Goal: Task Accomplishment & Management: Complete application form

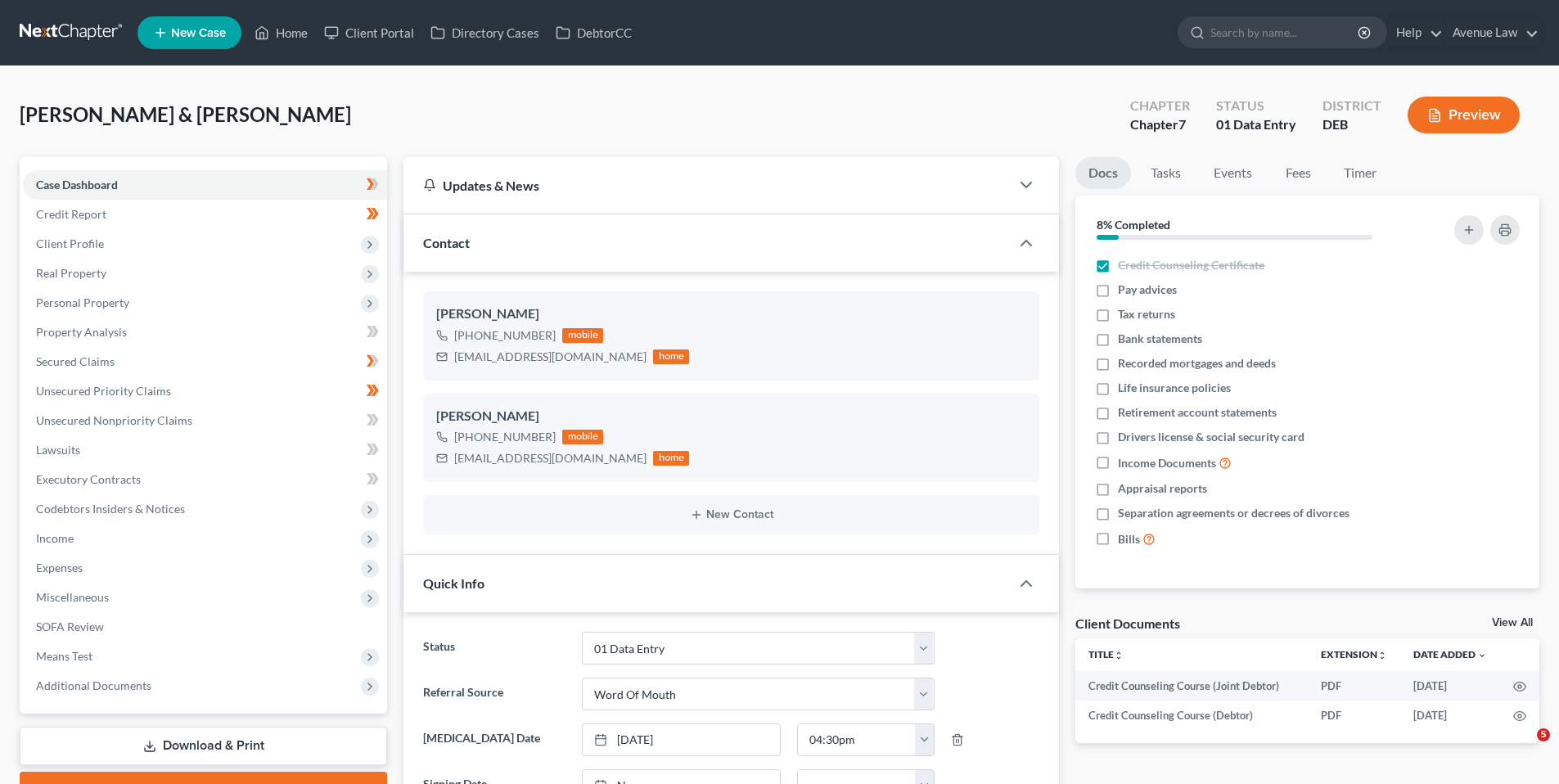
select select "0"
click at [78, 211] on span "Credit Report" at bounding box center [72, 214] width 71 height 14
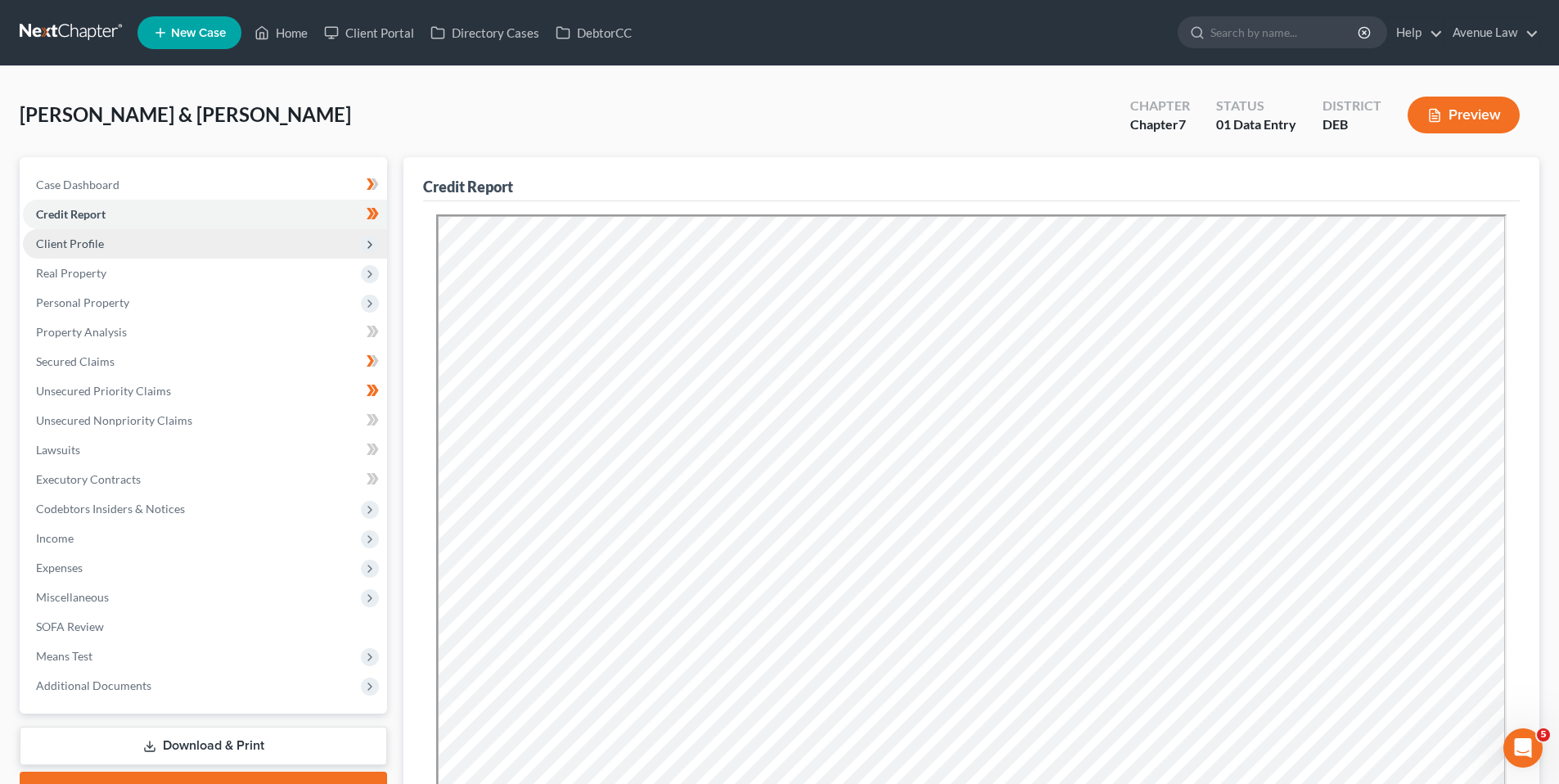
click at [74, 237] on span "Client Profile" at bounding box center [70, 243] width 68 height 14
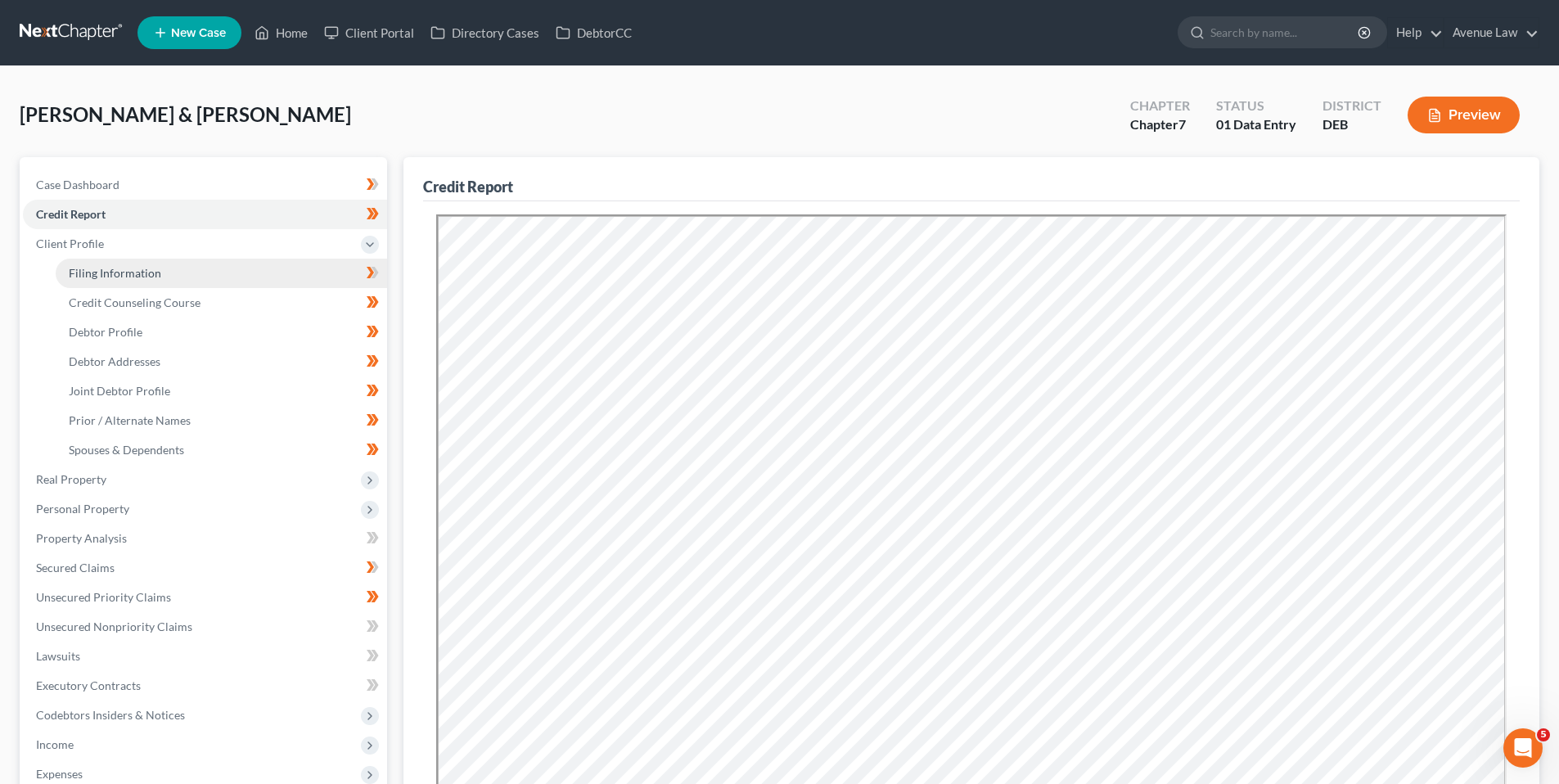
click at [91, 271] on span "Filing Information" at bounding box center [115, 272] width 92 height 14
select select "1"
select select "0"
select select "7"
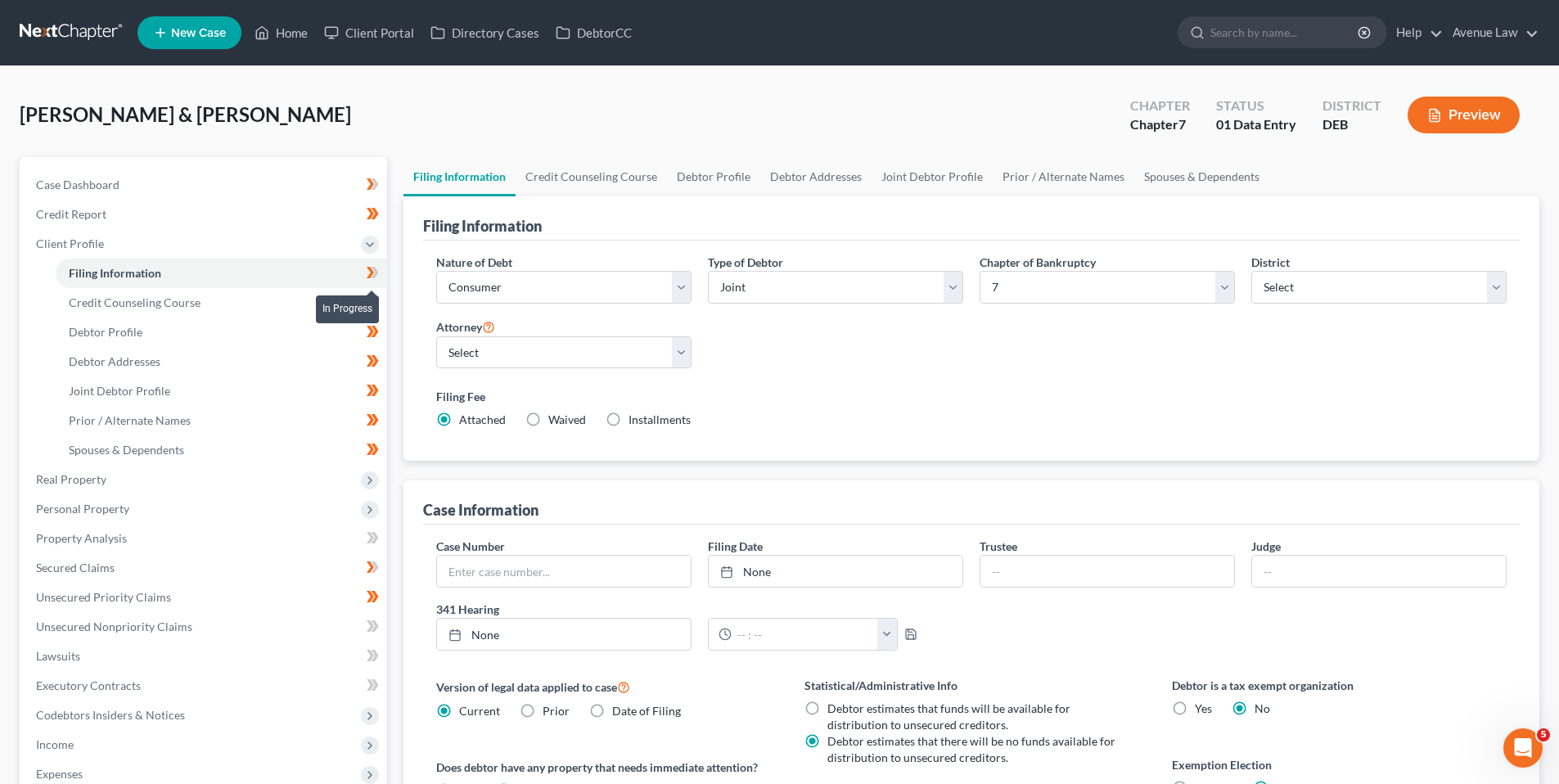
click at [375, 267] on icon at bounding box center [373, 272] width 13 height 21
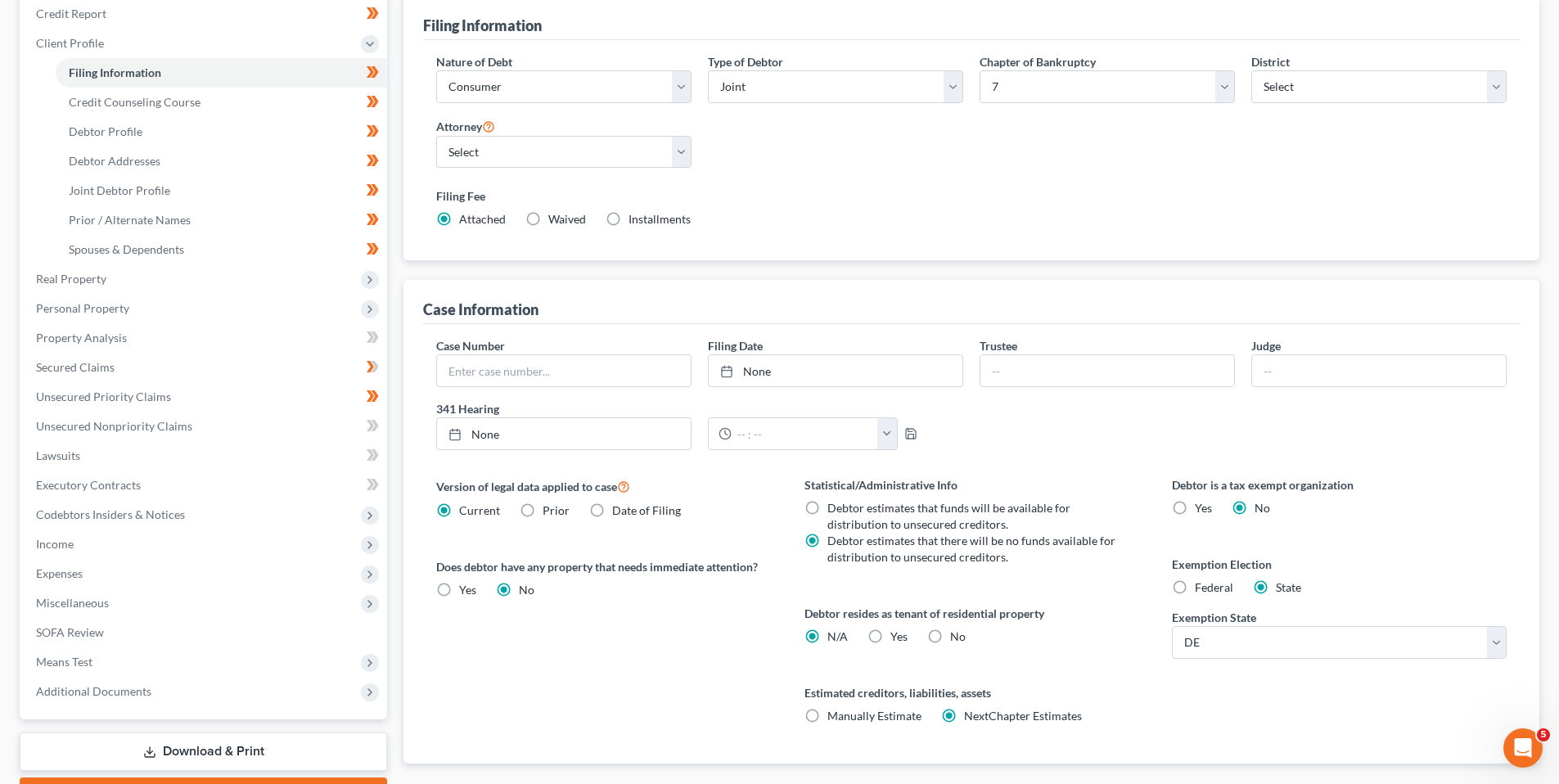
scroll to position [245, 0]
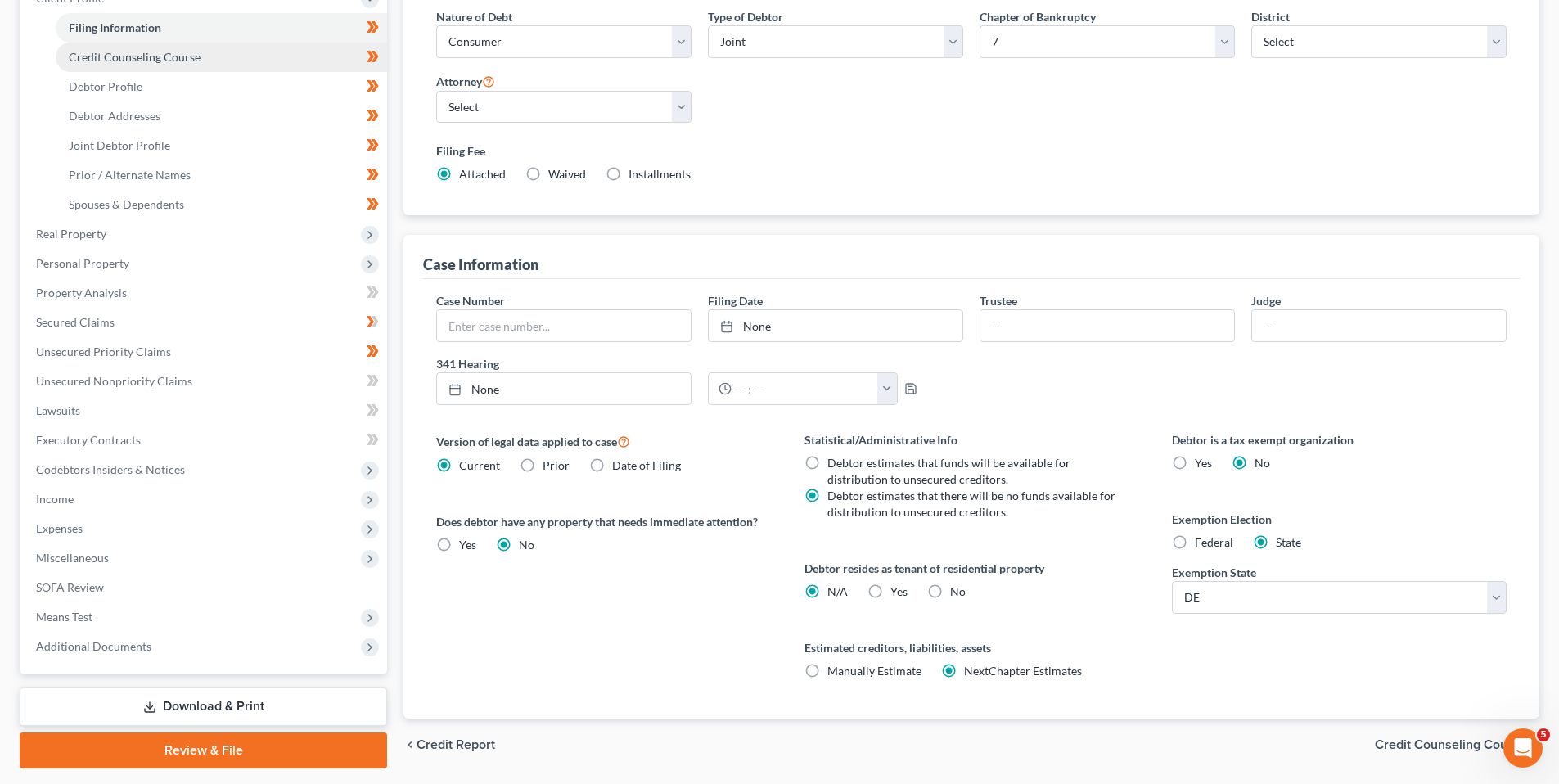
click at [103, 52] on span "Credit Counseling Course" at bounding box center [134, 57] width 131 height 14
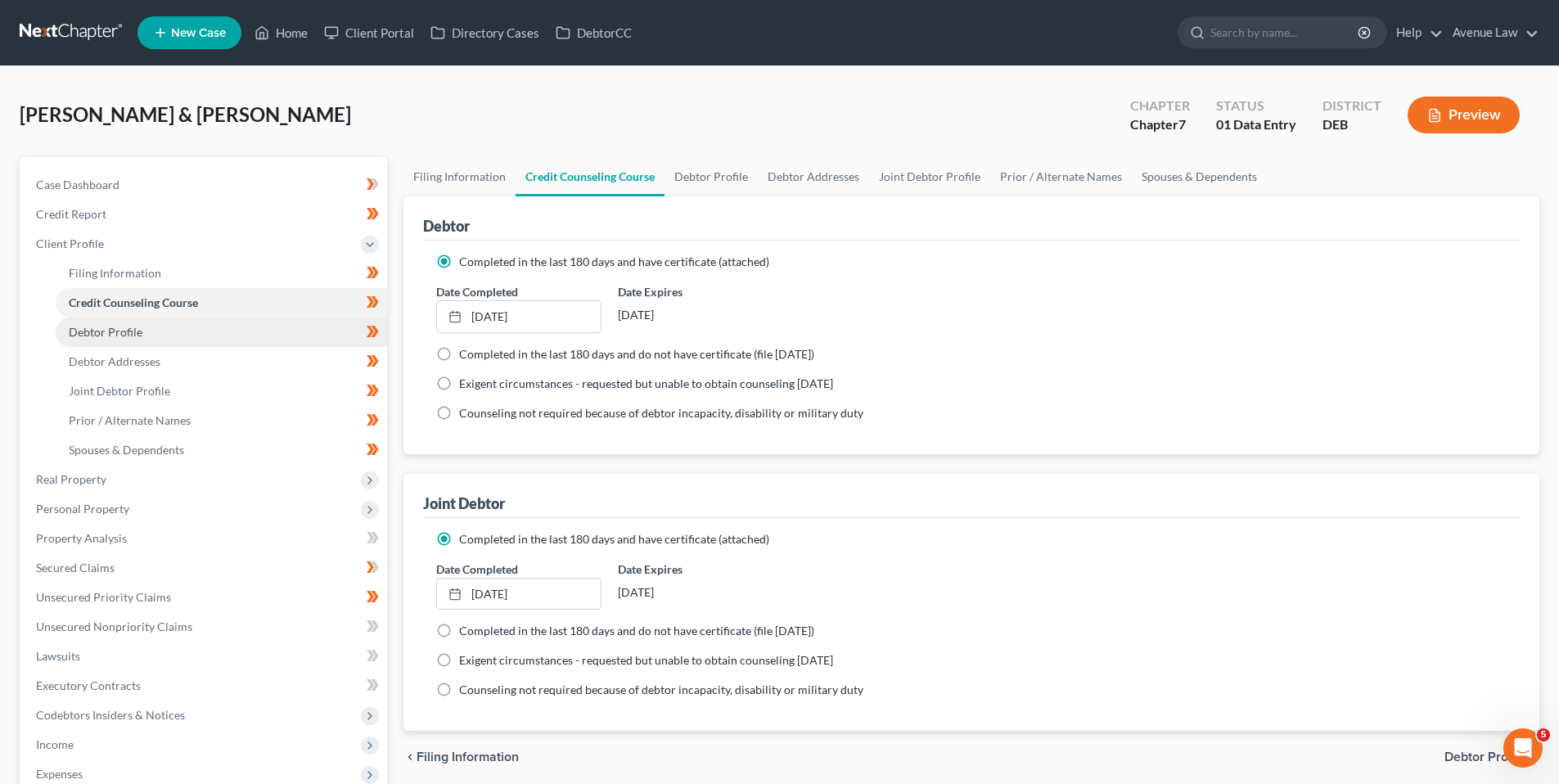
click at [124, 329] on span "Debtor Profile" at bounding box center [105, 331] width 74 height 14
select select "1"
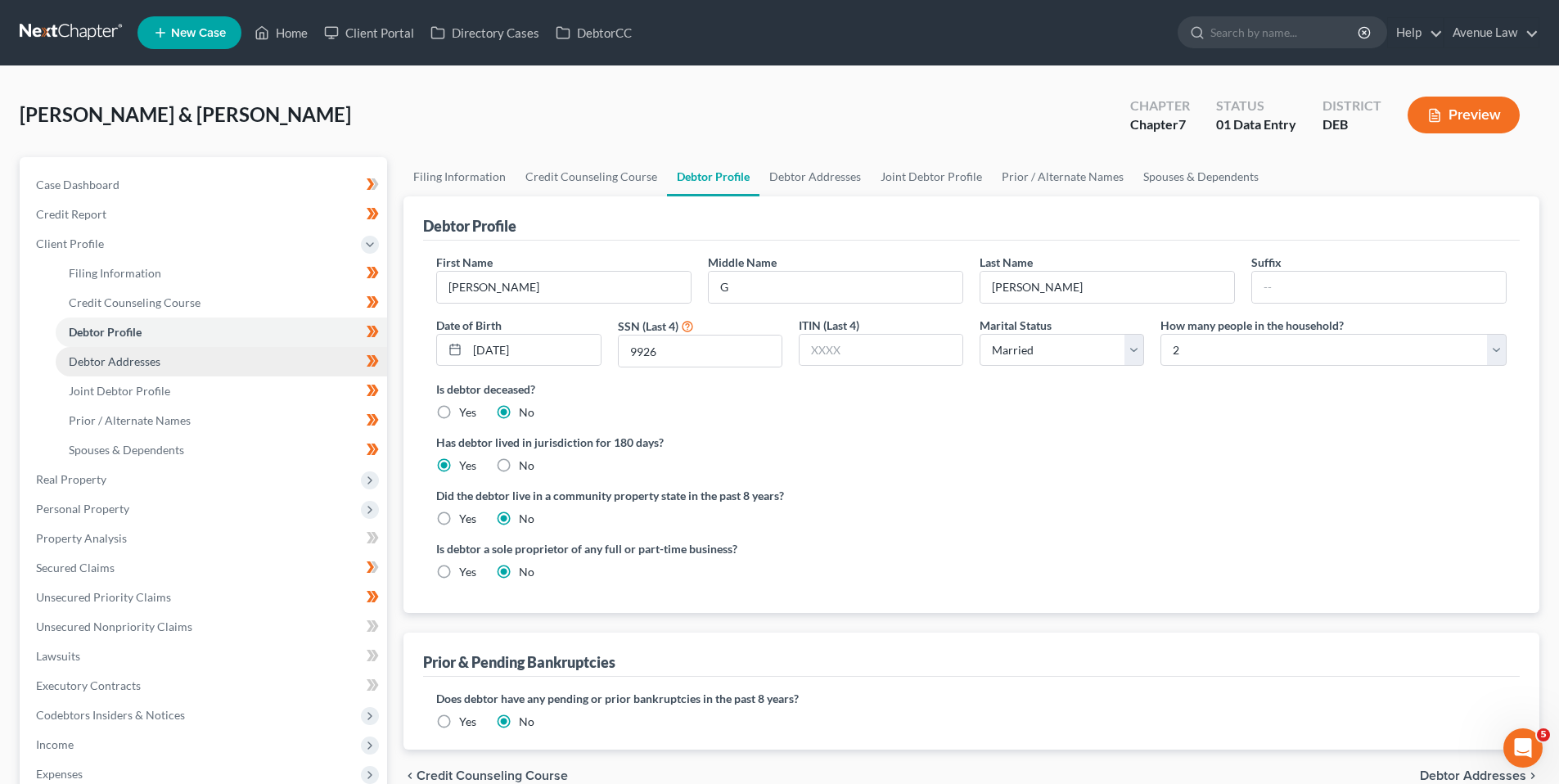
click at [125, 358] on span "Debtor Addresses" at bounding box center [114, 361] width 91 height 14
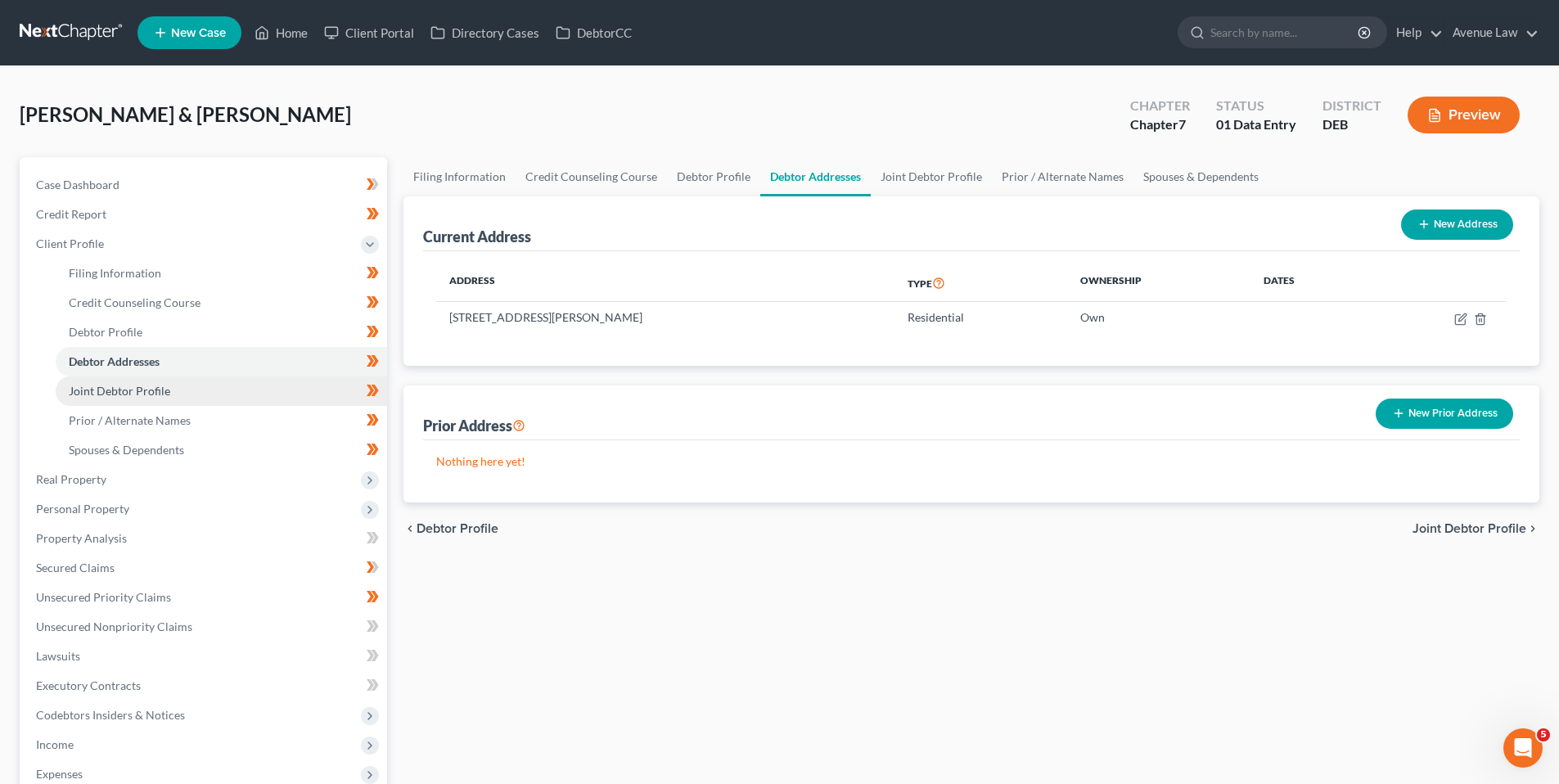
click at [124, 388] on span "Joint Debtor Profile" at bounding box center [120, 390] width 102 height 14
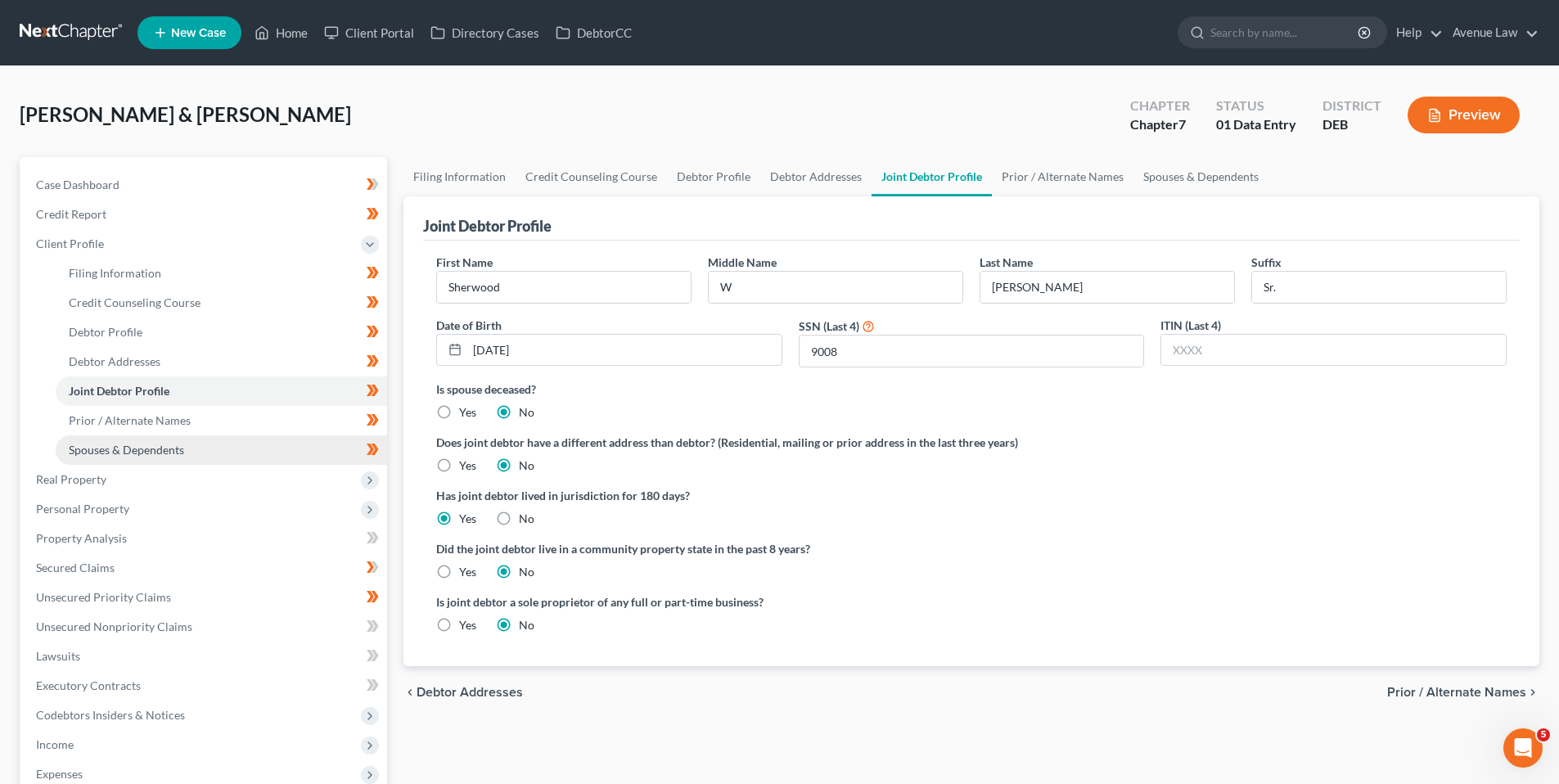
click at [118, 443] on span "Spouses & Dependents" at bounding box center [126, 450] width 116 height 14
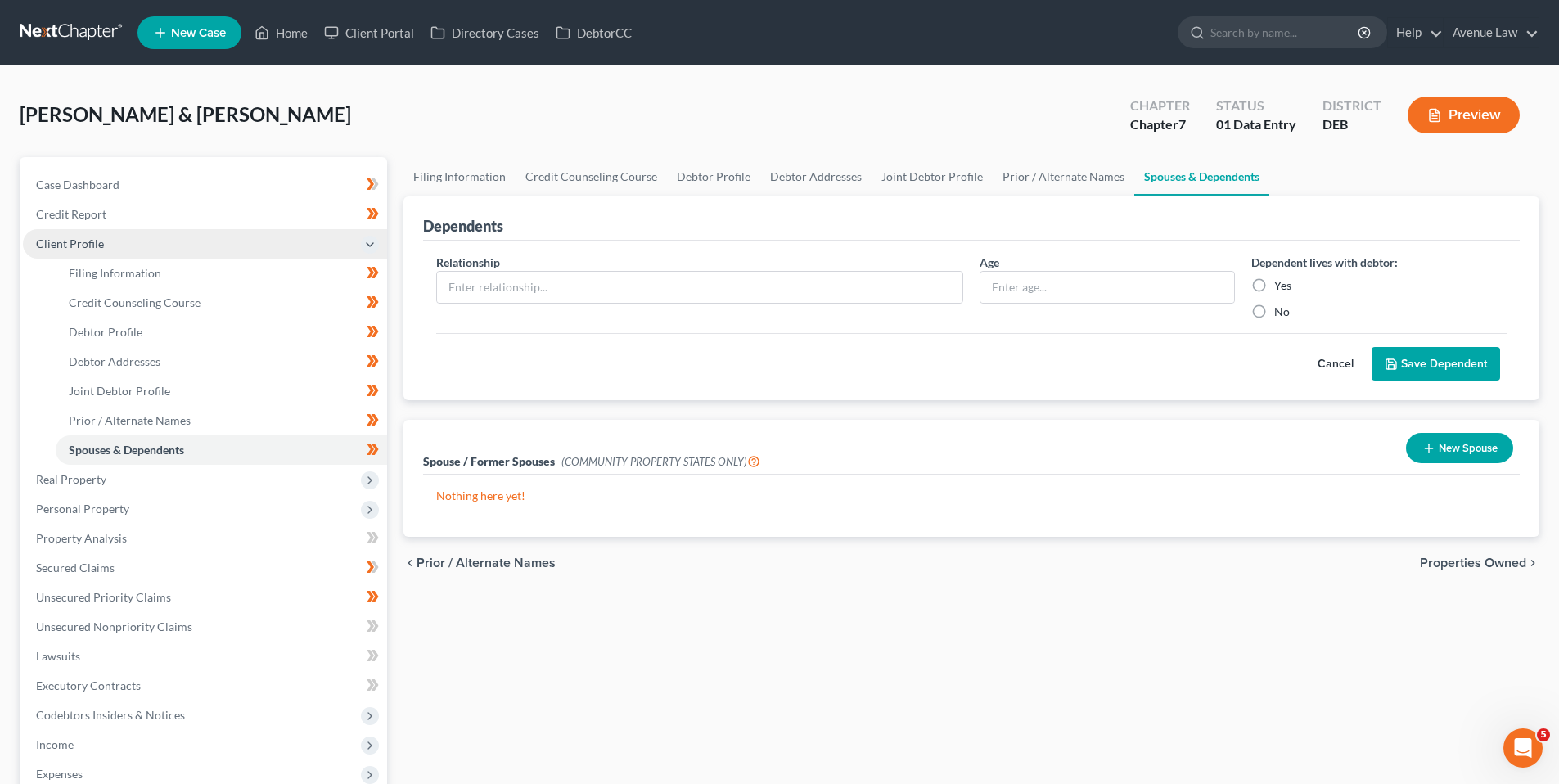
click at [70, 242] on span "Client Profile" at bounding box center [70, 243] width 68 height 14
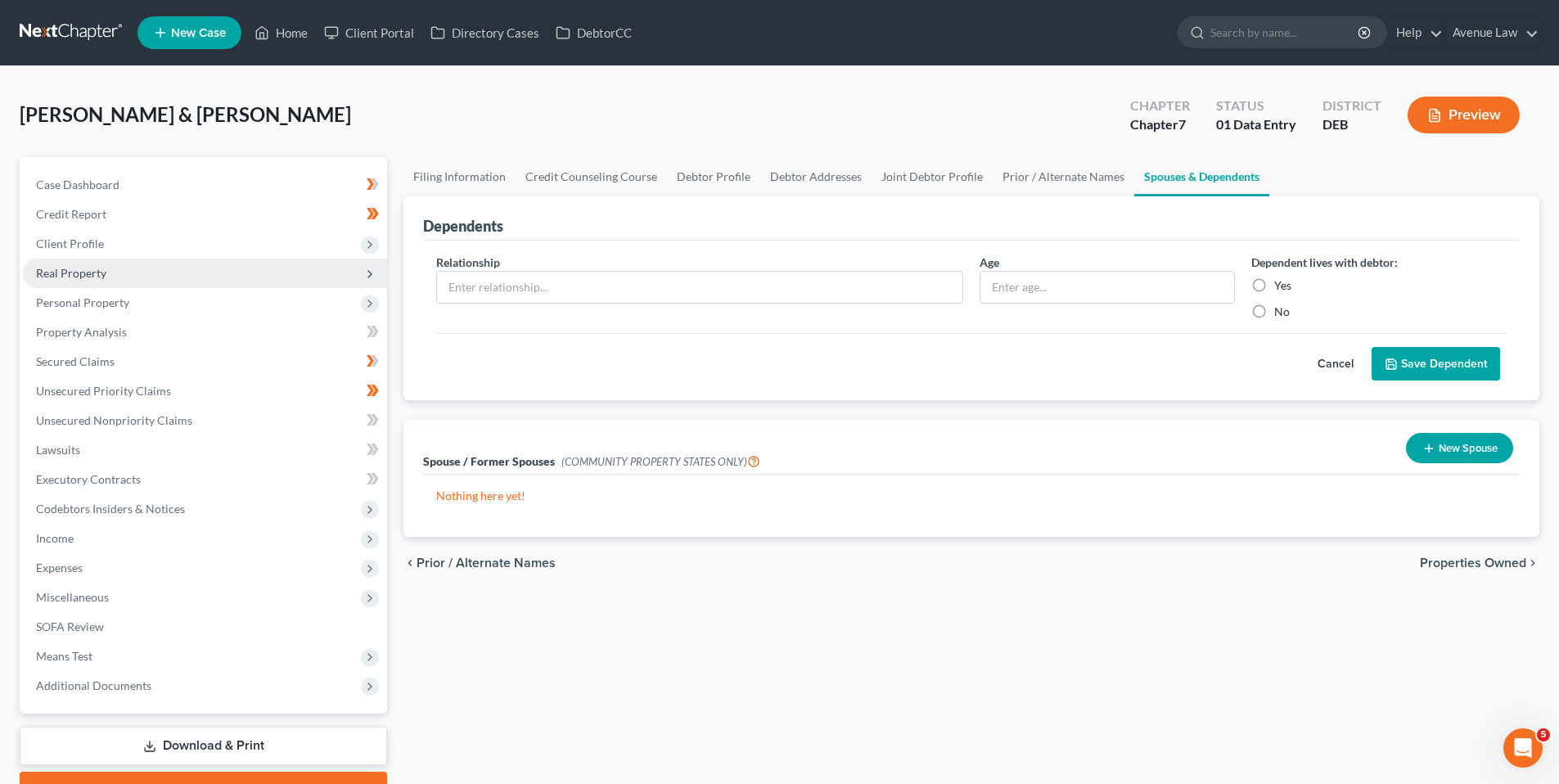
click at [75, 273] on span "Real Property" at bounding box center [72, 272] width 71 height 14
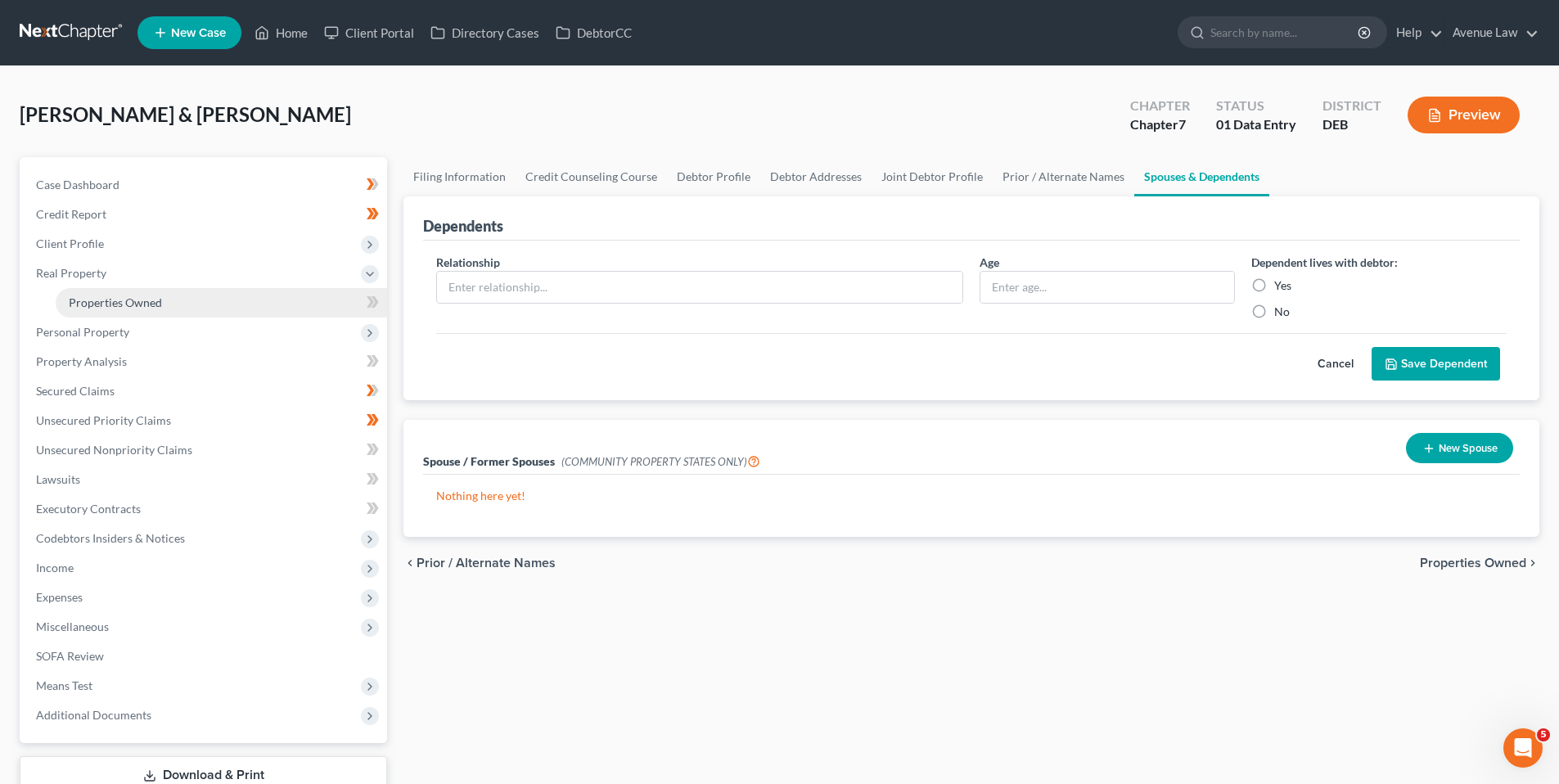
click at [86, 296] on span "Properties Owned" at bounding box center [115, 302] width 93 height 14
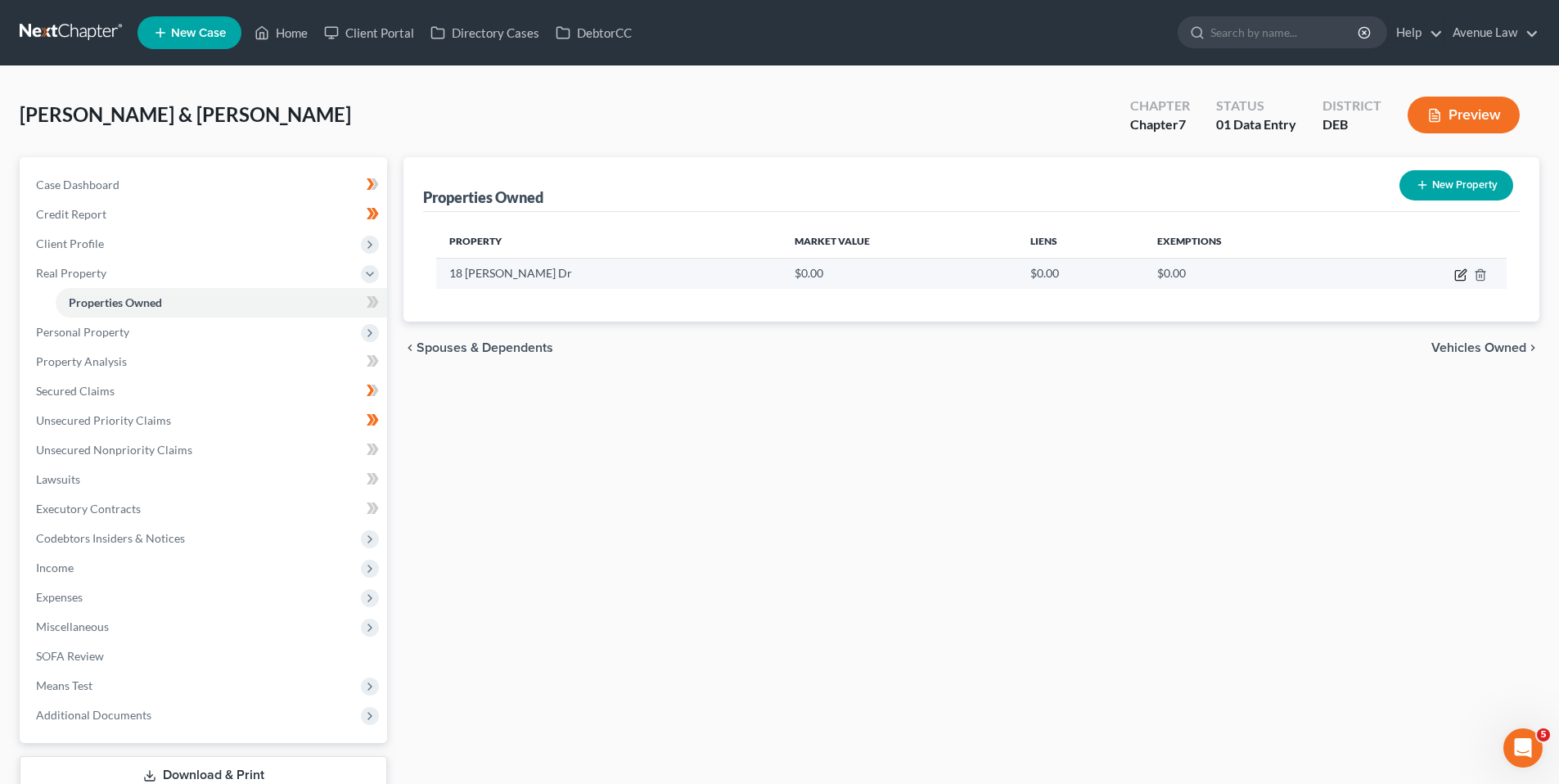
click at [1459, 274] on icon "button" at bounding box center [1462, 273] width 8 height 8
select select "7"
select select "0"
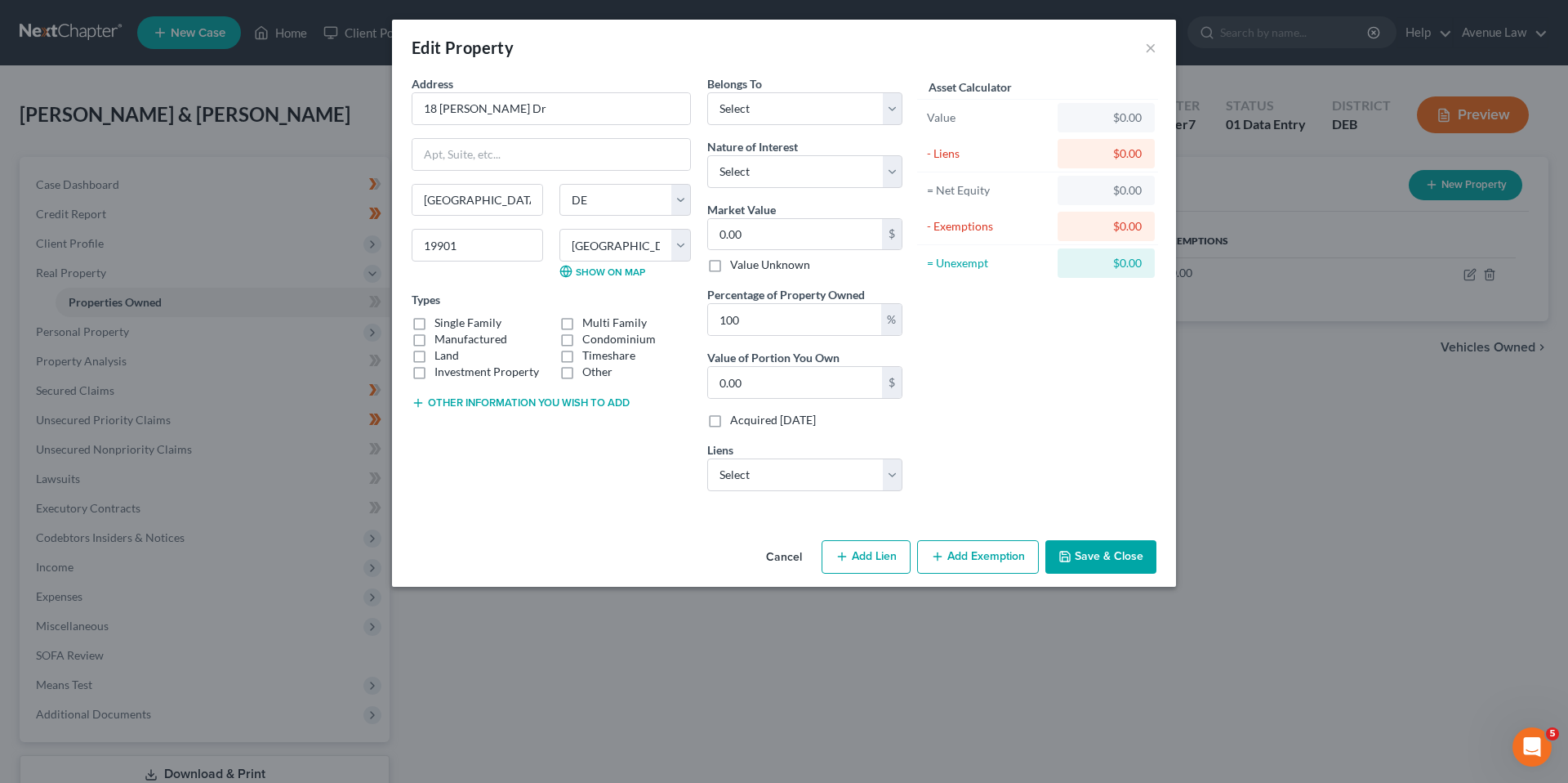
click at [434, 324] on label "Single Family" at bounding box center [468, 322] width 67 height 17
click at [441, 324] on input "Single Family" at bounding box center [446, 319] width 11 height 11
checkbox input "true"
click at [893, 107] on select "Select Debtor 1 Only Debtor 2 Only Debtor 1 And Debtor 2 Only At Least One Of T…" at bounding box center [804, 108] width 195 height 32
select select "2"
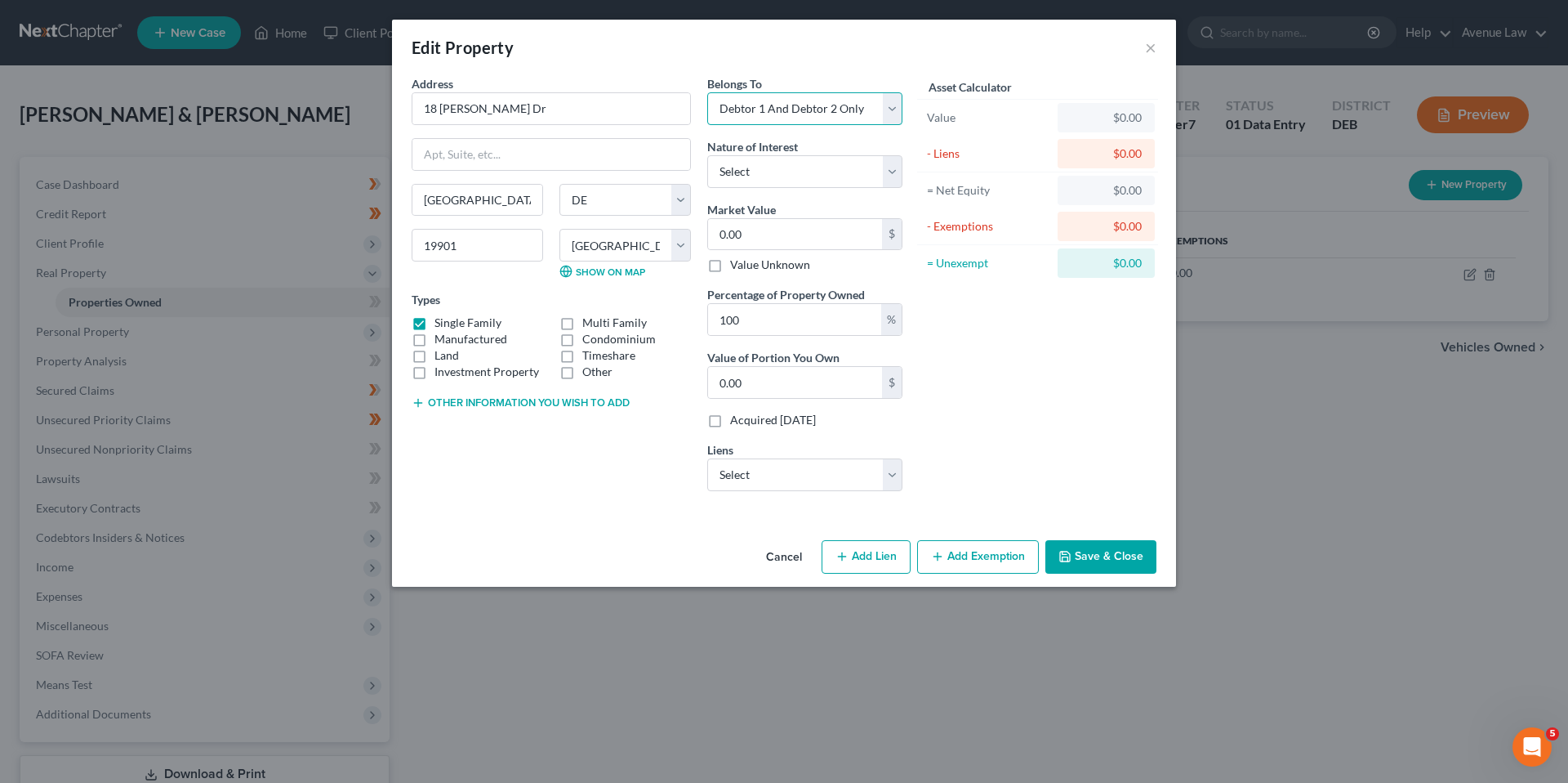
click at [707, 92] on select "Select Debtor 1 Only Debtor 2 Only Debtor 1 And Debtor 2 Only At Least One Of T…" at bounding box center [804, 108] width 195 height 32
click at [891, 168] on select "Select Fee Simple Joint Tenant Life Estate Equitable Interest Future Interest T…" at bounding box center [804, 171] width 195 height 32
select select "5"
click at [707, 156] on select "Select Fee Simple Joint Tenant Life Estate Equitable Interest Future Interest T…" at bounding box center [804, 171] width 195 height 32
click at [757, 239] on input "0.00" at bounding box center [795, 235] width 174 height 31
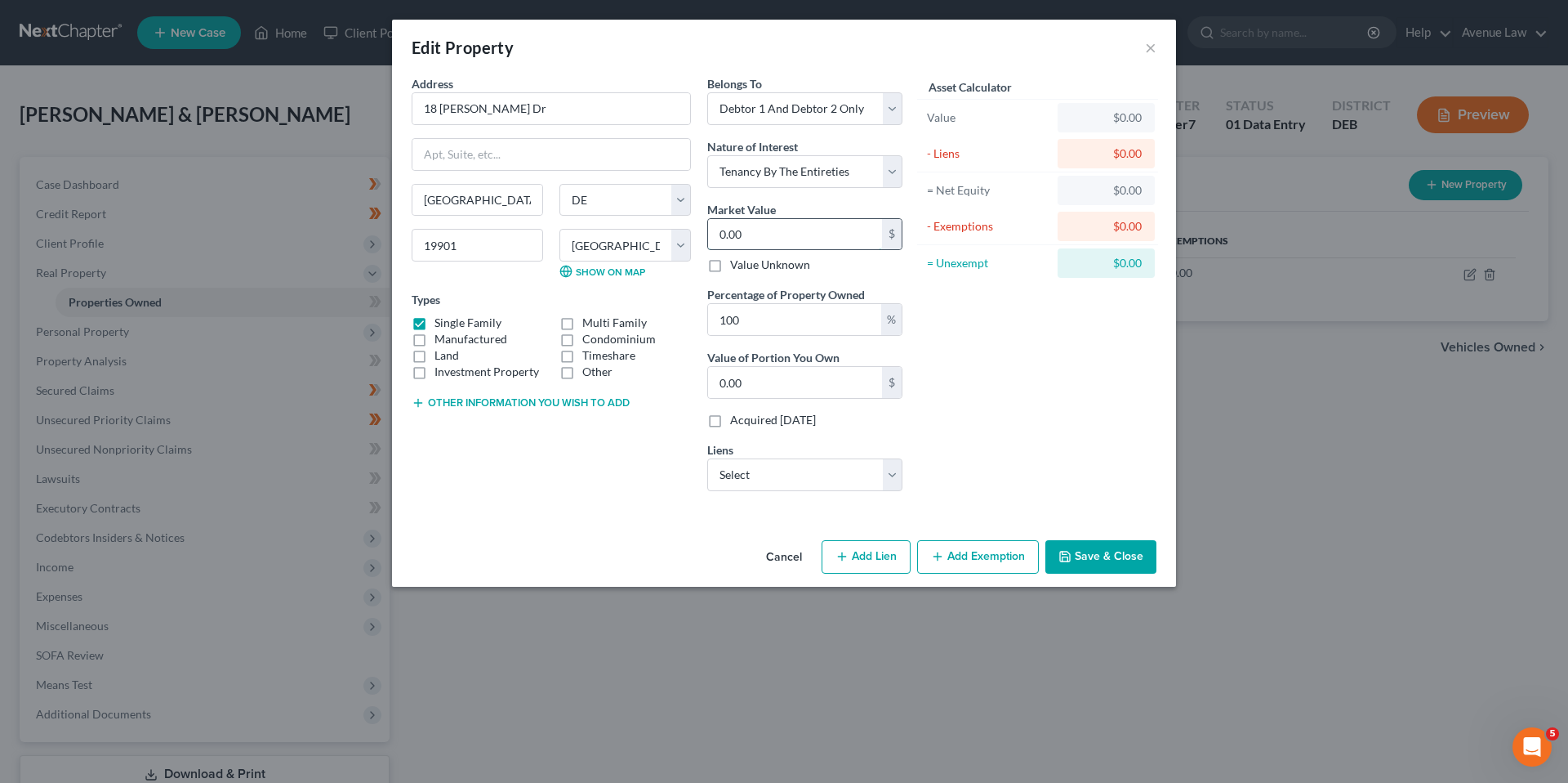
type input "2"
type input "2.00"
type input "25"
type input "25.00"
type input "259"
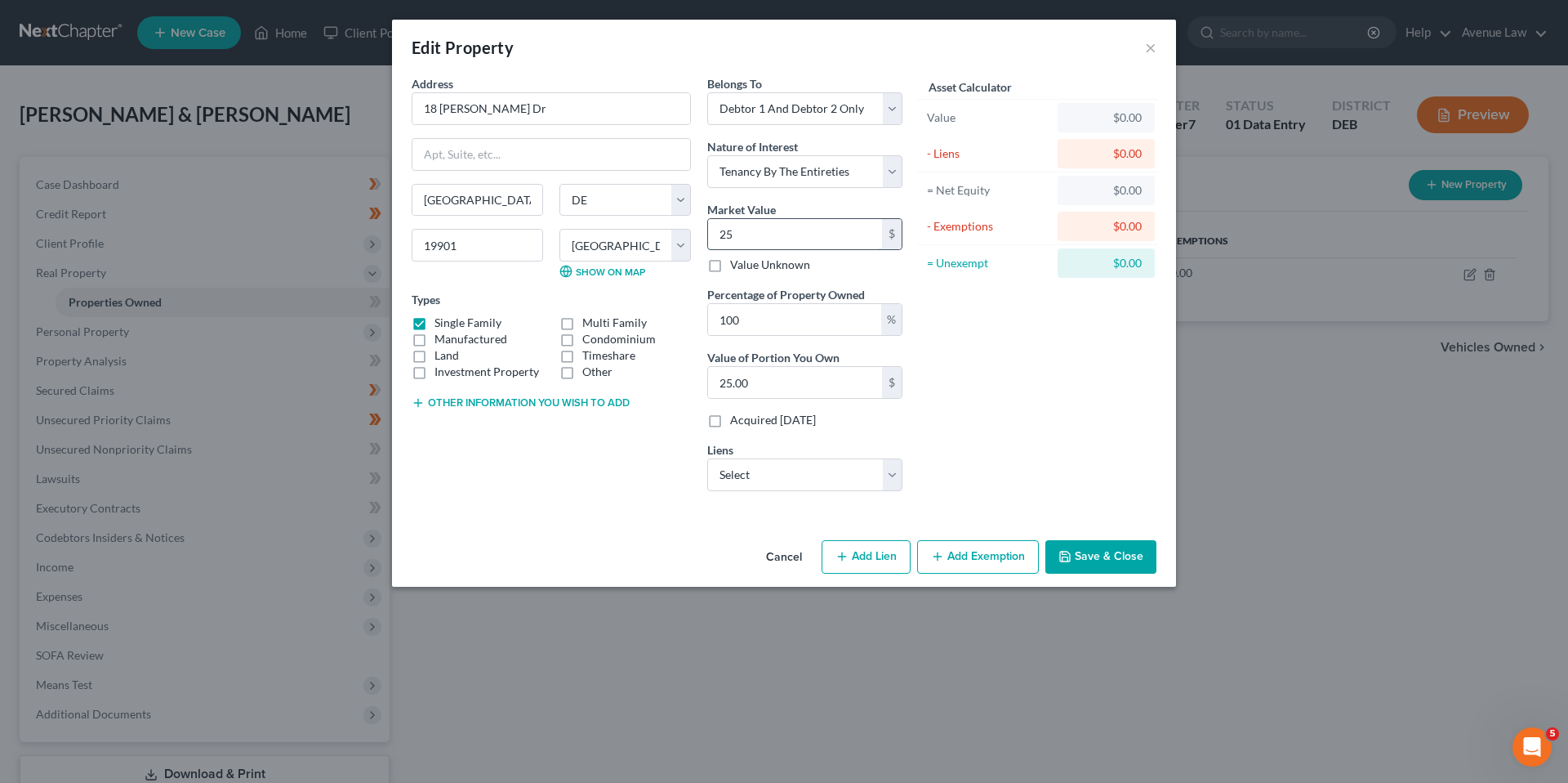
type input "259.00"
type input "2599"
type input "2,599.00"
type input "2,5996"
type input "25,996.00"
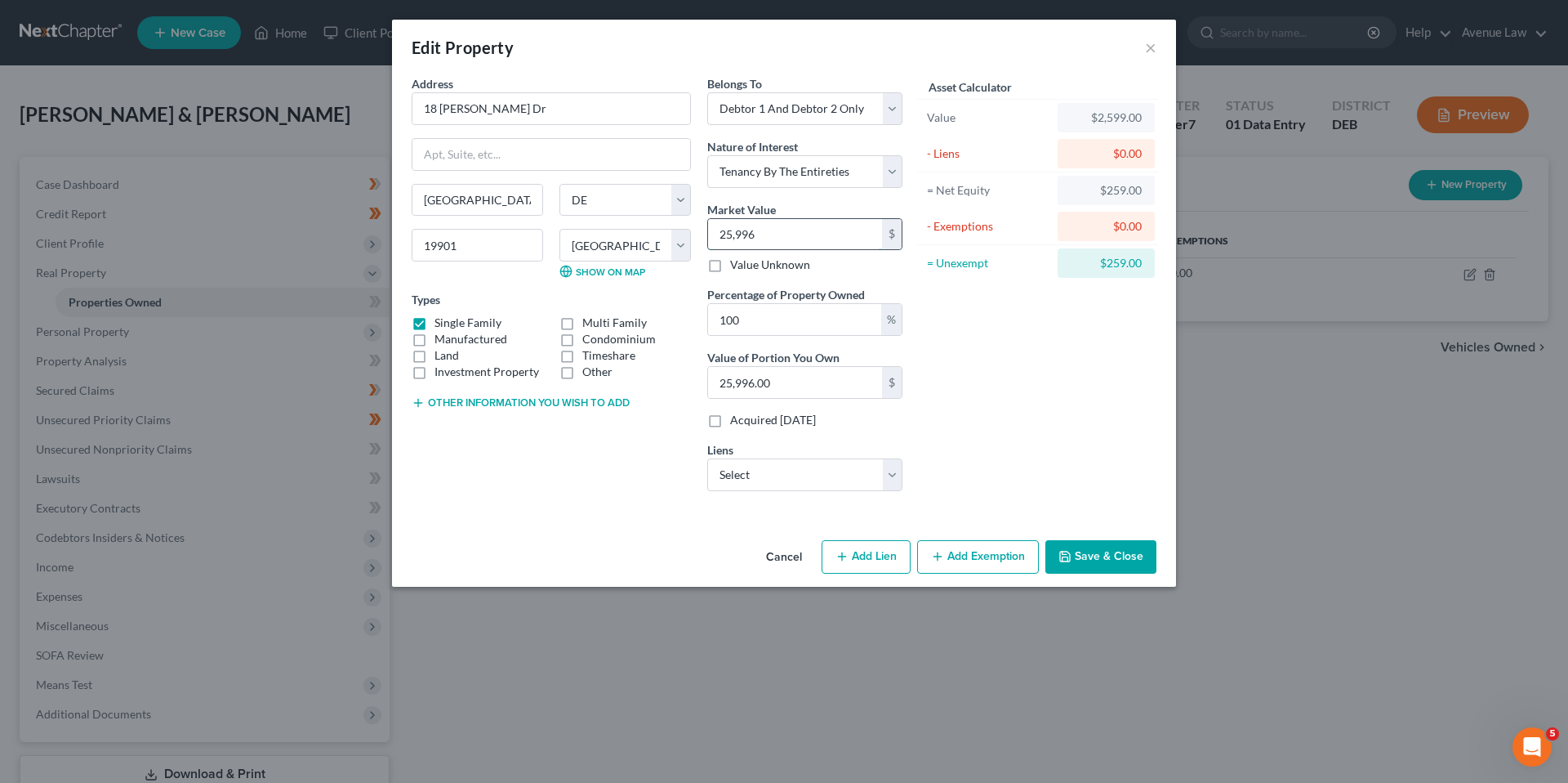
type input "25,9962"
type input "259,962.00"
type input "259,962"
click at [891, 480] on select "Select Wfbna Hl - $88,346.00 American Fin - $12,876.00" at bounding box center [804, 474] width 195 height 32
select select "0"
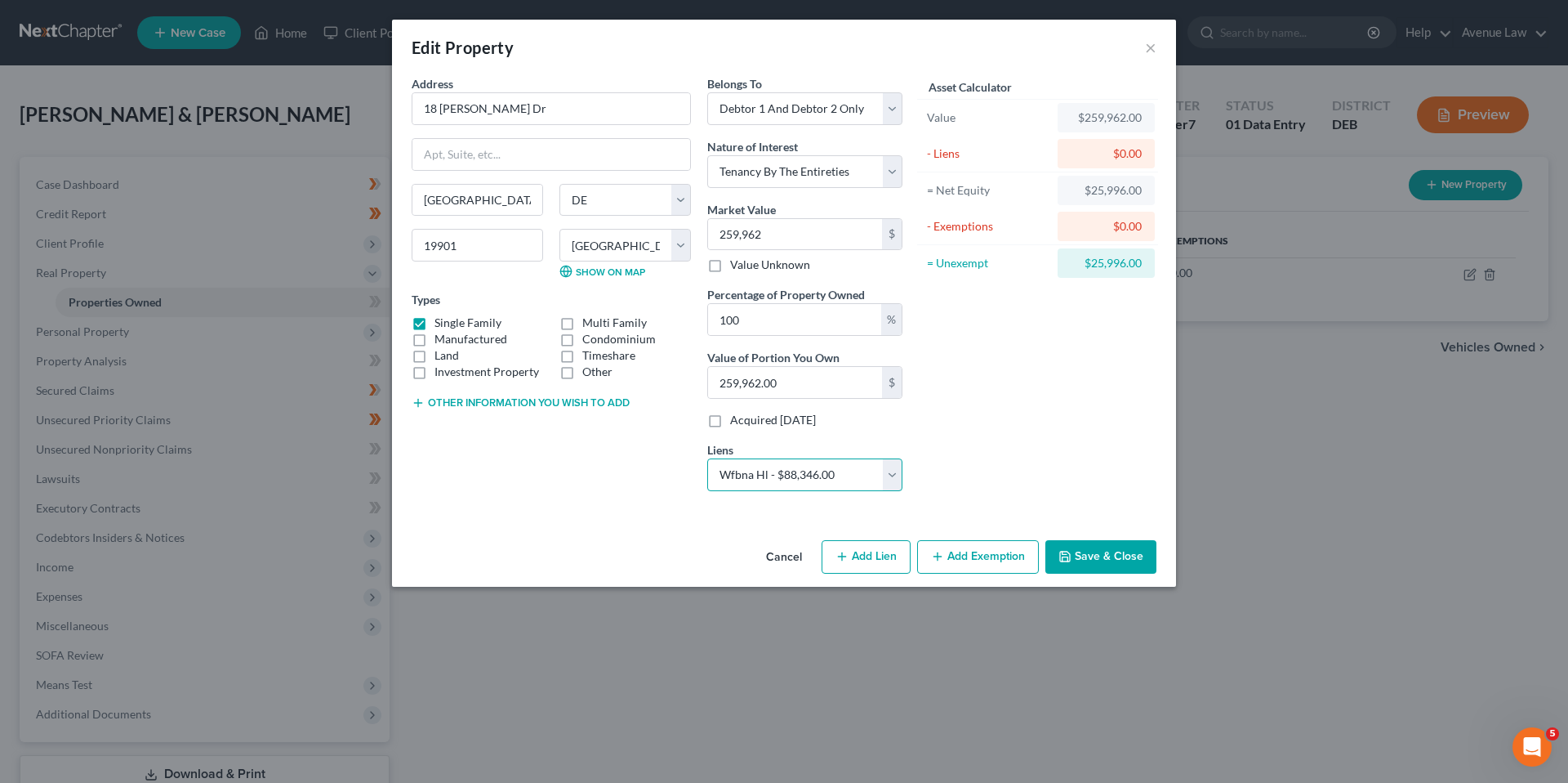
click at [707, 458] on select "Select Wfbna Hl - $88,346.00 American Fin - $12,876.00" at bounding box center [804, 474] width 195 height 32
select select
select select "9"
select select "2"
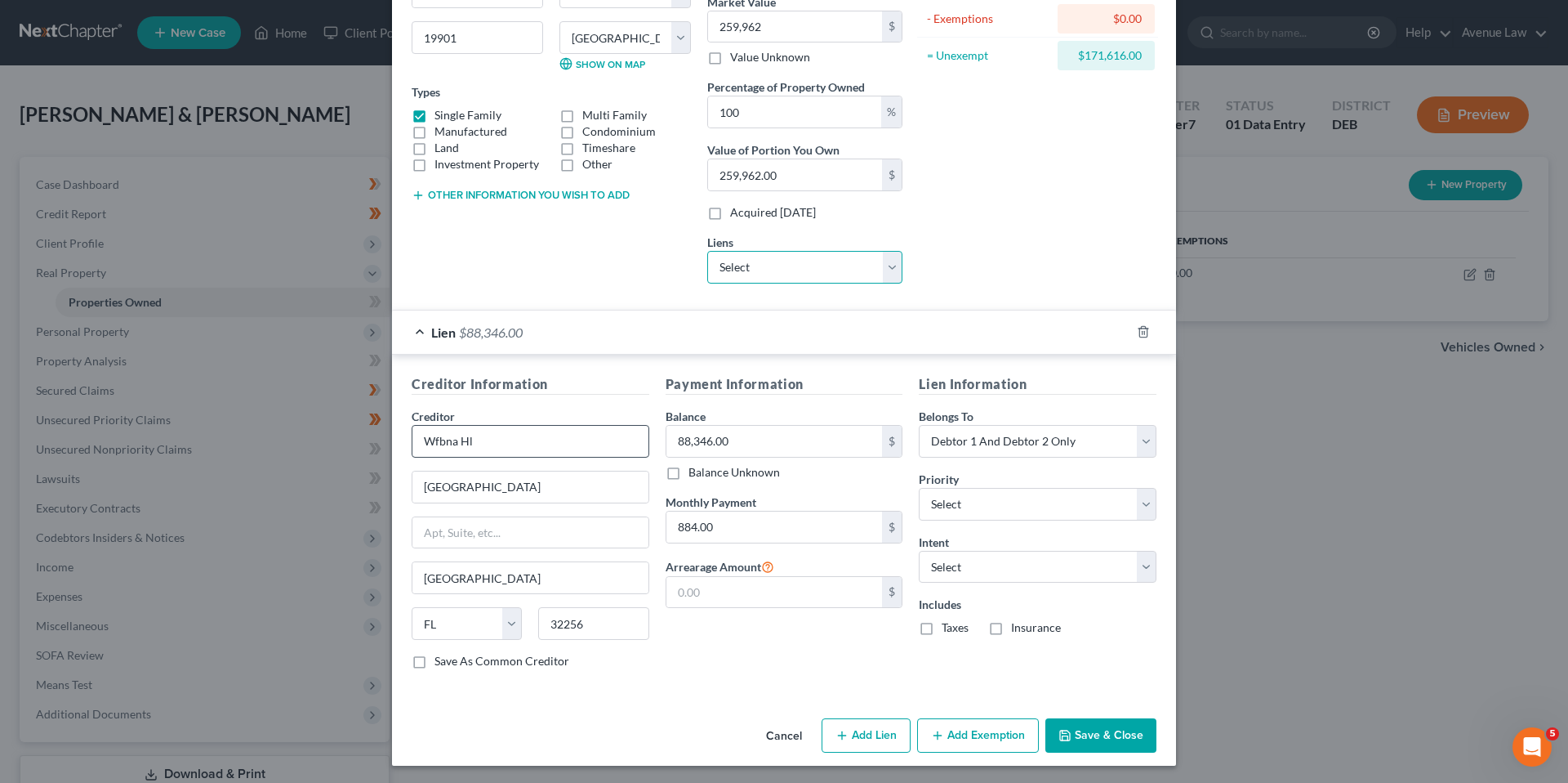
scroll to position [210, 0]
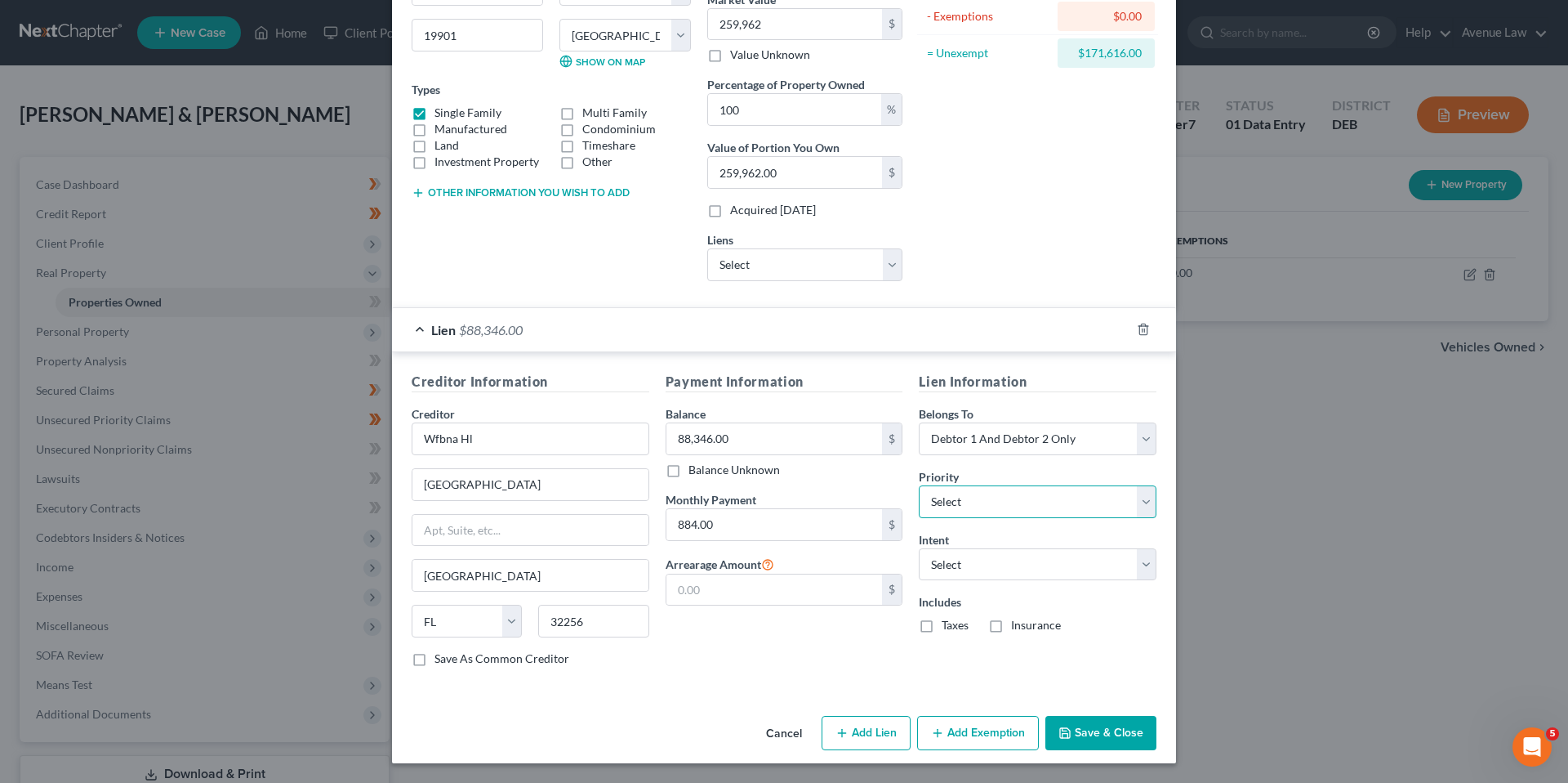
click at [976, 496] on select "Select 1st 2nd 3rd 4th 5th 6th 7th 8th 9th 10th 11th 12th 13th 14th 15th 16th 1…" at bounding box center [1037, 501] width 238 height 32
select select "0"
click at [918, 485] on select "Select 1st 2nd 3rd 4th 5th 6th 7th 8th 9th 10th 11th 12th 13th 14th 15th 16th 1…" at bounding box center [1037, 501] width 238 height 32
click at [1004, 569] on select "Select Surrender Redeem Reaffirm Avoid Other" at bounding box center [1037, 564] width 238 height 32
select select "4"
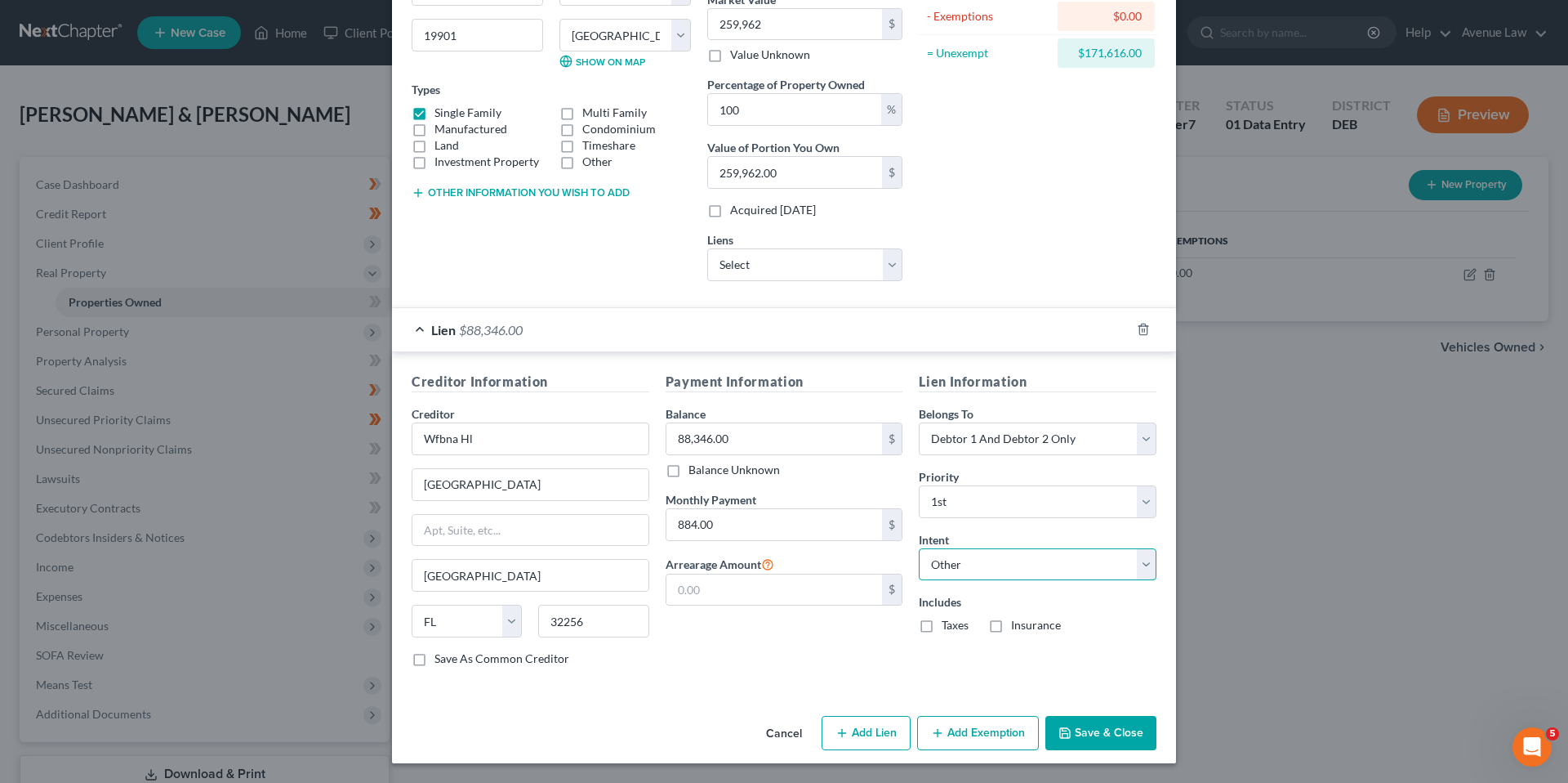
click at [918, 548] on select "Select Surrender Redeem Reaffirm Avoid Other" at bounding box center [1037, 564] width 238 height 32
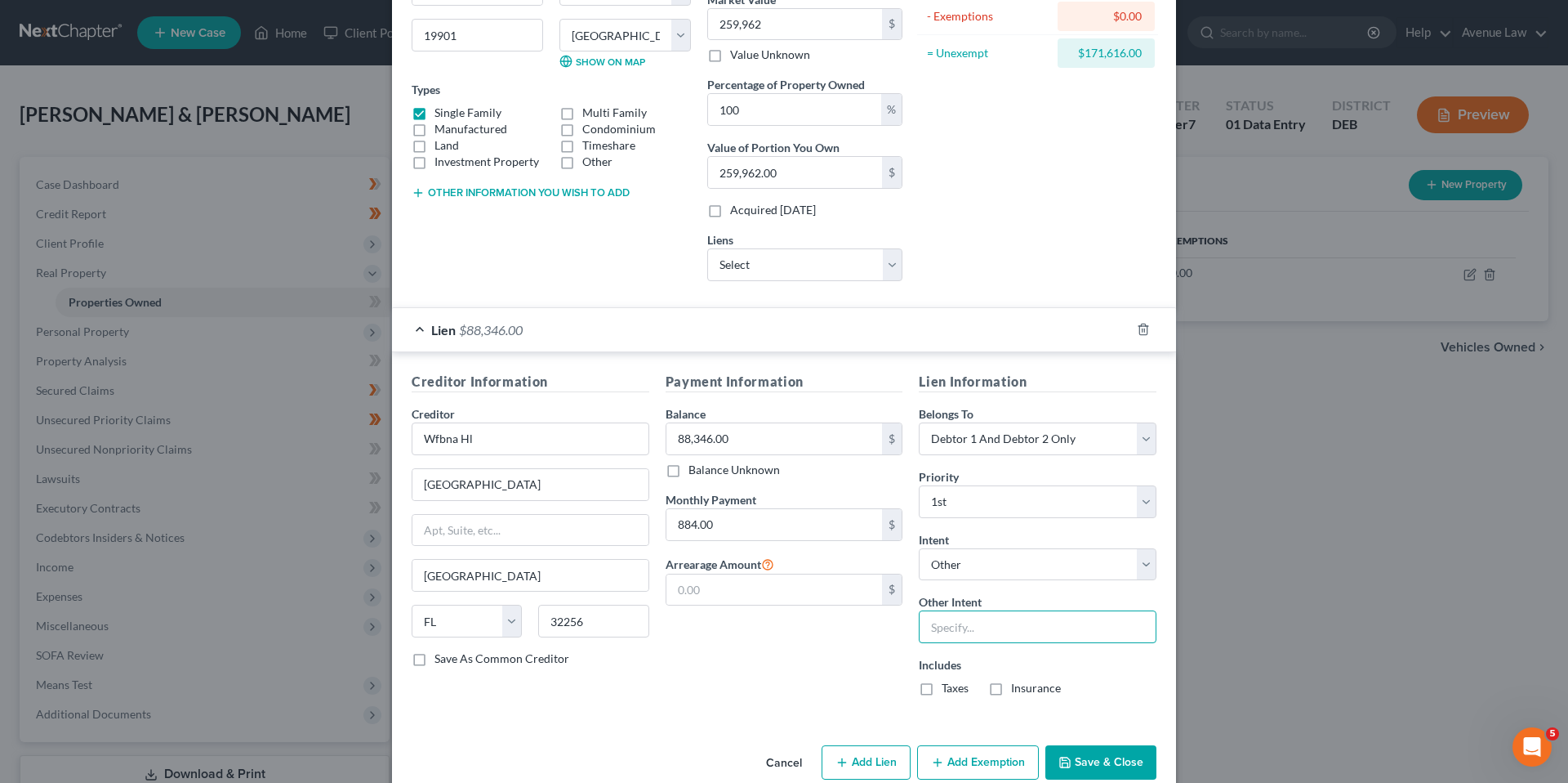
click at [963, 625] on input "text" at bounding box center [1037, 626] width 238 height 32
type input "Pay Pursuant to Contract"
click at [941, 684] on label "Taxes" at bounding box center [955, 687] width 27 height 17
click at [948, 684] on input "Taxes" at bounding box center [953, 684] width 11 height 11
checkbox input "true"
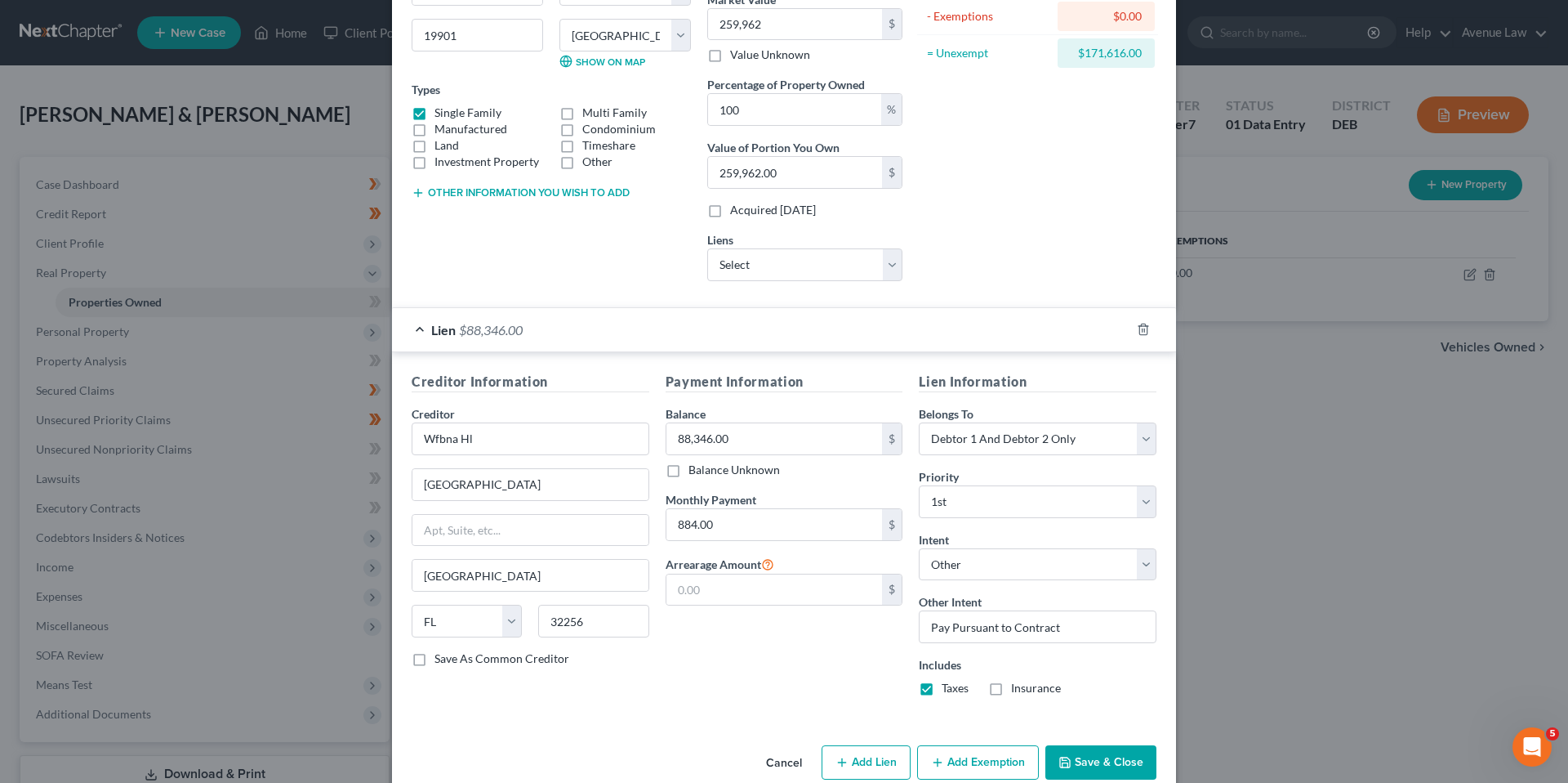
click at [1010, 690] on label "Insurance" at bounding box center [1035, 687] width 50 height 17
click at [1017, 690] on input "Insurance" at bounding box center [1022, 684] width 11 height 11
checkbox input "true"
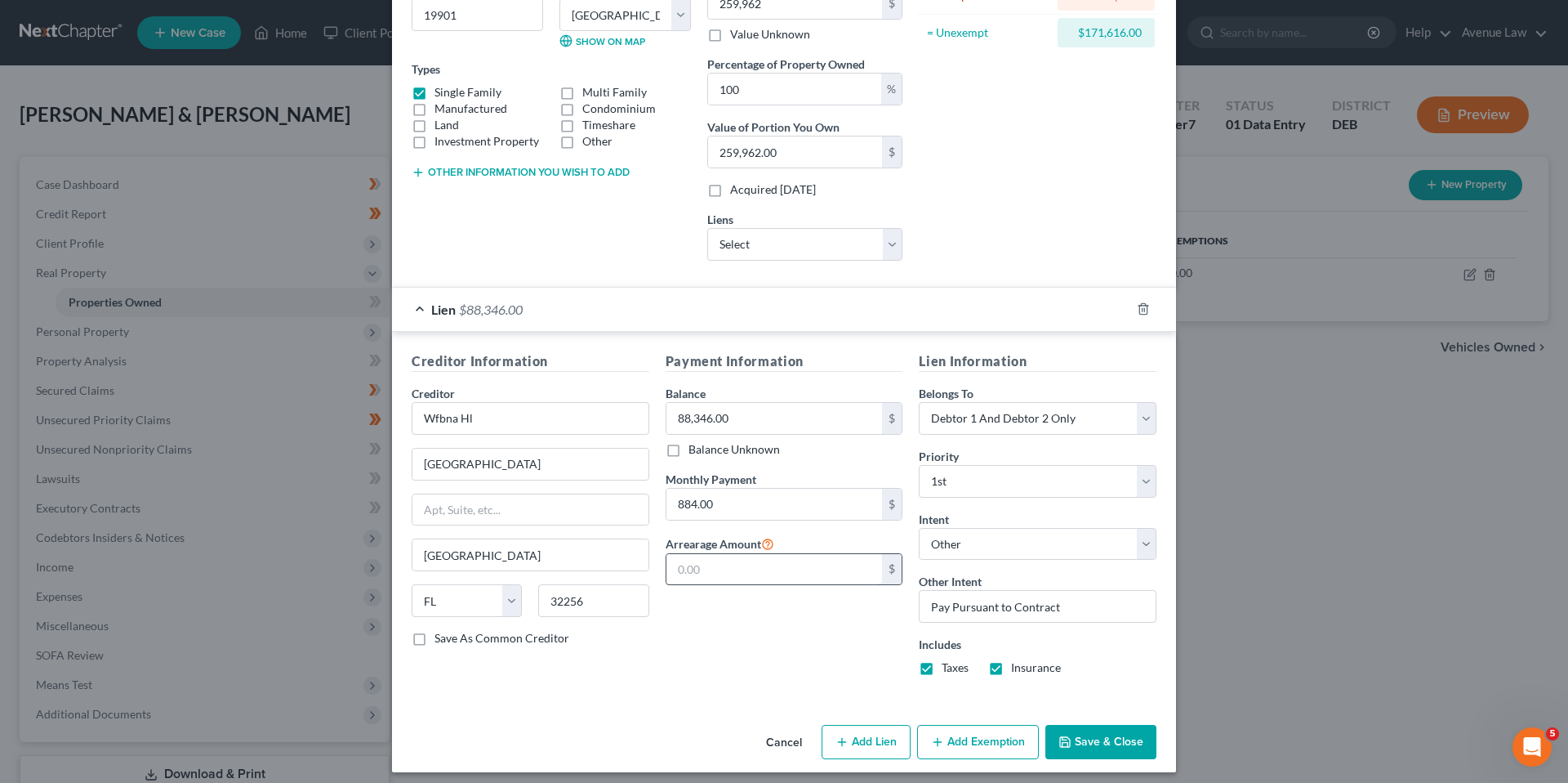
scroll to position [240, 0]
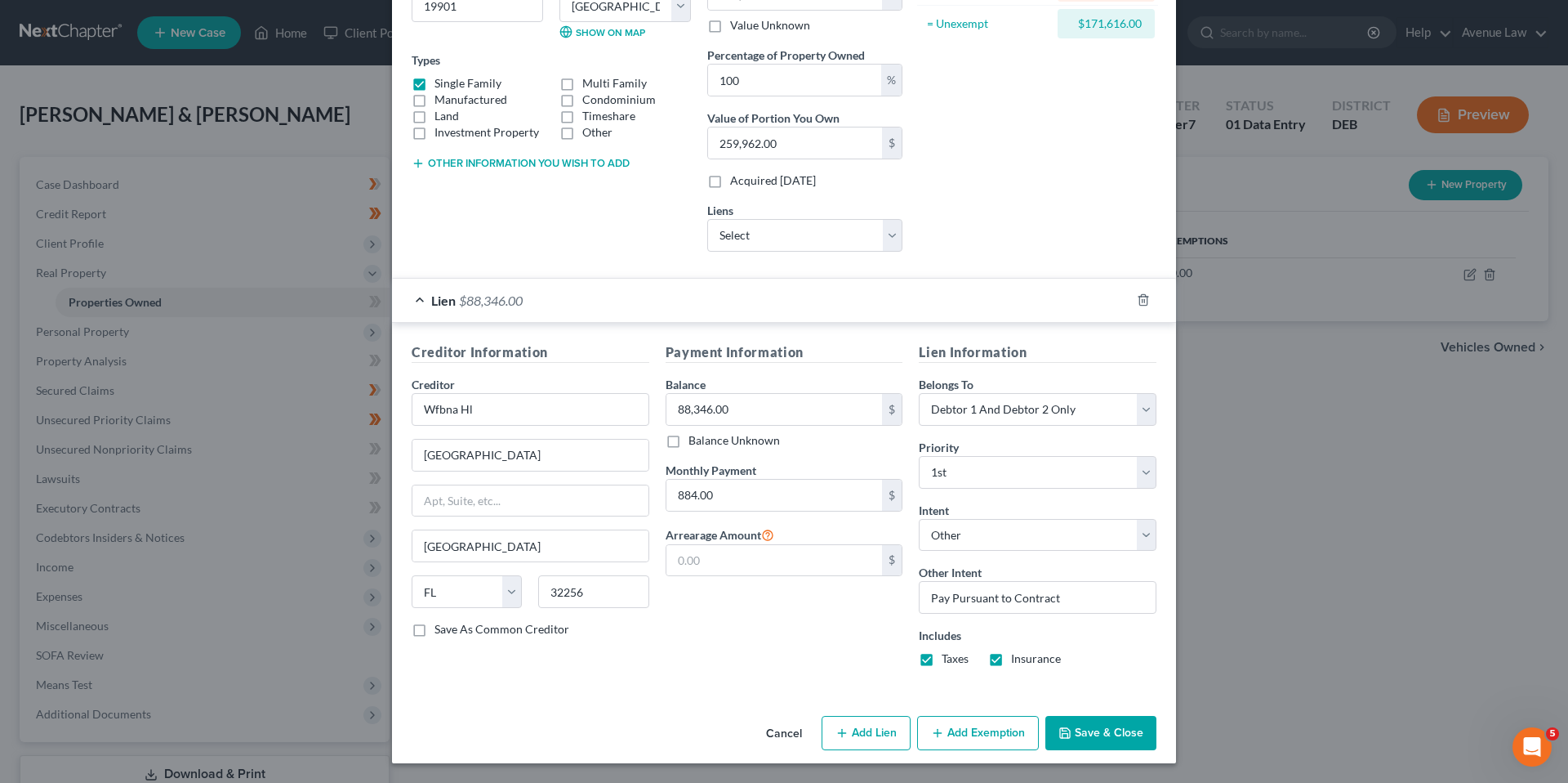
click at [973, 734] on button "Add Exemption" at bounding box center [977, 732] width 121 height 34
select select "2"
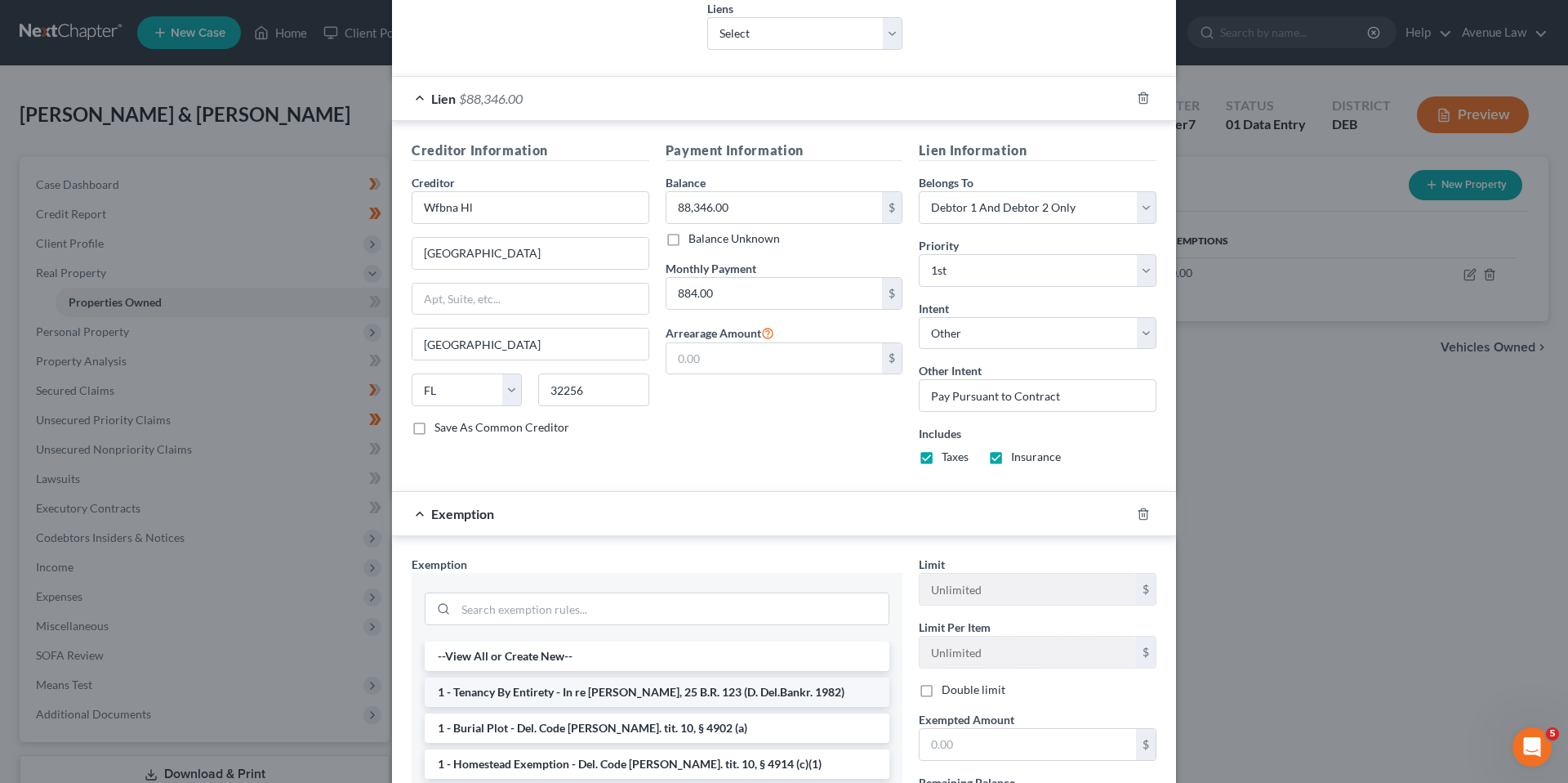
scroll to position [648, 0]
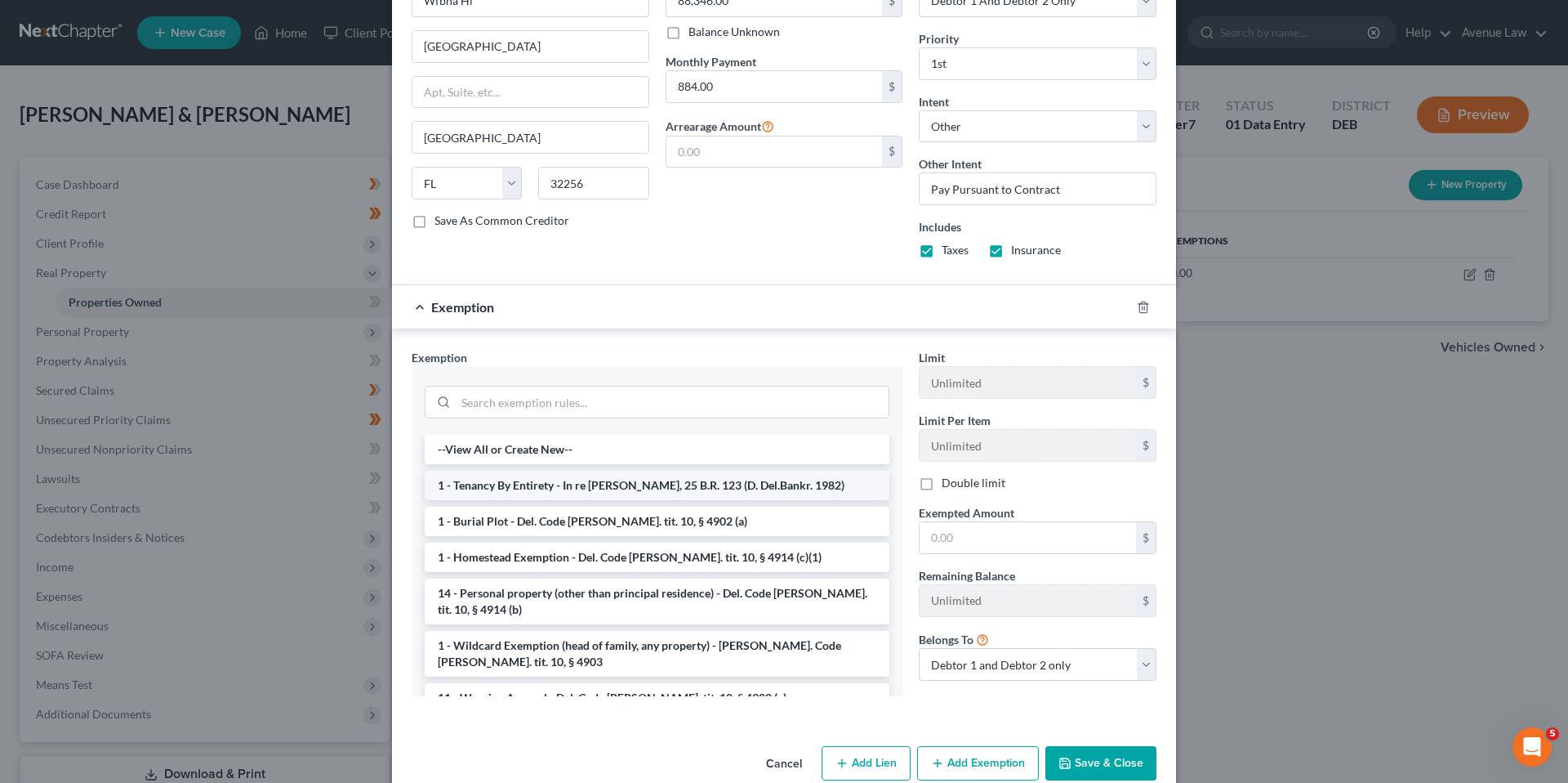
click at [576, 485] on li "1 - Tenancy By Entirety - In re [PERSON_NAME], 25 B.R. 123 (D. Del.Bankr. 1982)" at bounding box center [656, 485] width 465 height 29
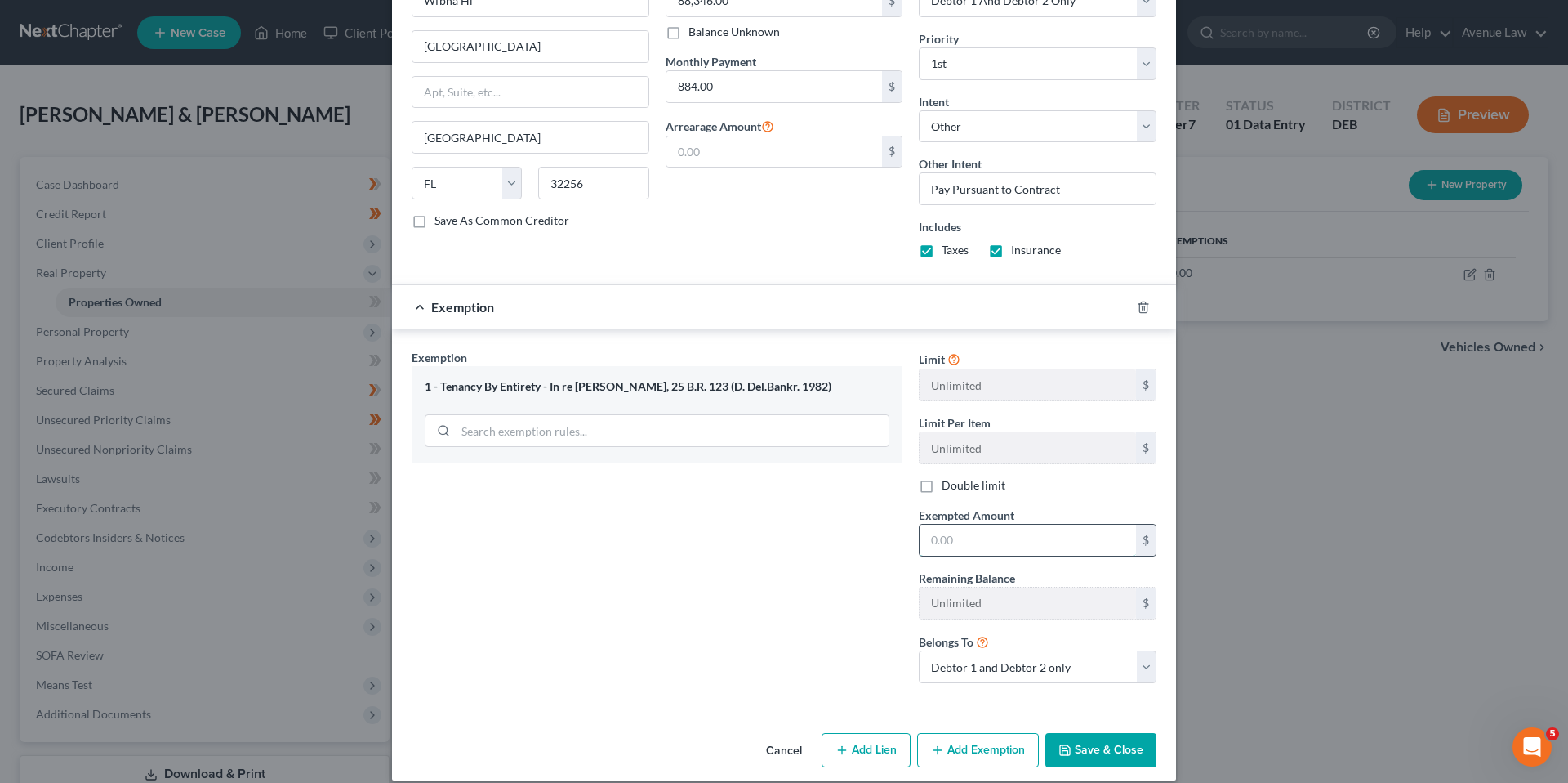
click at [957, 541] on input "text" at bounding box center [1027, 540] width 216 height 31
type input "171,616.00"
click at [1076, 749] on button "Save & Close" at bounding box center [1100, 750] width 112 height 34
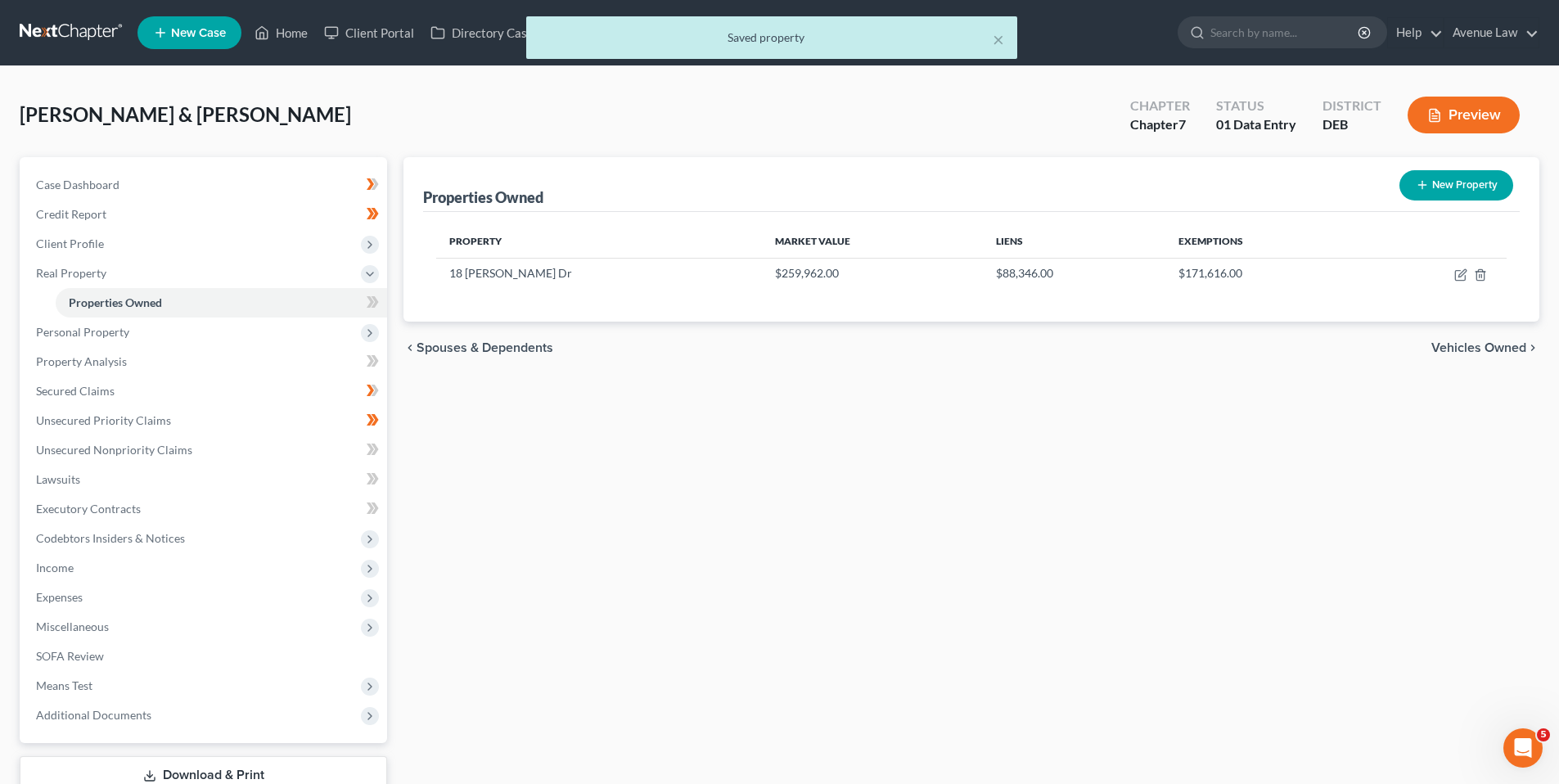
click at [372, 305] on body "Home New Case Client Portal Directory Cases DebtorCC Avenue Law [PERSON_NAME][E…" at bounding box center [780, 449] width 1559 height 899
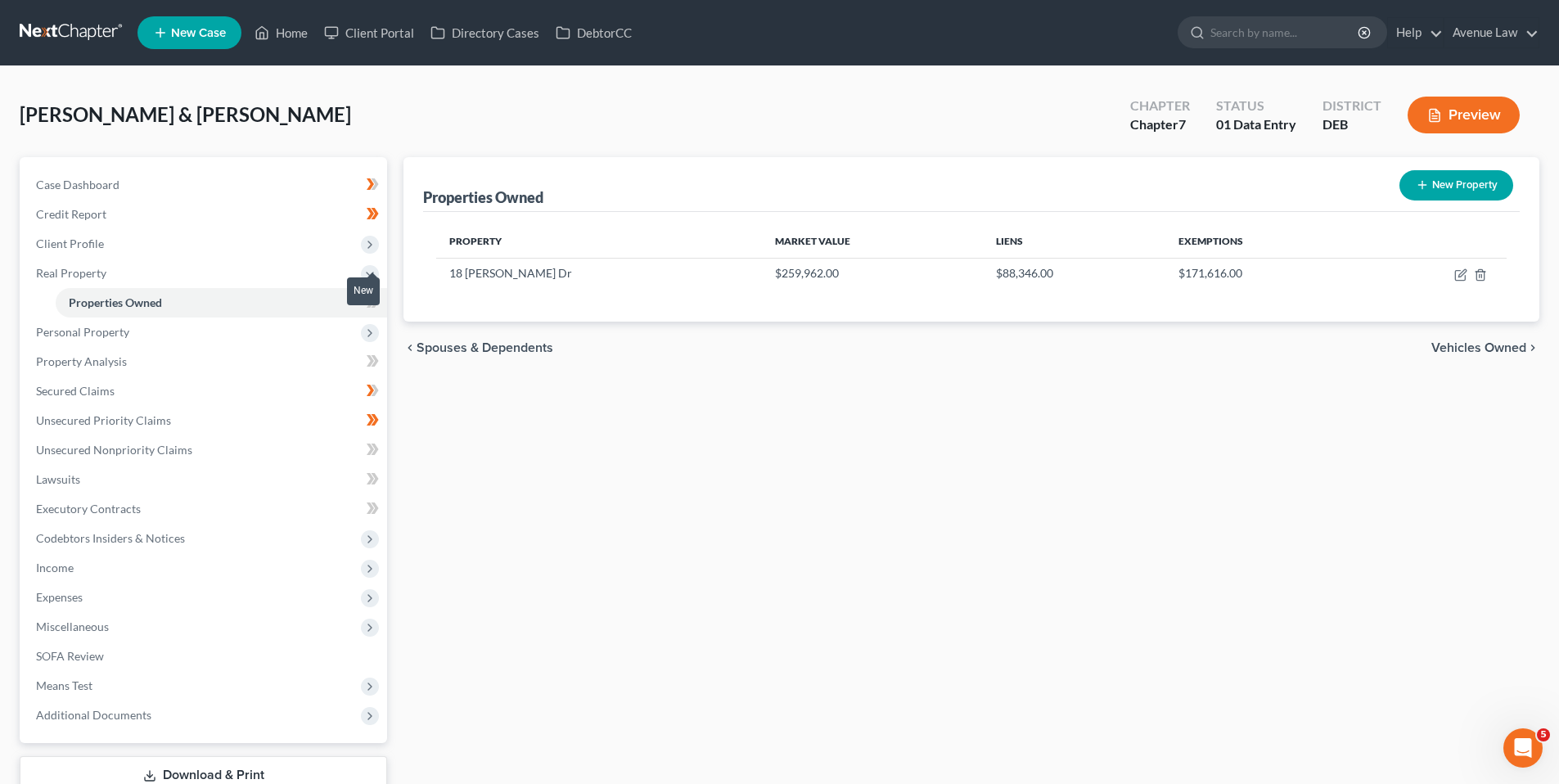
click at [376, 315] on span at bounding box center [373, 304] width 28 height 24
click at [86, 270] on span "Real Property" at bounding box center [72, 272] width 71 height 14
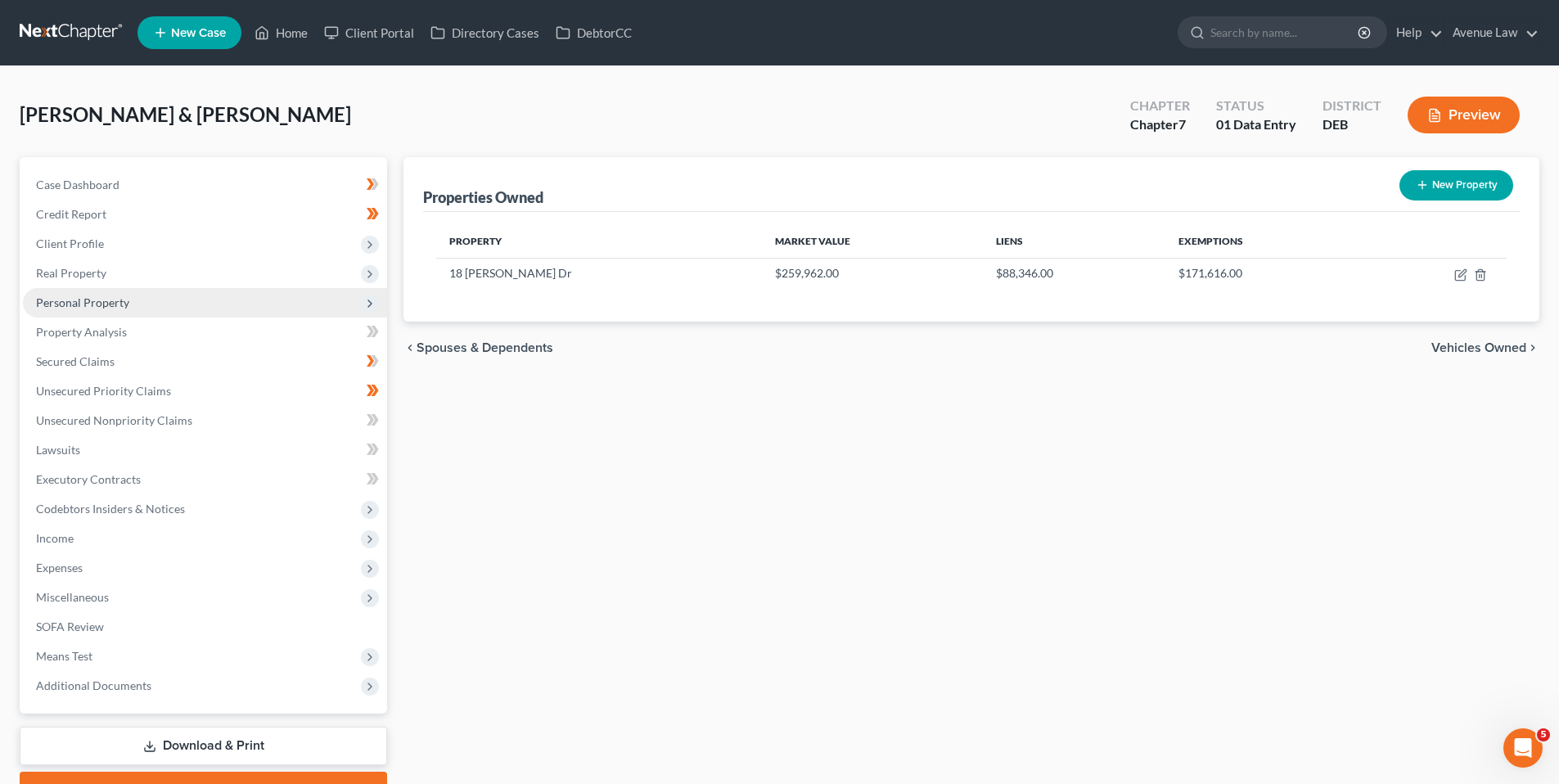
click at [90, 302] on span "Personal Property" at bounding box center [82, 302] width 93 height 14
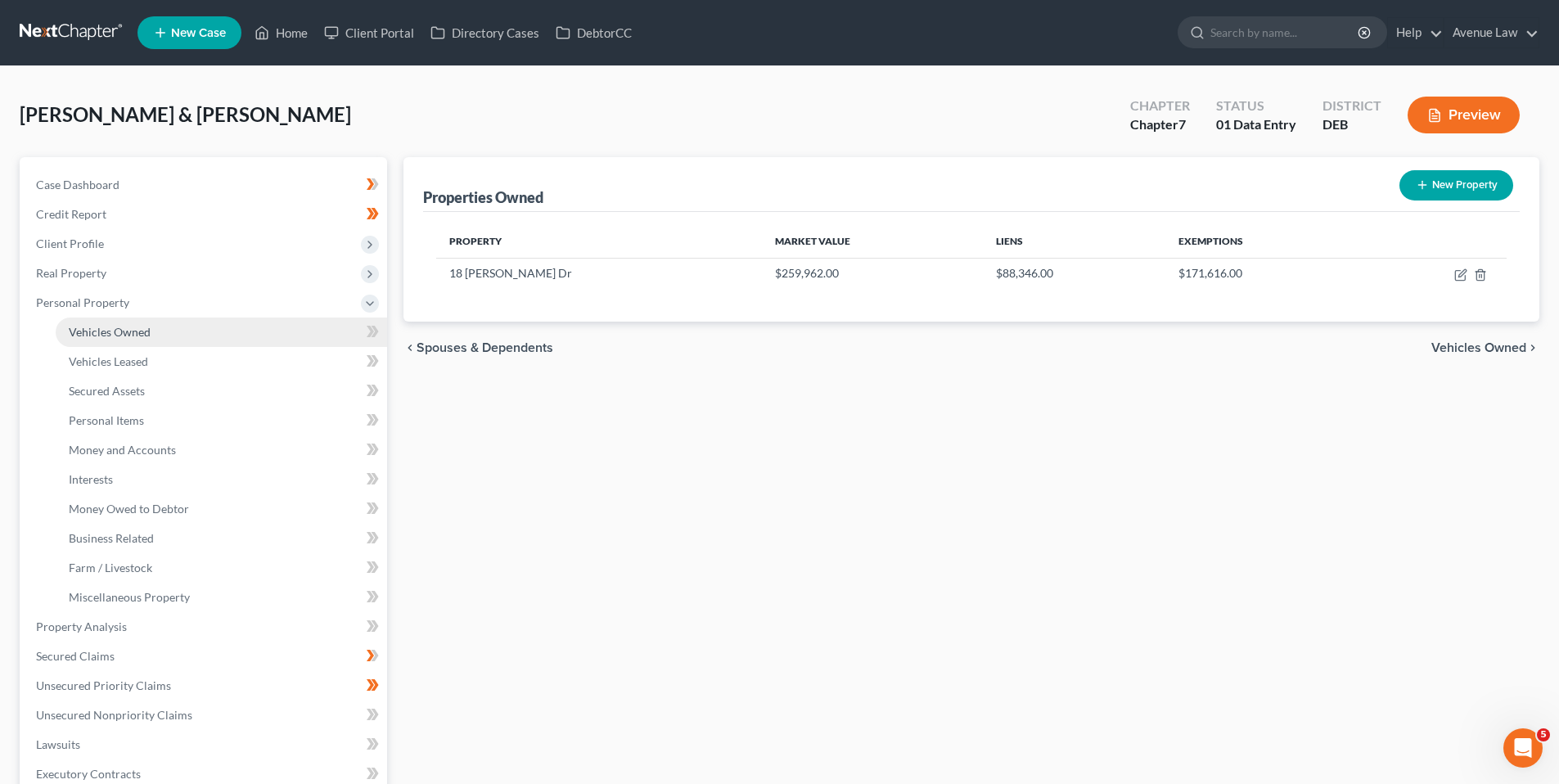
click at [98, 329] on span "Vehicles Owned" at bounding box center [109, 331] width 81 height 14
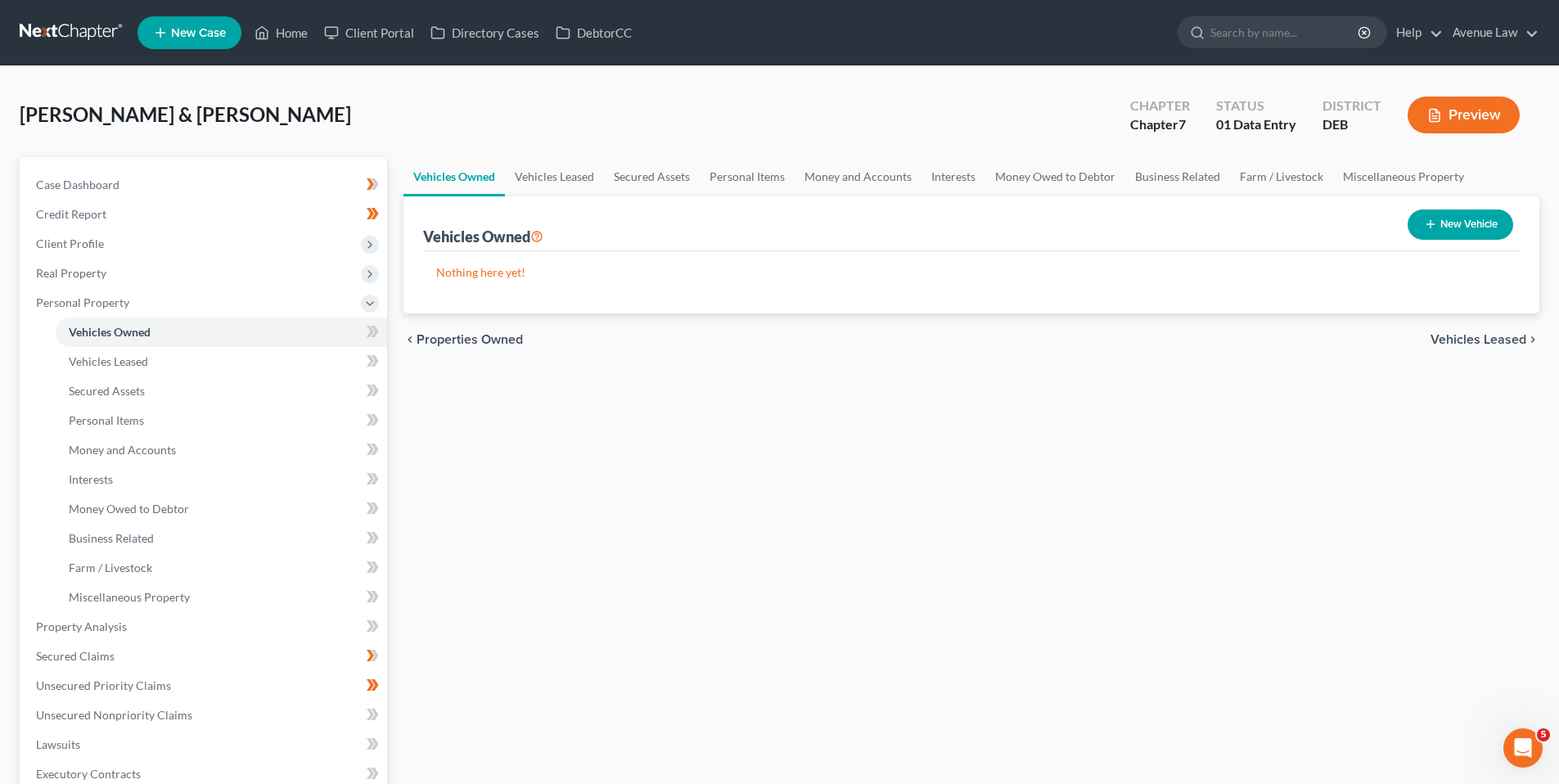
click at [1467, 215] on button "New Vehicle" at bounding box center [1461, 224] width 106 height 30
select select "0"
select select "2"
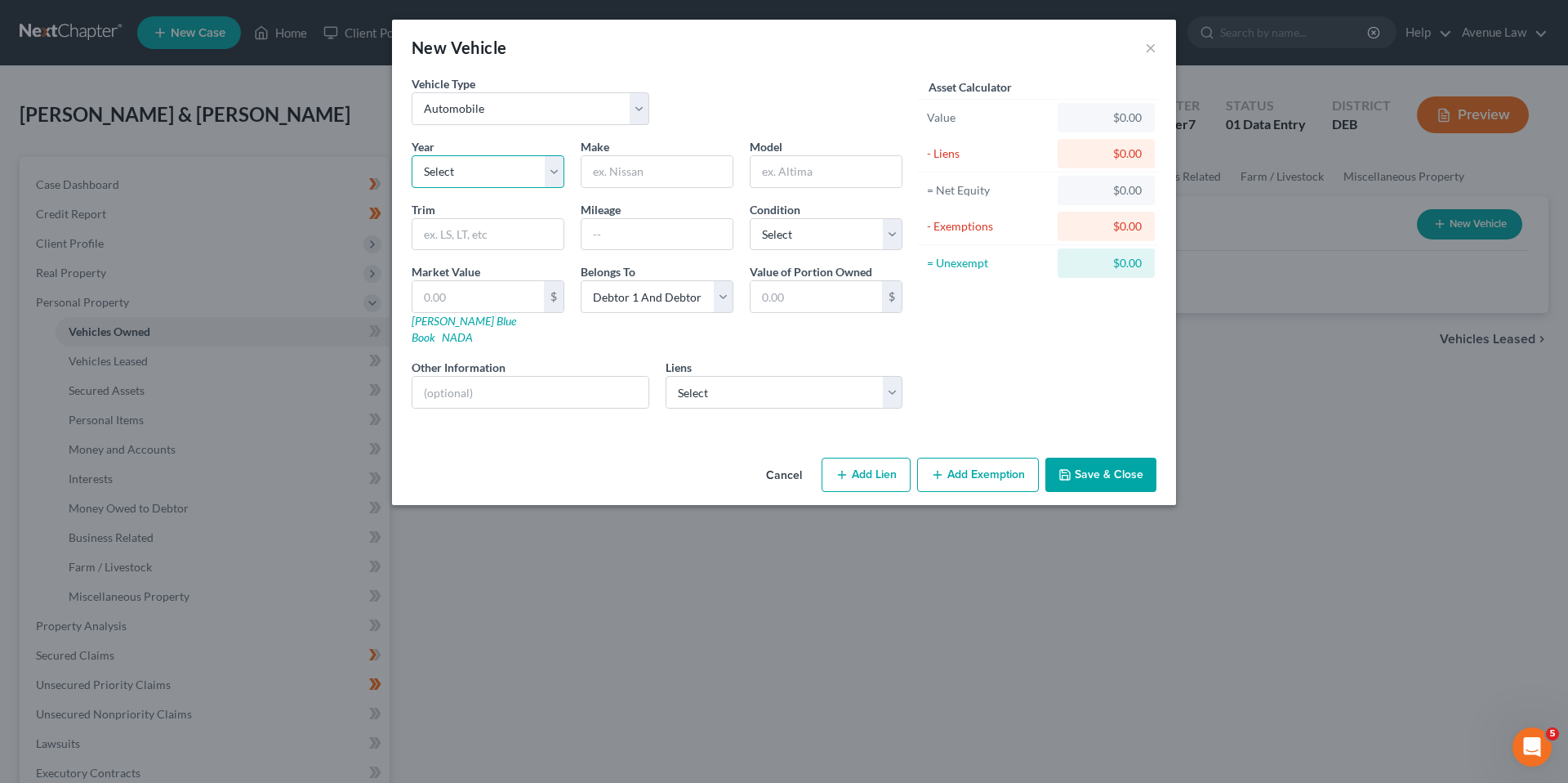
click at [476, 173] on select "Select 2026 2025 2024 2023 2022 2021 2020 2019 2018 2017 2016 2015 2014 2013 20…" at bounding box center [488, 171] width 153 height 32
select select "19"
click at [412, 156] on select "Select 2026 2025 2024 2023 2022 2021 2020 2019 2018 2017 2016 2015 2014 2013 20…" at bounding box center [488, 171] width 153 height 32
click at [620, 172] on input "text" at bounding box center [656, 171] width 151 height 31
type input "Ford"
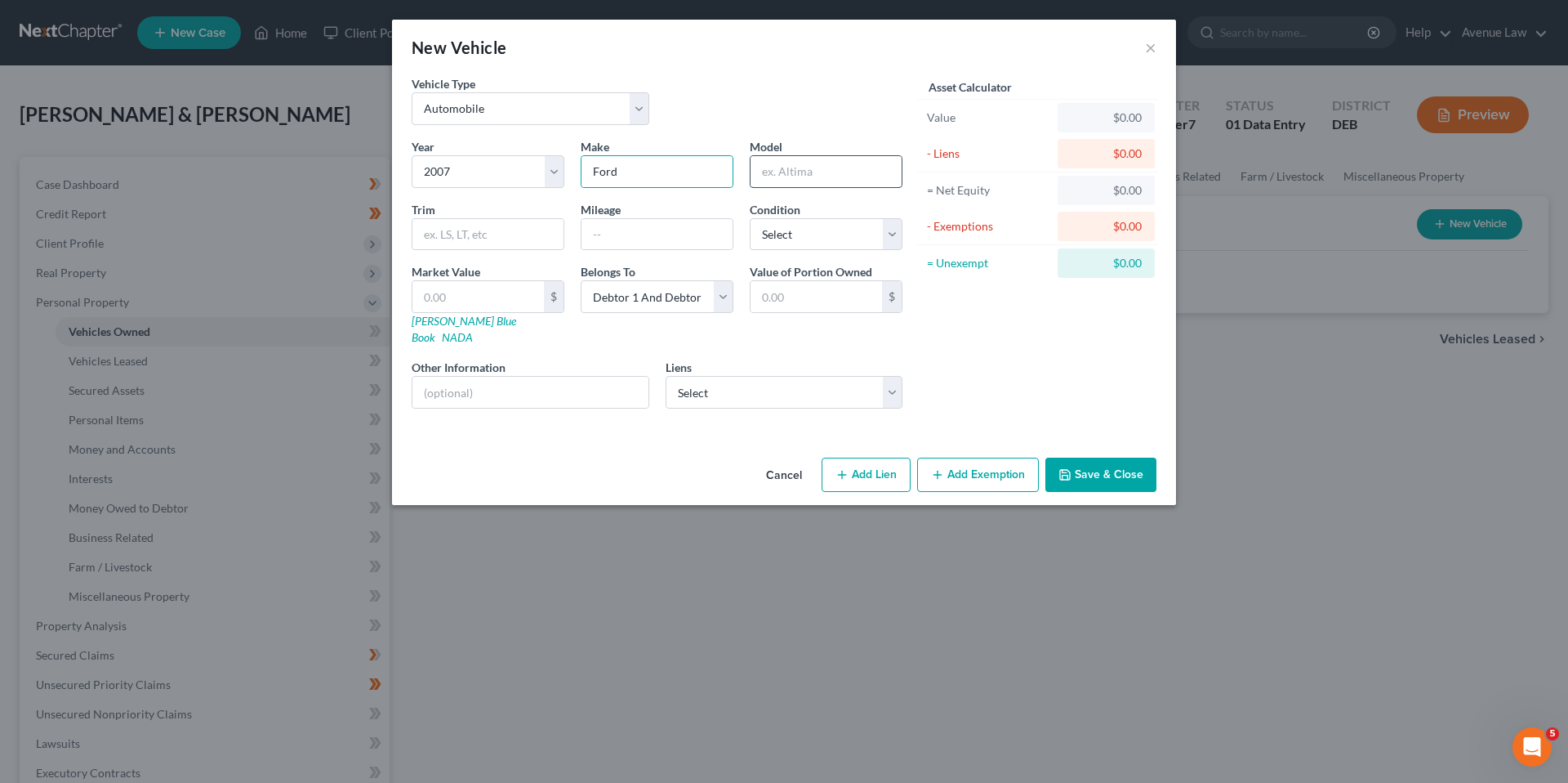
click at [828, 176] on input "text" at bounding box center [826, 171] width 151 height 31
type input "F150"
drag, startPoint x: 674, startPoint y: 293, endPoint x: 667, endPoint y: 301, distance: 10.6
click at [674, 293] on select "Select Debtor 1 Only Debtor 2 Only Debtor 1 And Debtor 2 Only At Least One Of T…" at bounding box center [656, 296] width 153 height 32
select select "1"
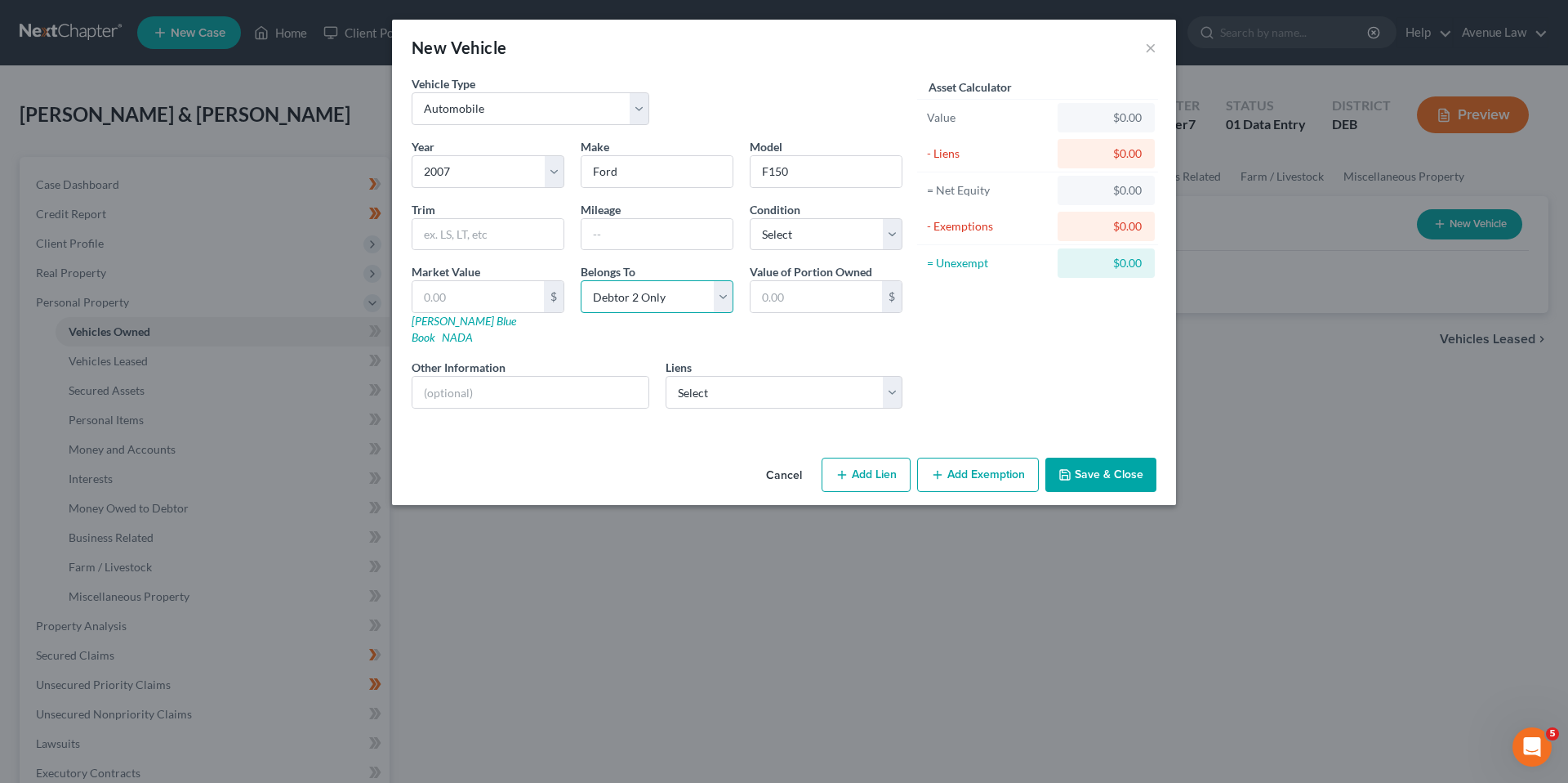
click at [580, 280] on select "Select Debtor 1 Only Debtor 2 Only Debtor 1 And Debtor 2 Only At Least One Of T…" at bounding box center [656, 296] width 153 height 32
click at [801, 236] on select "Select Excellent Very Good Good Fair Poor" at bounding box center [826, 234] width 153 height 32
select select "4"
click at [749, 218] on select "Select Excellent Very Good Good Fair Poor" at bounding box center [826, 234] width 153 height 32
drag, startPoint x: 492, startPoint y: 238, endPoint x: 160, endPoint y: 210, distance: 333.2
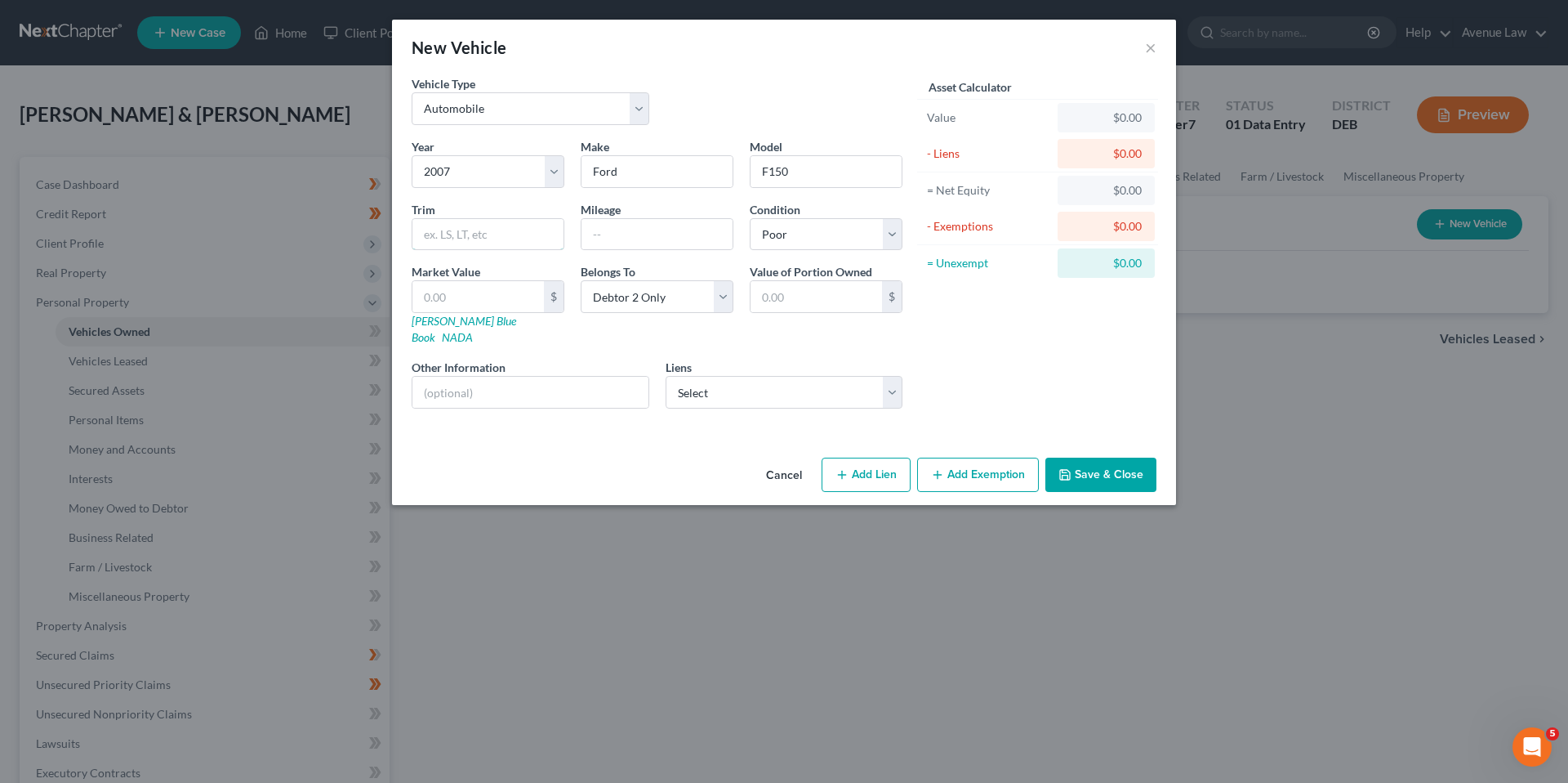
click at [492, 238] on input "text" at bounding box center [488, 235] width 151 height 31
type input "XLT"
click at [628, 235] on input "text" at bounding box center [656, 235] width 151 height 31
type input "280,000"
drag, startPoint x: 819, startPoint y: 298, endPoint x: 752, endPoint y: 294, distance: 67.1
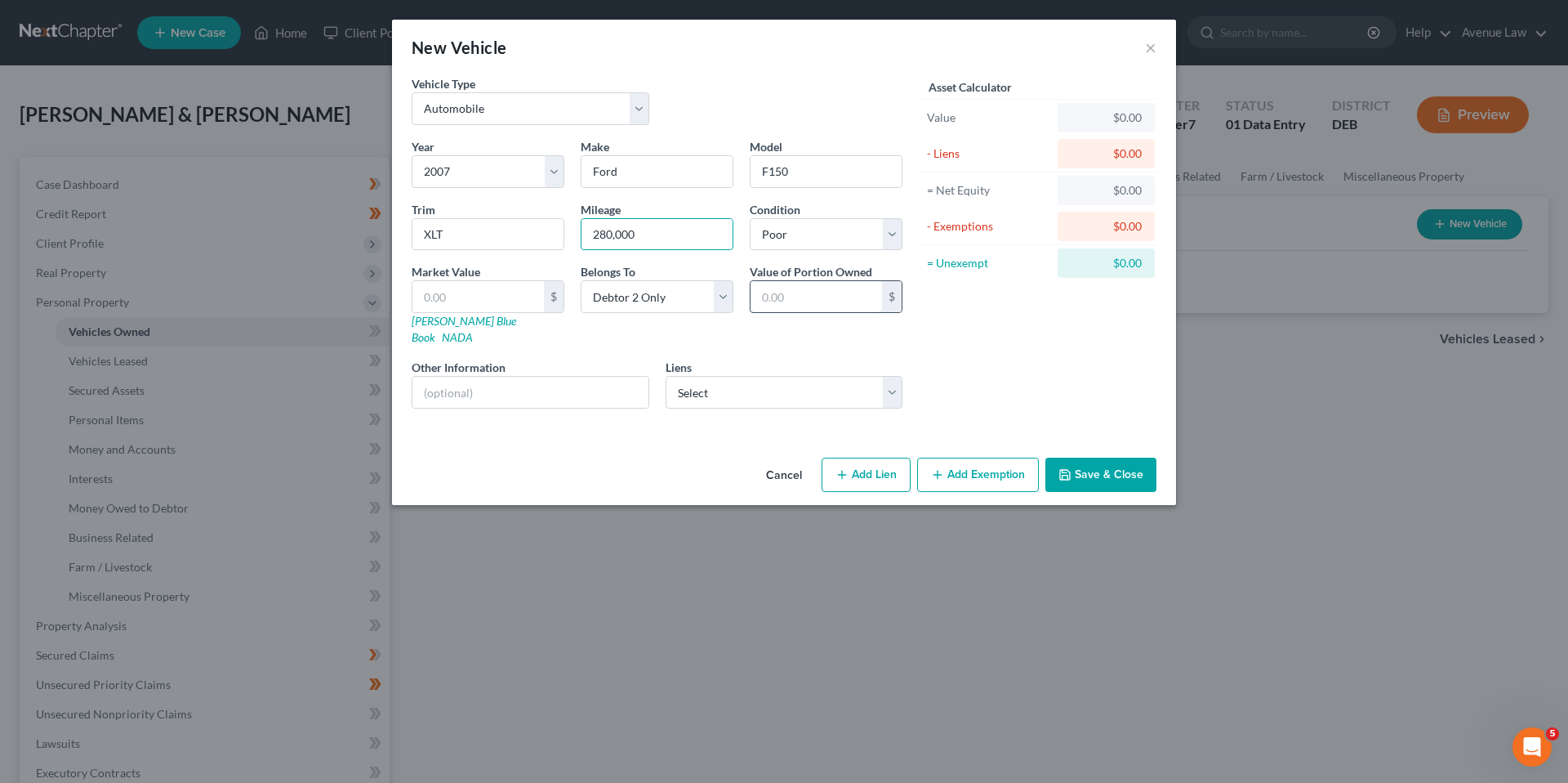
click at [819, 298] on input "text" at bounding box center [816, 297] width 131 height 31
type input "9"
click at [453, 303] on input "text" at bounding box center [478, 297] width 131 height 31
type input "9"
type input "9.00"
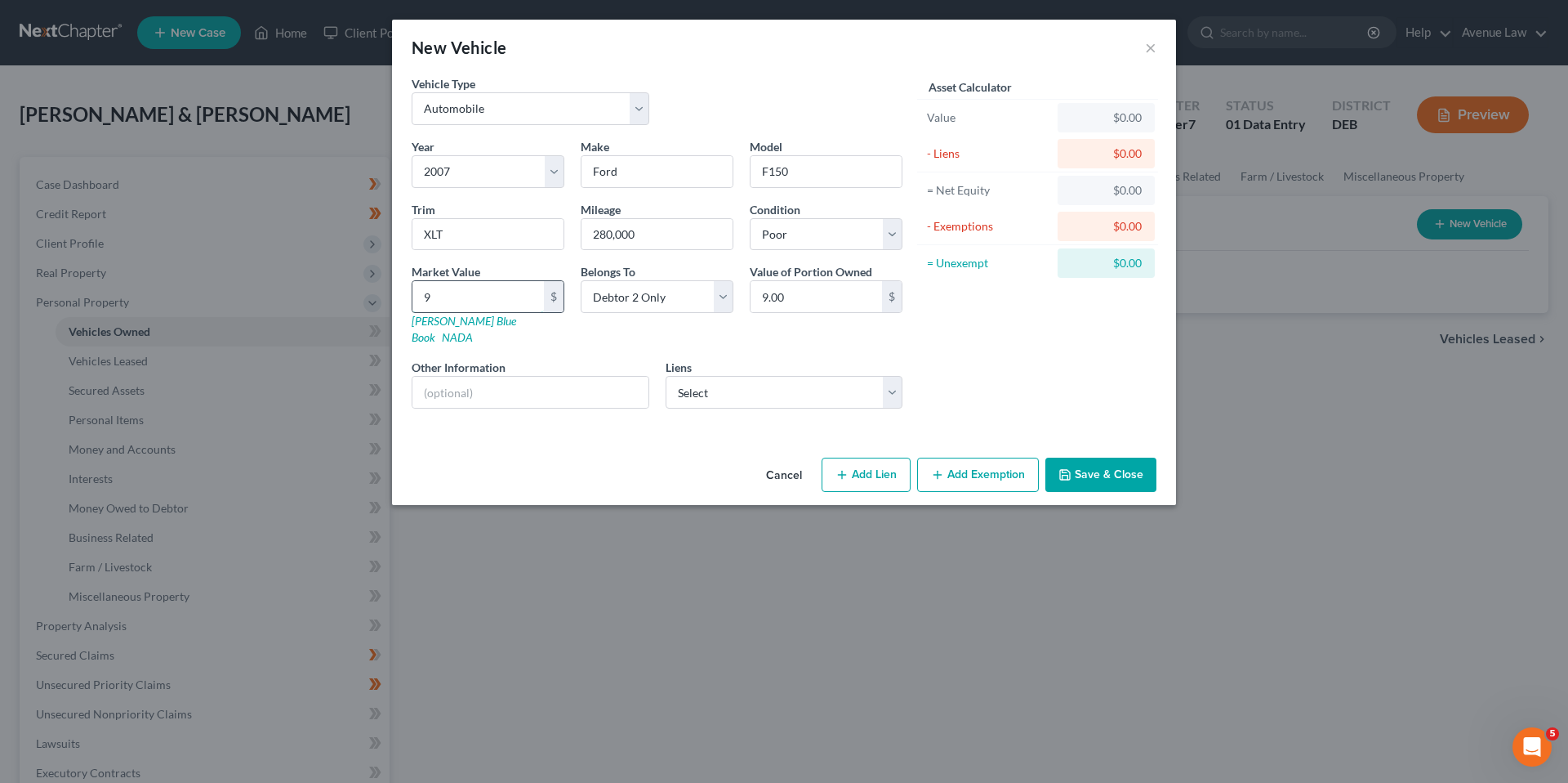
type input "99"
type input "99.00"
type input "995"
type input "995.00"
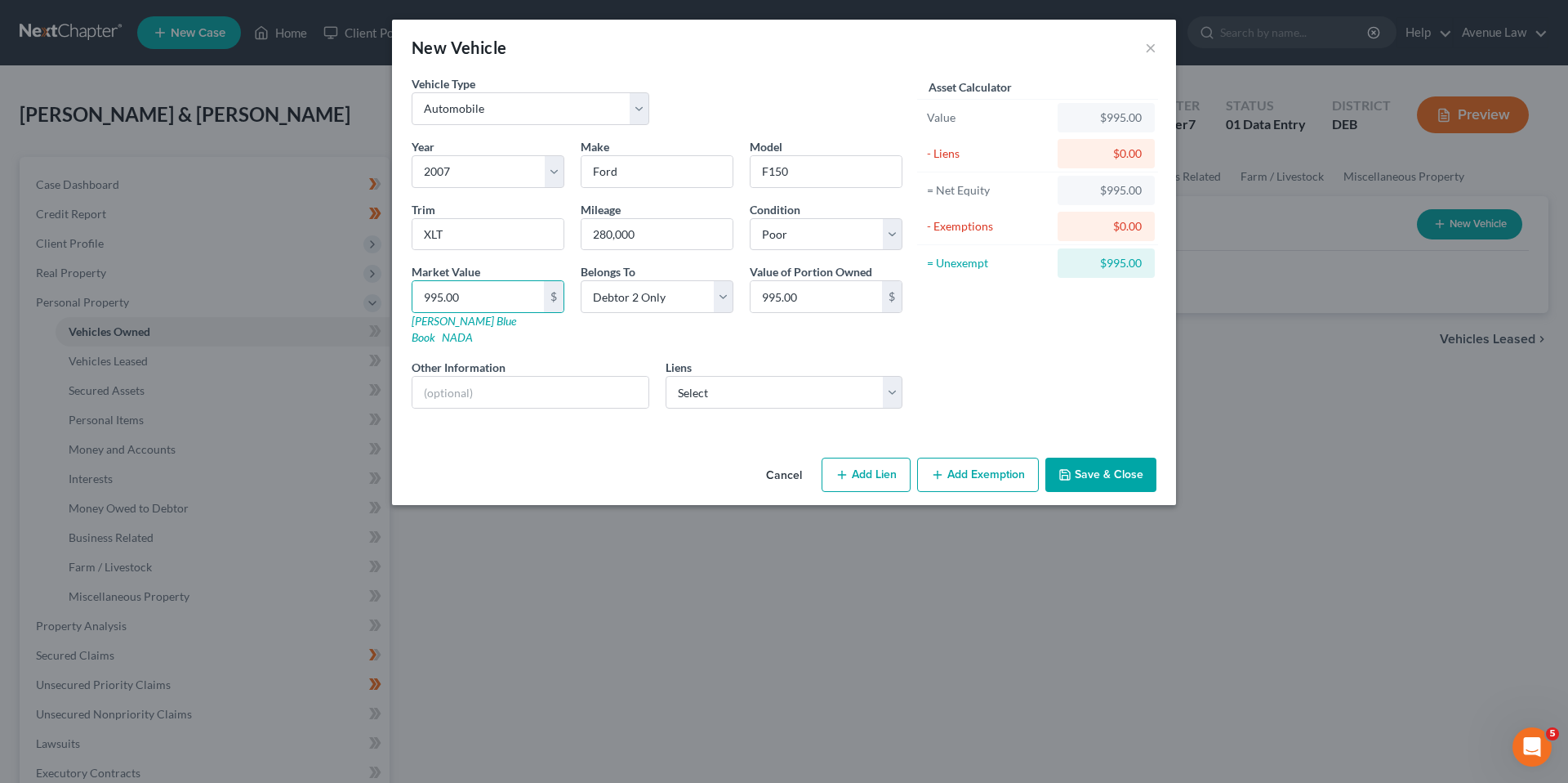
click at [962, 457] on button "Add Exemption" at bounding box center [977, 474] width 121 height 34
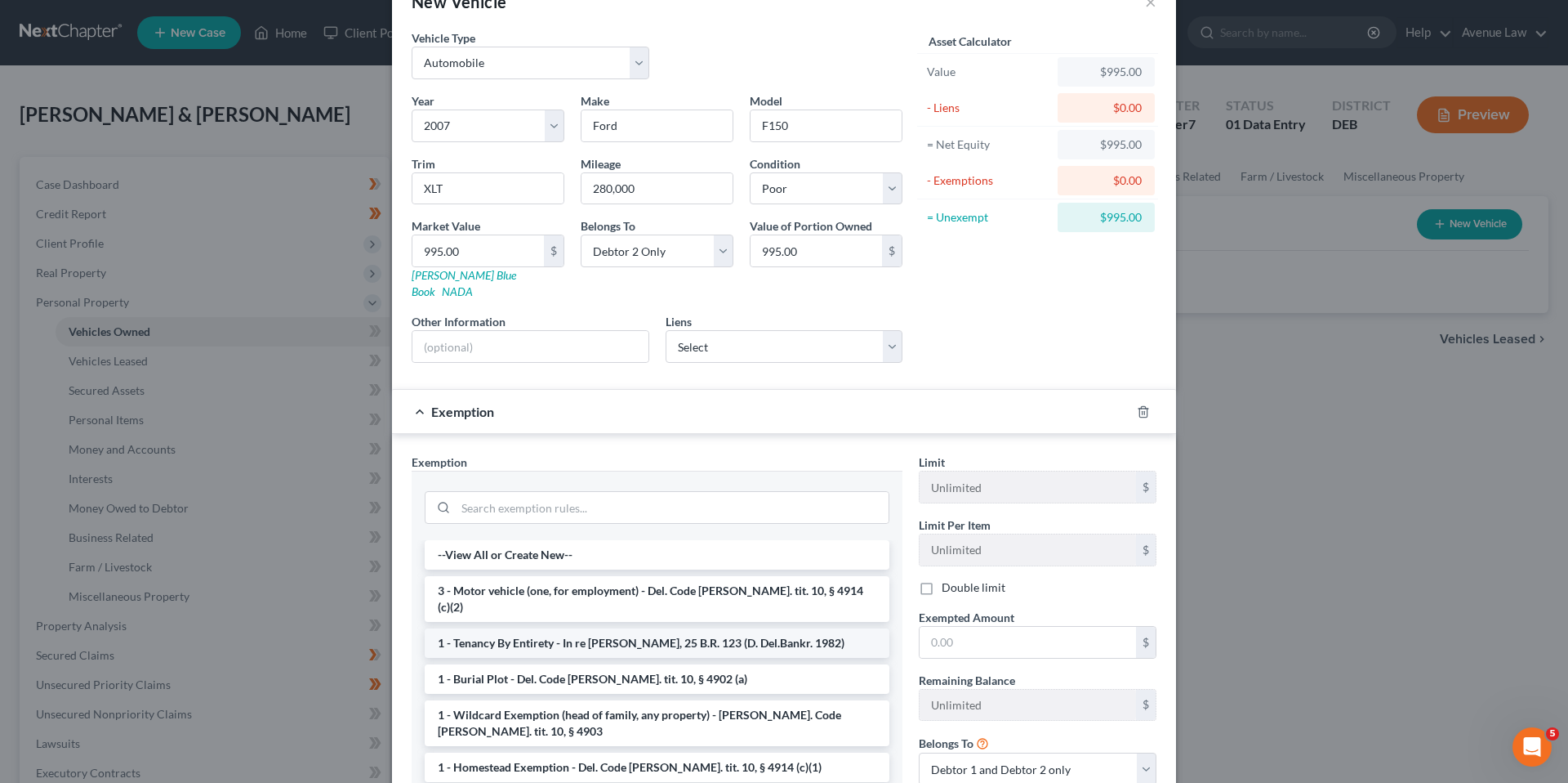
scroll to position [165, 0]
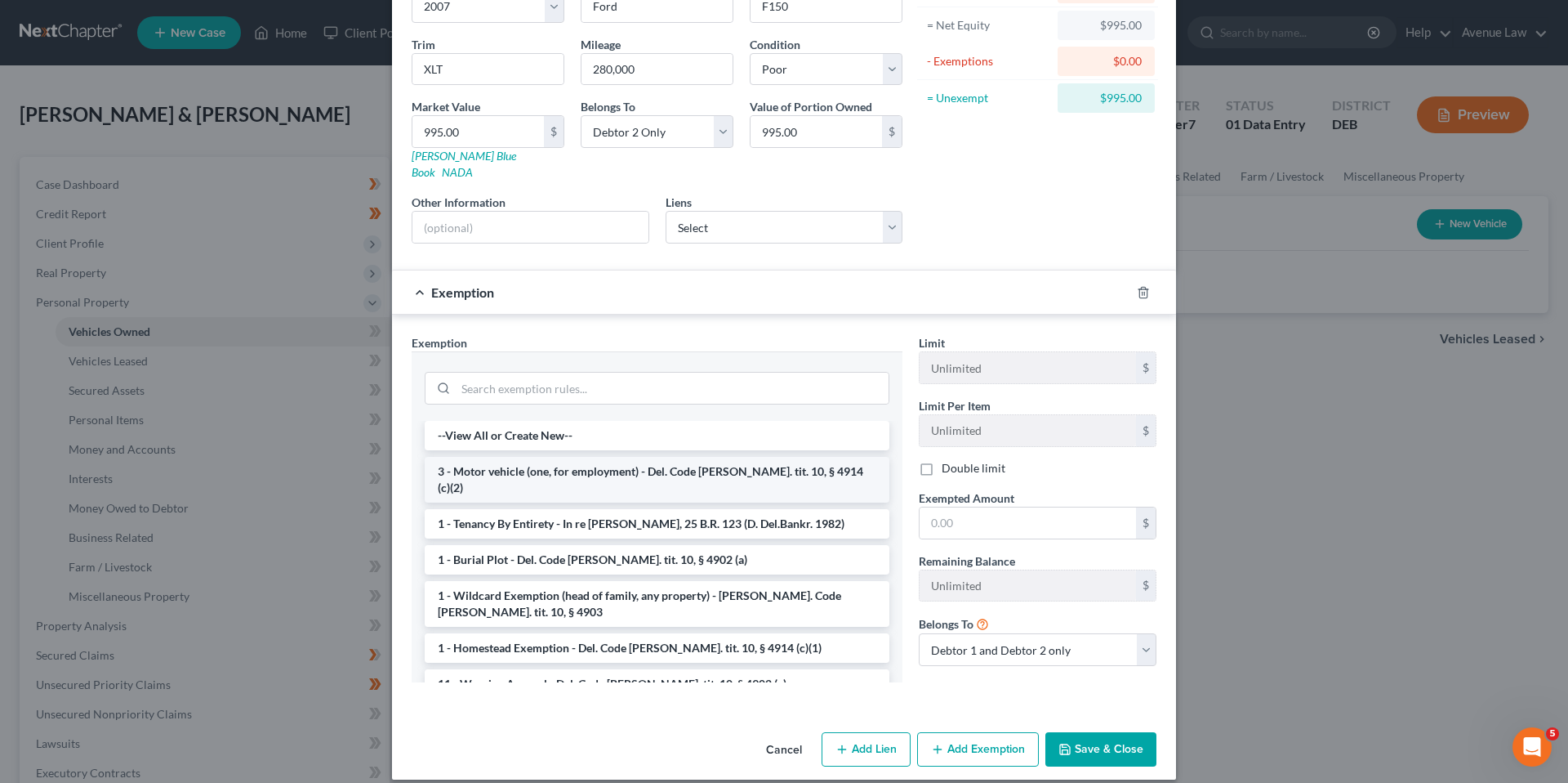
click at [590, 457] on li "3 - Motor vehicle (one, for employment) - Del. Code [PERSON_NAME]. tit. 10, § 4…" at bounding box center [656, 480] width 465 height 46
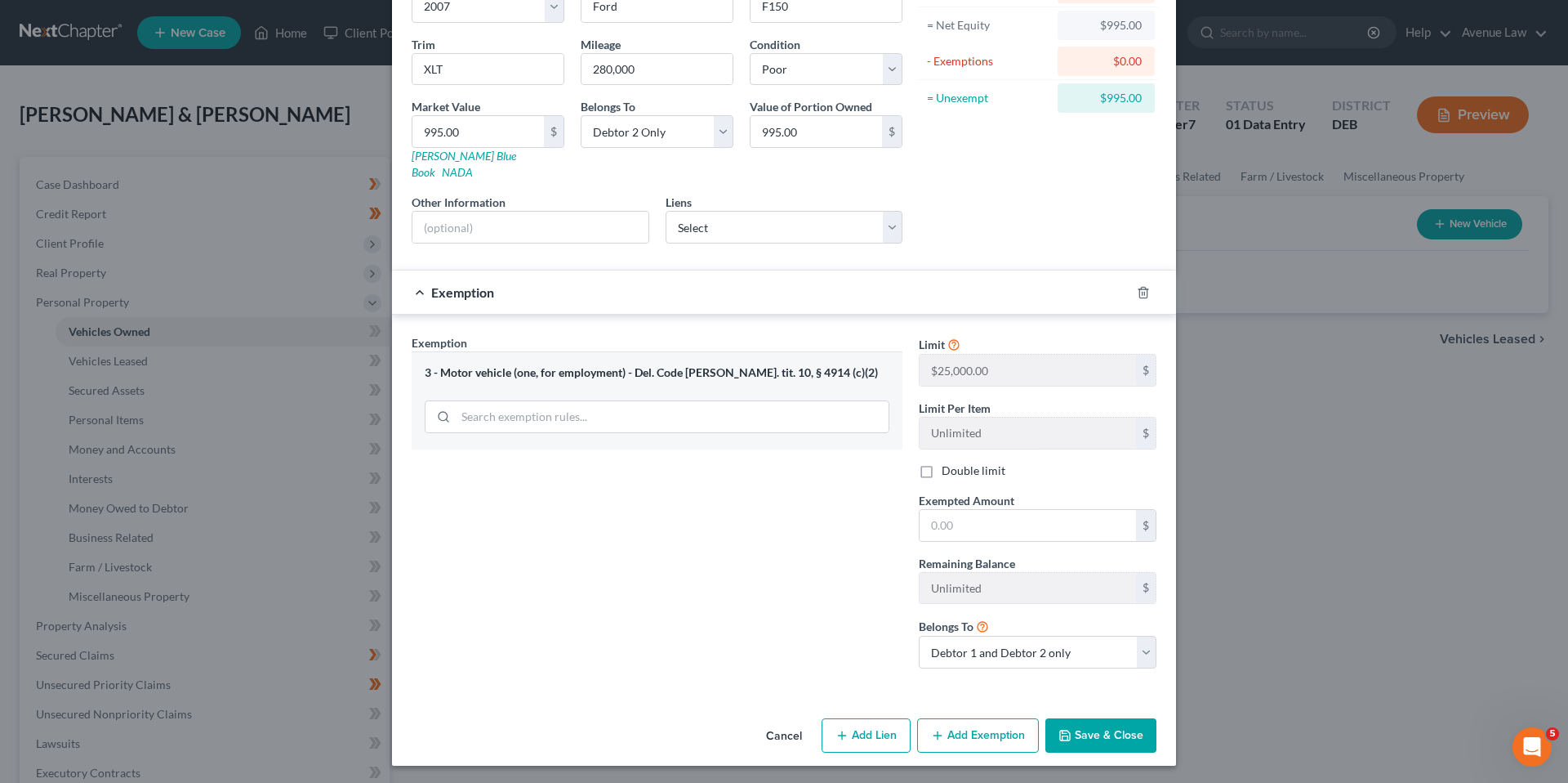
scroll to position [151, 0]
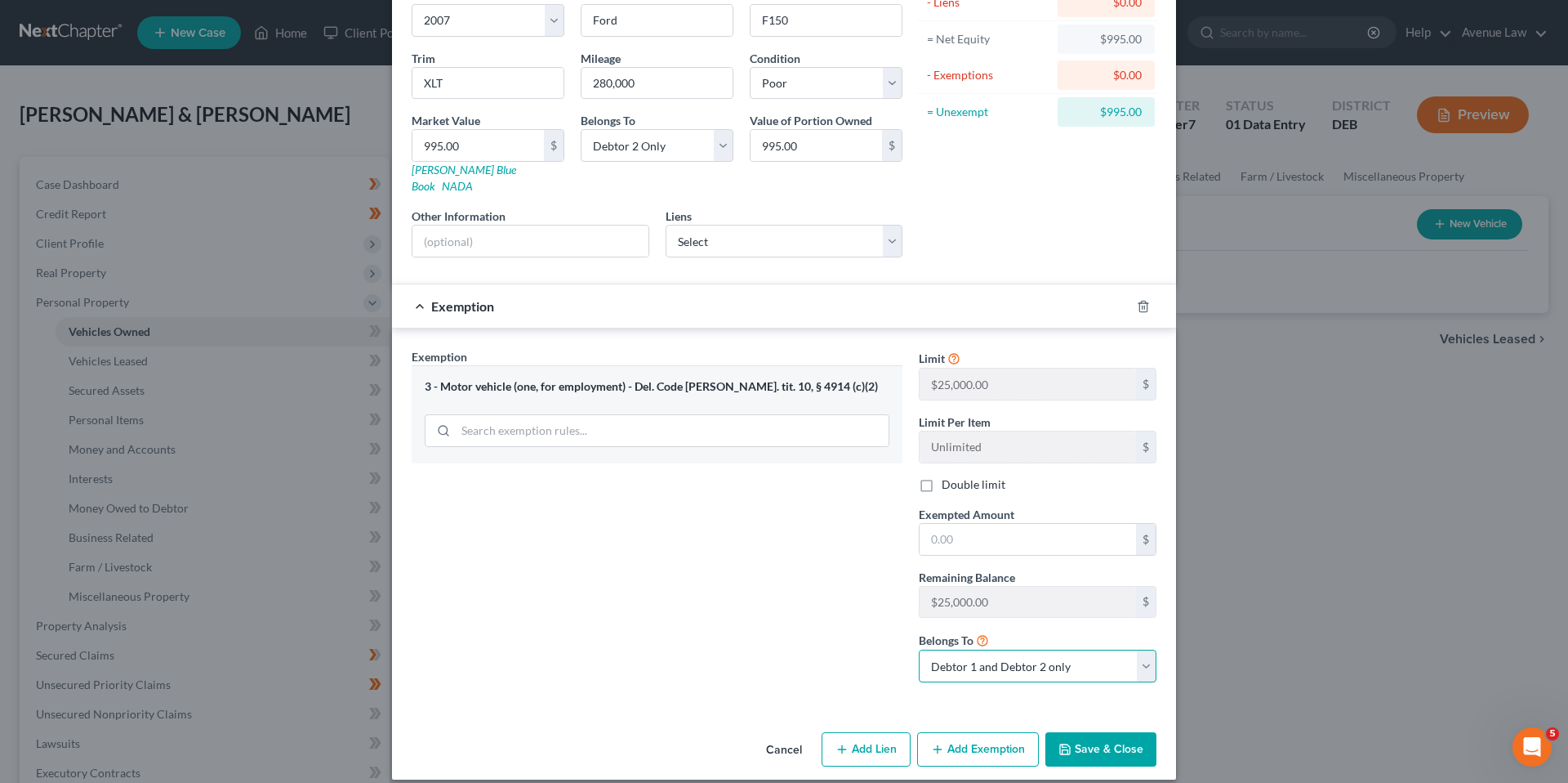
drag, startPoint x: 1142, startPoint y: 653, endPoint x: 1129, endPoint y: 656, distance: 13.3
click at [1140, 653] on select "Debtor 1 only Debtor 2 only Debtor 1 and Debtor 2 only" at bounding box center [1037, 666] width 238 height 32
select select "1"
click at [918, 650] on select "Debtor 1 only Debtor 2 only Debtor 1 and Debtor 2 only" at bounding box center [1037, 666] width 238 height 32
click at [941, 477] on label "Double limit" at bounding box center [972, 484] width 64 height 17
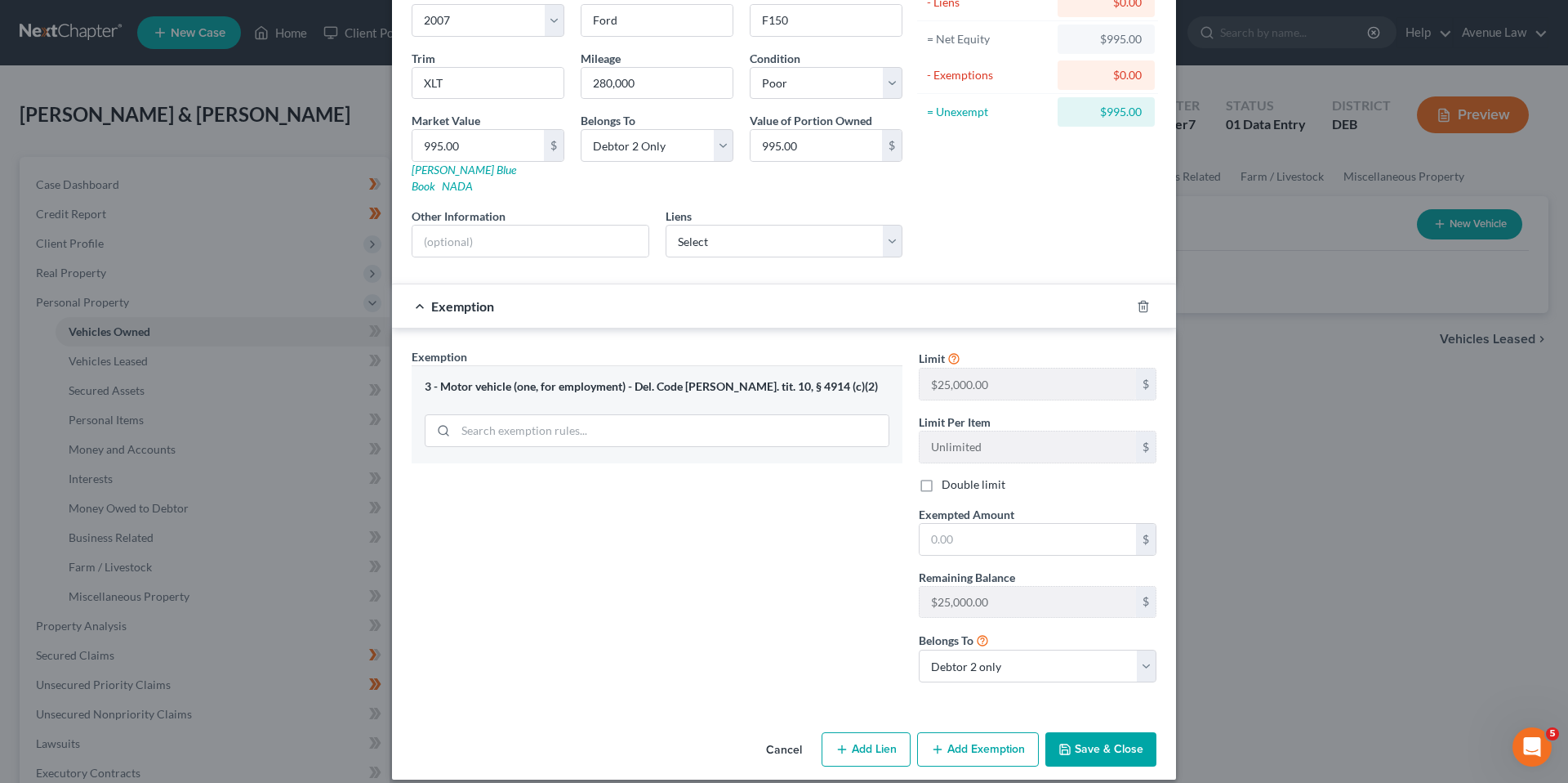
click at [948, 477] on input "Double limit" at bounding box center [953, 482] width 11 height 11
checkbox input "true"
click at [945, 527] on input "text" at bounding box center [1027, 539] width 216 height 31
type input "995.00"
click at [1086, 732] on button "Save & Close" at bounding box center [1100, 749] width 112 height 34
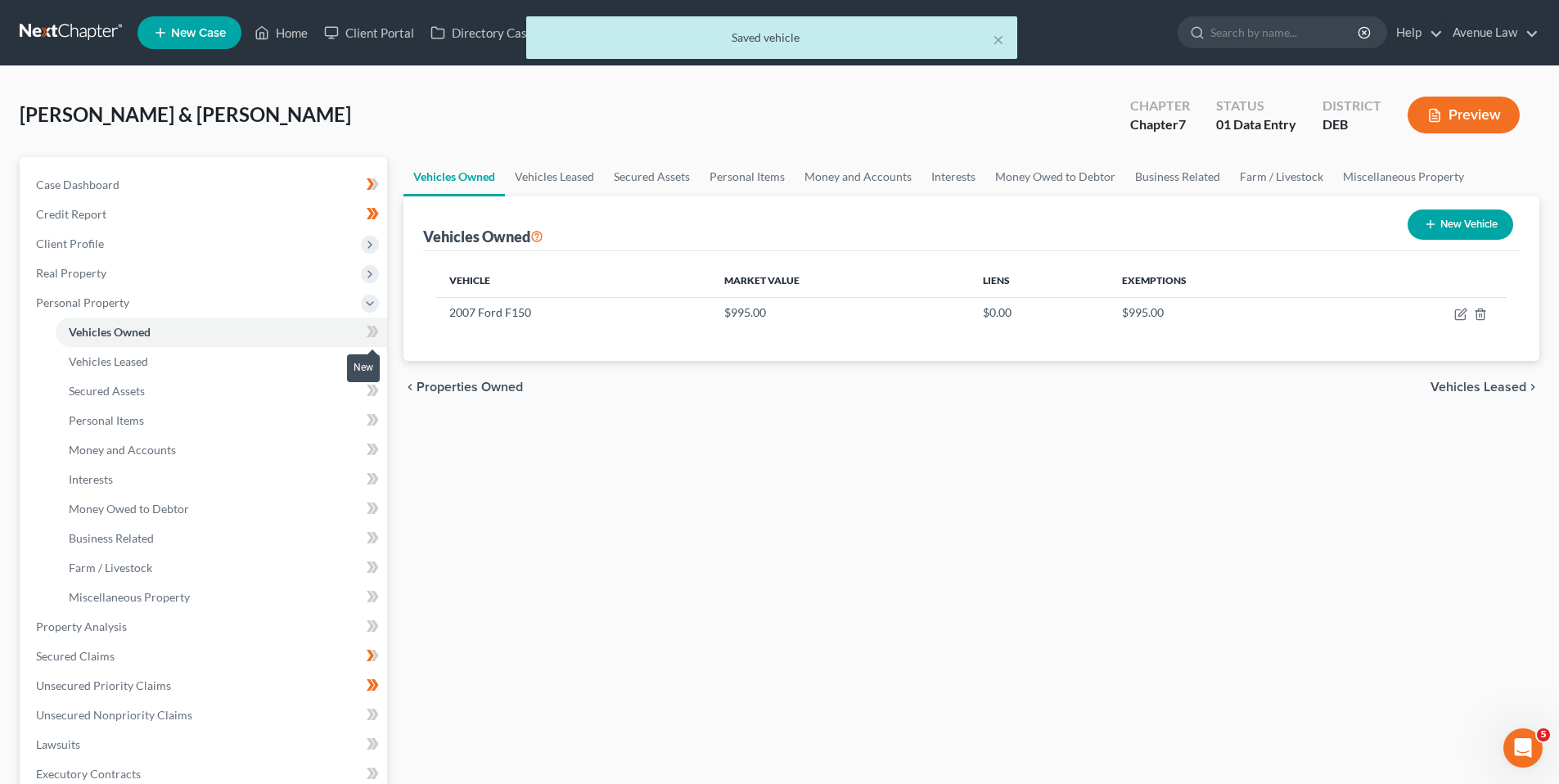
click at [374, 334] on icon at bounding box center [376, 331] width 8 height 12
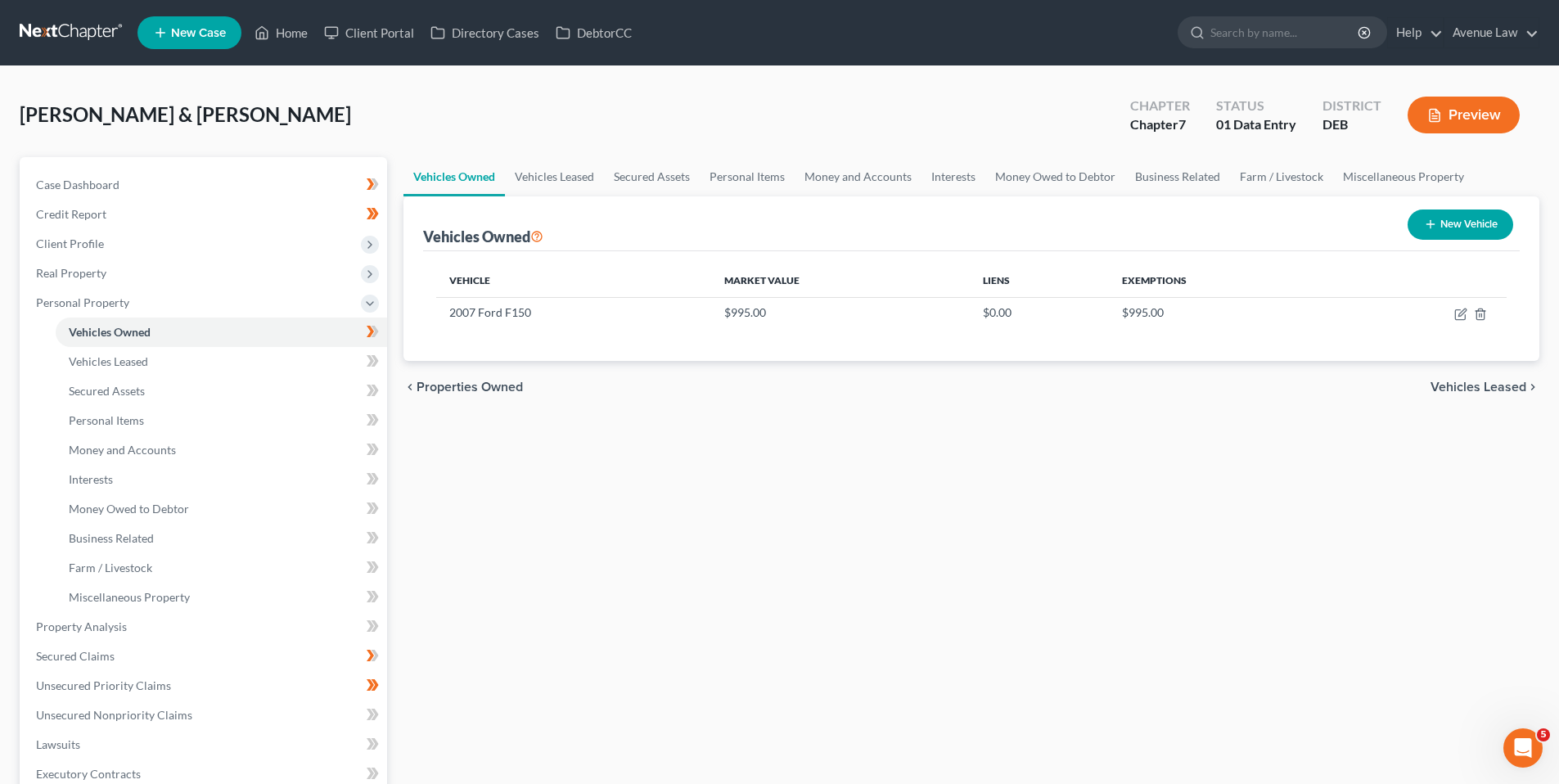
click at [1470, 222] on button "New Vehicle" at bounding box center [1461, 224] width 106 height 30
select select "0"
select select "2"
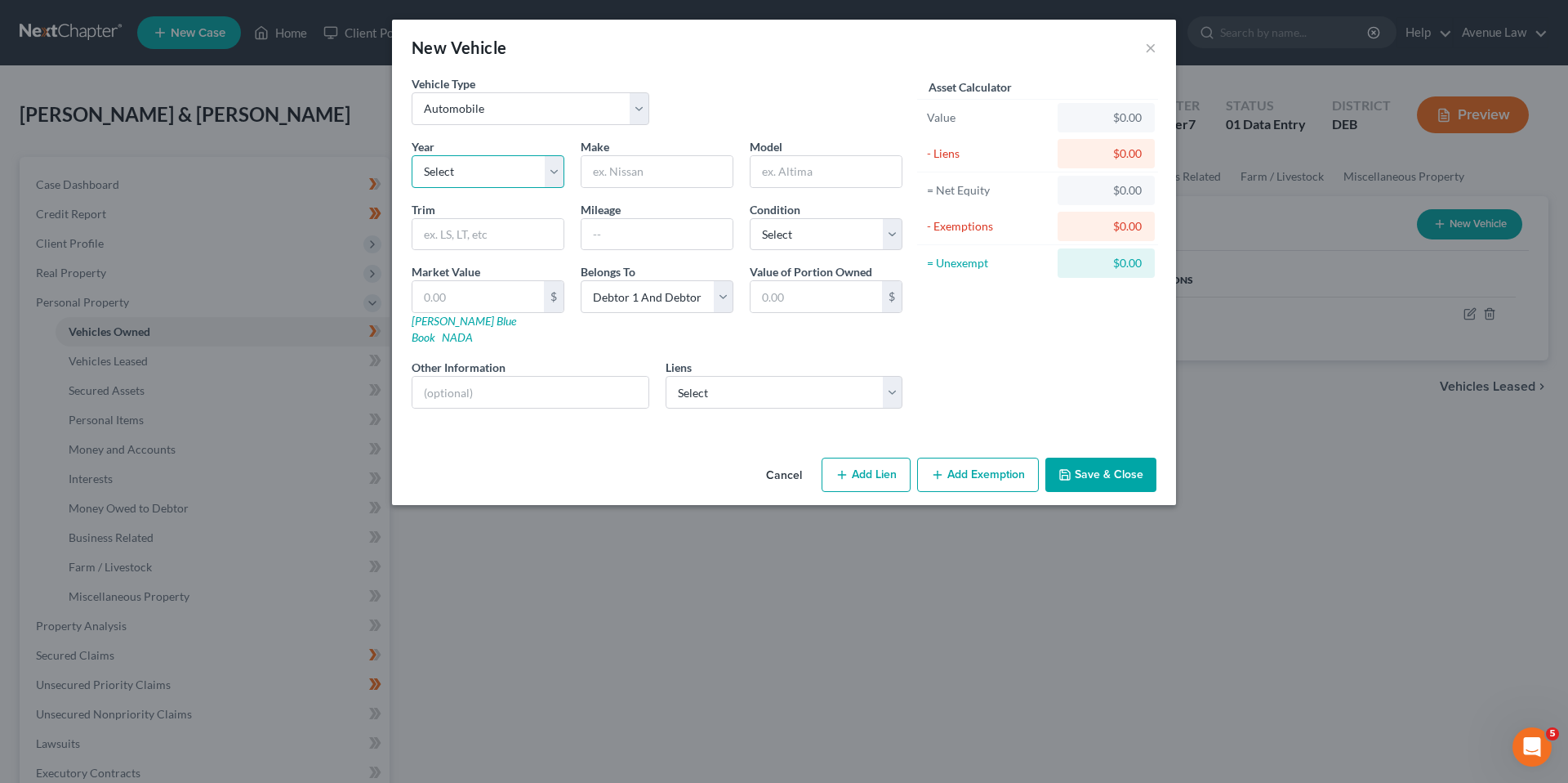
click at [521, 169] on select "Select 2026 2025 2024 2023 2022 2021 2020 2019 2018 2017 2016 2015 2014 2013 20…" at bounding box center [488, 171] width 153 height 32
select select "3"
click at [412, 156] on select "Select 2026 2025 2024 2023 2022 2021 2020 2019 2018 2017 2016 2015 2014 2013 20…" at bounding box center [488, 171] width 153 height 32
drag, startPoint x: 609, startPoint y: 170, endPoint x: 489, endPoint y: 77, distance: 151.8
click at [609, 170] on input "text" at bounding box center [656, 171] width 151 height 31
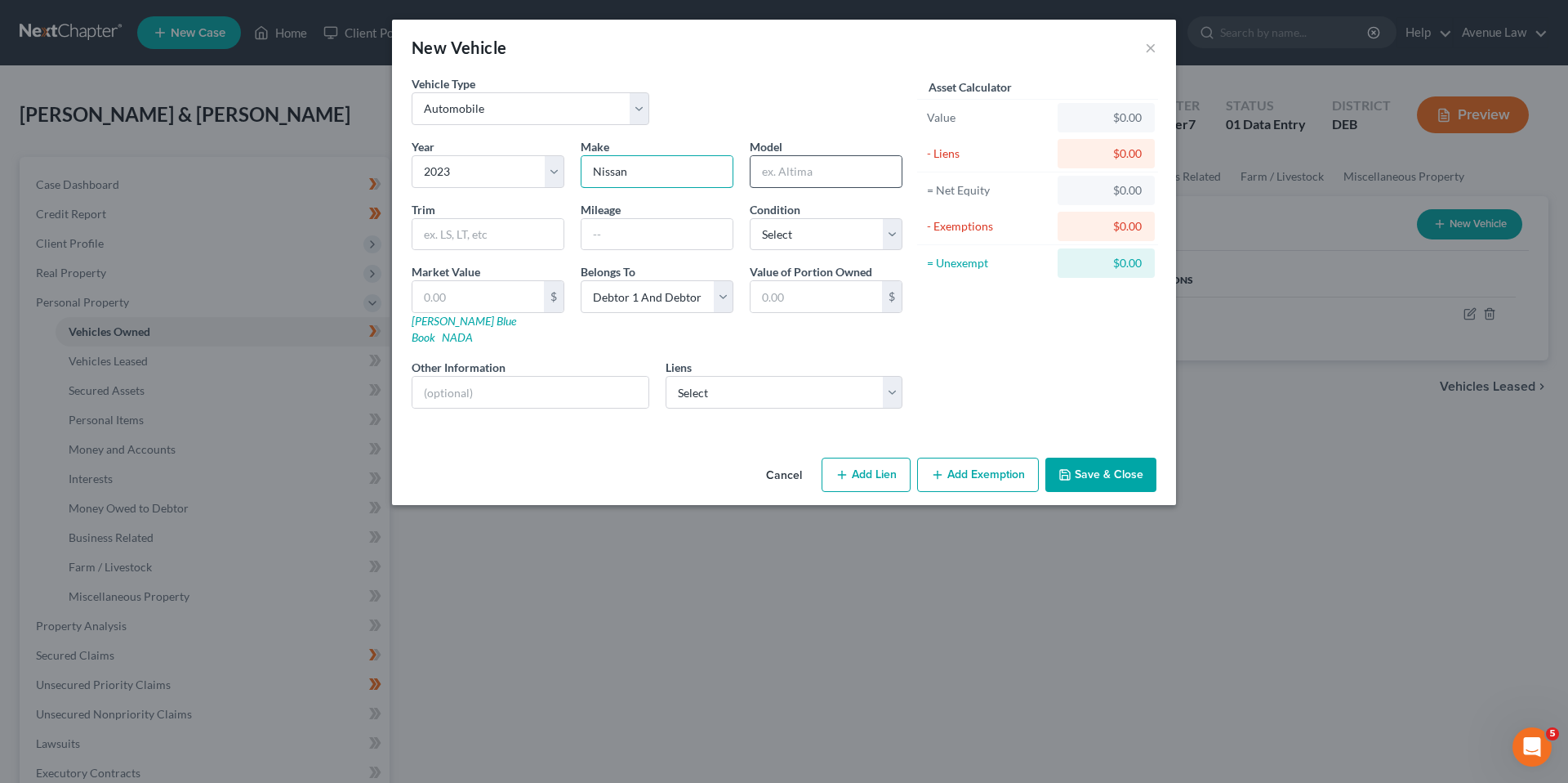
type input "Nissan"
click at [804, 173] on input "text" at bounding box center [826, 171] width 151 height 31
type input "Rogue"
drag, startPoint x: 484, startPoint y: 229, endPoint x: 446, endPoint y: 129, distance: 107.0
click at [484, 229] on input "text" at bounding box center [488, 235] width 151 height 31
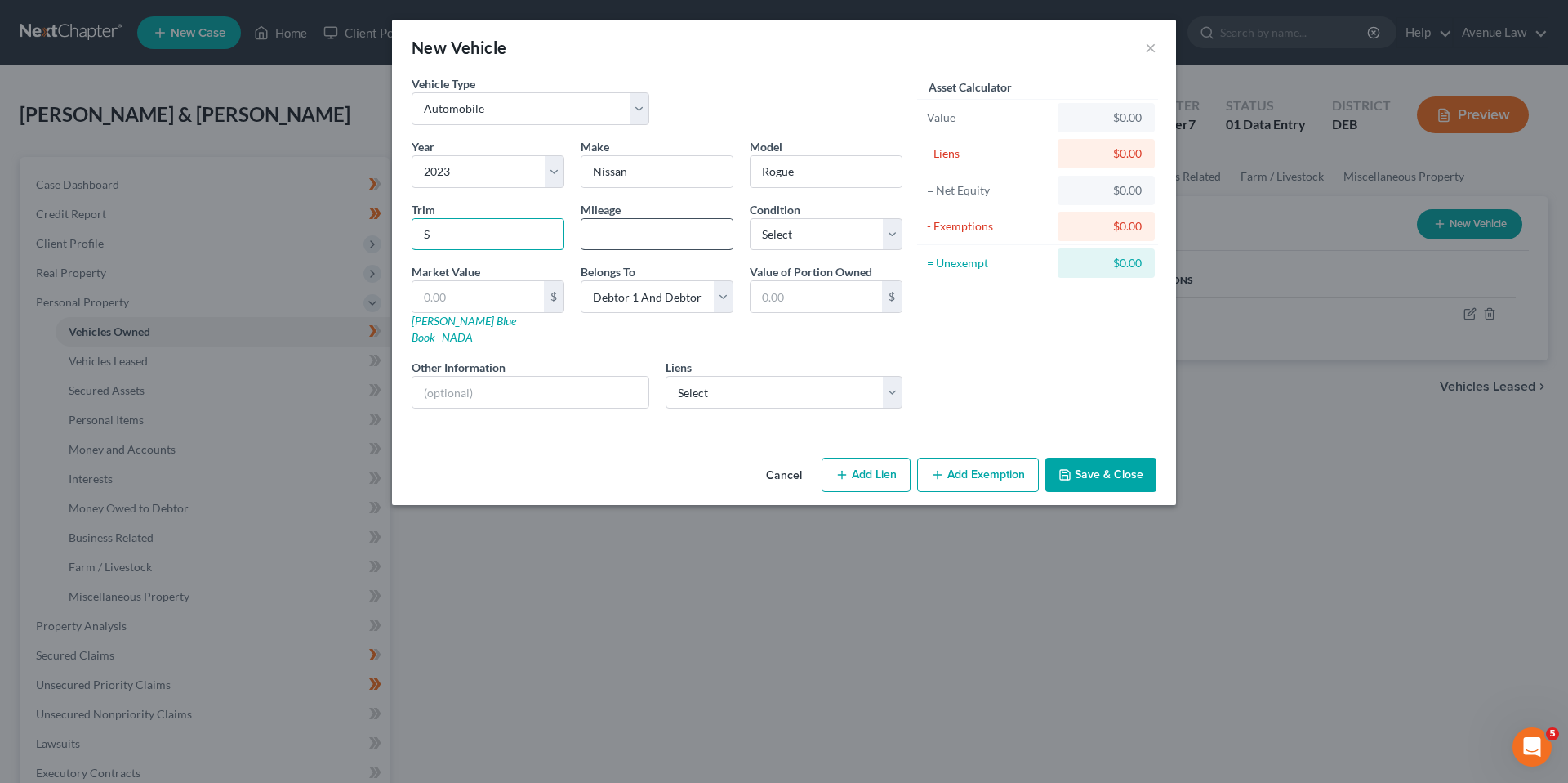
type input "S"
drag, startPoint x: 629, startPoint y: 235, endPoint x: 607, endPoint y: 207, distance: 35.6
click at [629, 235] on input "text" at bounding box center [656, 235] width 151 height 31
type input "20,000"
drag, startPoint x: 825, startPoint y: 232, endPoint x: 823, endPoint y: 251, distance: 19.1
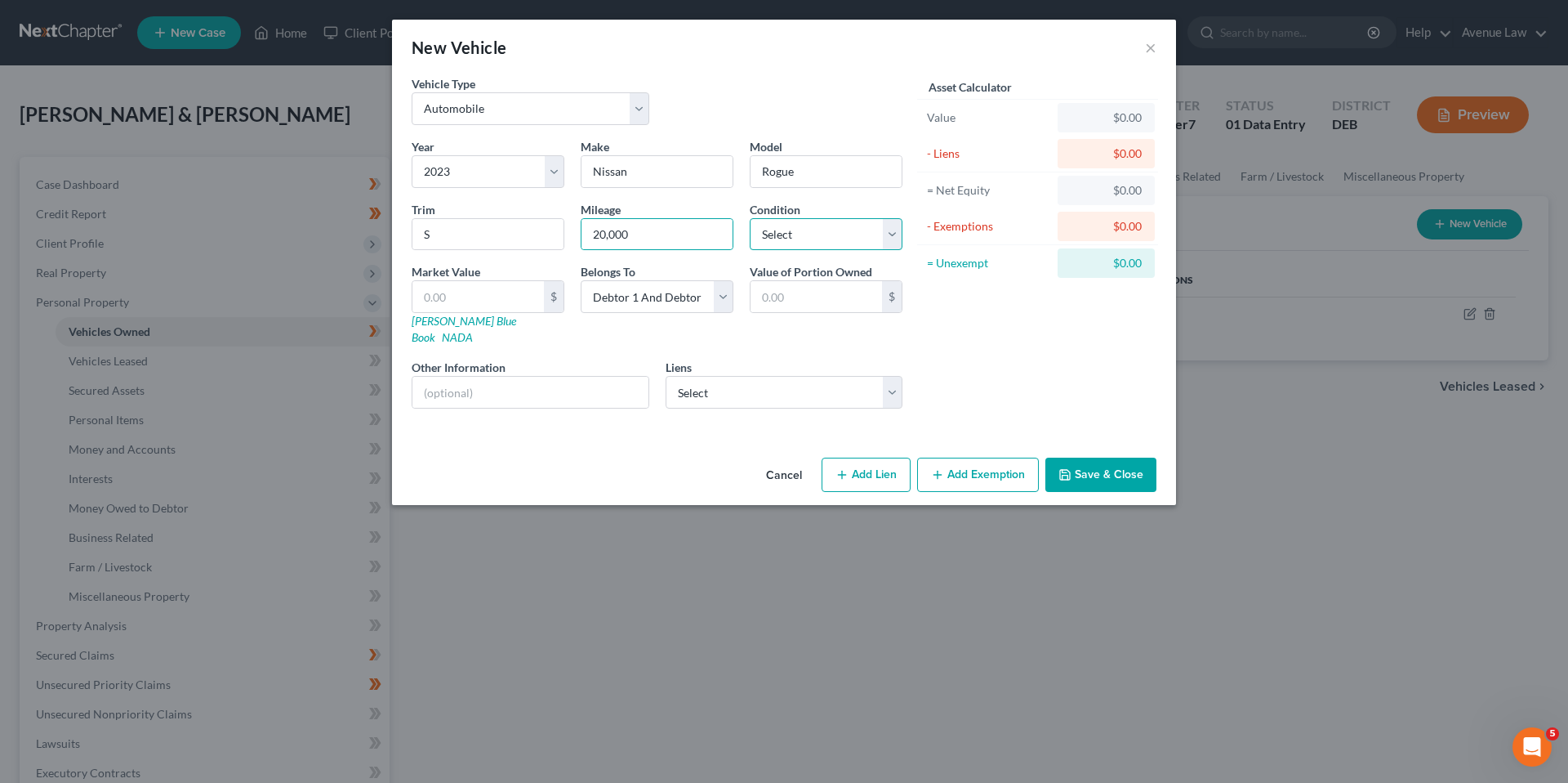
click at [825, 232] on select "Select Excellent Very Good Good Fair Poor" at bounding box center [826, 234] width 153 height 32
select select "2"
click at [749, 218] on select "Select Excellent Very Good Good Fair Poor" at bounding box center [826, 234] width 153 height 32
drag, startPoint x: 465, startPoint y: 299, endPoint x: 412, endPoint y: 220, distance: 95.1
click at [465, 299] on input "text" at bounding box center [478, 297] width 131 height 31
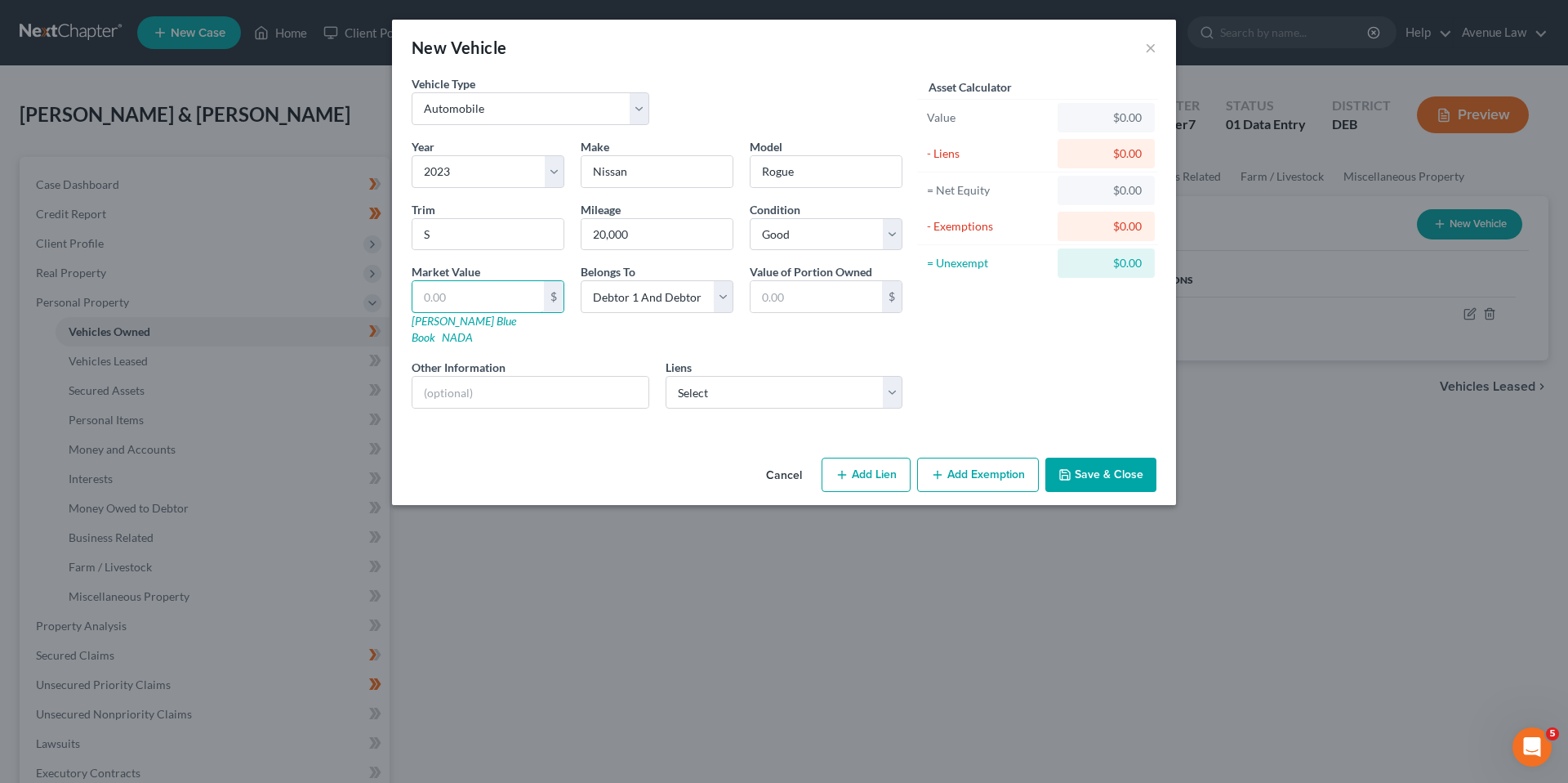
type input "1"
type input "1.00"
type input "18"
type input "18.00"
type input "186"
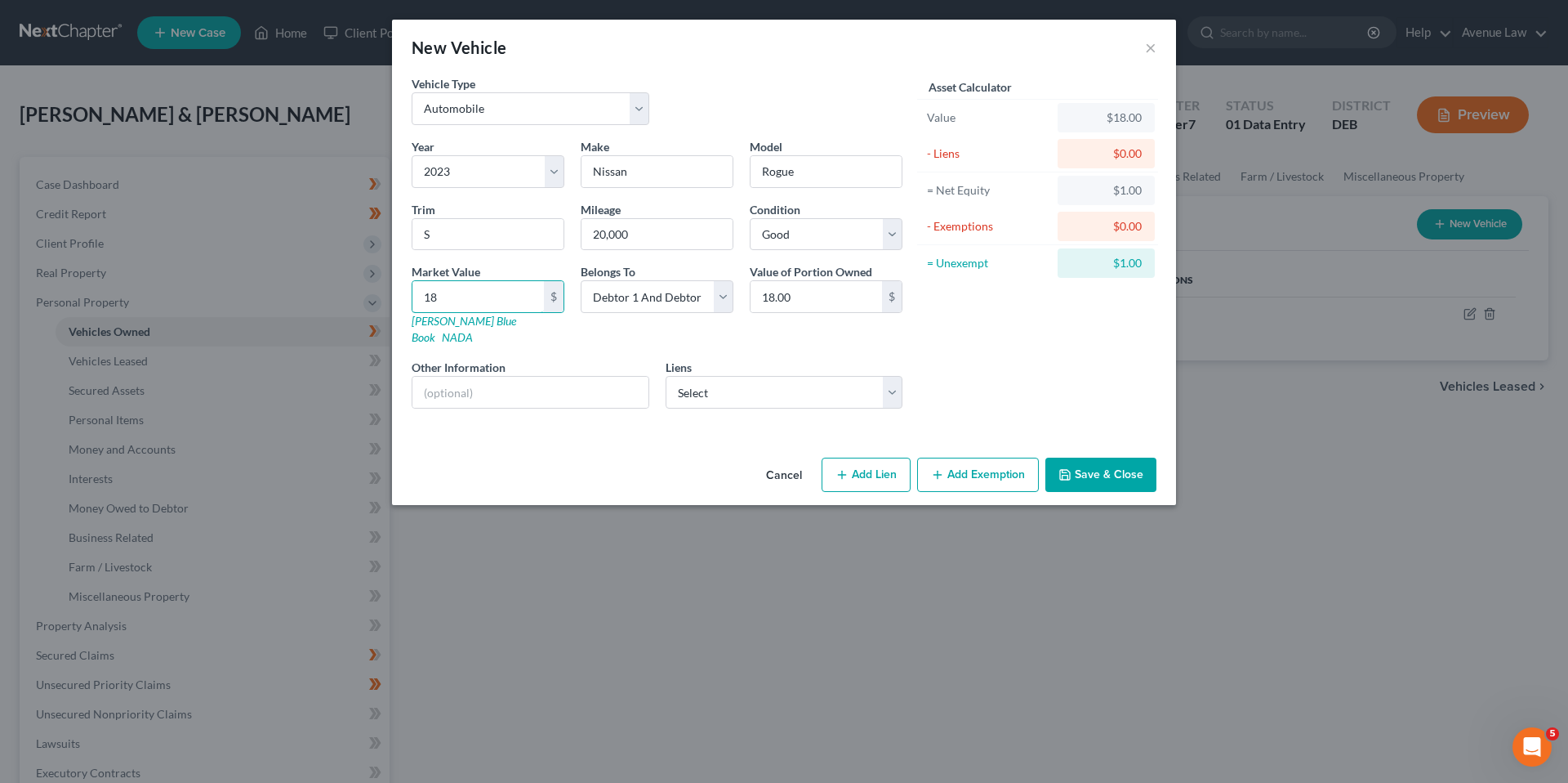
type input "186.00"
type input "1862"
type input "1,862.00"
type input "1,8624"
type input "18,624.00"
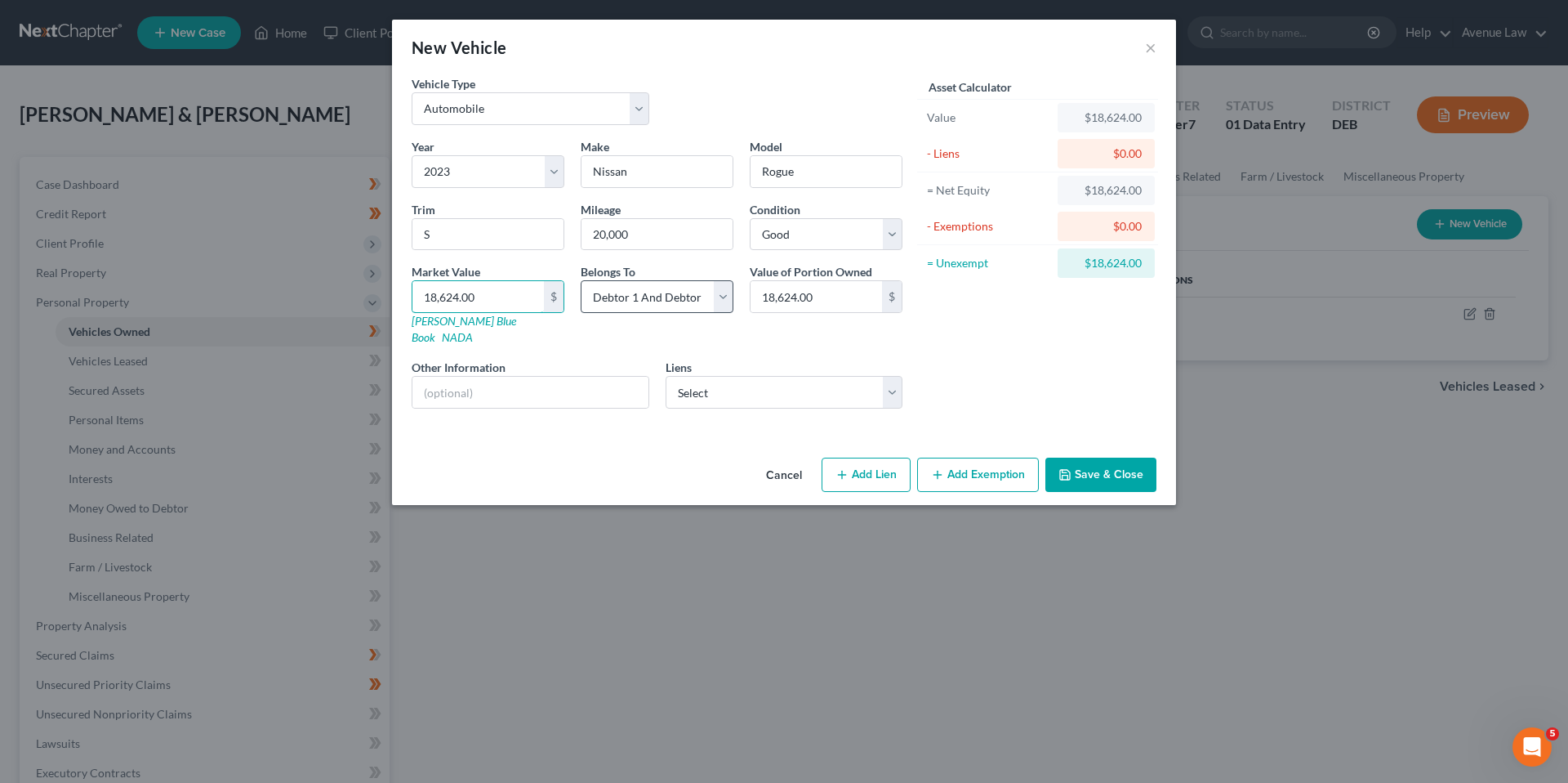
type input "18,624.00"
drag, startPoint x: 714, startPoint y: 302, endPoint x: 706, endPoint y: 314, distance: 14.4
click at [714, 302] on select "Select Debtor 1 Only Debtor 2 Only Debtor 1 And Debtor 2 Only At Least One Of T…" at bounding box center [656, 296] width 153 height 32
select select "3"
click at [580, 280] on select "Select Debtor 1 Only Debtor 2 Only Debtor 1 And Debtor 2 Only At Least One Of T…" at bounding box center [656, 296] width 153 height 32
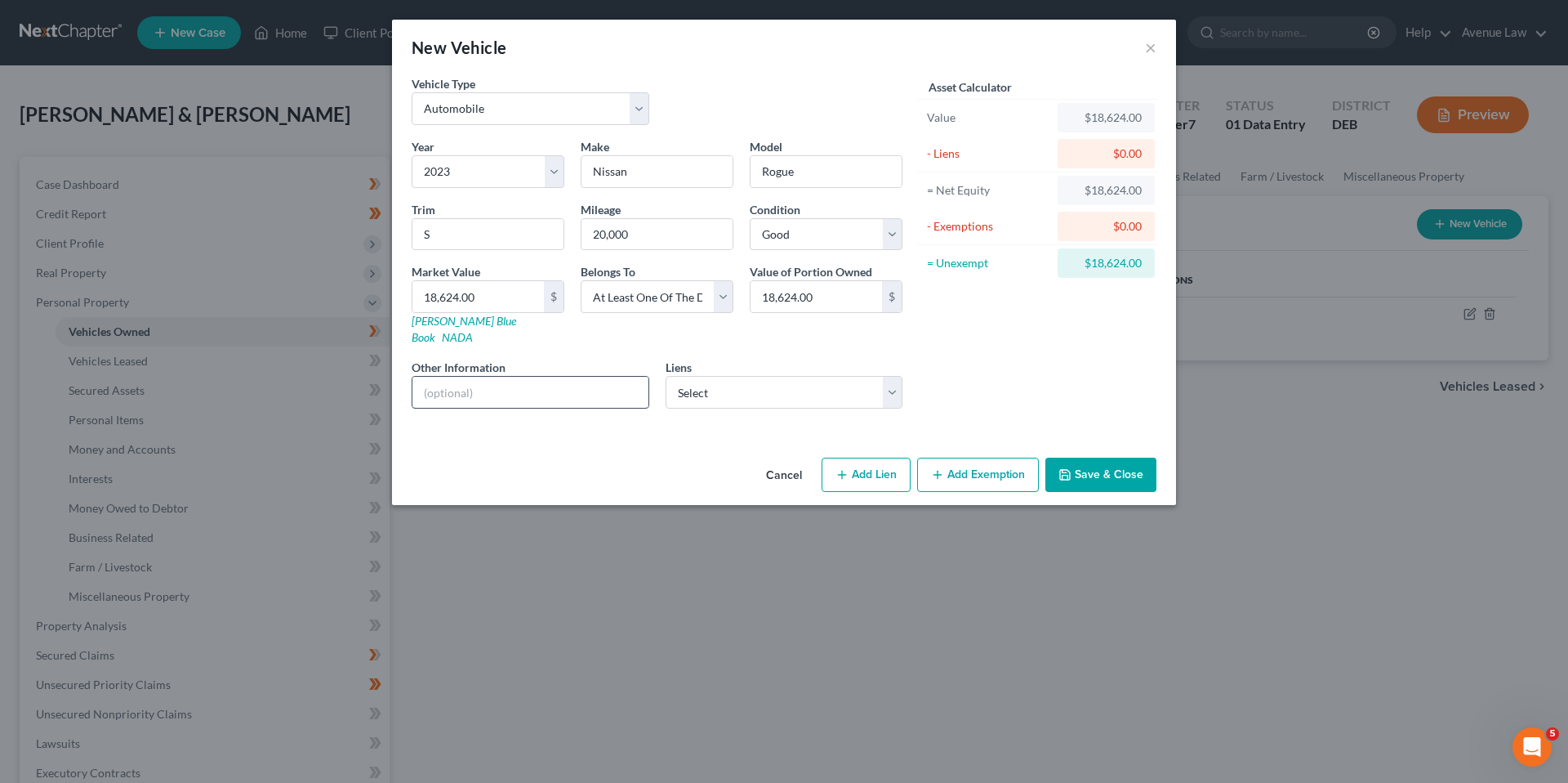
click at [521, 378] on input "text" at bounding box center [530, 392] width 236 height 31
type input "Co-Owner [PERSON_NAME]"
click at [963, 458] on button "Add Exemption" at bounding box center [977, 474] width 121 height 34
select select "2"
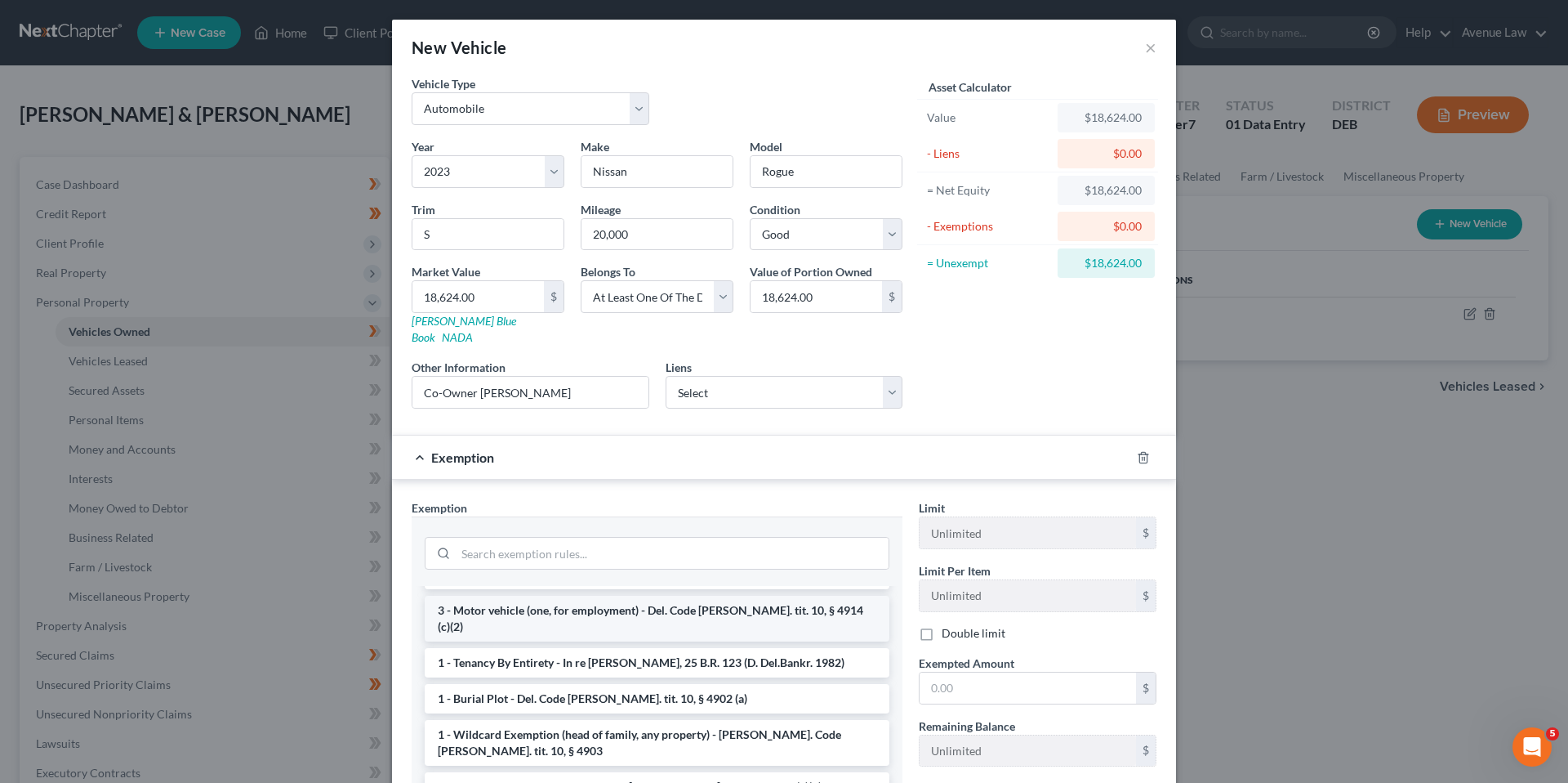
scroll to position [0, 0]
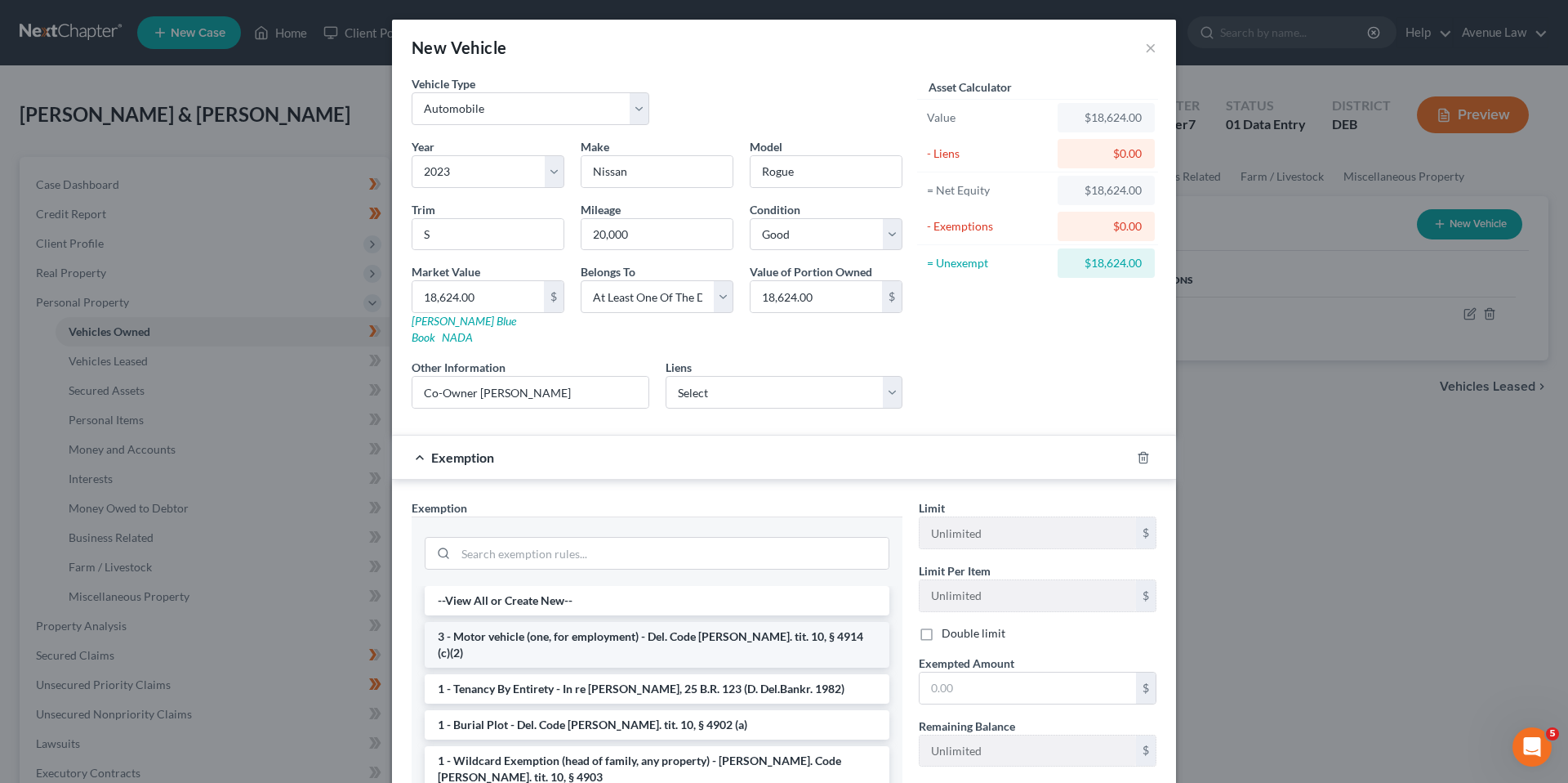
click at [570, 622] on li "3 - Motor vehicle (one, for employment) - Del. Code [PERSON_NAME]. tit. 10, § 4…" at bounding box center [656, 644] width 465 height 46
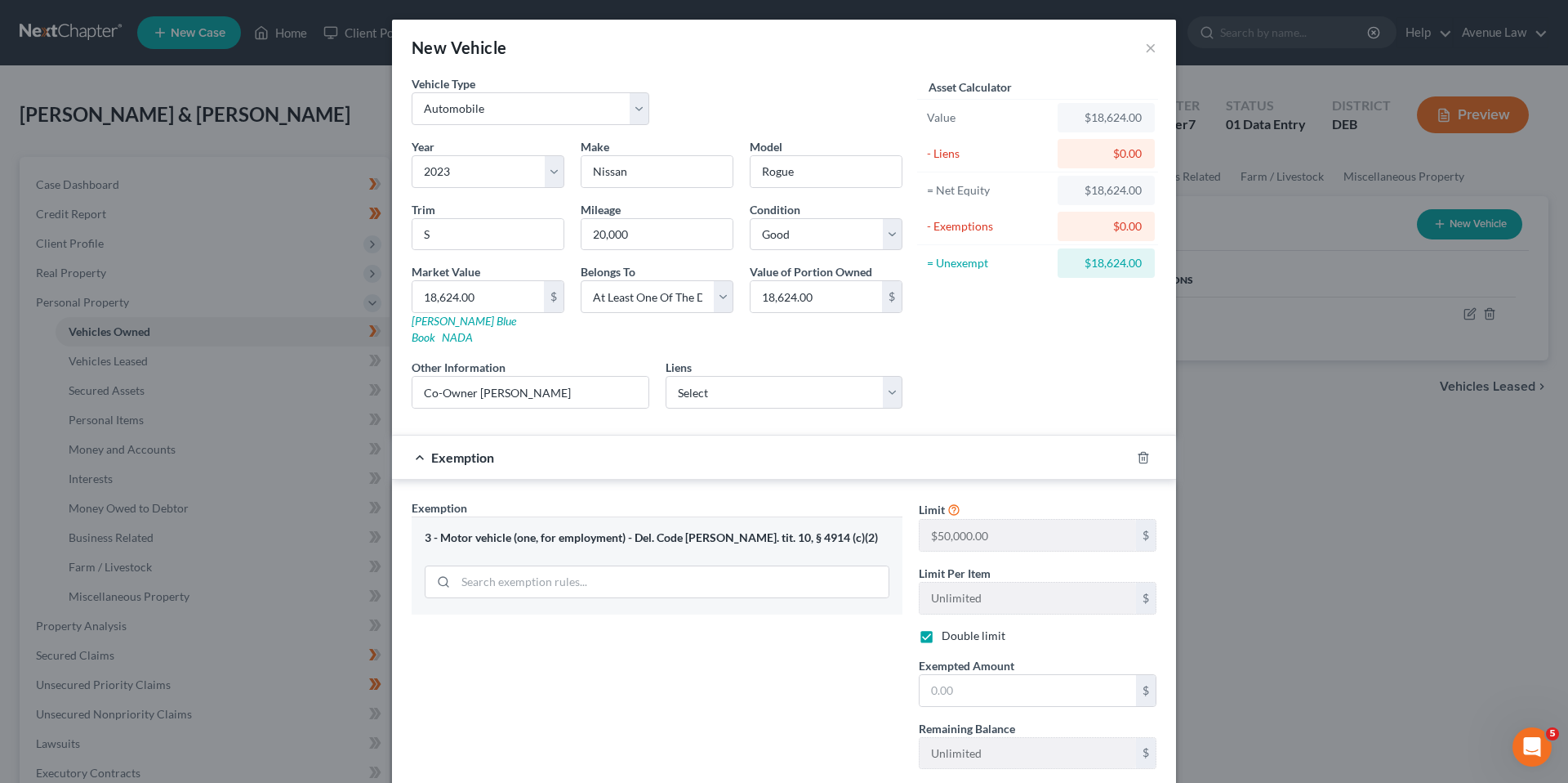
checkbox input "true"
drag, startPoint x: 973, startPoint y: 674, endPoint x: 769, endPoint y: 678, distance: 204.0
click at [973, 675] on input "text" at bounding box center [1027, 690] width 216 height 31
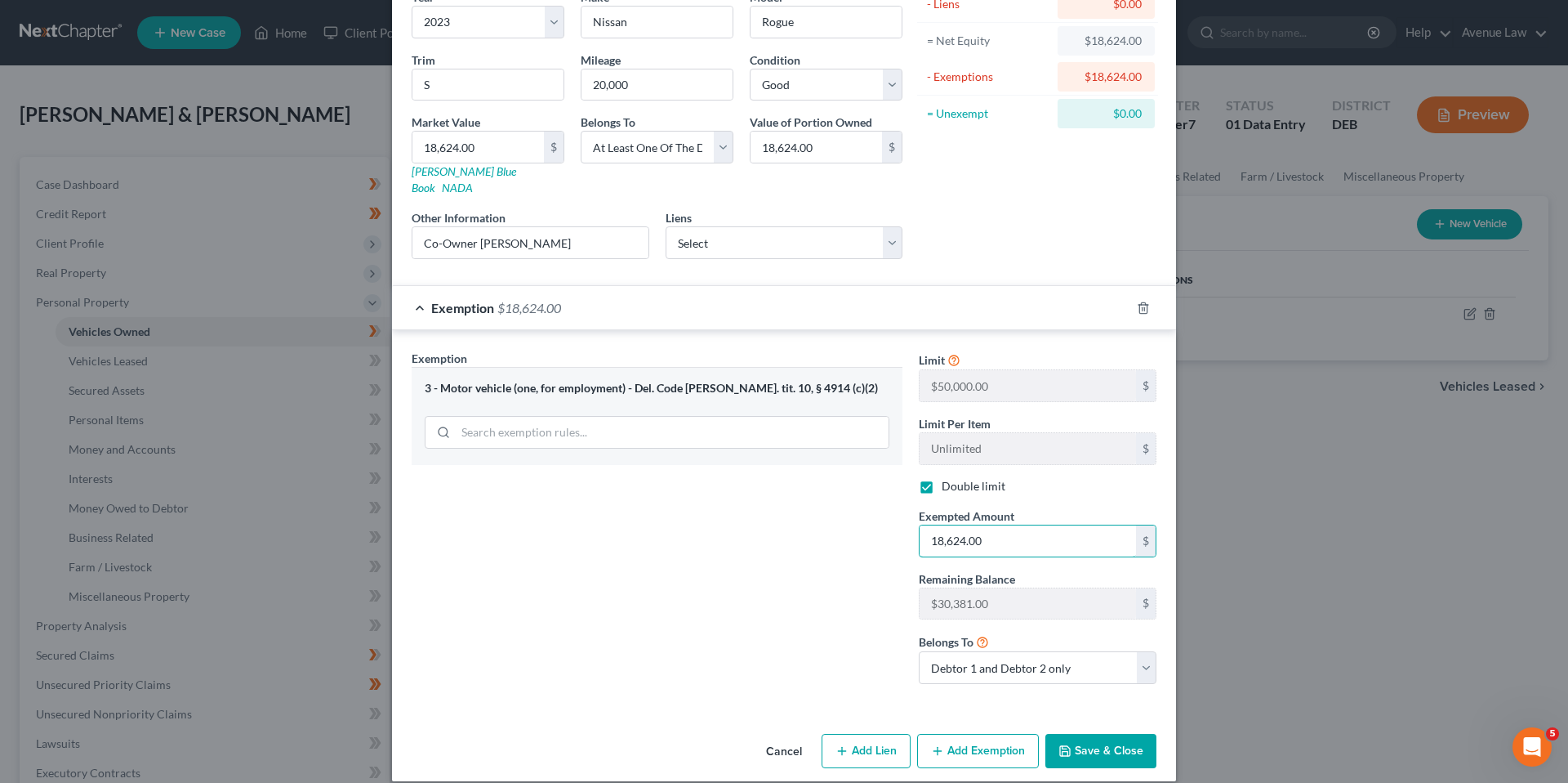
scroll to position [151, 0]
type input "18,624.00"
drag, startPoint x: 1139, startPoint y: 654, endPoint x: 1133, endPoint y: 665, distance: 12.5
click at [1139, 654] on select "Debtor 1 only Debtor 2 only Debtor 1 and Debtor 2 only" at bounding box center [1037, 666] width 238 height 32
select select "0"
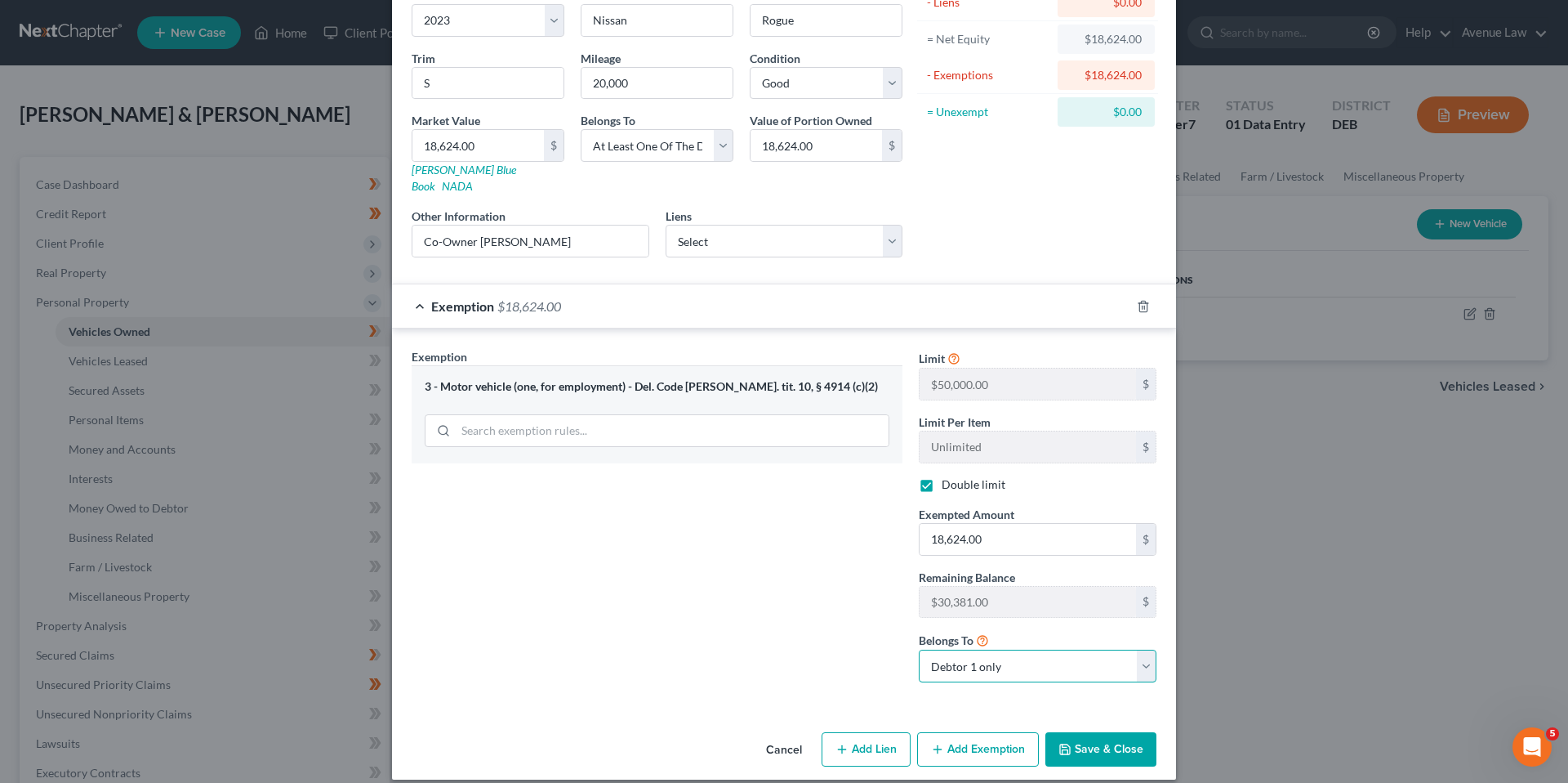
click at [918, 650] on select "Debtor 1 only Debtor 2 only Debtor 1 and Debtor 2 only" at bounding box center [1037, 666] width 238 height 32
click at [1076, 735] on button "Save & Close" at bounding box center [1100, 749] width 112 height 34
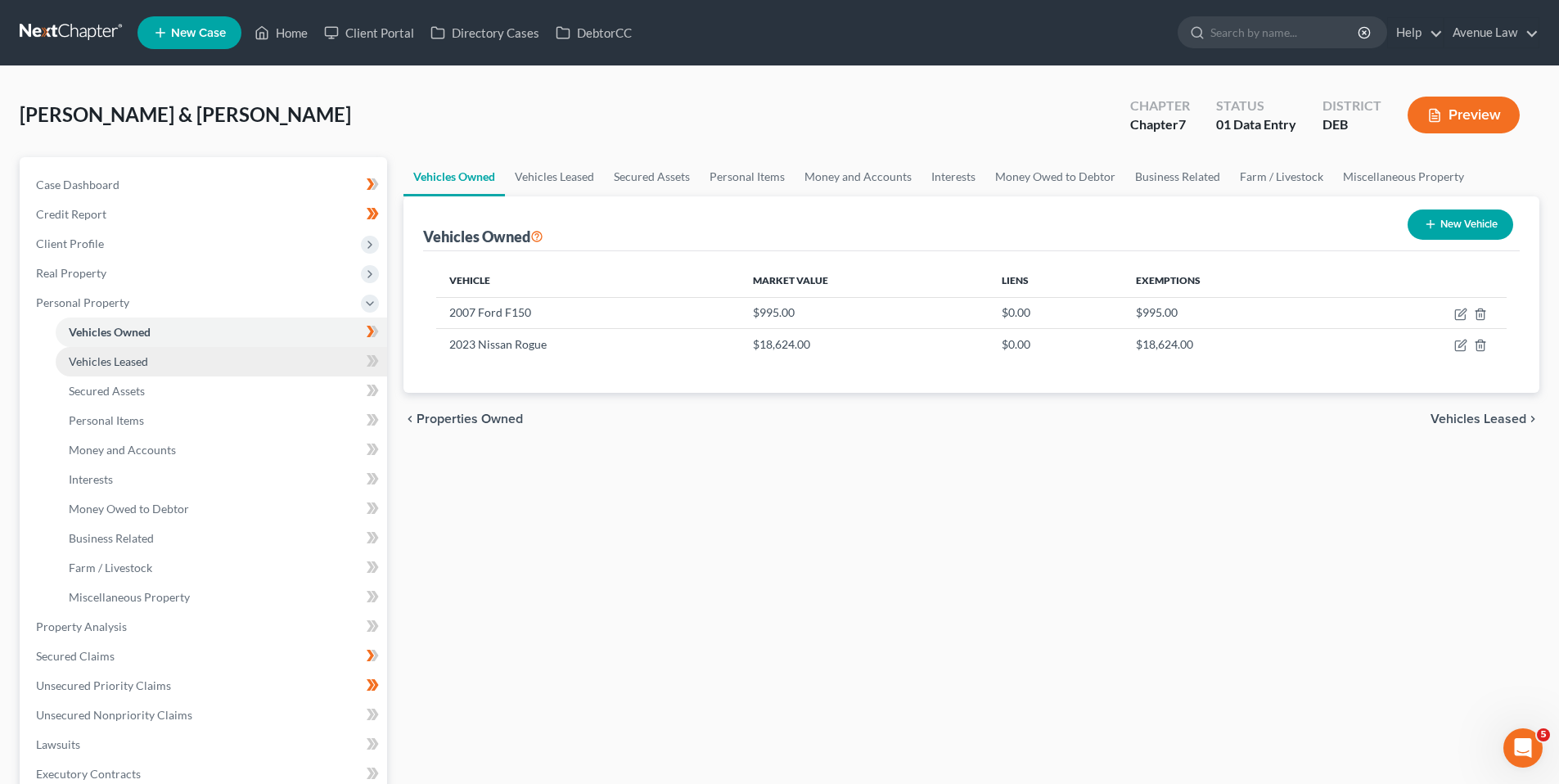
drag, startPoint x: 375, startPoint y: 330, endPoint x: 200, endPoint y: 363, distance: 178.1
click at [375, 330] on icon at bounding box center [373, 331] width 13 height 21
click at [122, 351] on link "Vehicles Leased" at bounding box center [222, 362] width 331 height 29
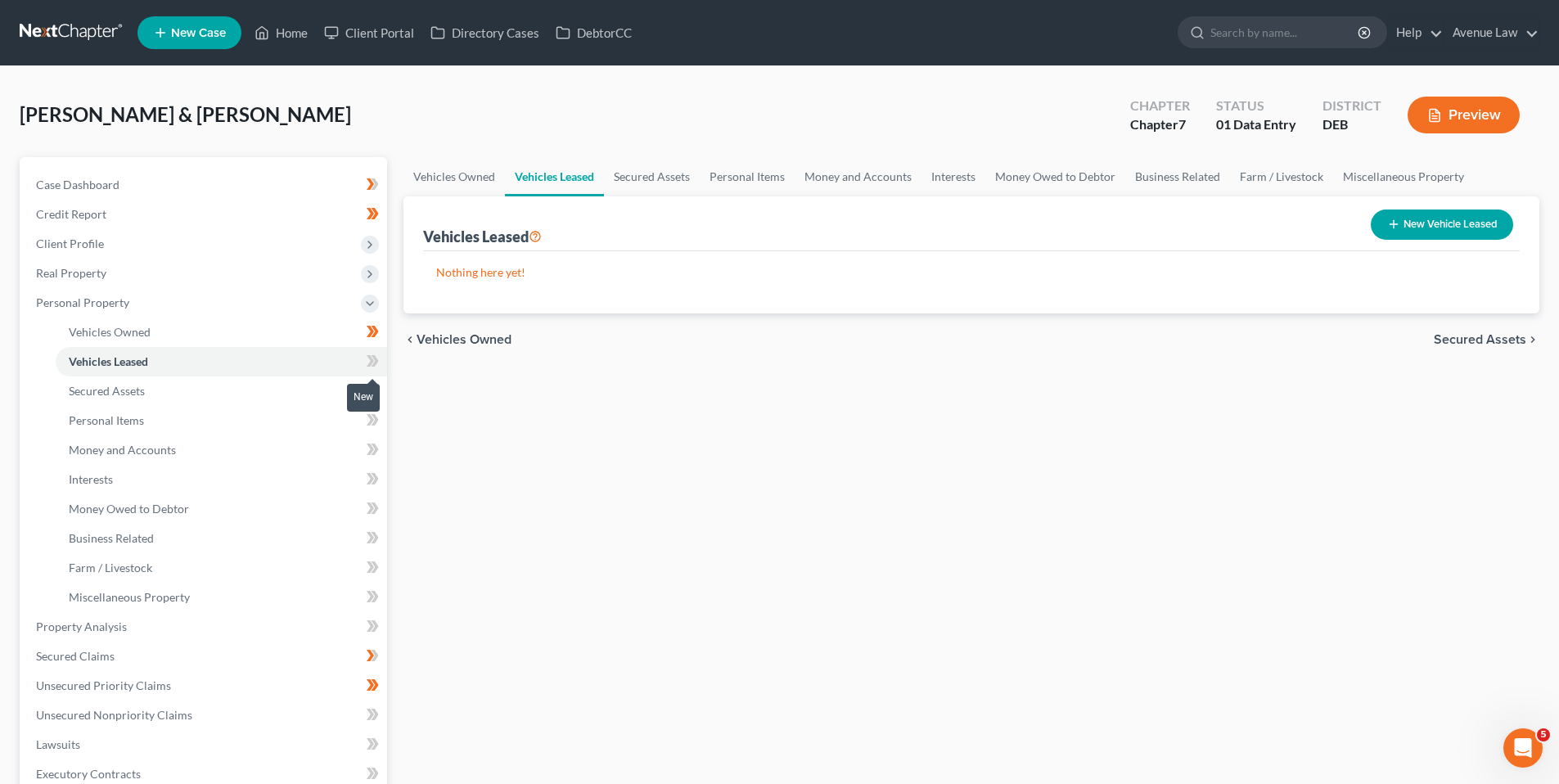
click at [370, 356] on icon at bounding box center [371, 361] width 8 height 12
drag, startPoint x: 370, startPoint y: 356, endPoint x: 329, endPoint y: 367, distance: 42.4
click at [369, 356] on icon at bounding box center [371, 361] width 8 height 12
click at [140, 388] on span "Secured Assets" at bounding box center [107, 390] width 76 height 14
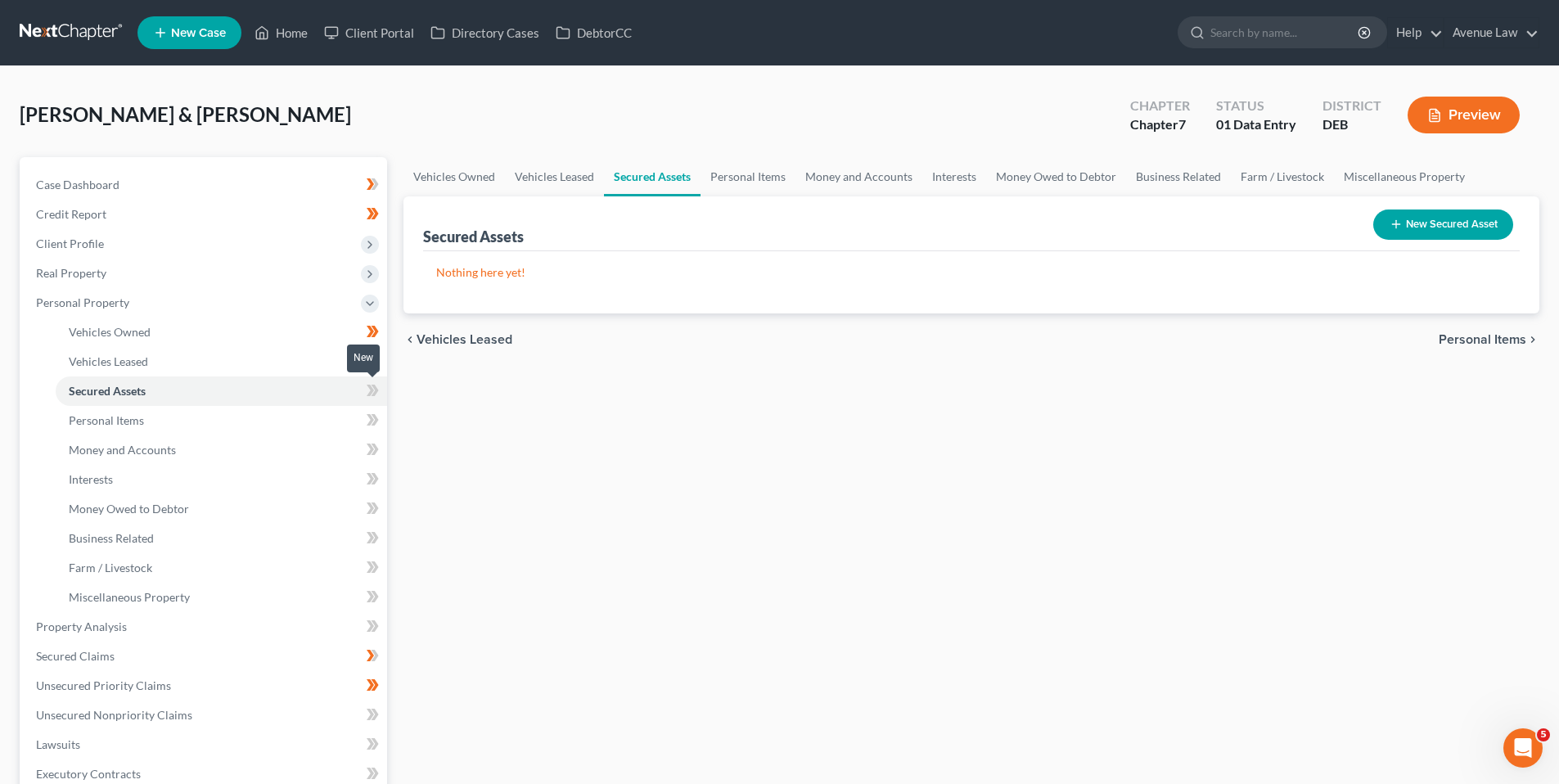
click at [368, 389] on icon at bounding box center [373, 390] width 13 height 21
click at [126, 416] on span "Personal Items" at bounding box center [106, 420] width 75 height 14
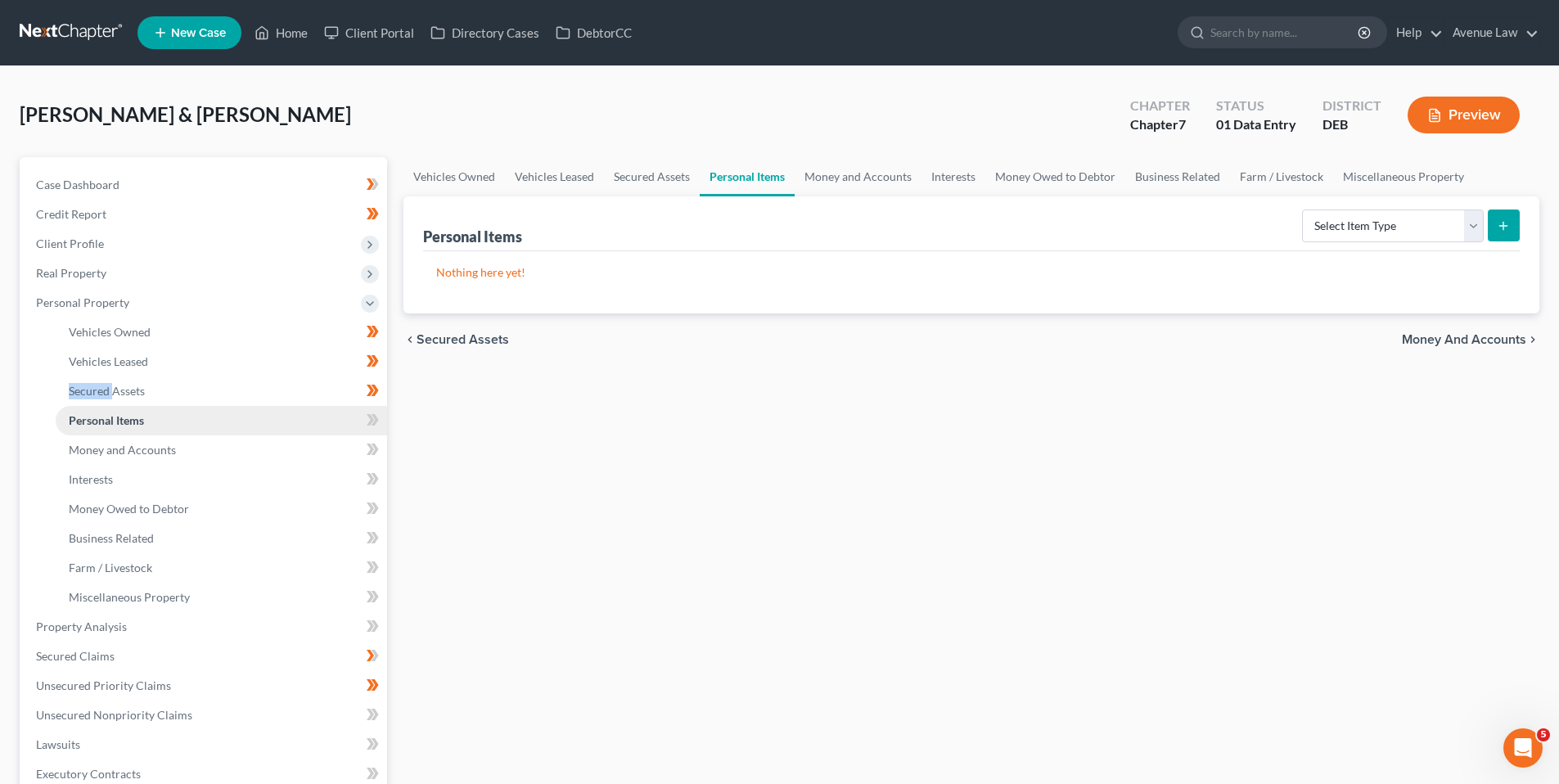
click at [137, 416] on span "Personal Items" at bounding box center [106, 420] width 75 height 14
click at [112, 418] on span "Personal Items" at bounding box center [106, 420] width 75 height 14
click at [1474, 226] on select "Select Item Type Clothing Collectibles Of Value Electronics Firearms Household …" at bounding box center [1392, 225] width 181 height 32
select select "household_goods"
click at [1304, 210] on select "Select Item Type Clothing Collectibles Of Value Electronics Firearms Household …" at bounding box center [1392, 225] width 181 height 32
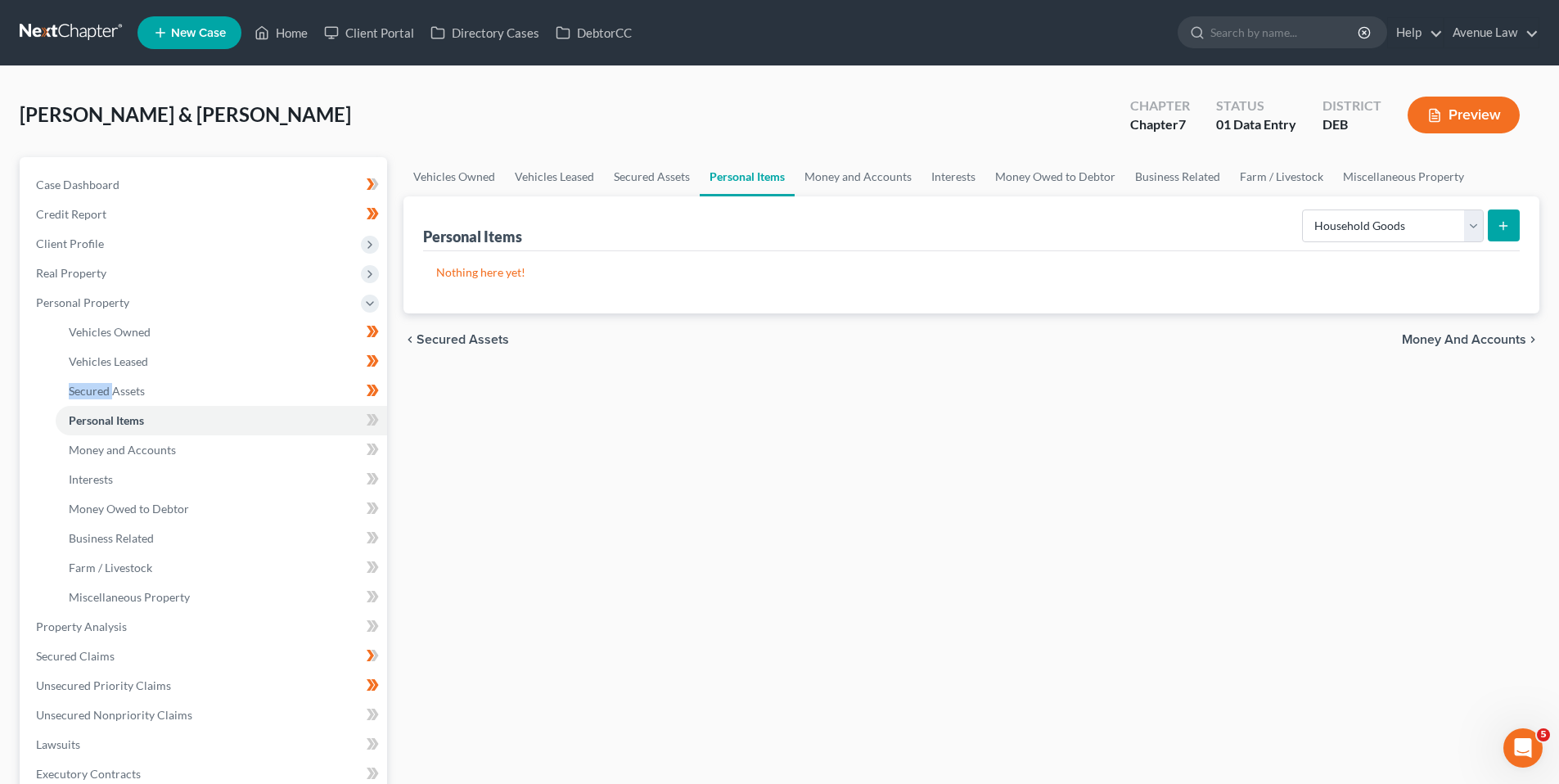
click at [1501, 226] on icon "submit" at bounding box center [1503, 225] width 13 height 13
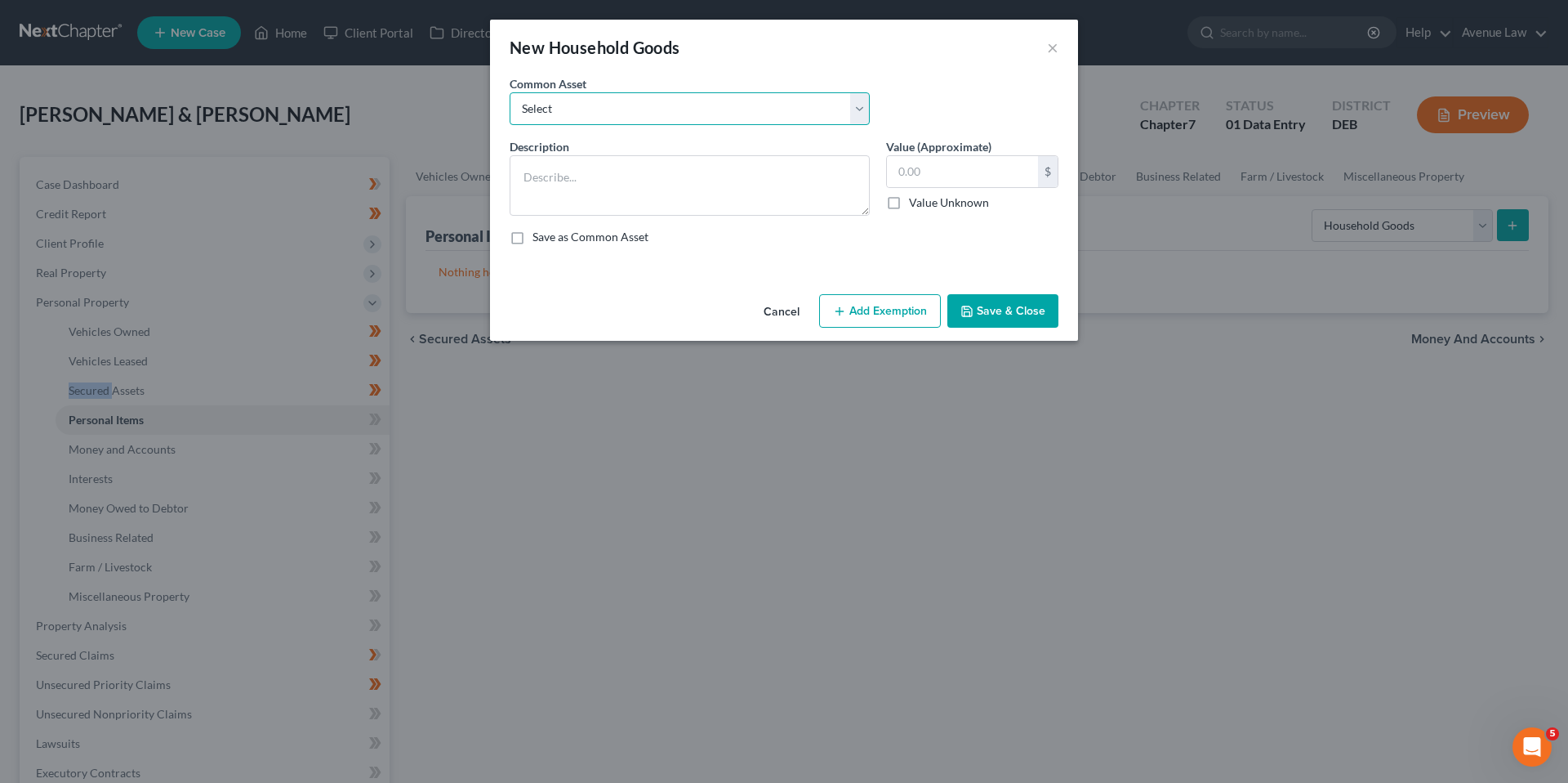
drag, startPoint x: 580, startPoint y: 104, endPoint x: 582, endPoint y: 116, distance: 12.2
click at [580, 104] on select "Select Household Goods and Furnishings Household Goods and Furnishings Househol…" at bounding box center [690, 108] width 360 height 32
select select "0"
click at [510, 92] on select "Select Household Goods and Furnishings Household Goods and Furnishings Househol…" at bounding box center [690, 108] width 360 height 32
type textarea "Household Goods and Furnishings"
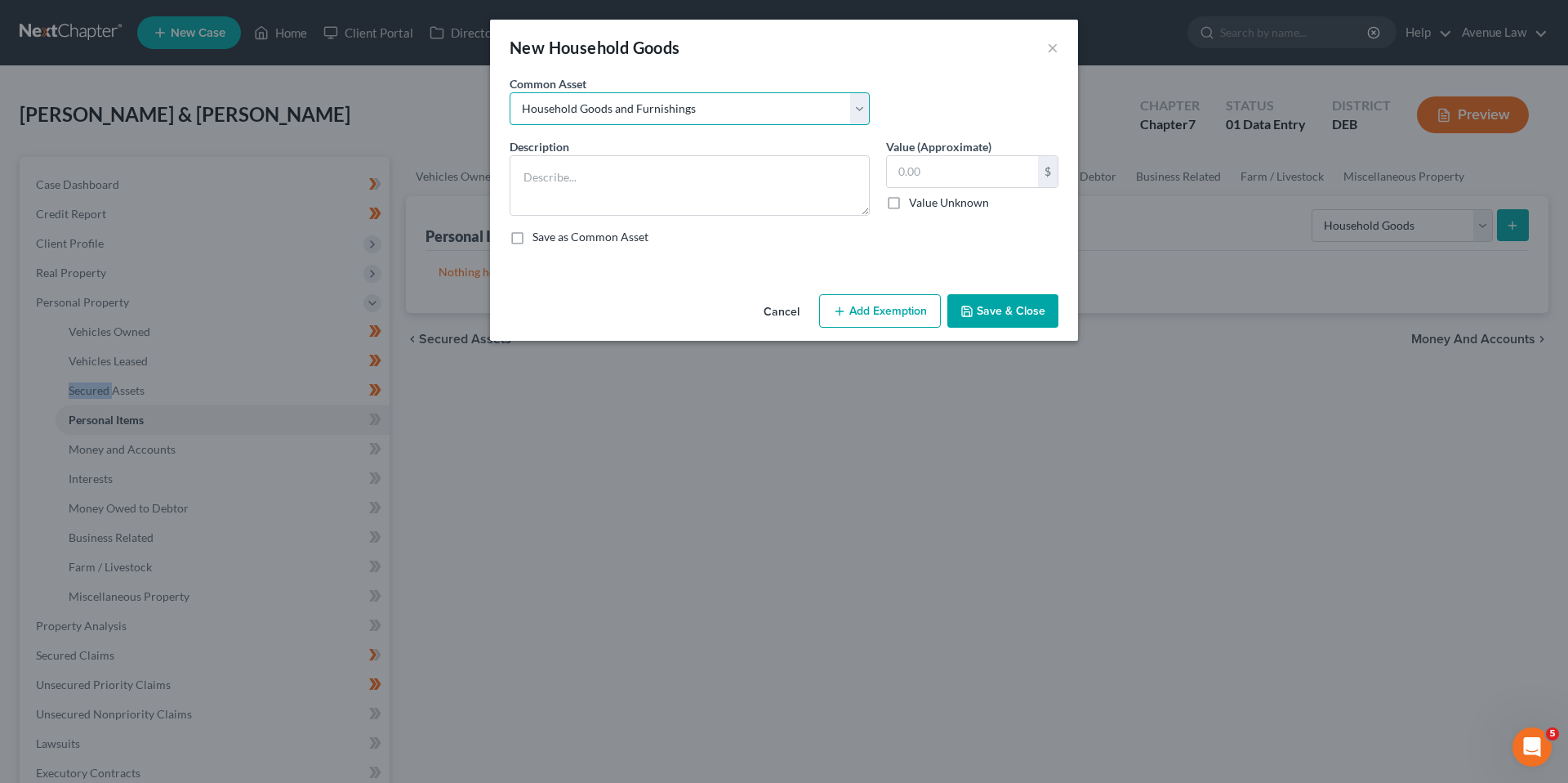
type input "1,200.00"
click at [907, 309] on button "Add Exemption" at bounding box center [879, 310] width 121 height 34
select select "2"
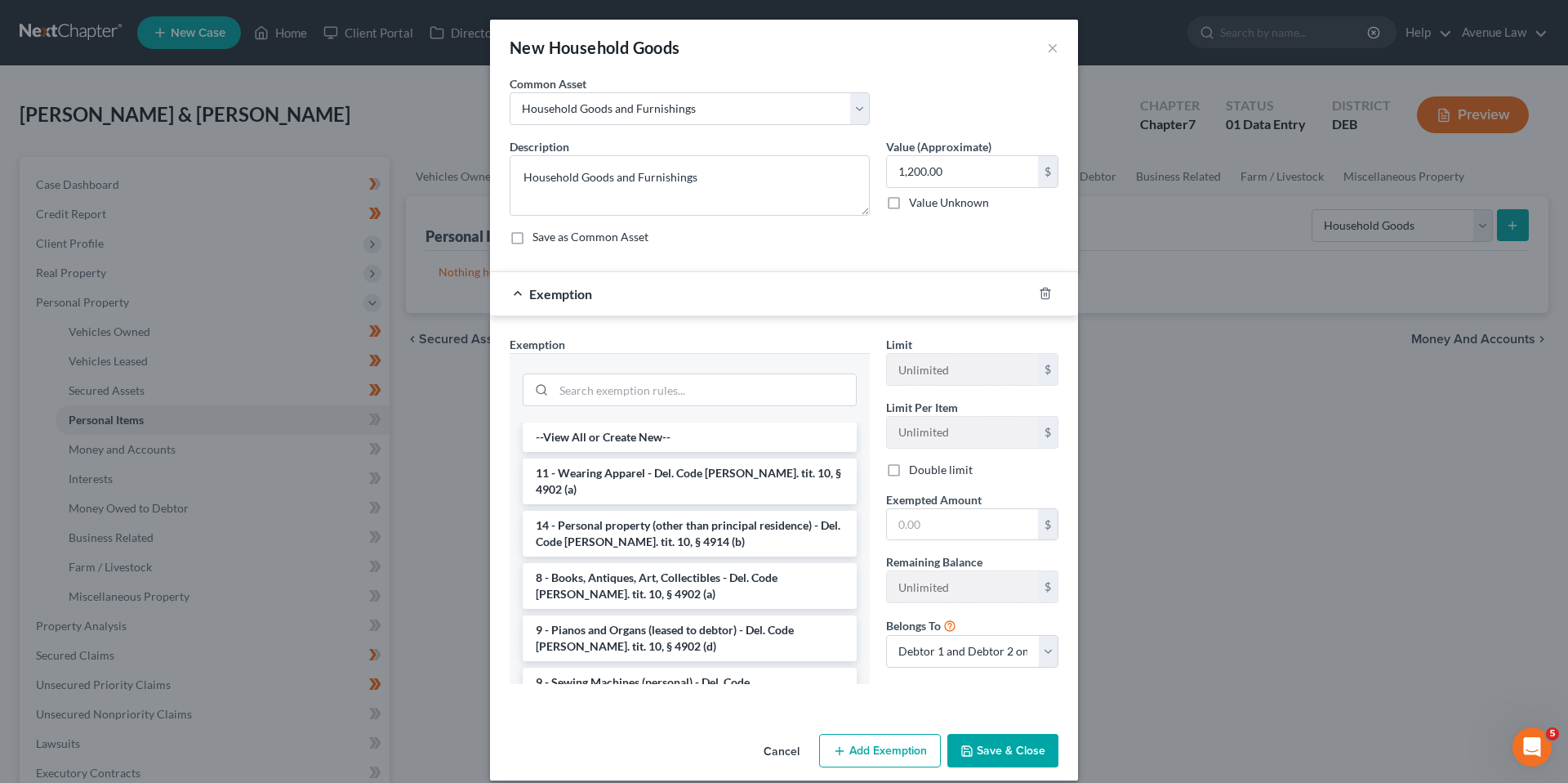
click at [643, 516] on li "14 - Personal property (other than principal residence) - Del. Code [PERSON_NAM…" at bounding box center [689, 533] width 334 height 46
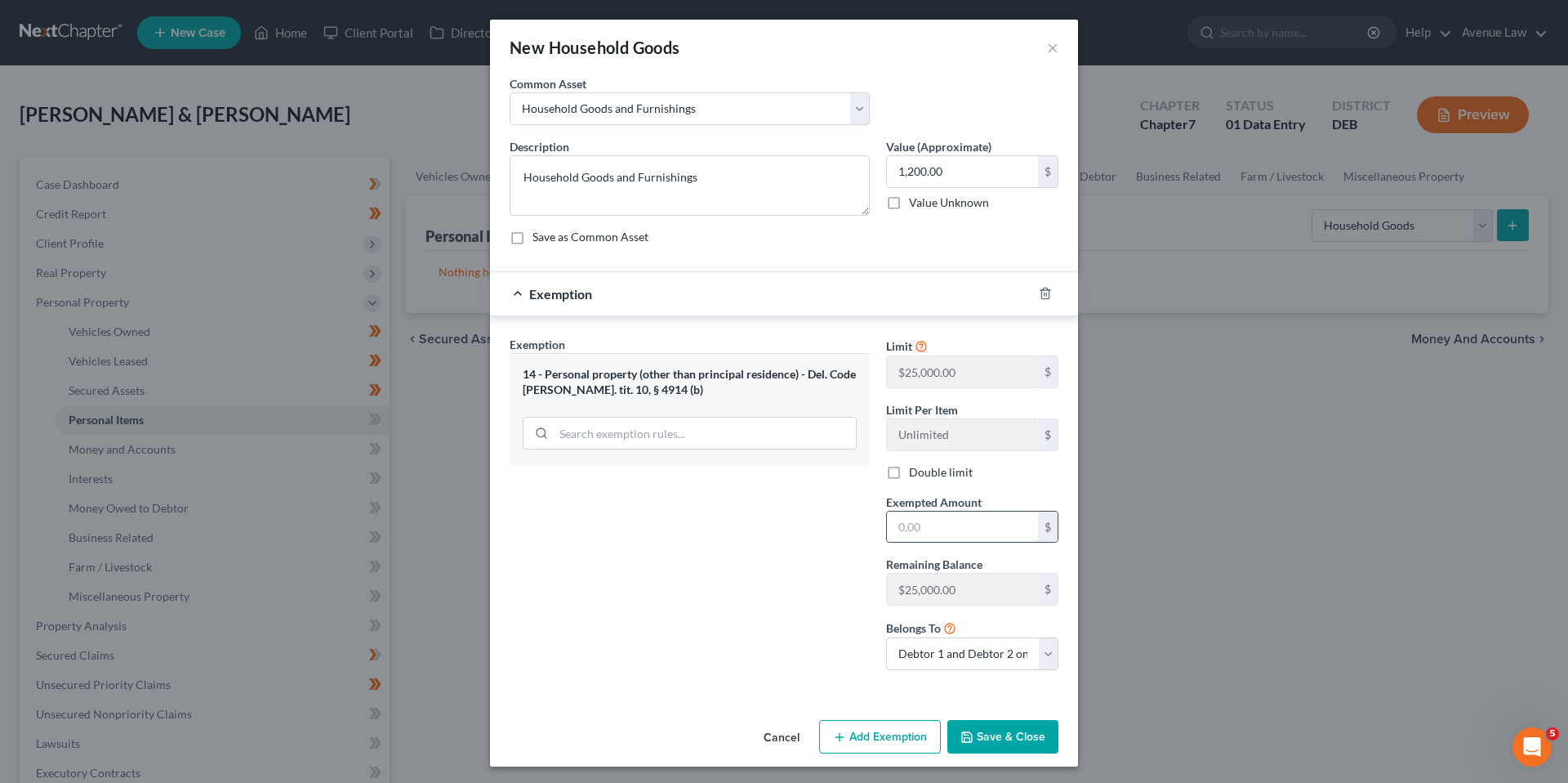
click at [957, 522] on input "text" at bounding box center [962, 528] width 151 height 31
type input "1,200.00"
drag, startPoint x: 891, startPoint y: 471, endPoint x: 887, endPoint y: 551, distance: 80.1
click at [909, 472] on label "Double limit" at bounding box center [940, 472] width 64 height 17
click at [916, 472] on input "Double limit" at bounding box center [920, 469] width 11 height 11
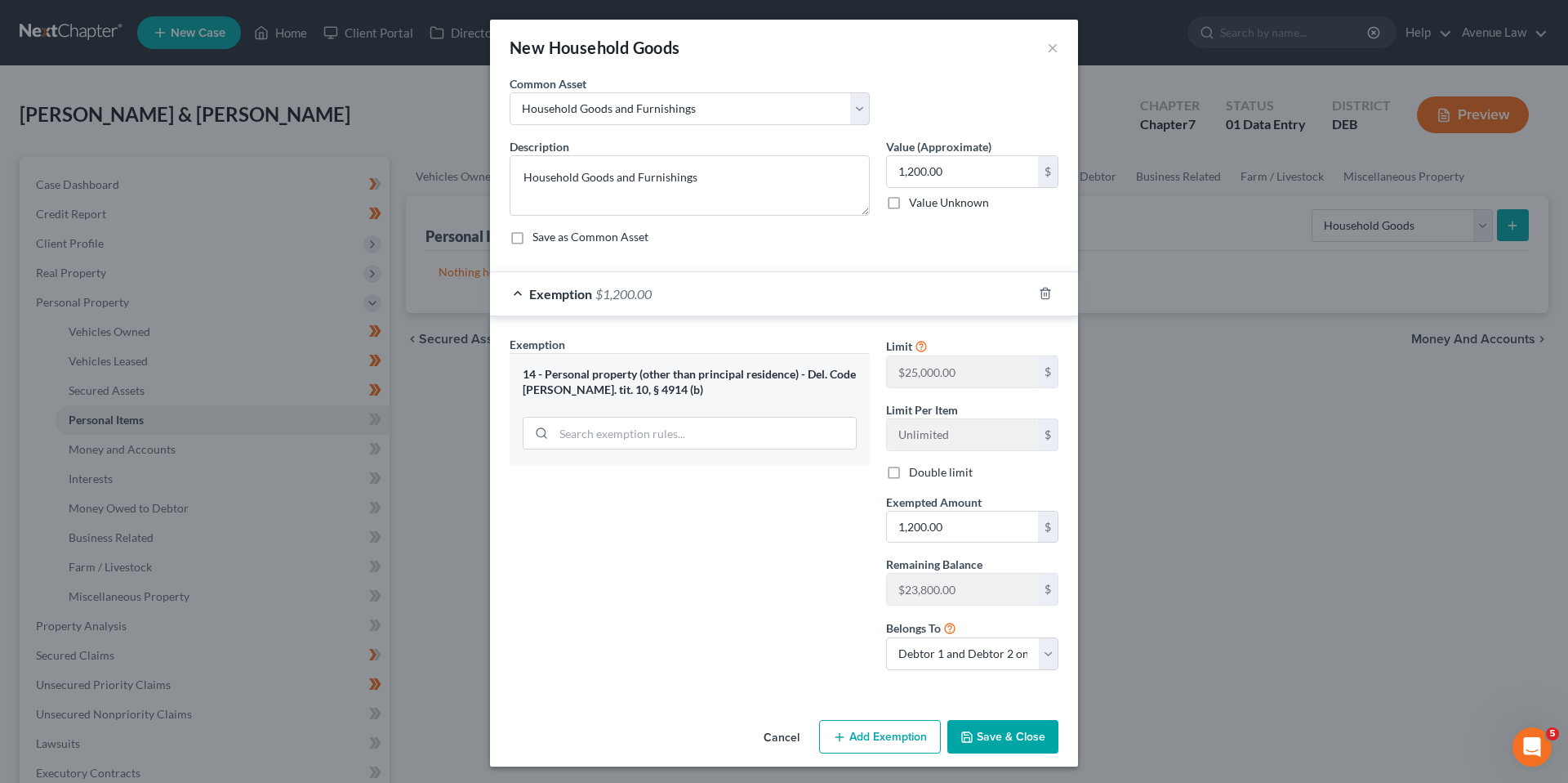
checkbox input "true"
click at [1013, 743] on button "Save & Close" at bounding box center [1003, 736] width 112 height 34
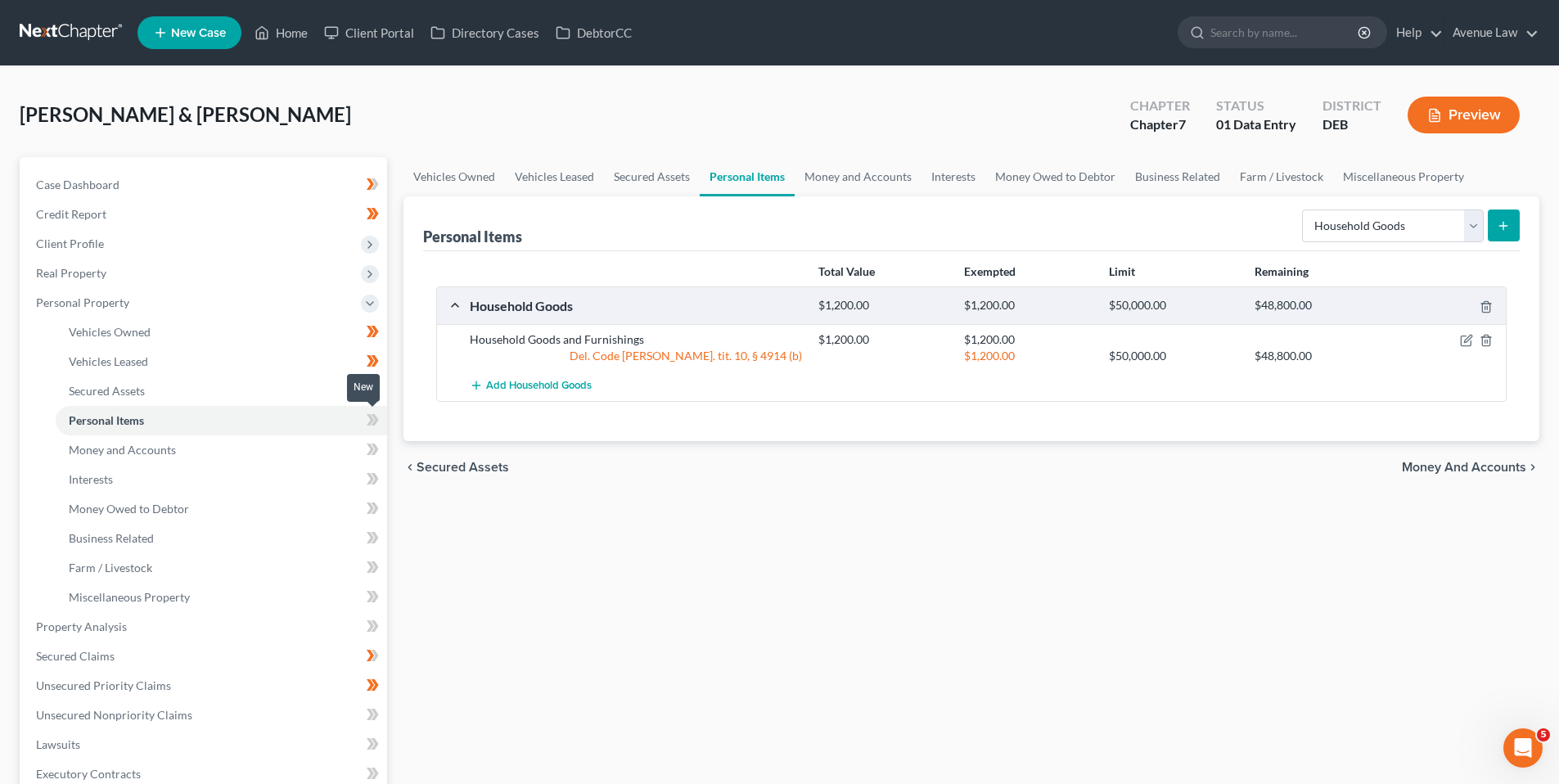
click at [377, 416] on icon at bounding box center [376, 419] width 8 height 12
click at [376, 416] on icon at bounding box center [376, 419] width 8 height 12
click at [369, 417] on icon at bounding box center [373, 419] width 13 height 21
click at [1473, 225] on select "Select Item Type Clothing Collectibles Of Value Electronics Firearms Household …" at bounding box center [1392, 225] width 181 height 32
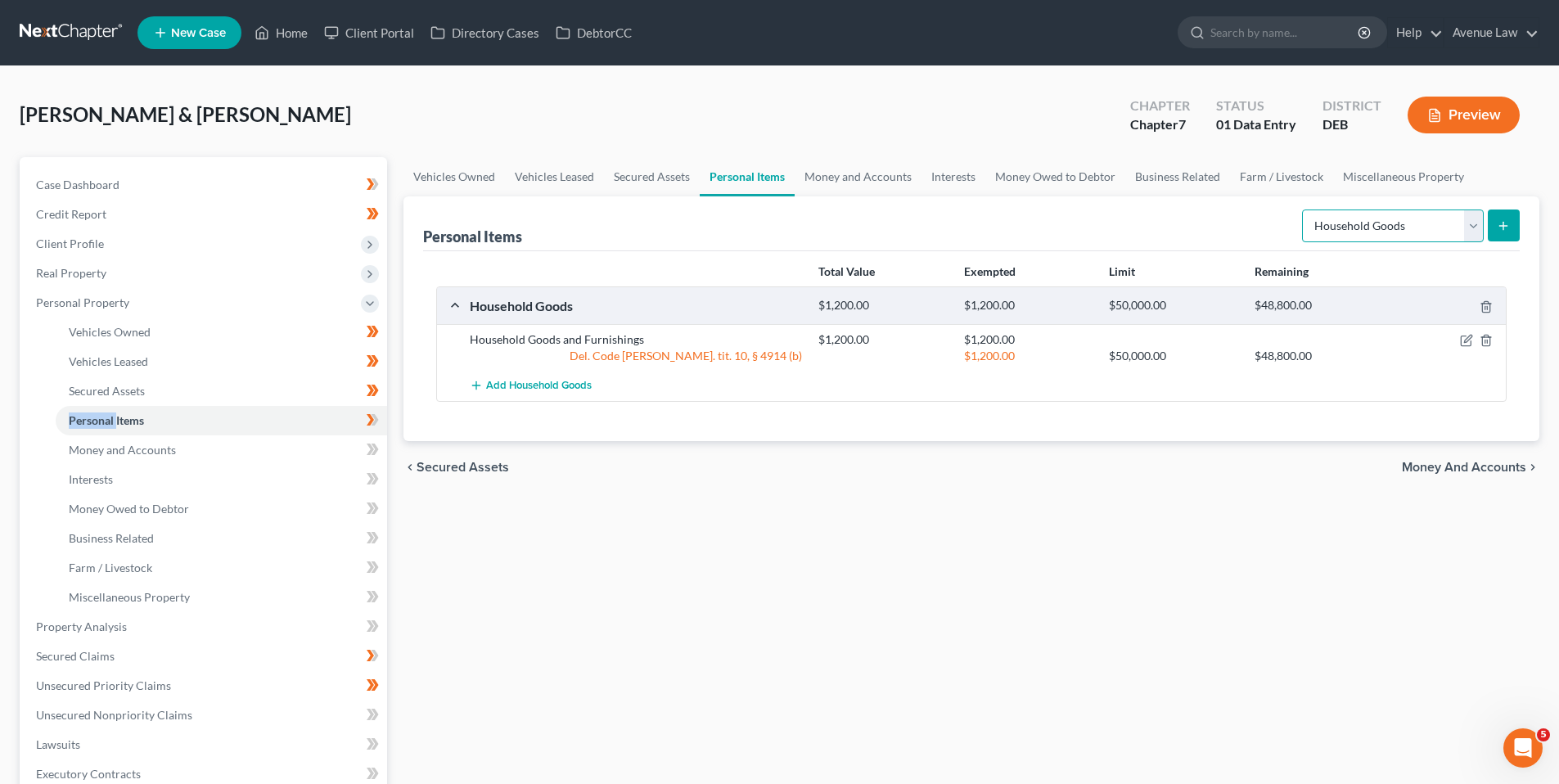
select select "electronics"
click at [1304, 210] on select "Select Item Type Clothing Collectibles Of Value Electronics Firearms Household …" at bounding box center [1392, 225] width 181 height 32
click at [1508, 220] on icon "submit" at bounding box center [1503, 225] width 13 height 13
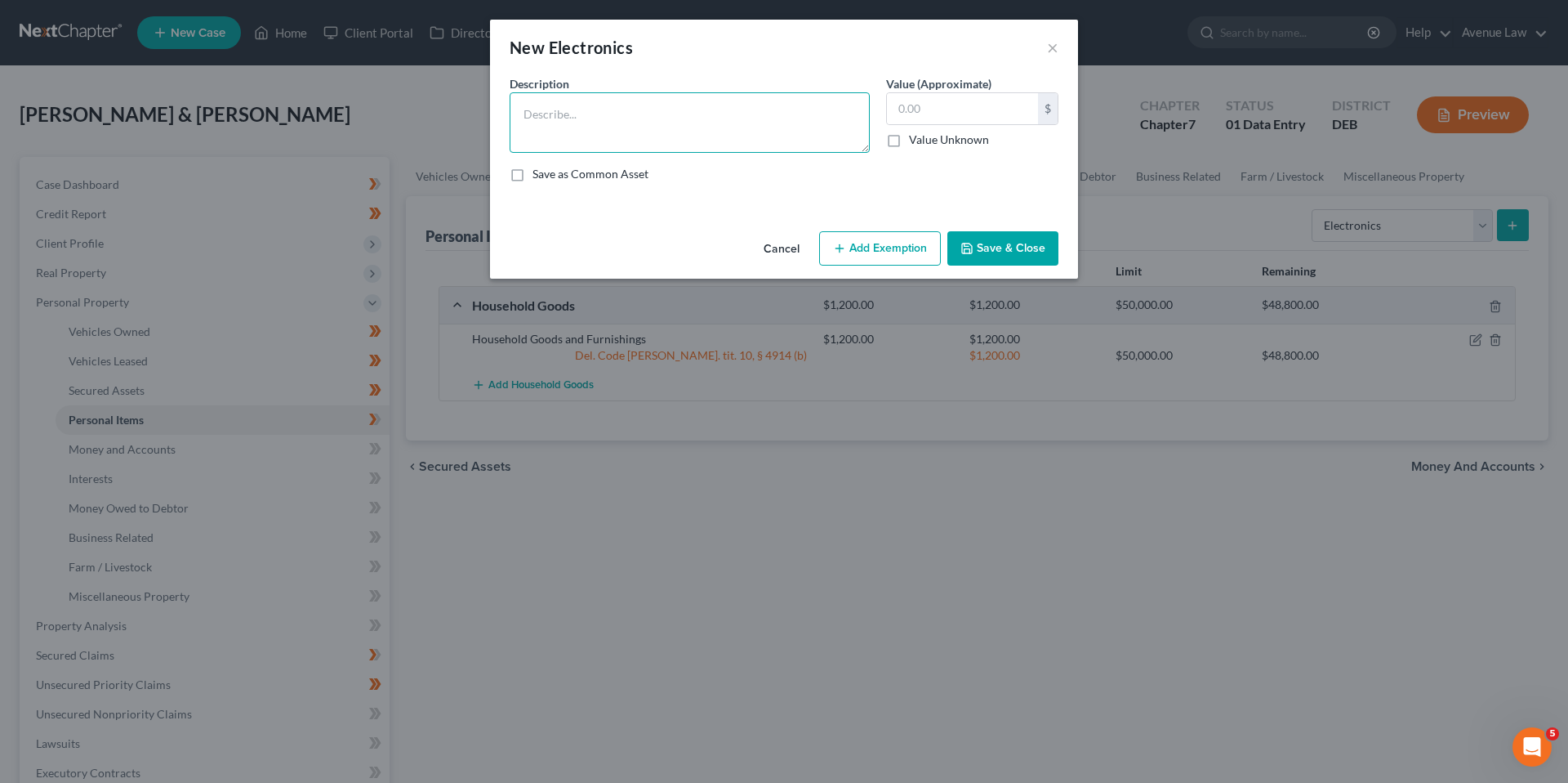
click at [718, 124] on textarea at bounding box center [690, 122] width 360 height 61
type textarea "2- 50"Tv's ([DEMOGRAPHIC_DATA]) $10.00 ezch"
click at [914, 110] on input "text" at bounding box center [962, 109] width 151 height 31
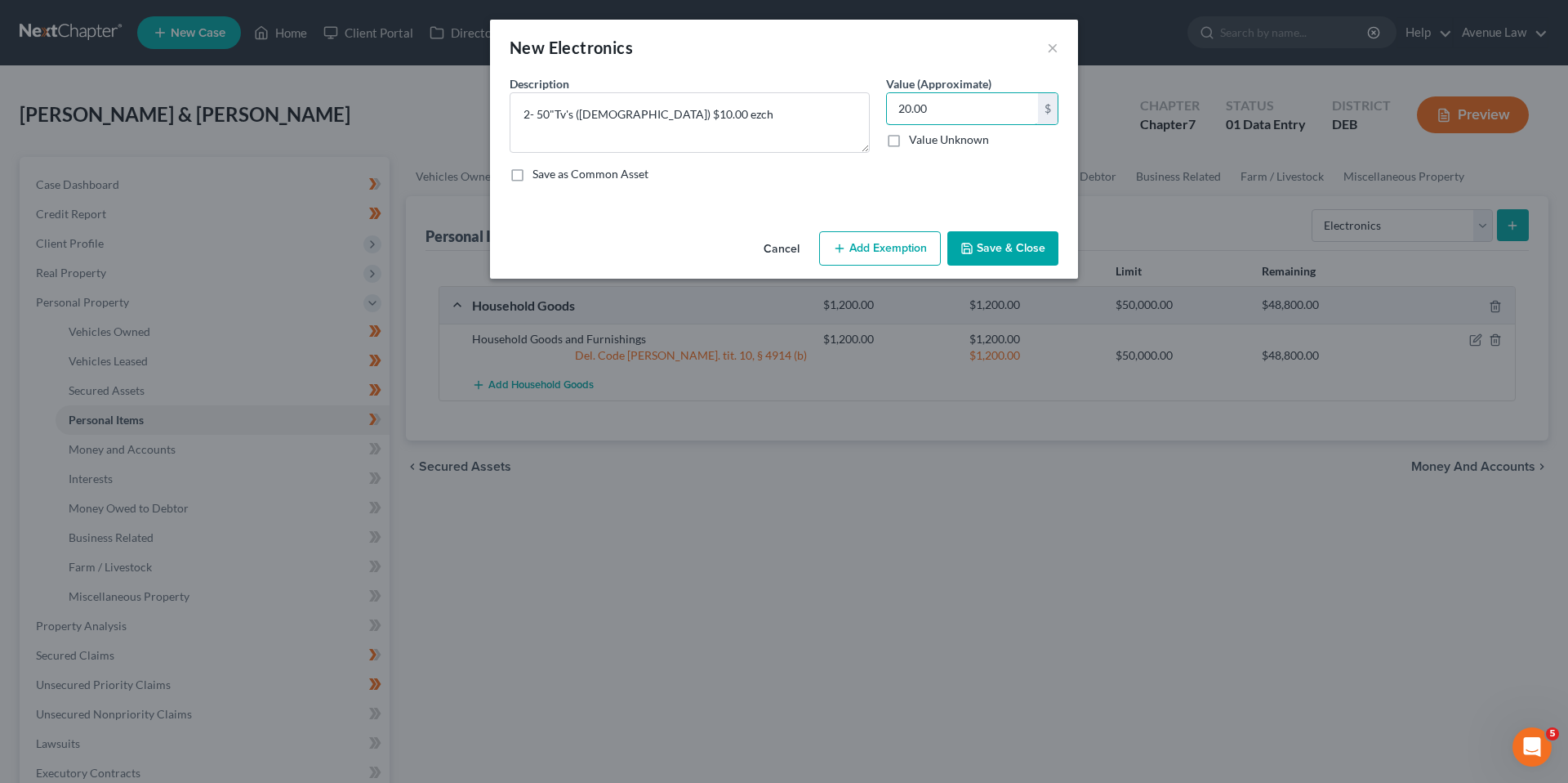
type input "20.00"
click at [852, 250] on button "Add Exemption" at bounding box center [879, 248] width 121 height 34
select select "2"
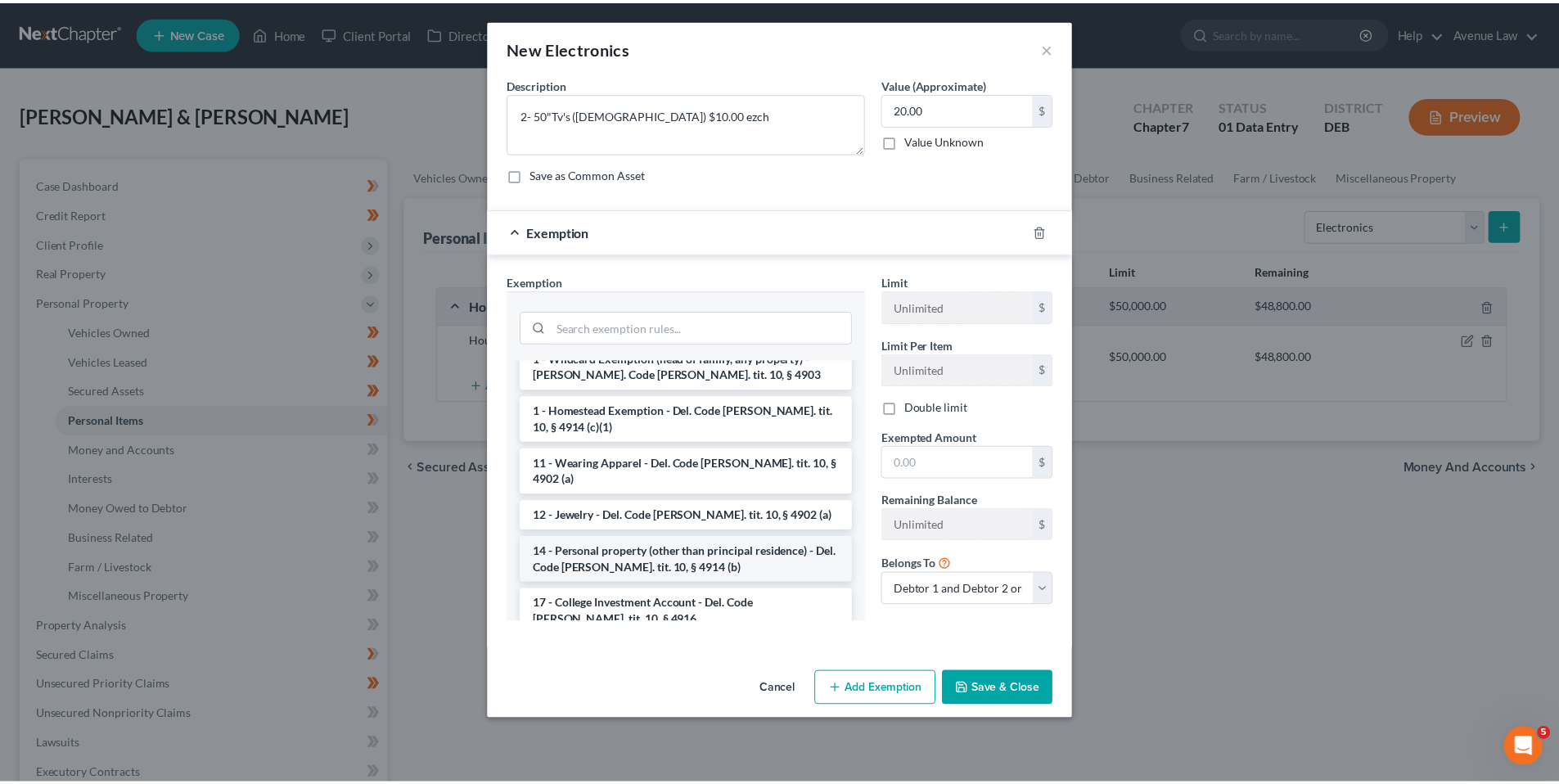
scroll to position [164, 0]
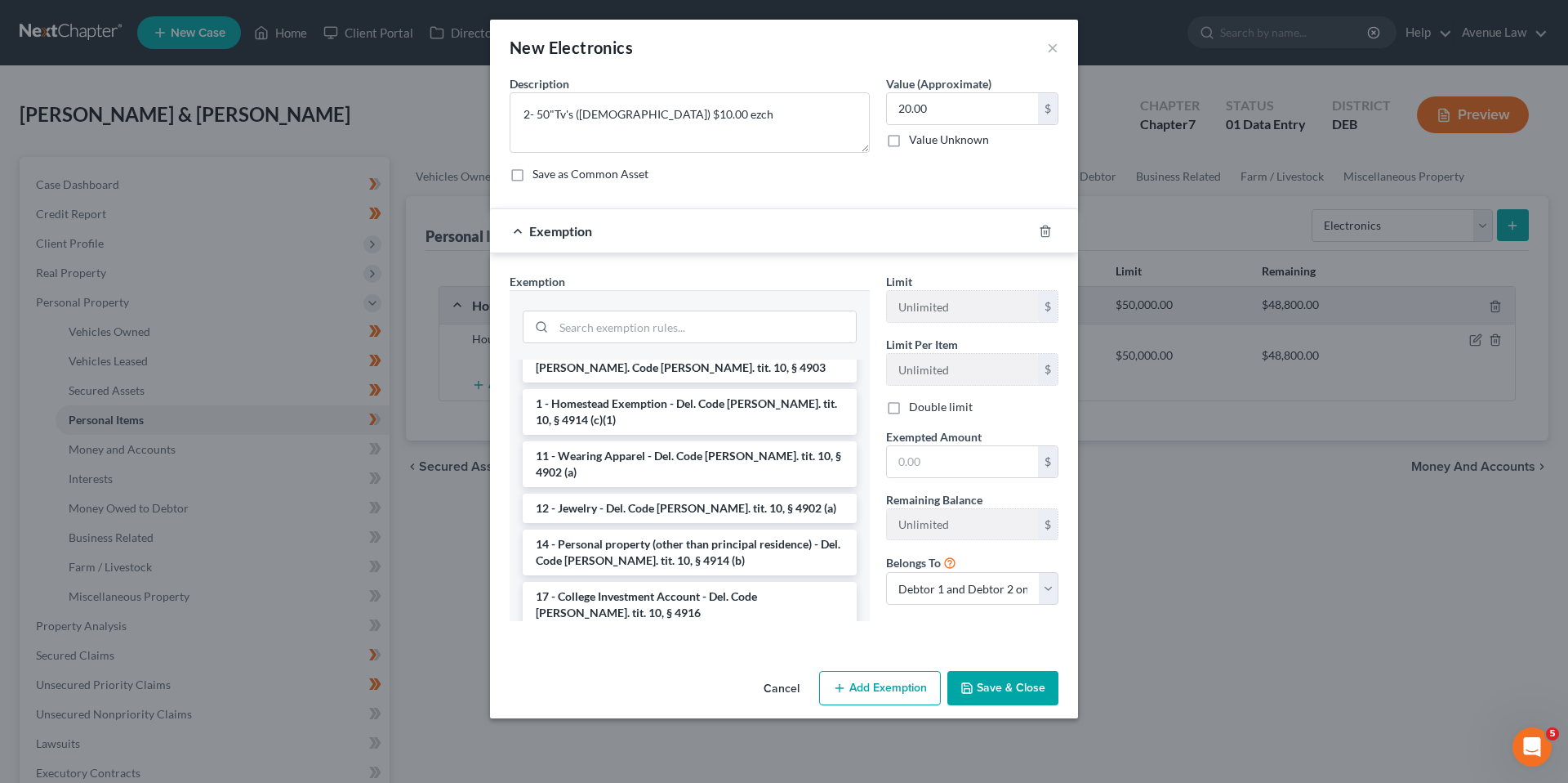
click at [630, 530] on li "14 - Personal property (other than principal residence) - Del. Code [PERSON_NAM…" at bounding box center [689, 552] width 334 height 46
checkbox input "true"
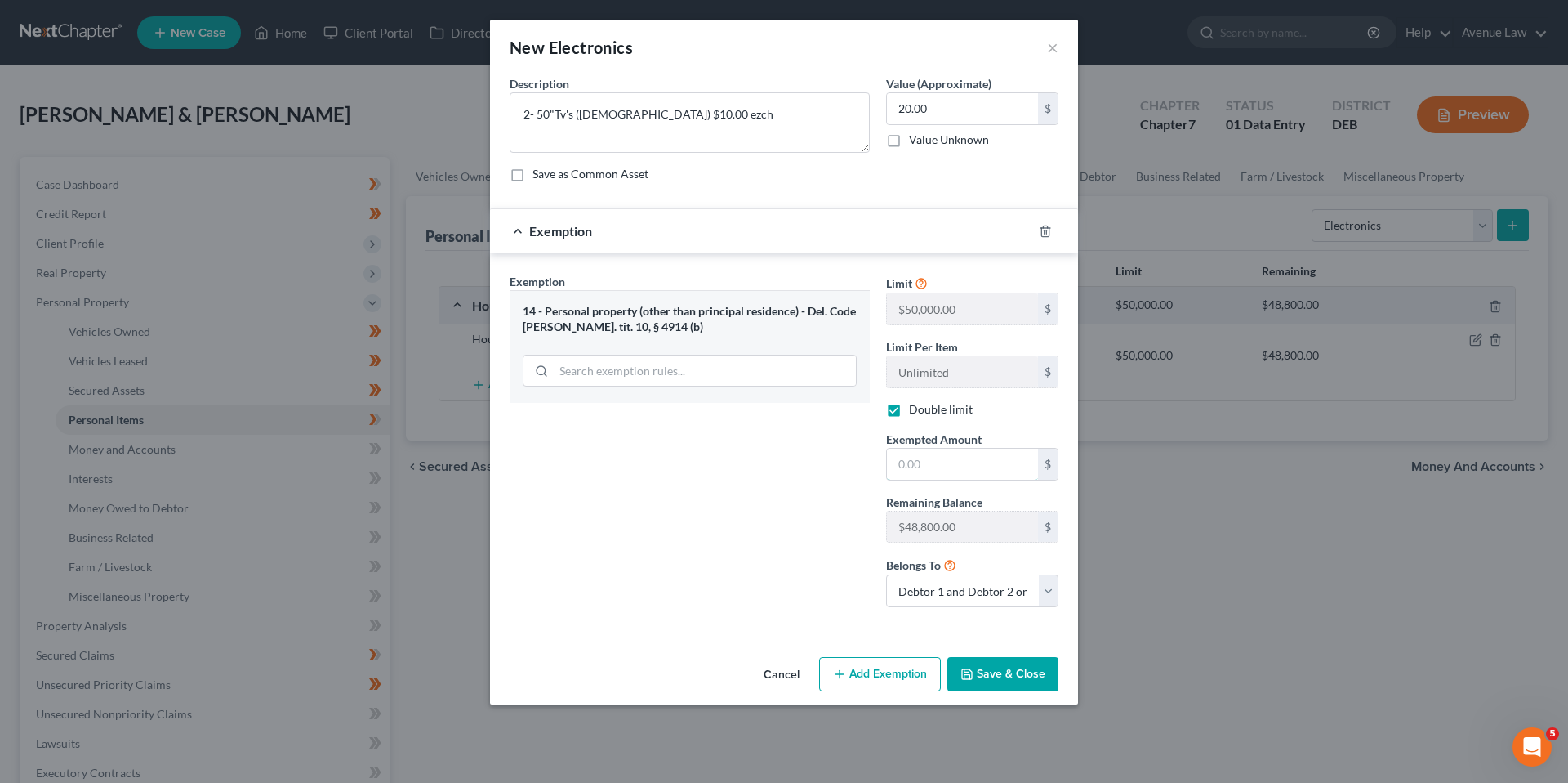
drag, startPoint x: 921, startPoint y: 472, endPoint x: 763, endPoint y: 459, distance: 158.5
click at [920, 472] on input "text" at bounding box center [962, 464] width 151 height 31
type input "20.00"
click at [1009, 674] on button "Save & Close" at bounding box center [1003, 673] width 112 height 34
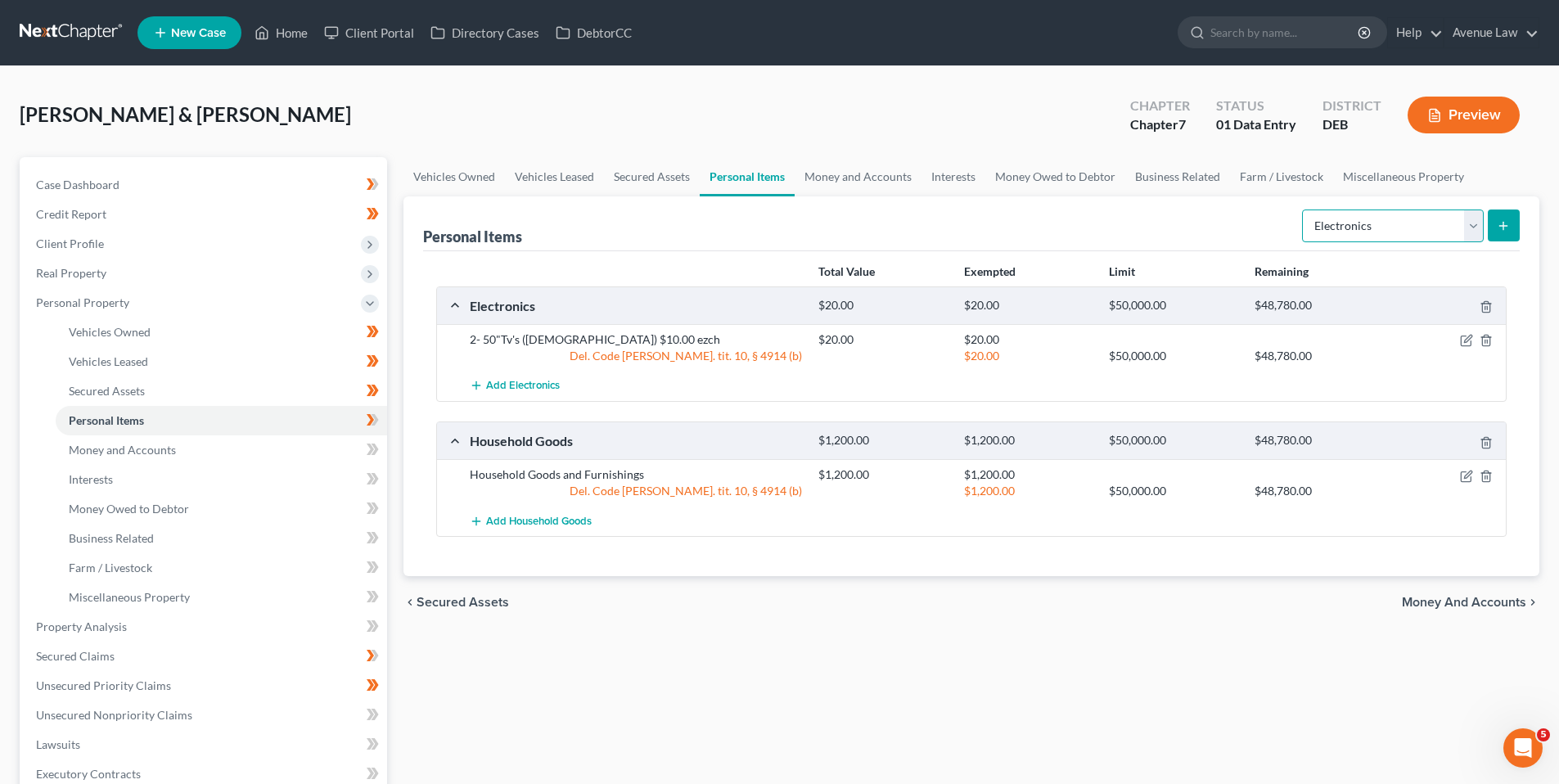
click at [1475, 223] on select "Select Item Type Clothing Collectibles Of Value Electronics Firearms Household …" at bounding box center [1392, 225] width 181 height 32
select select "jewelry"
click at [1304, 210] on select "Select Item Type Clothing Collectibles Of Value Electronics Firearms Household …" at bounding box center [1392, 225] width 181 height 32
click at [1499, 224] on icon "submit" at bounding box center [1503, 225] width 13 height 13
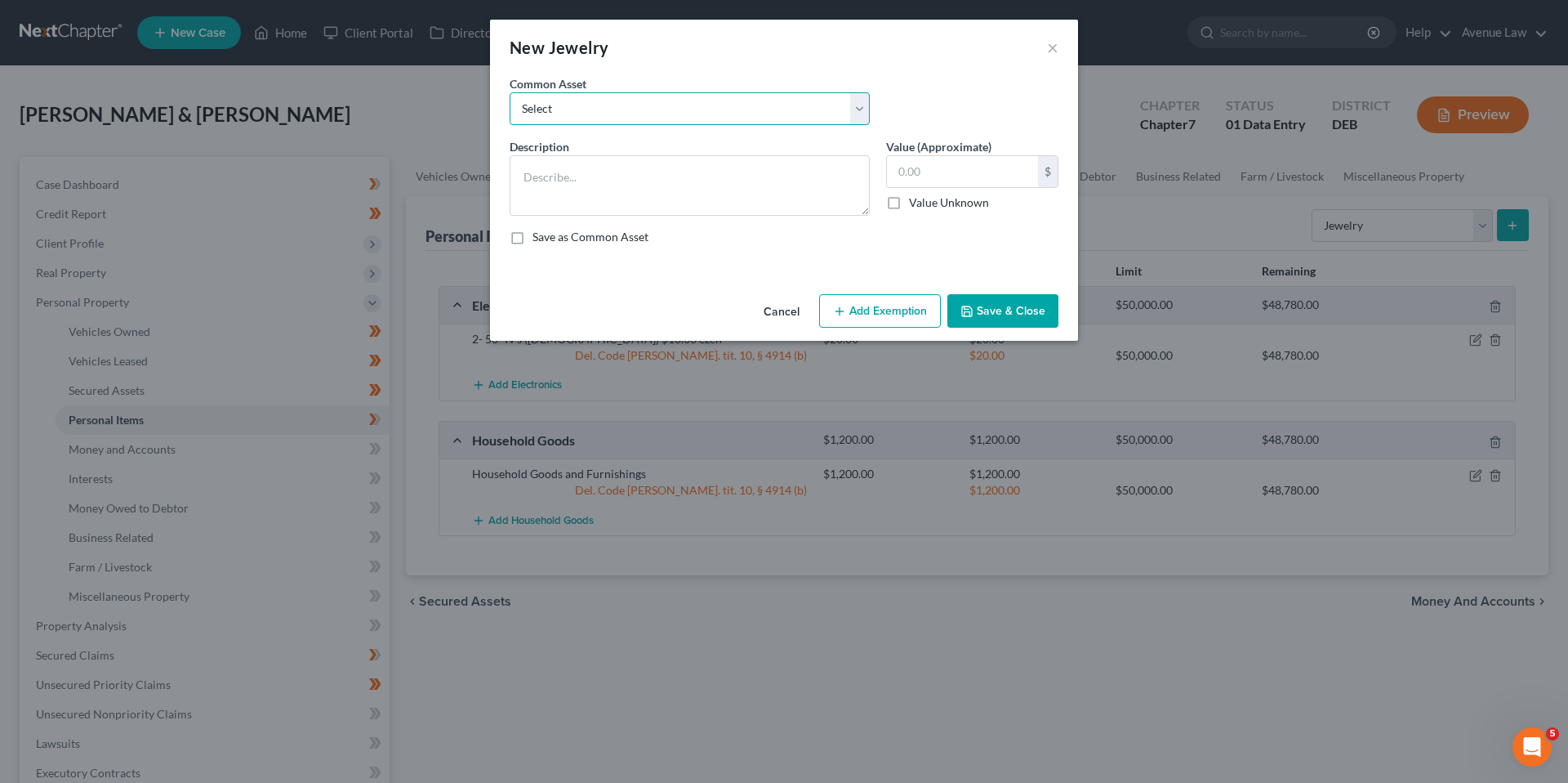
click at [624, 115] on select "Select Costume Jewelry" at bounding box center [690, 108] width 360 height 32
click at [618, 191] on textarea at bounding box center [690, 186] width 360 height 61
type textarea "Rings"
click at [961, 162] on input "text" at bounding box center [962, 171] width 151 height 31
type input "50.00"
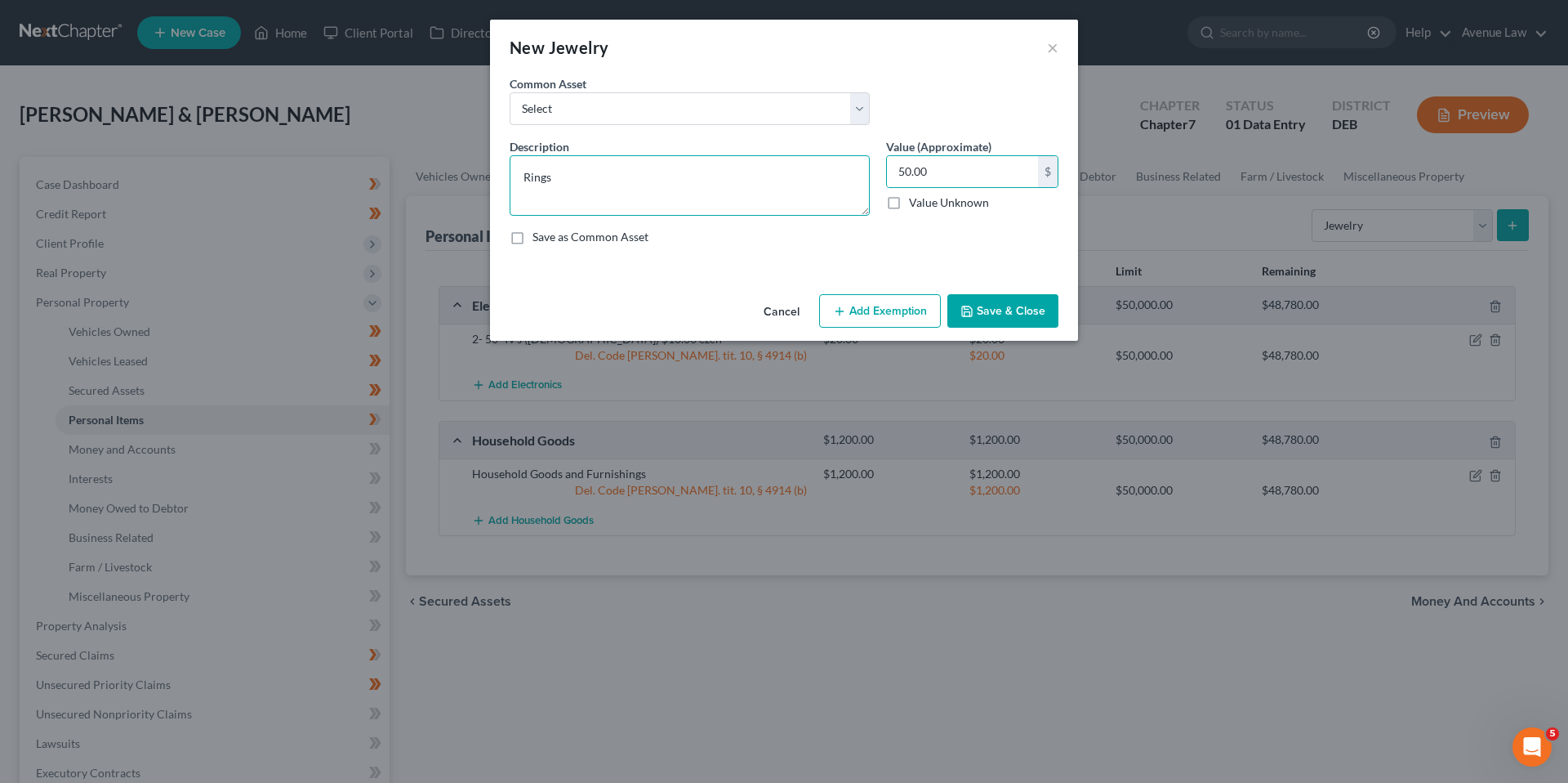
click at [520, 179] on textarea "Rings" at bounding box center [690, 186] width 360 height 61
type textarea "R"
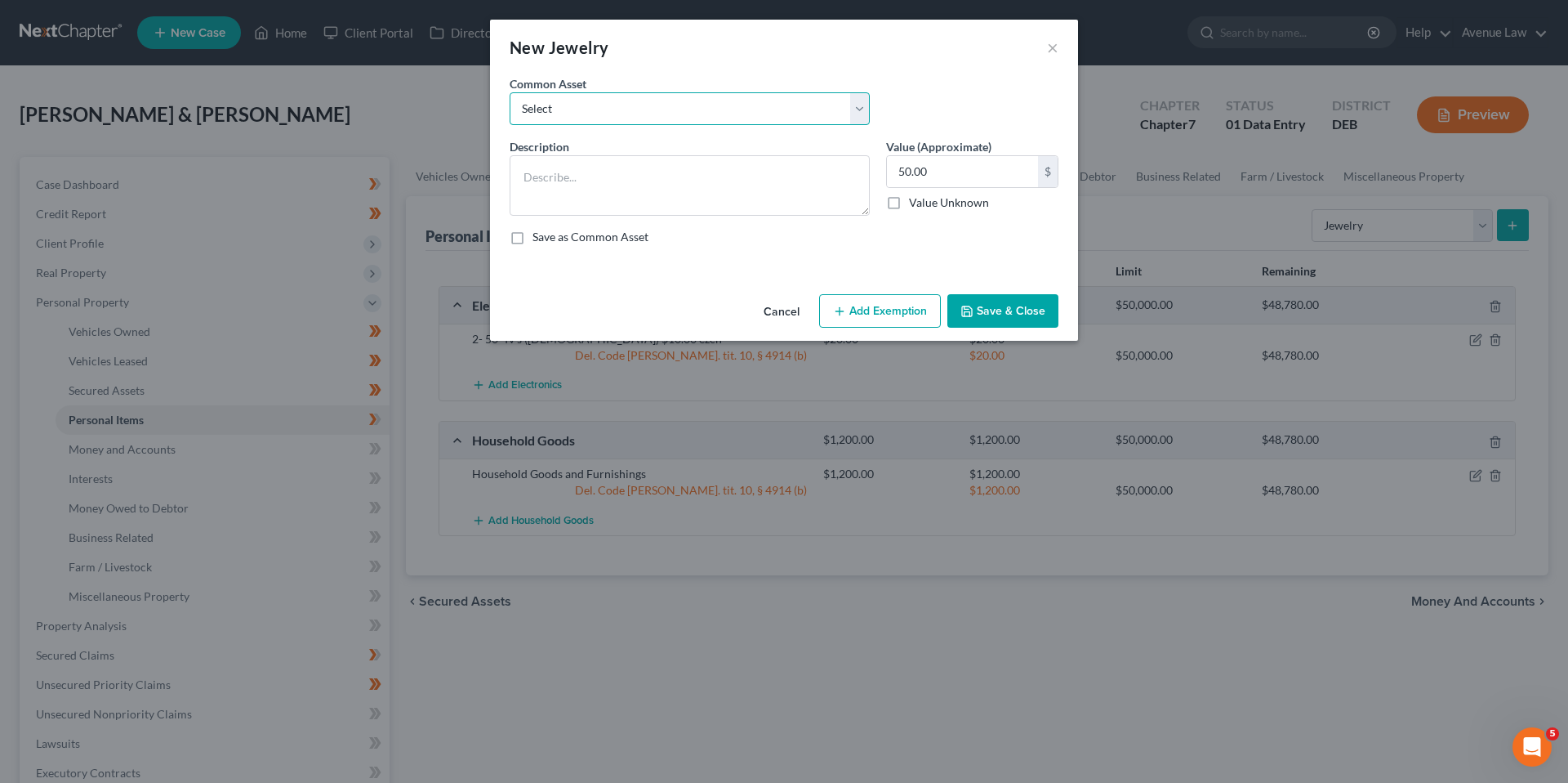
drag, startPoint x: 574, startPoint y: 104, endPoint x: 574, endPoint y: 115, distance: 11.0
click at [574, 104] on select "Select Costume Jewelry" at bounding box center [690, 108] width 360 height 32
select select "0"
click at [510, 92] on select "Select Costume Jewelry" at bounding box center [690, 108] width 360 height 32
type textarea "Costume Jewelry"
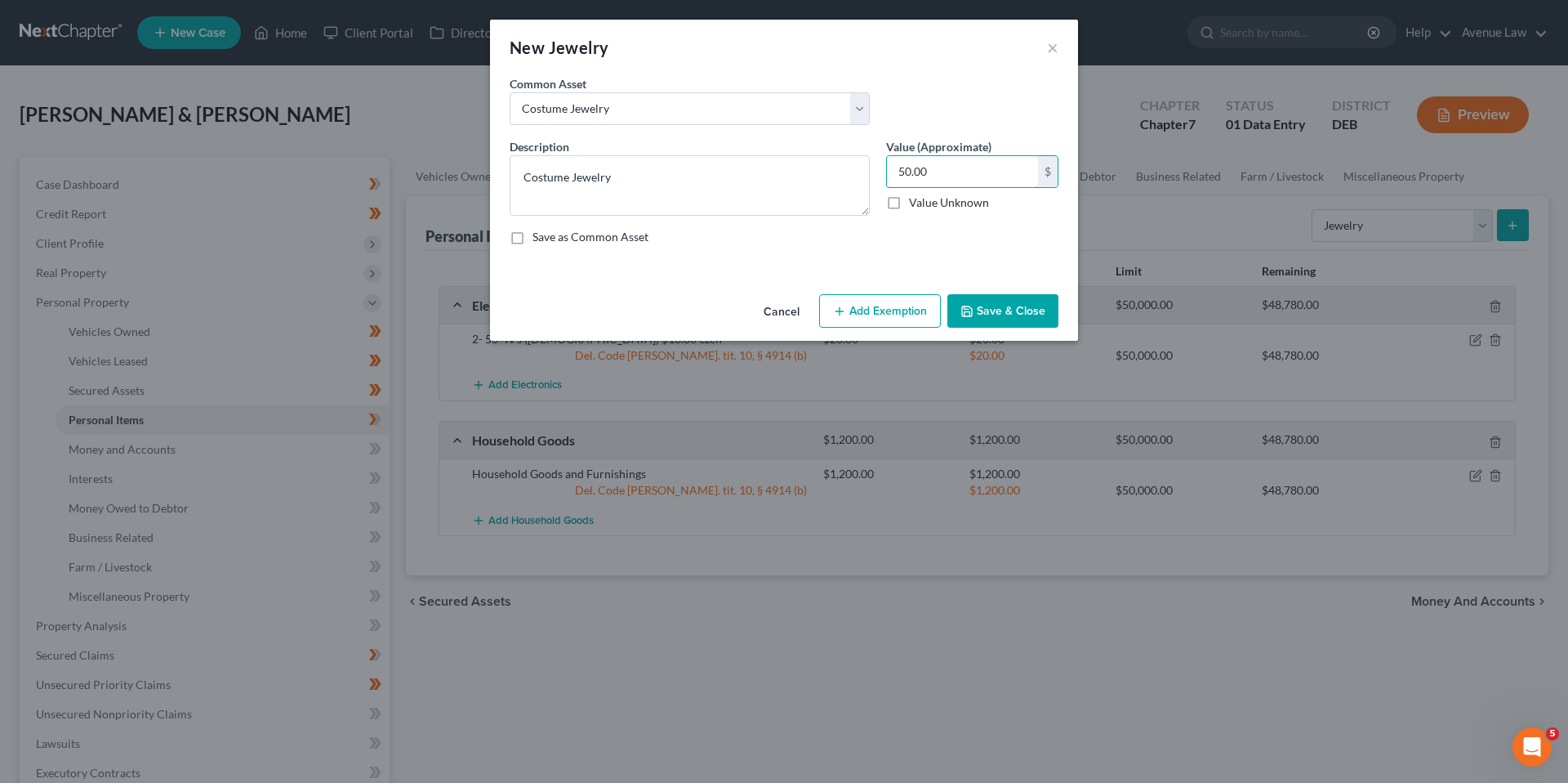
type input "50.00"
click at [878, 305] on button "Add Exemption" at bounding box center [879, 310] width 121 height 34
select select "2"
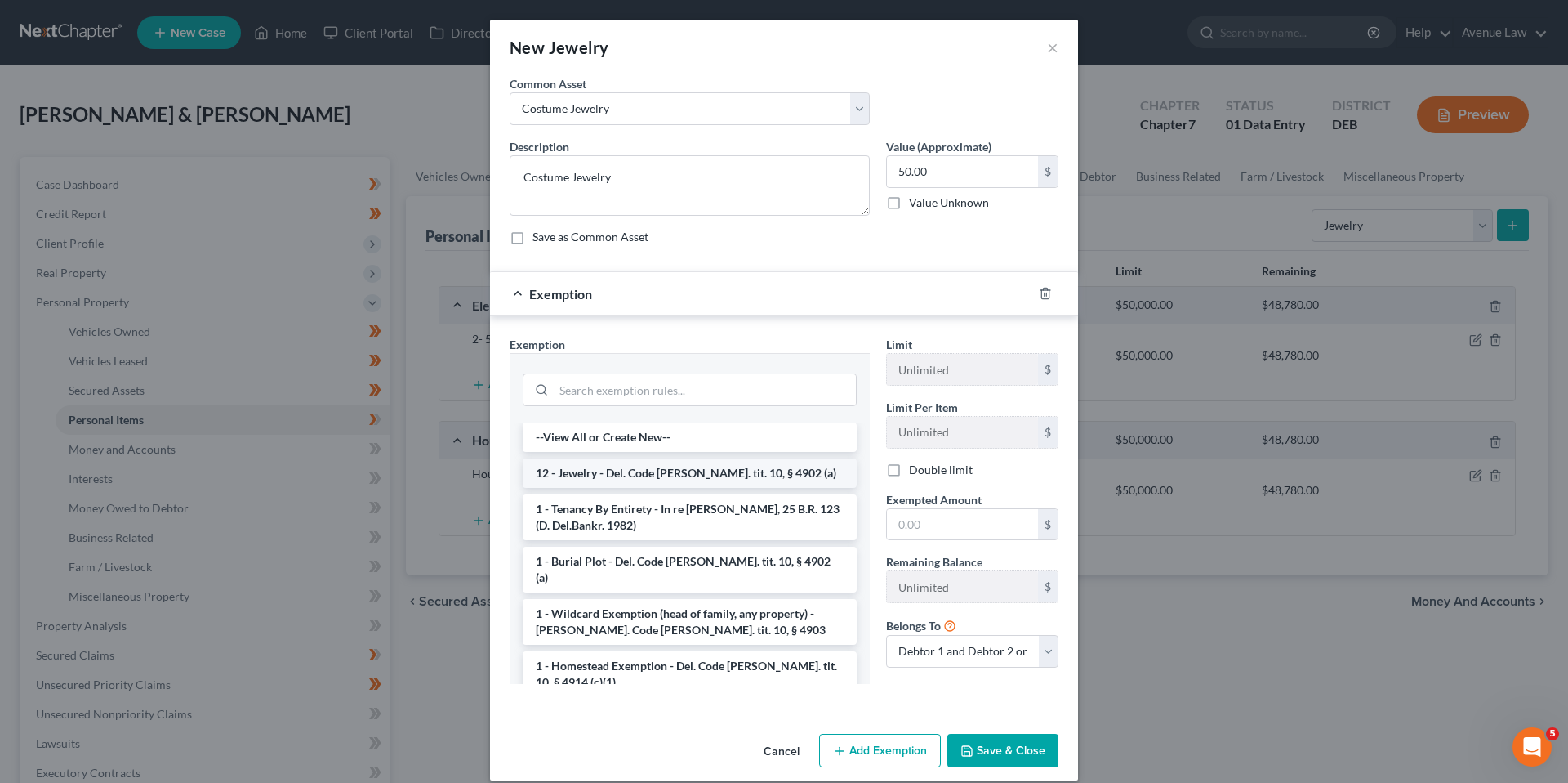
click at [620, 473] on li "12 - Jewelry - Del. Code [PERSON_NAME]. tit. 10, § 4902 (a)" at bounding box center [689, 473] width 334 height 29
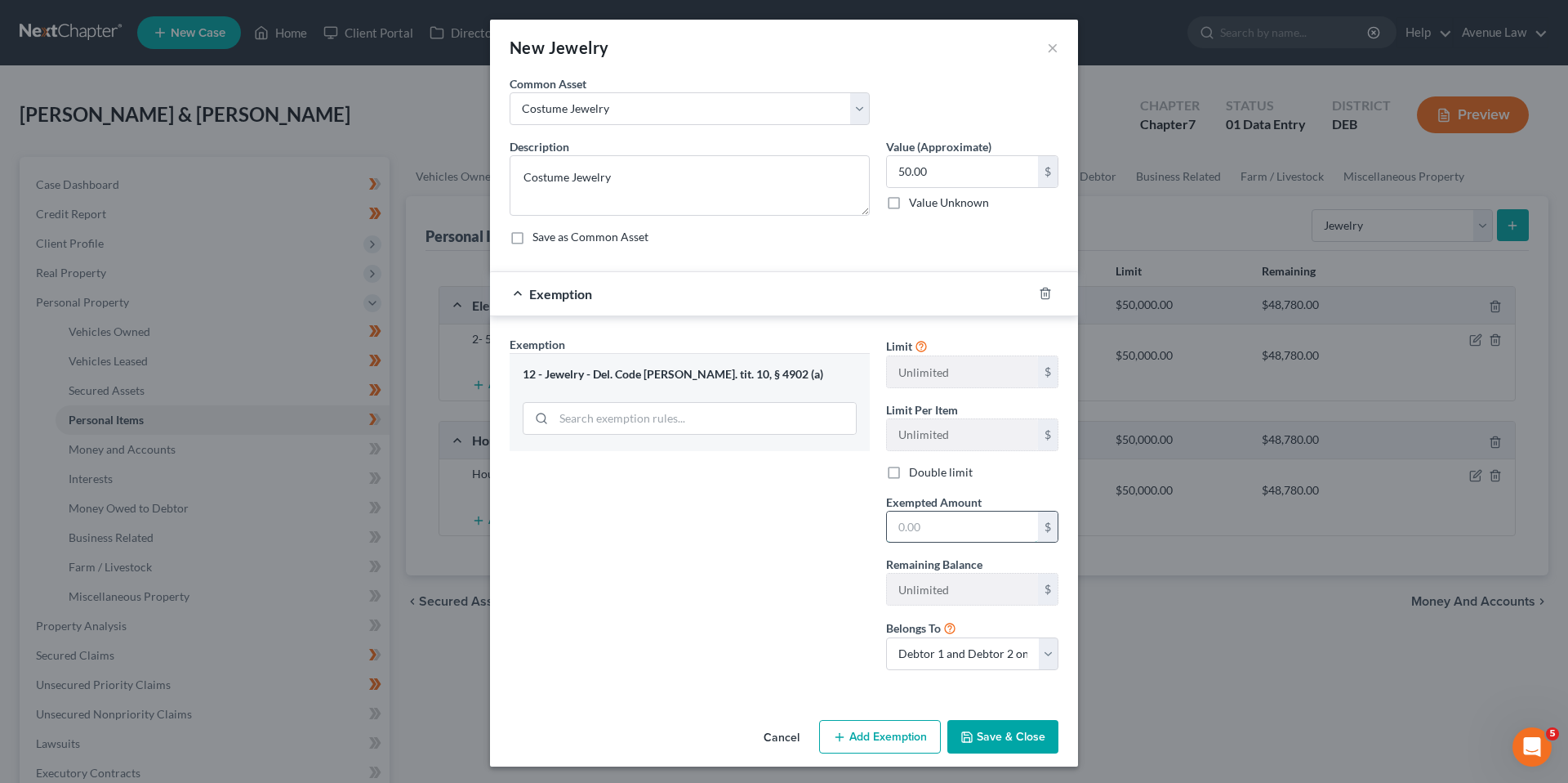
click at [907, 522] on input "text" at bounding box center [962, 528] width 151 height 31
type input "50.00"
click at [984, 739] on button "Save & Close" at bounding box center [1003, 736] width 112 height 34
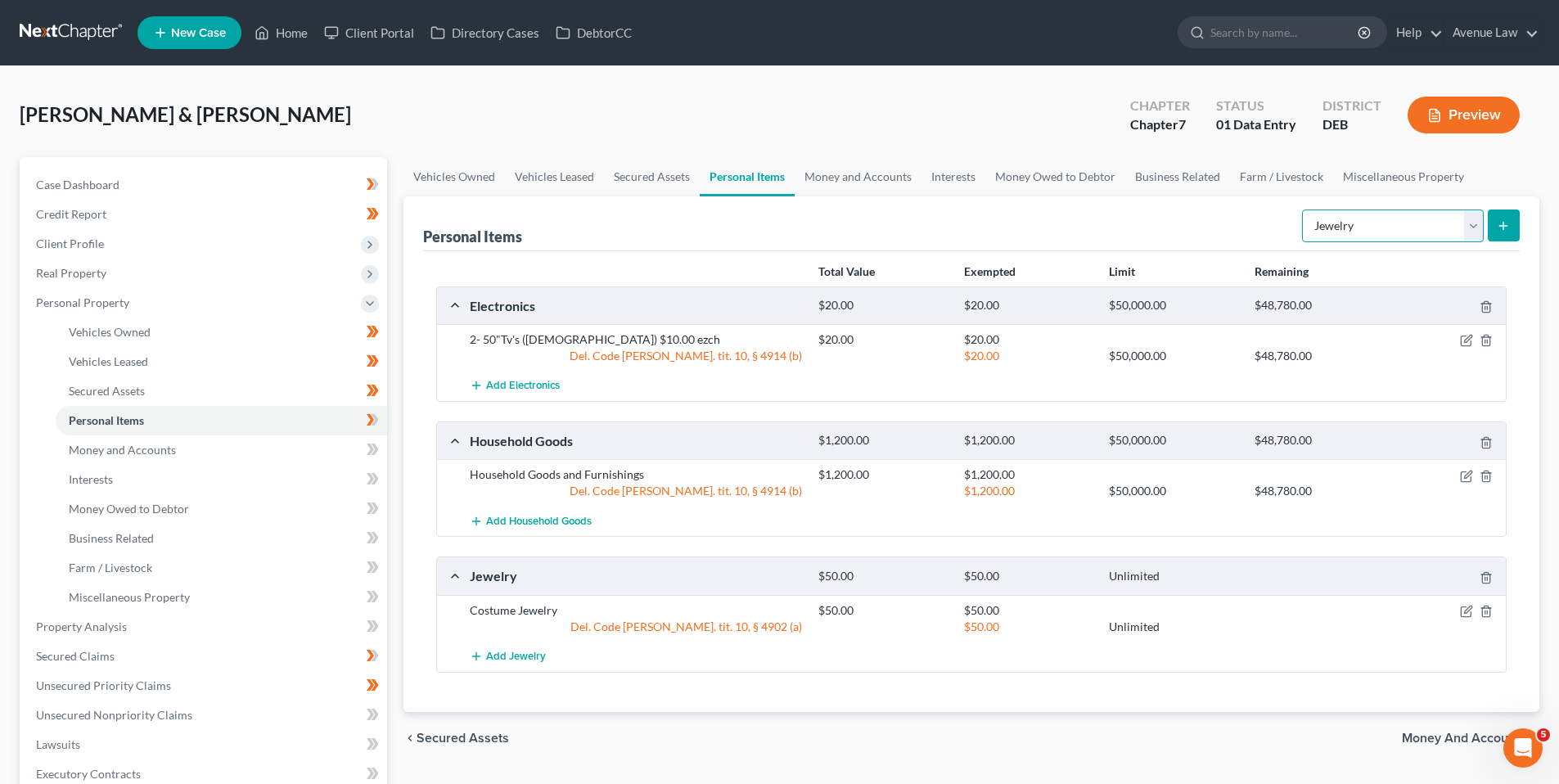
click at [1477, 229] on select "Select Item Type Clothing Collectibles Of Value Electronics Firearms Household …" at bounding box center [1392, 225] width 181 height 32
select select "clothing"
click at [1304, 210] on select "Select Item Type Clothing Collectibles Of Value Electronics Firearms Household …" at bounding box center [1392, 225] width 181 height 32
click at [1502, 225] on icon "submit" at bounding box center [1503, 225] width 13 height 13
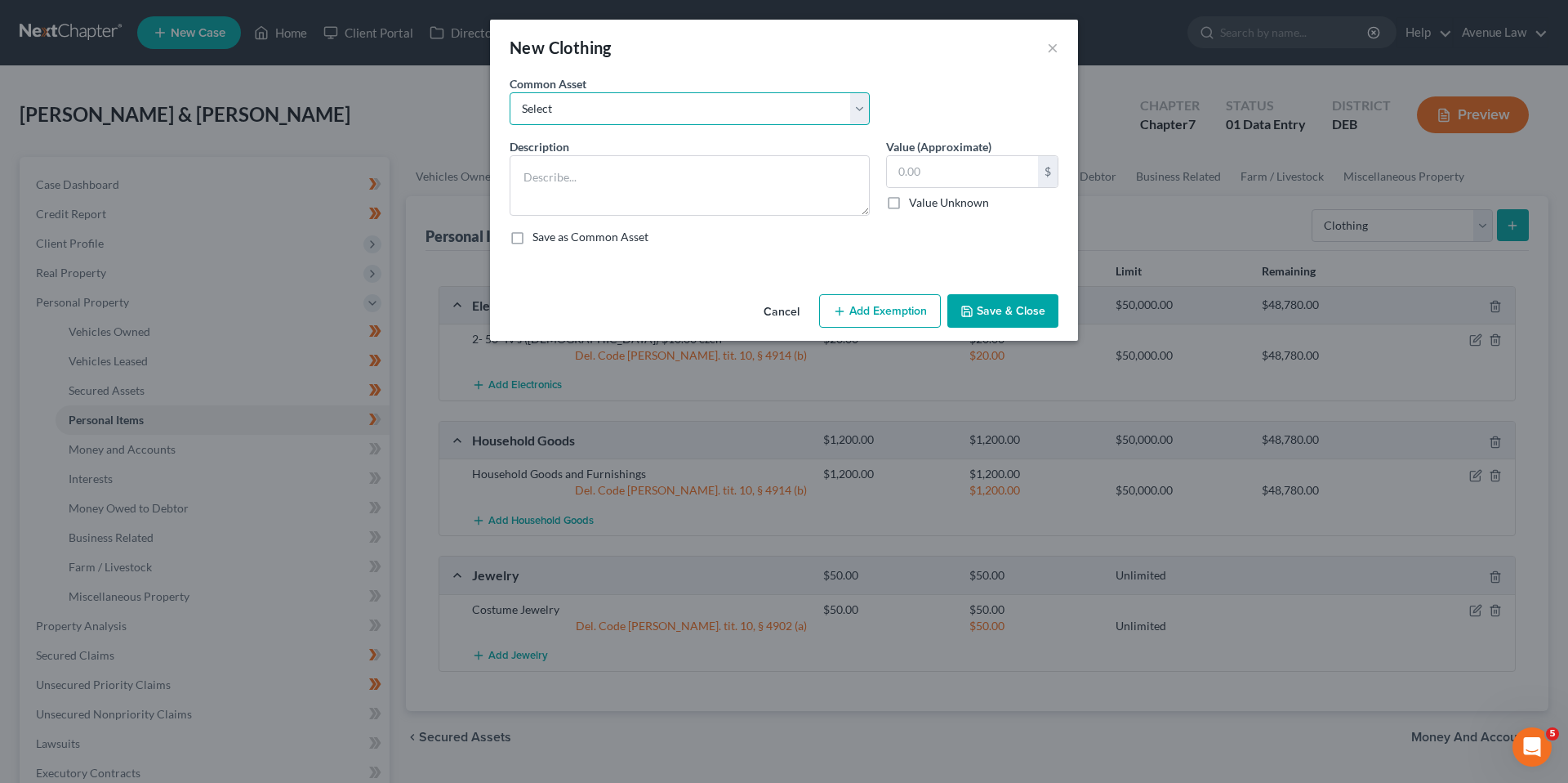
drag, startPoint x: 625, startPoint y: 104, endPoint x: 627, endPoint y: 116, distance: 12.2
click at [625, 104] on select "Select Clothing Clothing" at bounding box center [690, 108] width 360 height 32
select select "0"
click at [510, 92] on select "Select Clothing Clothing" at bounding box center [690, 108] width 360 height 32
type textarea "Clothing"
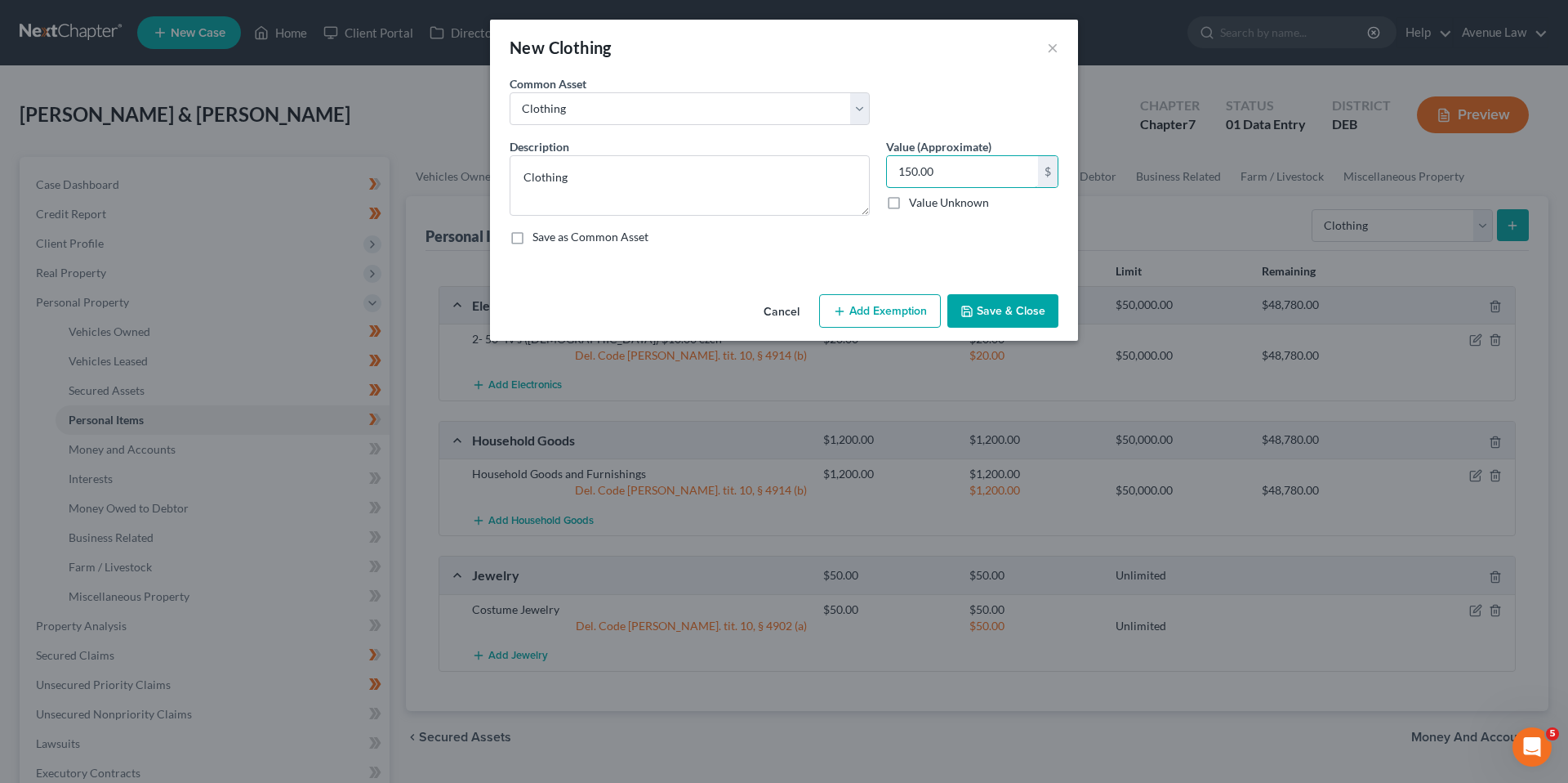
type input "150.00"
click at [899, 314] on button "Add Exemption" at bounding box center [879, 310] width 121 height 34
select select "2"
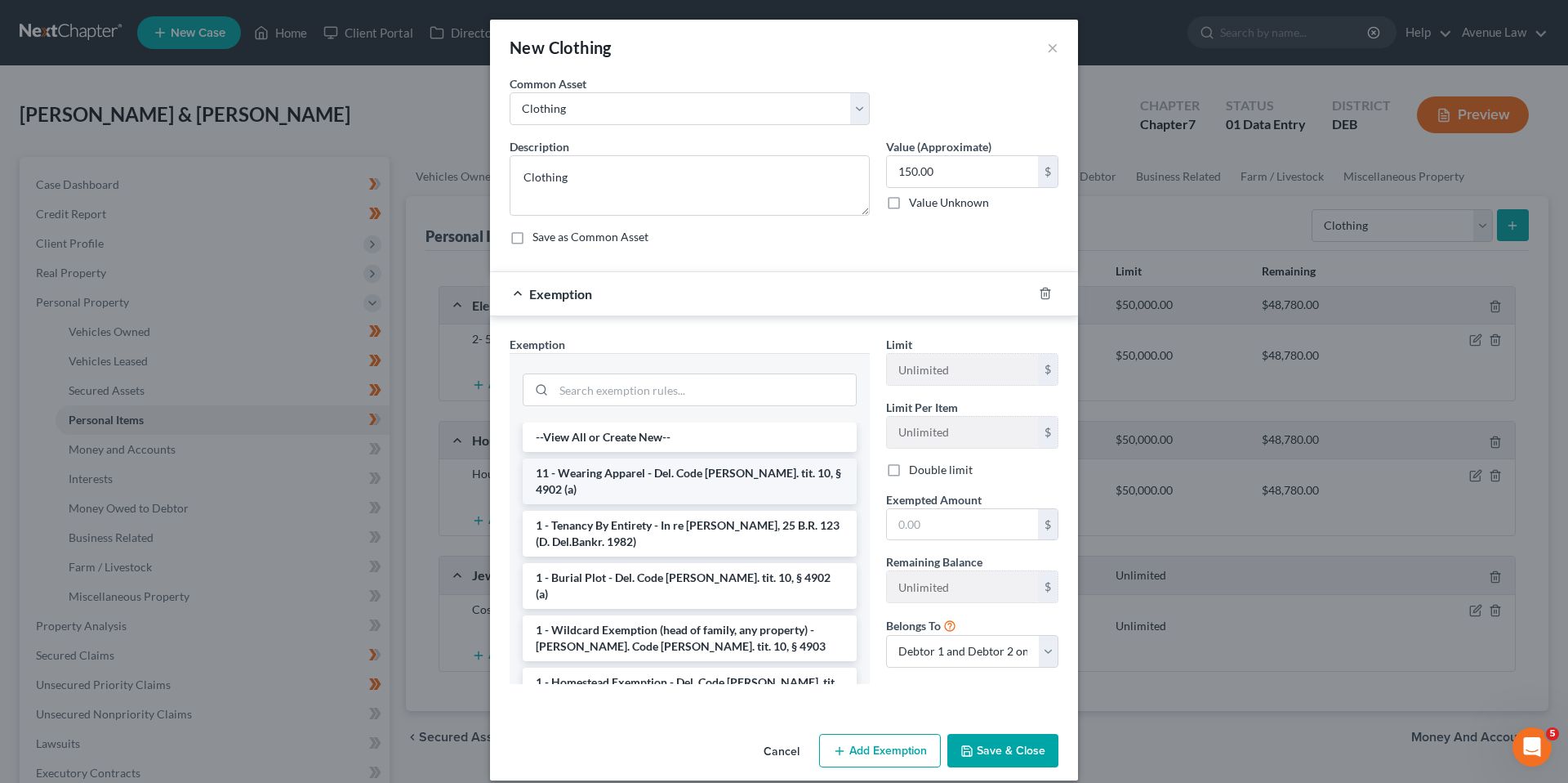
click at [625, 472] on li "11 - Wearing Apparel - Del. Code [PERSON_NAME]. tit. 10, § 4902 (a)" at bounding box center [689, 481] width 334 height 46
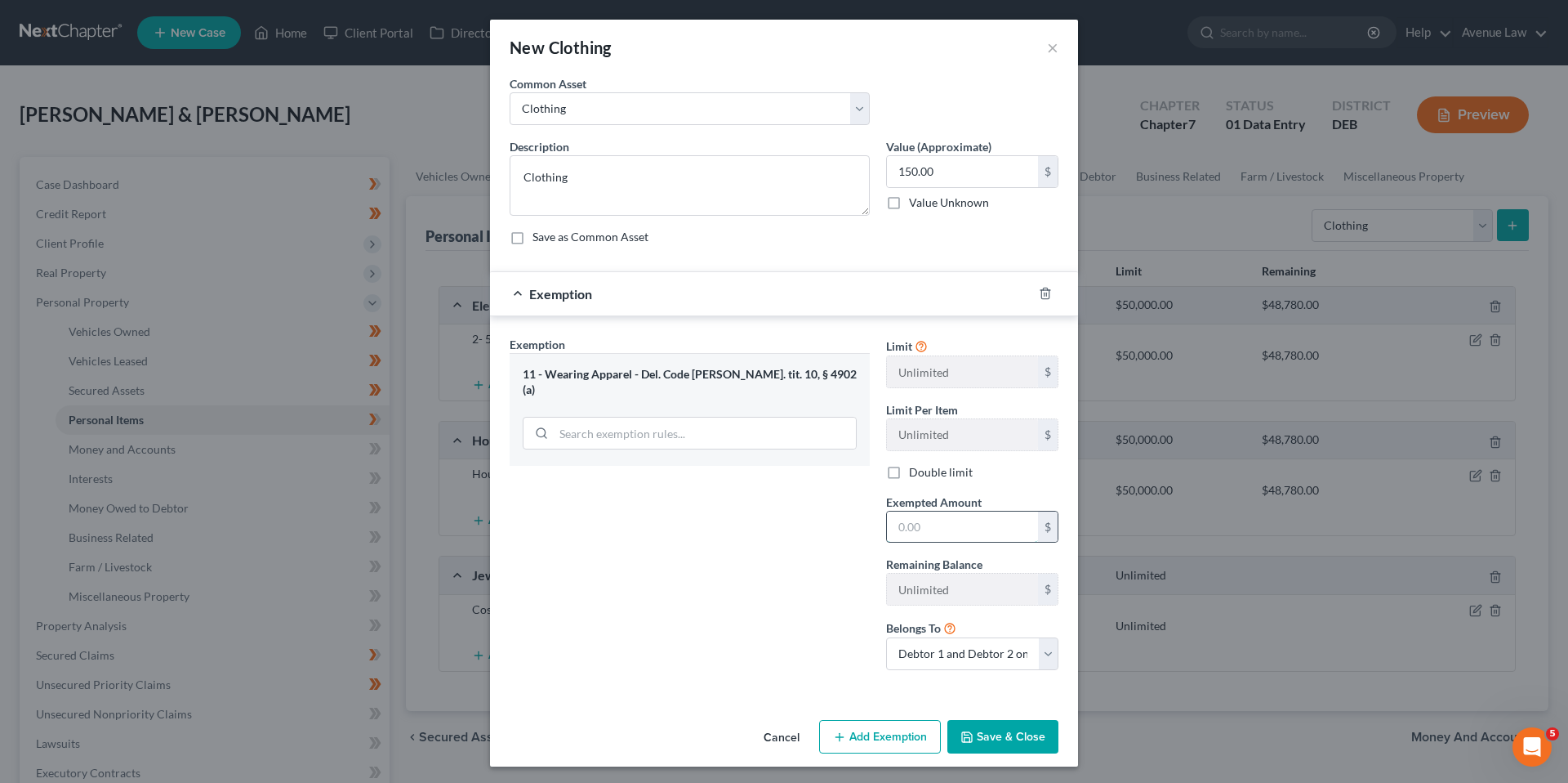
drag, startPoint x: 921, startPoint y: 523, endPoint x: 783, endPoint y: 519, distance: 138.1
click at [921, 522] on input "text" at bounding box center [962, 528] width 151 height 31
type input "150.00"
click at [1003, 729] on button "Save & Close" at bounding box center [1003, 736] width 112 height 34
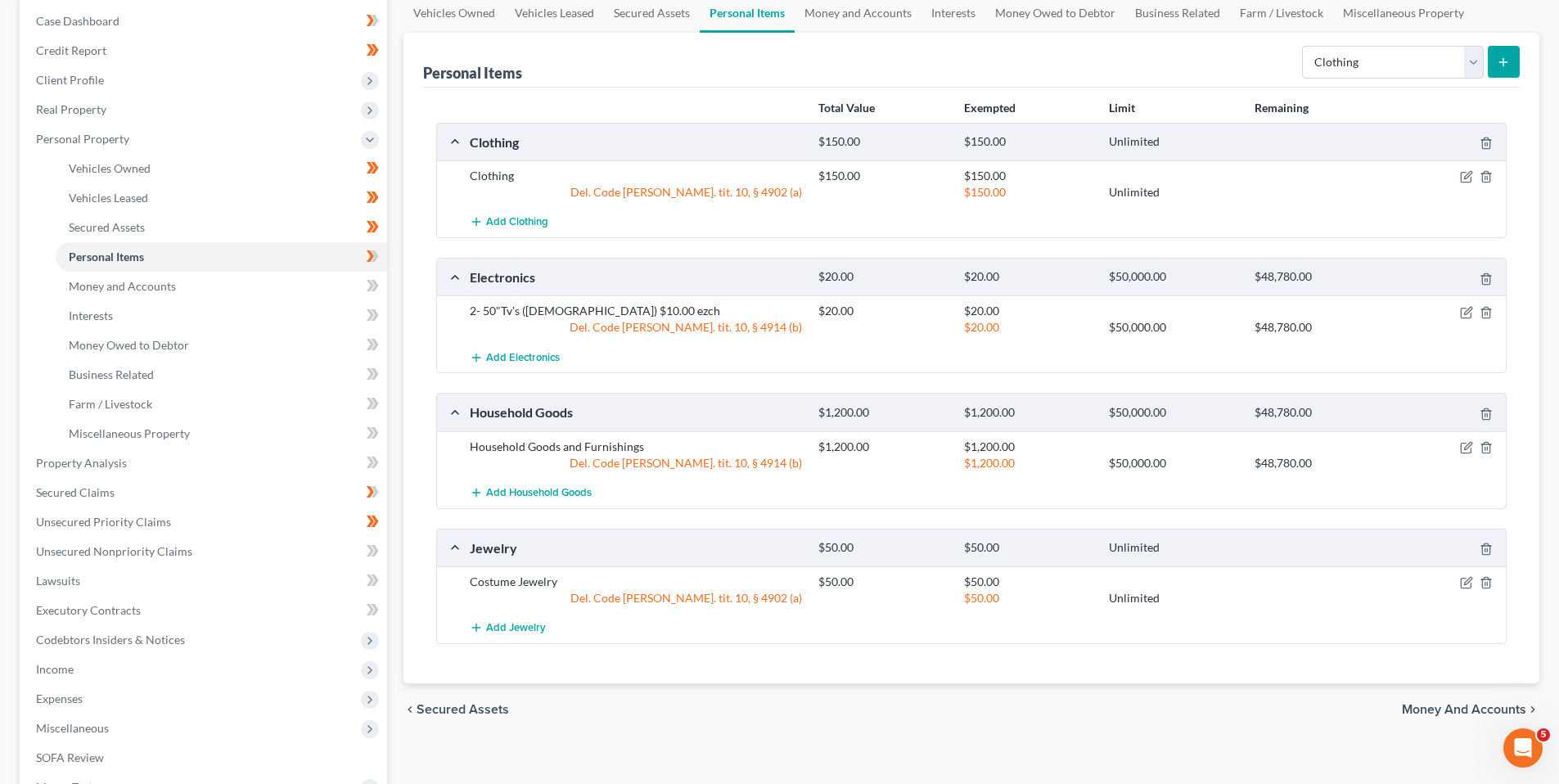
scroll to position [81, 0]
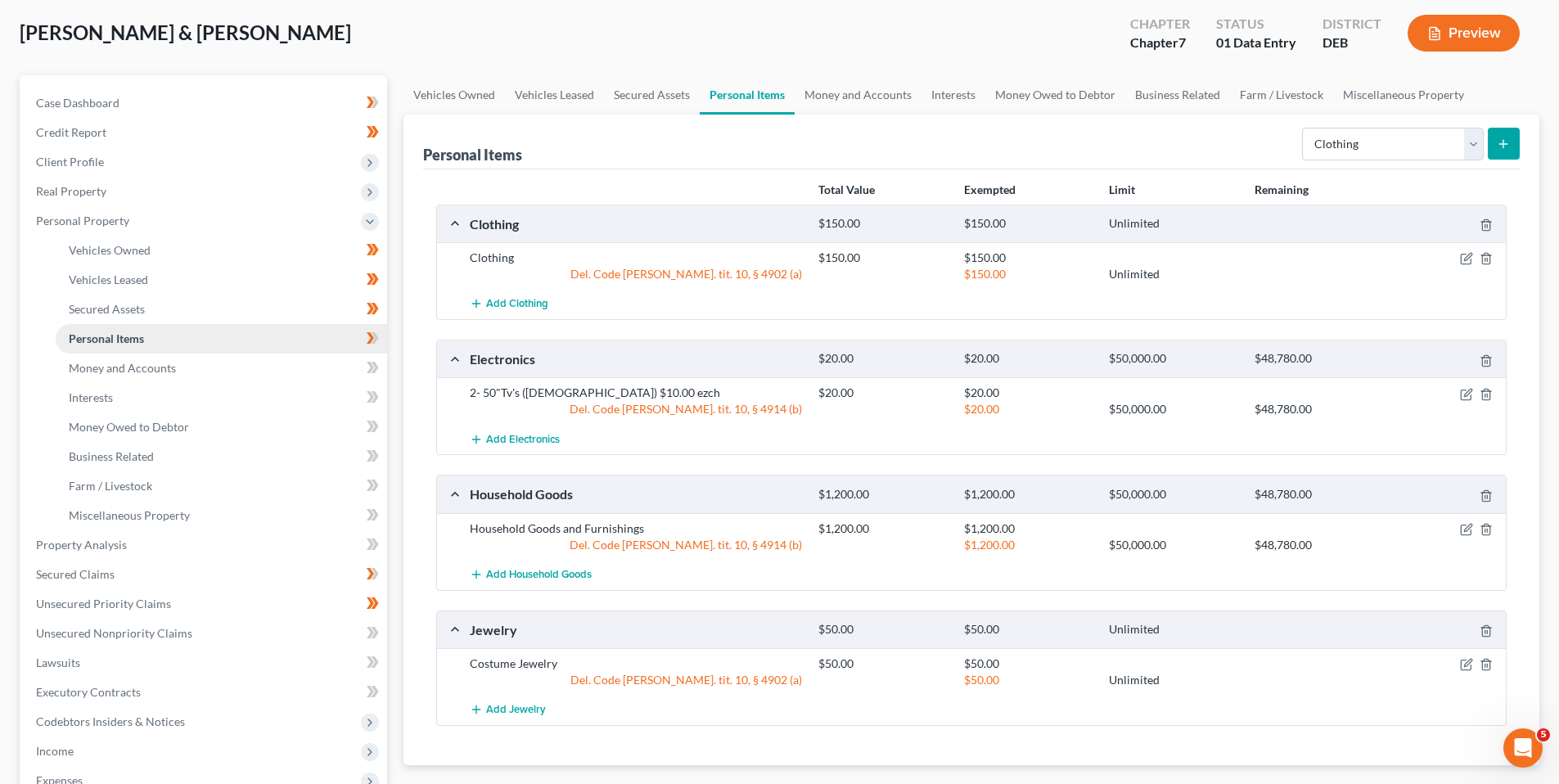
drag, startPoint x: 371, startPoint y: 335, endPoint x: 171, endPoint y: 334, distance: 200.0
click at [367, 335] on icon at bounding box center [373, 338] width 13 height 21
click at [146, 368] on span "Money and Accounts" at bounding box center [122, 368] width 107 height 14
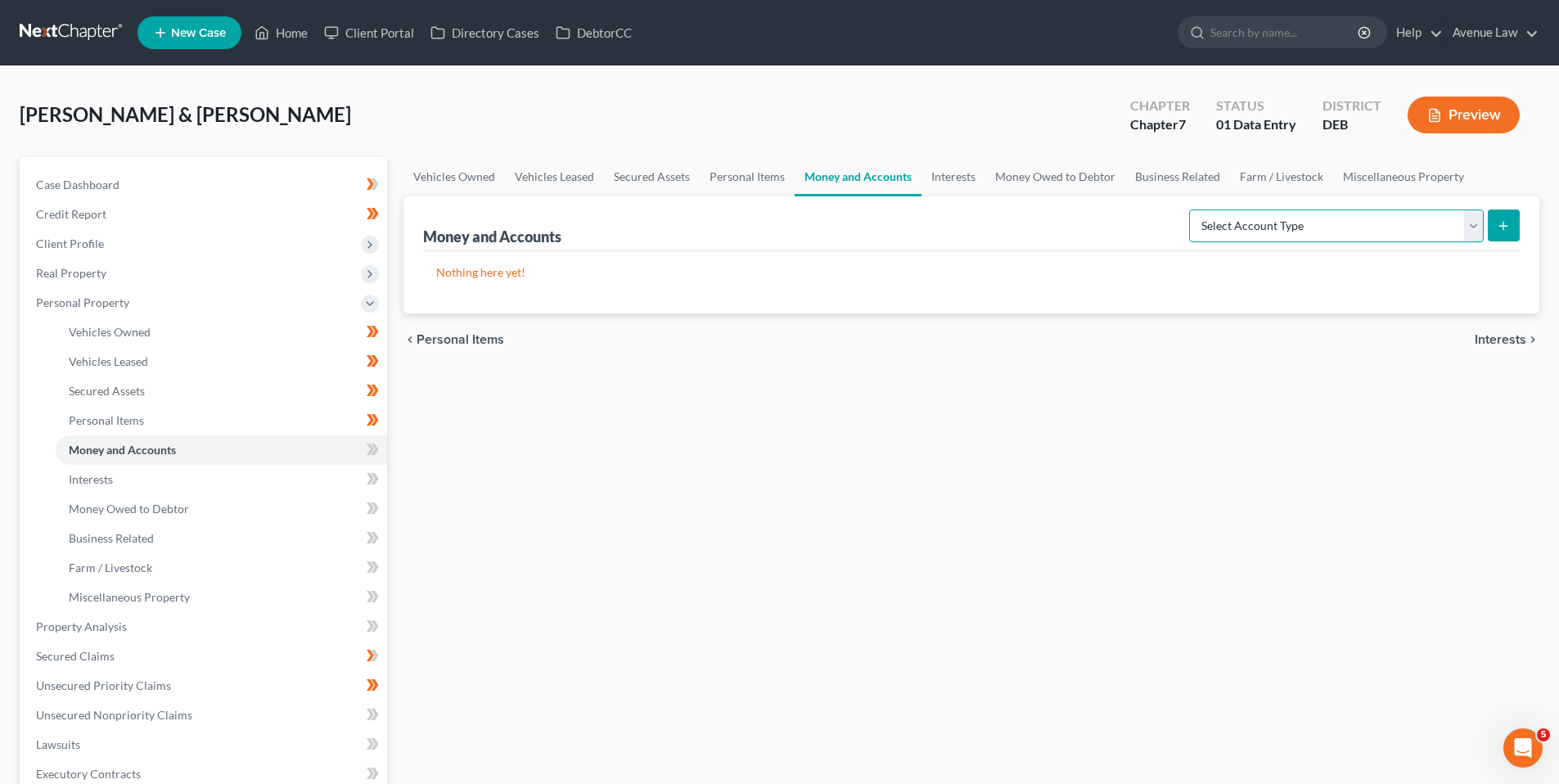
drag, startPoint x: 1476, startPoint y: 227, endPoint x: 1463, endPoint y: 243, distance: 20.6
click at [1476, 227] on select "Select Account Type Brokerage Cash on Hand Certificates of Deposit Checking Acc…" at bounding box center [1336, 225] width 294 height 32
select select "cash_on_hand"
click at [1192, 210] on select "Select Account Type Brokerage Cash on Hand Certificates of Deposit Checking Acc…" at bounding box center [1336, 225] width 294 height 32
click at [1508, 228] on icon "submit" at bounding box center [1503, 225] width 13 height 13
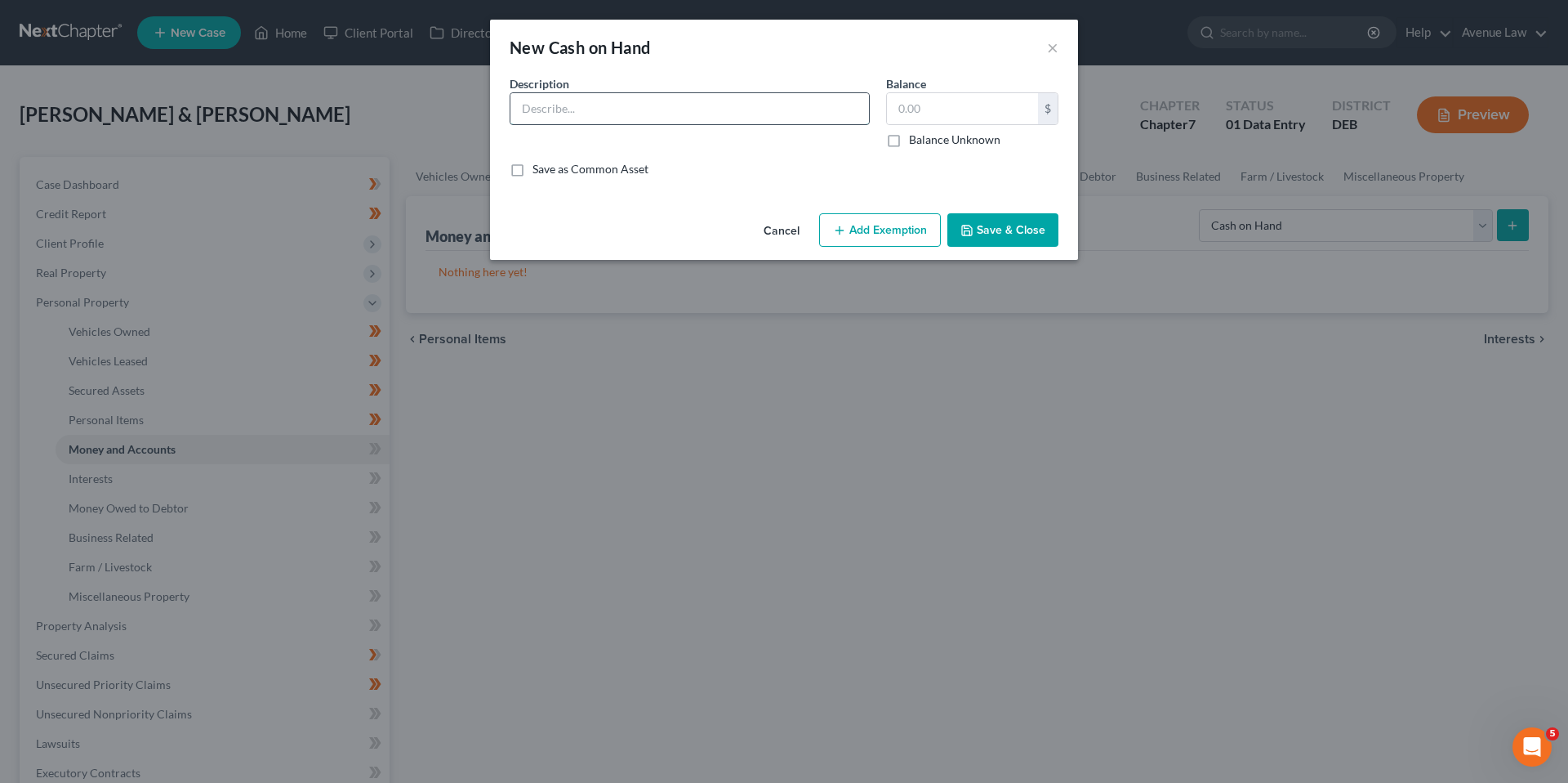
click at [560, 111] on input "text" at bounding box center [690, 109] width 358 height 31
type input "Cah on Hand"
click at [916, 107] on input "text" at bounding box center [962, 109] width 151 height 31
type input "26.00"
click at [889, 227] on button "Add Exemption" at bounding box center [879, 230] width 121 height 34
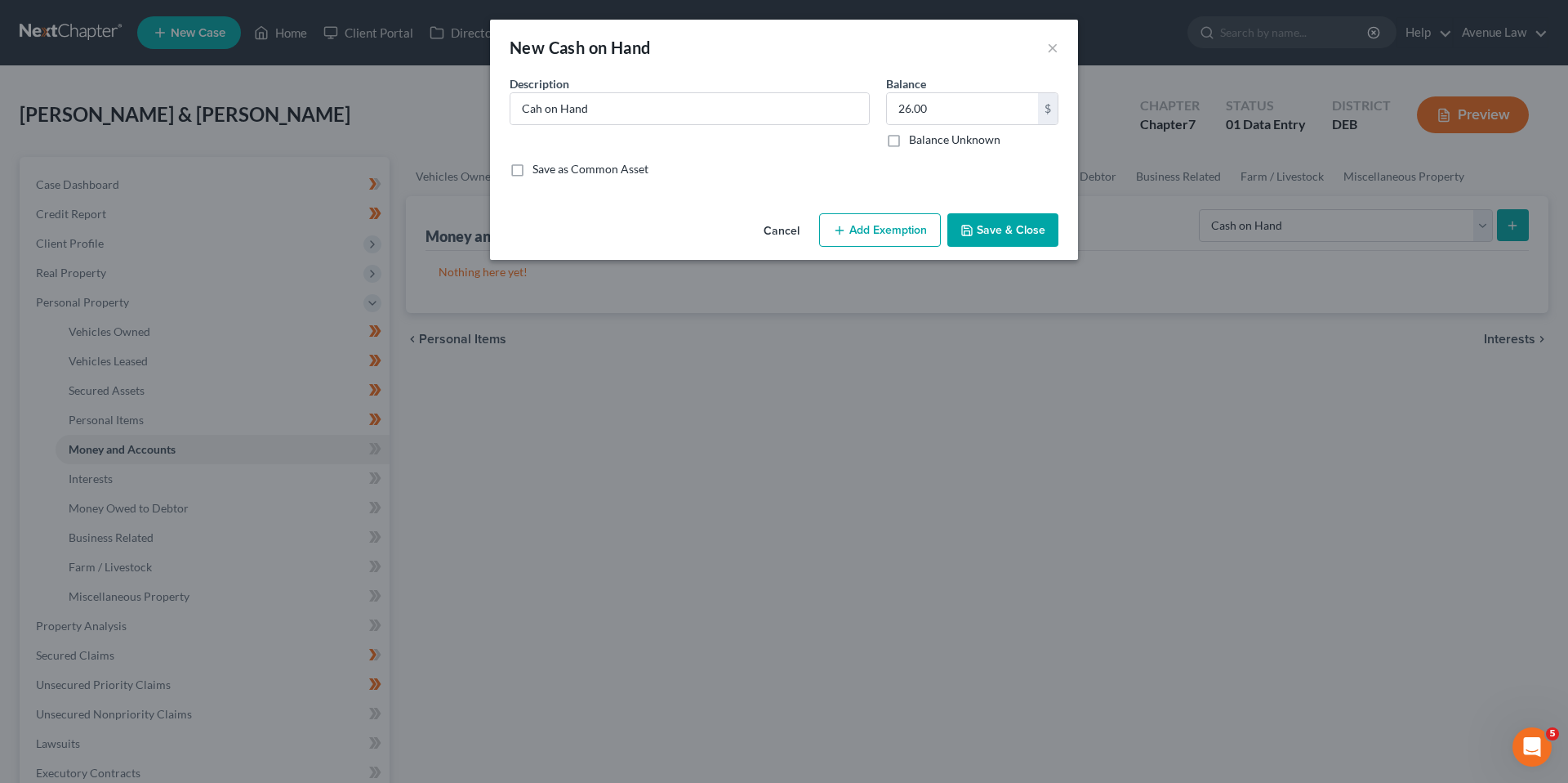
select select "2"
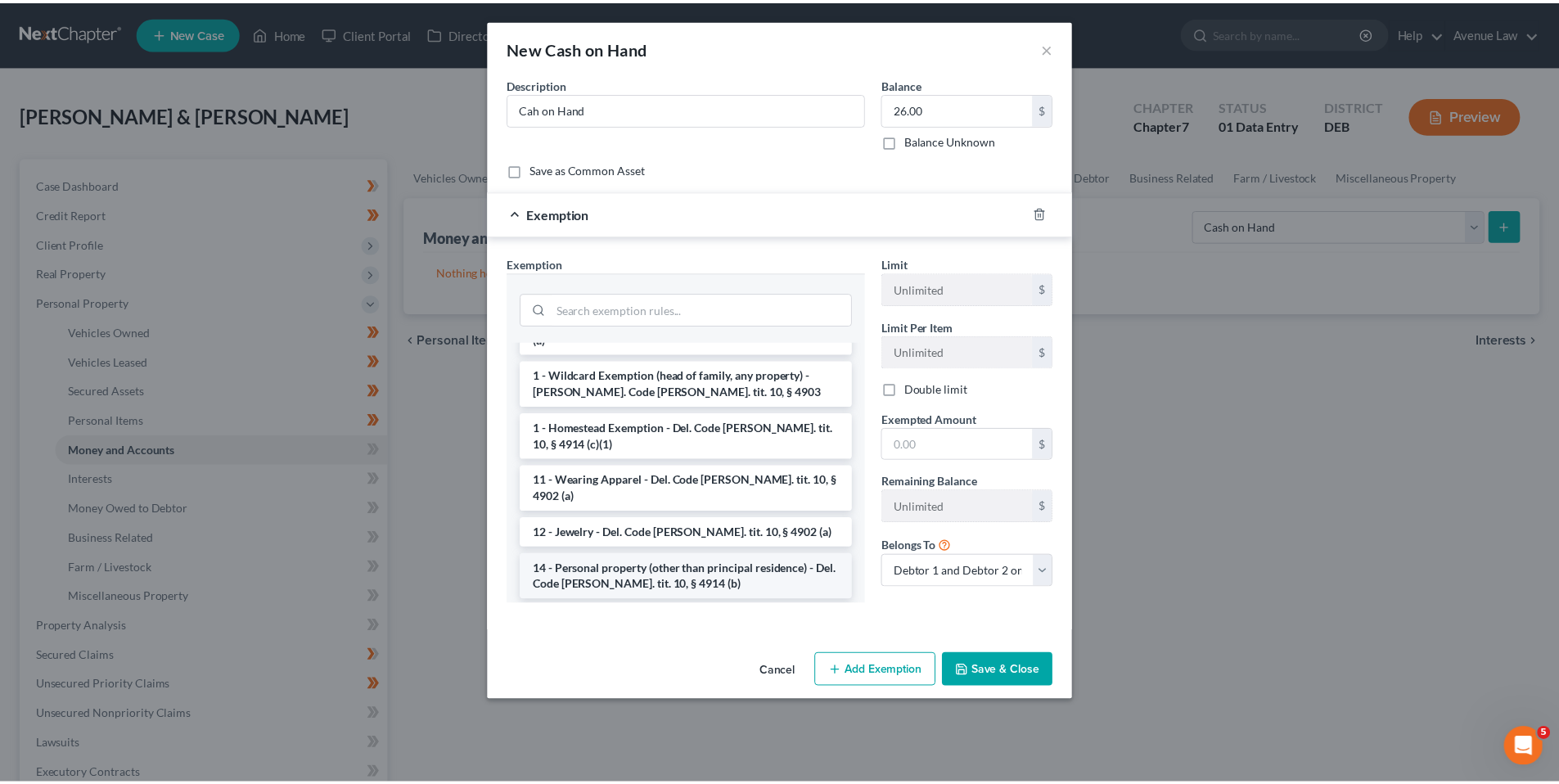
scroll to position [164, 0]
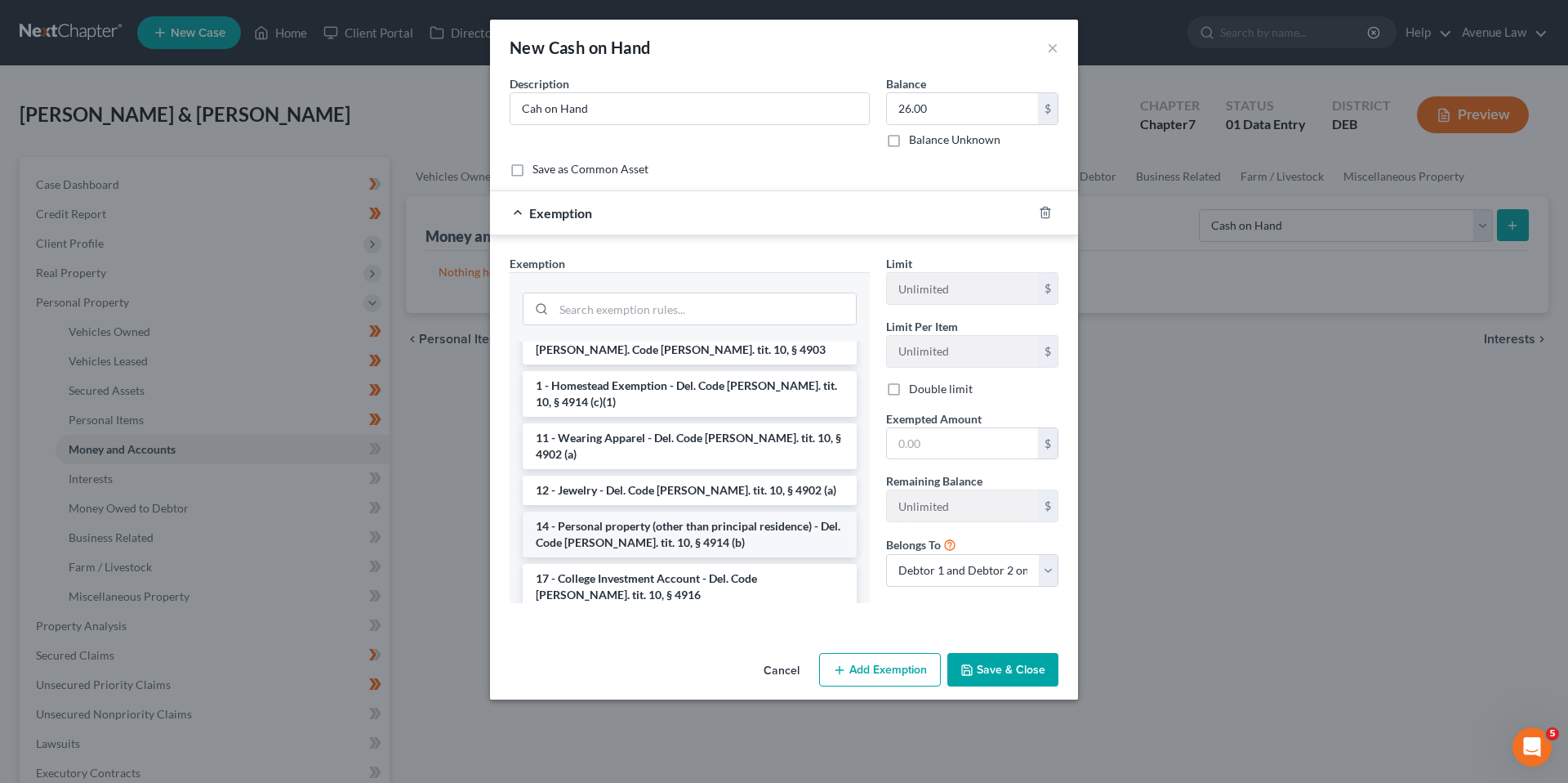
click at [642, 512] on li "14 - Personal property (other than principal residence) - Del. Code [PERSON_NAM…" at bounding box center [689, 534] width 334 height 46
checkbox input "true"
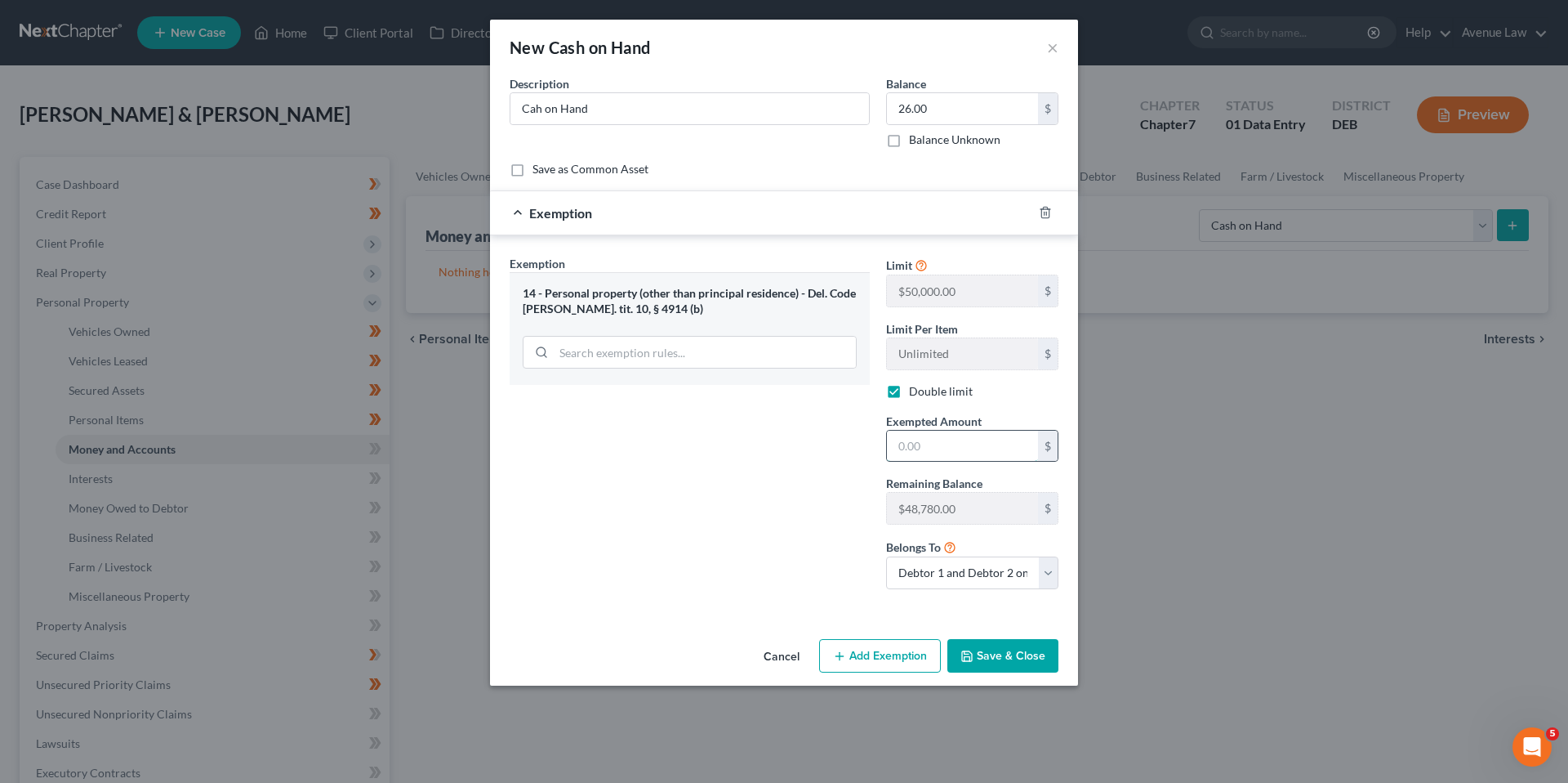
click at [909, 447] on input "text" at bounding box center [962, 446] width 151 height 31
type input "26.00"
click at [970, 655] on icon "button" at bounding box center [966, 656] width 13 height 13
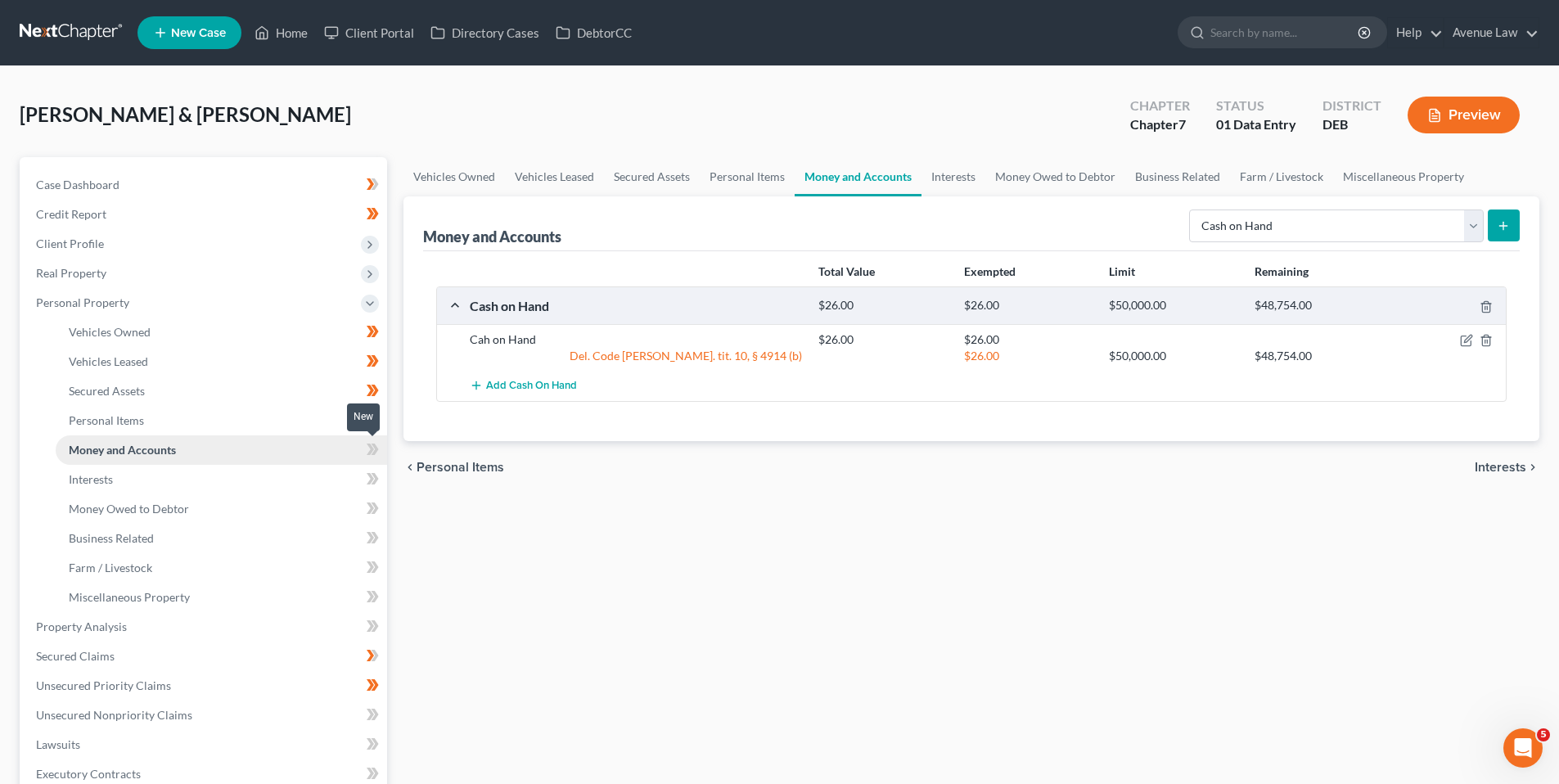
drag, startPoint x: 372, startPoint y: 452, endPoint x: 317, endPoint y: 461, distance: 55.7
click at [372, 452] on icon at bounding box center [371, 449] width 8 height 12
drag, startPoint x: 1475, startPoint y: 225, endPoint x: 1458, endPoint y: 231, distance: 18.0
click at [1475, 225] on select "Select Account Type Brokerage Cash on Hand Certificates of Deposit Checking Acc…" at bounding box center [1336, 225] width 294 height 32
select select "checking"
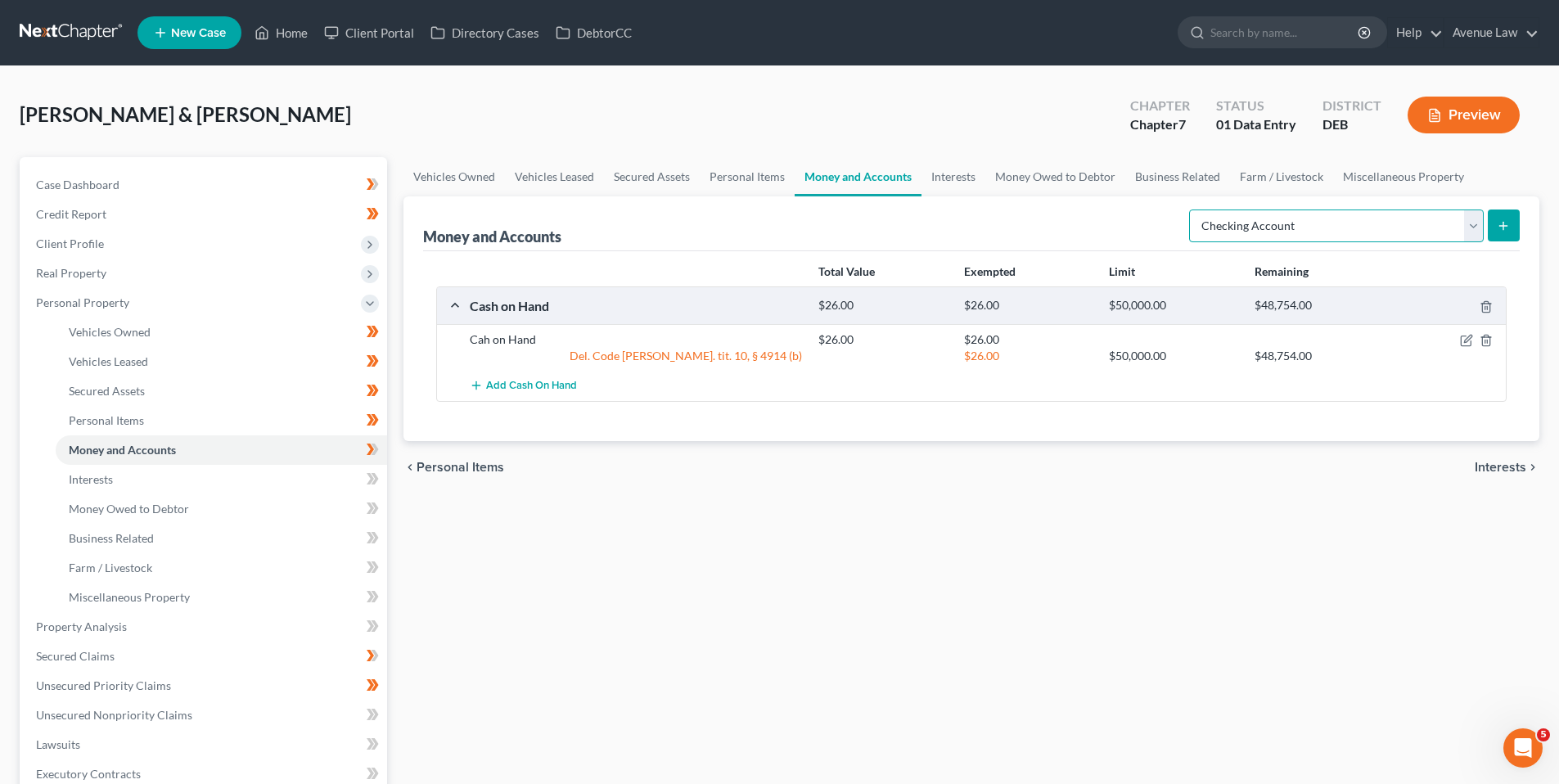
click at [1192, 210] on select "Select Account Type Brokerage Cash on Hand Certificates of Deposit Checking Acc…" at bounding box center [1336, 225] width 294 height 32
click at [1508, 220] on icon "submit" at bounding box center [1503, 225] width 13 height 13
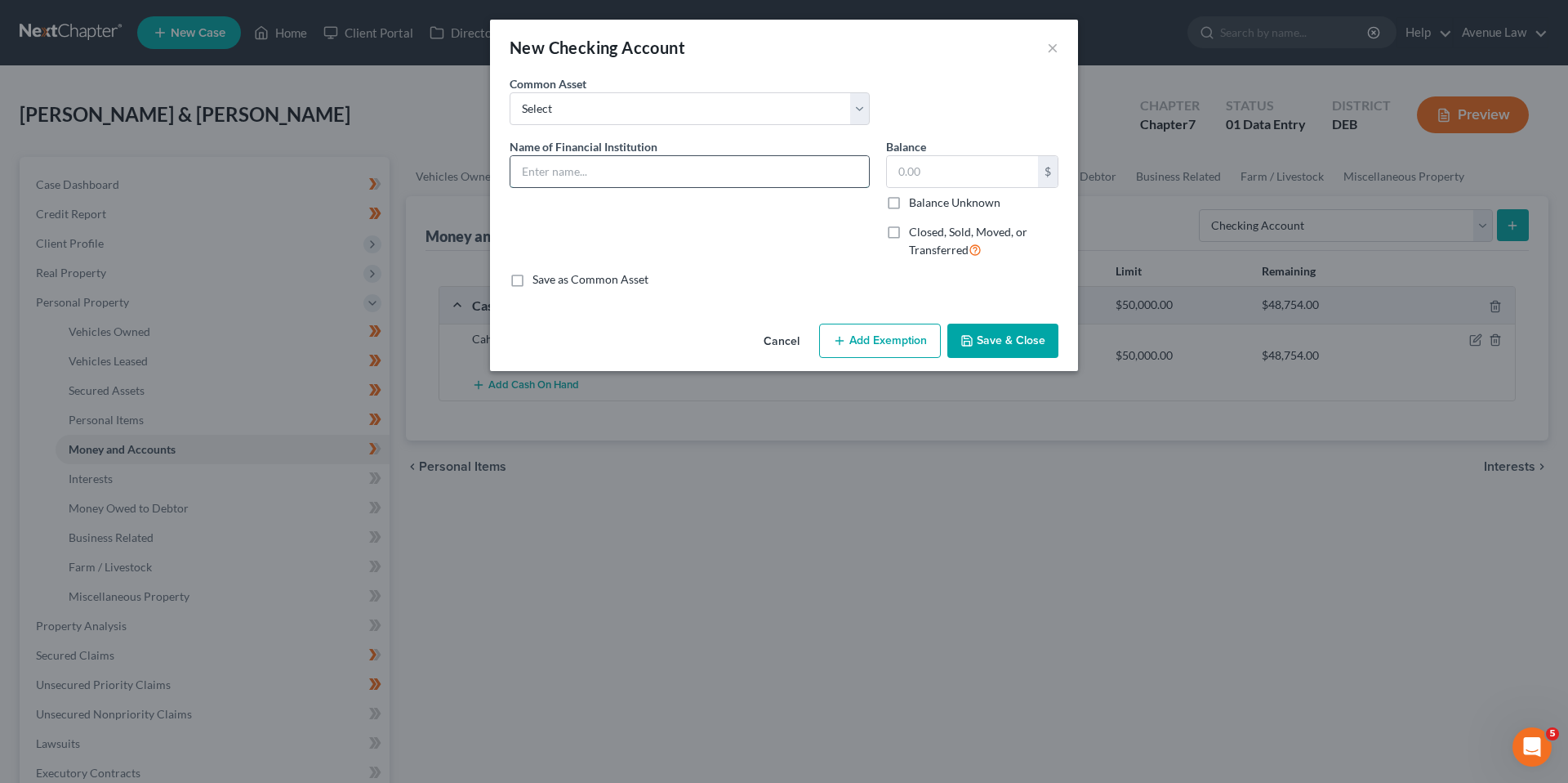
click at [572, 163] on input "text" at bounding box center [690, 171] width 358 height 31
click at [751, 171] on input "Artisans Bank Checking 4343 [PERSON_NAME]" at bounding box center [690, 171] width 358 height 31
type input "Artisans Bank Checking 4343 [PERSON_NAME]"
click at [986, 335] on button "Save & Close" at bounding box center [1003, 341] width 112 height 34
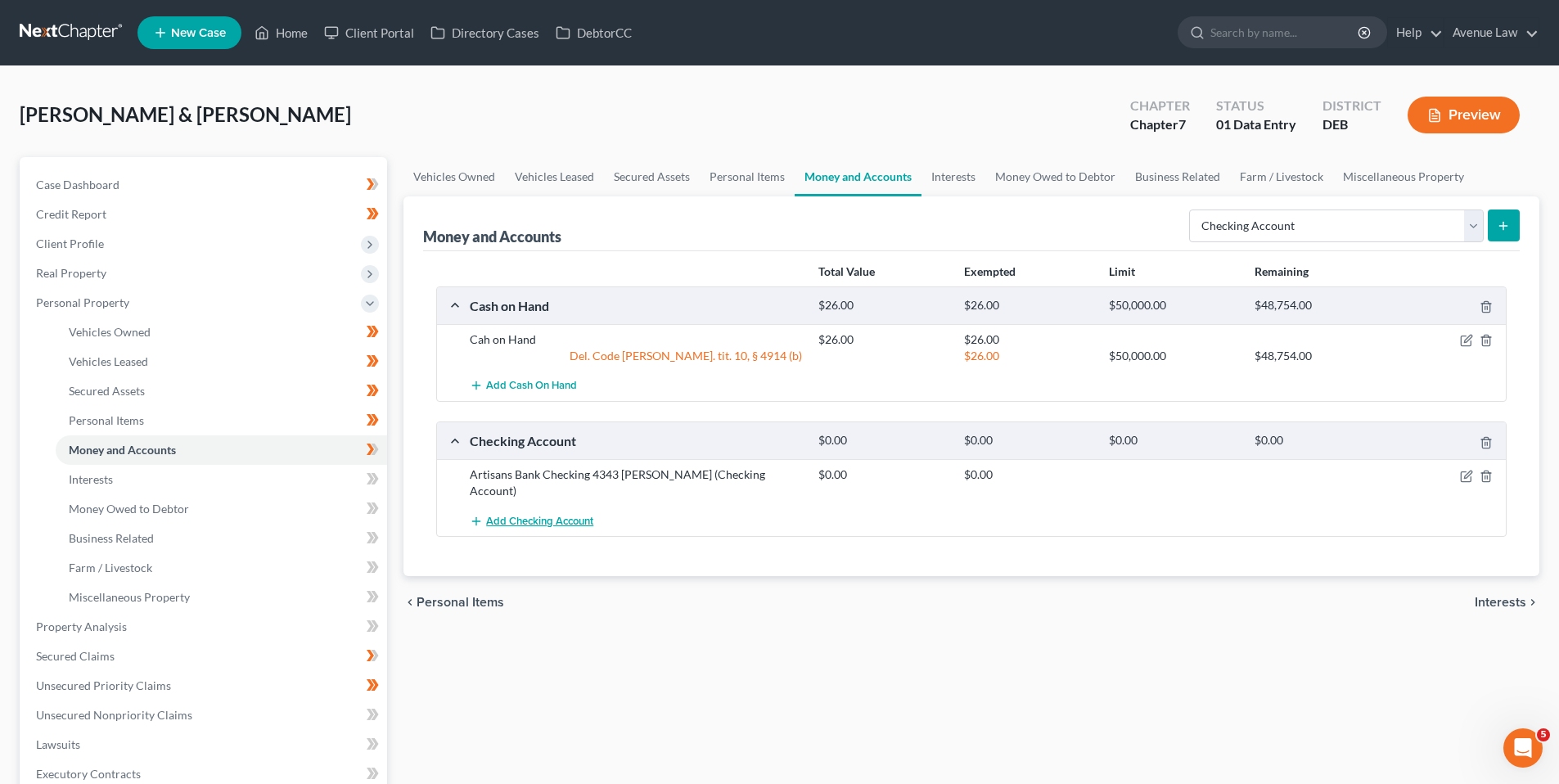
click at [520, 515] on span "Add Checking Account" at bounding box center [539, 520] width 107 height 13
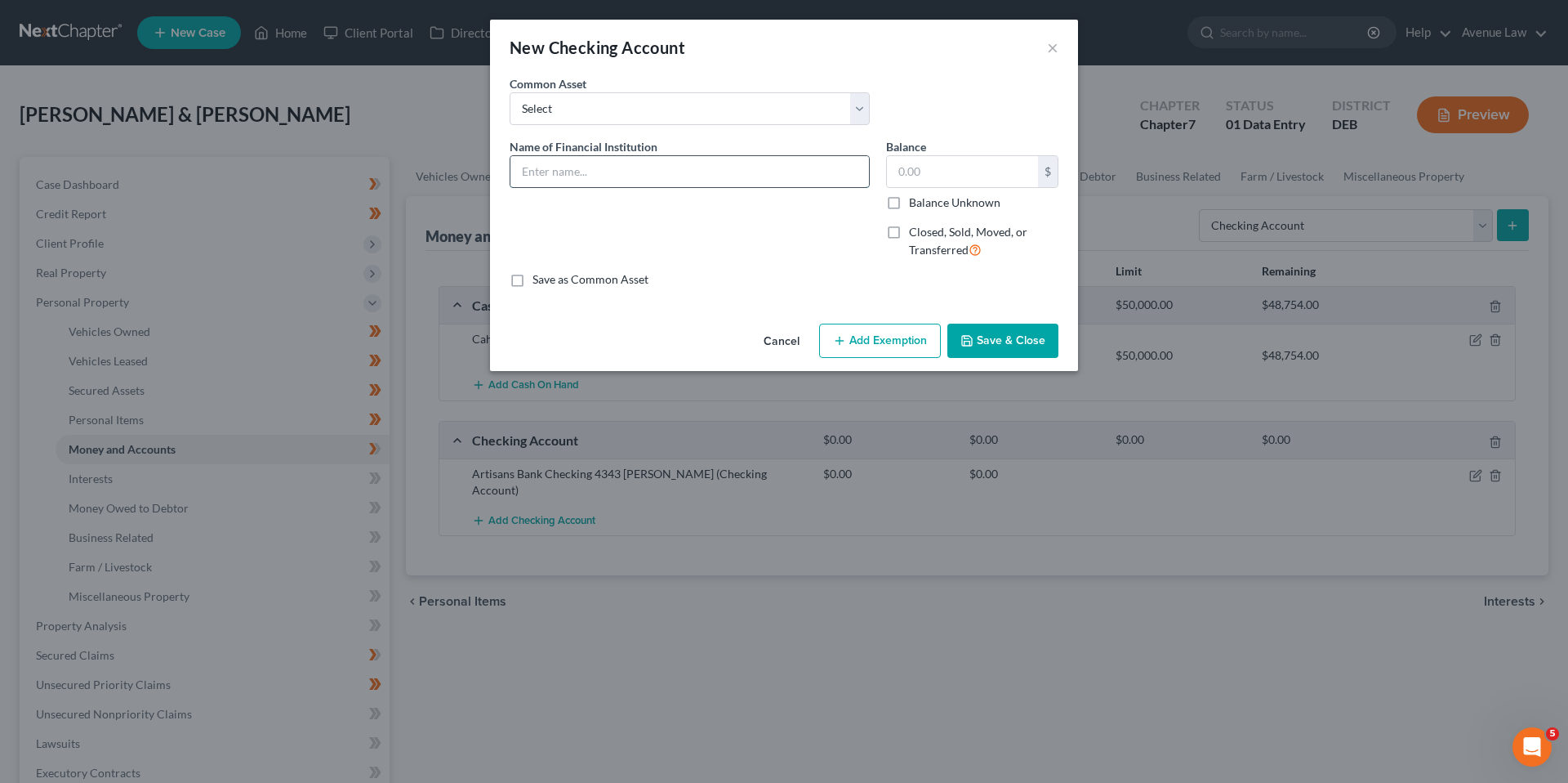
click at [592, 167] on input "text" at bounding box center [690, 171] width 358 height 31
type input "Artisans Bank Checking 1566 Sherwood_Margaret"
click at [1007, 342] on button "Save & Close" at bounding box center [1003, 341] width 112 height 34
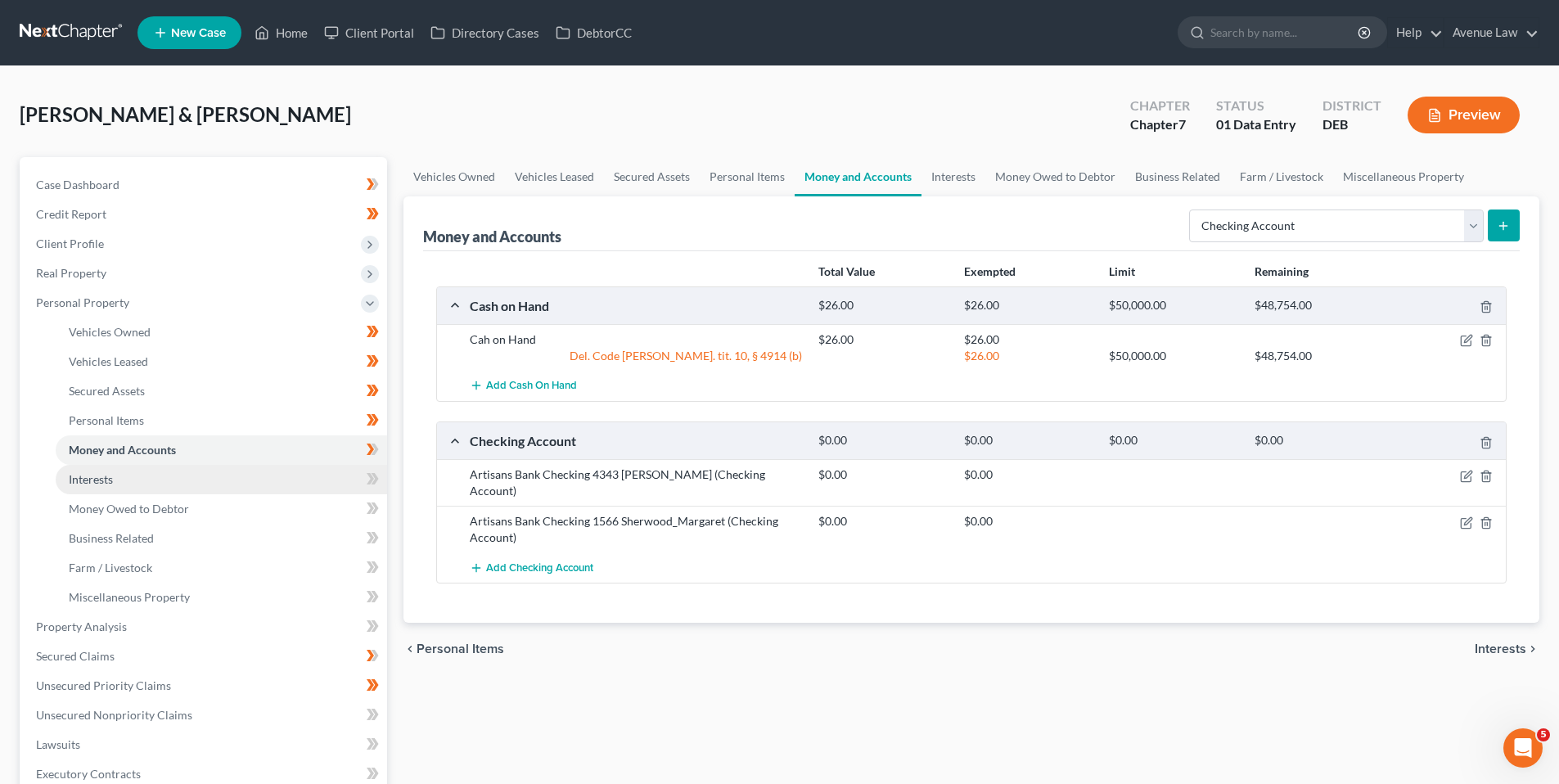
click at [103, 477] on span "Interests" at bounding box center [90, 479] width 44 height 14
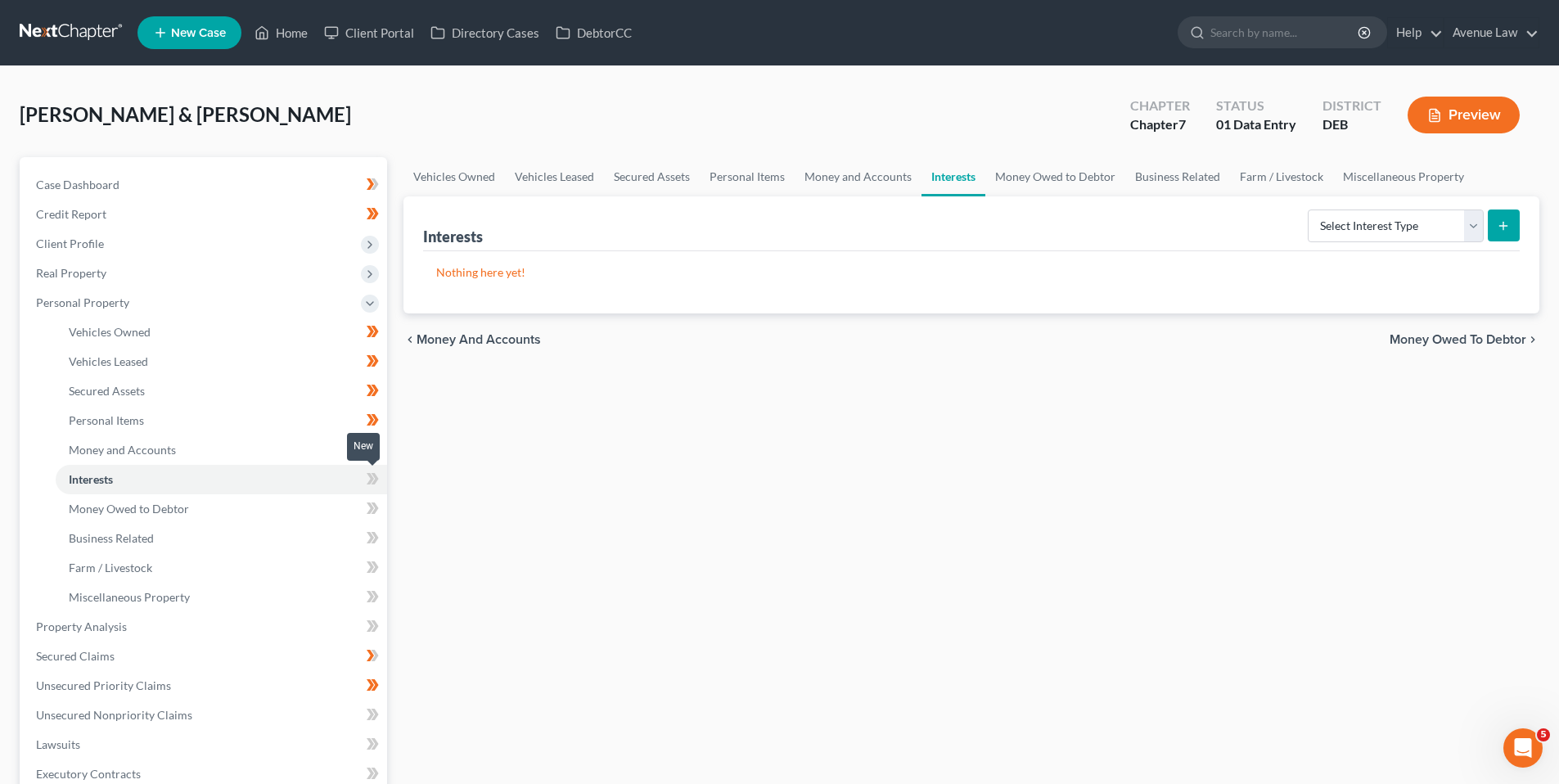
click at [374, 475] on icon at bounding box center [376, 478] width 8 height 12
click at [111, 506] on span "Money Owed to Debtor" at bounding box center [128, 509] width 121 height 14
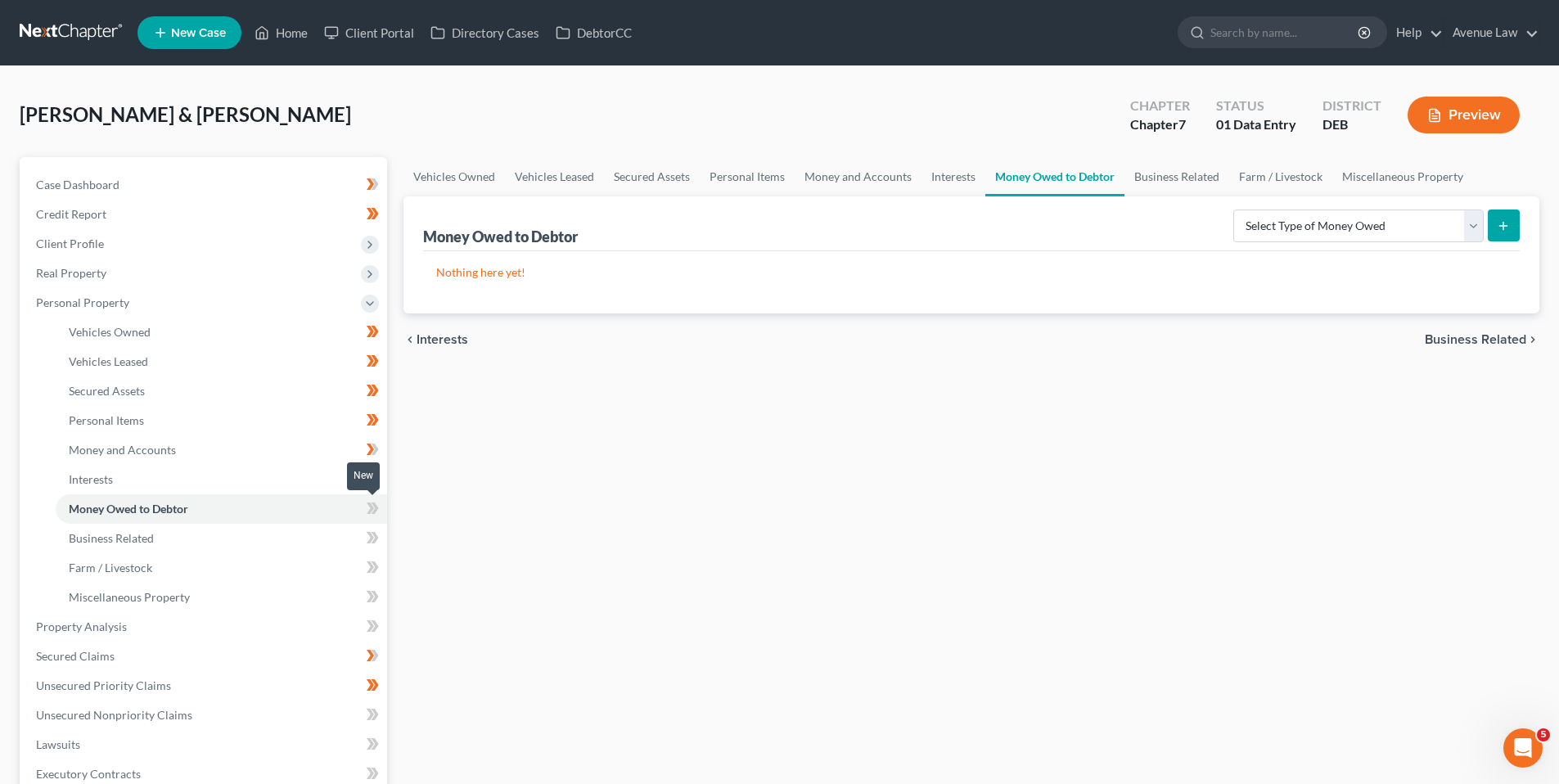
click at [374, 508] on icon at bounding box center [371, 509] width 8 height 12
click at [144, 535] on span "Business Related" at bounding box center [111, 538] width 85 height 14
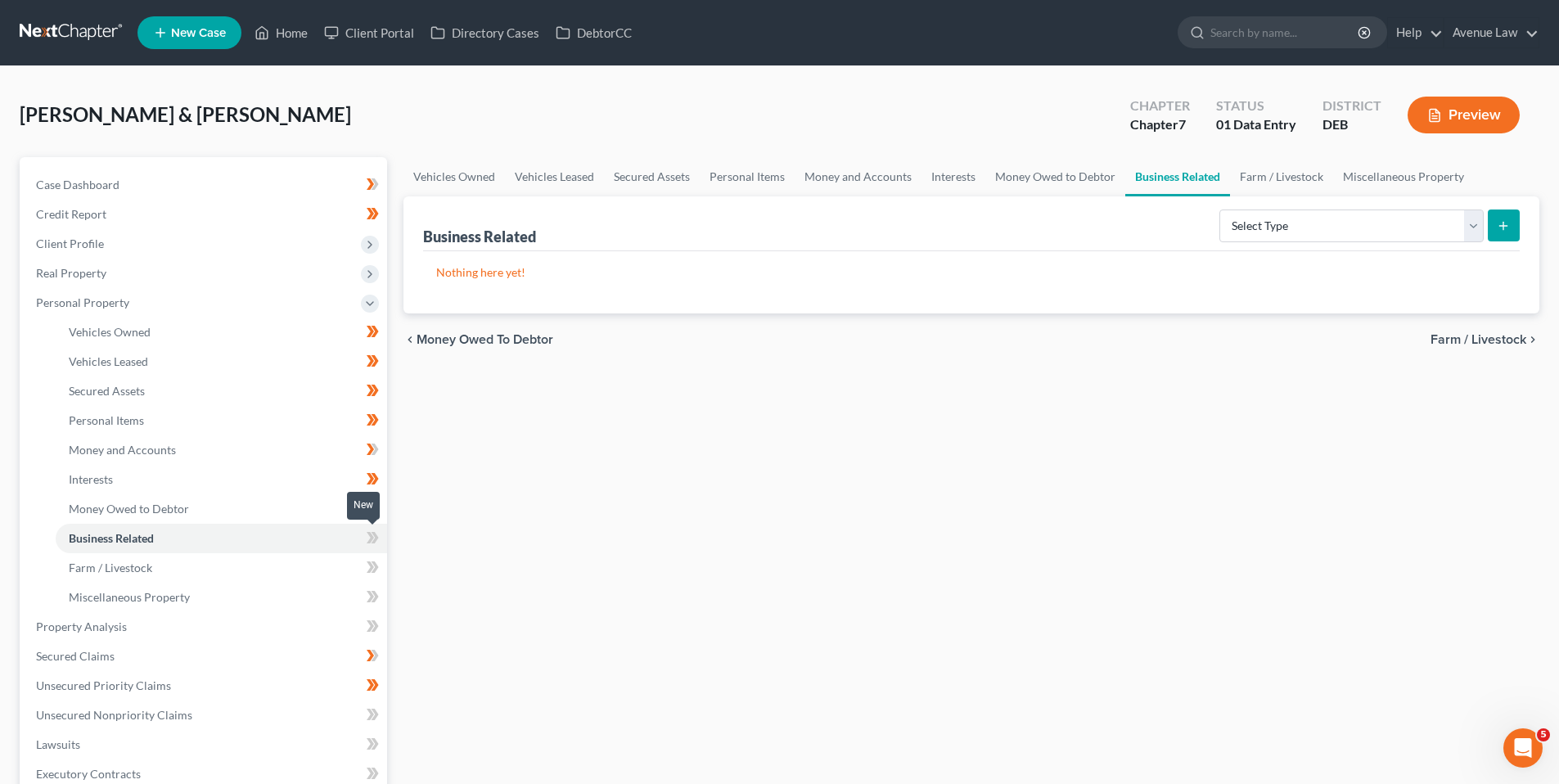
click at [372, 535] on icon at bounding box center [371, 538] width 8 height 12
click at [148, 567] on span "Farm / Livestock" at bounding box center [110, 567] width 83 height 14
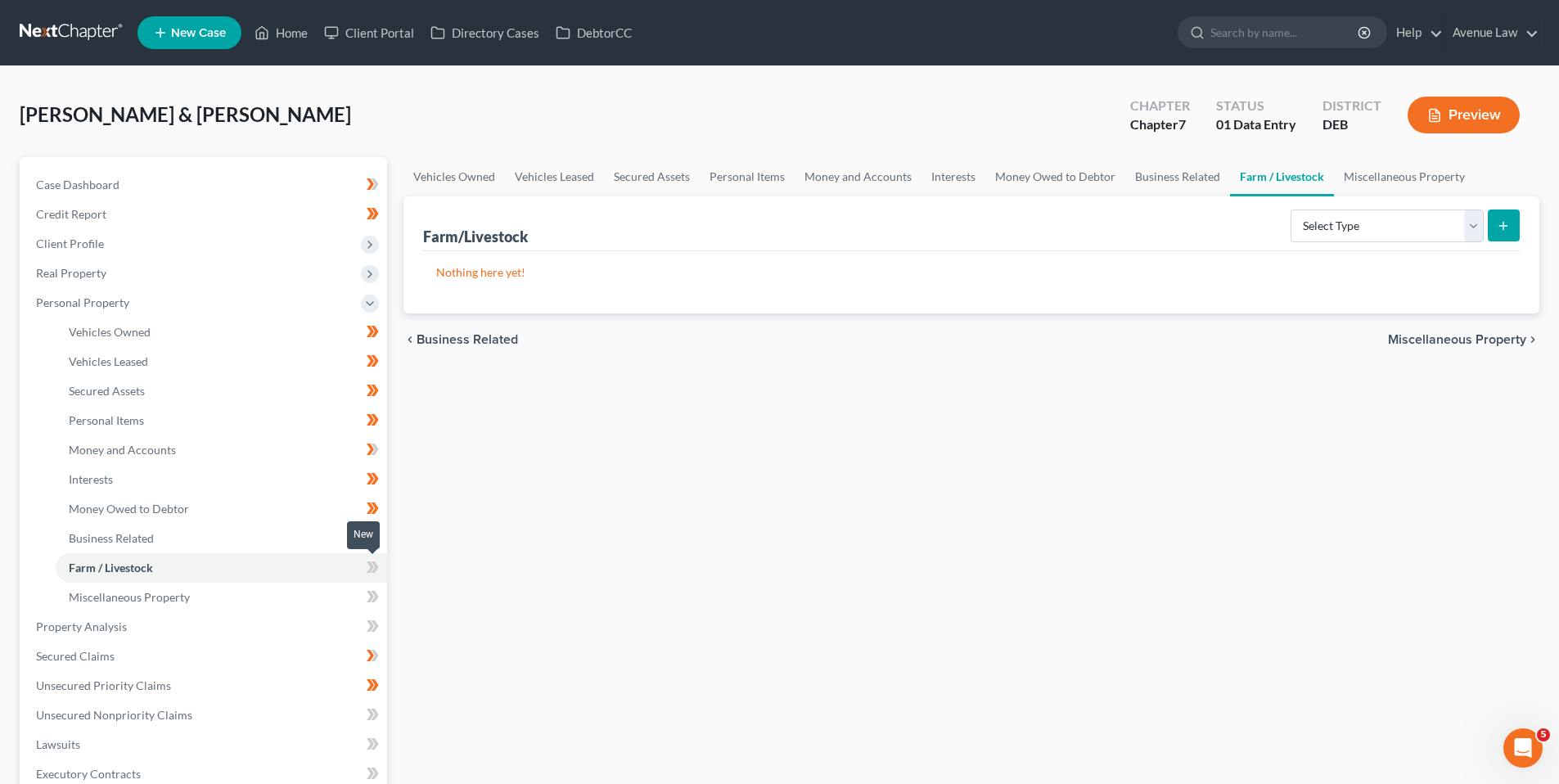
click at [371, 563] on icon at bounding box center [371, 567] width 8 height 12
click at [370, 563] on icon at bounding box center [371, 567] width 8 height 12
click at [155, 592] on span "Miscellaneous Property" at bounding box center [129, 597] width 122 height 14
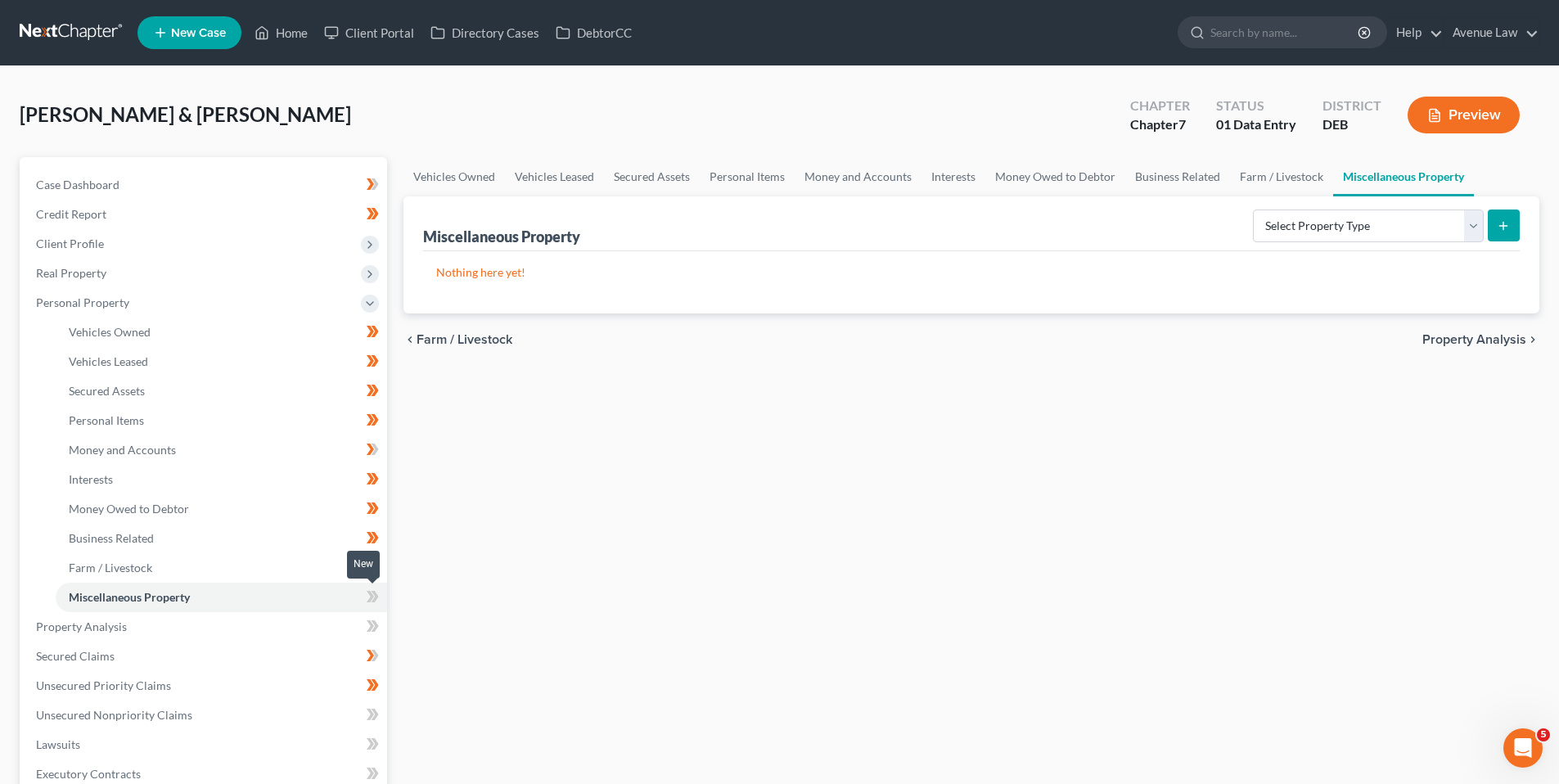
click at [371, 594] on icon at bounding box center [371, 597] width 8 height 12
drag, startPoint x: 369, startPoint y: 594, endPoint x: 279, endPoint y: 590, distance: 90.1
click at [365, 594] on span at bounding box center [373, 598] width 28 height 24
click at [66, 306] on span "Personal Property" at bounding box center [82, 302] width 93 height 14
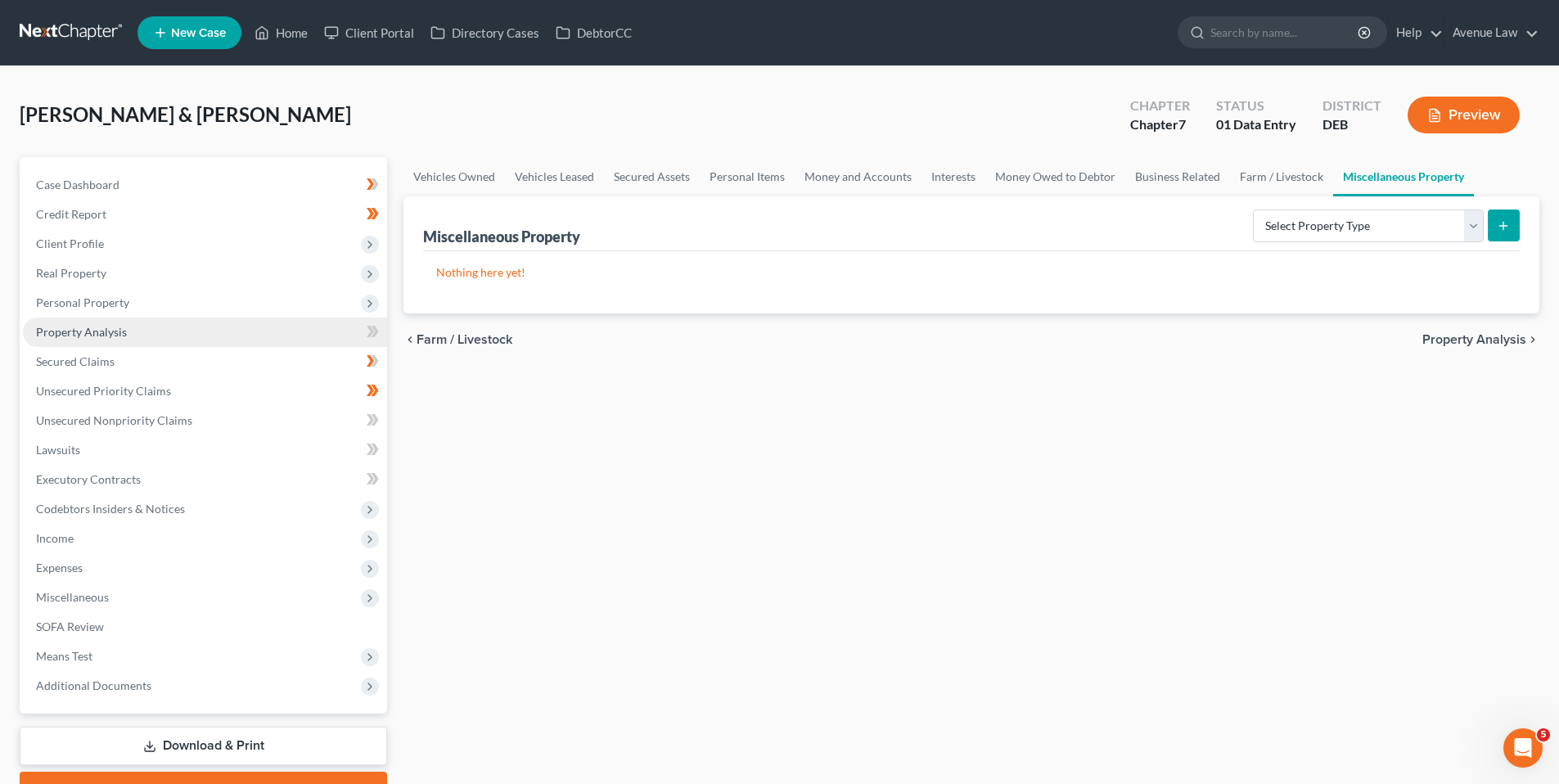
click at [65, 329] on span "Property Analysis" at bounding box center [81, 331] width 91 height 14
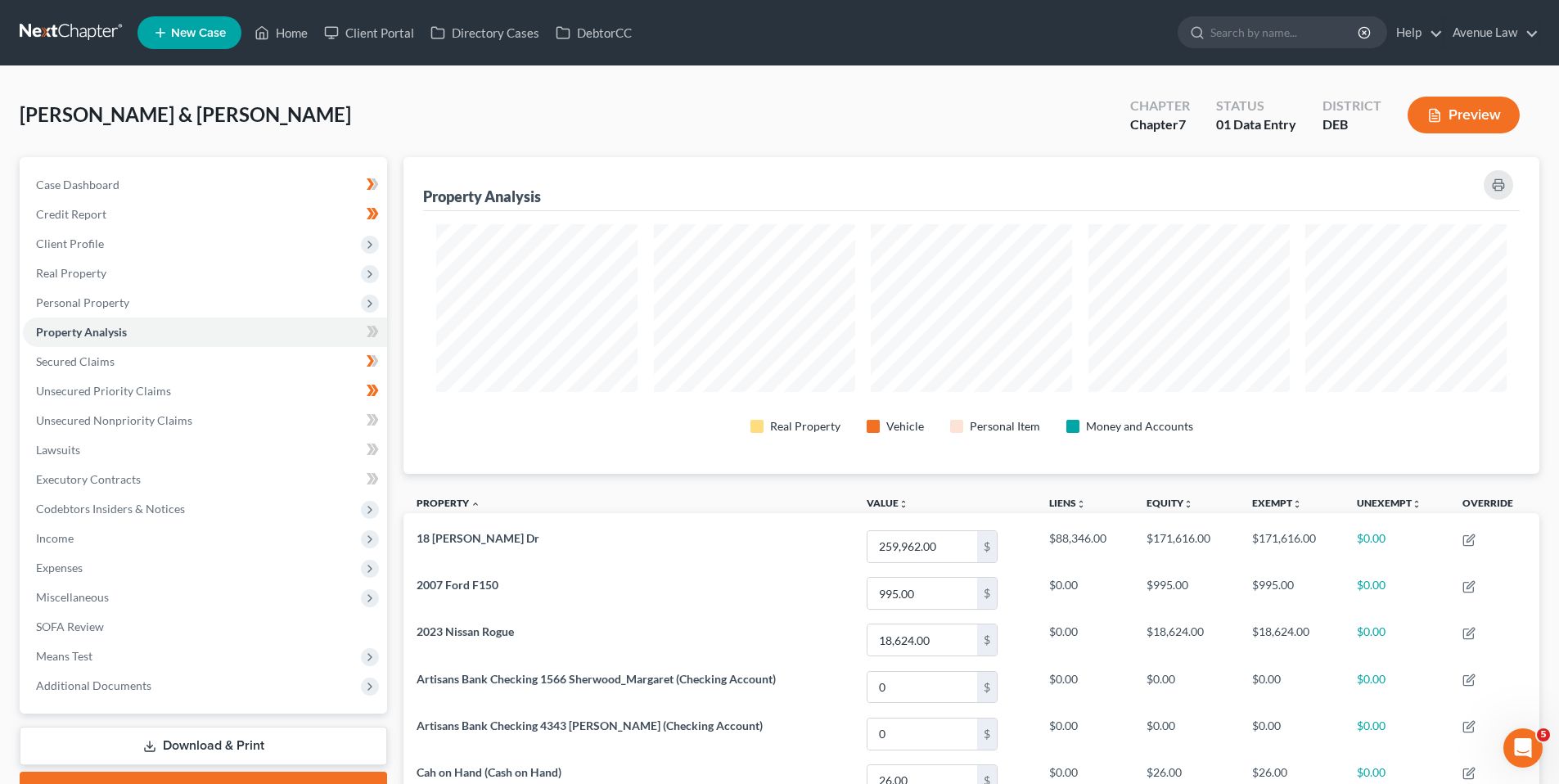
scroll to position [317, 1136]
click at [372, 329] on icon at bounding box center [371, 331] width 8 height 12
drag, startPoint x: 372, startPoint y: 329, endPoint x: 354, endPoint y: 332, distance: 18.2
click at [370, 329] on icon at bounding box center [371, 331] width 8 height 12
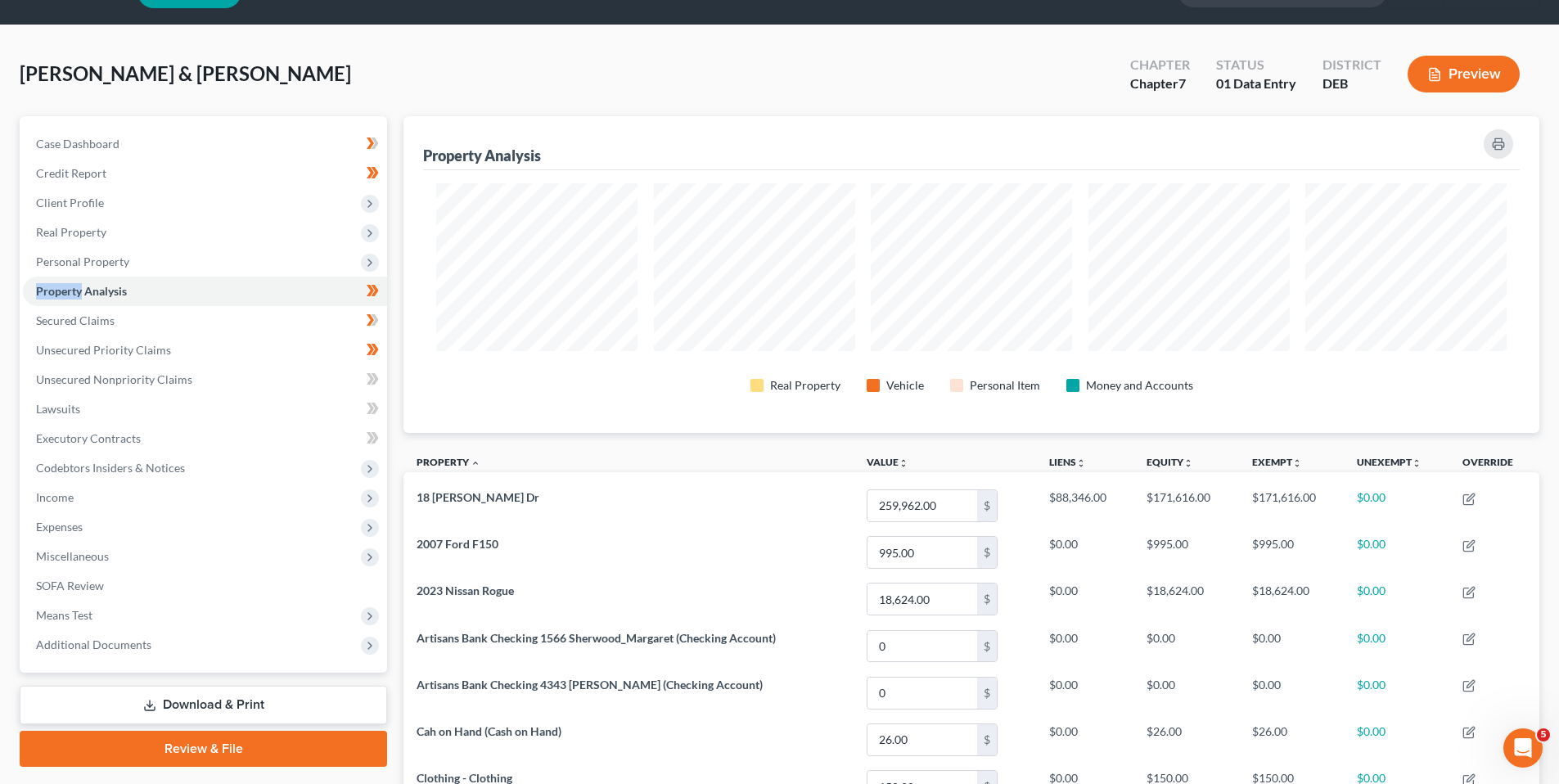
scroll to position [0, 0]
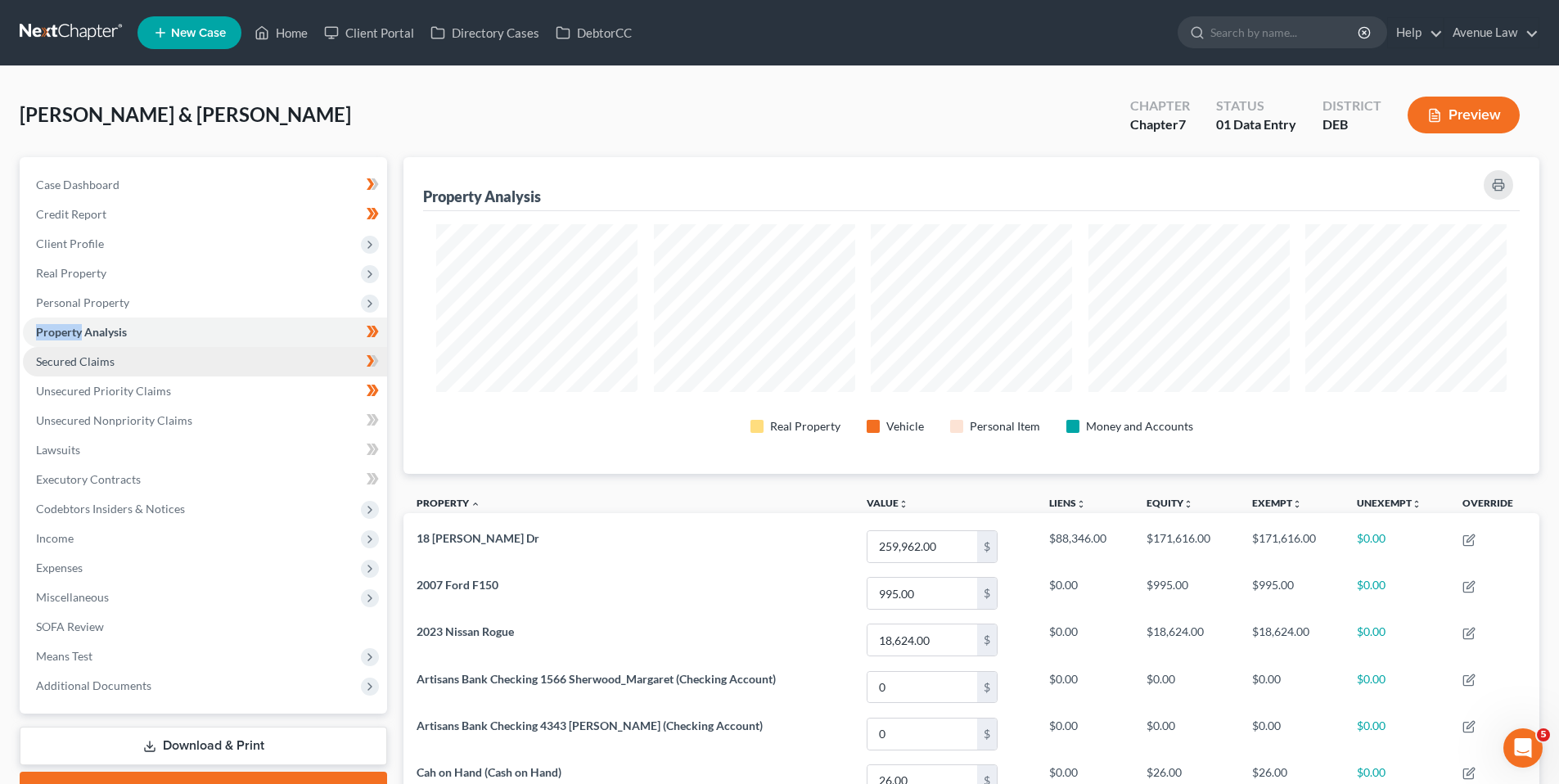
click at [108, 359] on span "Secured Claims" at bounding box center [75, 361] width 78 height 14
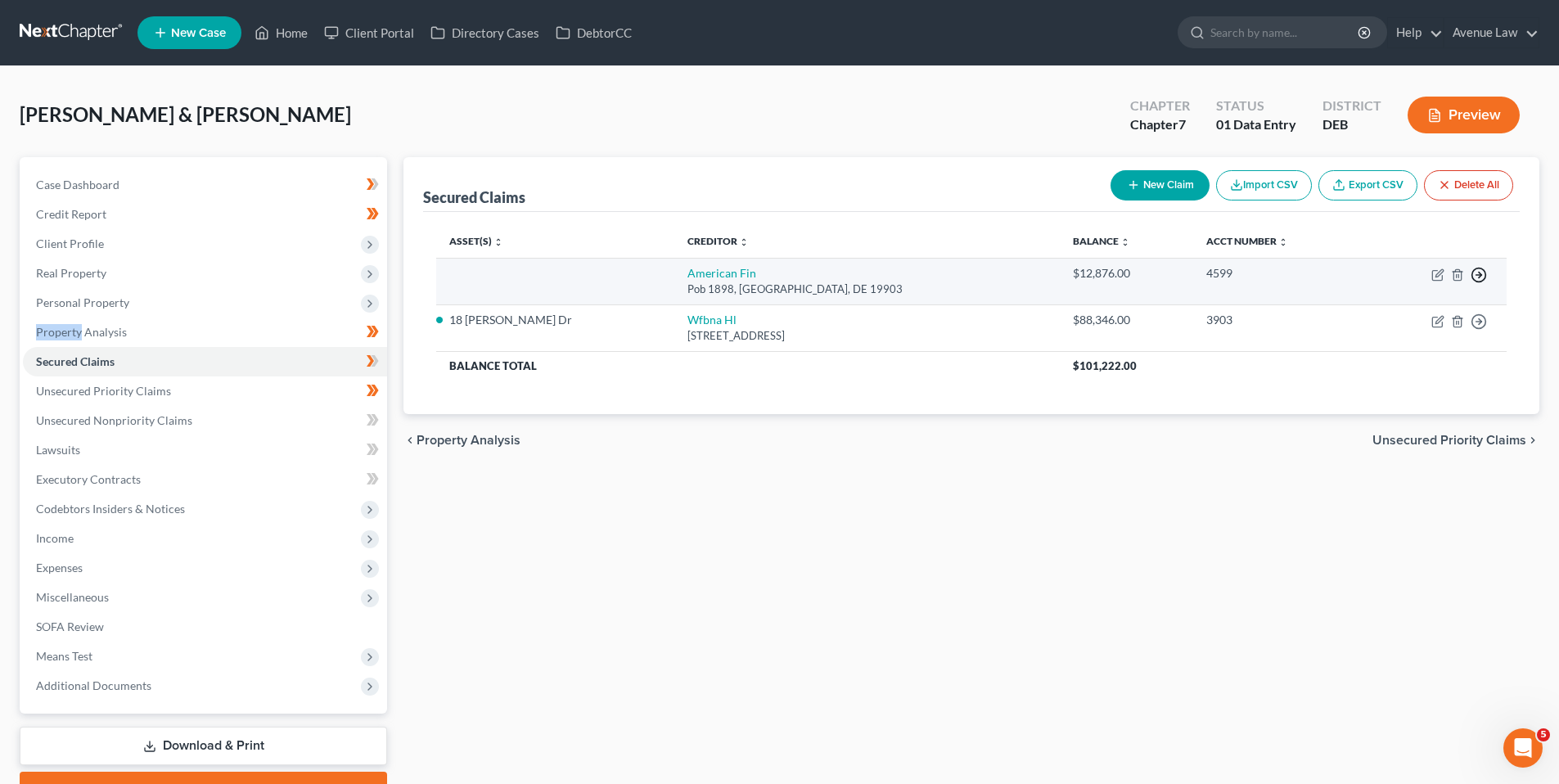
click at [1481, 274] on polyline "button" at bounding box center [1480, 275] width 3 height 6
click at [1383, 315] on link "Move to F" at bounding box center [1403, 314] width 136 height 27
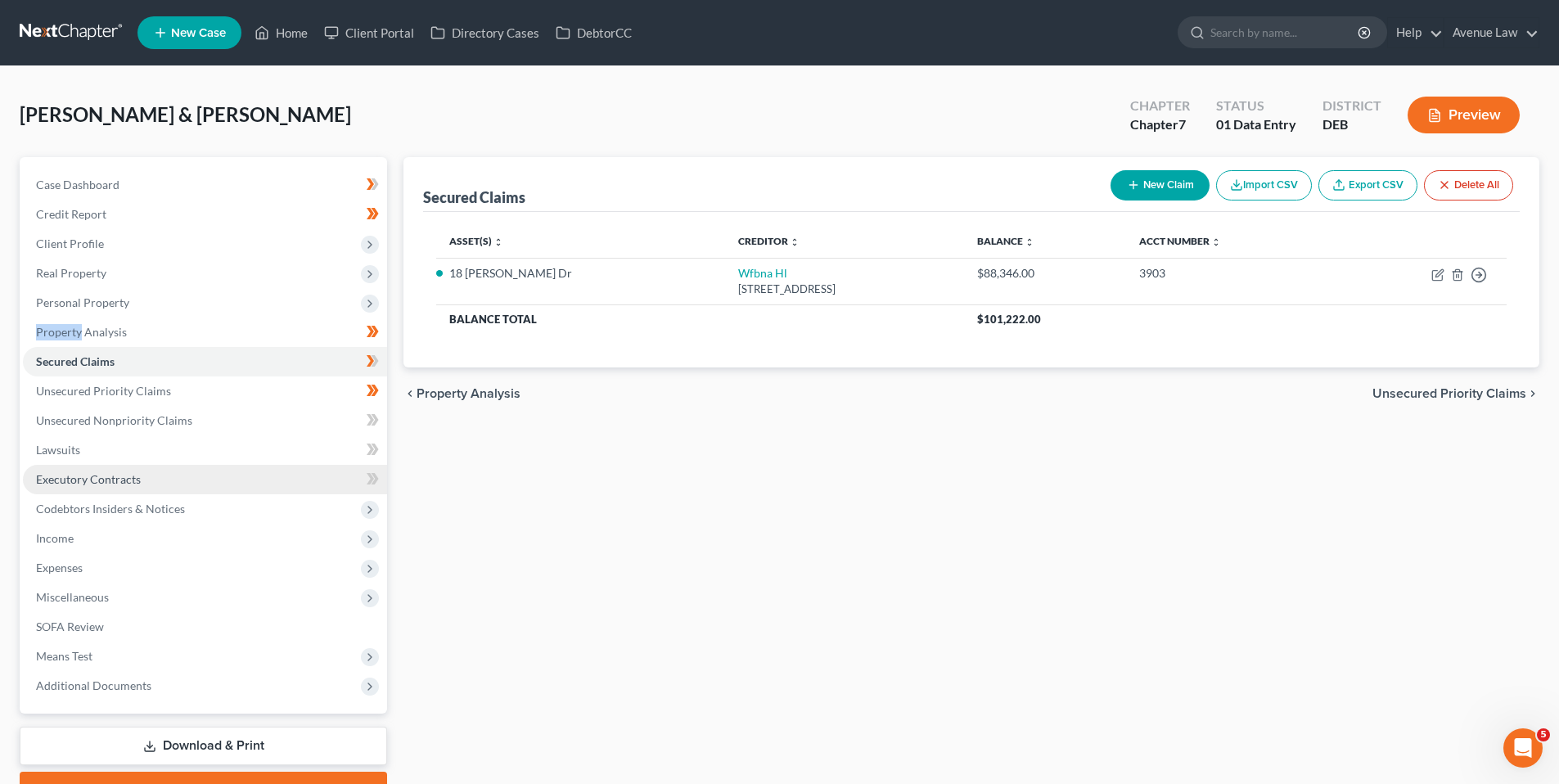
click at [87, 476] on span "Executory Contracts" at bounding box center [88, 479] width 105 height 14
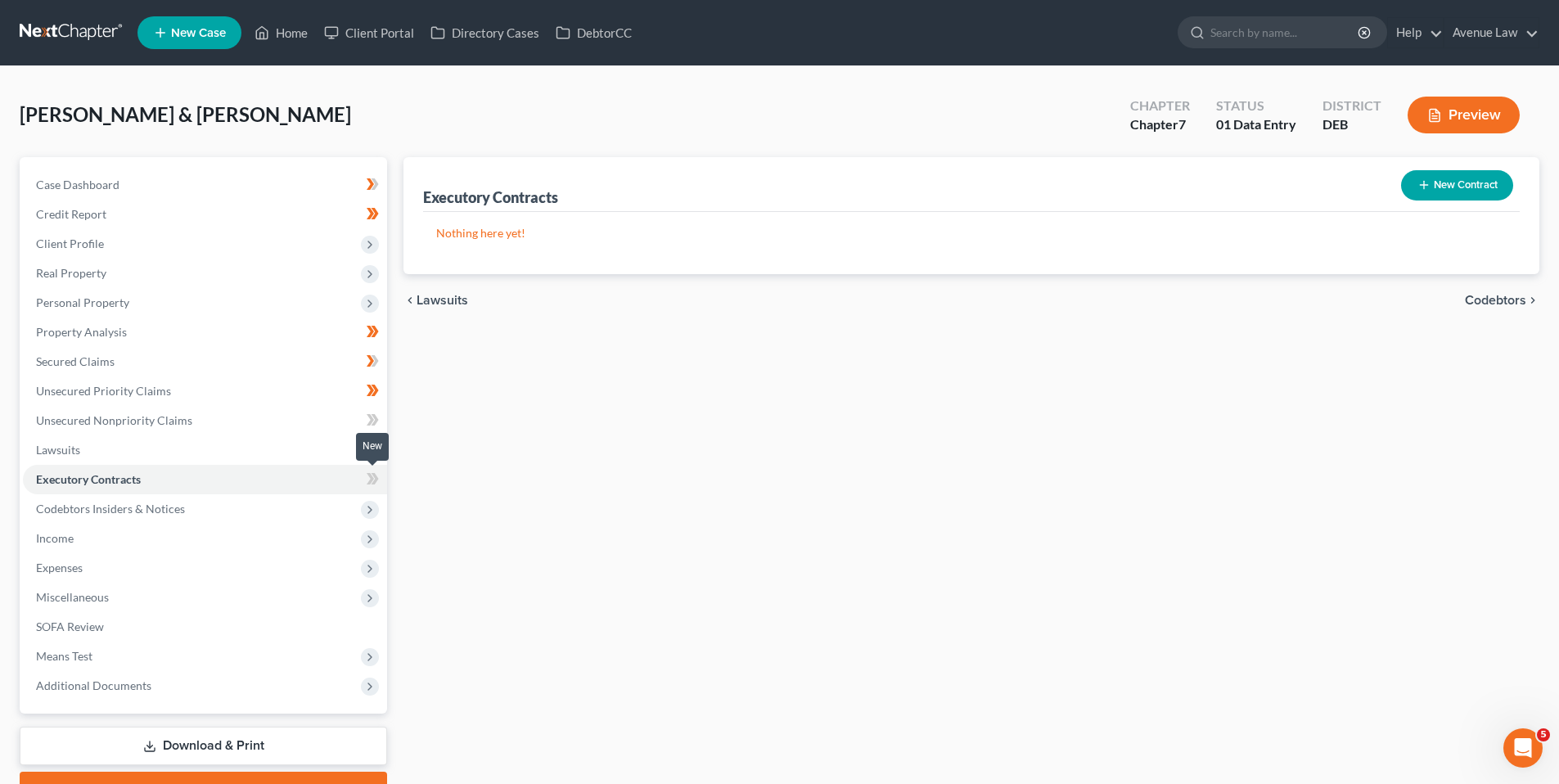
click at [376, 477] on icon at bounding box center [376, 478] width 8 height 12
drag, startPoint x: 376, startPoint y: 477, endPoint x: 318, endPoint y: 487, distance: 58.9
click at [375, 477] on icon at bounding box center [373, 478] width 13 height 21
click at [131, 508] on span "Codebtors Insiders & Notices" at bounding box center [111, 509] width 149 height 14
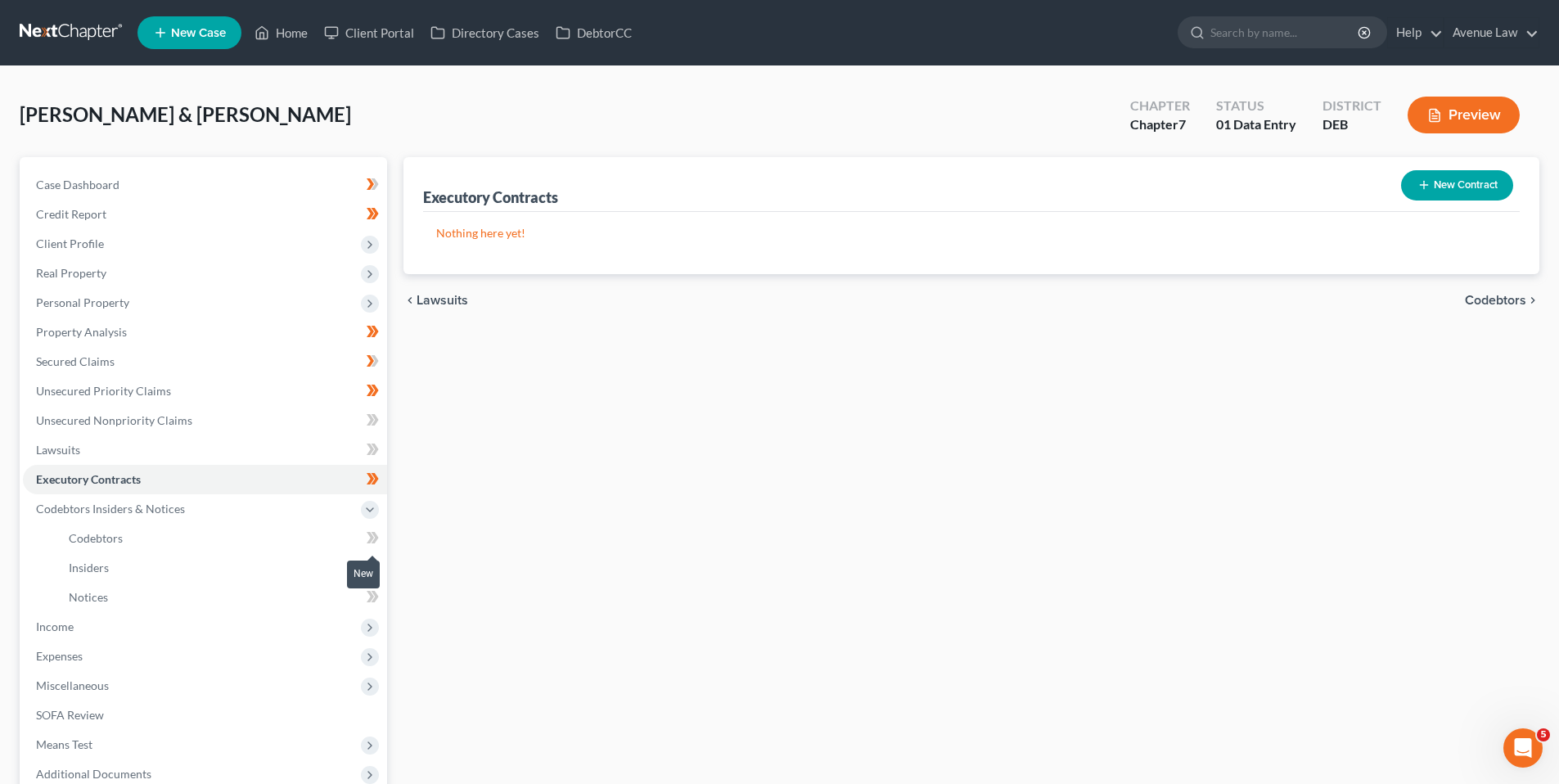
click at [372, 532] on icon at bounding box center [376, 538] width 8 height 12
drag, startPoint x: 369, startPoint y: 552, endPoint x: 369, endPoint y: 563, distance: 11.0
click at [369, 564] on icon at bounding box center [373, 566] width 13 height 21
click at [369, 563] on icon at bounding box center [371, 567] width 8 height 12
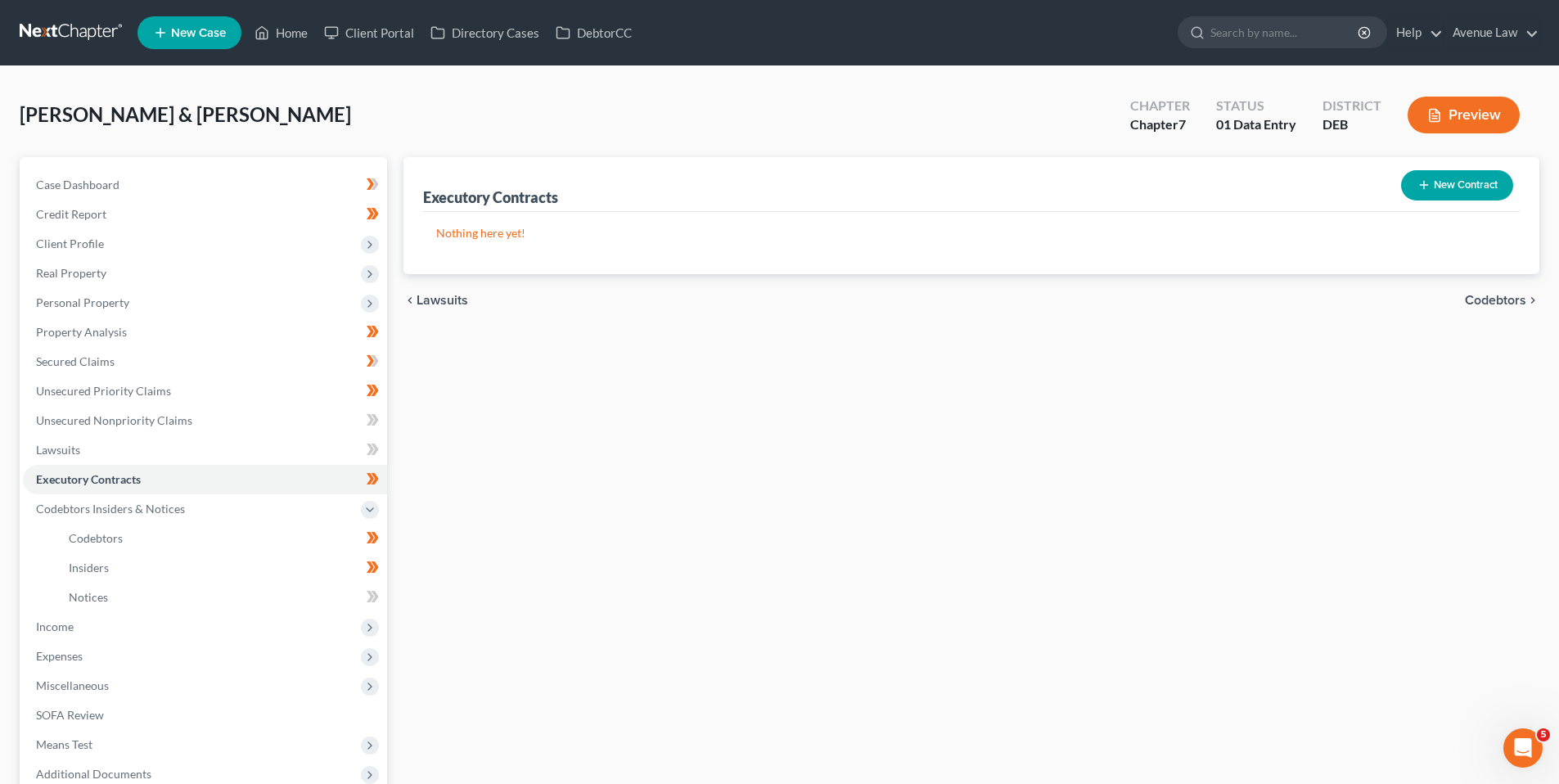
drag, startPoint x: 370, startPoint y: 567, endPoint x: 373, endPoint y: 595, distance: 28.2
click at [374, 595] on icon at bounding box center [373, 596] width 13 height 21
click at [373, 595] on icon at bounding box center [371, 597] width 8 height 12
click at [107, 508] on span "Codebtors Insiders & Notices" at bounding box center [111, 509] width 149 height 14
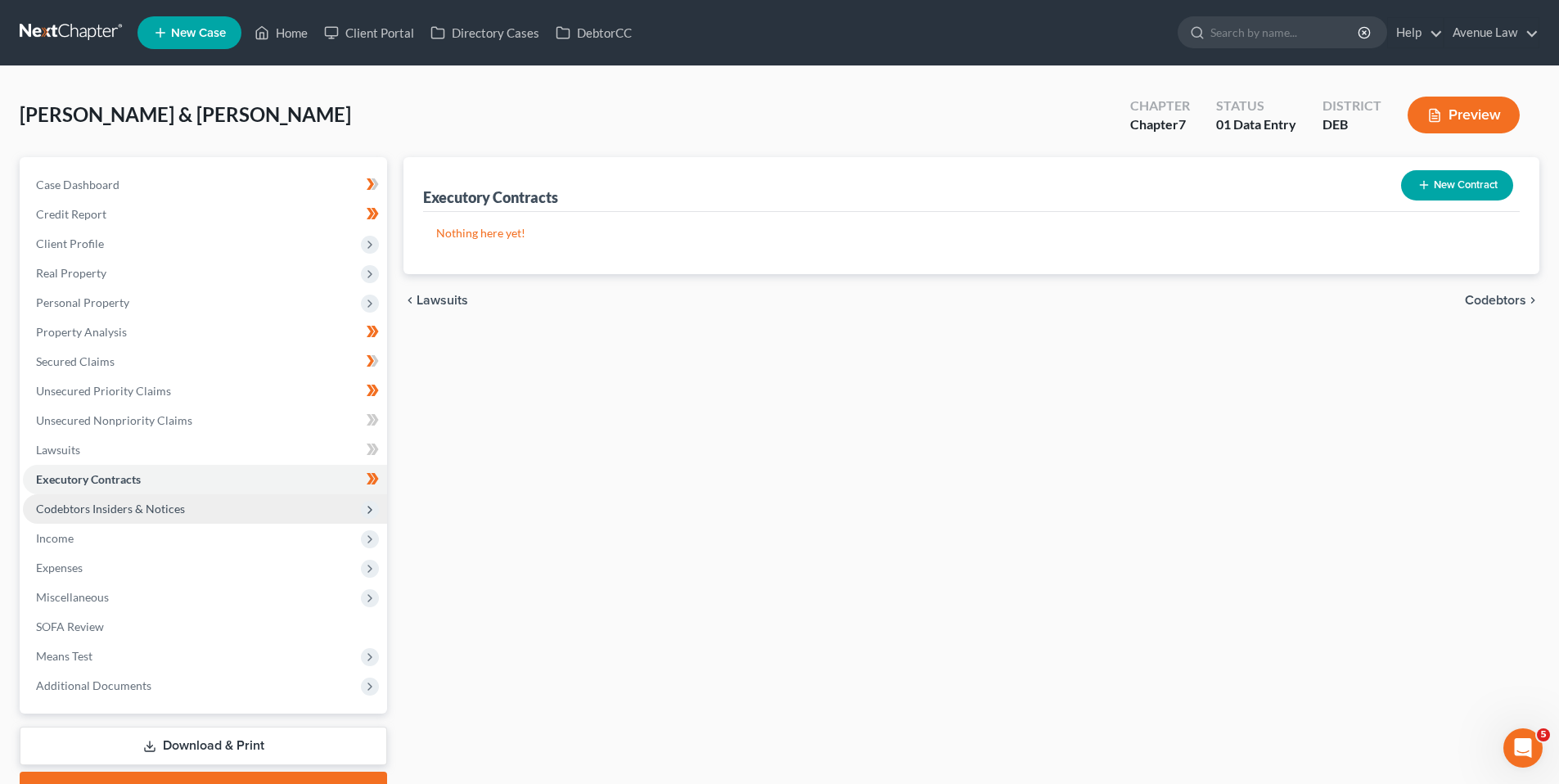
drag, startPoint x: 129, startPoint y: 503, endPoint x: 173, endPoint y: 495, distance: 44.7
click at [129, 503] on span "Codebtors Insiders & Notices" at bounding box center [111, 509] width 149 height 14
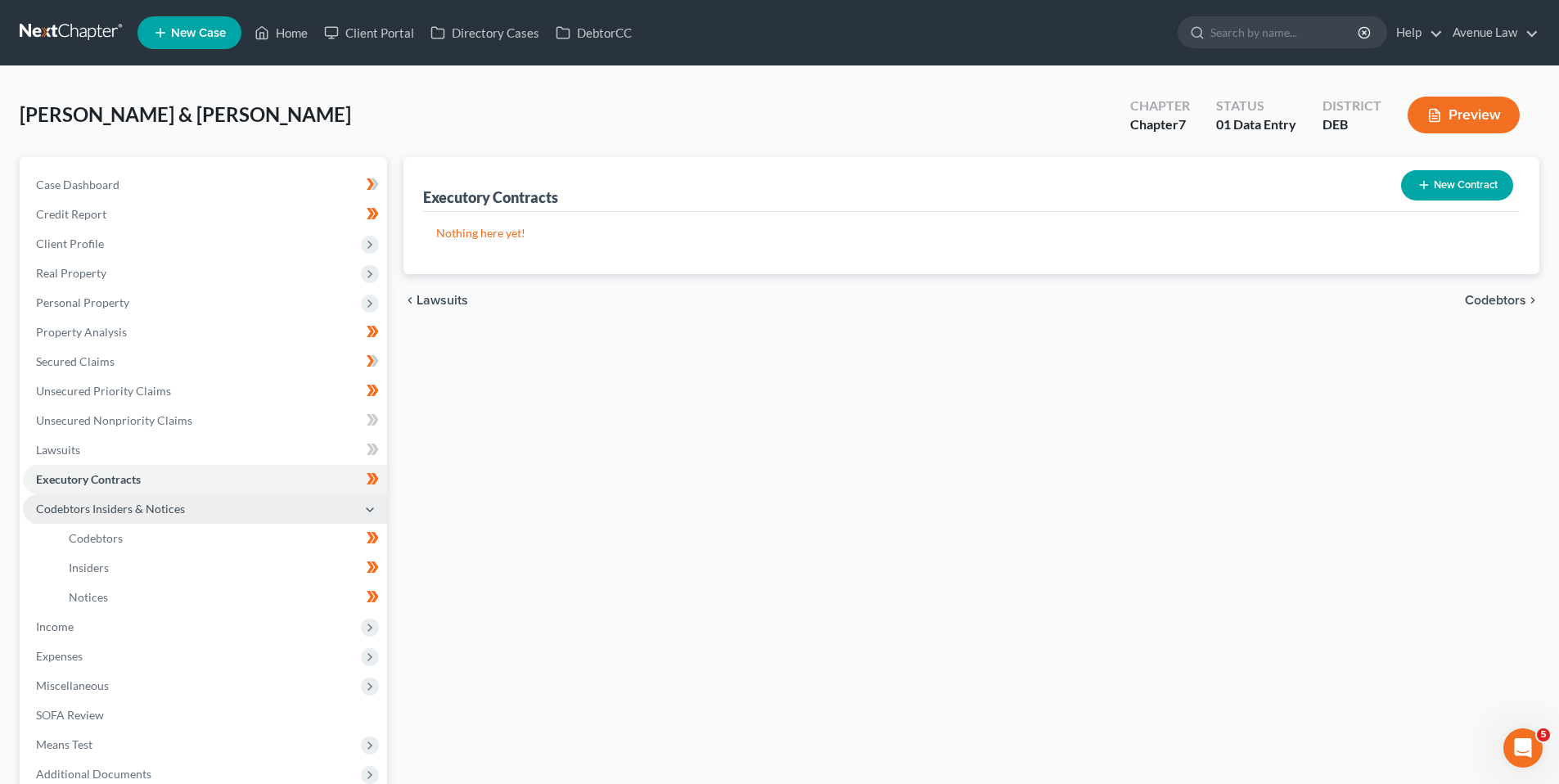
click at [101, 507] on span "Codebtors Insiders & Notices" at bounding box center [111, 509] width 149 height 14
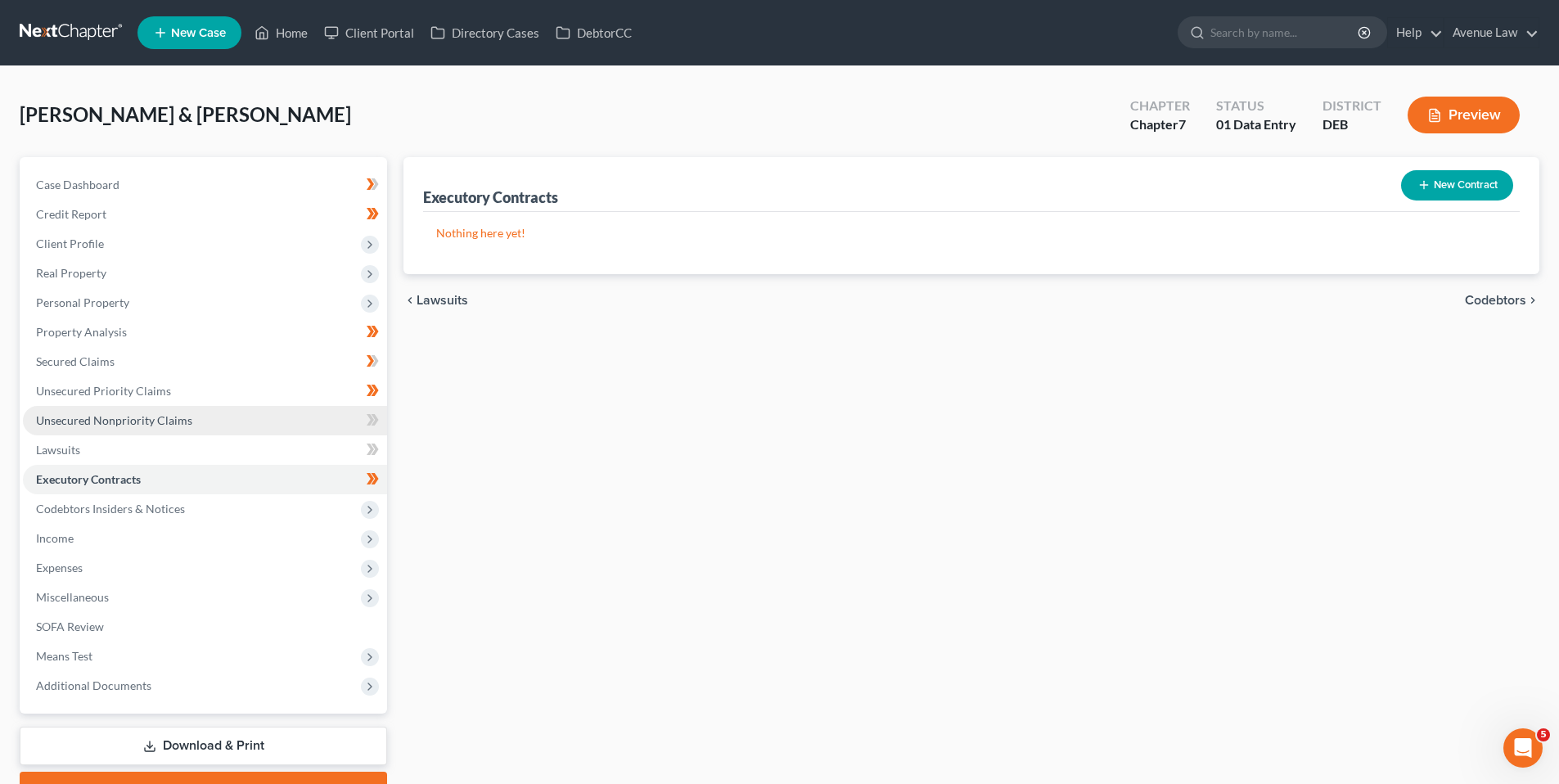
click at [91, 419] on span "Unsecured Nonpriority Claims" at bounding box center [114, 420] width 156 height 14
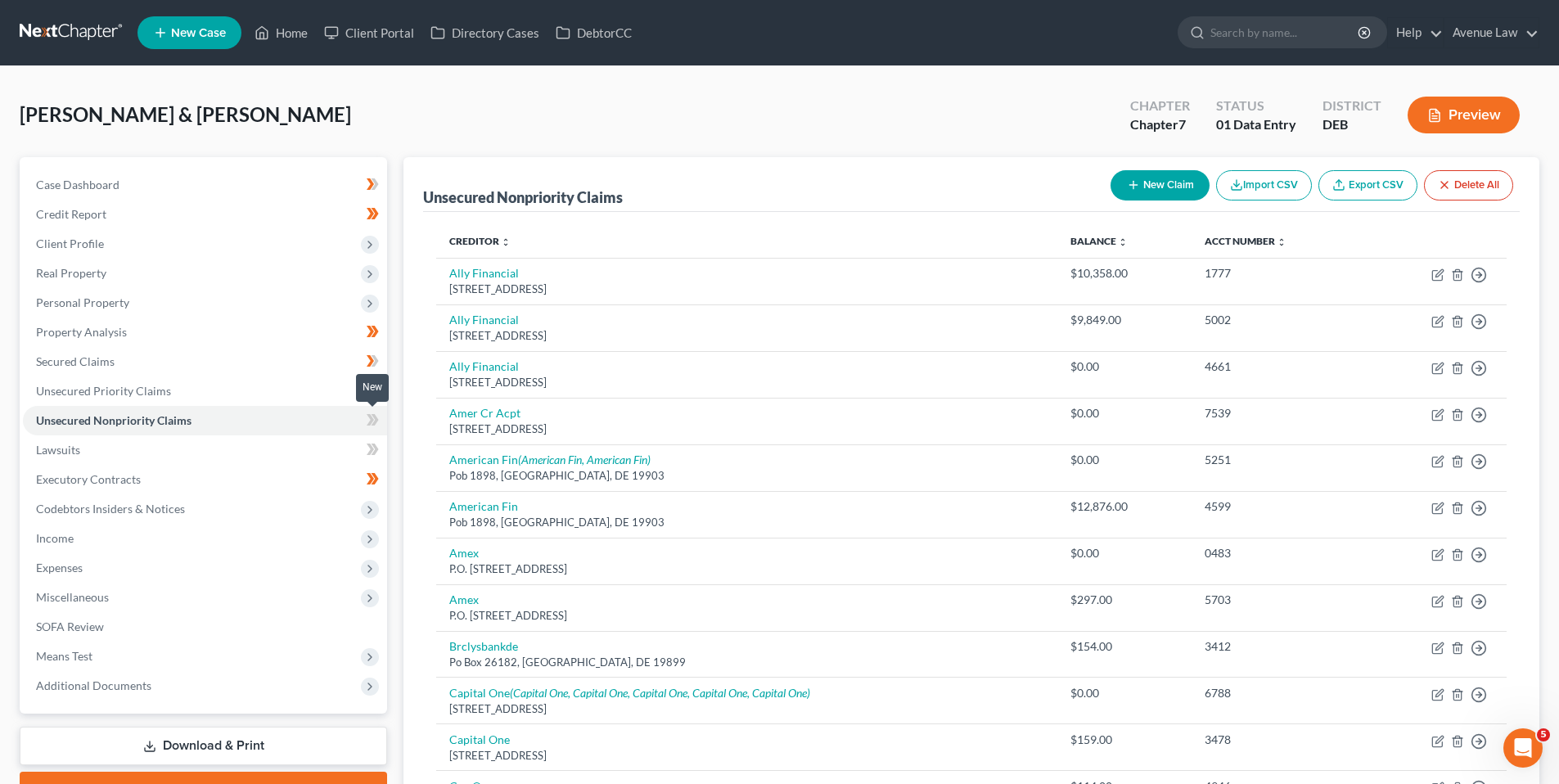
click at [372, 415] on icon at bounding box center [373, 419] width 13 height 21
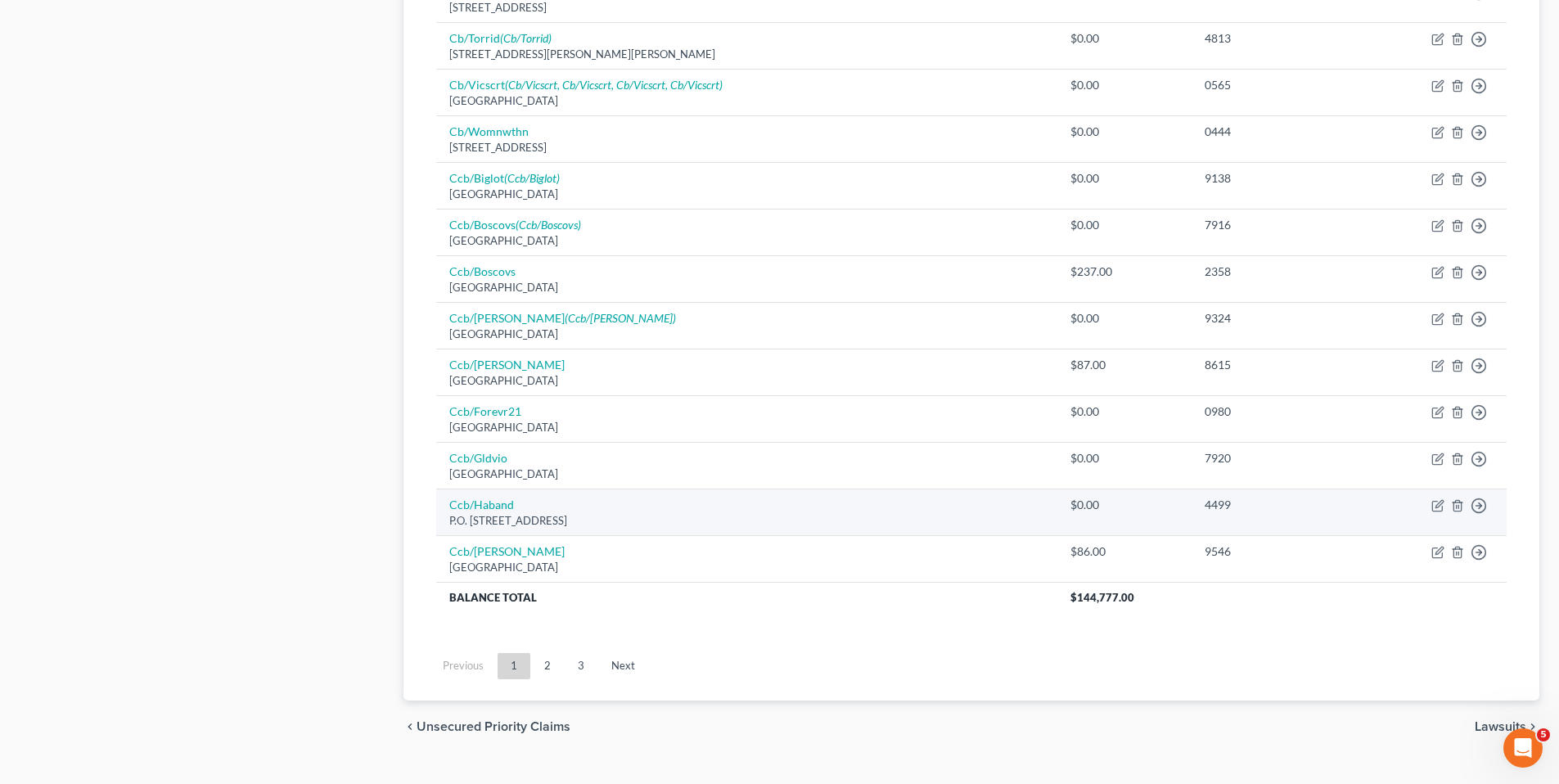
scroll to position [1105, 0]
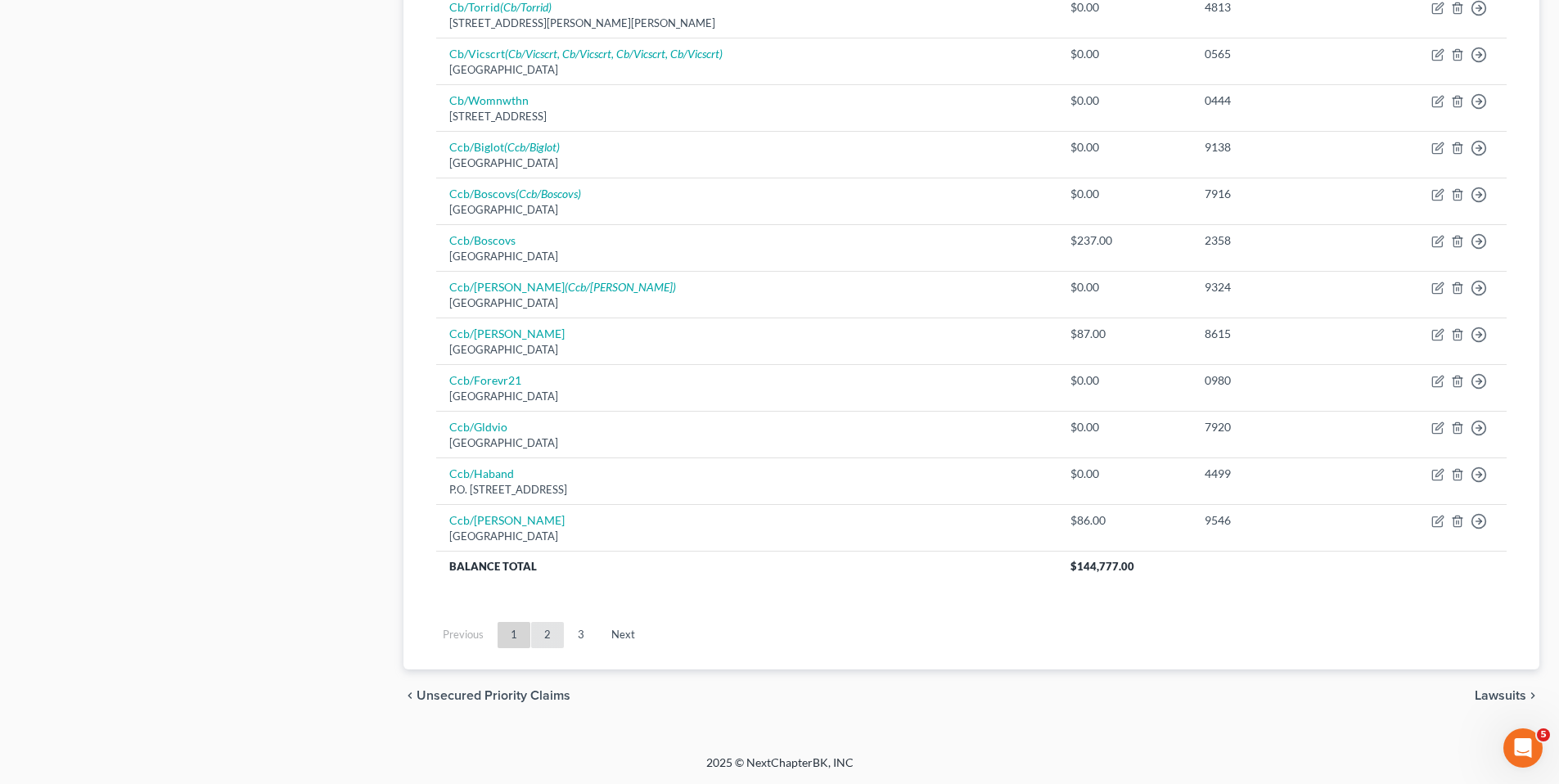
click at [547, 632] on link "2" at bounding box center [547, 634] width 32 height 26
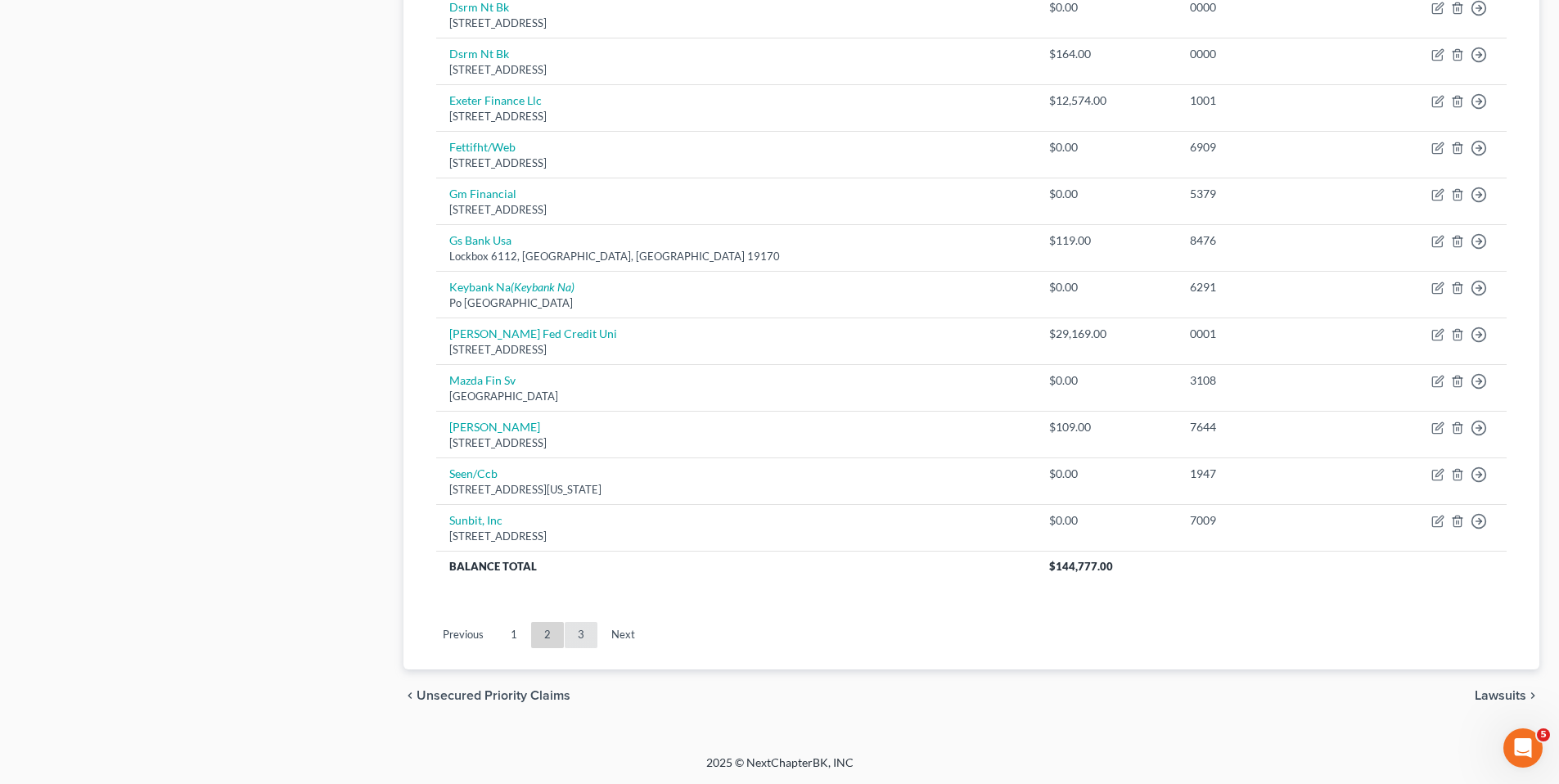
click at [584, 631] on link "3" at bounding box center [580, 634] width 32 height 26
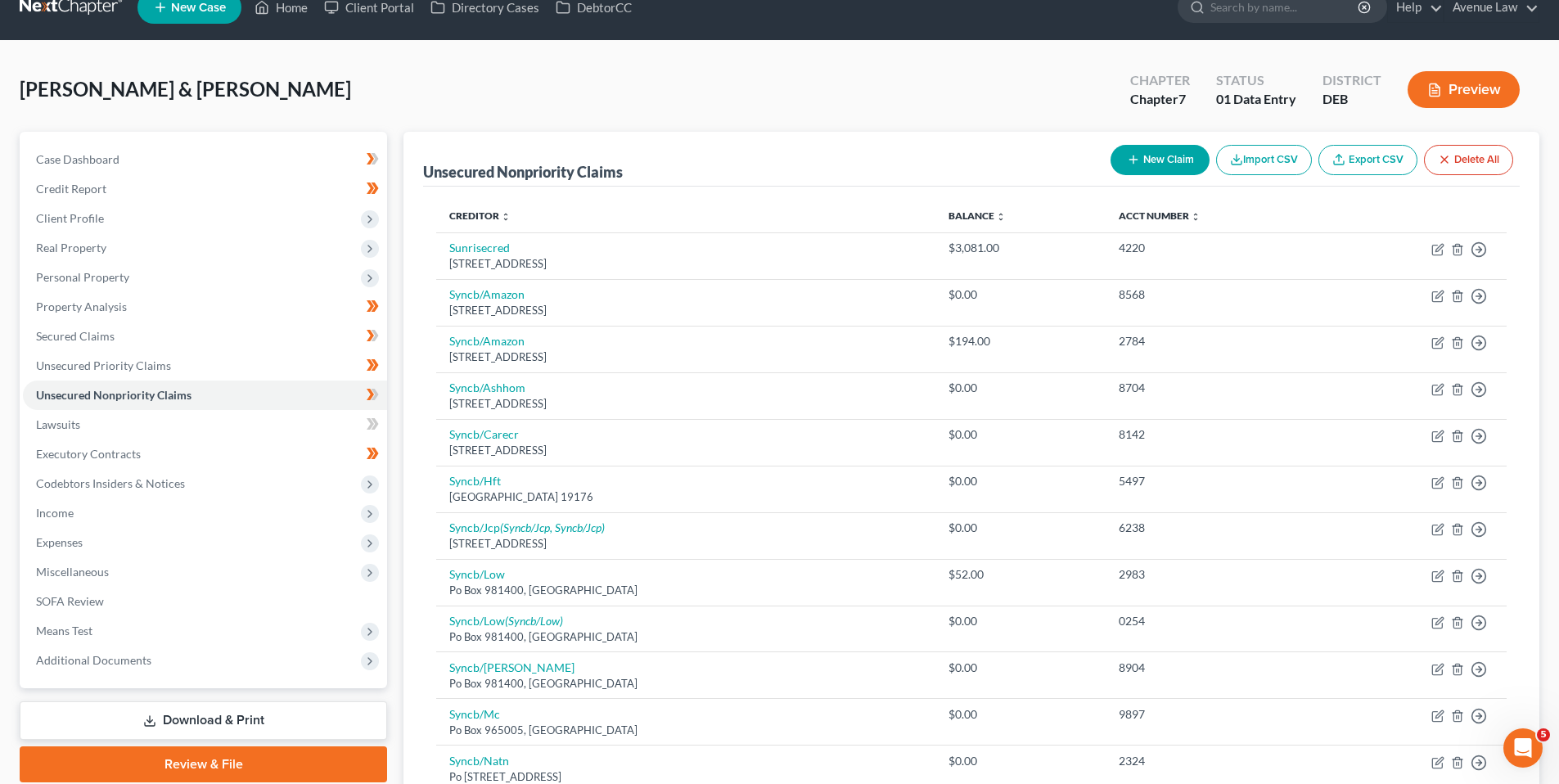
scroll to position [0, 0]
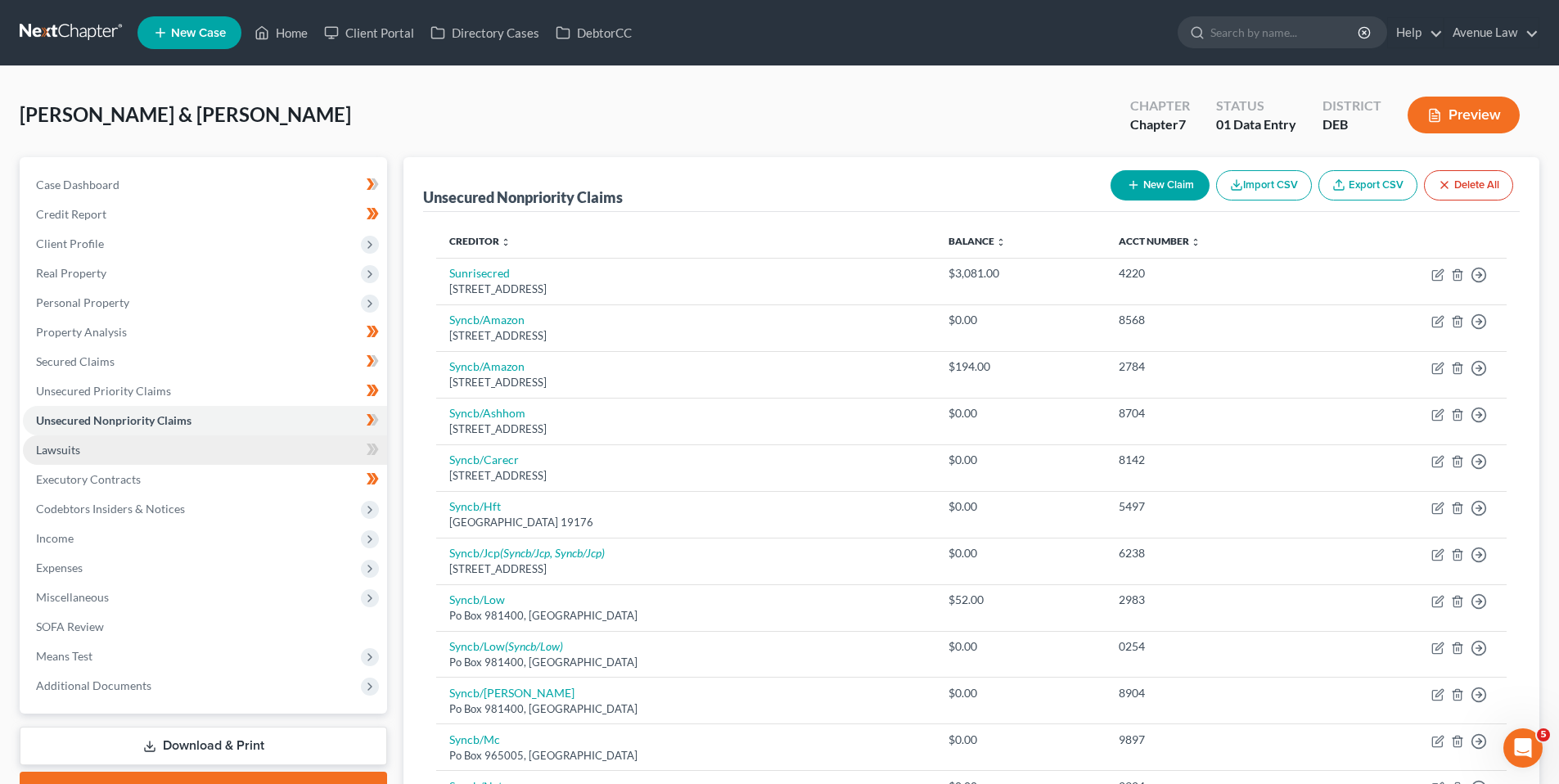
click at [68, 448] on span "Lawsuits" at bounding box center [58, 450] width 44 height 14
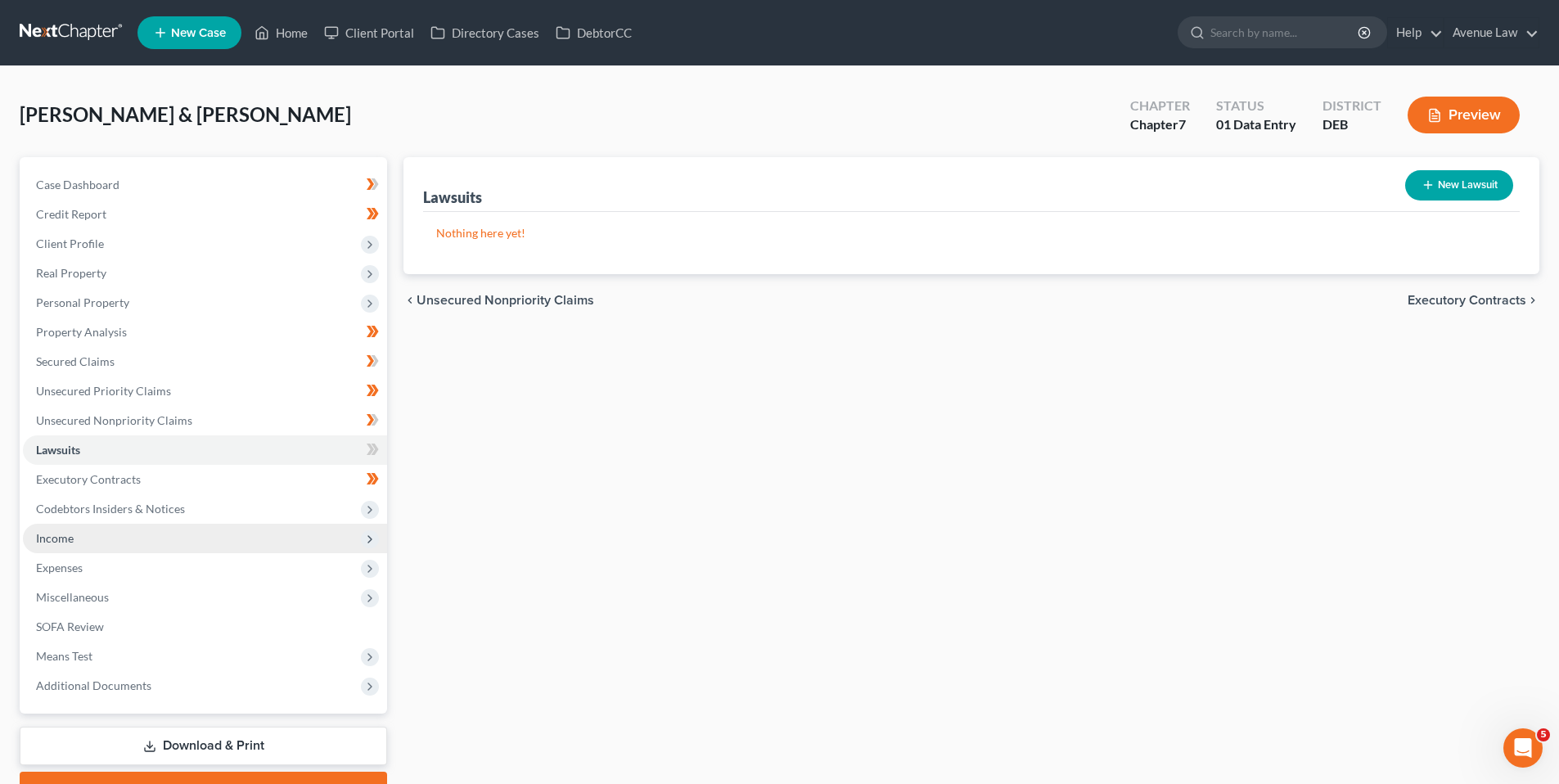
click at [66, 535] on span "Income" at bounding box center [55, 538] width 37 height 14
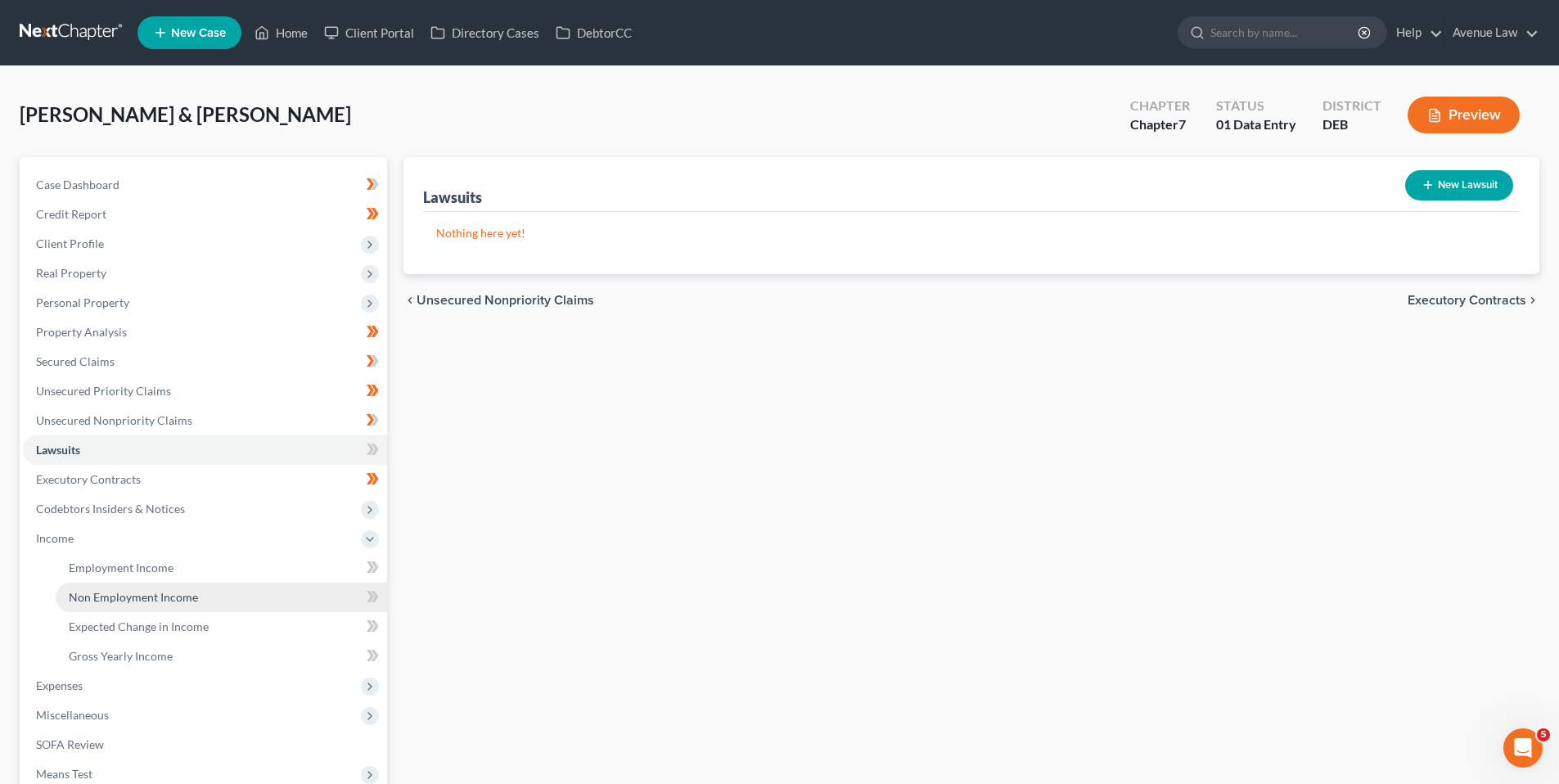
click at [112, 595] on span "Non Employment Income" at bounding box center [133, 597] width 129 height 14
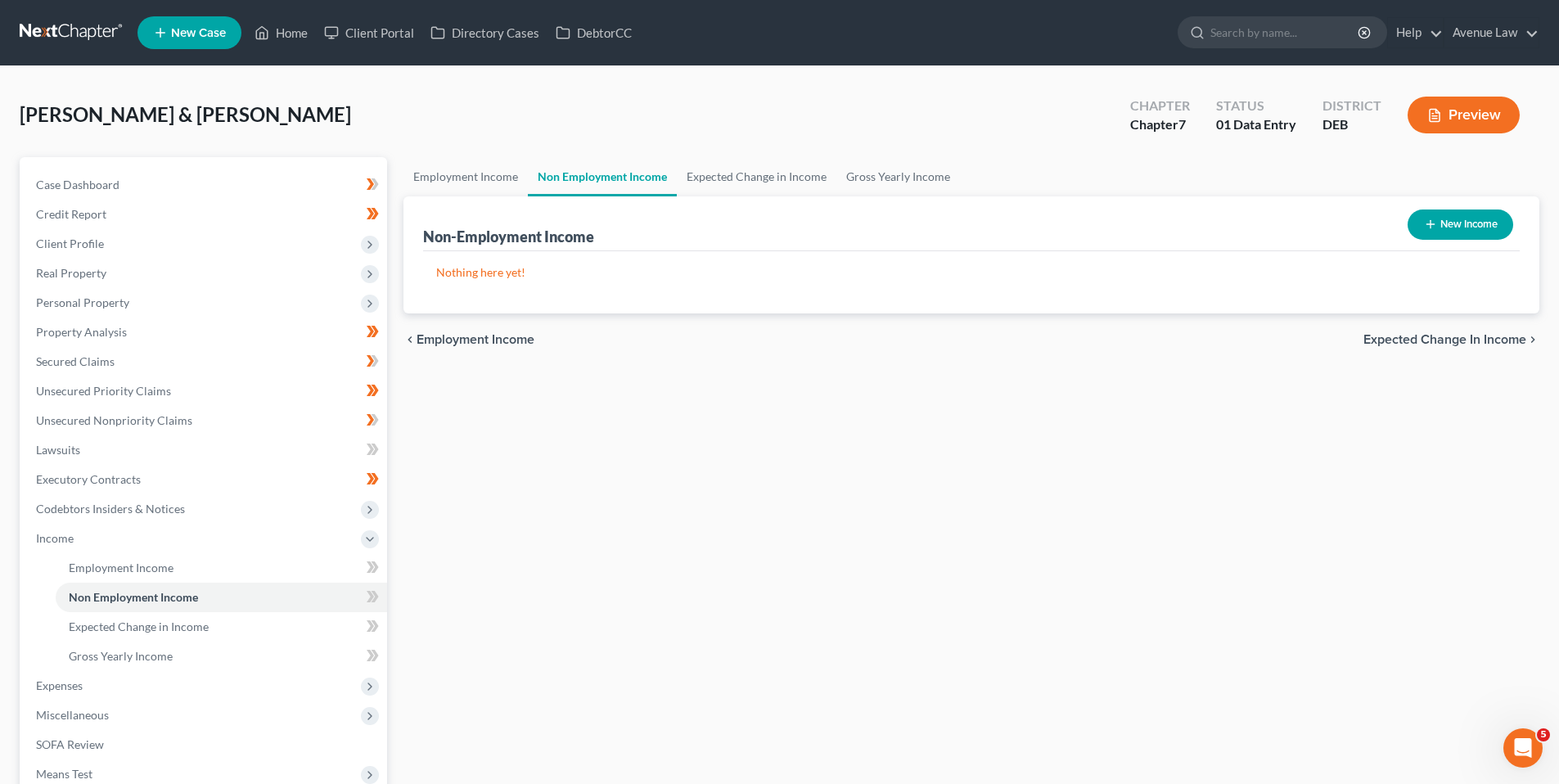
click at [1456, 218] on button "New Income" at bounding box center [1461, 224] width 106 height 30
select select "0"
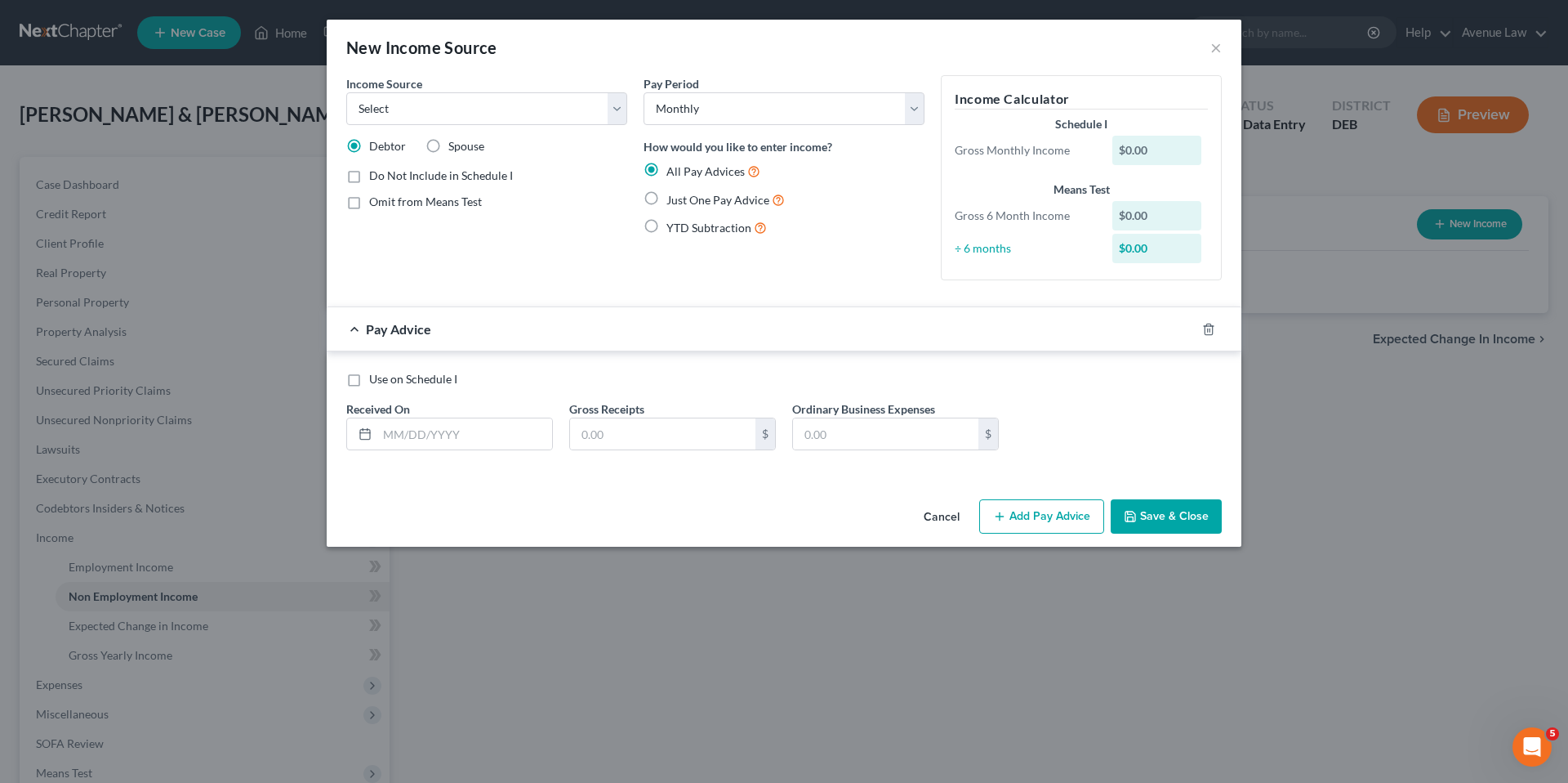
click at [666, 197] on label "Just One Pay Advice" at bounding box center [725, 199] width 118 height 19
click at [673, 197] on input "Just One Pay Advice" at bounding box center [678, 195] width 11 height 11
radio input "true"
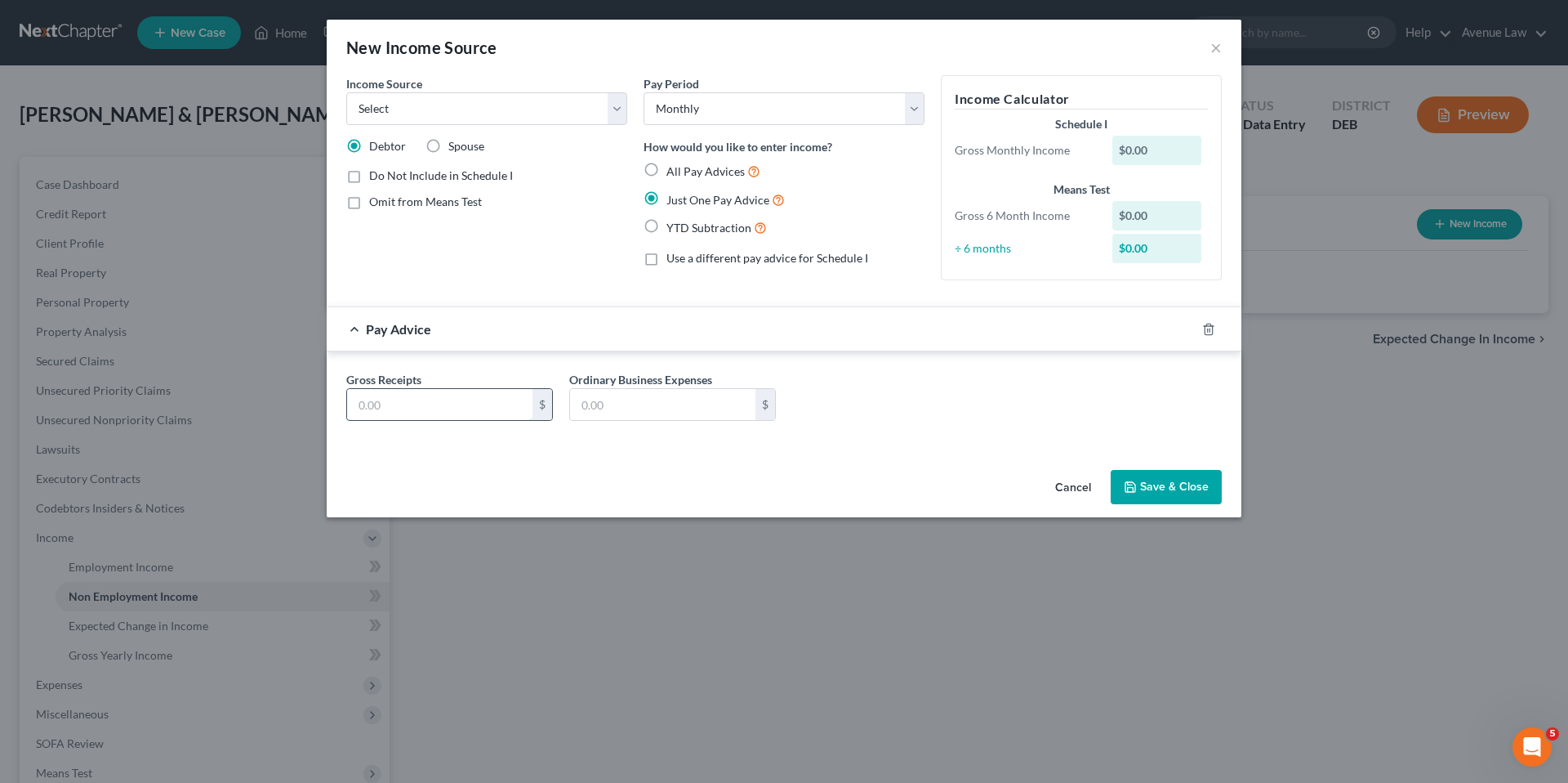
click at [448, 412] on input "text" at bounding box center [439, 404] width 185 height 31
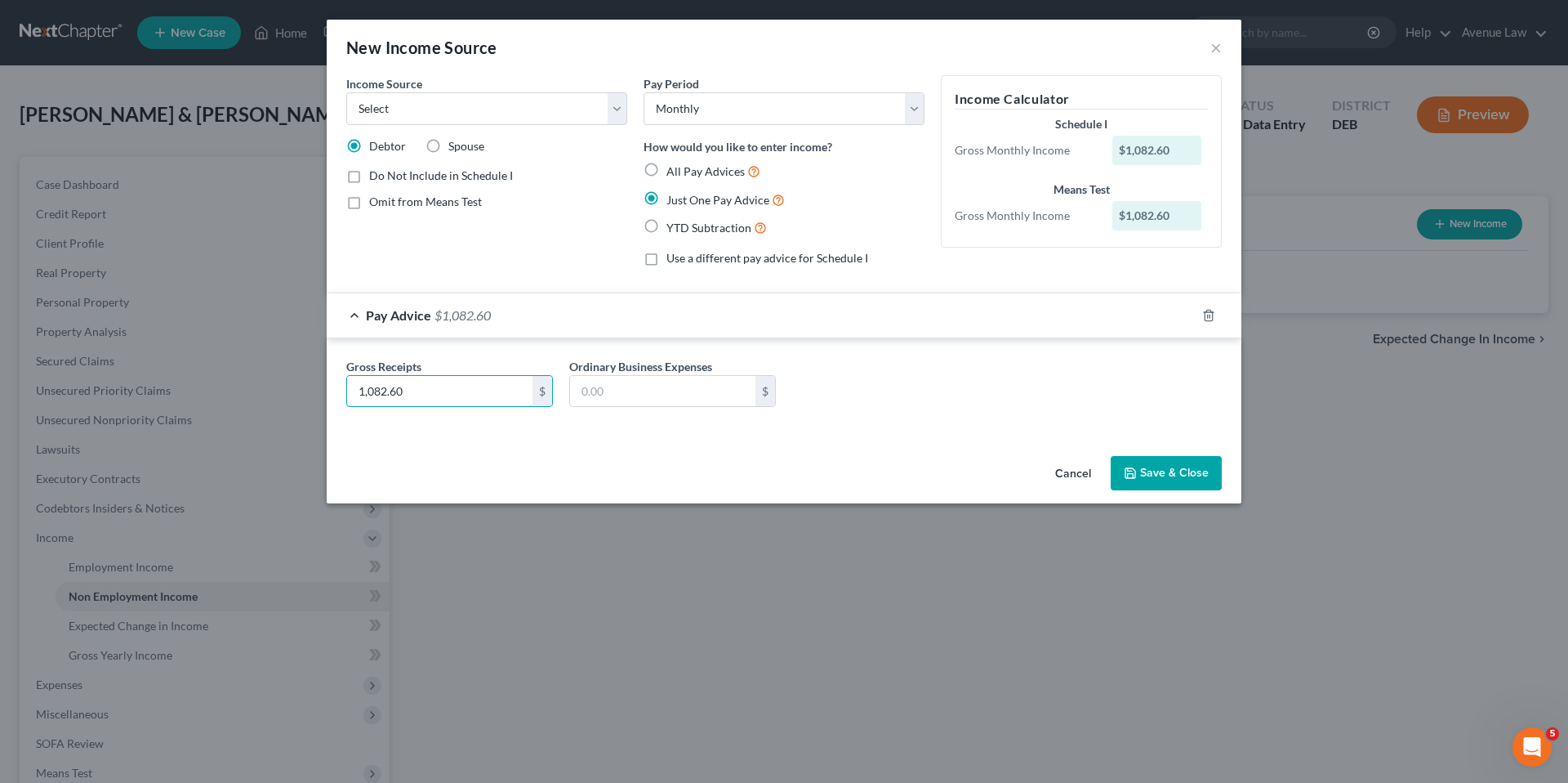
type input "1,082.60"
click at [369, 203] on label "Omit from Means Test" at bounding box center [425, 202] width 112 height 17
click at [376, 203] on input "Omit from Means Test" at bounding box center [381, 199] width 11 height 11
checkbox input "true"
click at [402, 113] on select "Select Unemployment Disability (from employer) Pension Retirement Social Securi…" at bounding box center [486, 108] width 281 height 32
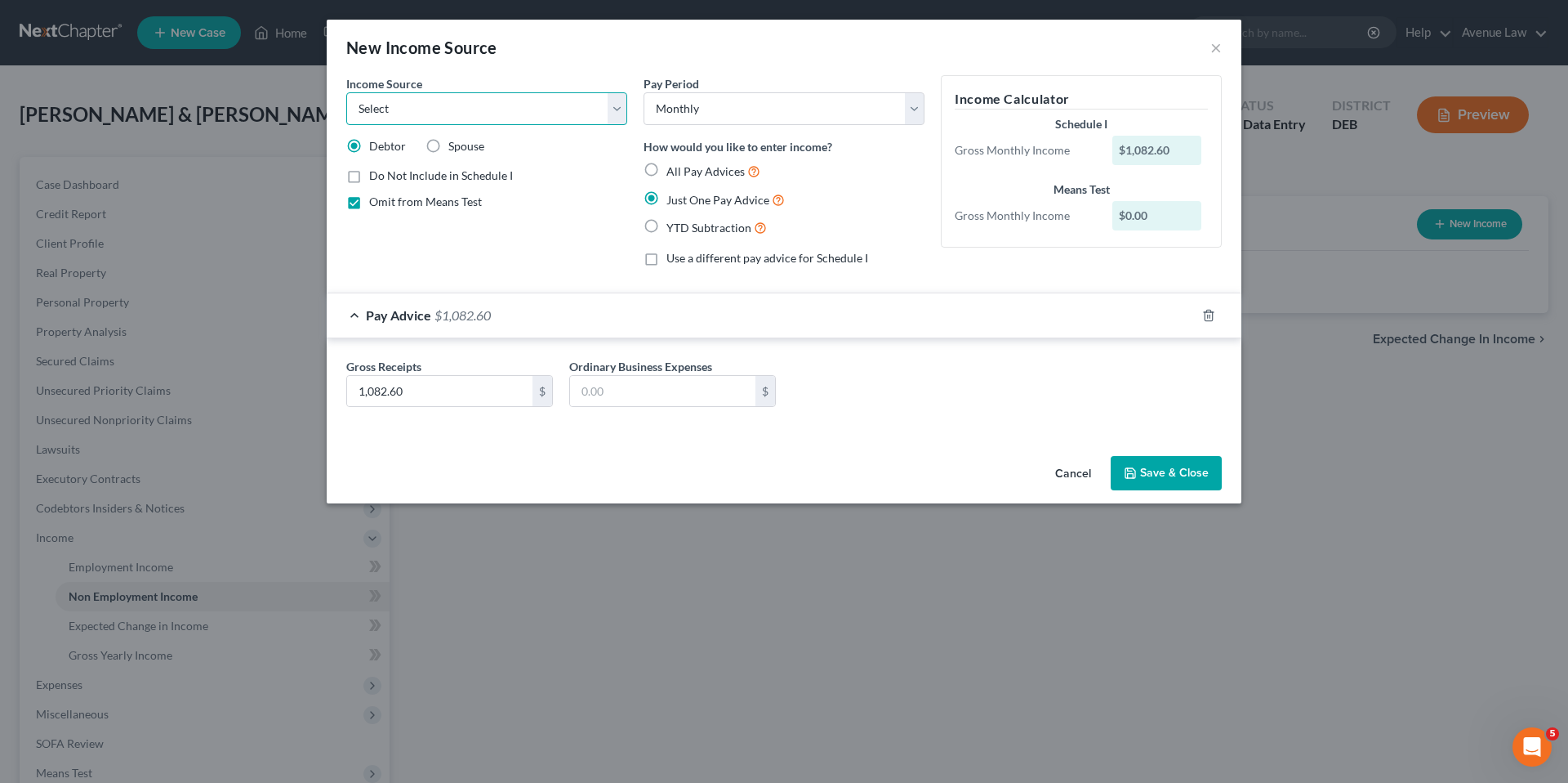
select select "4"
click at [346, 92] on select "Select Unemployment Disability (from employer) Pension Retirement Social Securi…" at bounding box center [486, 108] width 281 height 32
click at [448, 142] on label "Spouse" at bounding box center [466, 146] width 36 height 17
click at [455, 142] on input "Spouse" at bounding box center [460, 143] width 11 height 11
radio input "true"
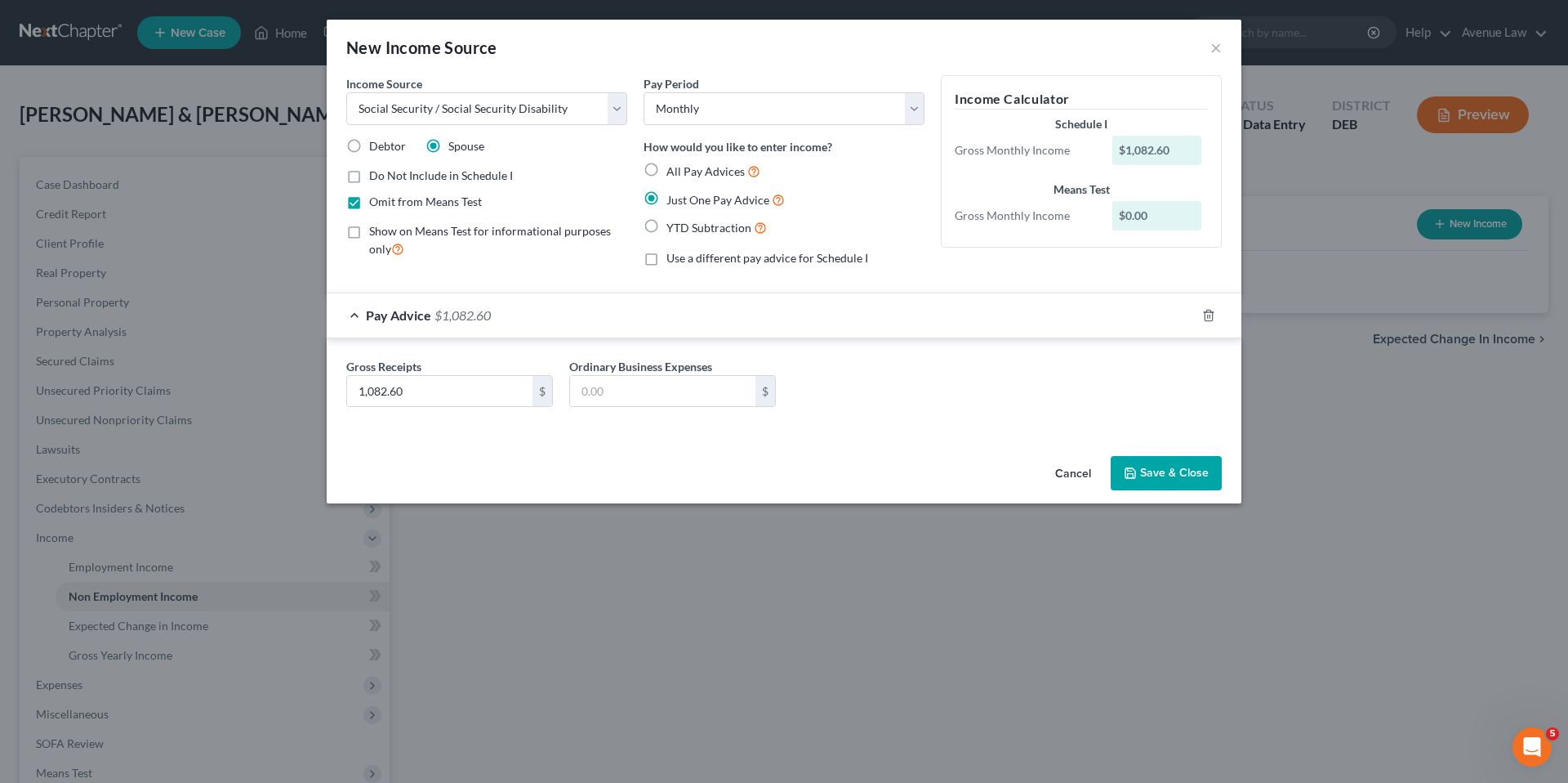
drag, startPoint x: 1166, startPoint y: 474, endPoint x: 797, endPoint y: 432, distance: 371.4
click at [1165, 474] on button "Save & Close" at bounding box center [1166, 473] width 112 height 34
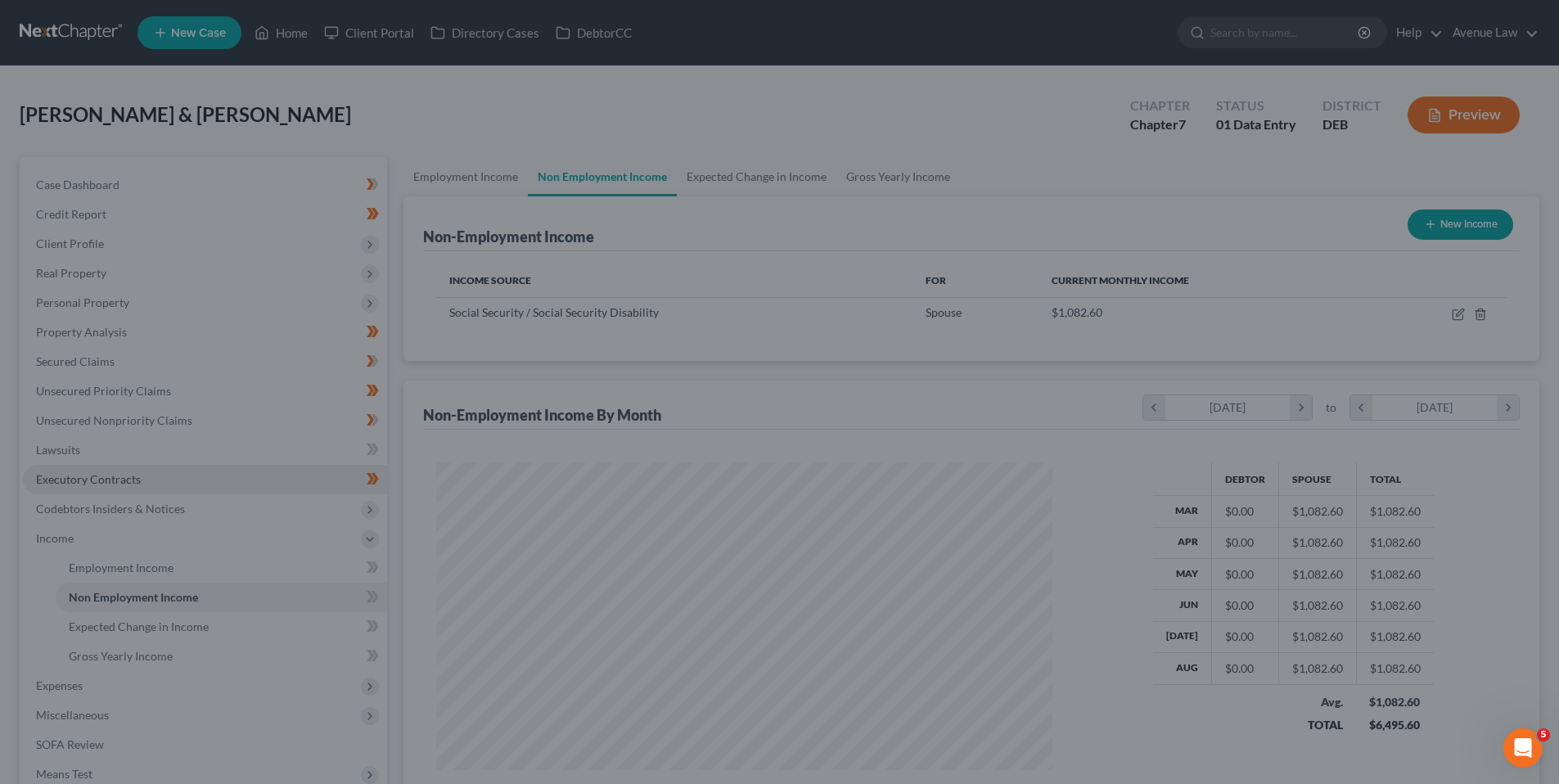
scroll to position [817694, 817777]
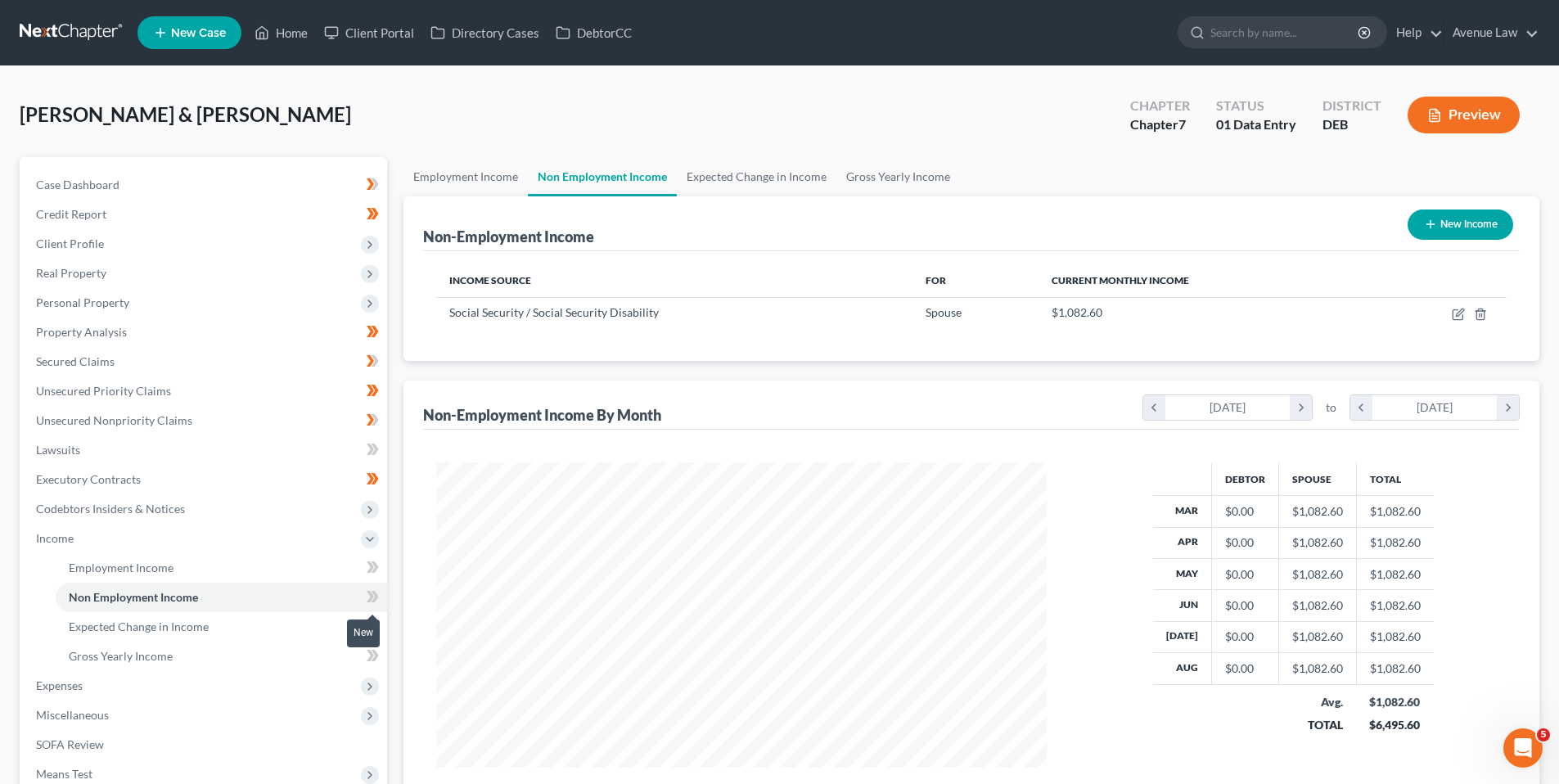
click at [373, 593] on icon at bounding box center [373, 596] width 13 height 21
drag, startPoint x: 144, startPoint y: 624, endPoint x: 187, endPoint y: 630, distance: 43.4
click at [144, 624] on span "Expected Change in Income" at bounding box center [138, 626] width 140 height 14
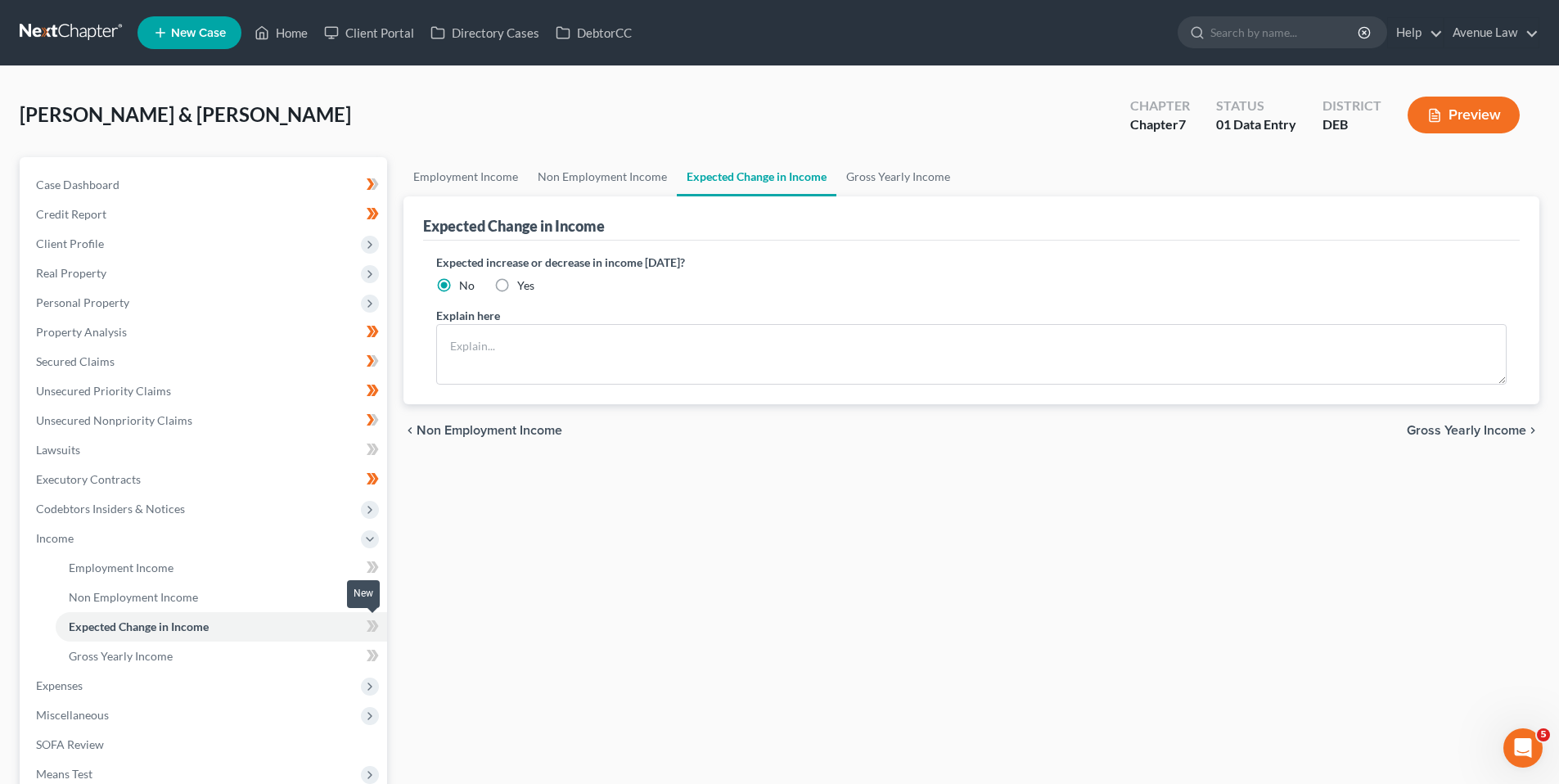
click at [374, 627] on icon at bounding box center [373, 626] width 13 height 21
drag, startPoint x: 374, startPoint y: 627, endPoint x: 229, endPoint y: 656, distance: 147.9
click at [374, 627] on icon at bounding box center [373, 626] width 13 height 21
click at [131, 651] on span "Gross Yearly Income" at bounding box center [121, 656] width 104 height 14
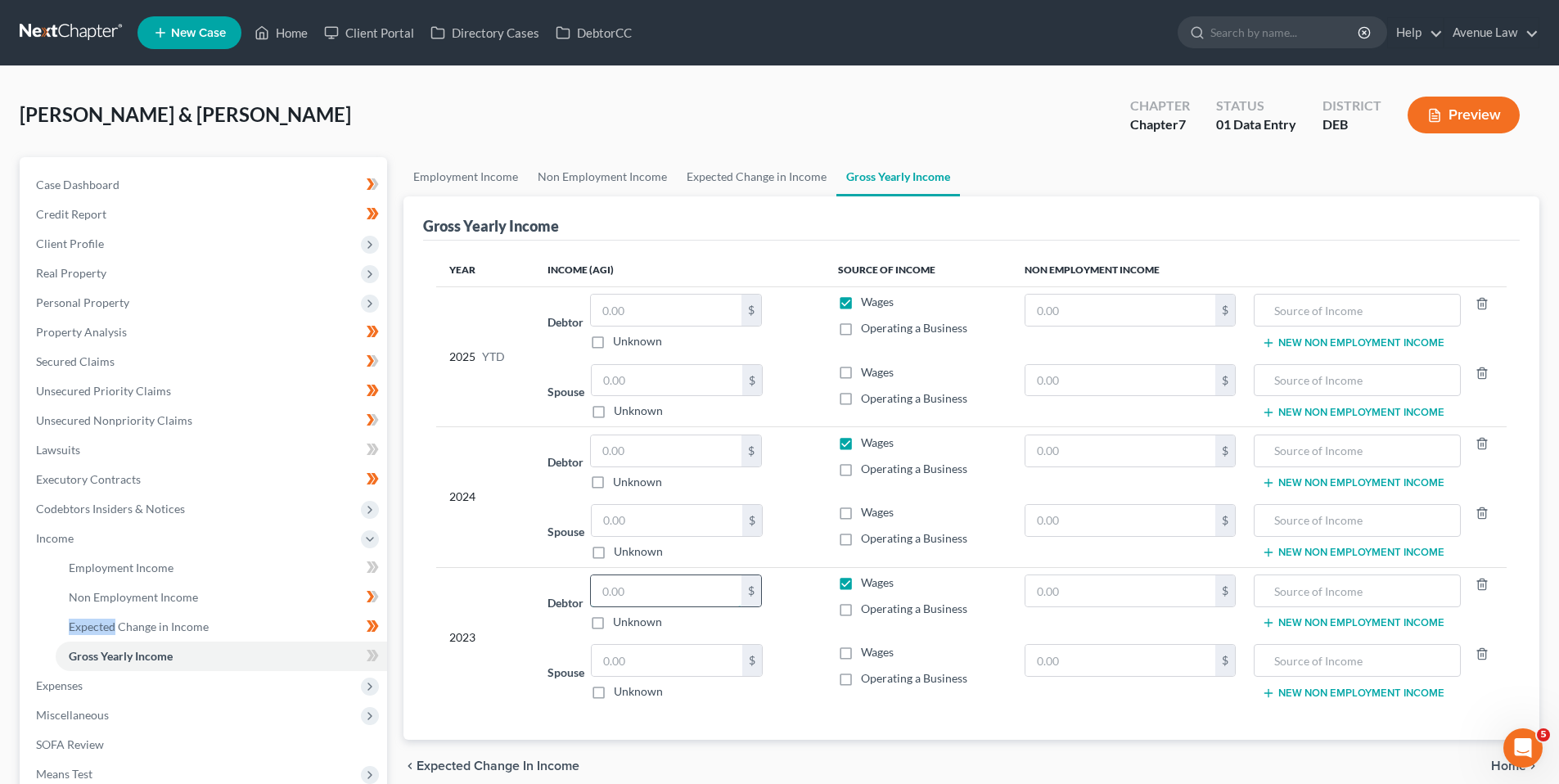
click at [626, 598] on input "text" at bounding box center [667, 591] width 151 height 31
type input "52,887.00"
click at [1132, 661] on input "text" at bounding box center [1121, 661] width 190 height 31
type input "15,149.00"
click at [1315, 660] on input "text" at bounding box center [1357, 661] width 188 height 31
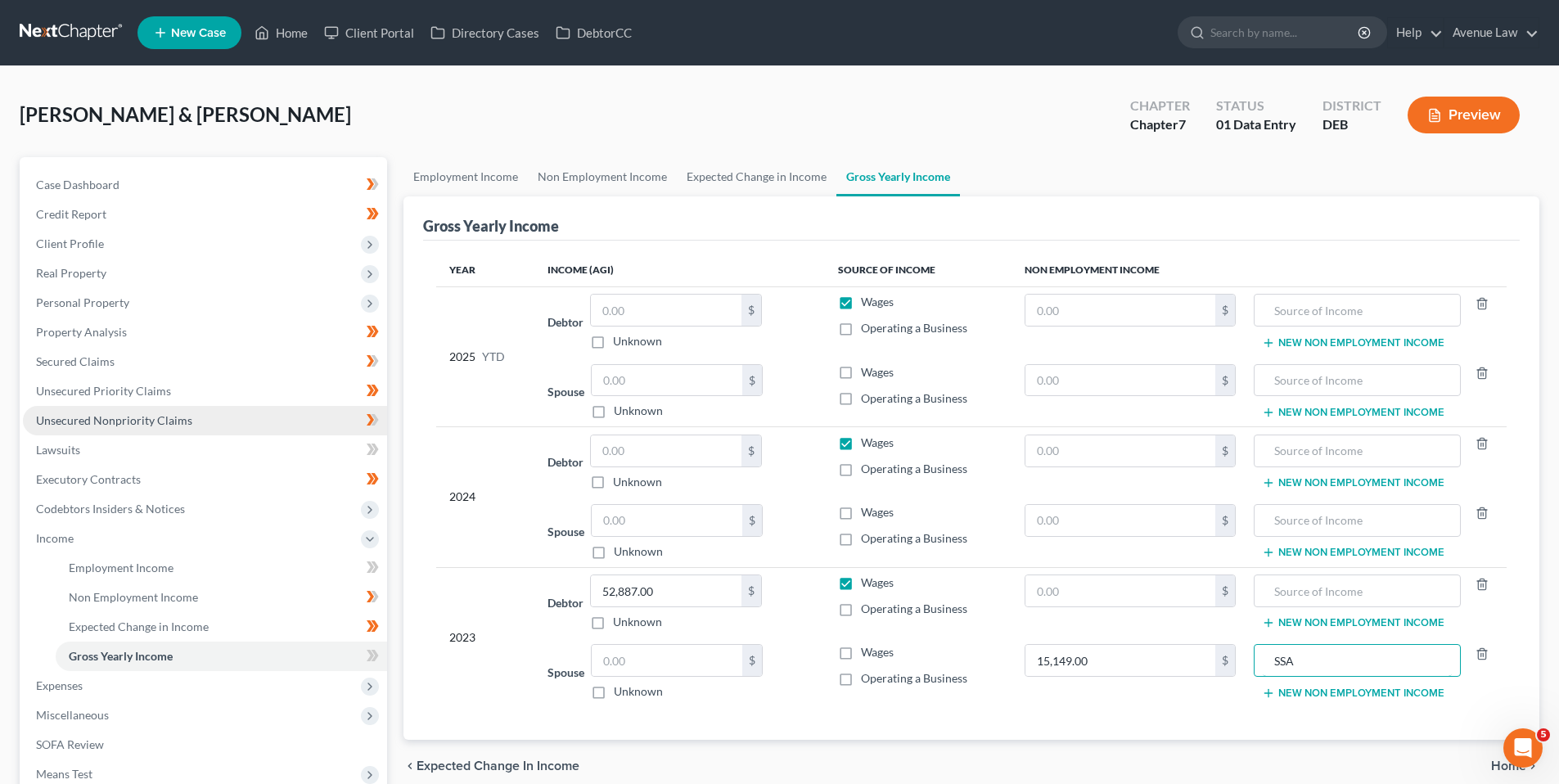
type input "SSA"
click at [618, 456] on input "text" at bounding box center [667, 451] width 151 height 31
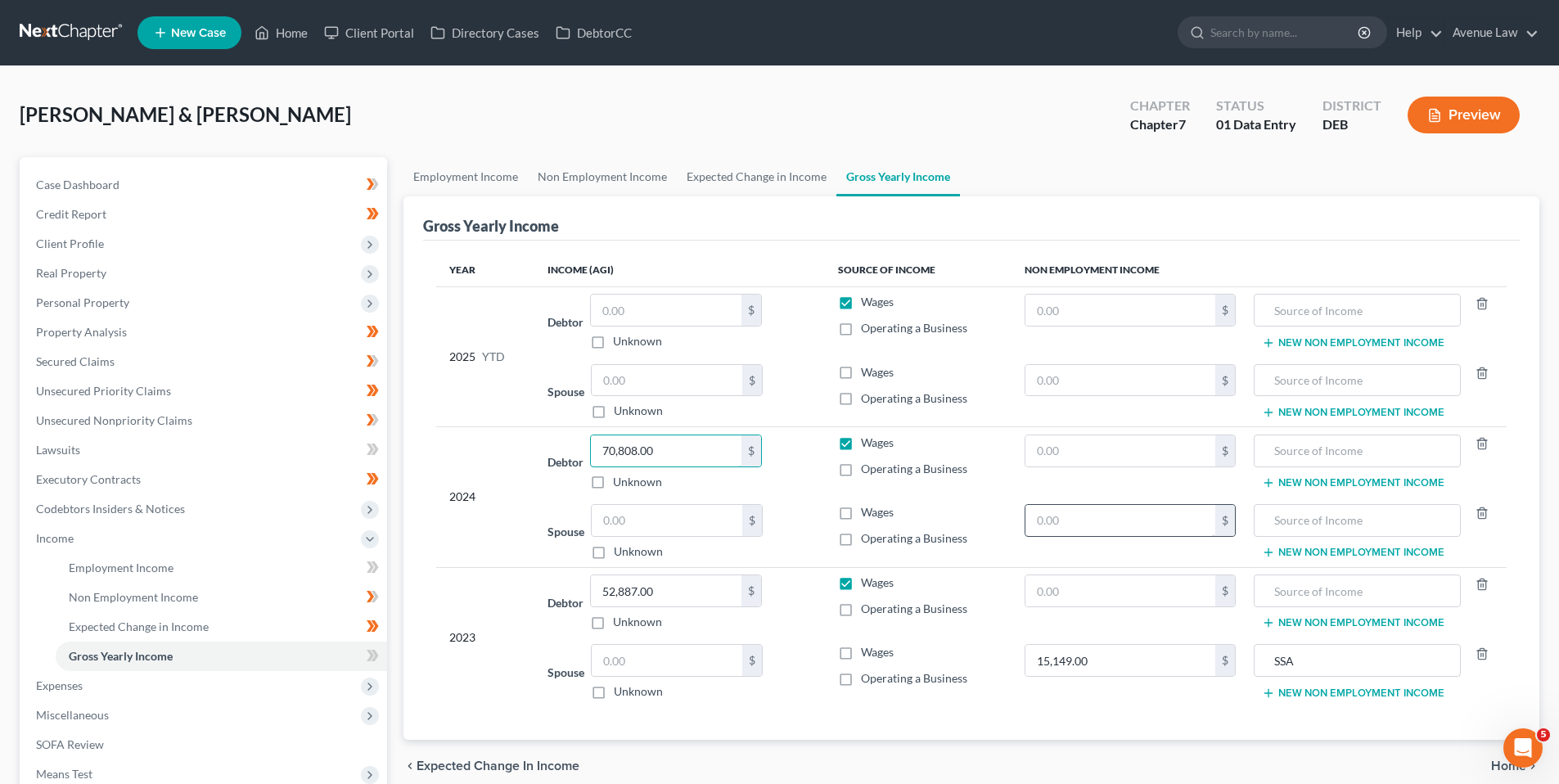
type input "70,808.00"
drag, startPoint x: 1059, startPoint y: 525, endPoint x: 1040, endPoint y: 522, distance: 19.2
click at [1059, 525] on input "text" at bounding box center [1121, 520] width 190 height 31
type input "13,725.00"
click at [1283, 520] on input "text" at bounding box center [1357, 520] width 188 height 31
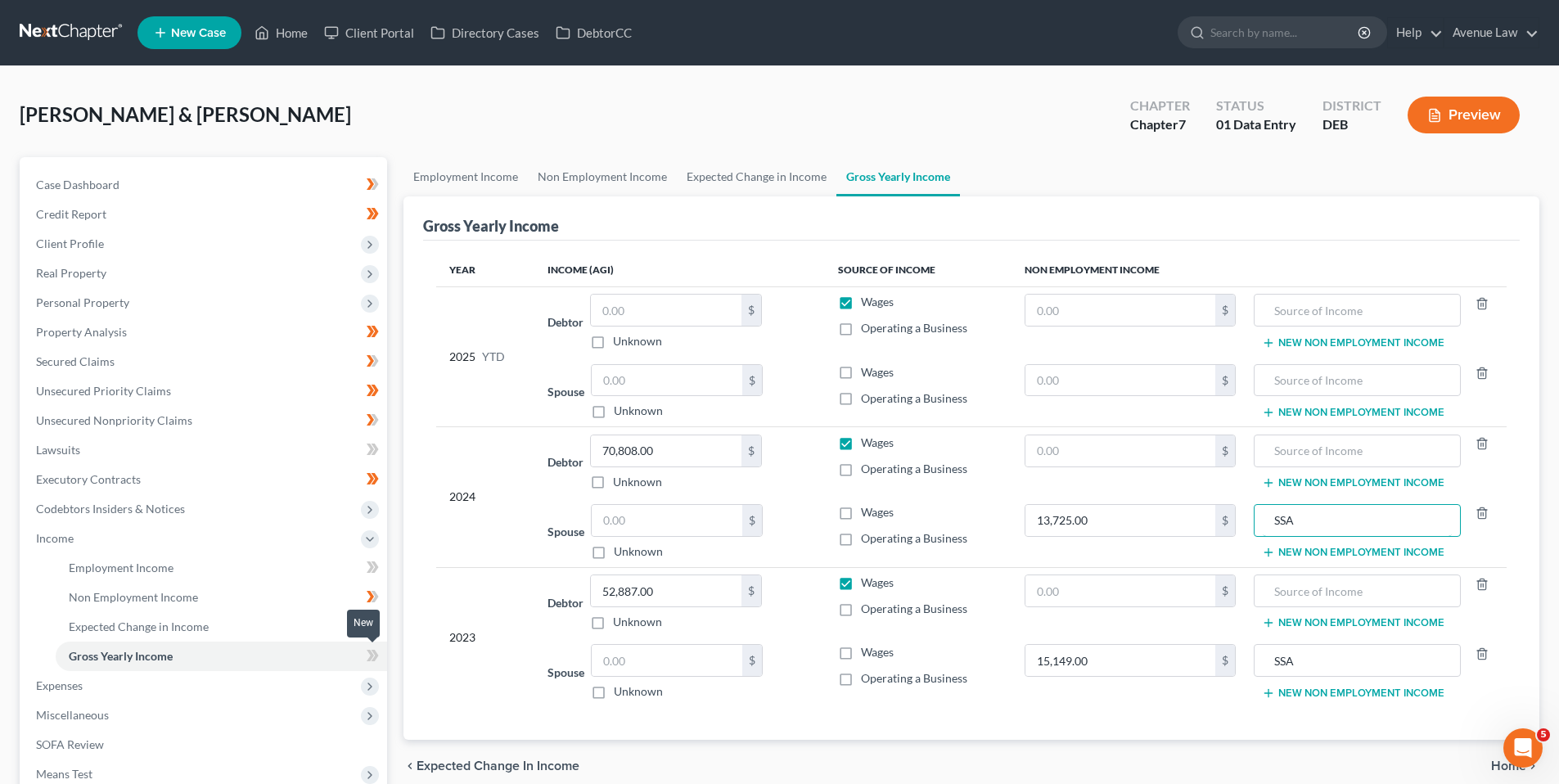
type input "SSA"
click at [374, 652] on icon at bounding box center [373, 656] width 13 height 21
click at [371, 653] on icon at bounding box center [371, 656] width 8 height 12
click at [74, 541] on span "Income" at bounding box center [204, 538] width 364 height 29
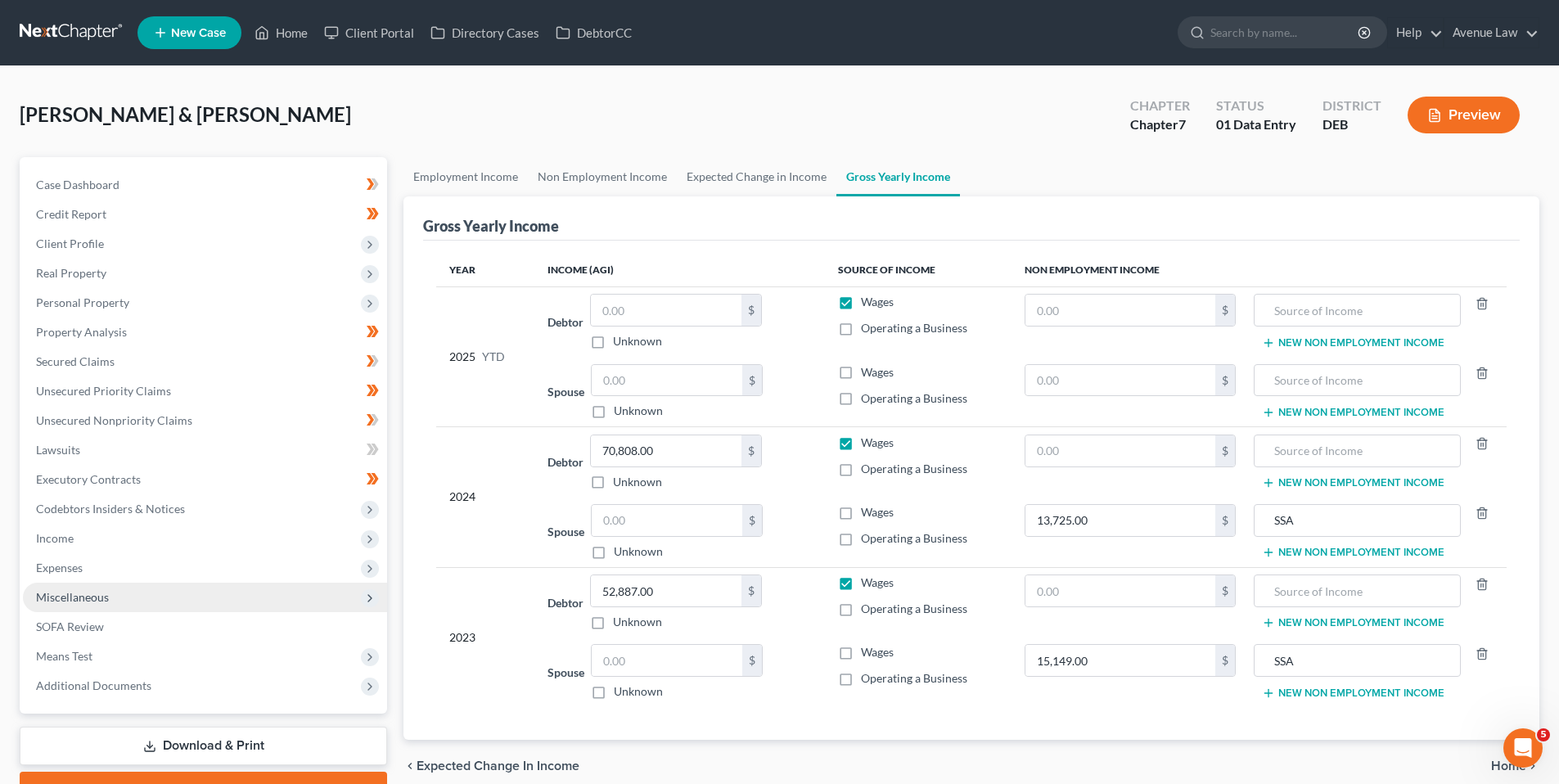
click at [75, 595] on span "Miscellaneous" at bounding box center [73, 597] width 73 height 14
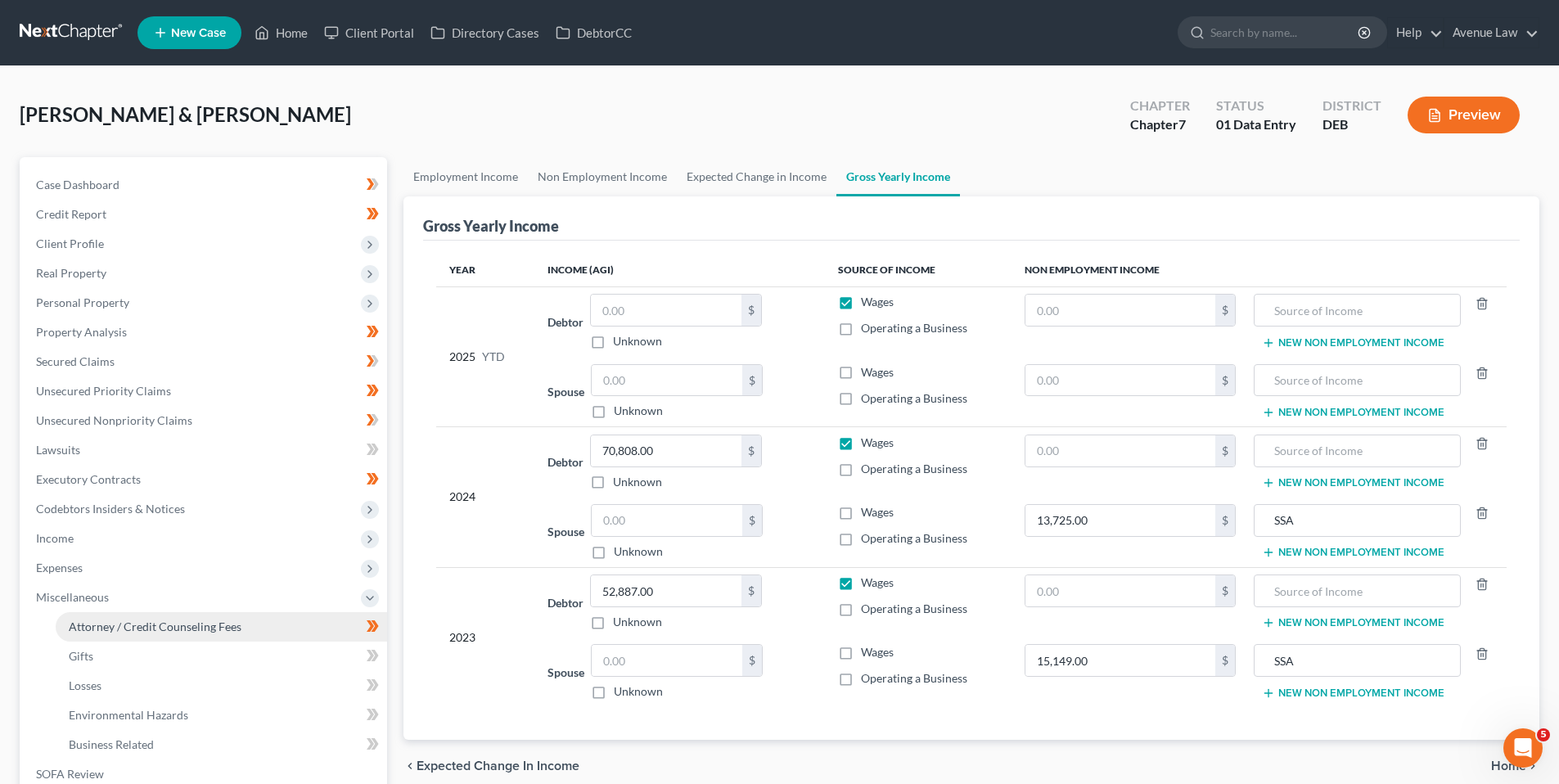
click at [91, 621] on span "Attorney / Credit Counseling Fees" at bounding box center [155, 626] width 173 height 14
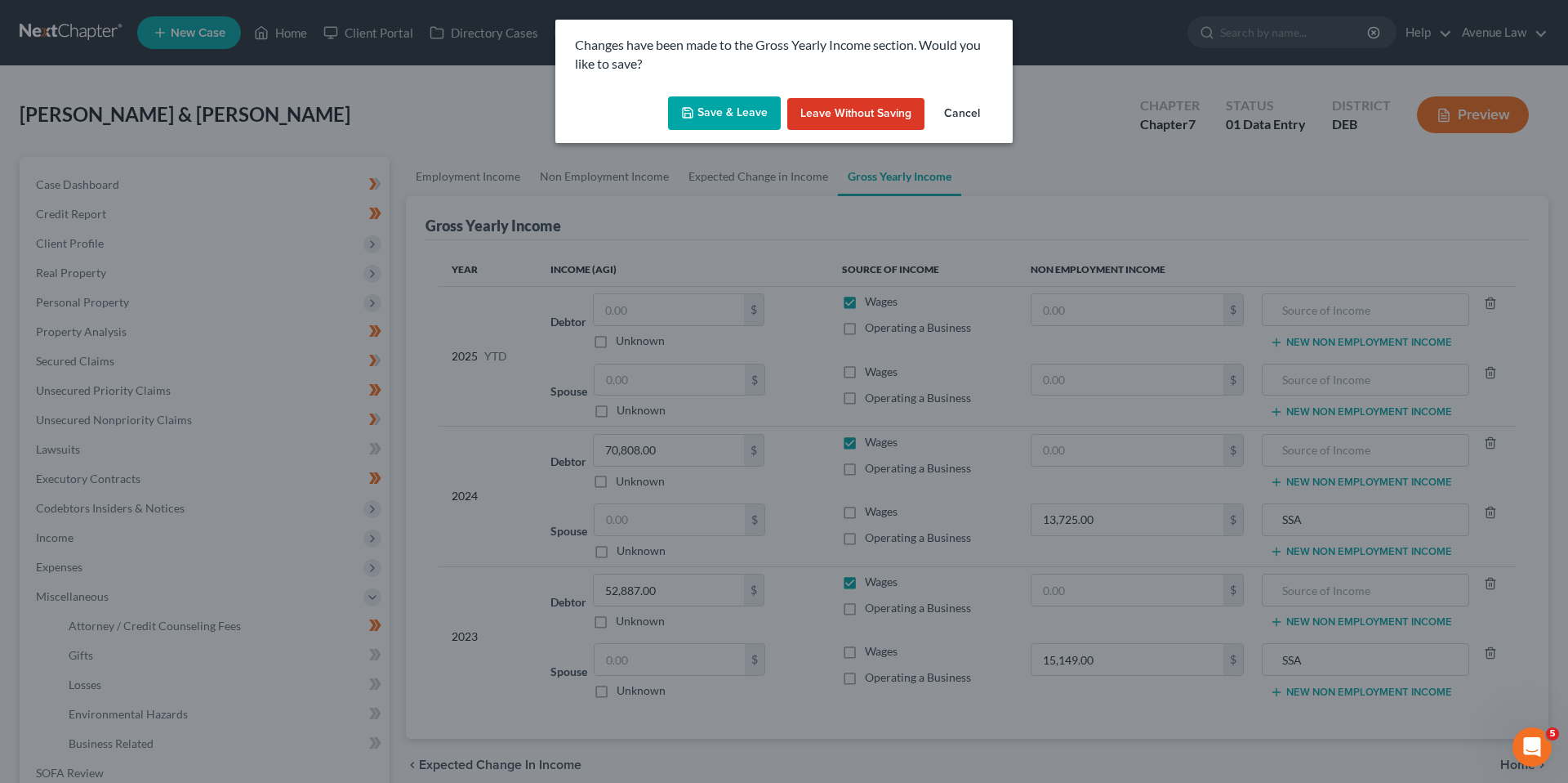
click at [698, 112] on button "Save & Leave" at bounding box center [724, 113] width 112 height 34
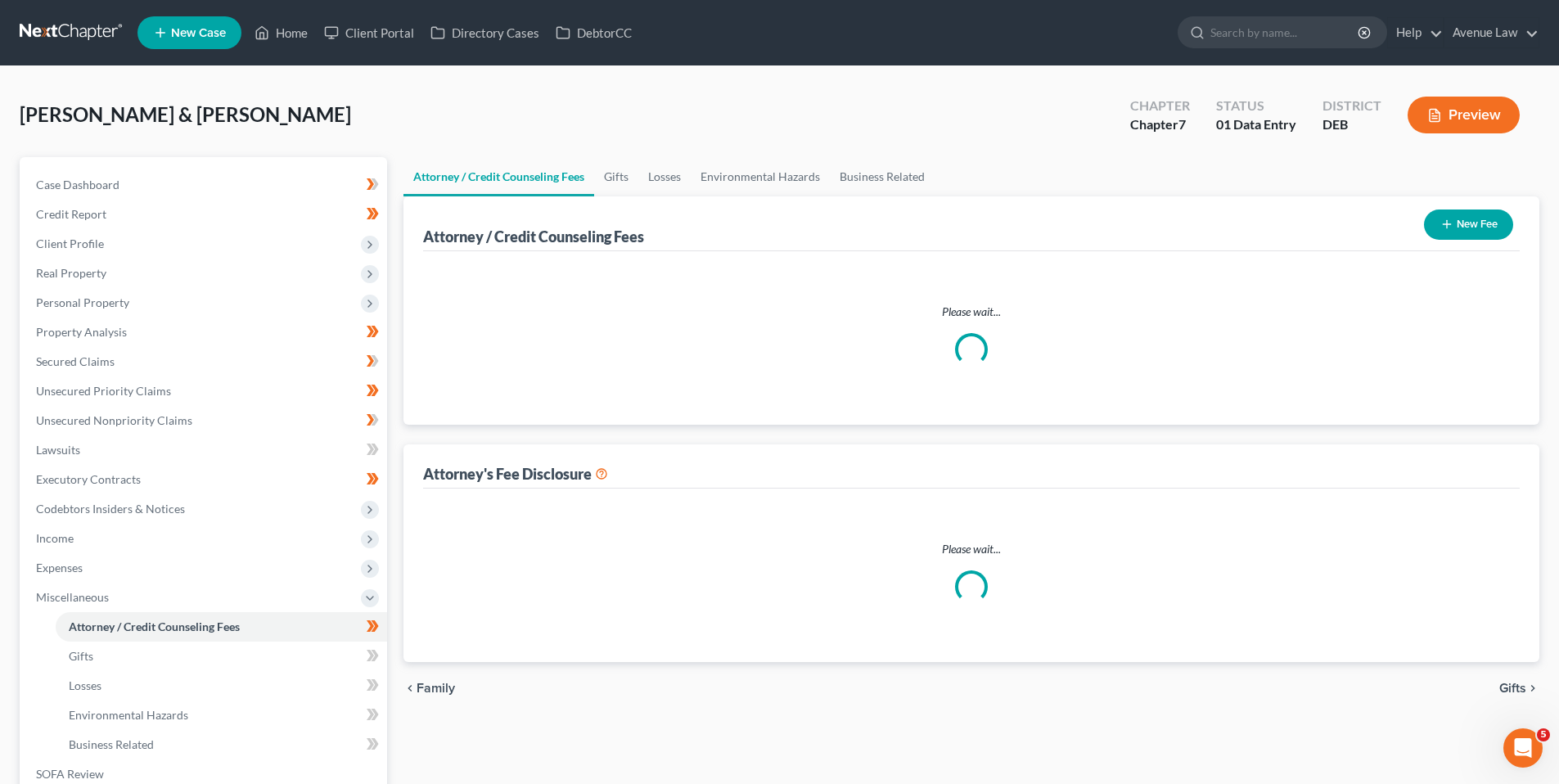
select select "0"
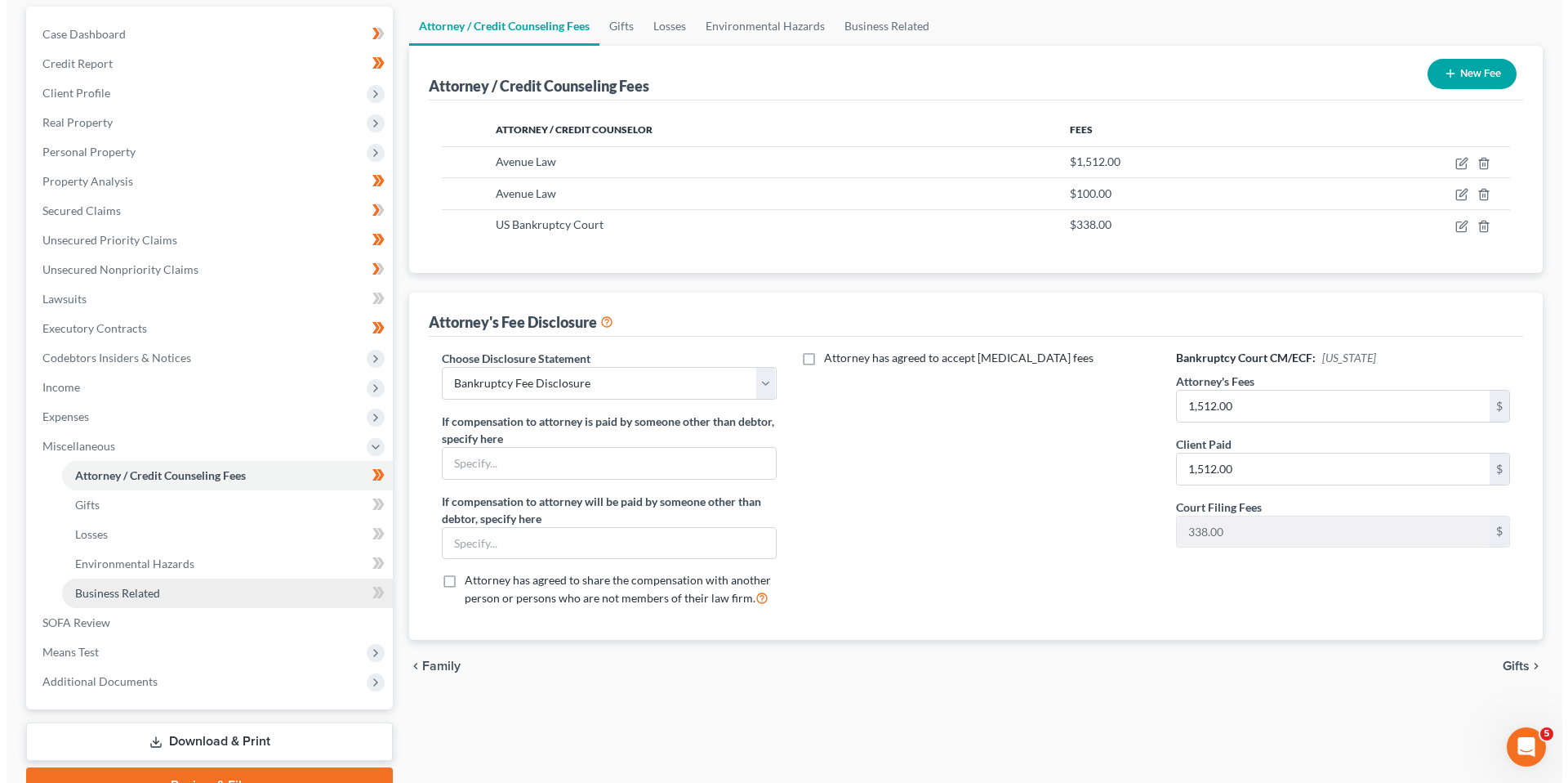
scroll to position [163, 0]
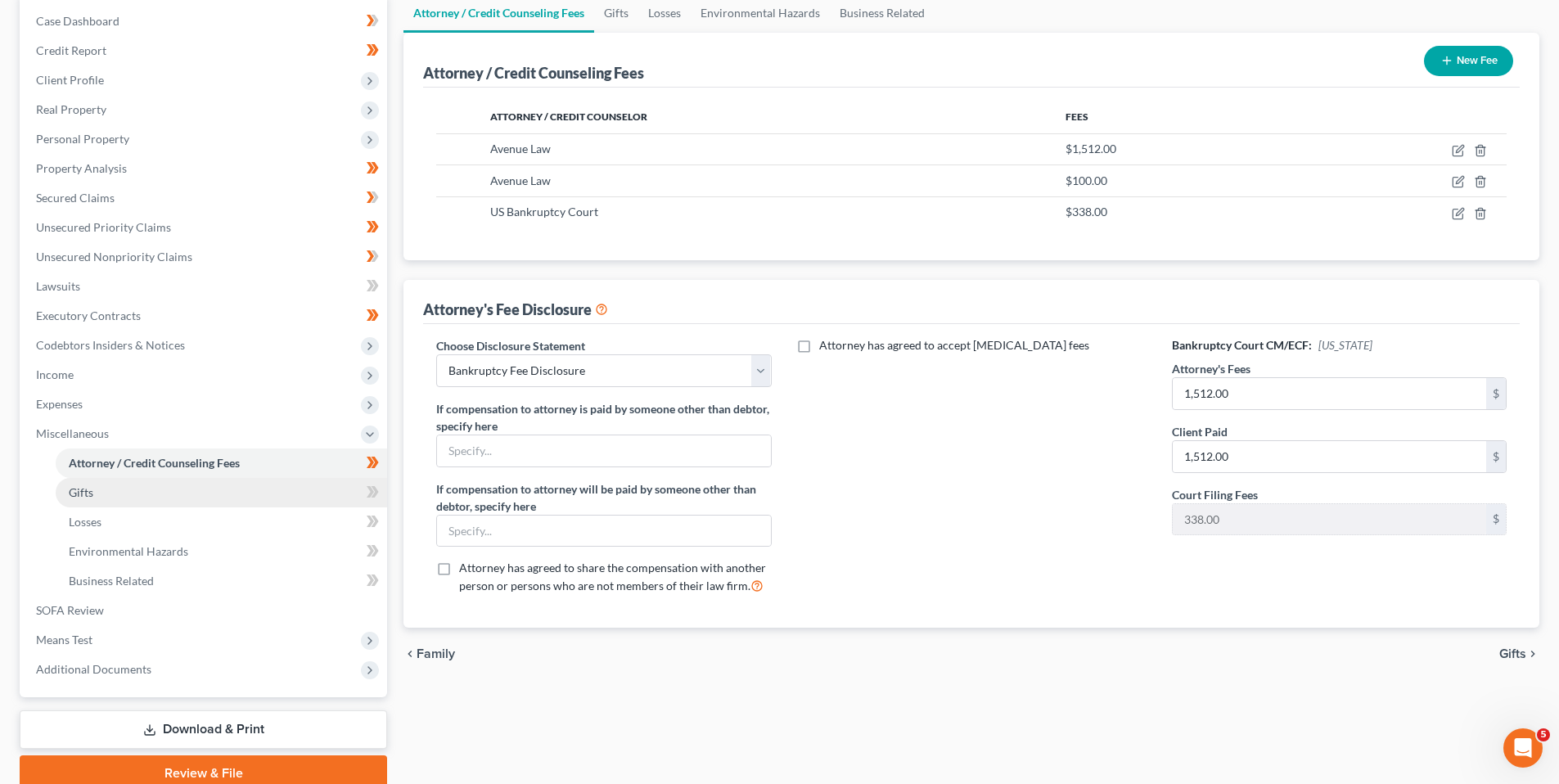
click at [81, 488] on span "Gifts" at bounding box center [80, 492] width 25 height 14
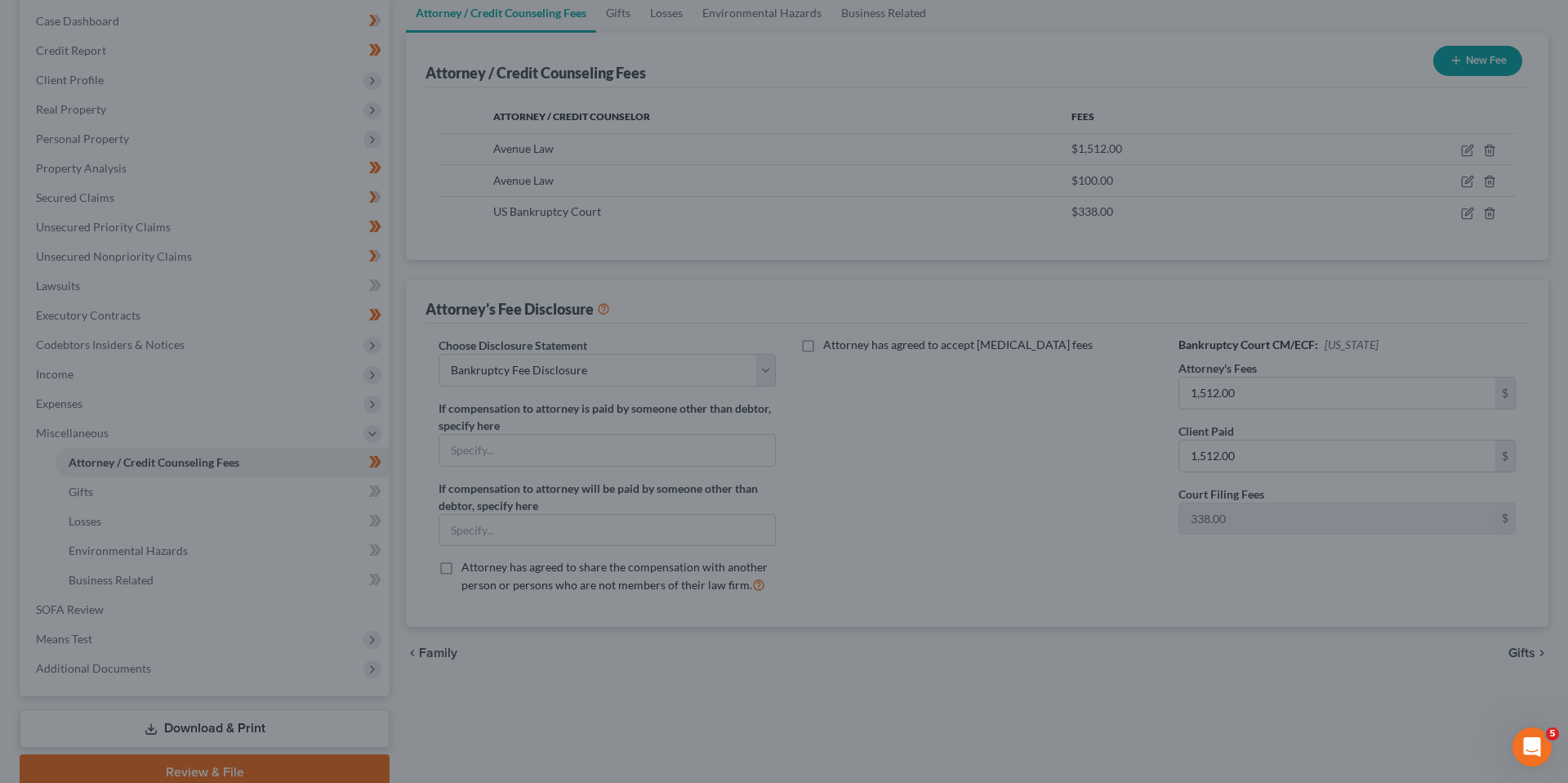
click at [84, 492] on div at bounding box center [784, 392] width 1568 height 783
click at [371, 491] on div at bounding box center [784, 392] width 1568 height 783
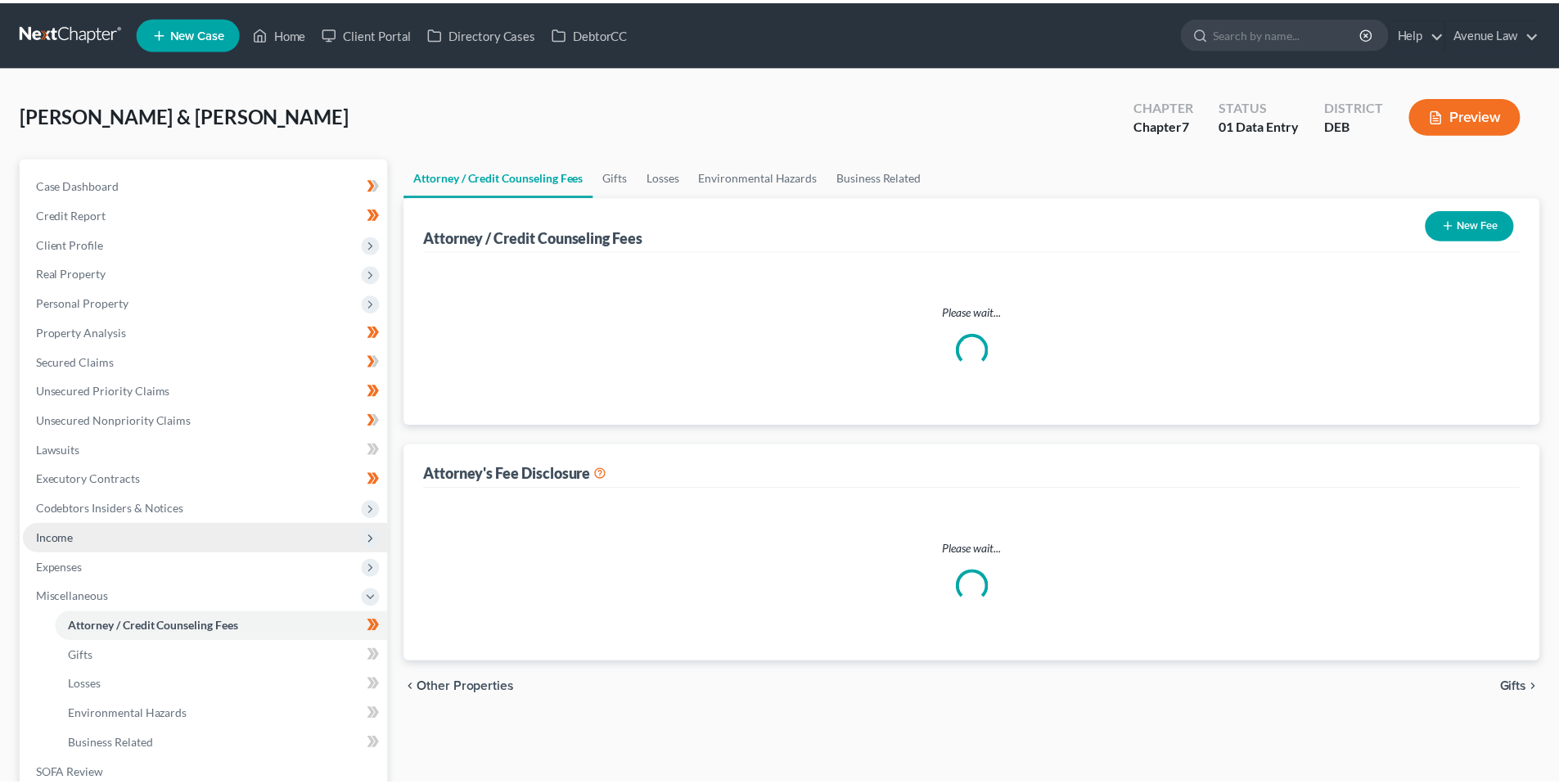
scroll to position [164, 0]
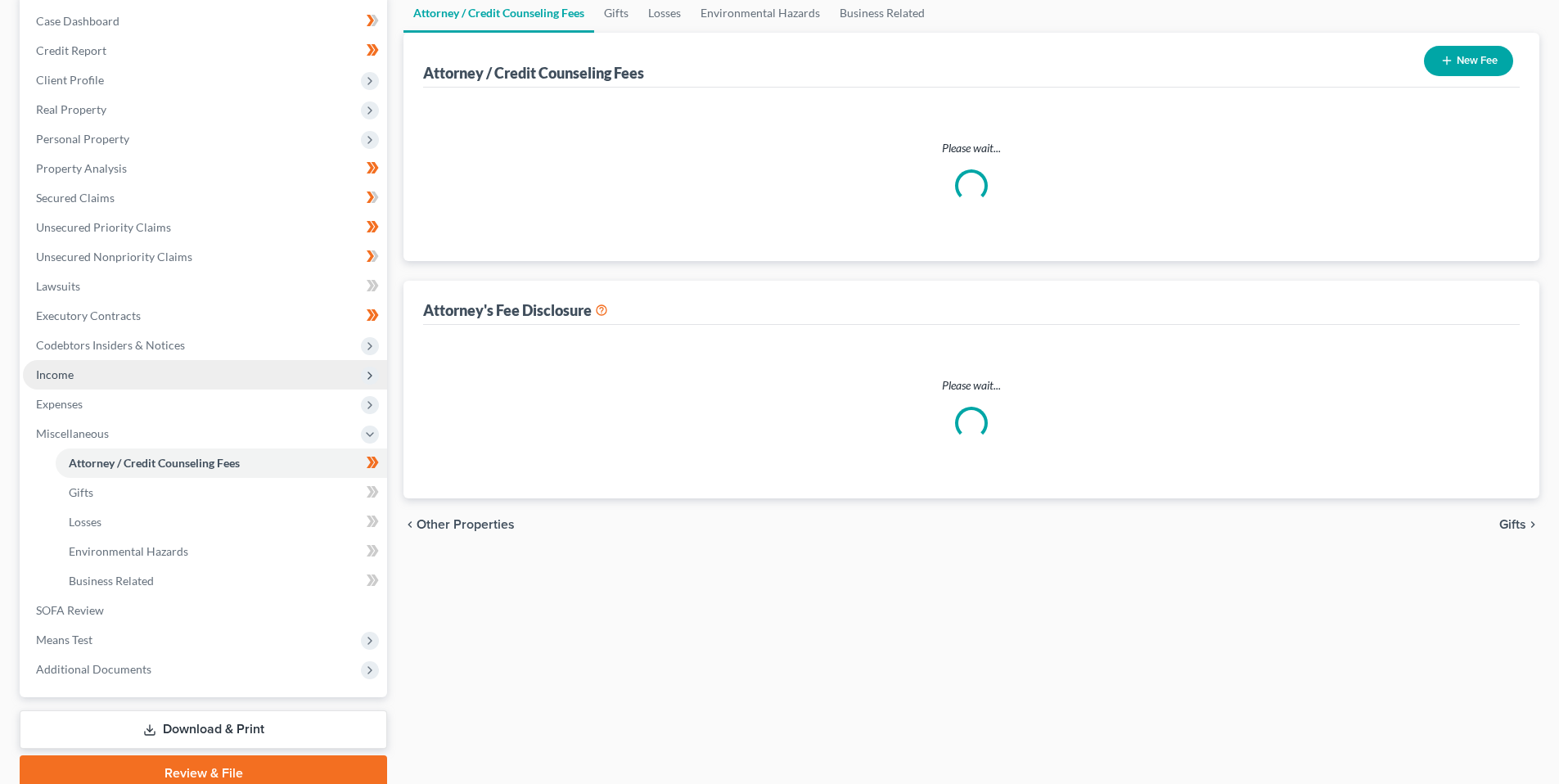
select select "0"
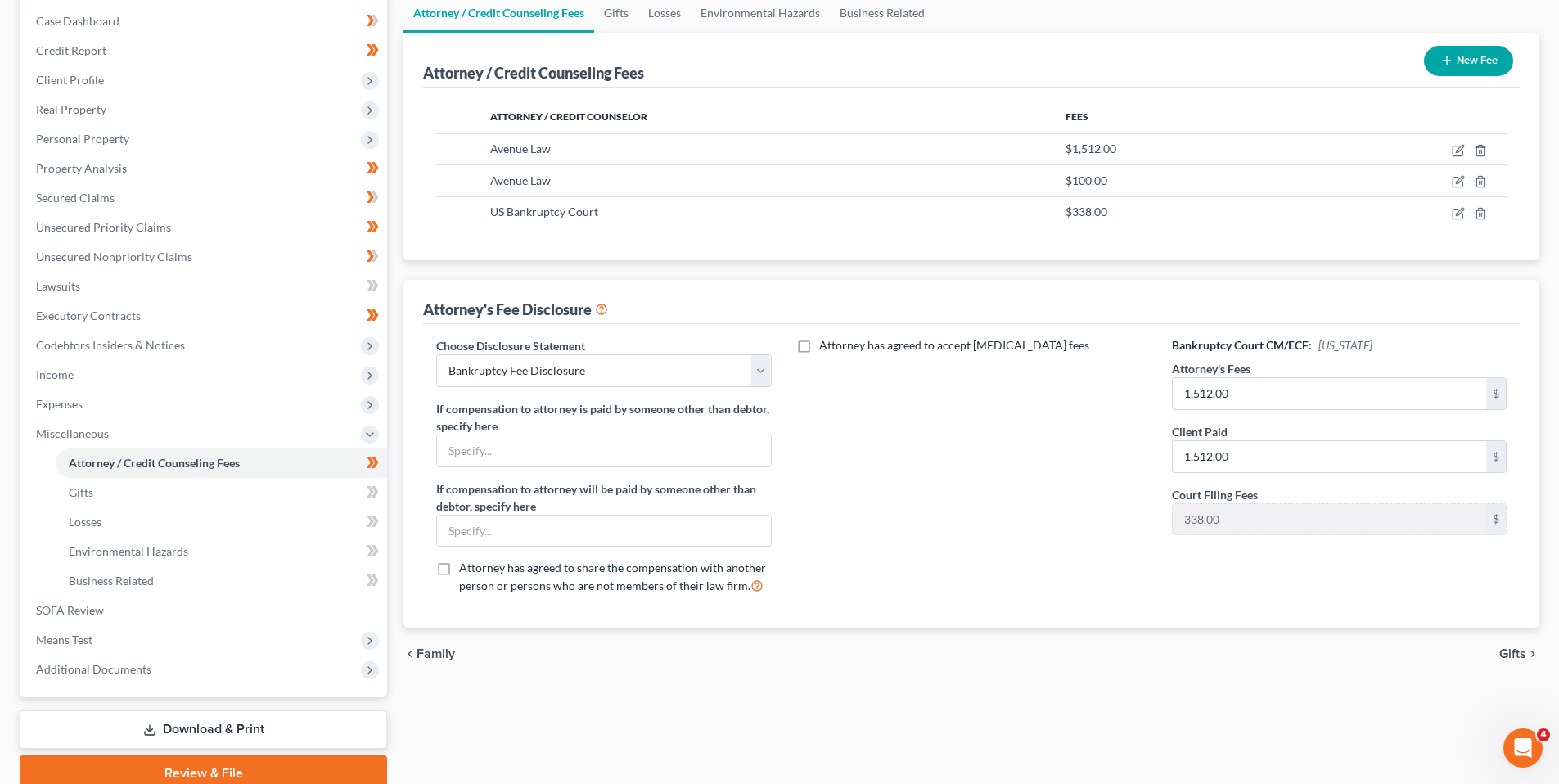
scroll to position [0, 0]
click at [83, 495] on span "Gifts" at bounding box center [80, 492] width 25 height 14
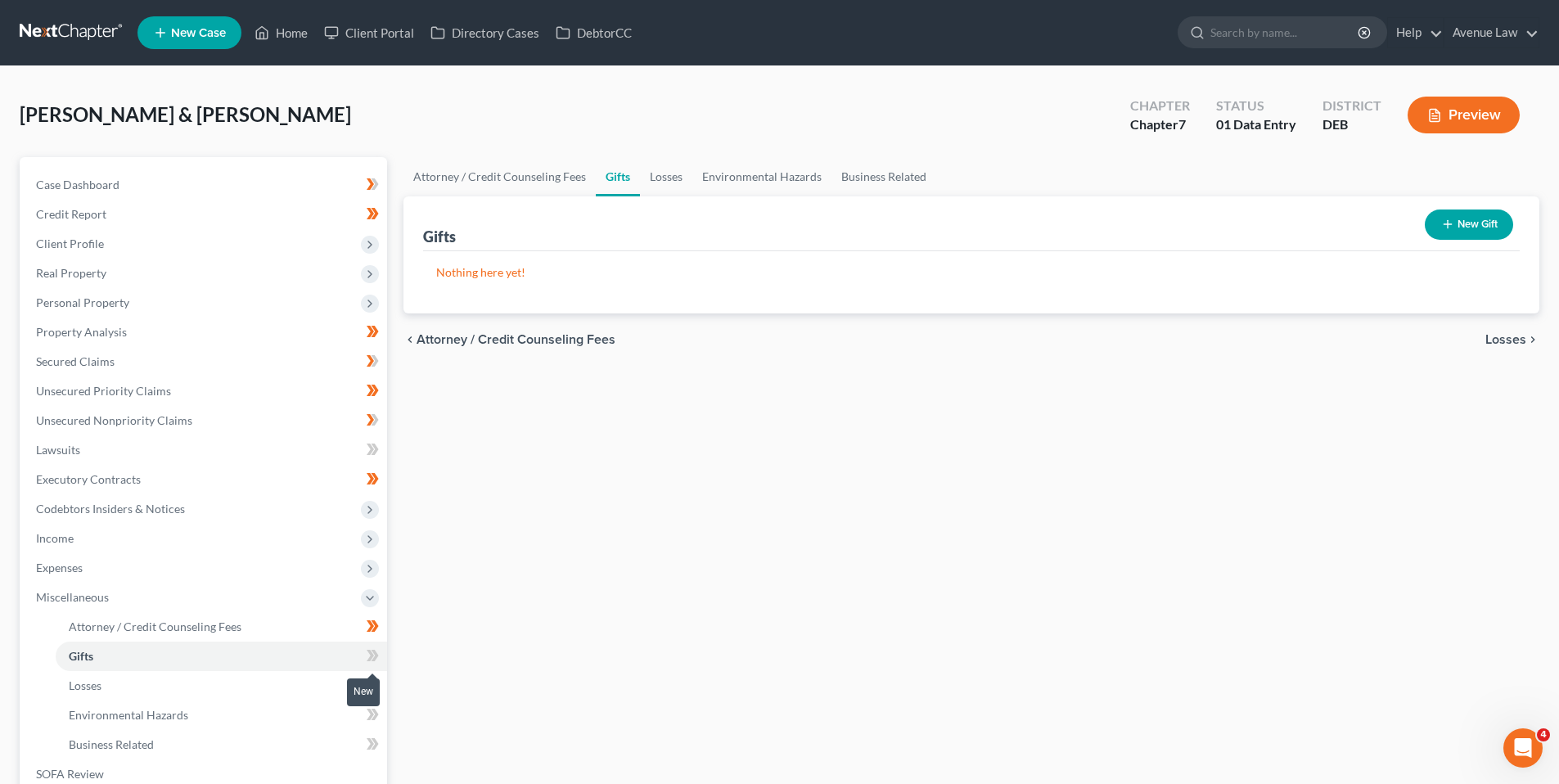
click at [375, 656] on icon at bounding box center [373, 656] width 13 height 21
click at [374, 656] on icon at bounding box center [371, 656] width 8 height 12
click at [104, 686] on link "Losses" at bounding box center [222, 685] width 331 height 29
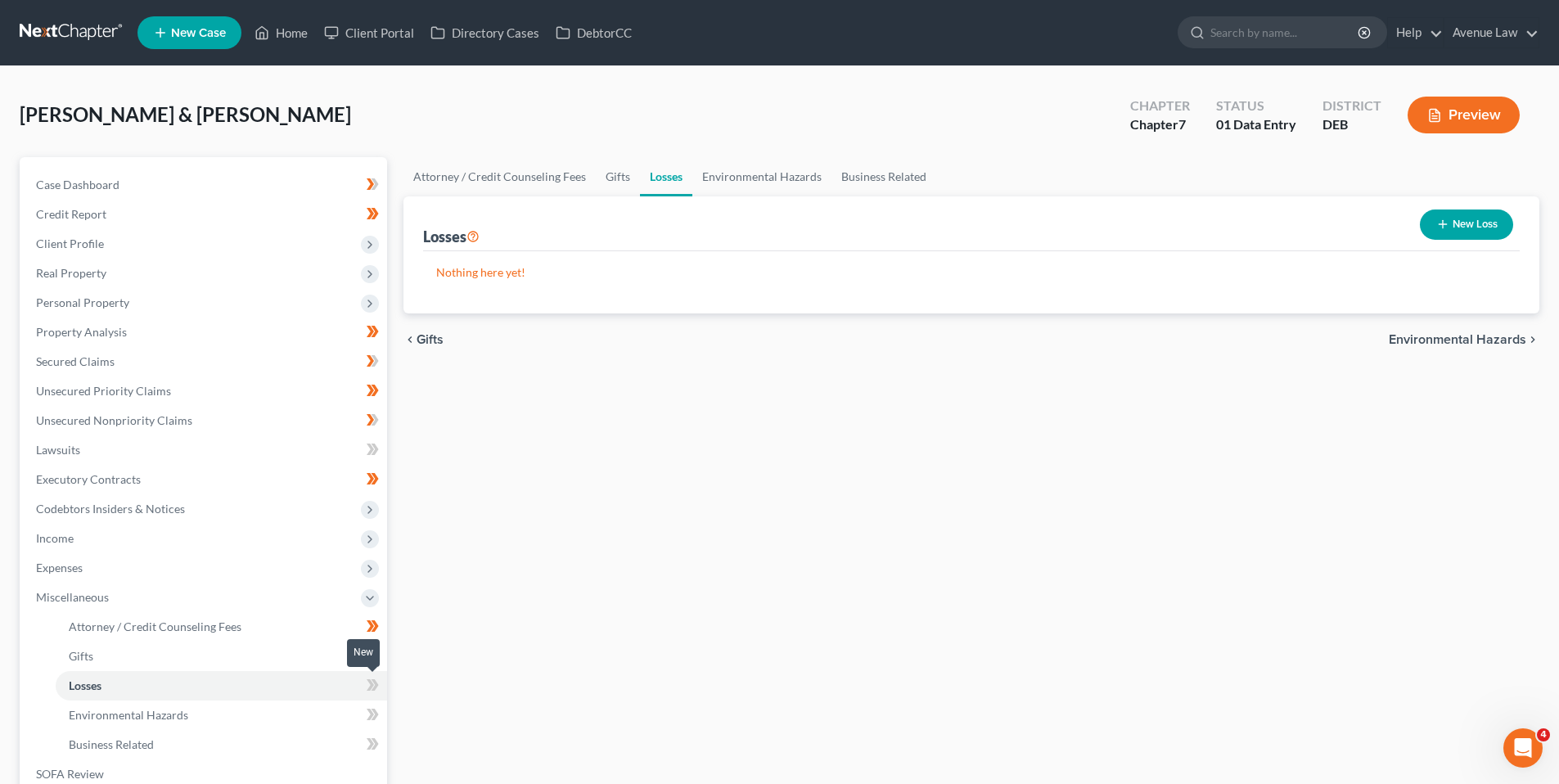
click at [374, 685] on icon at bounding box center [373, 685] width 13 height 21
click at [374, 685] on icon at bounding box center [371, 685] width 8 height 12
click at [117, 710] on span "Environmental Hazards" at bounding box center [128, 714] width 120 height 14
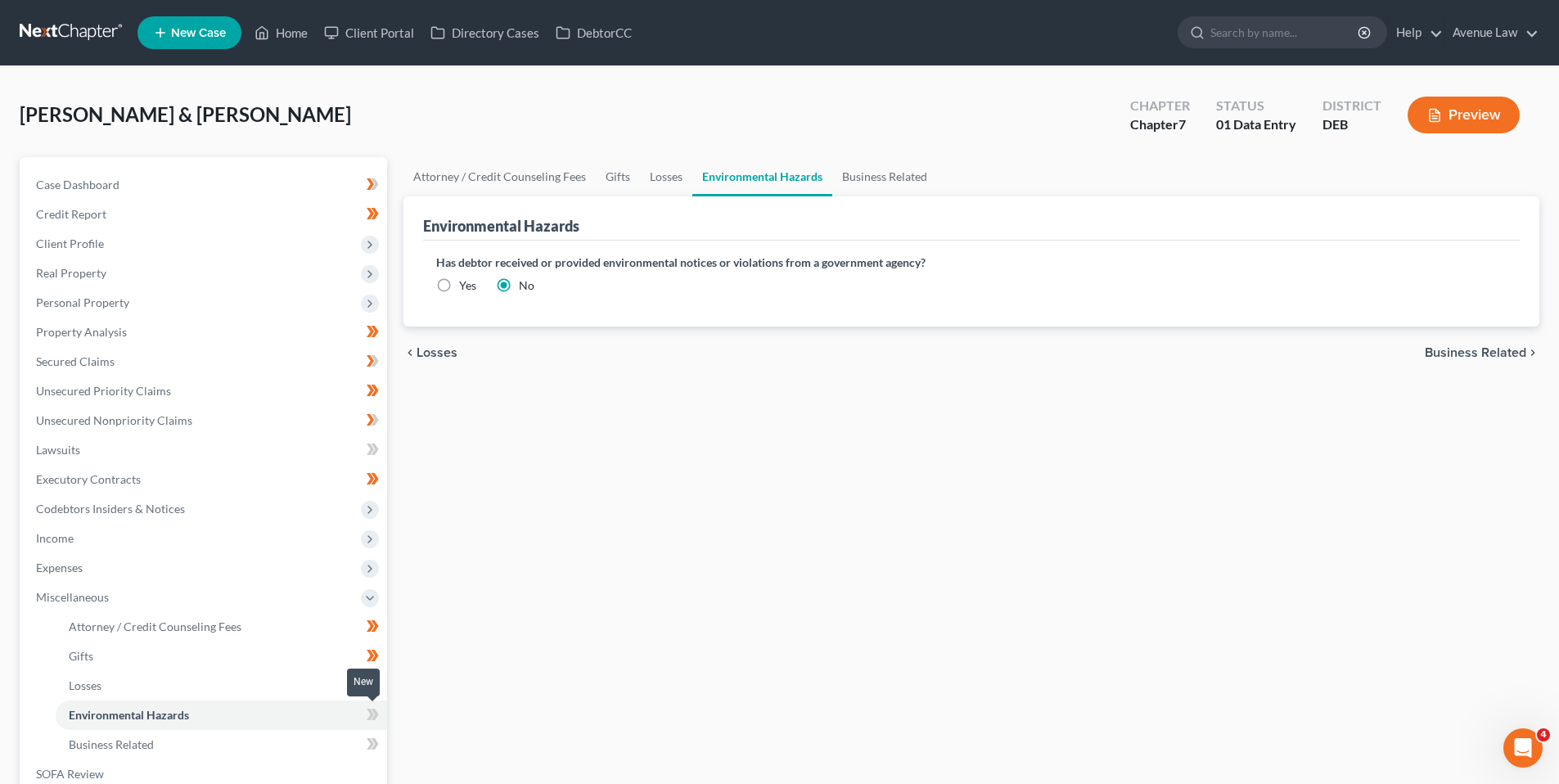
click at [372, 710] on icon at bounding box center [373, 714] width 13 height 21
click at [371, 710] on icon at bounding box center [371, 714] width 8 height 12
click at [148, 743] on span "Business Related" at bounding box center [111, 744] width 85 height 14
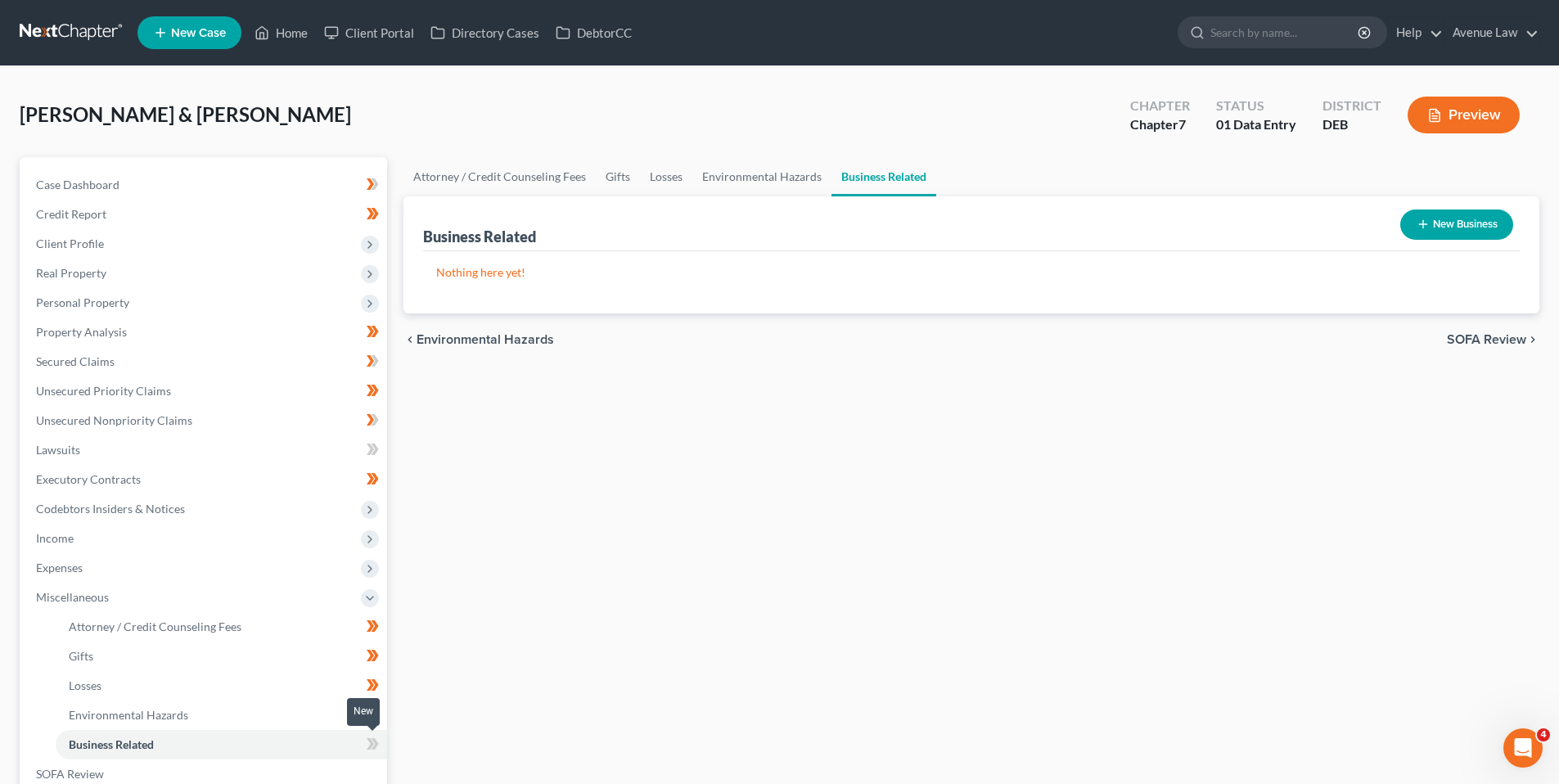
click at [373, 736] on icon at bounding box center [373, 744] width 13 height 21
click at [371, 737] on icon at bounding box center [373, 744] width 13 height 21
click at [77, 597] on span "Miscellaneous" at bounding box center [73, 597] width 73 height 14
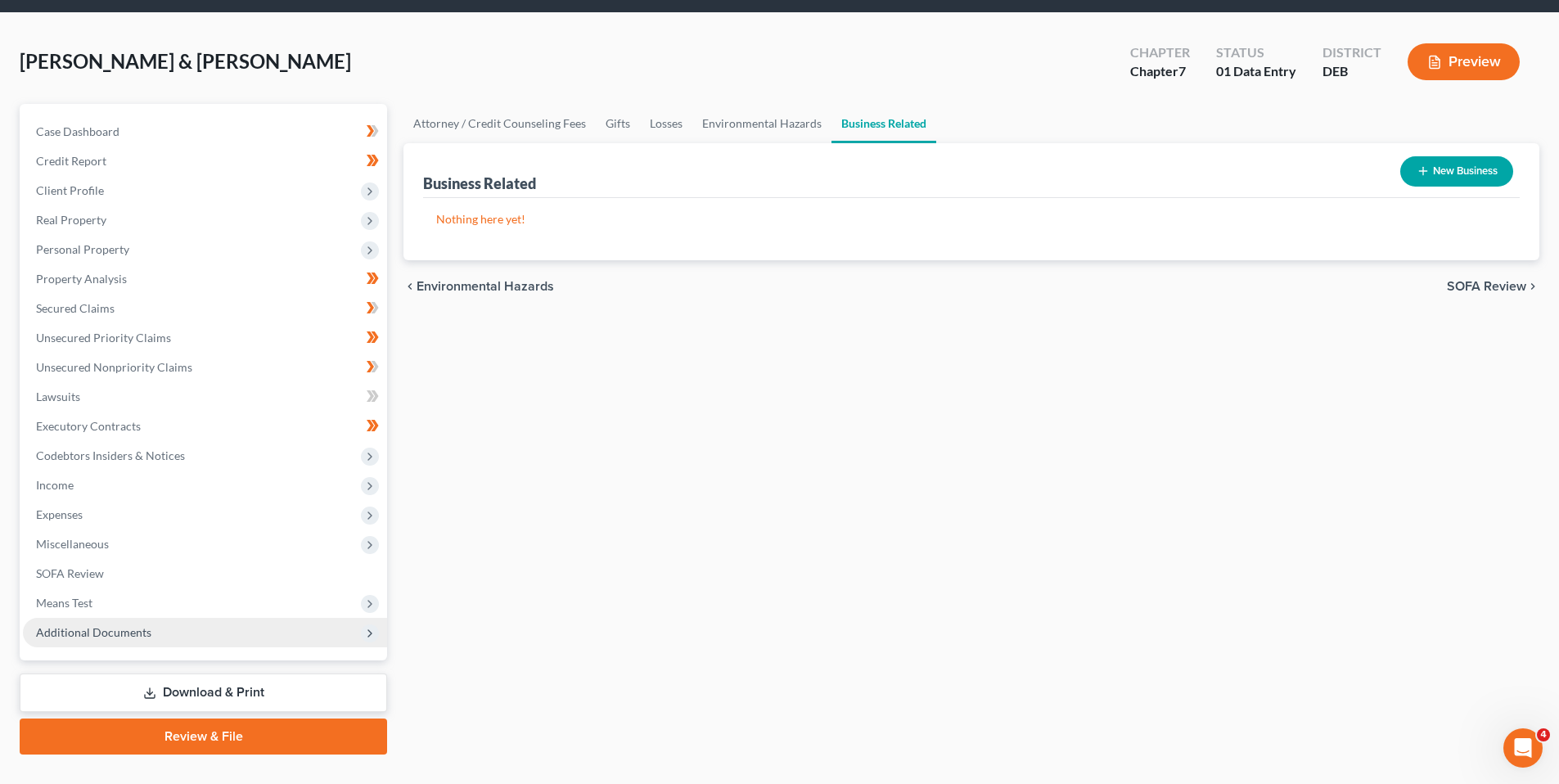
scroll to position [81, 0]
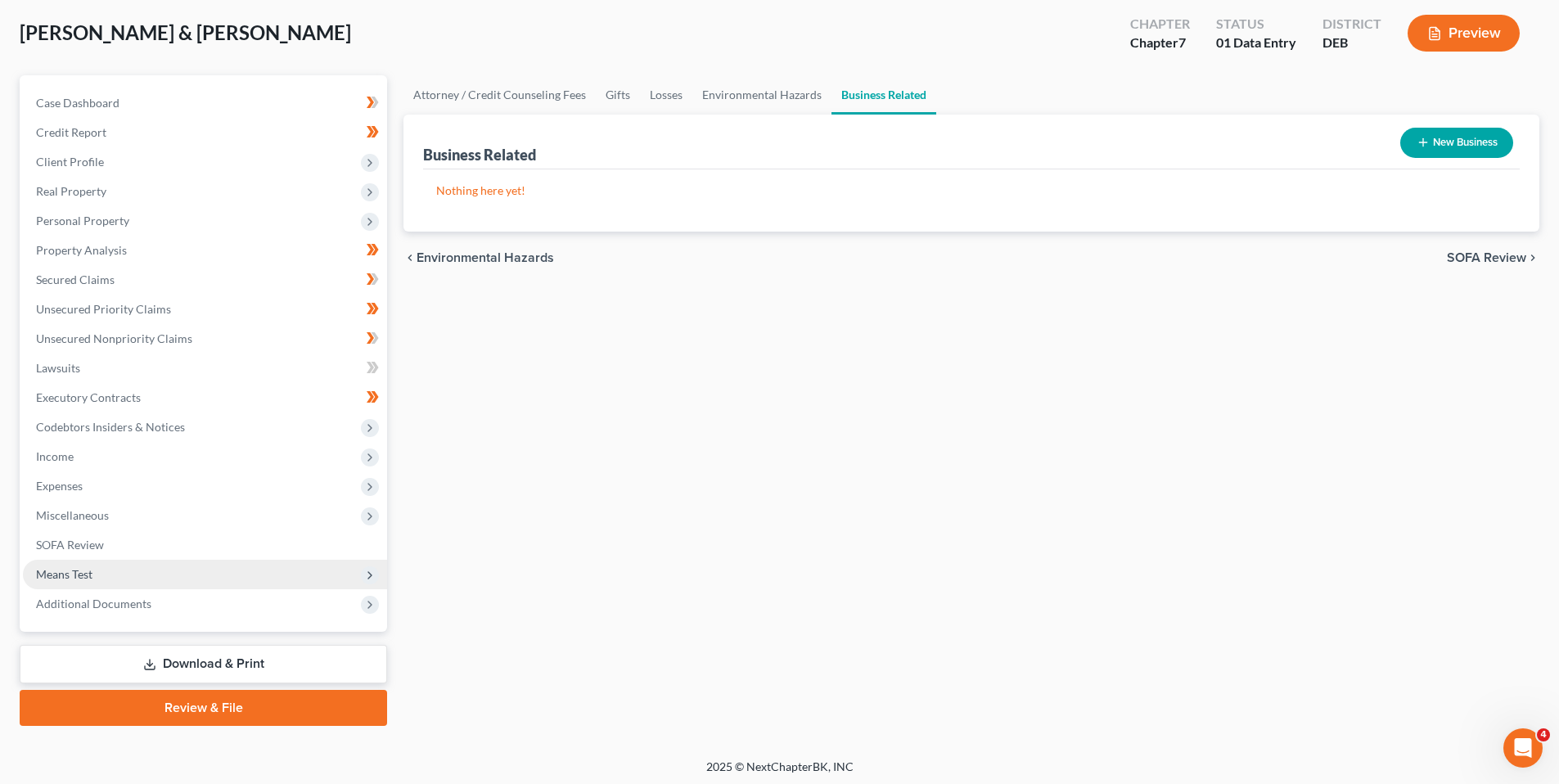
click at [80, 572] on span "Means Test" at bounding box center [65, 573] width 57 height 14
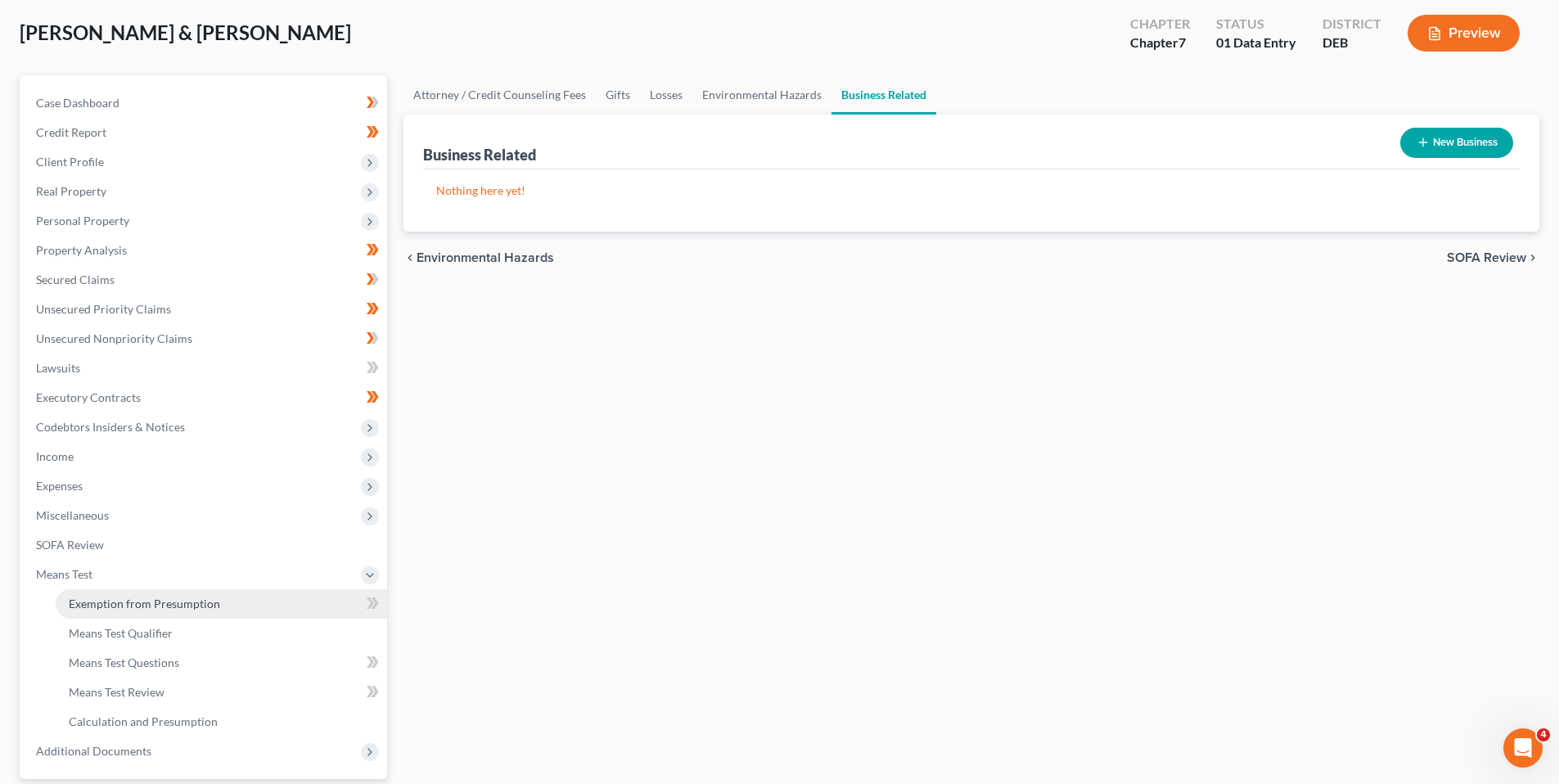
click at [151, 601] on span "Exemption from Presumption" at bounding box center [144, 603] width 151 height 14
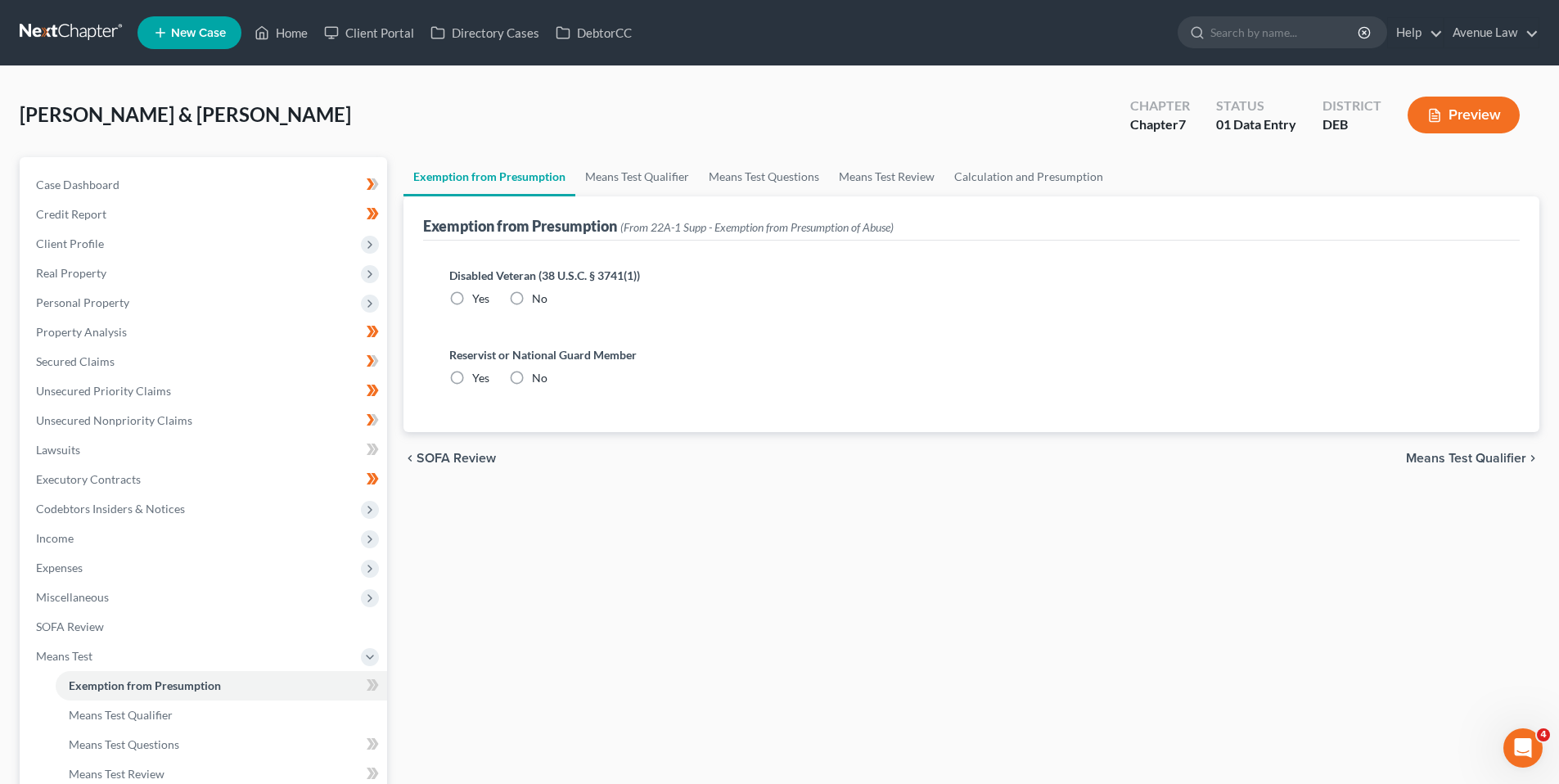
drag, startPoint x: 518, startPoint y: 292, endPoint x: 523, endPoint y: 319, distance: 27.5
click at [532, 294] on label "No" at bounding box center [540, 298] width 16 height 17
click at [538, 294] on input "No" at bounding box center [543, 295] width 11 height 11
radio input "true"
click at [532, 378] on label "No" at bounding box center [540, 377] width 16 height 17
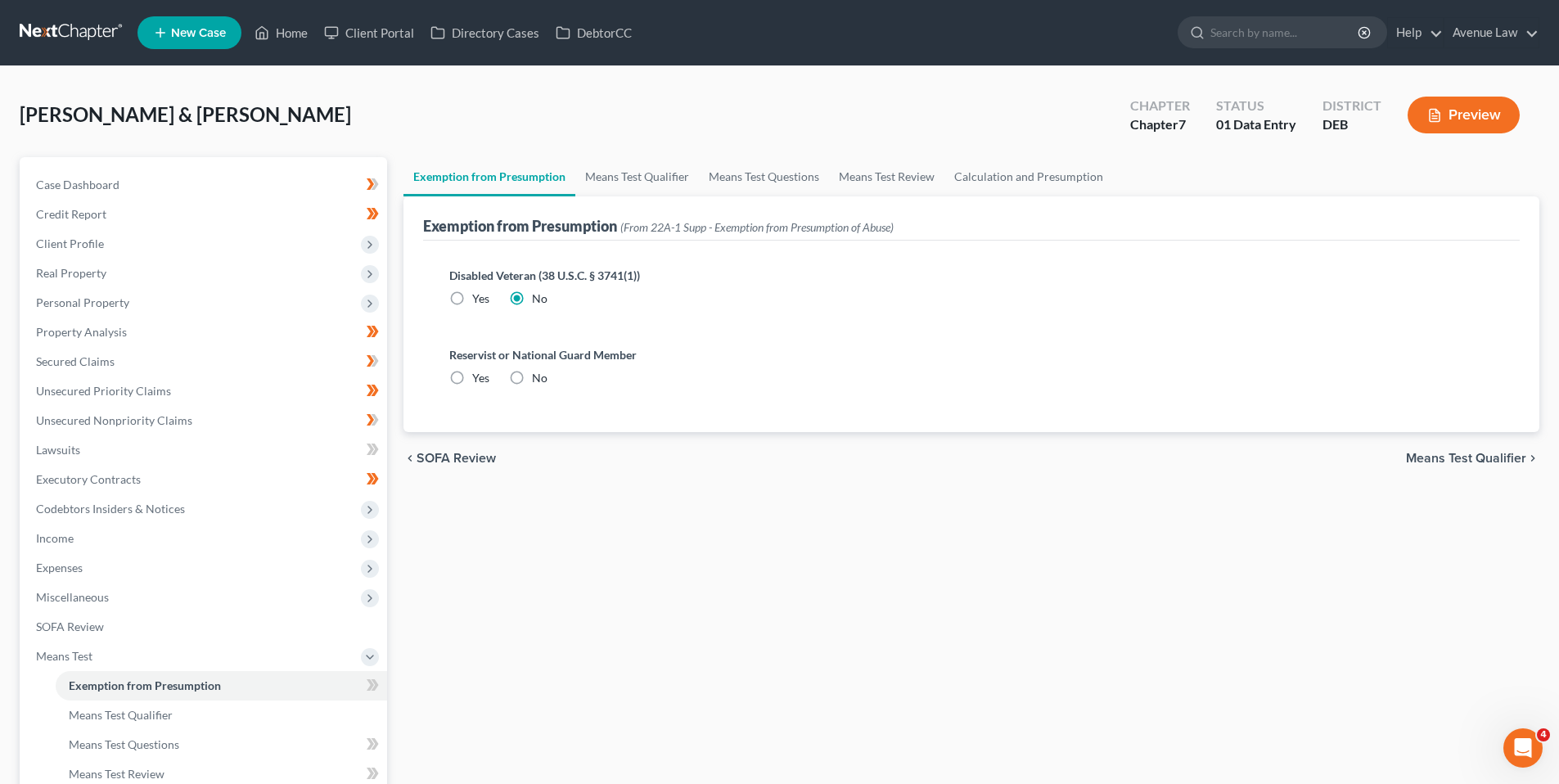
click at [538, 378] on input "No" at bounding box center [543, 374] width 11 height 11
radio input "true"
click at [374, 688] on icon at bounding box center [376, 685] width 8 height 12
click at [371, 688] on icon at bounding box center [373, 685] width 13 height 21
click at [156, 711] on span "Means Test Qualifier" at bounding box center [121, 714] width 104 height 14
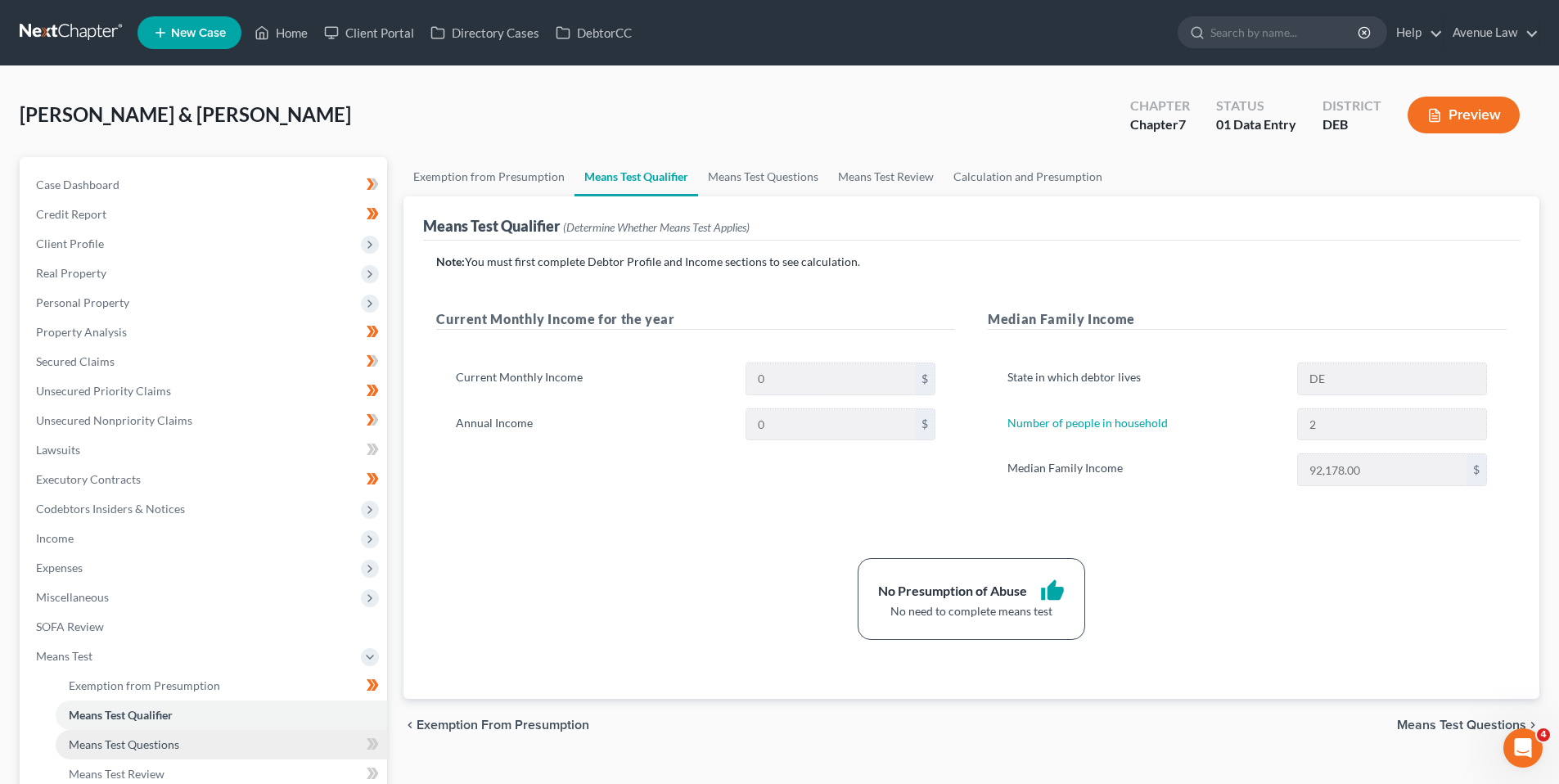
click at [159, 740] on span "Means Test Questions" at bounding box center [124, 744] width 111 height 14
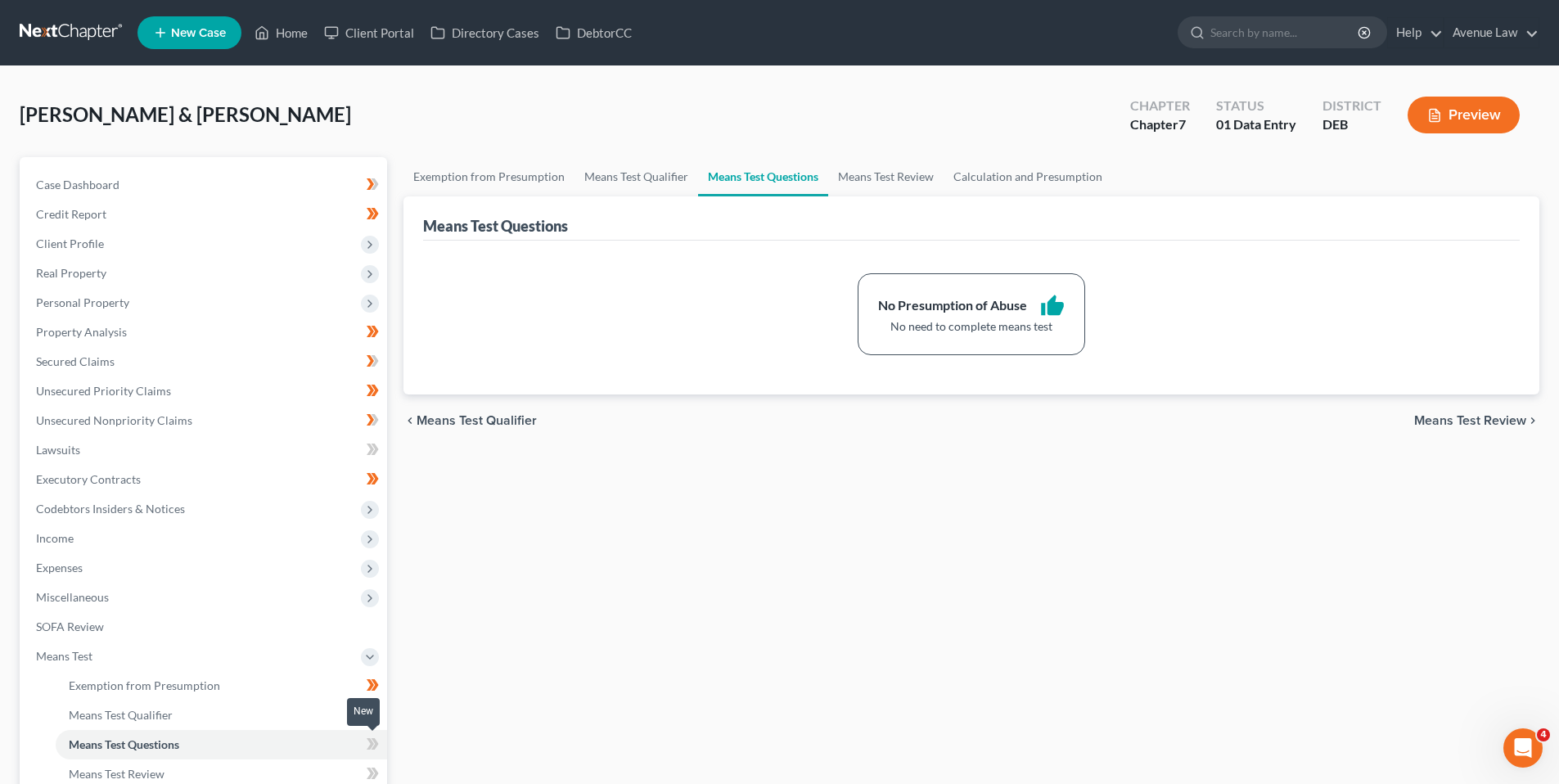
click at [374, 742] on icon at bounding box center [373, 744] width 13 height 21
click at [371, 742] on icon at bounding box center [373, 744] width 13 height 21
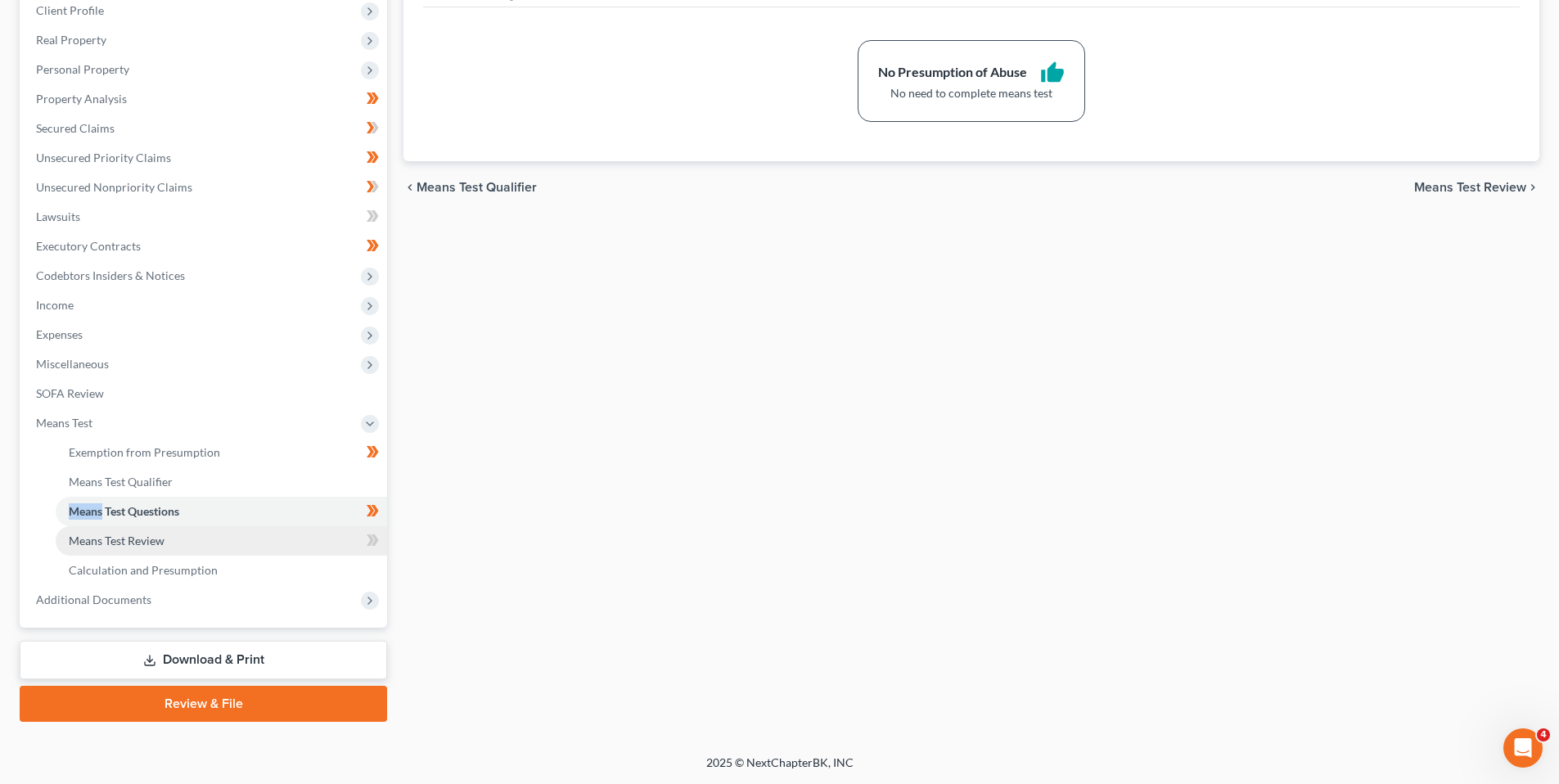
click at [133, 541] on span "Means Test Review" at bounding box center [117, 540] width 96 height 14
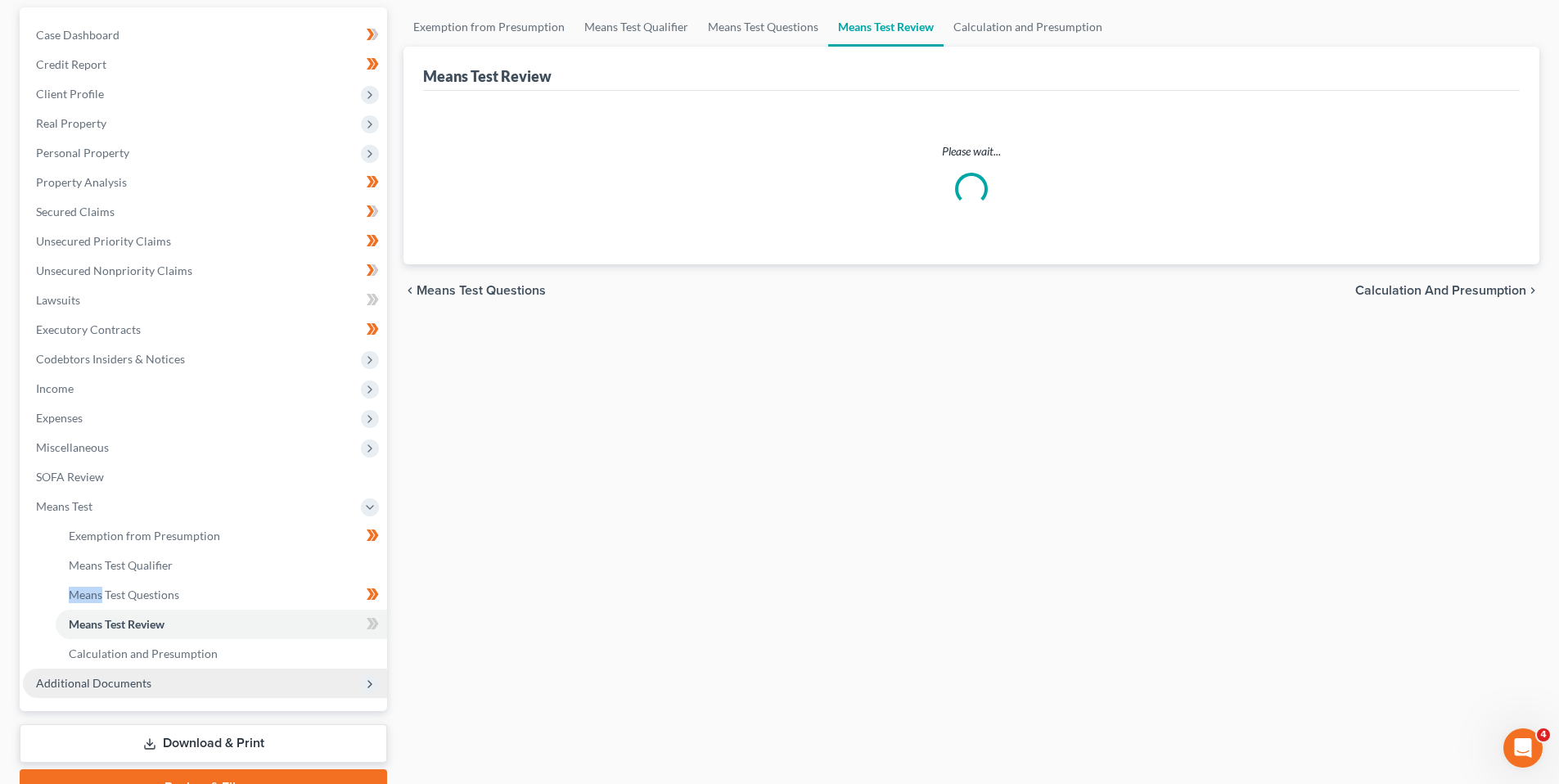
scroll to position [164, 0]
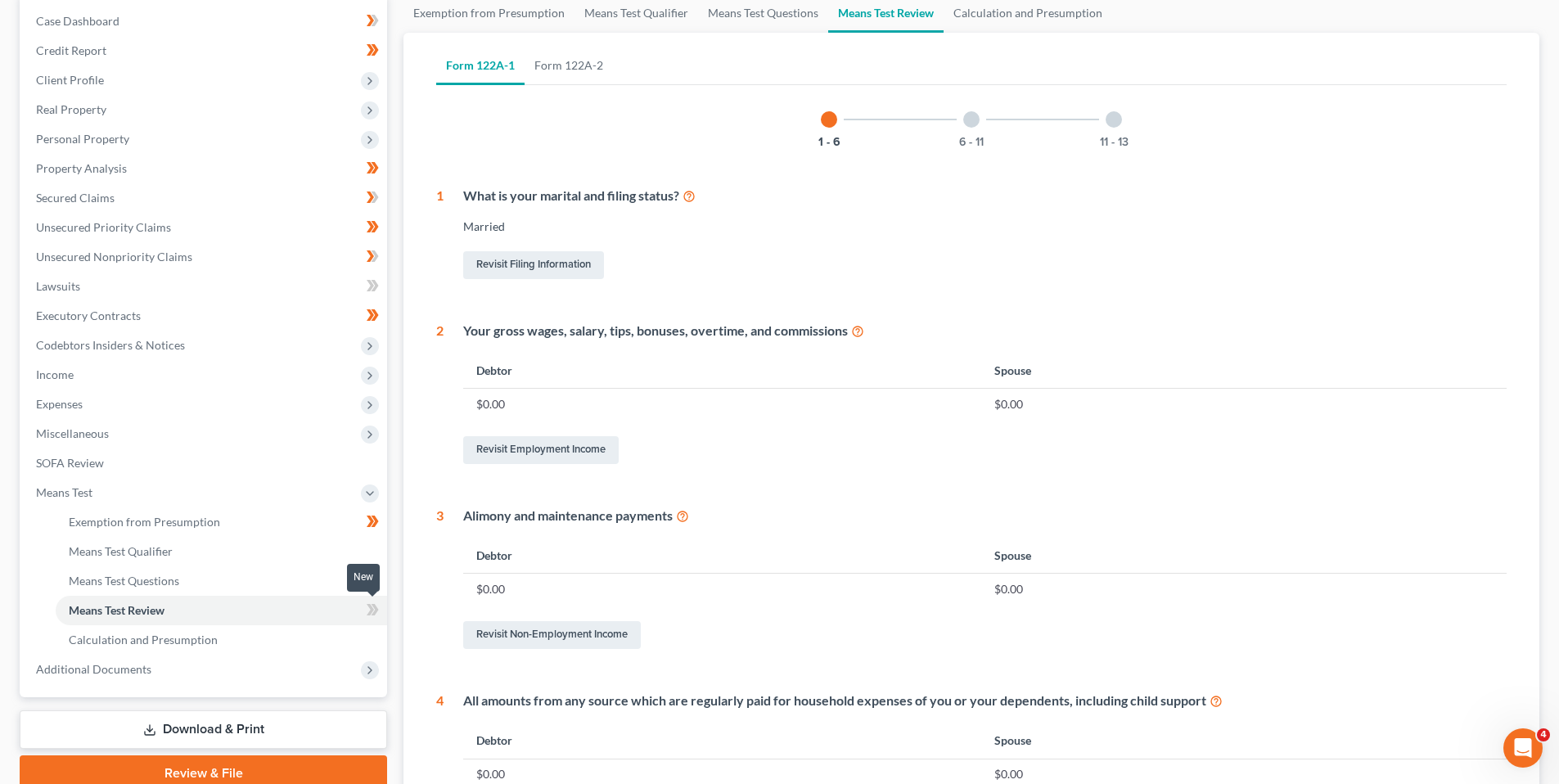
click at [376, 607] on icon at bounding box center [376, 610] width 8 height 12
click at [75, 489] on span "Means Test" at bounding box center [65, 492] width 57 height 14
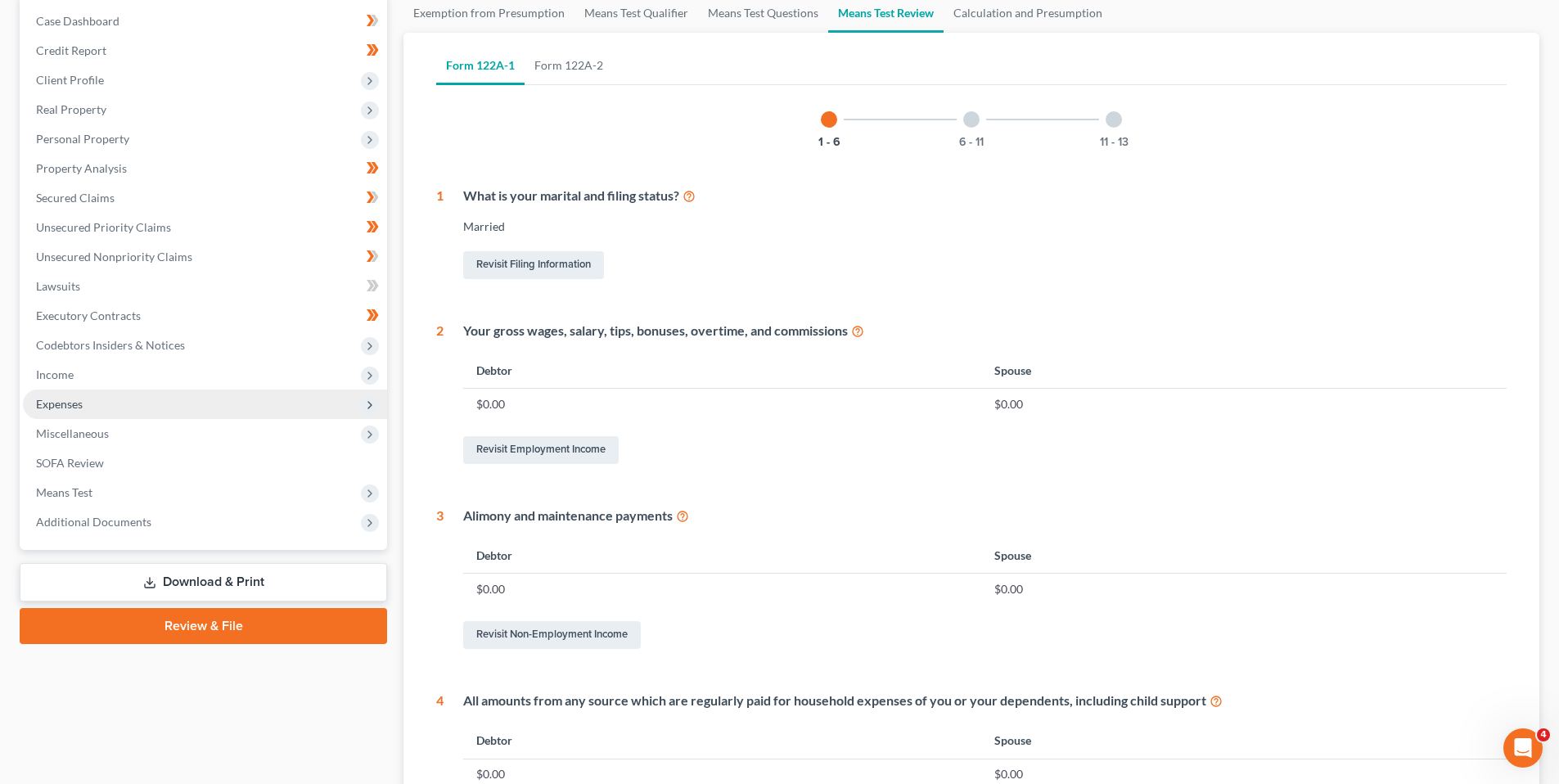
click at [75, 403] on span "Expenses" at bounding box center [60, 404] width 47 height 14
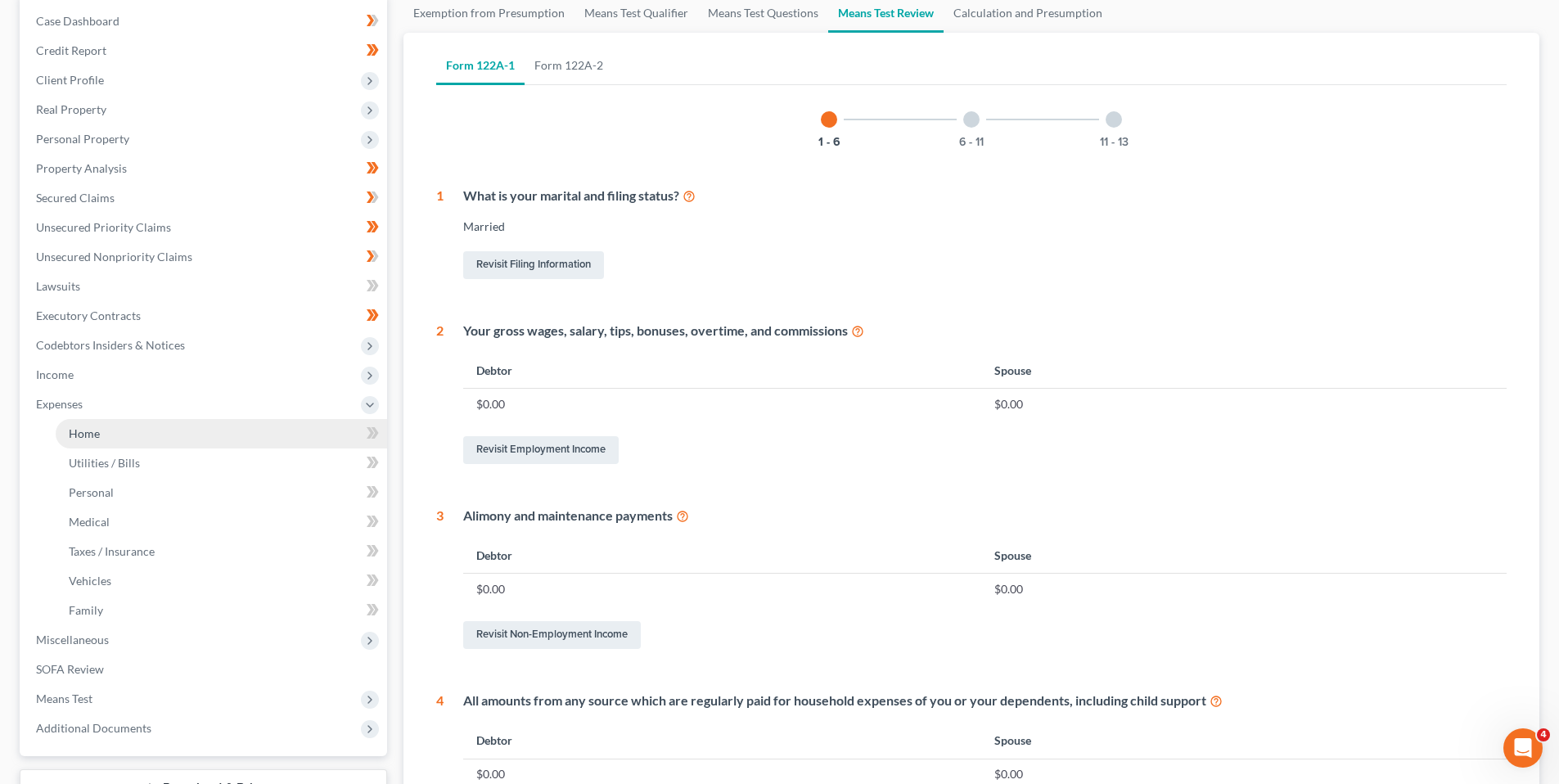
click at [102, 432] on link "Home" at bounding box center [222, 433] width 331 height 29
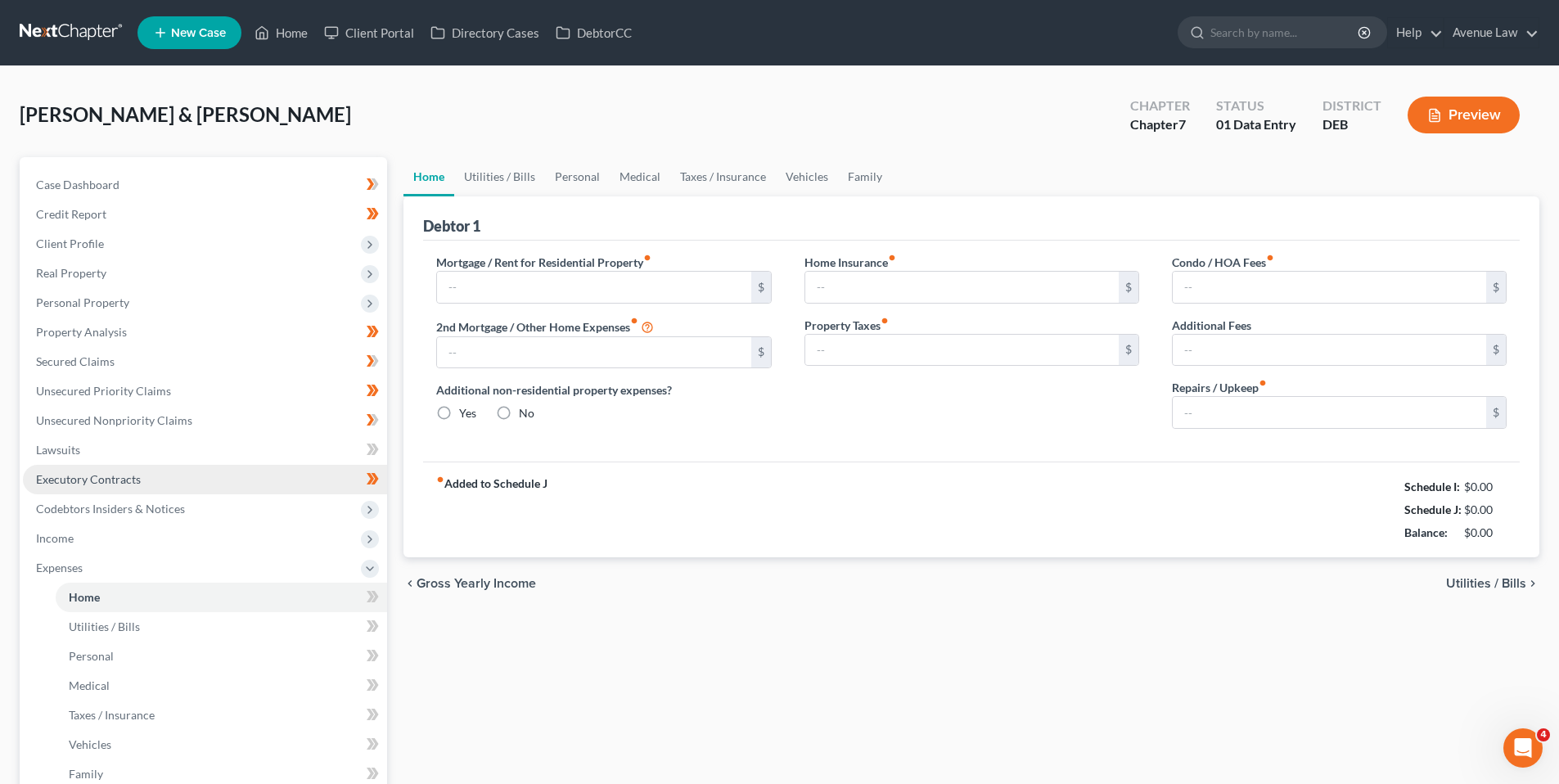
type input "0.00"
radio input "true"
type input "0.00"
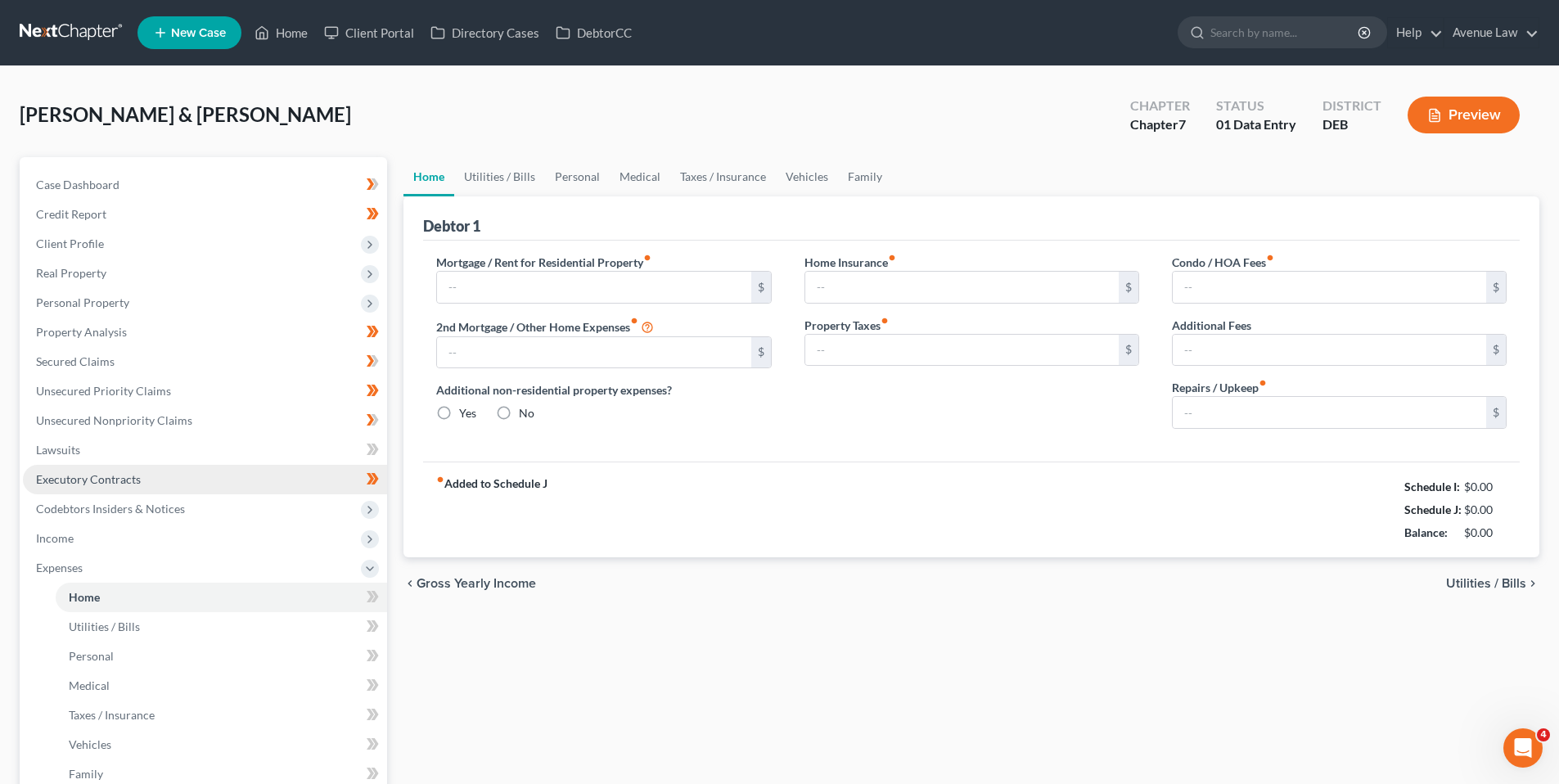
type input "0.00"
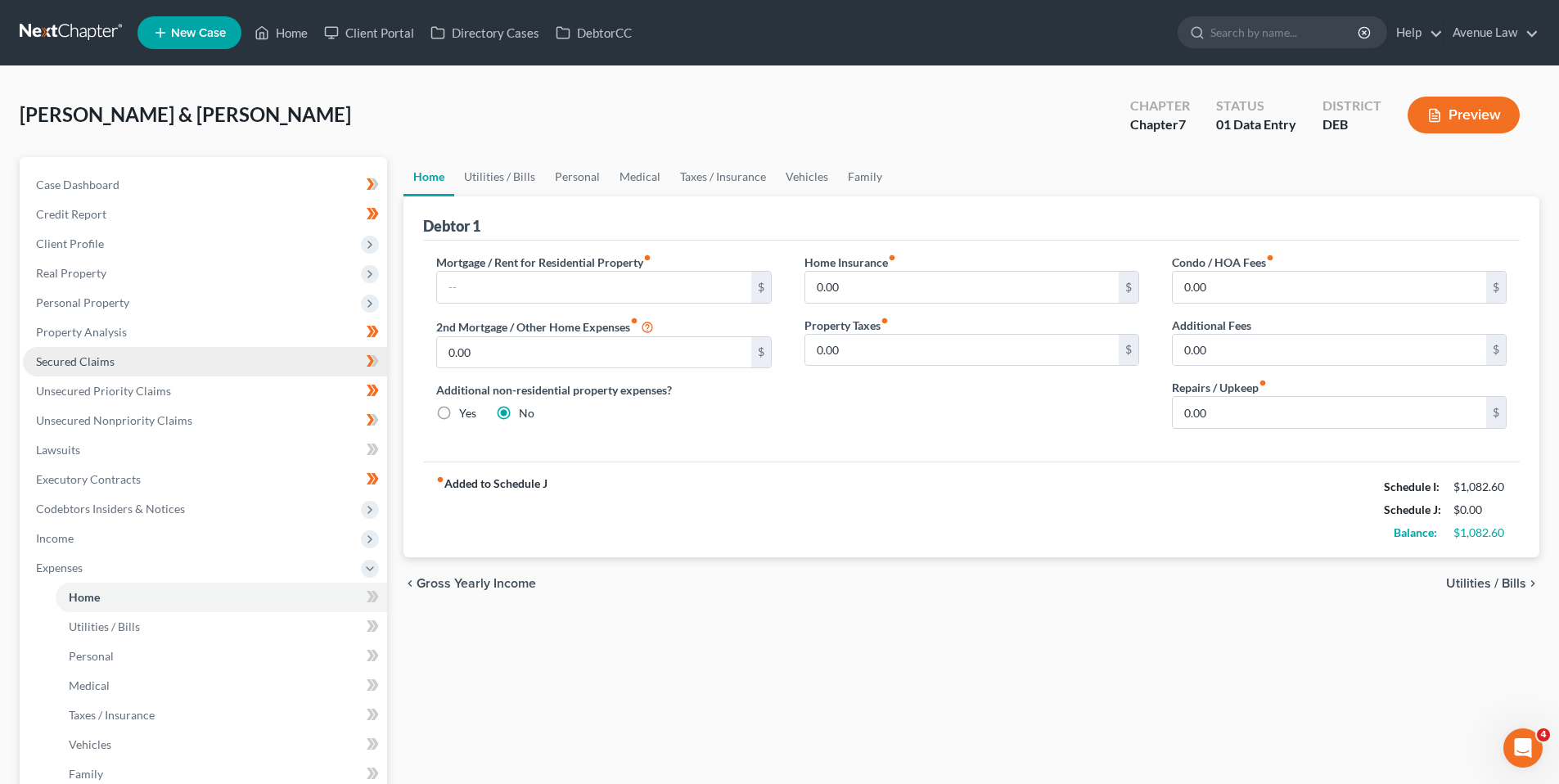
click at [98, 366] on span "Secured Claims" at bounding box center [75, 361] width 78 height 14
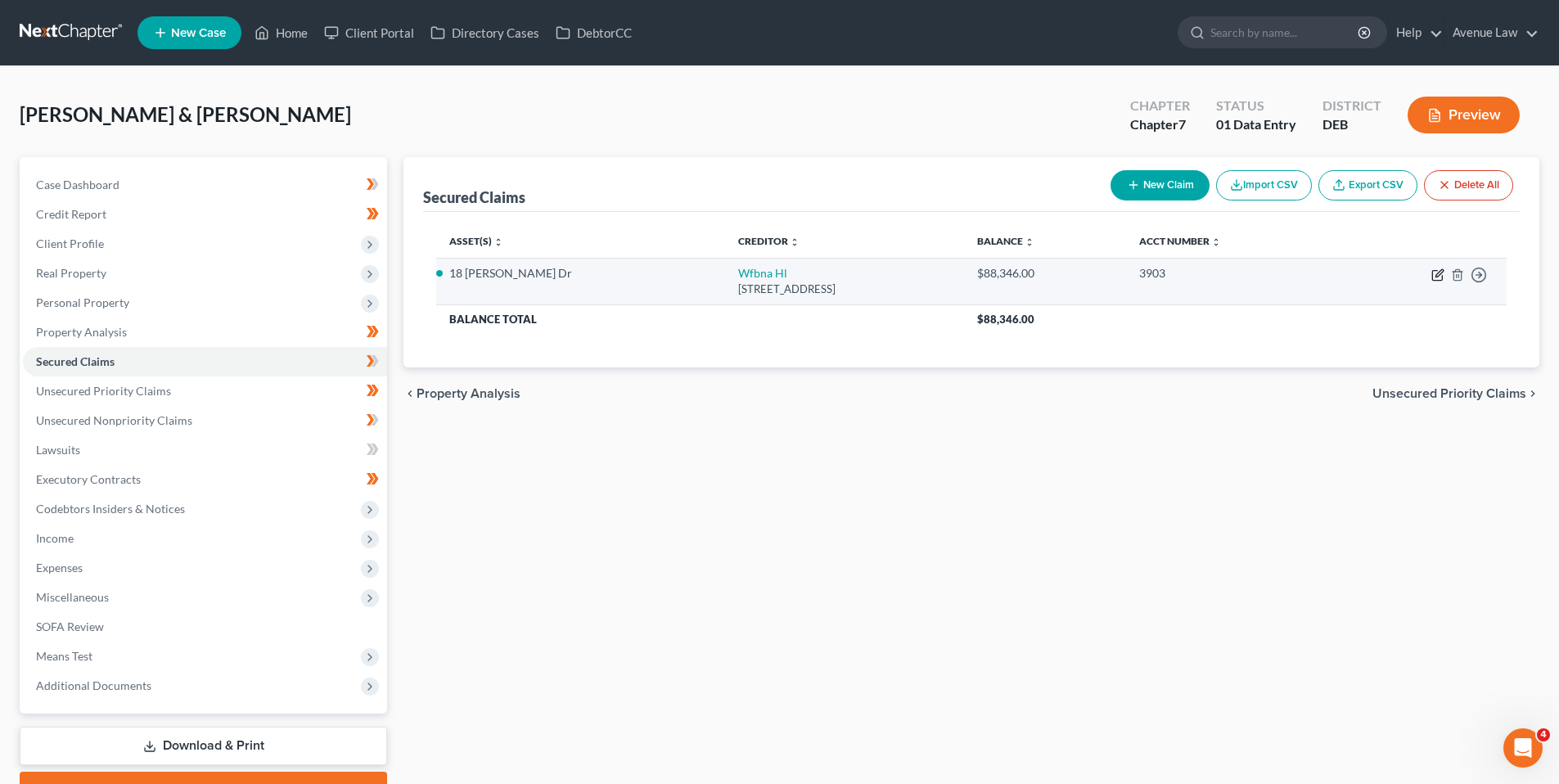
click at [1436, 276] on icon "button" at bounding box center [1439, 273] width 8 height 8
select select "9"
select select "2"
select select "4"
select select "2"
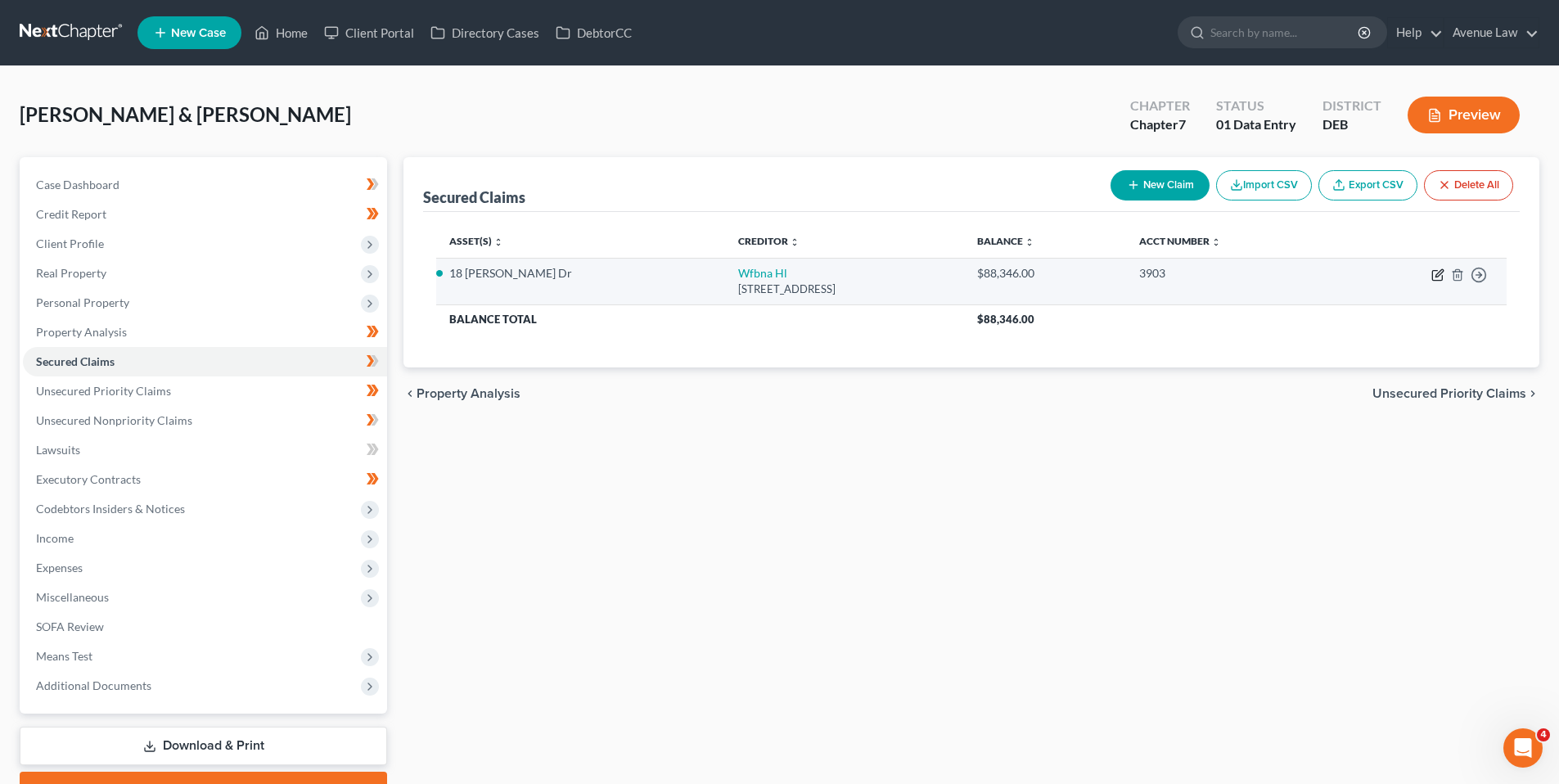
select select "0"
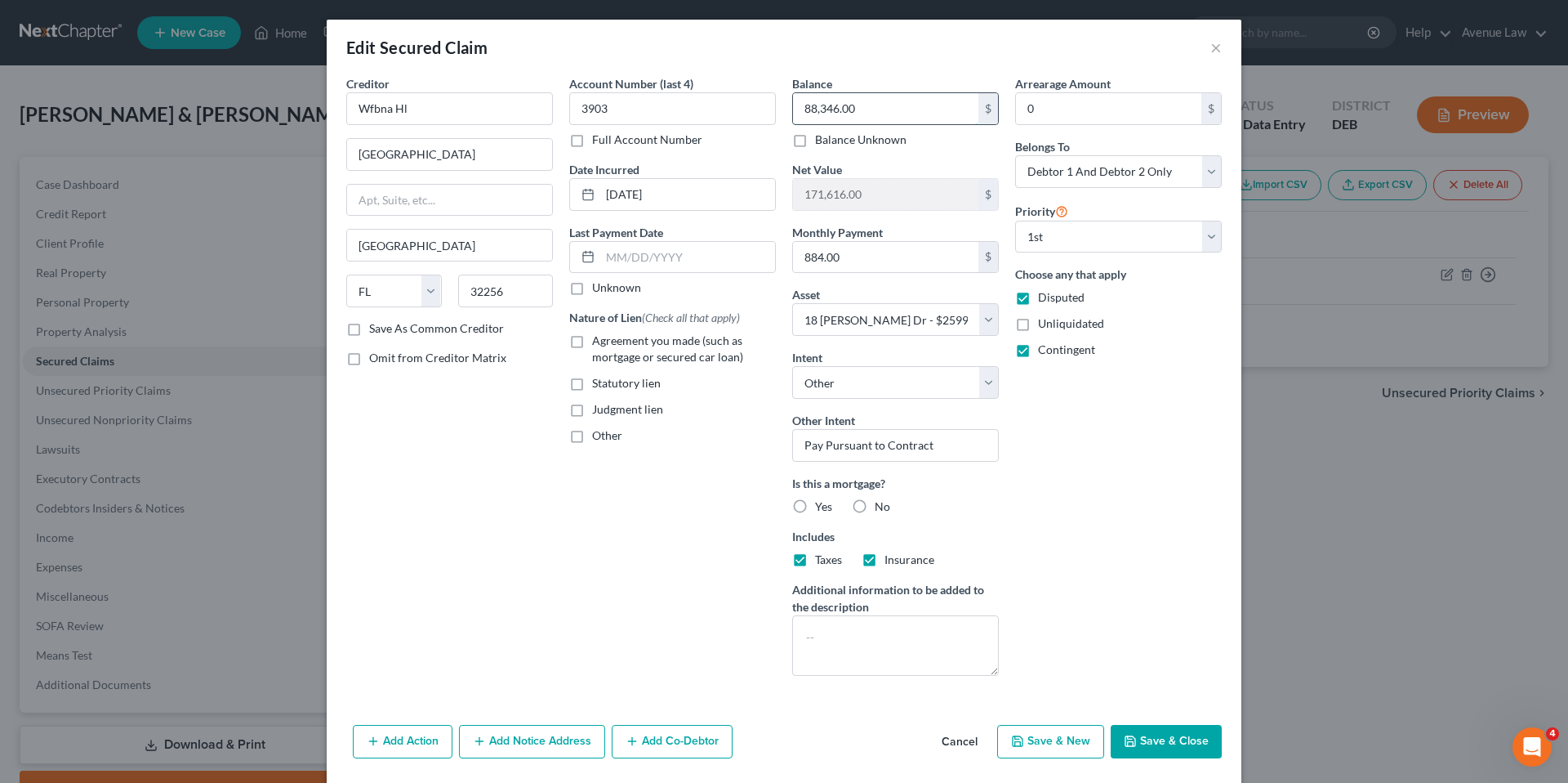
click at [862, 115] on input "88,346.00" at bounding box center [884, 109] width 185 height 31
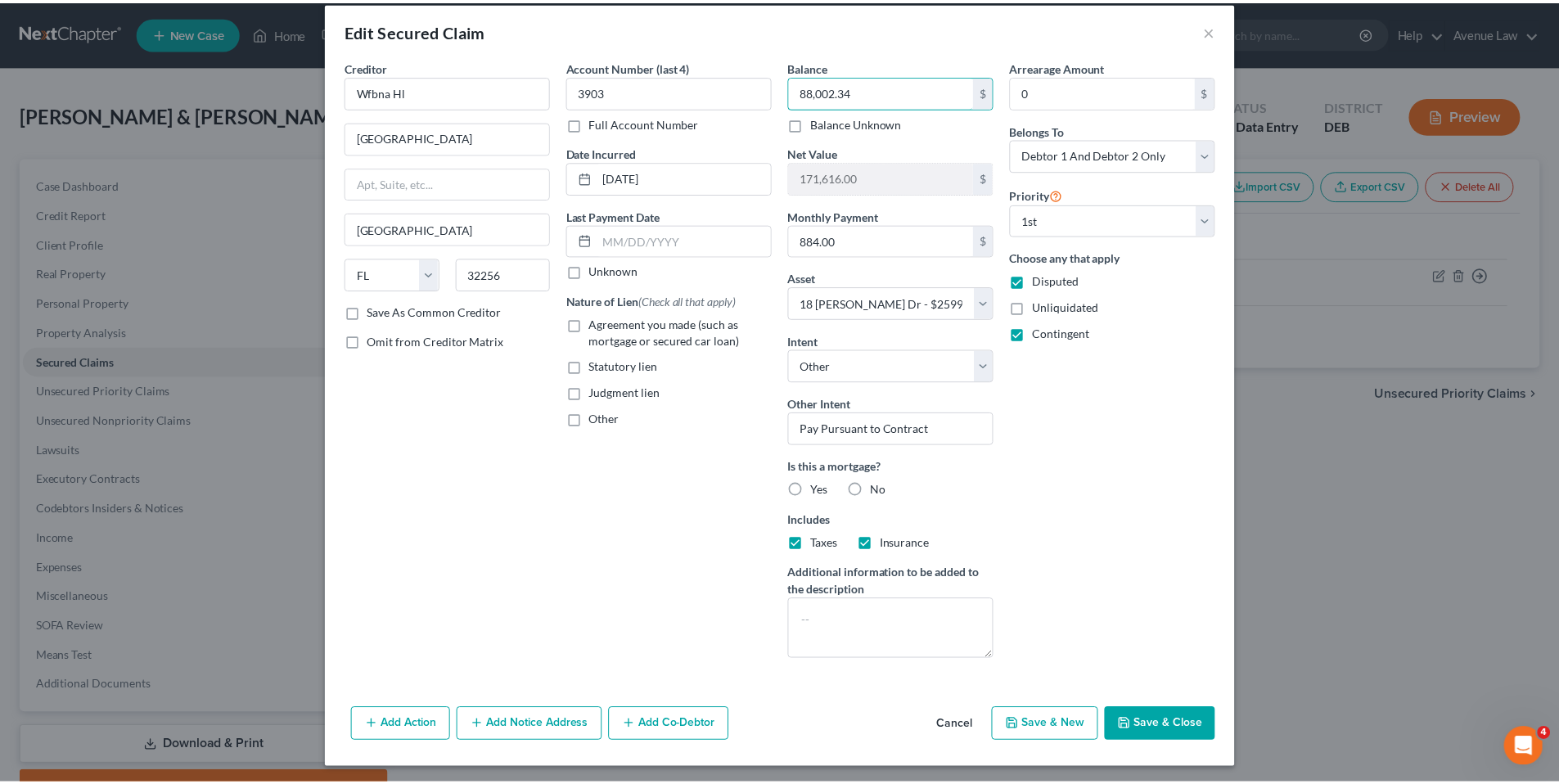
scroll to position [22, 0]
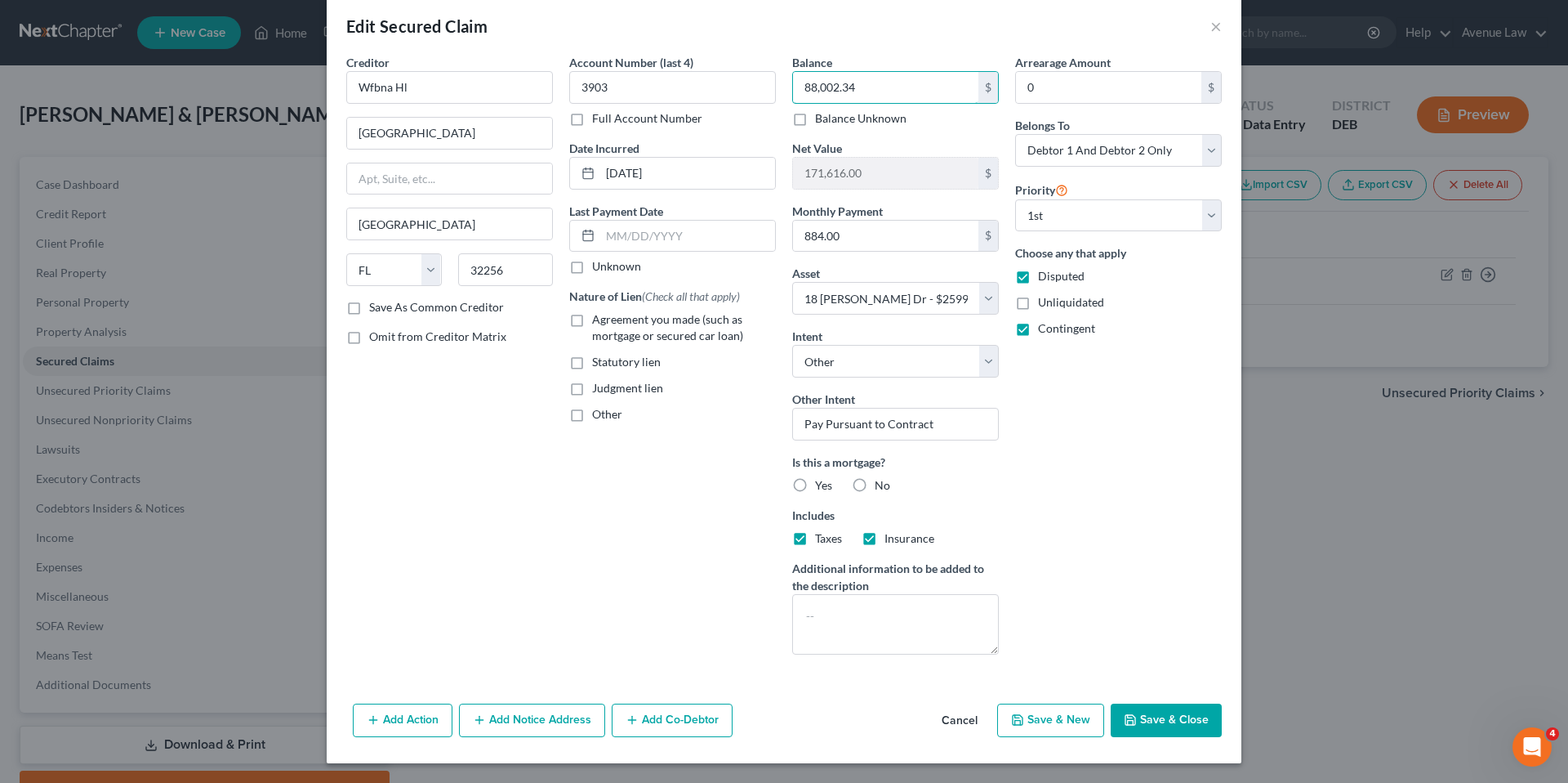
type input "88,002.34"
click at [1145, 715] on button "Save & Close" at bounding box center [1166, 720] width 112 height 34
select select
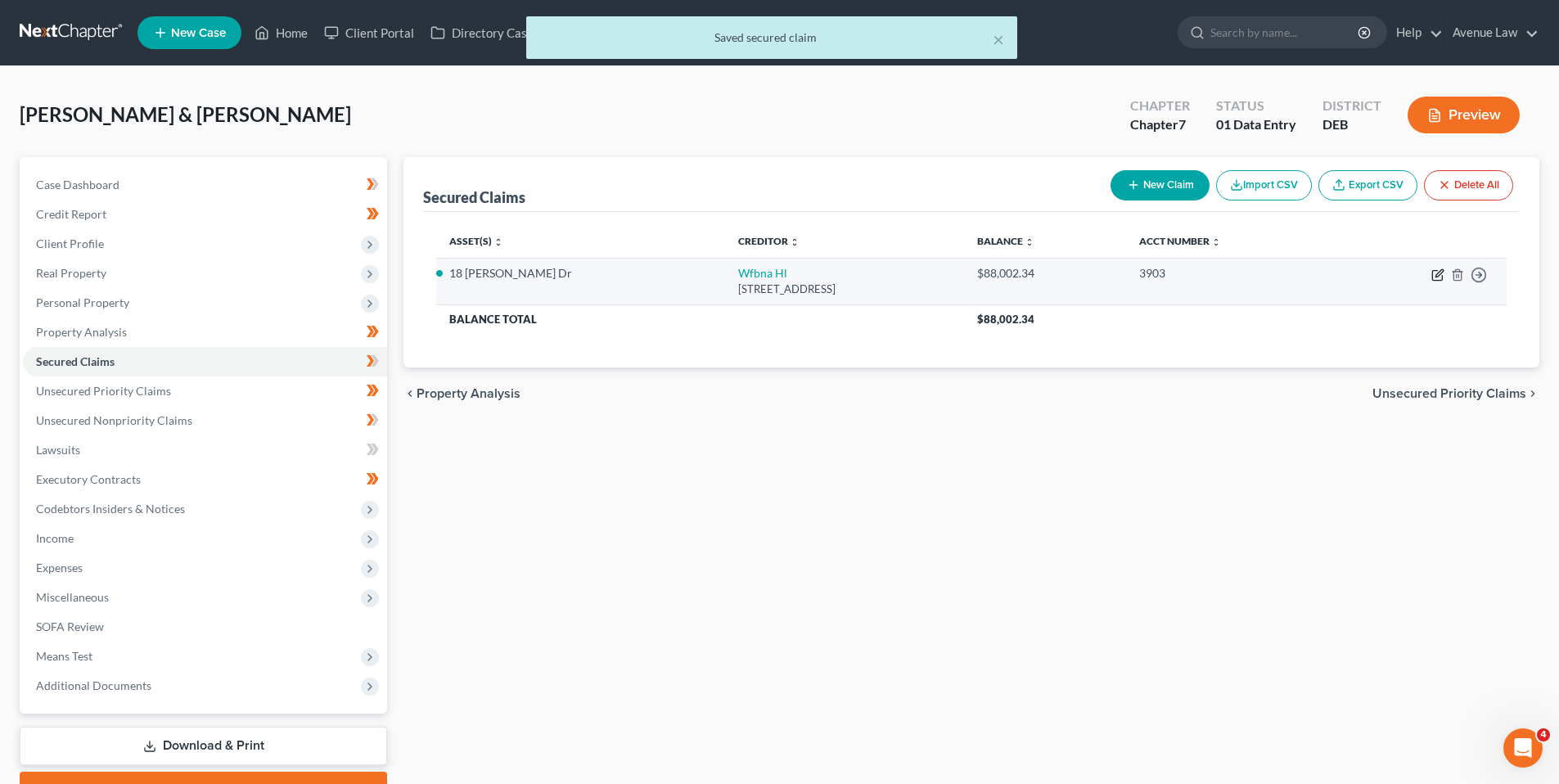
click at [1440, 274] on icon "button" at bounding box center [1437, 274] width 13 height 13
select select "9"
select select "4"
select select "2"
select select "0"
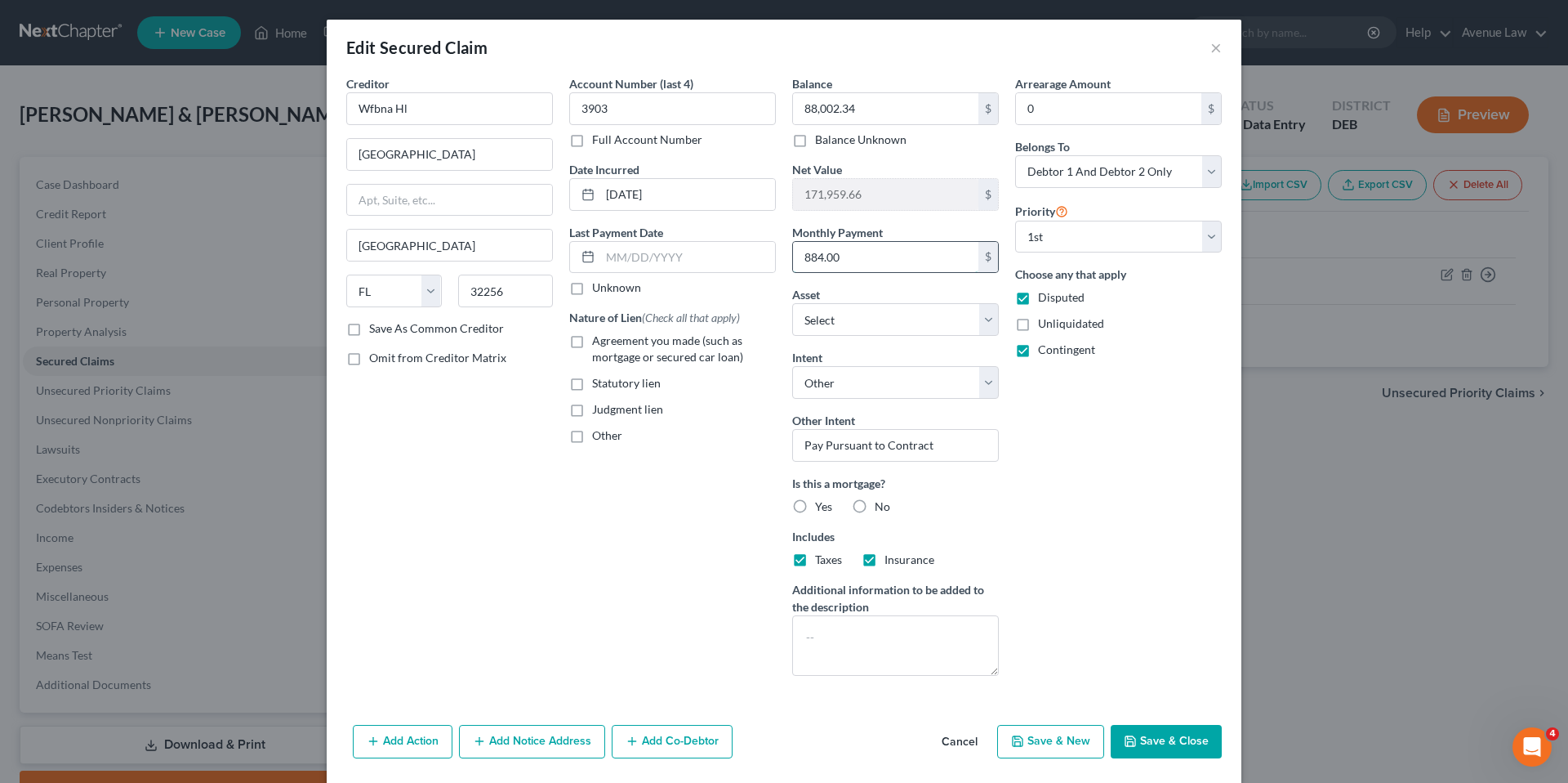
click at [856, 259] on input "884.00" at bounding box center [884, 257] width 185 height 31
click at [853, 253] on input "884.00" at bounding box center [884, 257] width 185 height 31
type input "884.28"
click at [1149, 733] on button "Save & Close" at bounding box center [1166, 741] width 112 height 34
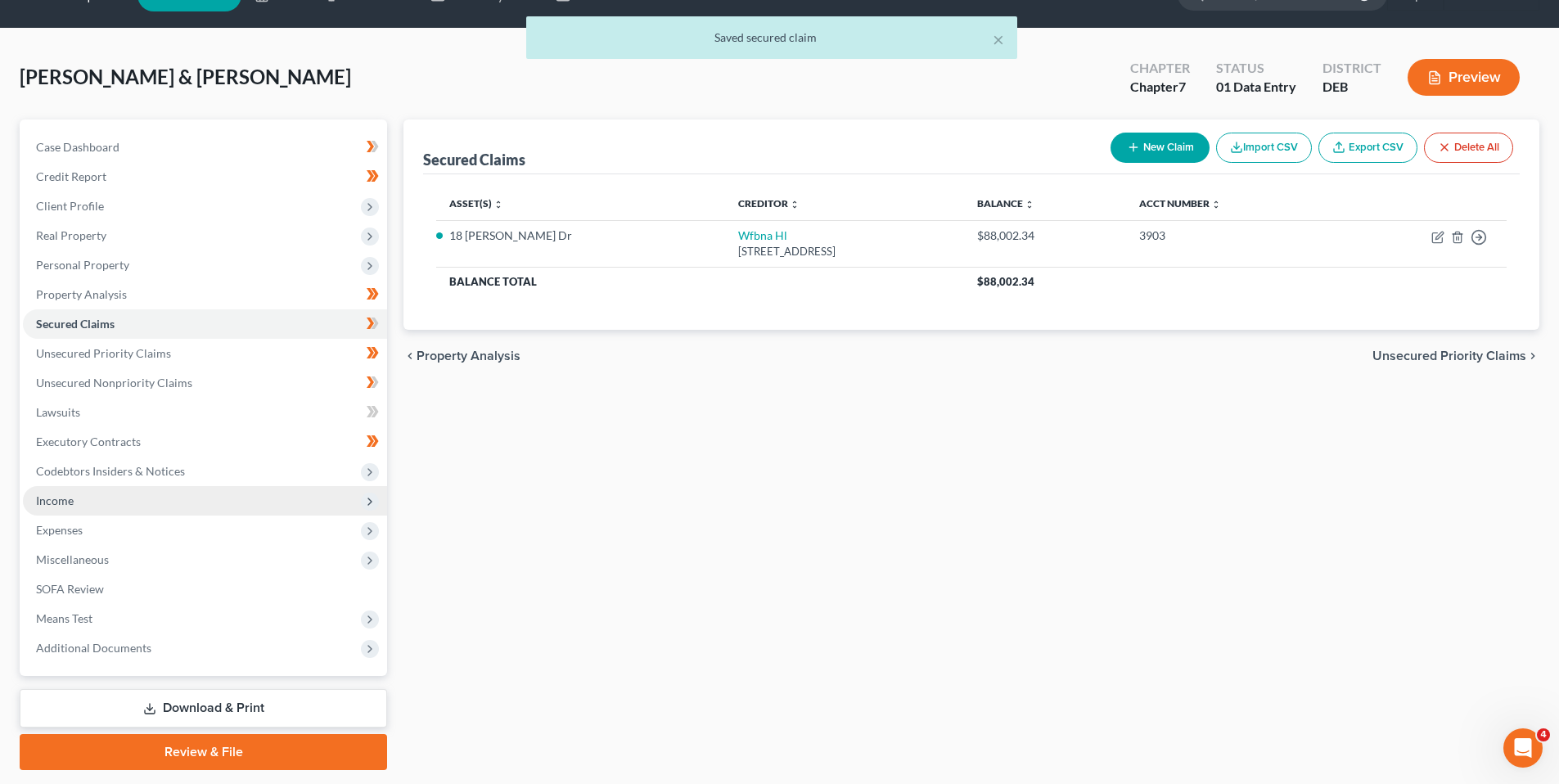
scroll to position [86, 0]
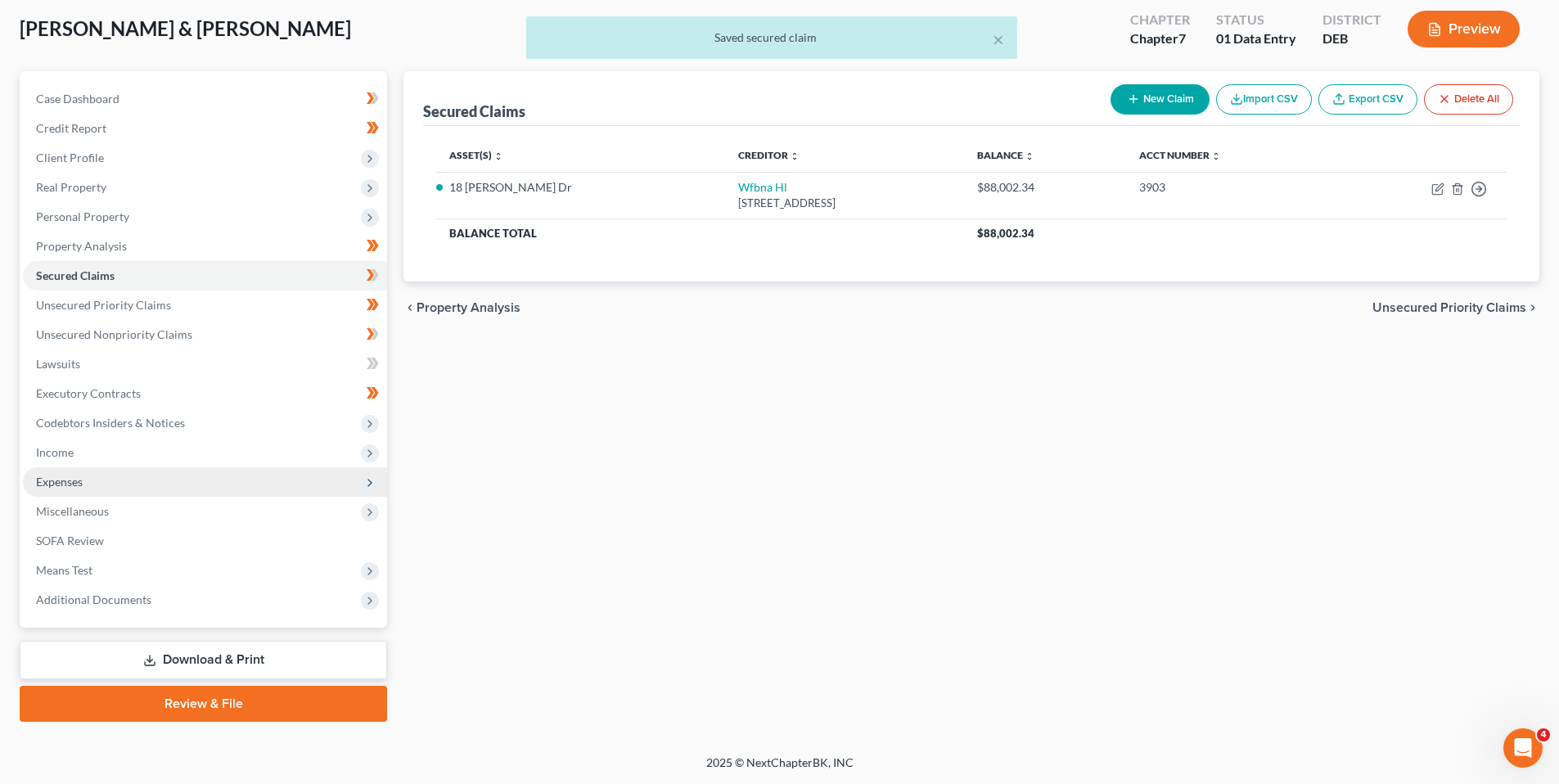
drag, startPoint x: 62, startPoint y: 479, endPoint x: 70, endPoint y: 472, distance: 10.6
click at [62, 479] on span "Expenses" at bounding box center [60, 481] width 47 height 14
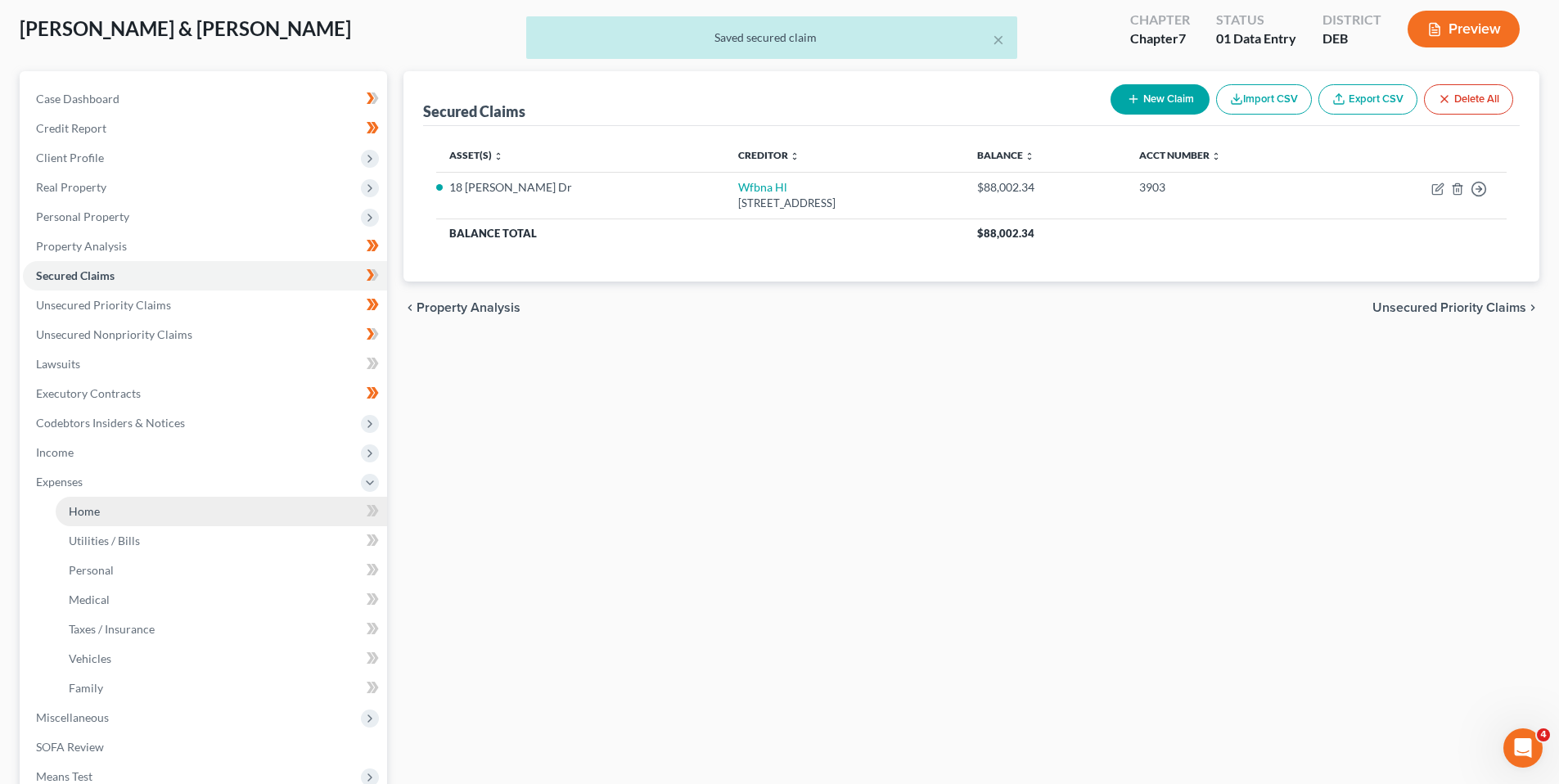
click at [81, 508] on span "Home" at bounding box center [84, 511] width 31 height 14
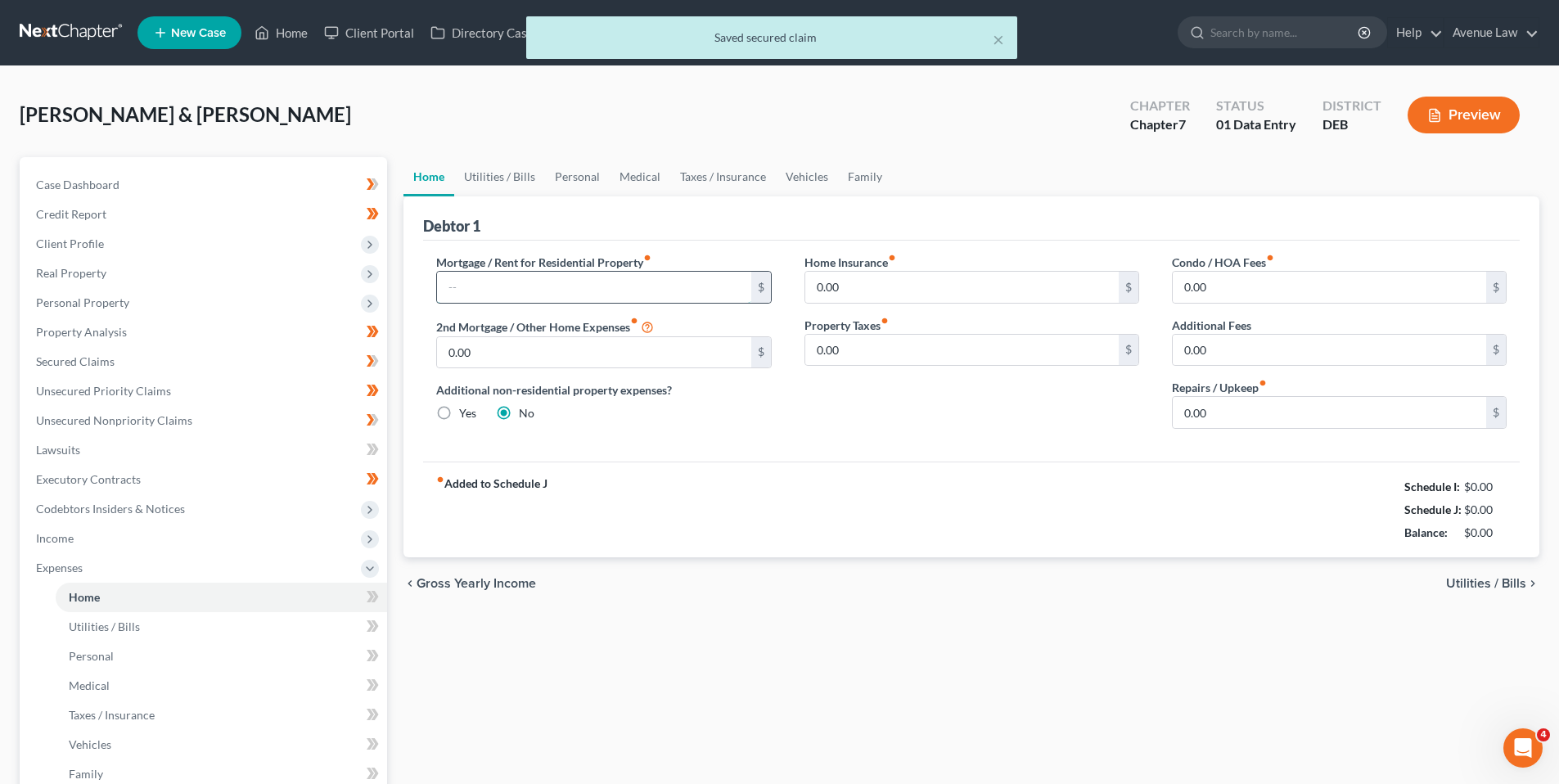
click at [493, 293] on input "text" at bounding box center [594, 287] width 314 height 31
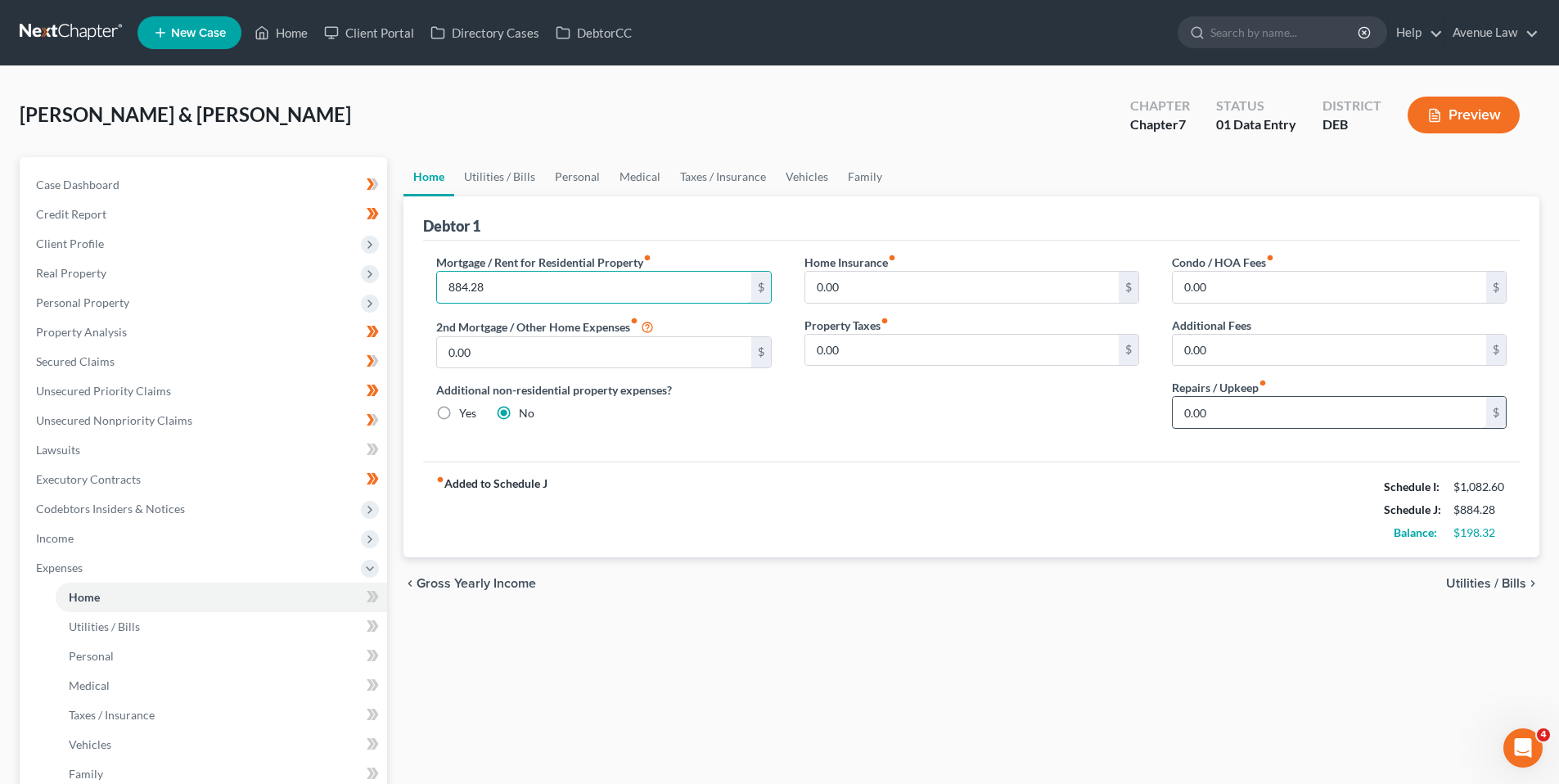
type input "884.28"
click at [1216, 408] on input "0.00" at bounding box center [1330, 413] width 314 height 31
type input "250.00"
click at [375, 591] on icon at bounding box center [376, 597] width 8 height 12
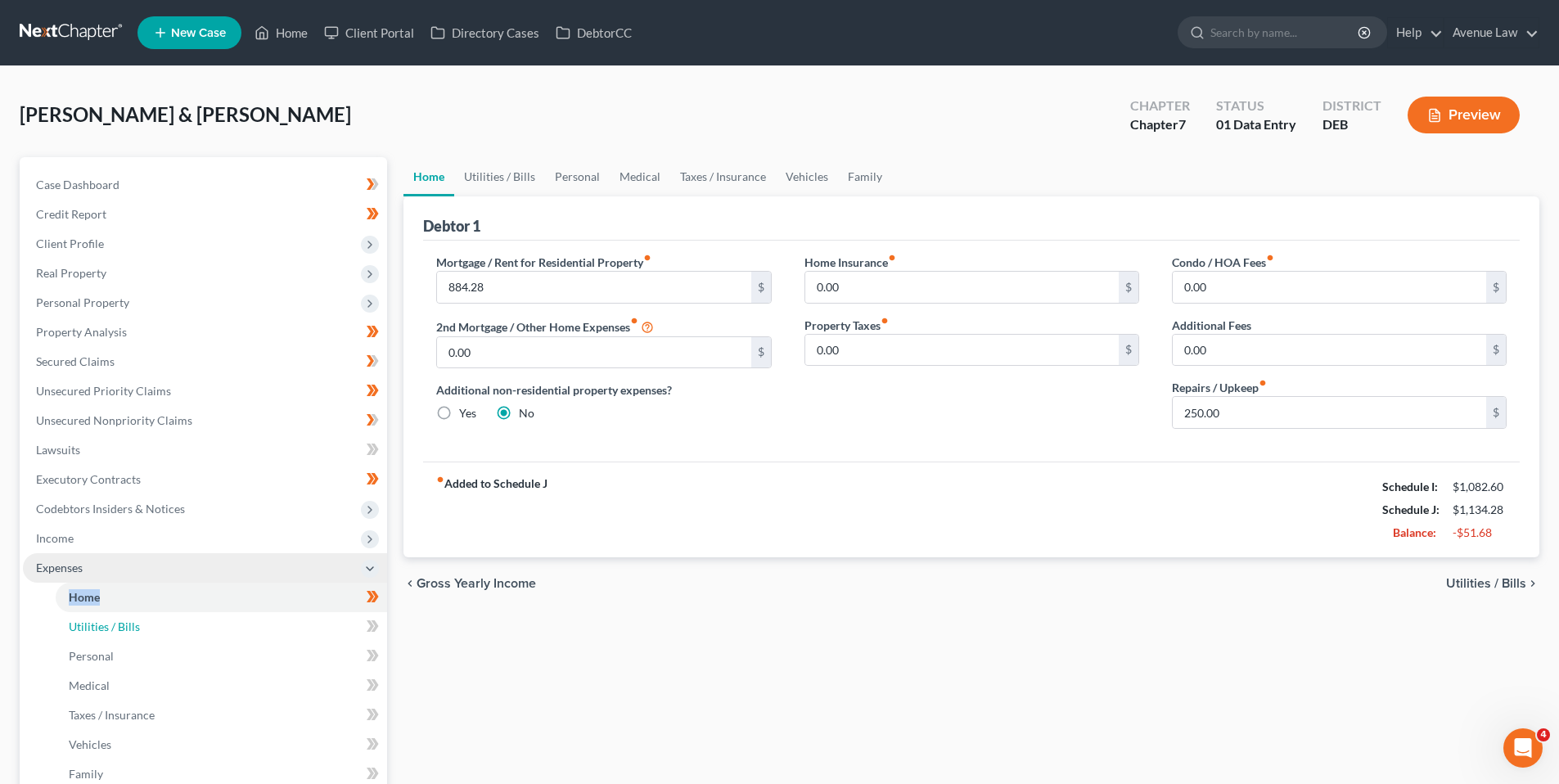
drag, startPoint x: 108, startPoint y: 624, endPoint x: 171, endPoint y: 557, distance: 92.0
click at [109, 624] on span "Utilities / Bills" at bounding box center [104, 626] width 72 height 14
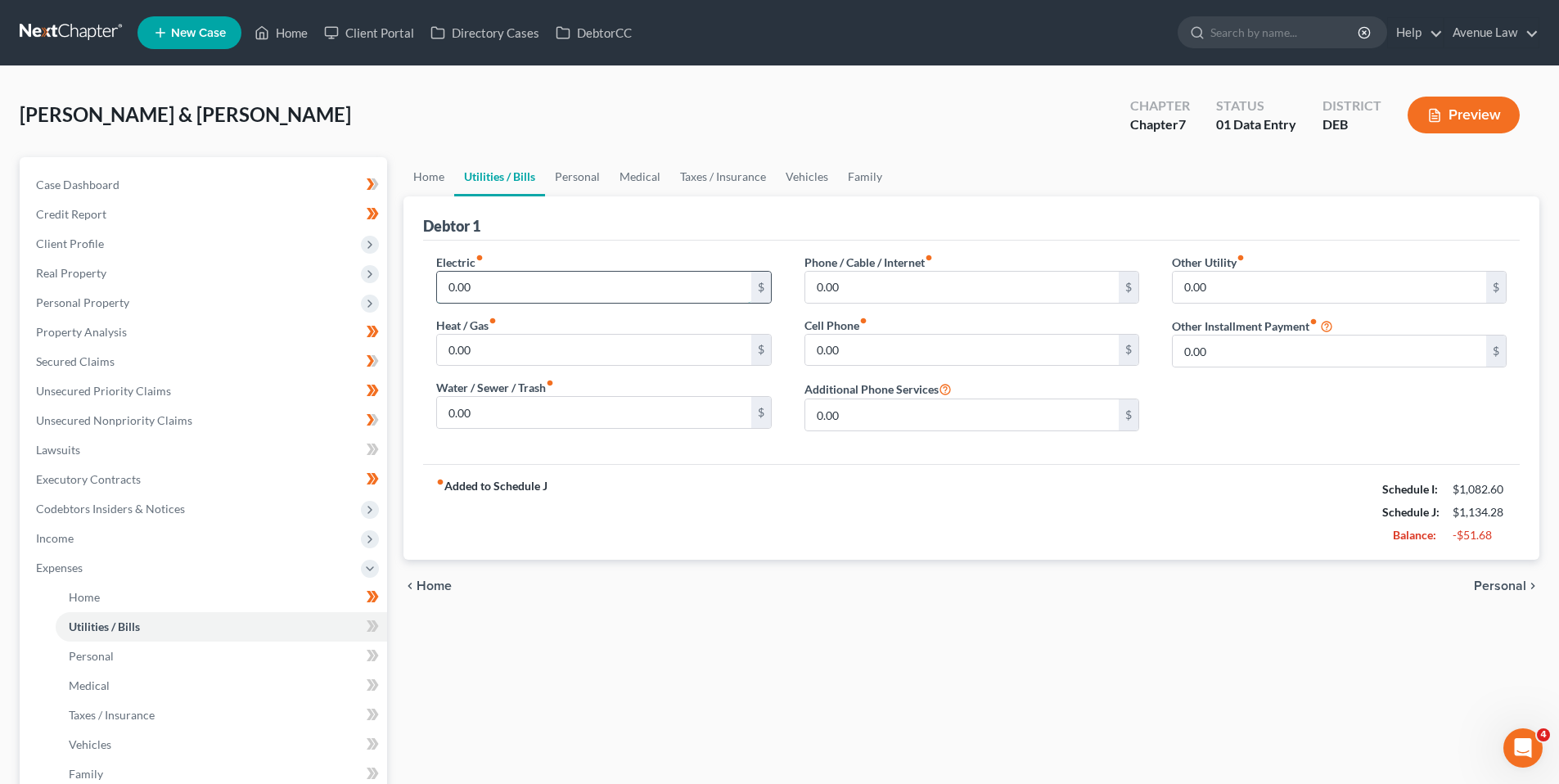
click at [488, 284] on input "0.00" at bounding box center [594, 287] width 314 height 31
type input "150.00"
click at [515, 409] on input "0.00" at bounding box center [594, 413] width 314 height 31
type input "110.00"
click at [879, 295] on input "0.00" at bounding box center [962, 287] width 314 height 31
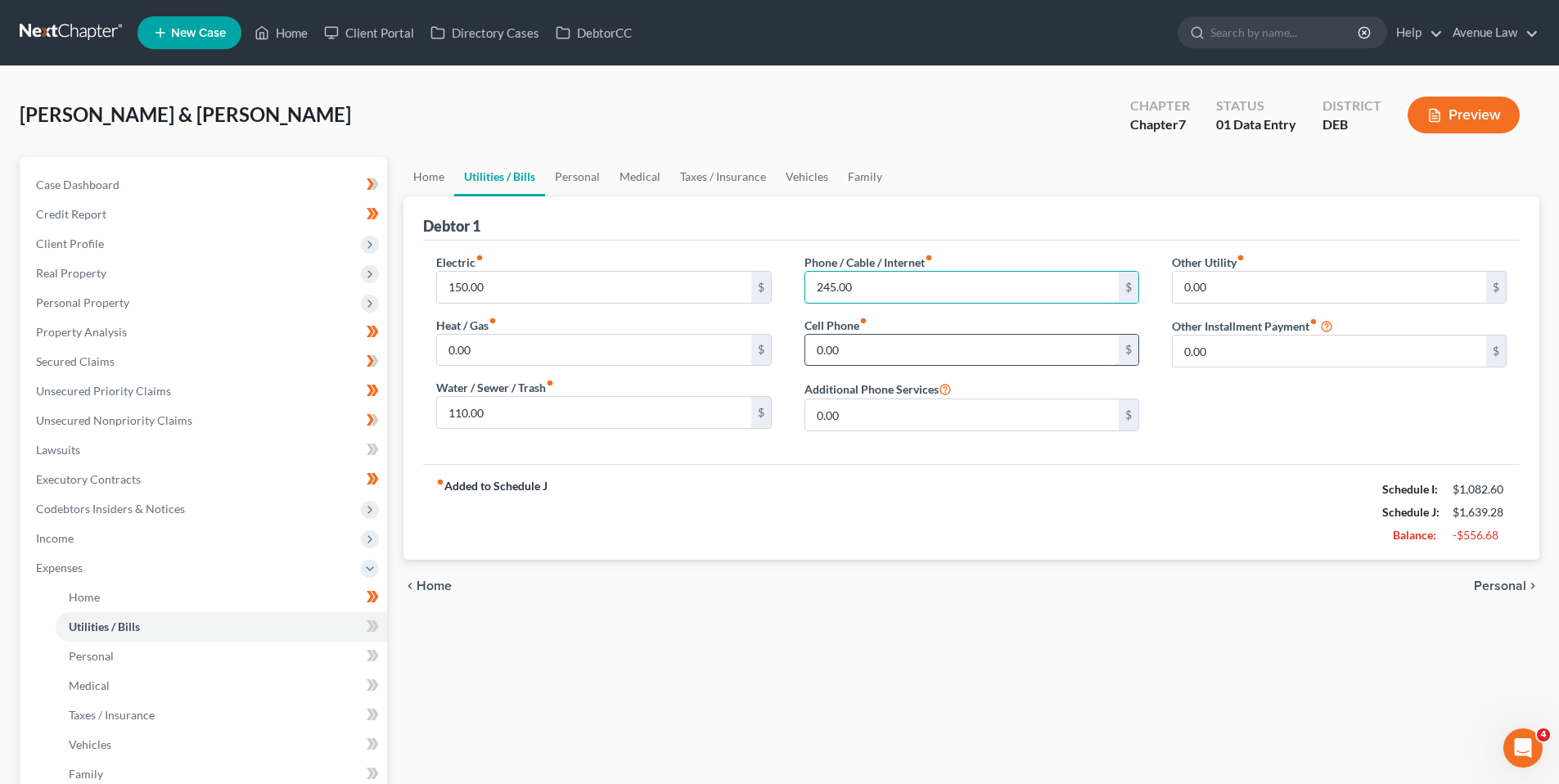
type input "245.00"
click at [899, 358] on input "0.00" at bounding box center [962, 350] width 314 height 31
type input "67.00"
click at [377, 623] on icon at bounding box center [373, 626] width 13 height 21
drag, startPoint x: 377, startPoint y: 622, endPoint x: 367, endPoint y: 622, distance: 10.0
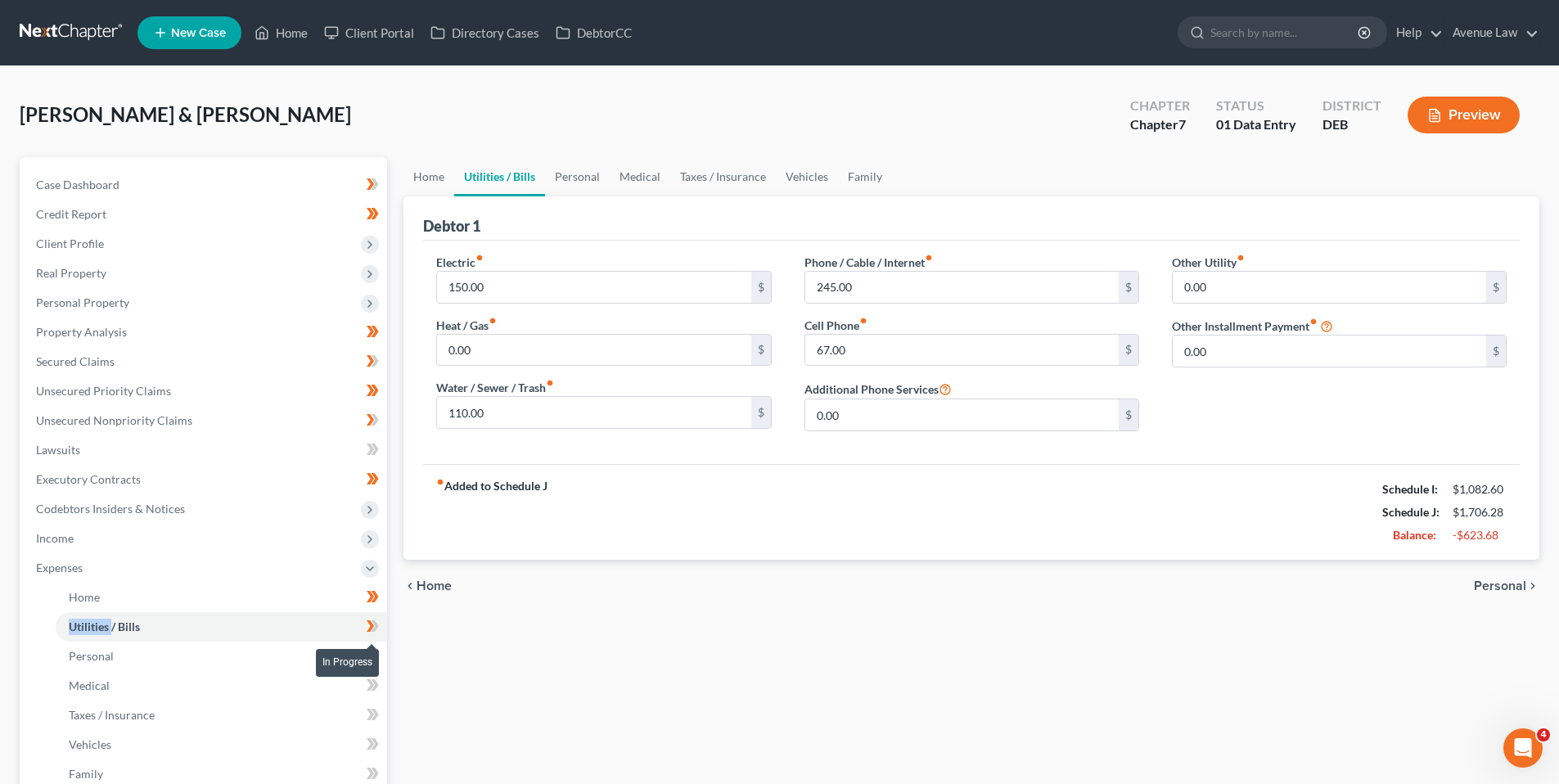
click at [377, 622] on icon at bounding box center [373, 626] width 13 height 21
click at [105, 653] on span "Personal" at bounding box center [91, 656] width 45 height 14
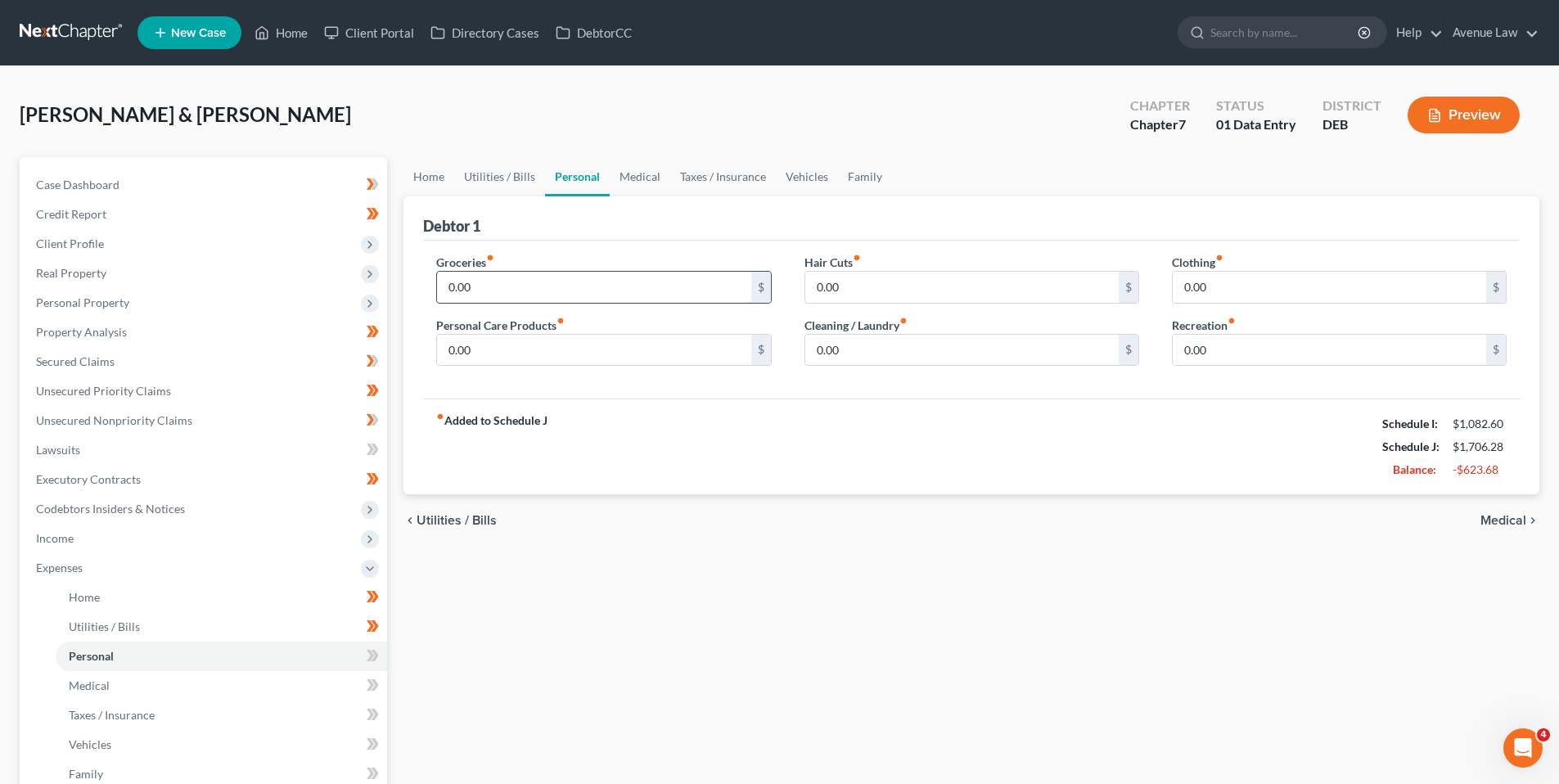
click at [508, 288] on input "0.00" at bounding box center [594, 287] width 314 height 31
type input "700.00"
click at [504, 346] on input "0.00" at bounding box center [594, 350] width 314 height 31
type input "135.00"
click at [899, 281] on input "0.00" at bounding box center [962, 287] width 314 height 31
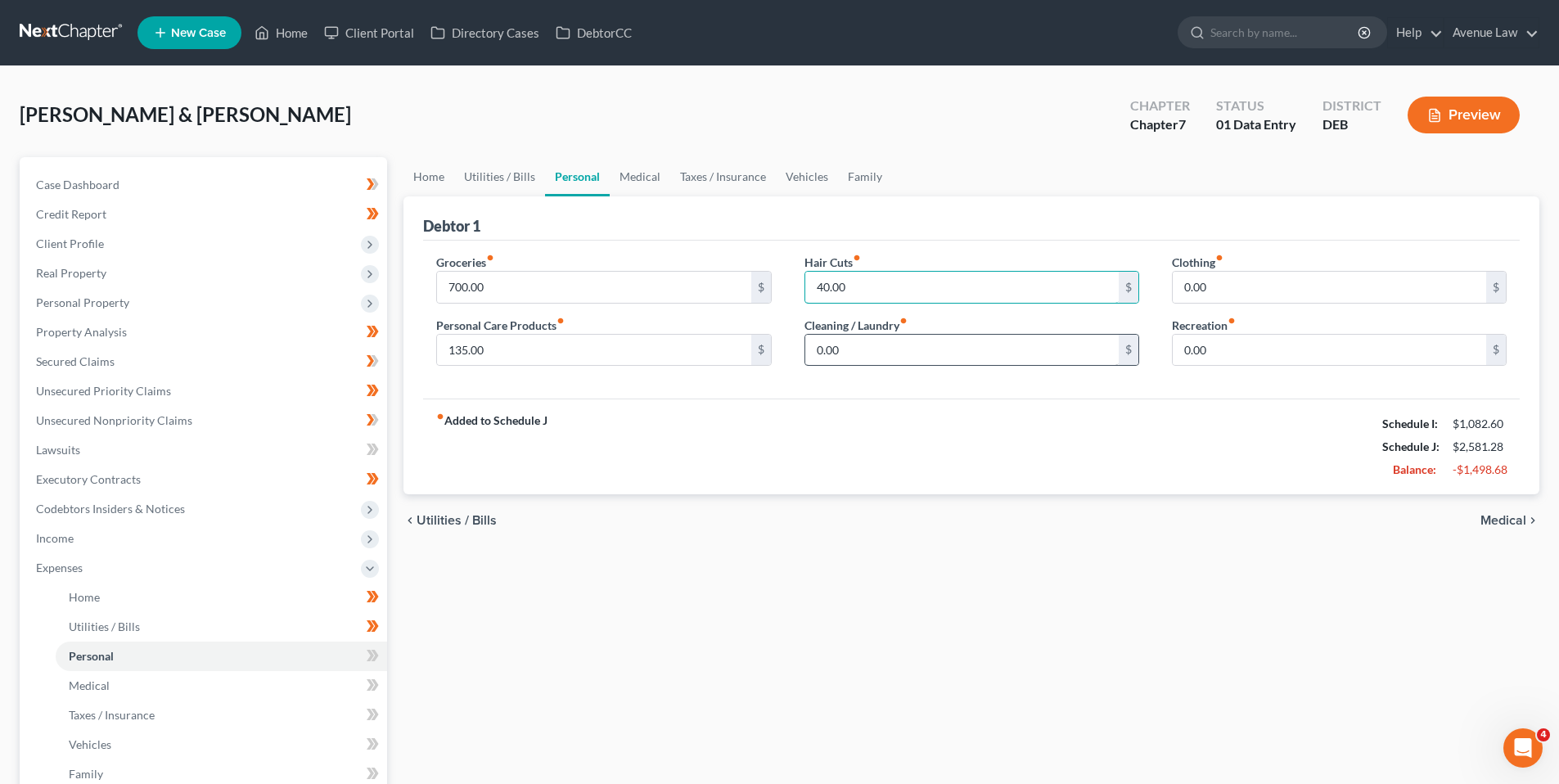
type input "40.00"
click at [854, 349] on input "0.00" at bounding box center [962, 350] width 314 height 31
type input "95.00"
click at [1221, 284] on input "0.00" at bounding box center [1330, 287] width 314 height 31
type input "58.00"
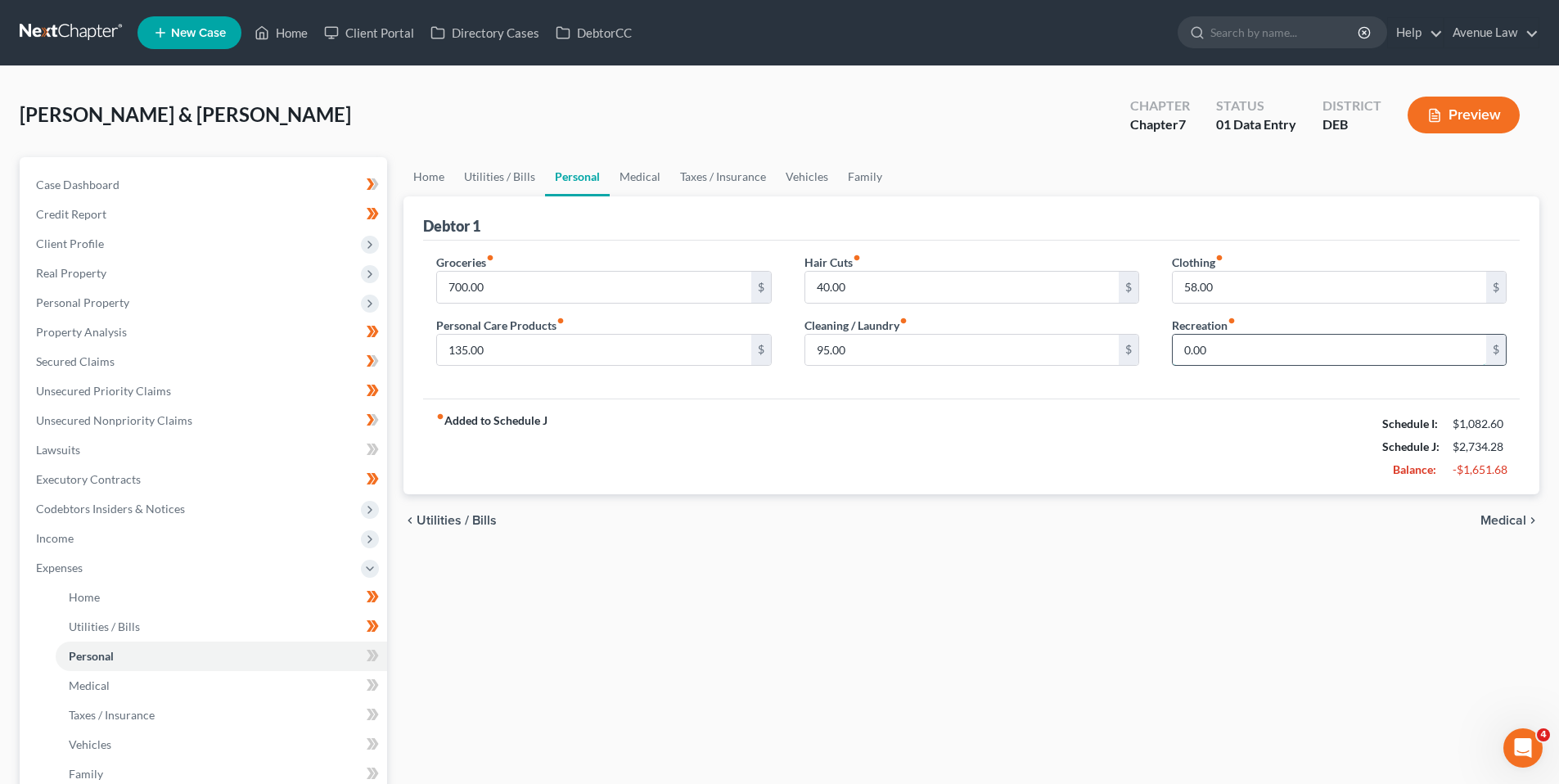
click at [1223, 344] on input "0.00" at bounding box center [1330, 350] width 314 height 31
type input "200.00"
click at [374, 655] on icon at bounding box center [371, 656] width 8 height 12
drag, startPoint x: 107, startPoint y: 687, endPoint x: 162, endPoint y: 688, distance: 55.0
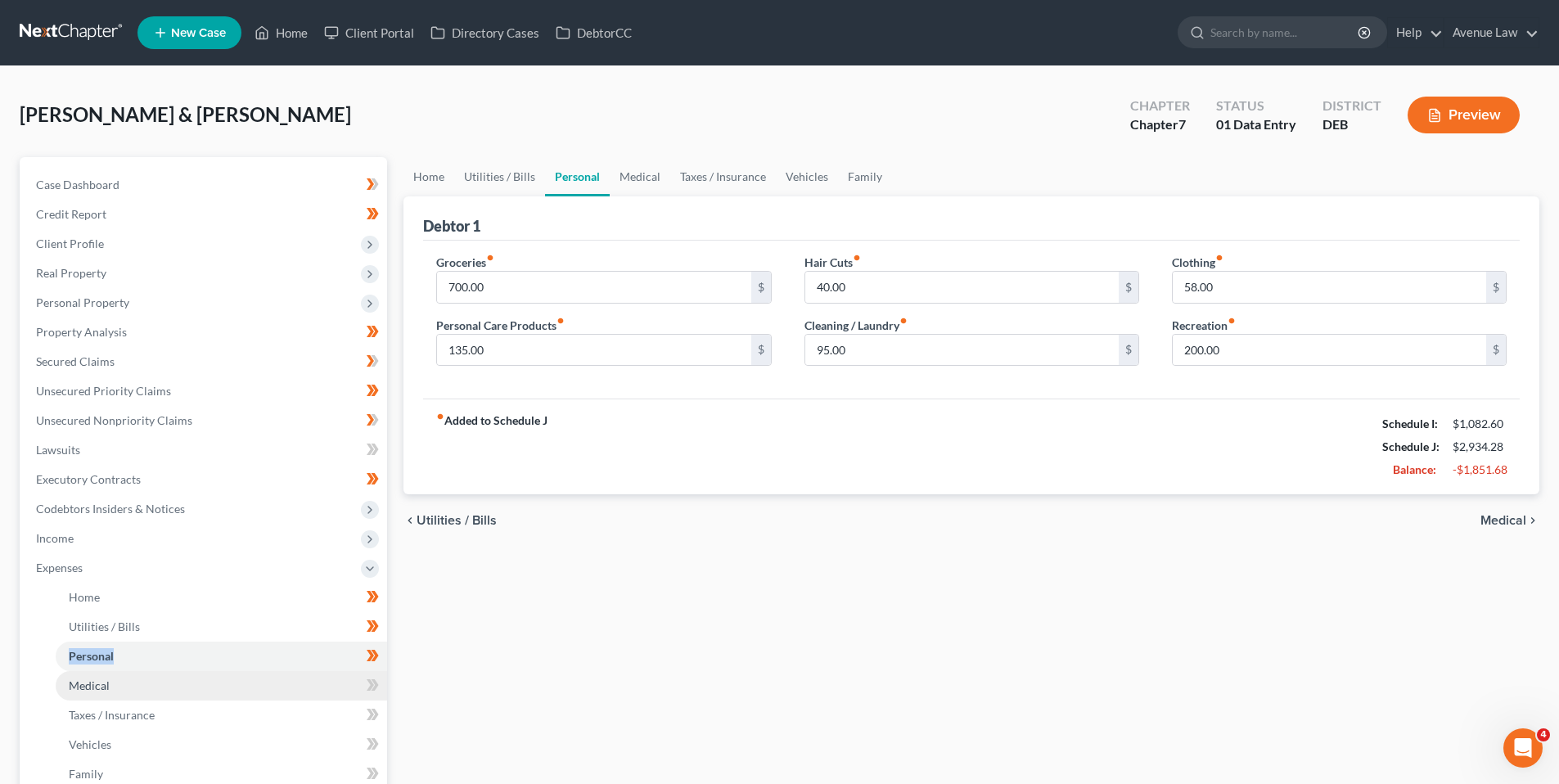
click at [108, 685] on span "Medical" at bounding box center [89, 685] width 41 height 14
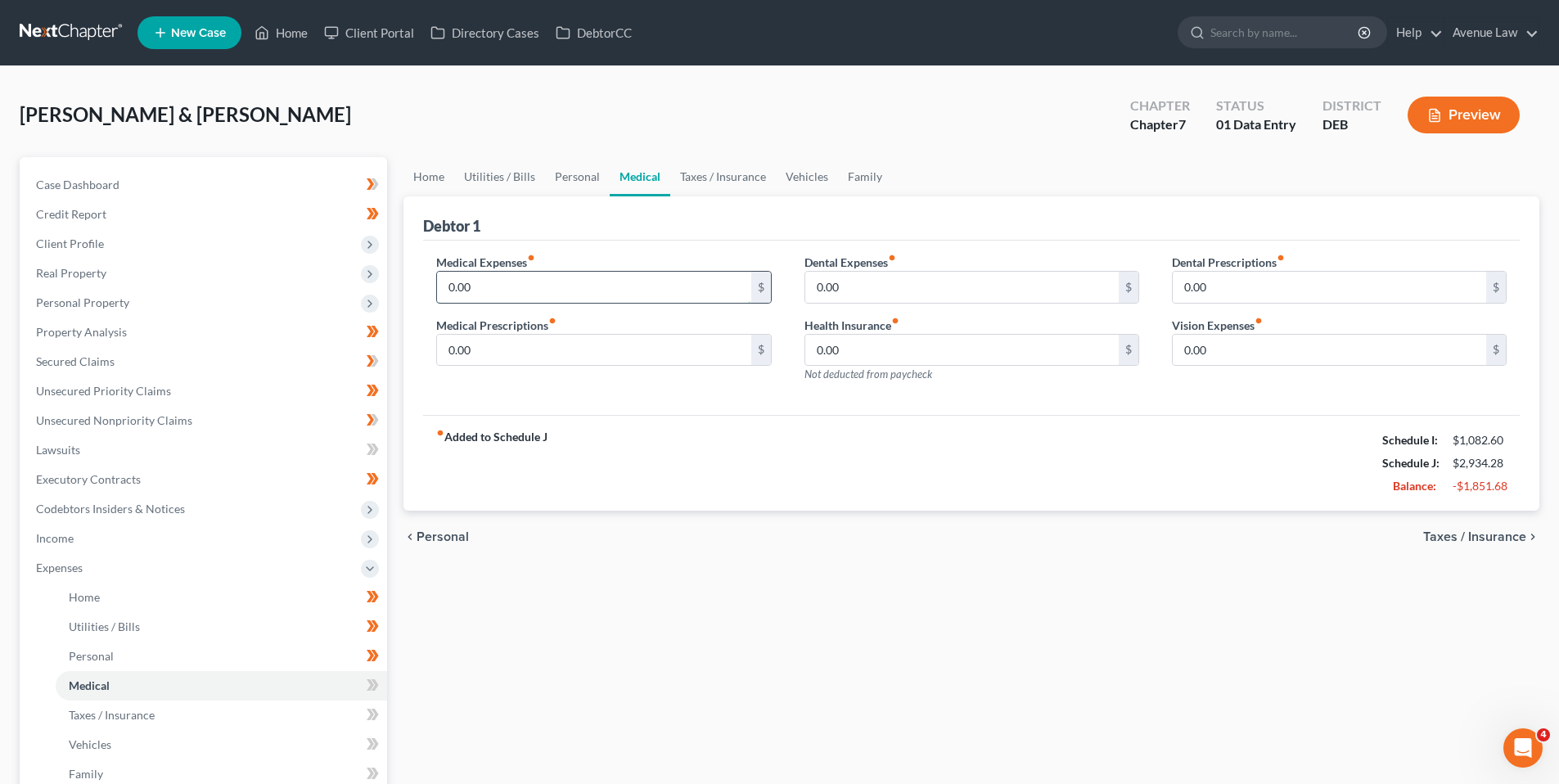
click at [485, 295] on input "0.00" at bounding box center [594, 287] width 314 height 31
type input "100.00"
click at [506, 352] on input "0.00" at bounding box center [594, 350] width 314 height 31
type input "160.00"
click at [1260, 355] on input "0.00" at bounding box center [1330, 350] width 314 height 31
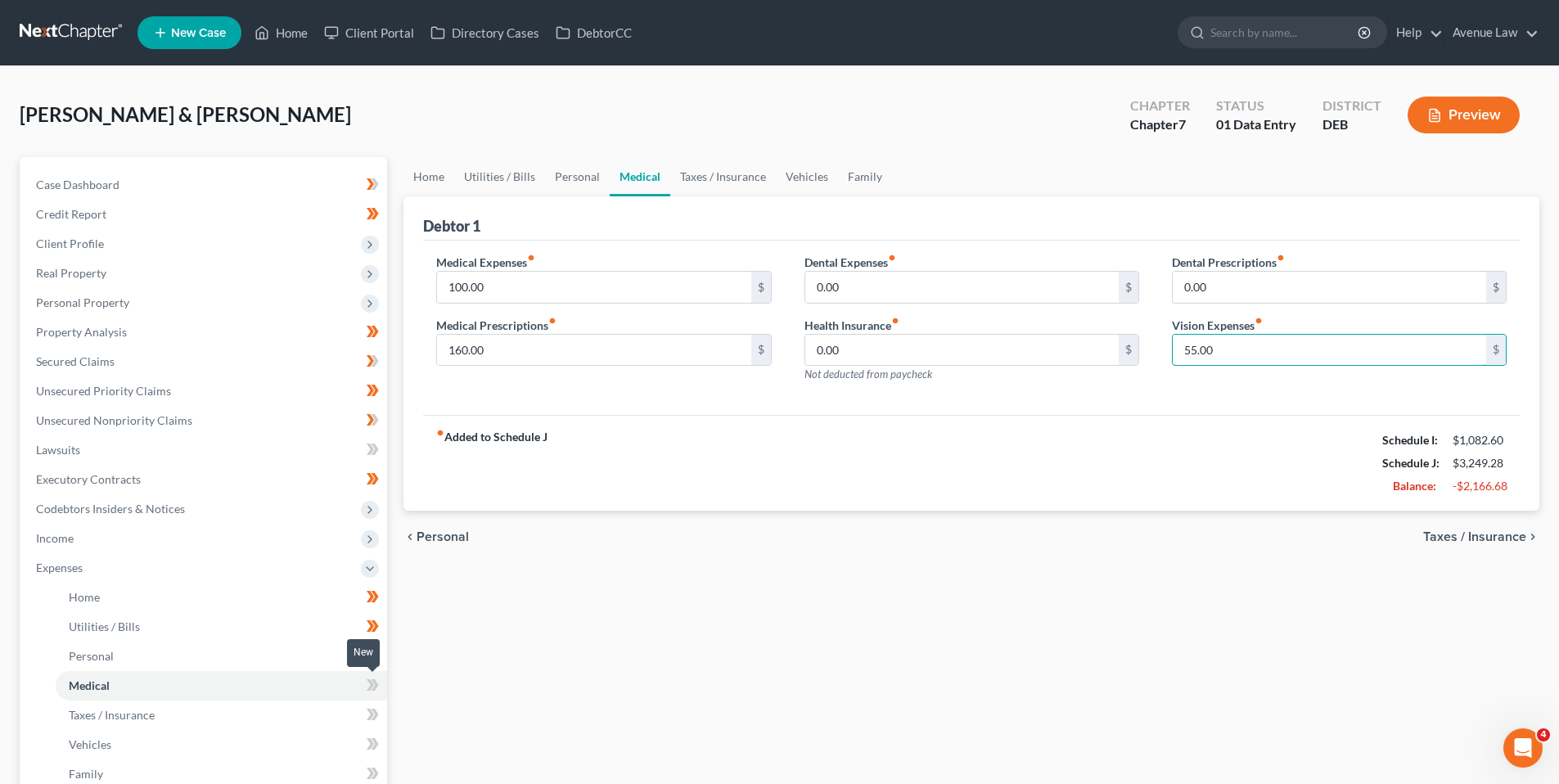
type input "55.00"
click at [376, 680] on icon at bounding box center [376, 685] width 8 height 12
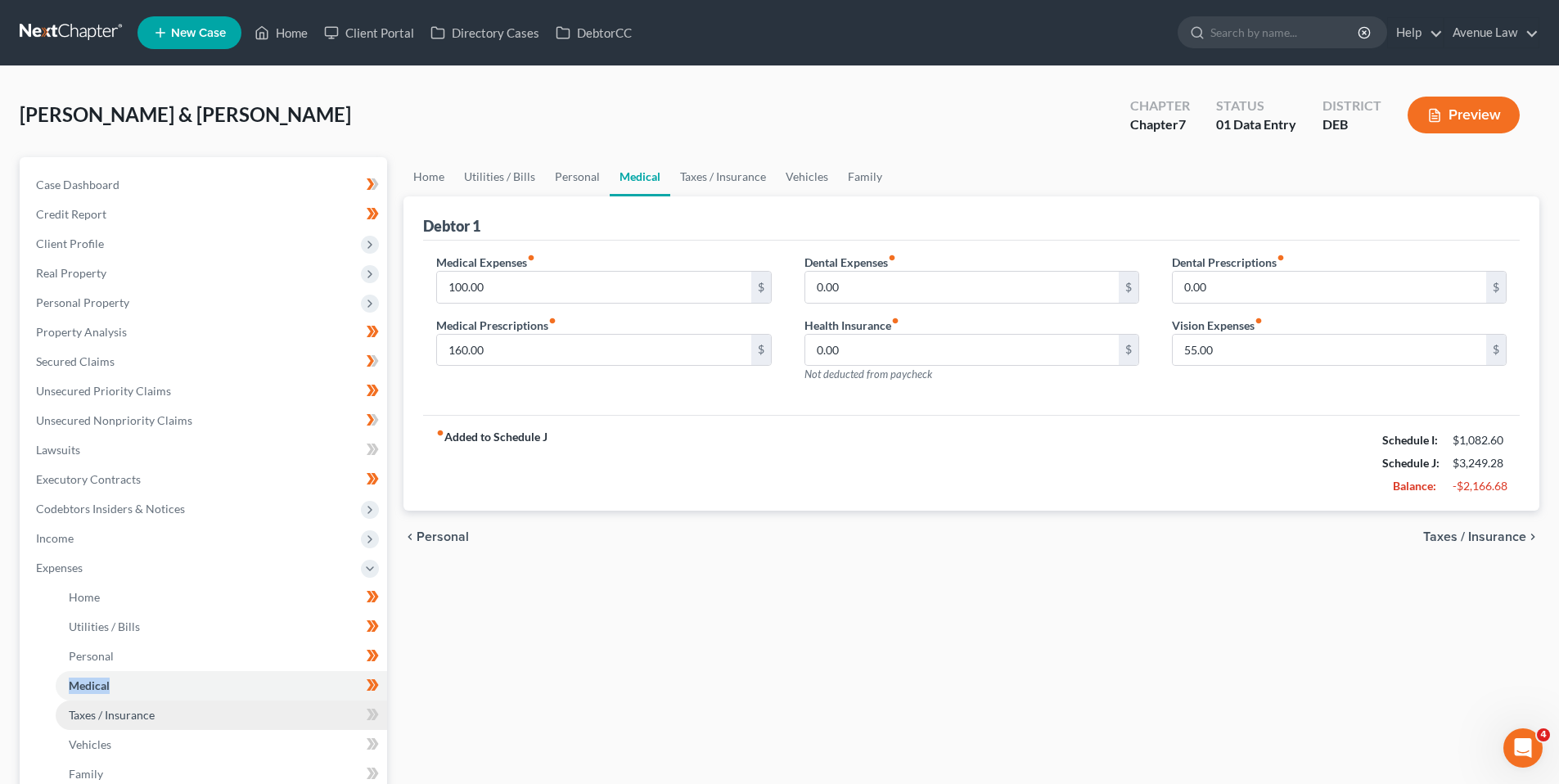
click at [122, 716] on span "Taxes / Insurance" at bounding box center [112, 714] width 86 height 14
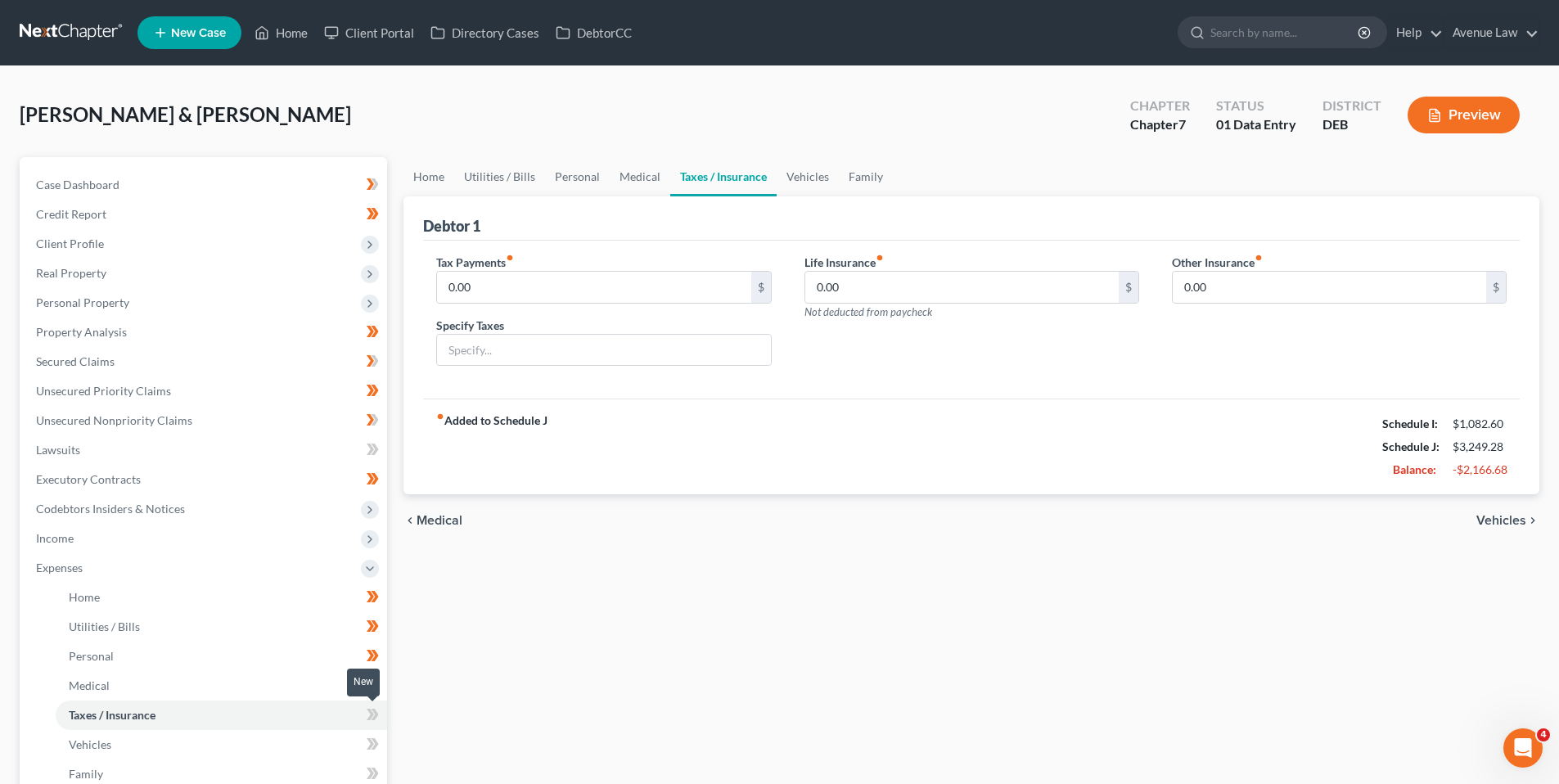
click at [374, 715] on icon at bounding box center [373, 714] width 13 height 21
click at [374, 713] on icon at bounding box center [373, 714] width 13 height 21
click at [93, 742] on span "Vehicles" at bounding box center [89, 744] width 42 height 14
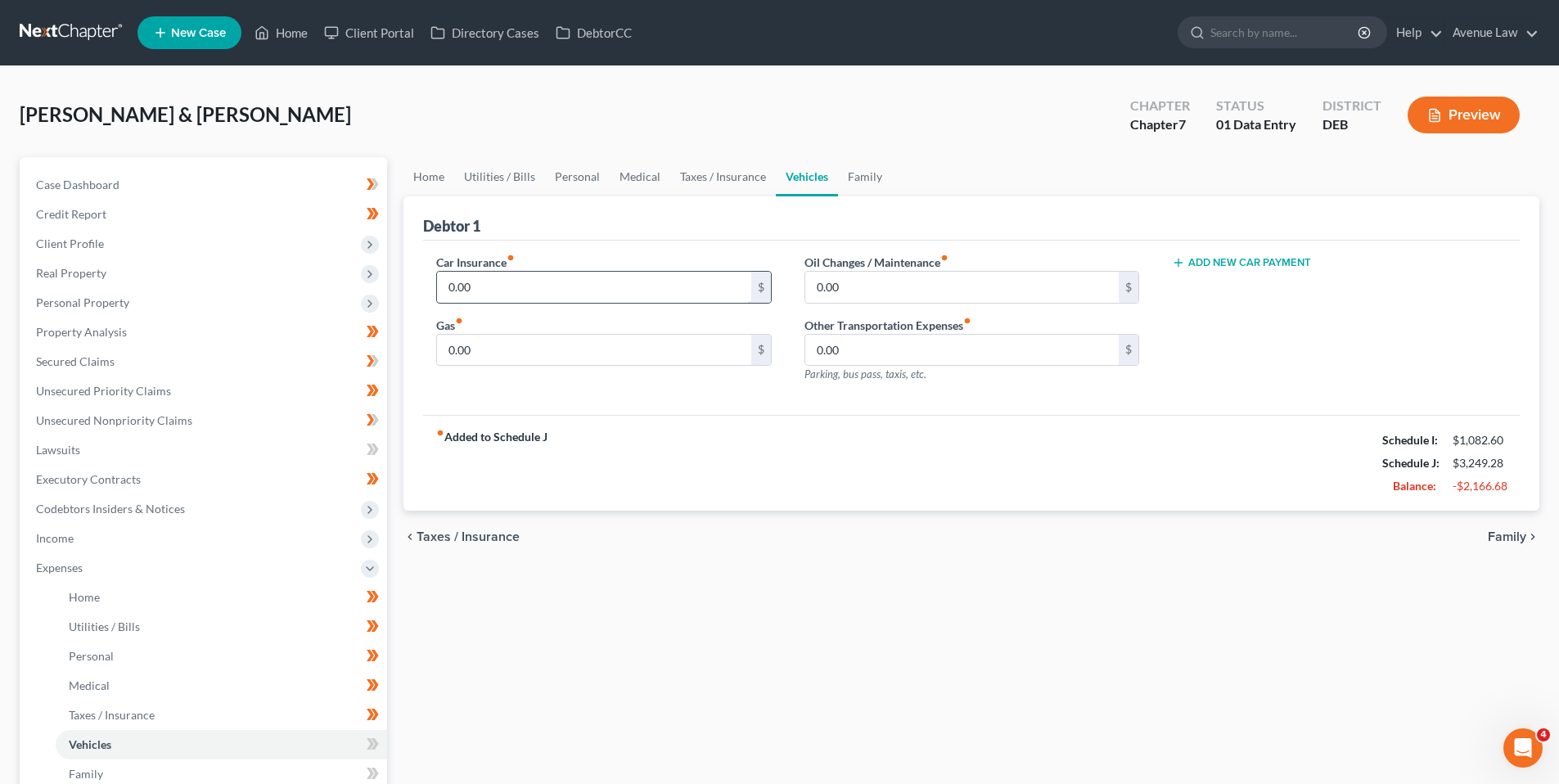
click at [521, 293] on input "0.00" at bounding box center [594, 287] width 314 height 31
type input "633.00"
click at [493, 351] on input "0.00" at bounding box center [594, 350] width 314 height 31
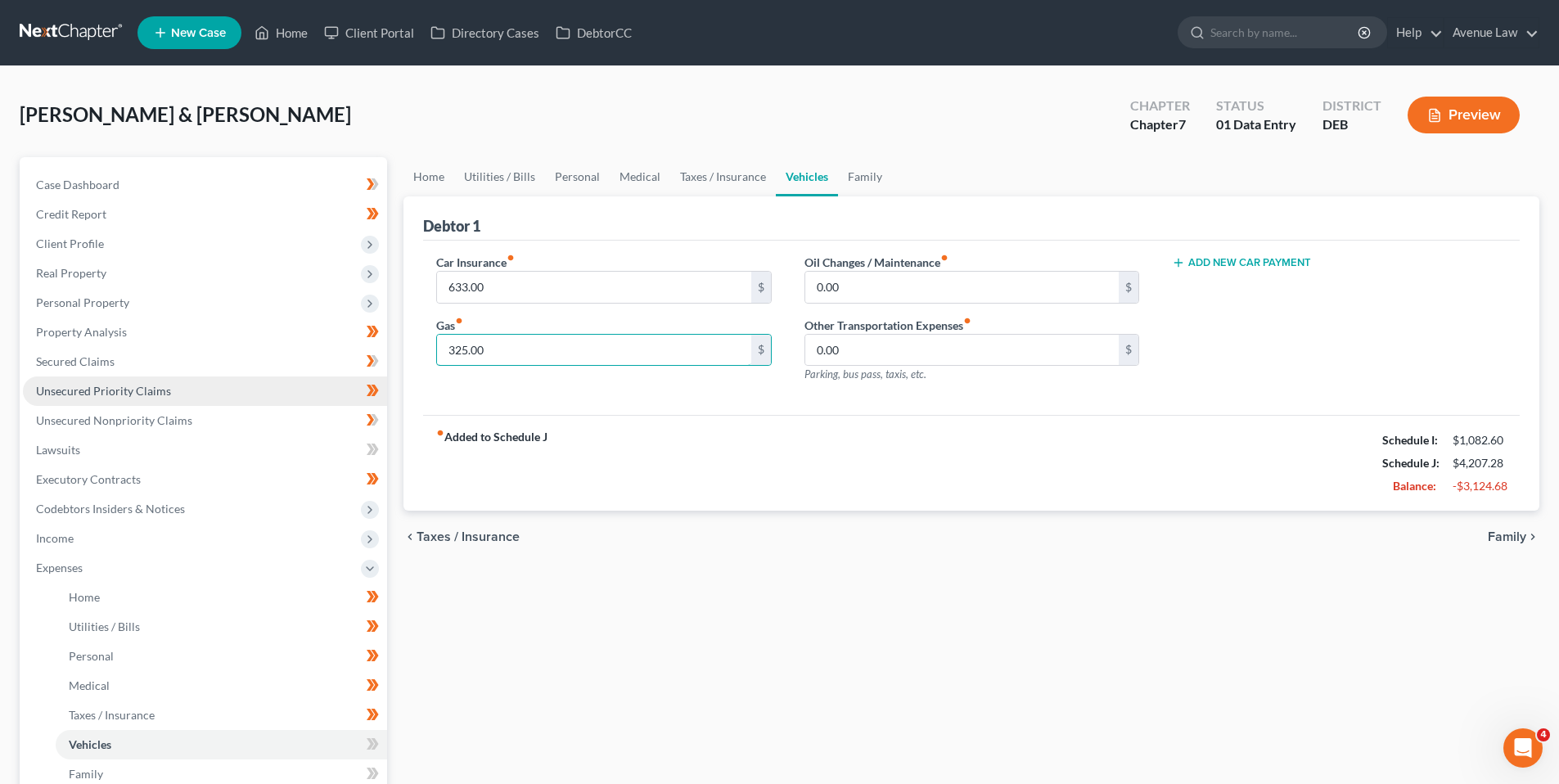
type input "325.00"
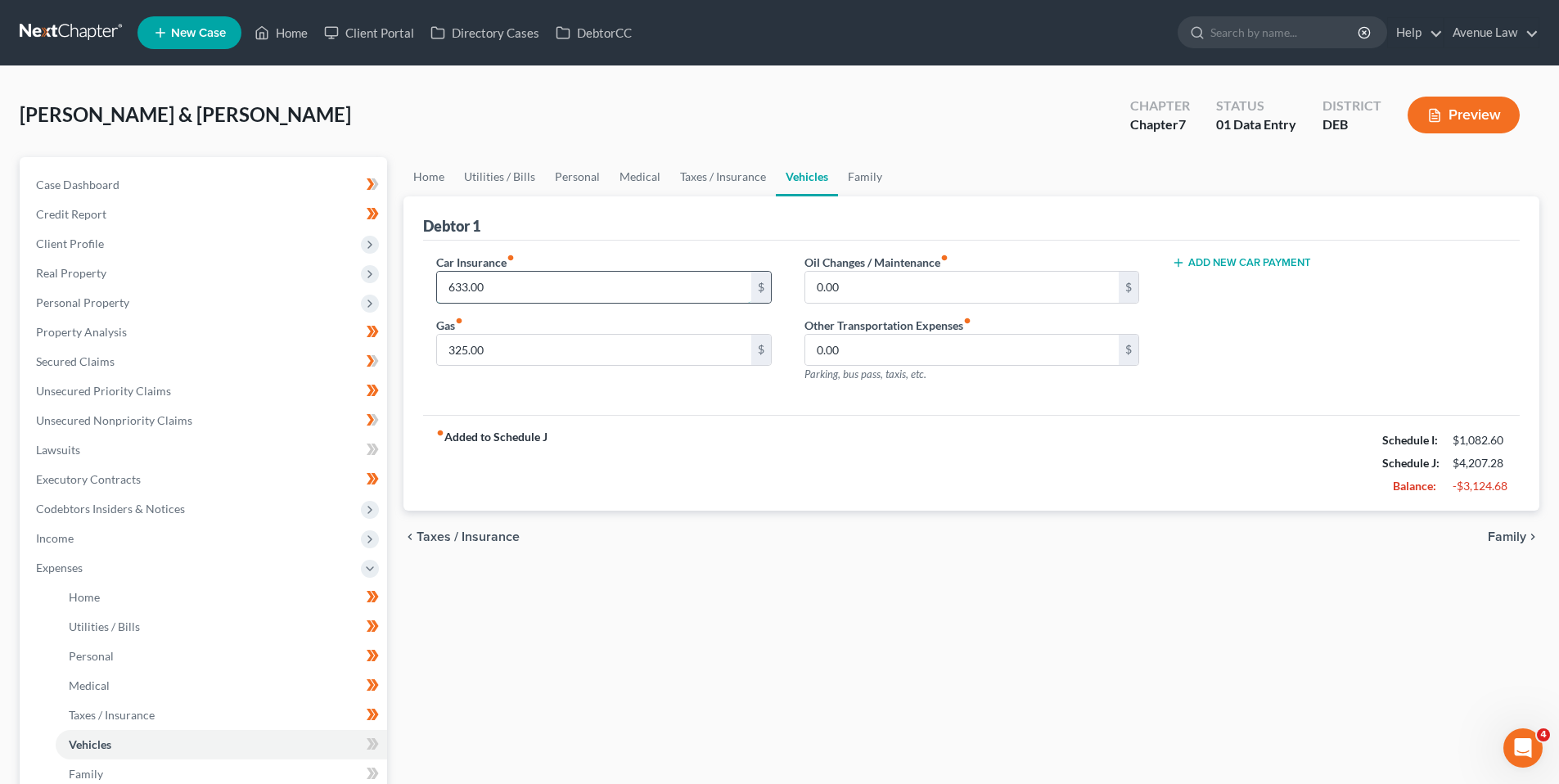
click at [500, 284] on input "633.00" at bounding box center [594, 287] width 314 height 31
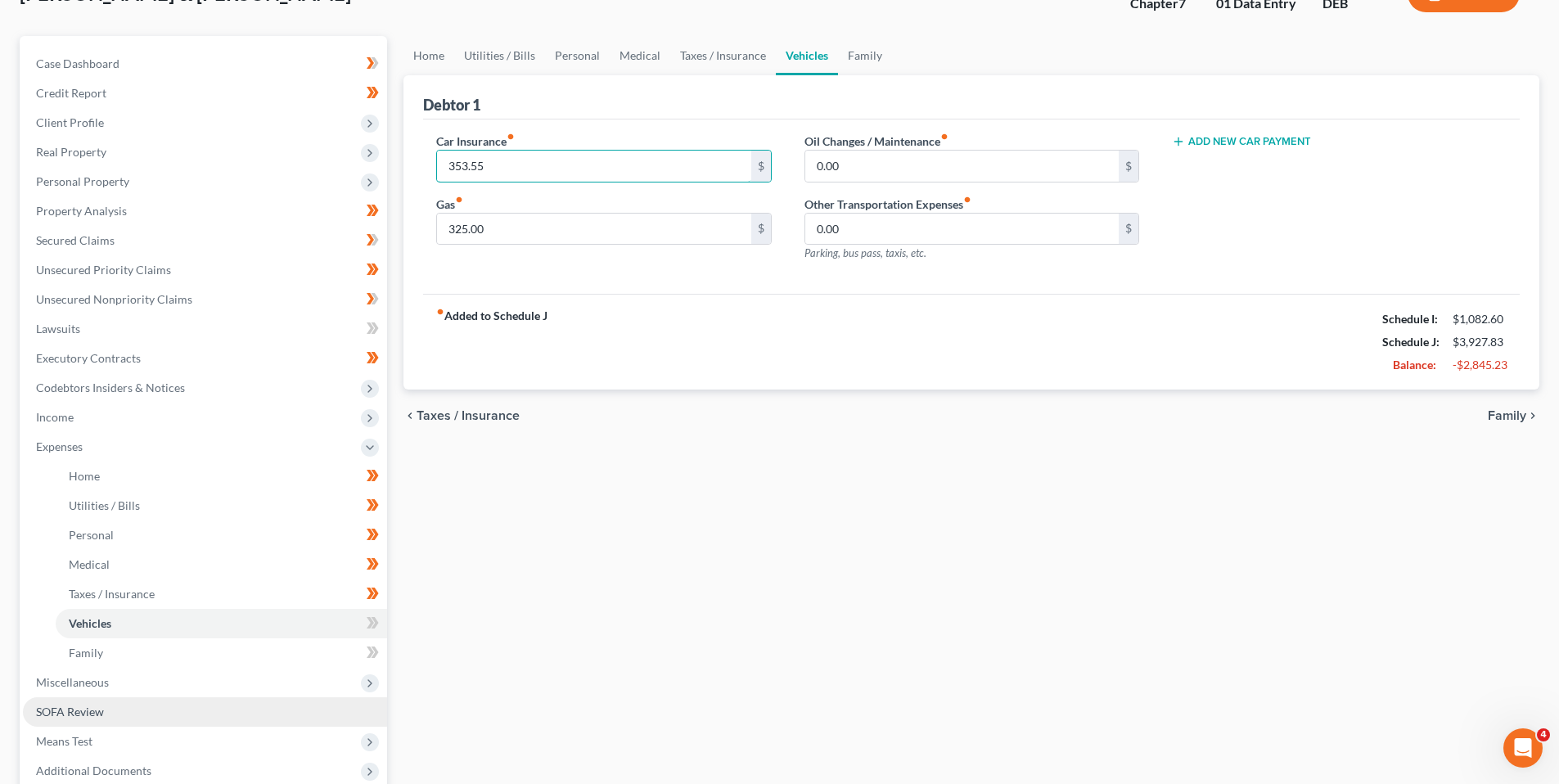
scroll to position [164, 0]
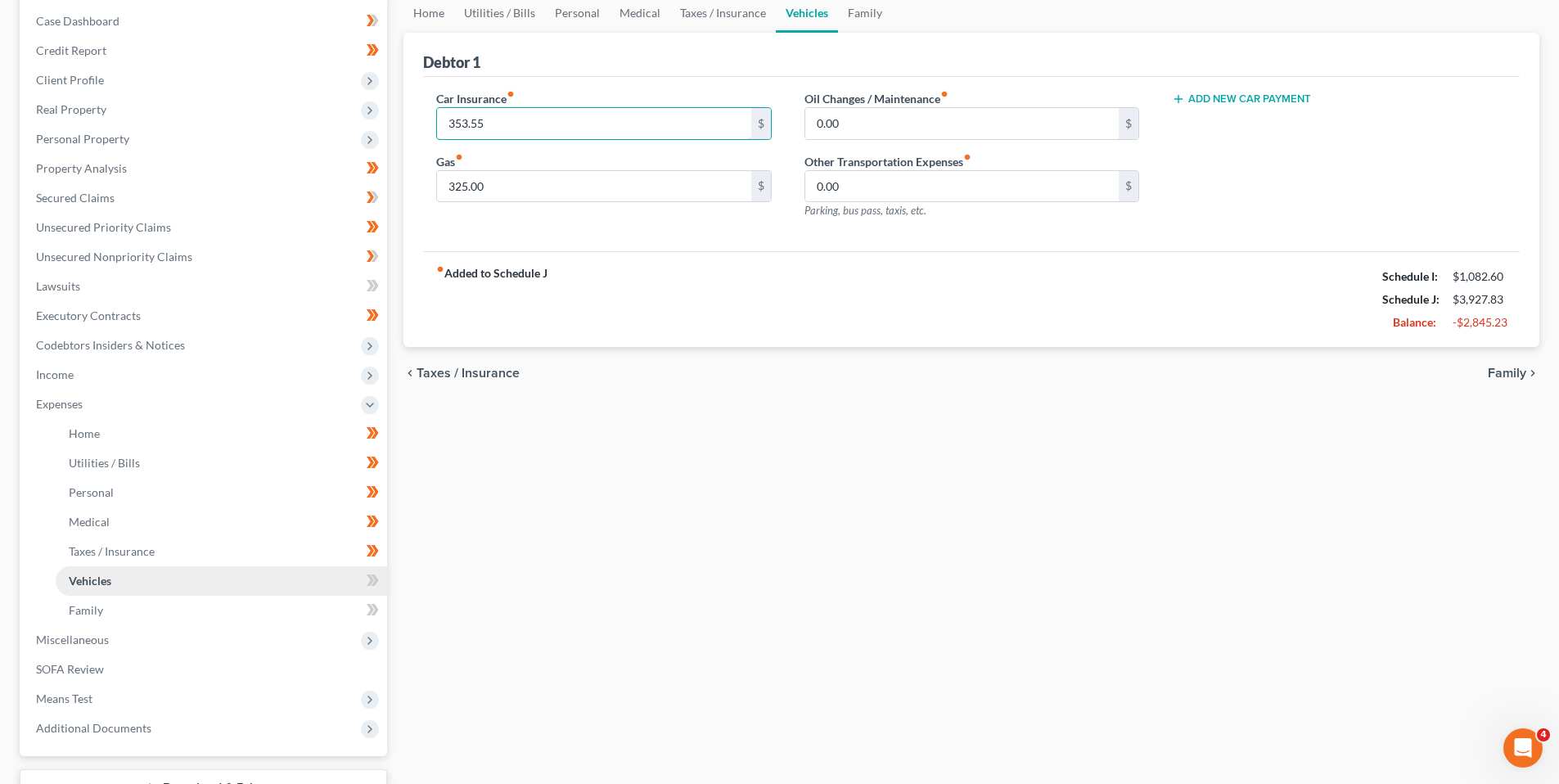
type input "353.55"
click at [107, 582] on span "Vehicles" at bounding box center [89, 580] width 42 height 14
click at [379, 577] on span at bounding box center [373, 582] width 28 height 24
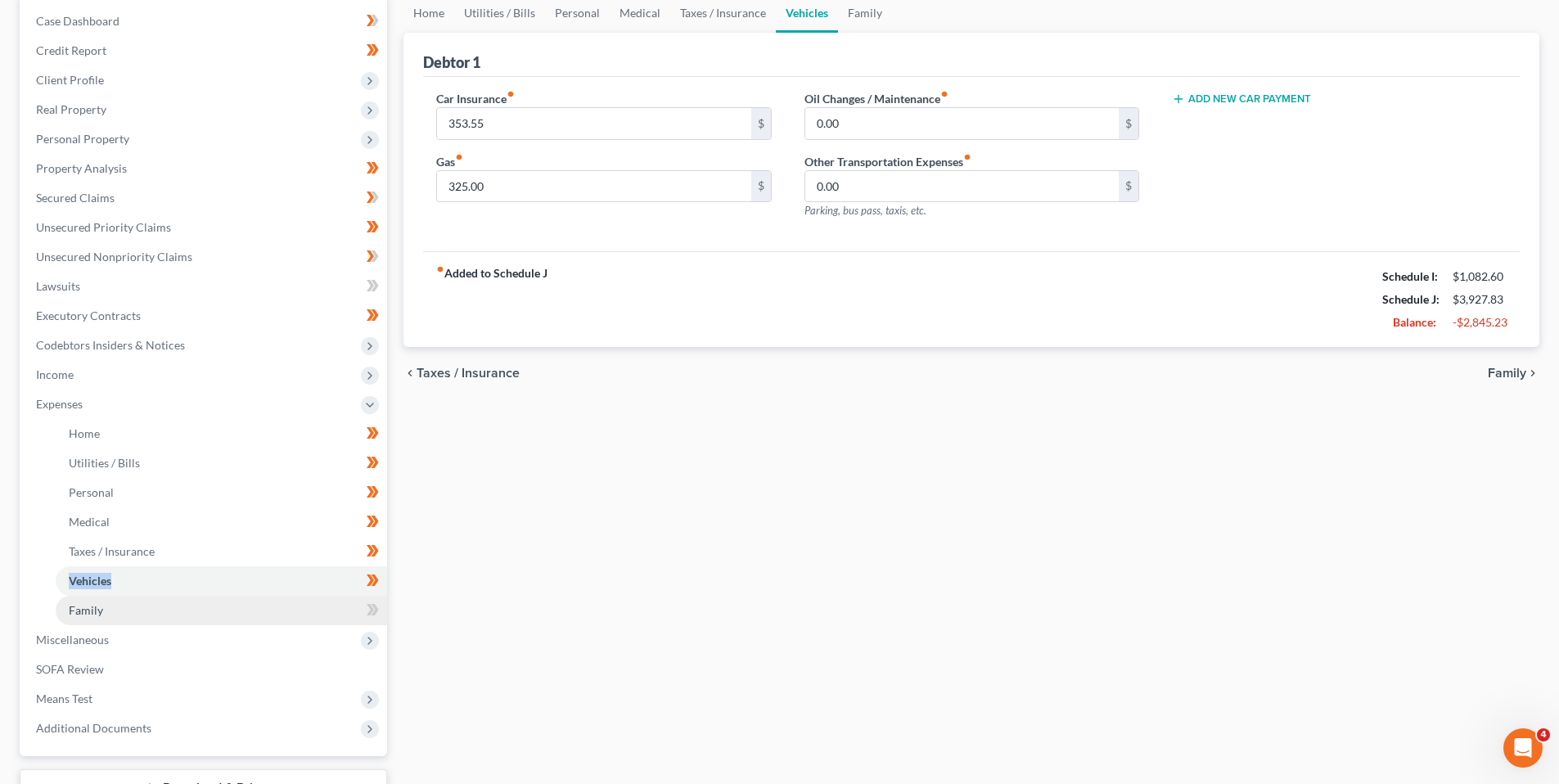
click at [88, 606] on span "Family" at bounding box center [85, 610] width 34 height 14
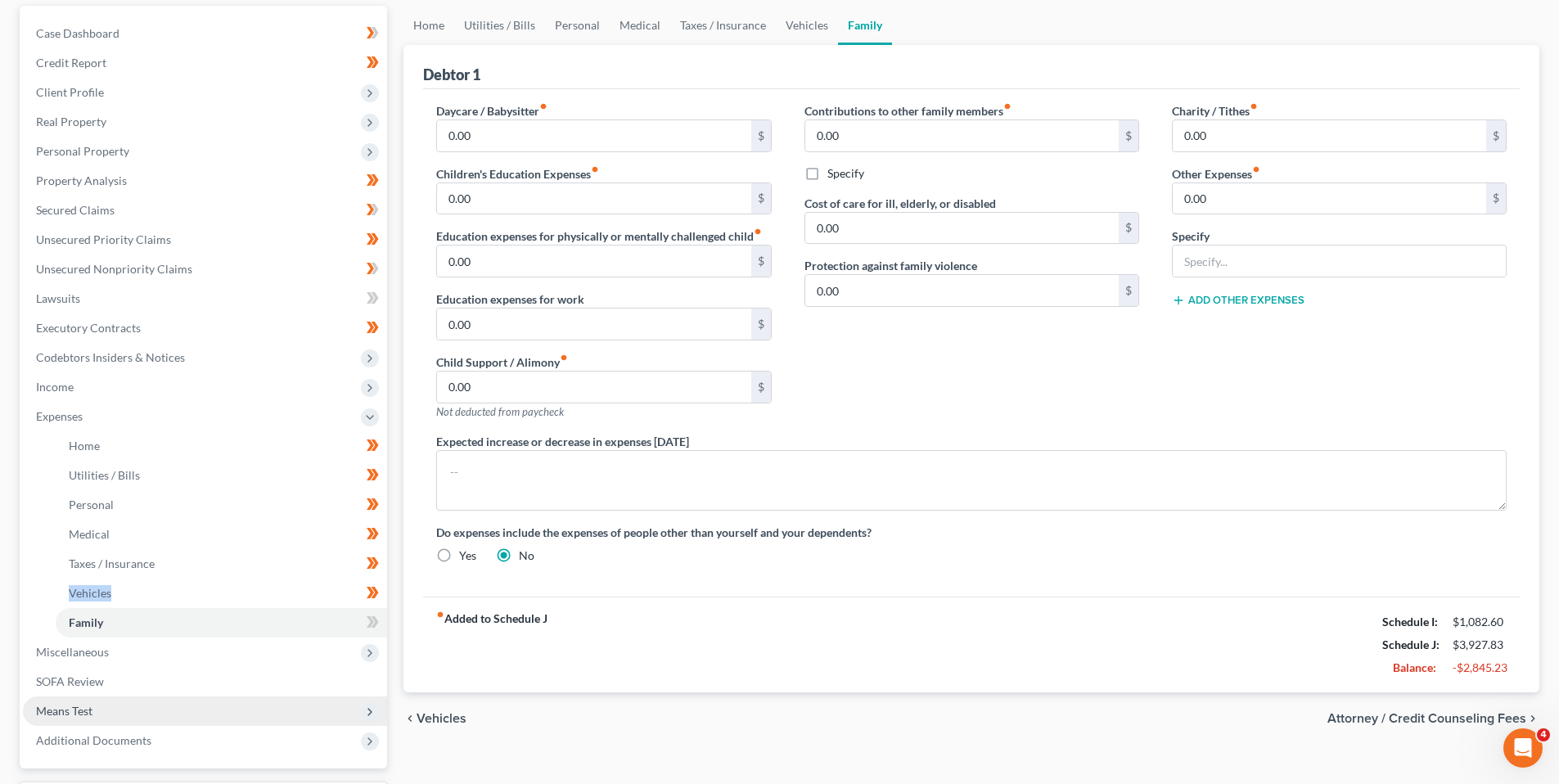
scroll to position [164, 0]
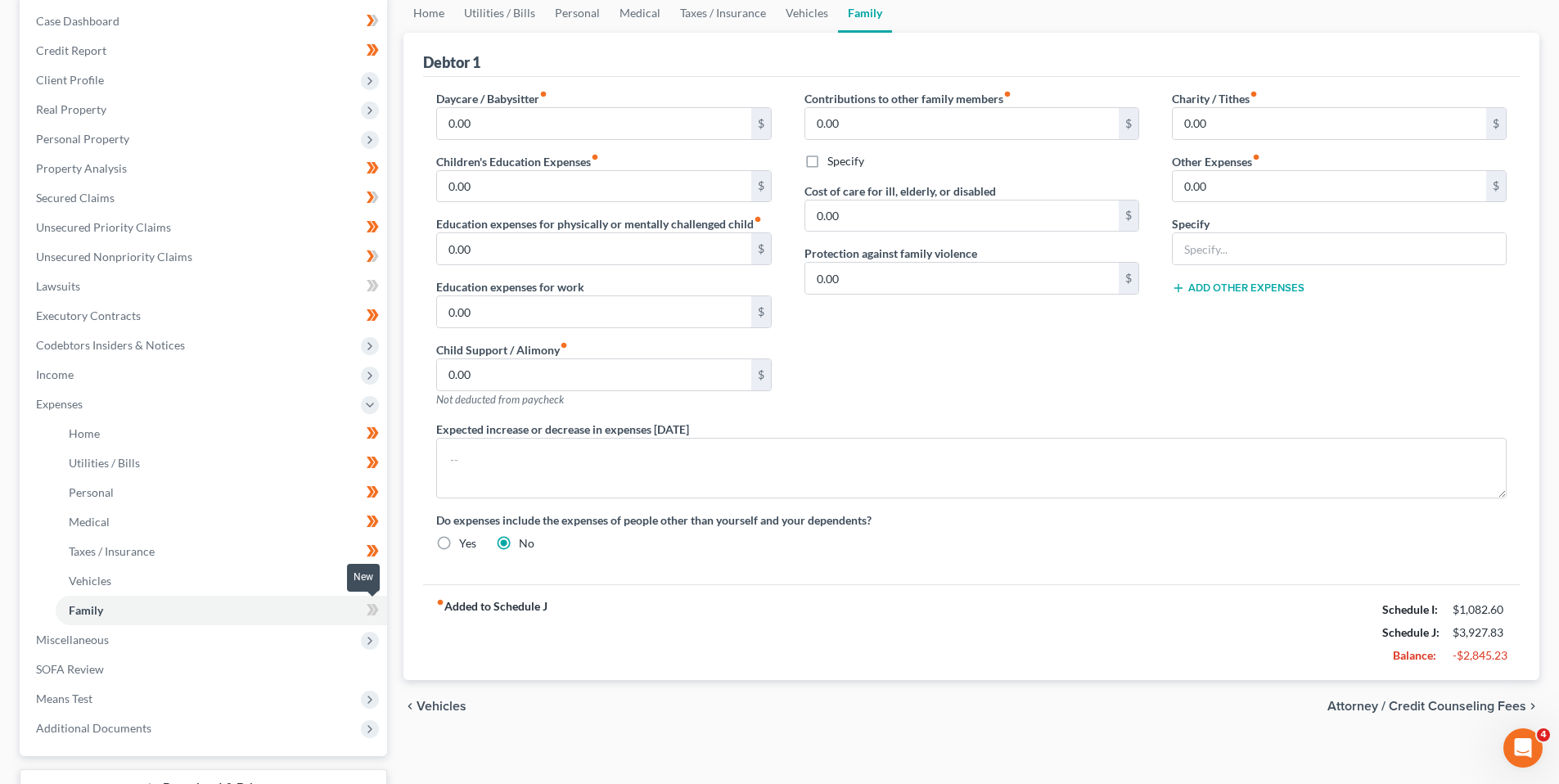
click at [374, 608] on icon at bounding box center [371, 610] width 8 height 12
click at [101, 571] on link "Vehicles" at bounding box center [222, 581] width 331 height 29
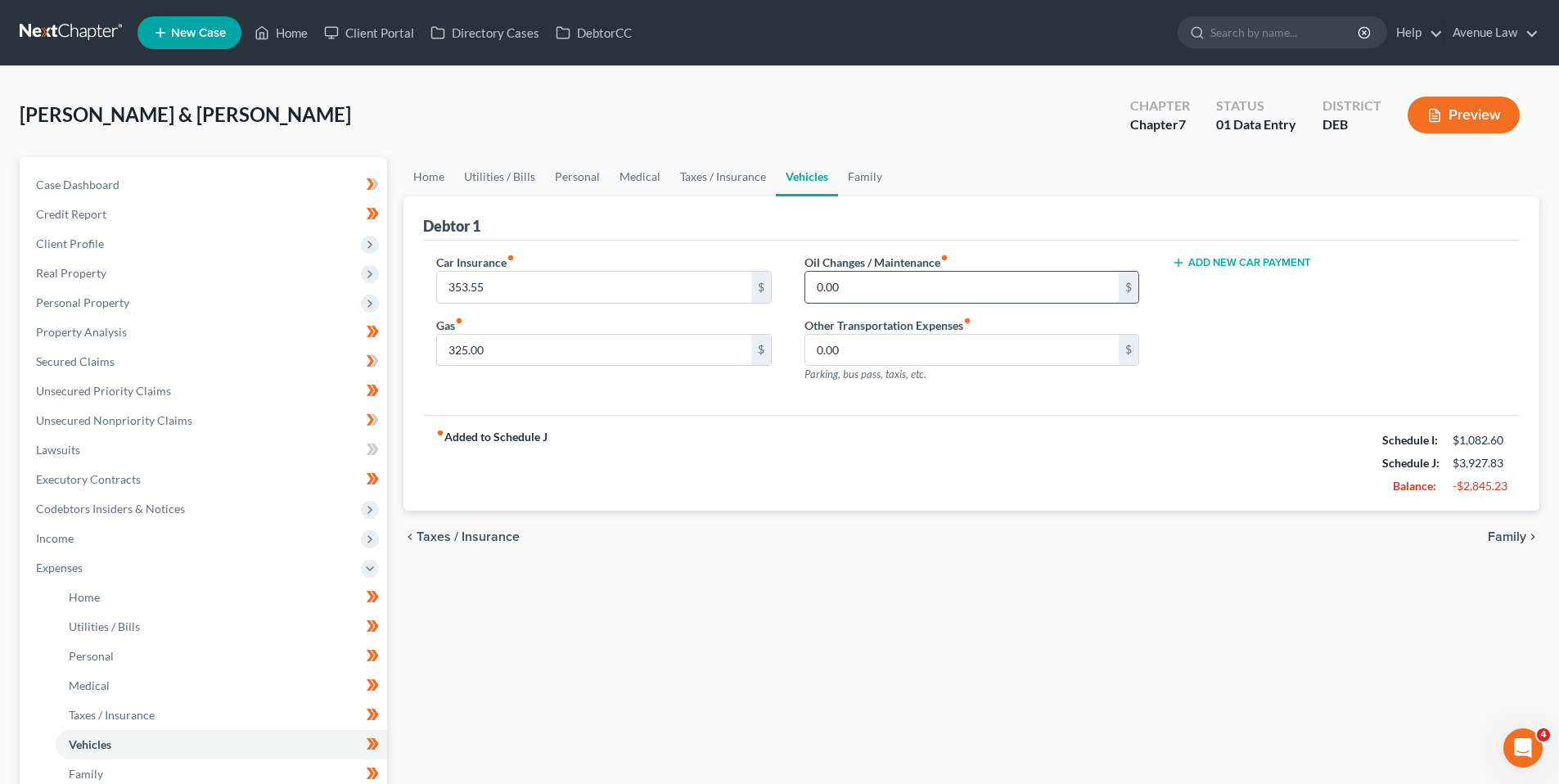
click at [848, 284] on input "0.00" at bounding box center [962, 287] width 314 height 31
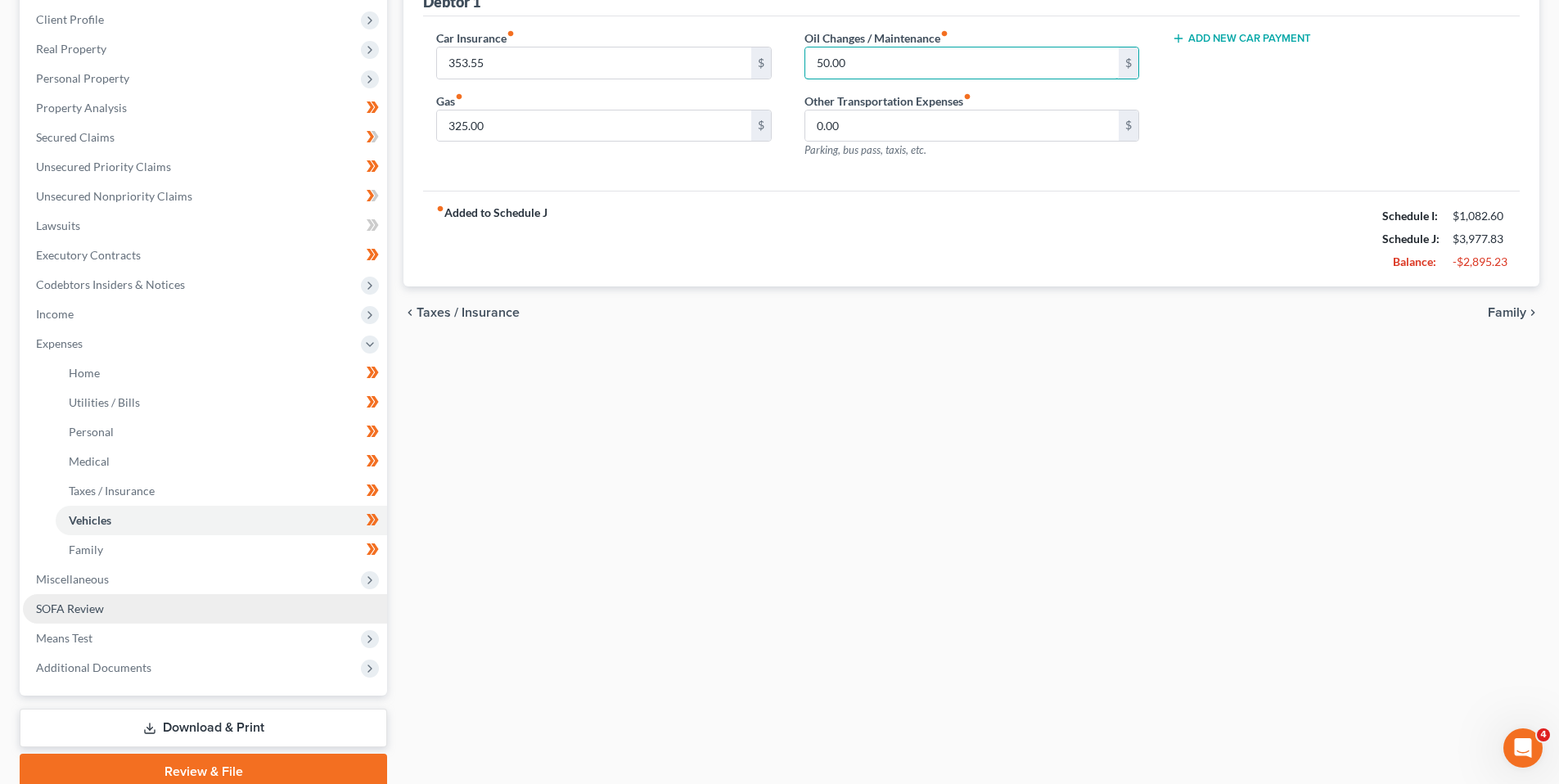
scroll to position [245, 0]
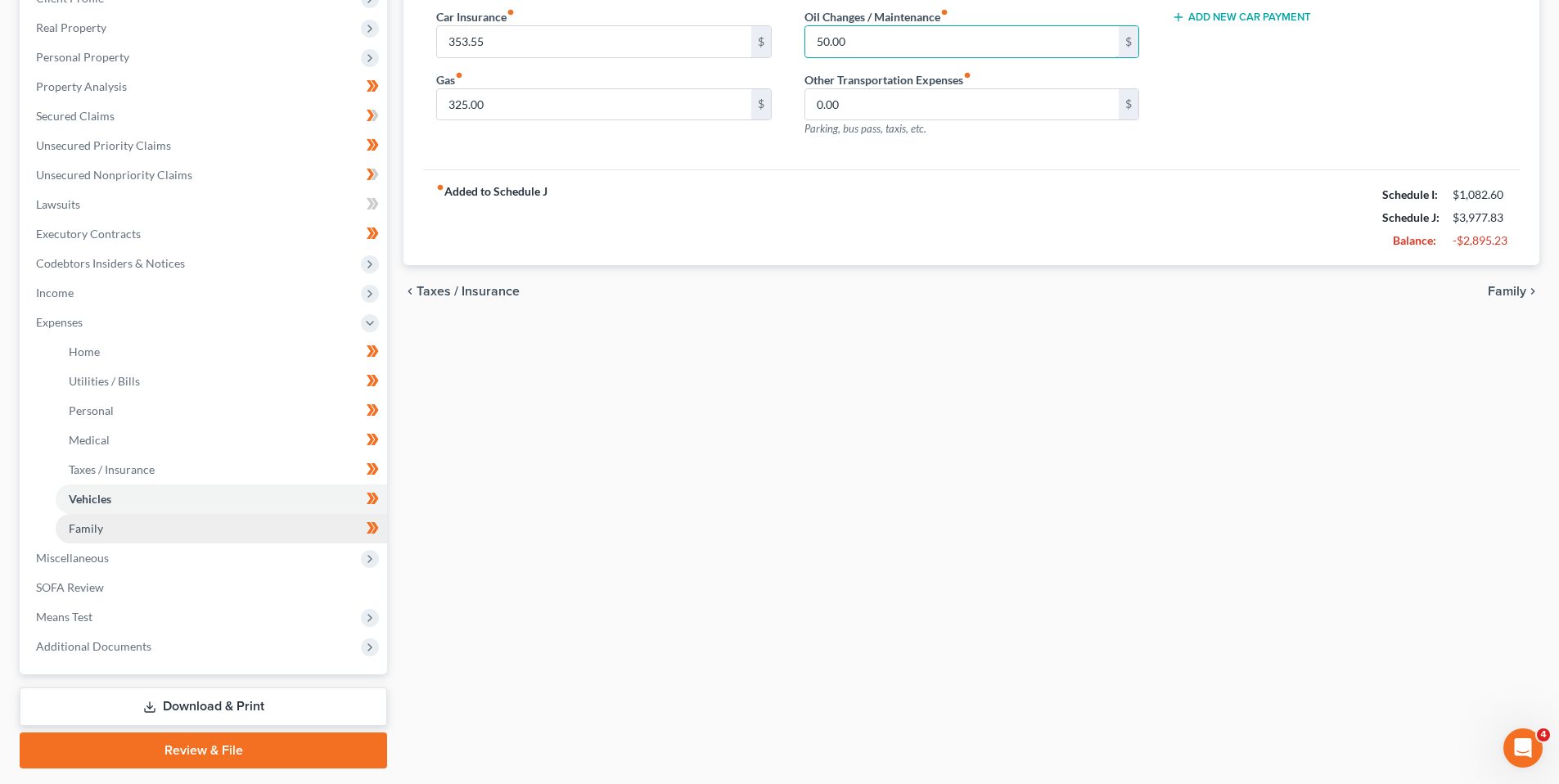
type input "50.00"
click at [75, 527] on span "Family" at bounding box center [85, 528] width 34 height 14
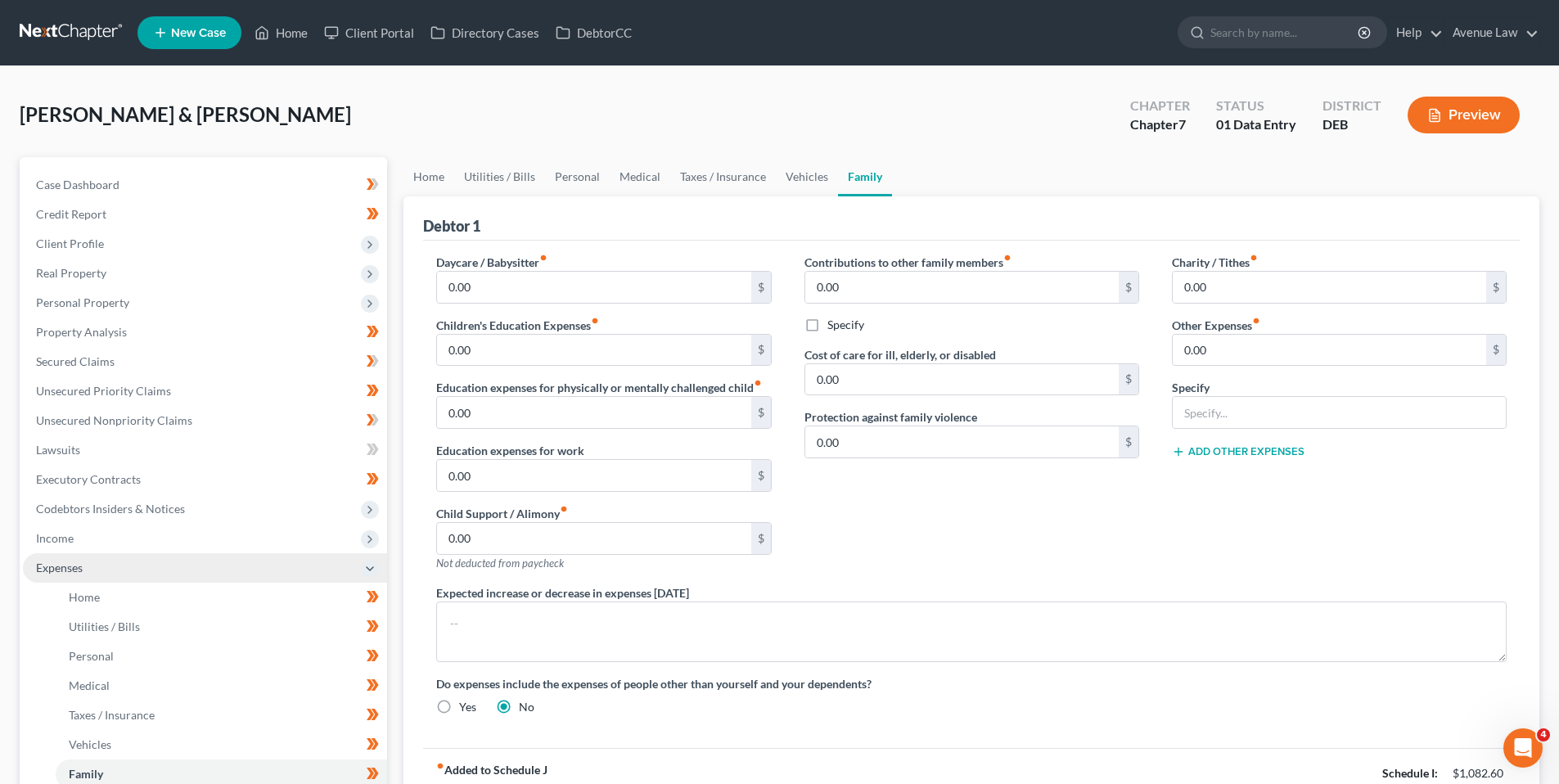
click at [67, 564] on span "Expenses" at bounding box center [60, 567] width 47 height 14
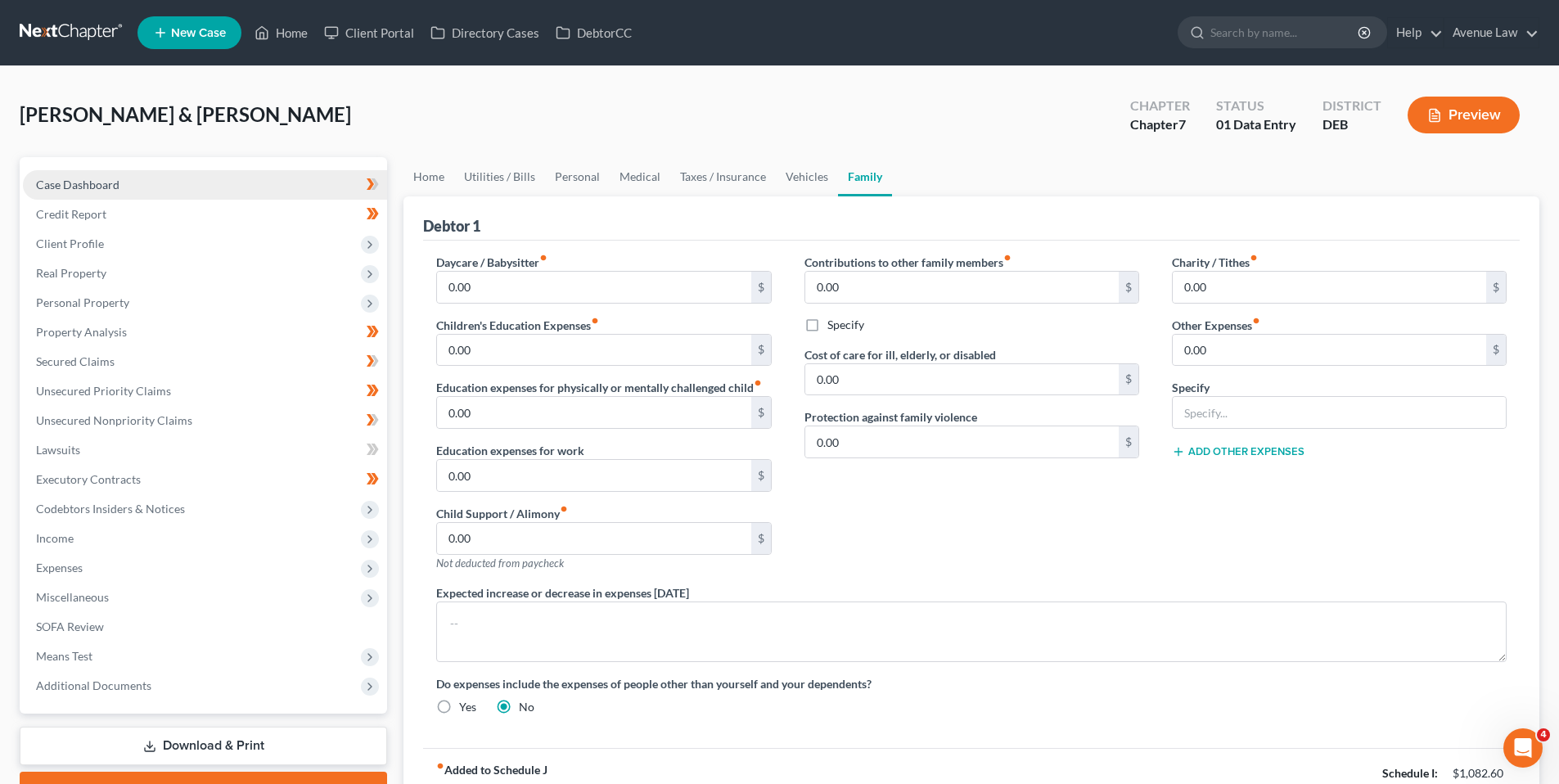
click at [72, 178] on span "Case Dashboard" at bounding box center [77, 184] width 83 height 14
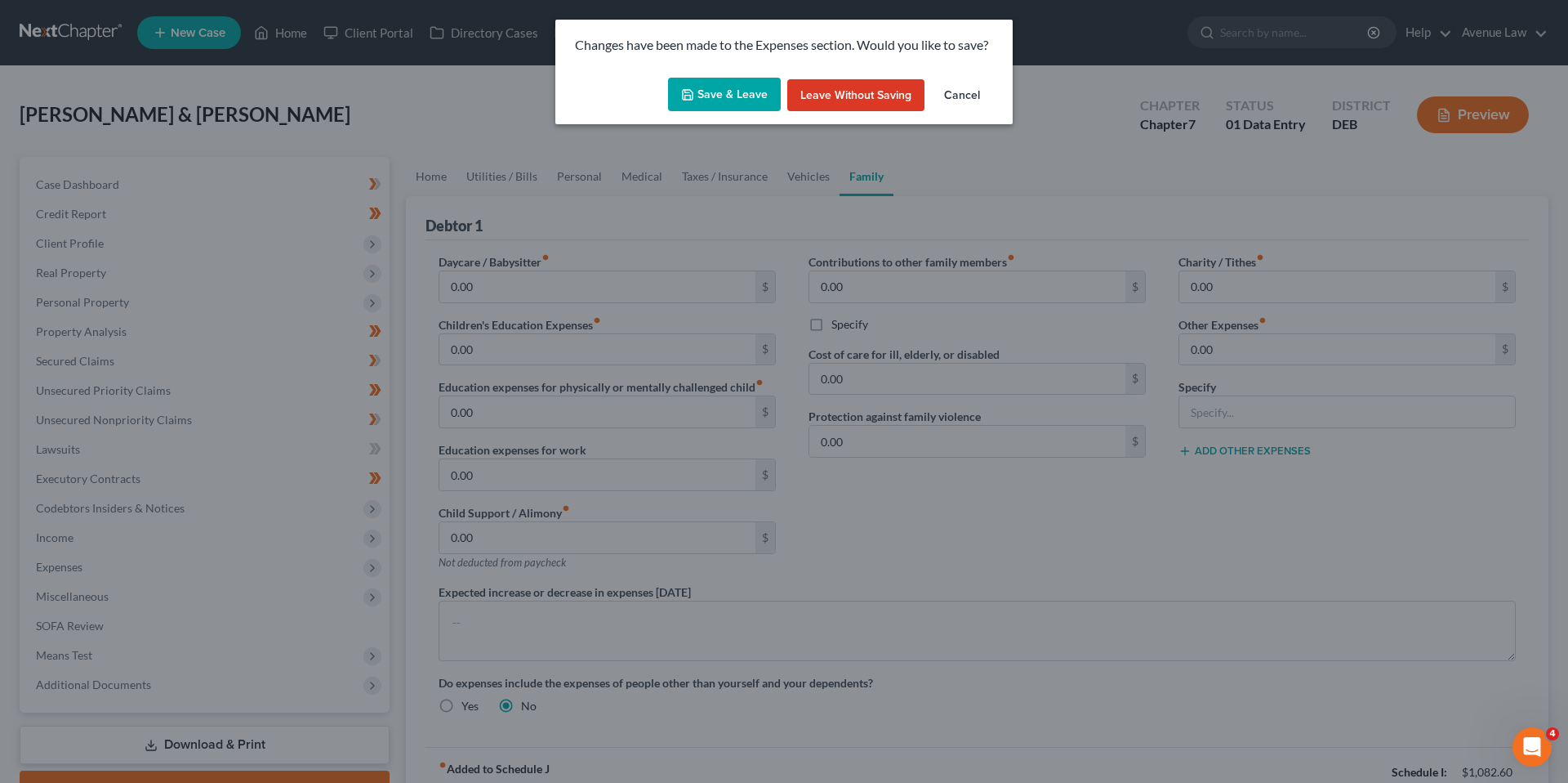
click at [716, 93] on button "Save & Leave" at bounding box center [724, 94] width 112 height 34
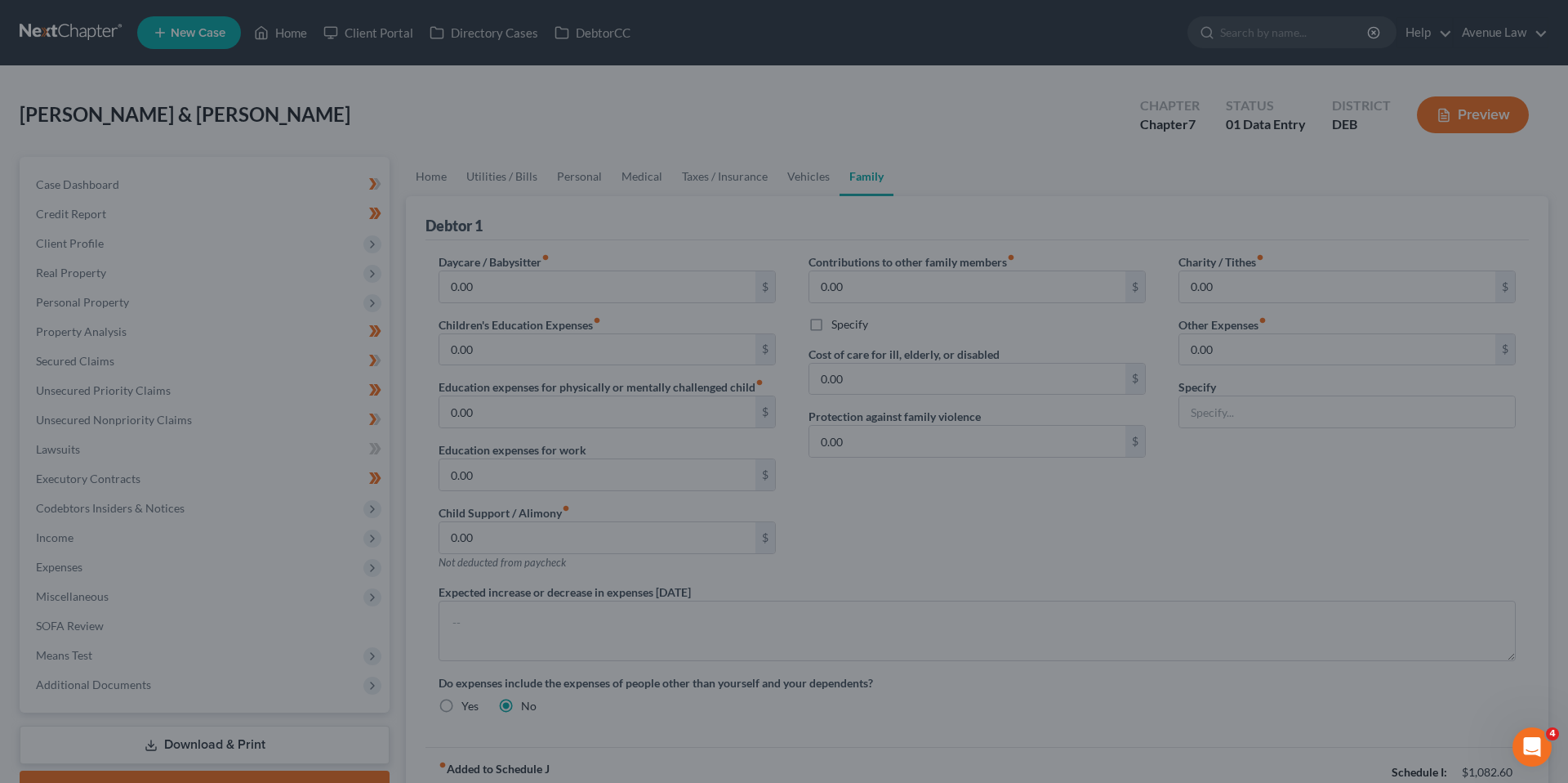
select select "0"
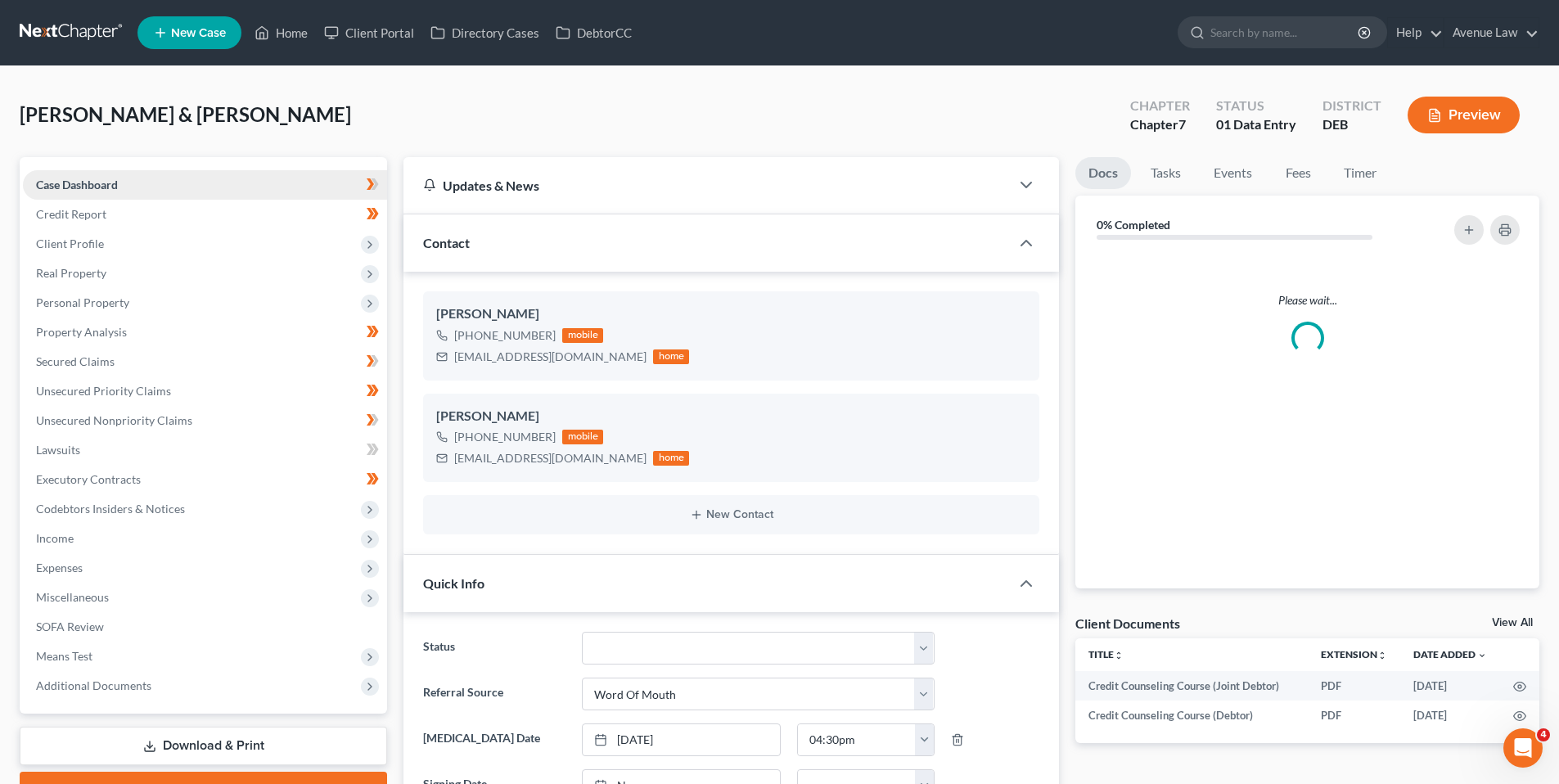
click at [104, 181] on span "Case Dashboard" at bounding box center [76, 184] width 81 height 14
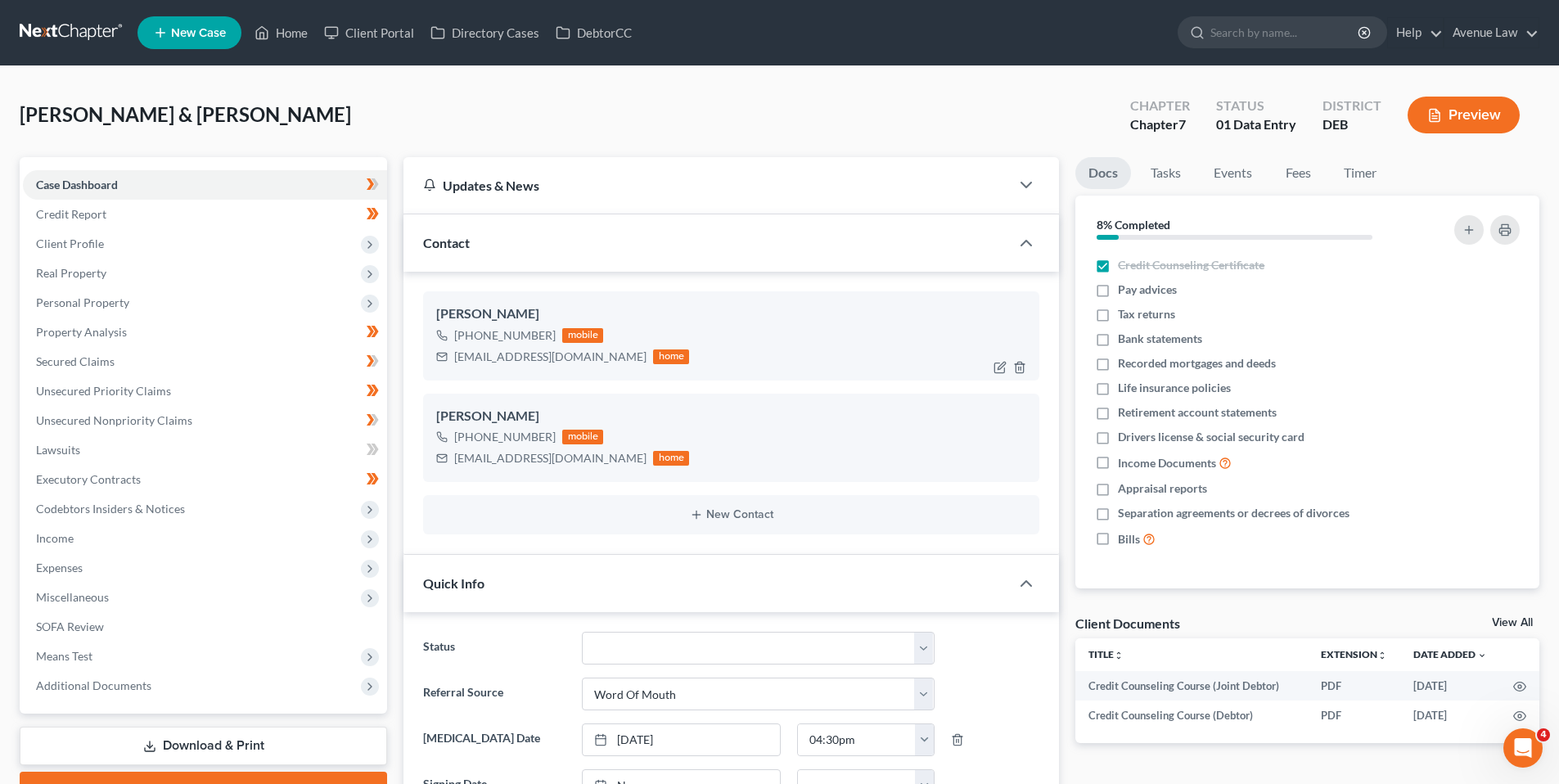
drag, startPoint x: 550, startPoint y: 334, endPoint x: 473, endPoint y: 336, distance: 77.0
click at [468, 341] on div "+1 (302) 399-9570 mobile" at bounding box center [563, 335] width 253 height 22
copy div "(302) 399-9570"
drag, startPoint x: 83, startPoint y: 182, endPoint x: 18, endPoint y: 151, distance: 72.0
click at [83, 181] on span "Case Dashboard" at bounding box center [76, 184] width 81 height 14
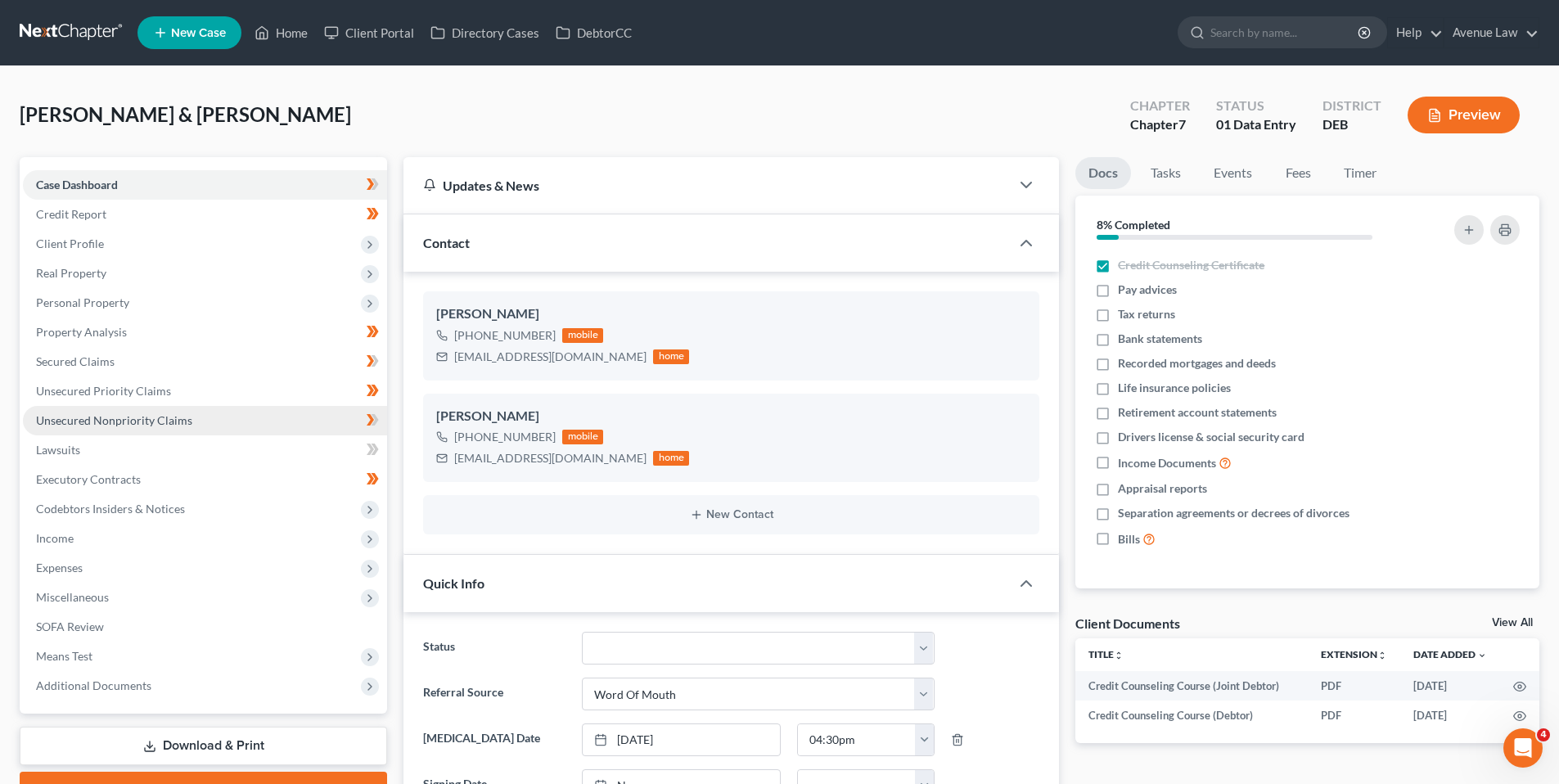
drag, startPoint x: 99, startPoint y: 422, endPoint x: 531, endPoint y: 440, distance: 432.4
click at [99, 422] on span "Unsecured Nonpriority Claims" at bounding box center [114, 420] width 156 height 14
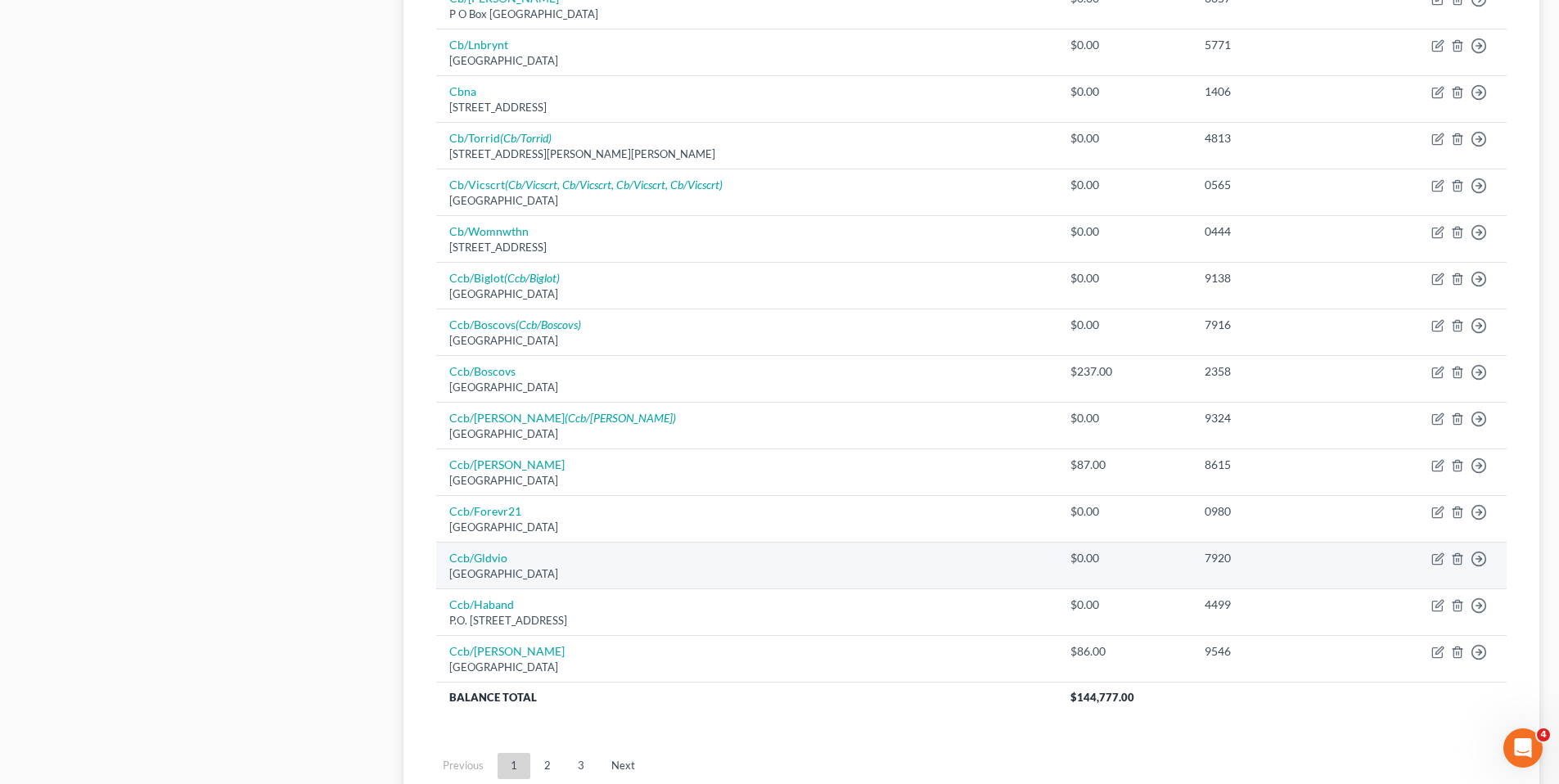
scroll to position [982, 0]
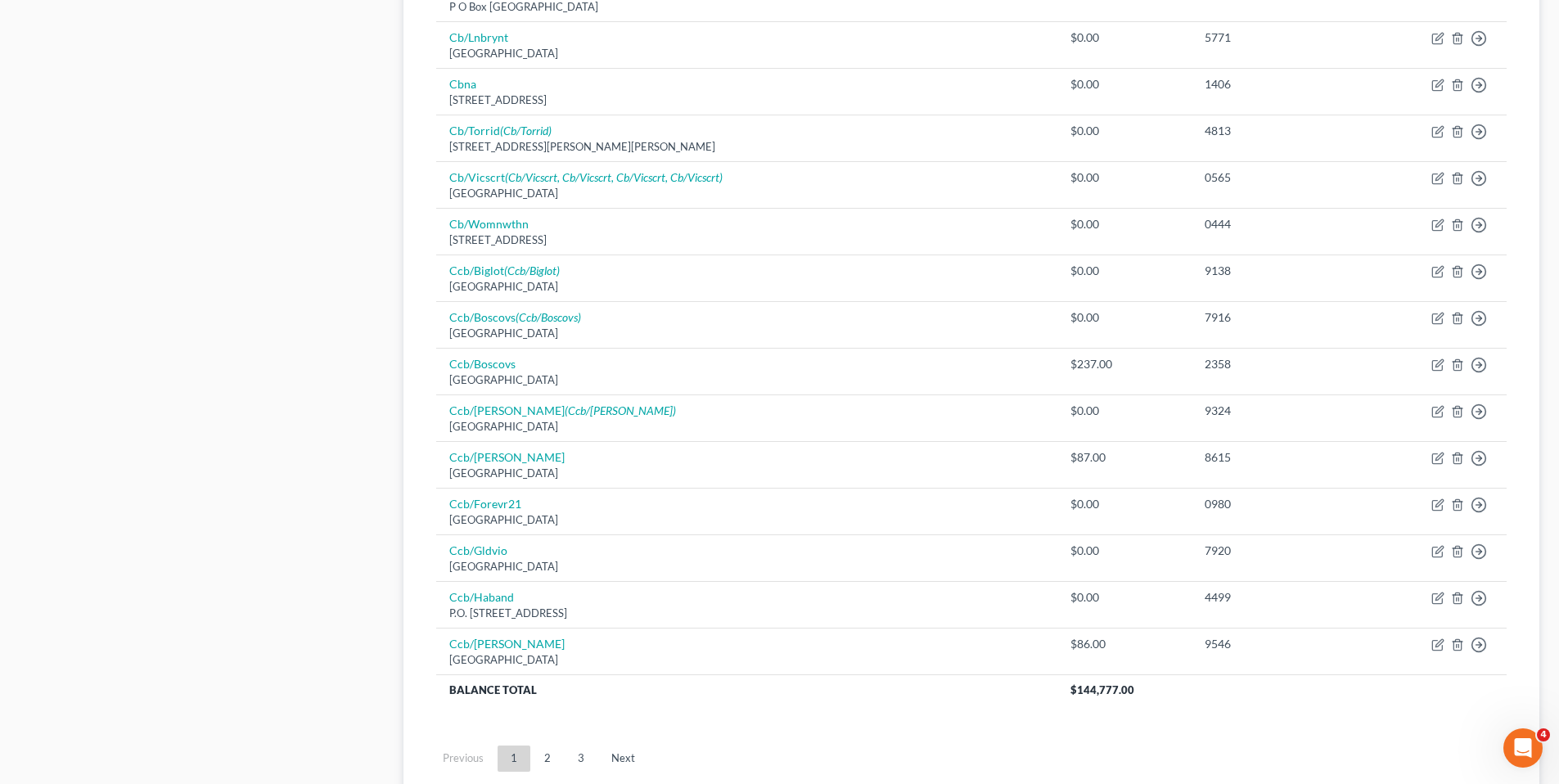
click at [544, 761] on link "2" at bounding box center [547, 758] width 32 height 26
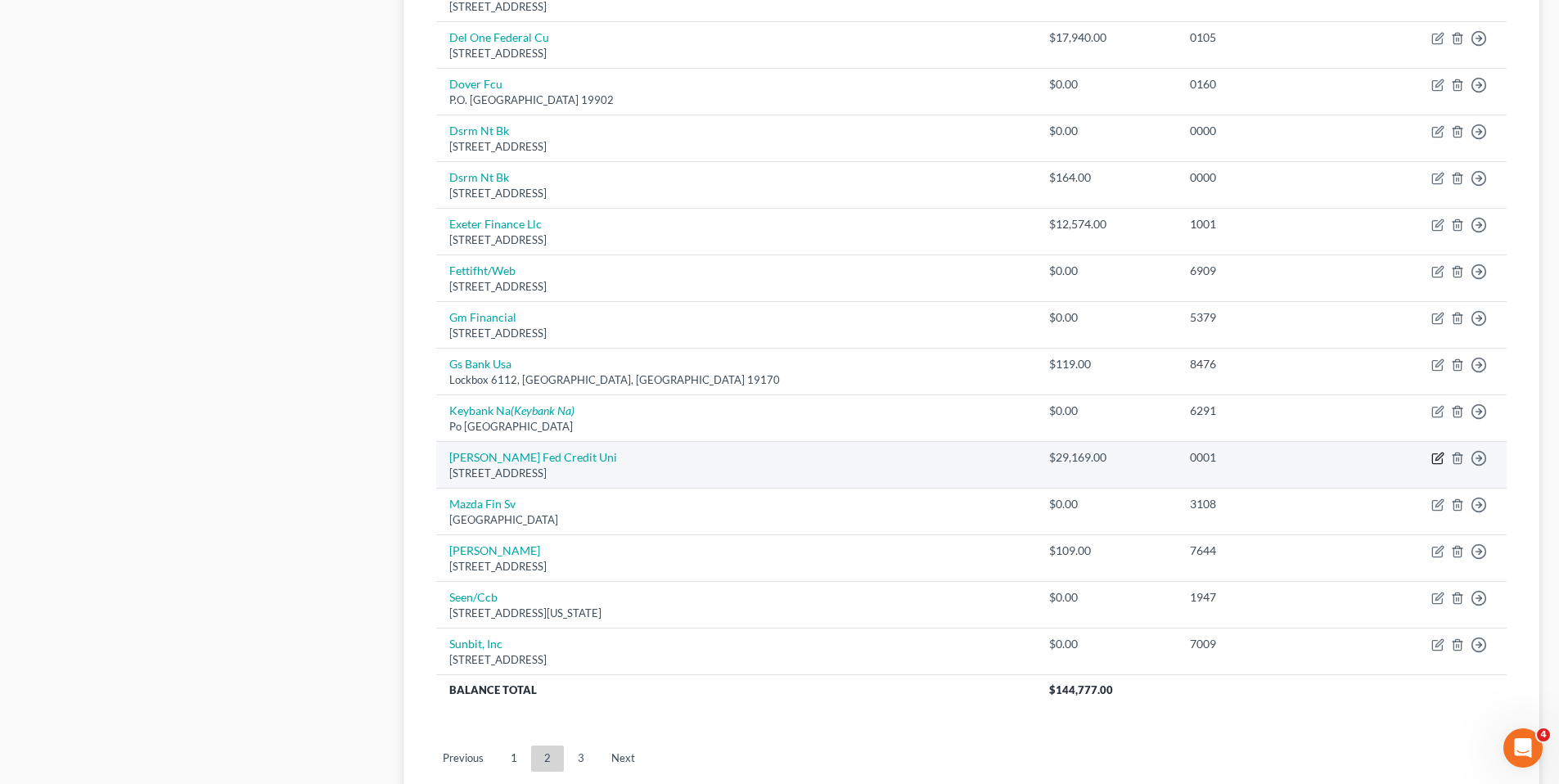
click at [1437, 456] on icon "button" at bounding box center [1437, 458] width 13 height 13
select select "48"
select select "14"
select select "0"
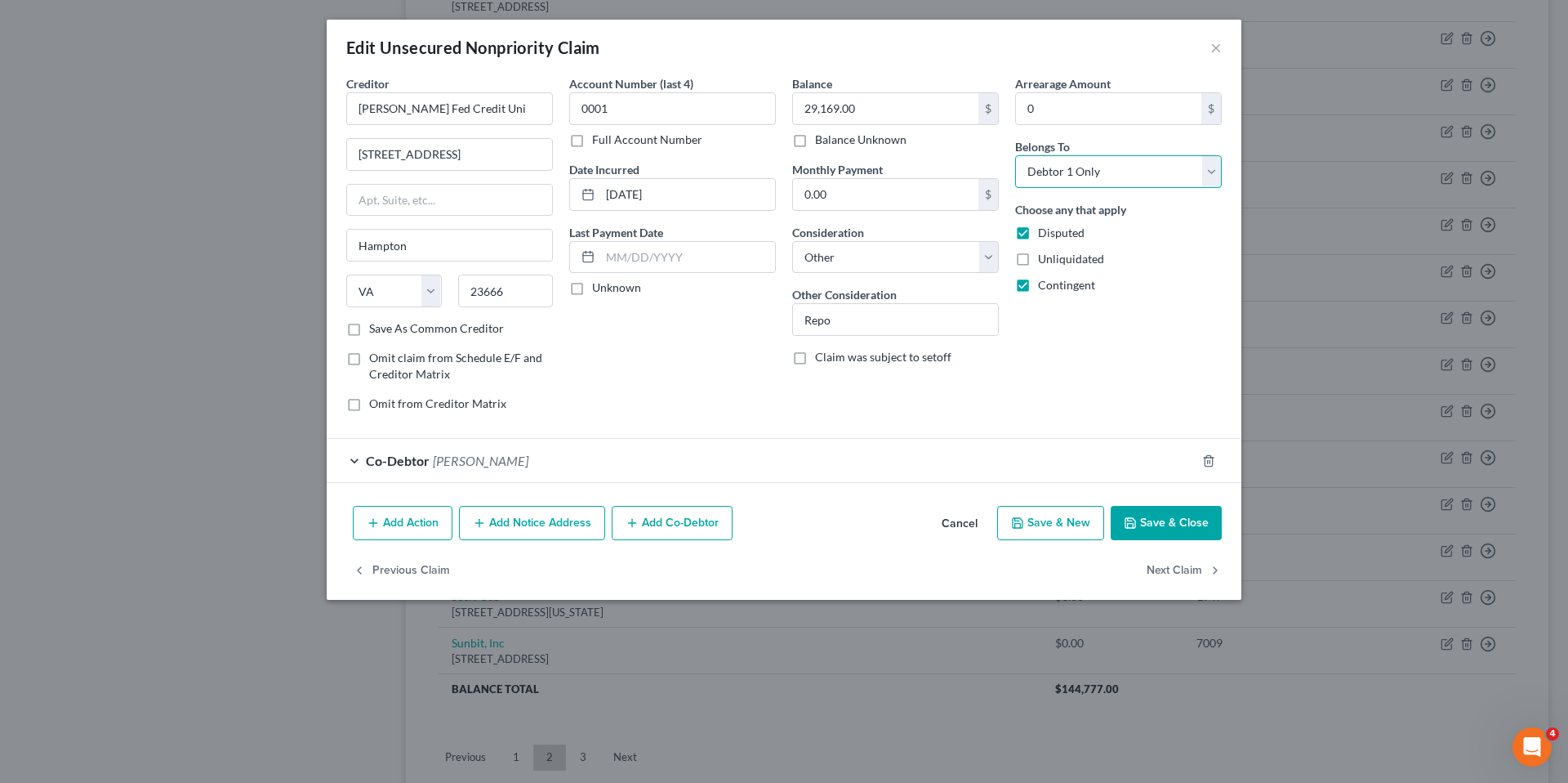
click at [1114, 174] on select "Select Debtor 1 Only Debtor 2 Only Debtor 1 And Debtor 2 Only At Least One Of T…" at bounding box center [1118, 171] width 206 height 32
click at [901, 322] on input "Repo" at bounding box center [895, 320] width 205 height 31
click at [988, 255] on select "Select Cable / Satellite Services Collection Agency Credit Card Debt Debt Couns…" at bounding box center [895, 256] width 206 height 32
click at [698, 433] on form "Creditor * Langley Fed Credit Uni 1055 W Mercury Blvd Hampton State AL AK AR AZ…" at bounding box center [784, 279] width 875 height 408
click at [397, 517] on button "Add Action" at bounding box center [403, 523] width 100 height 34
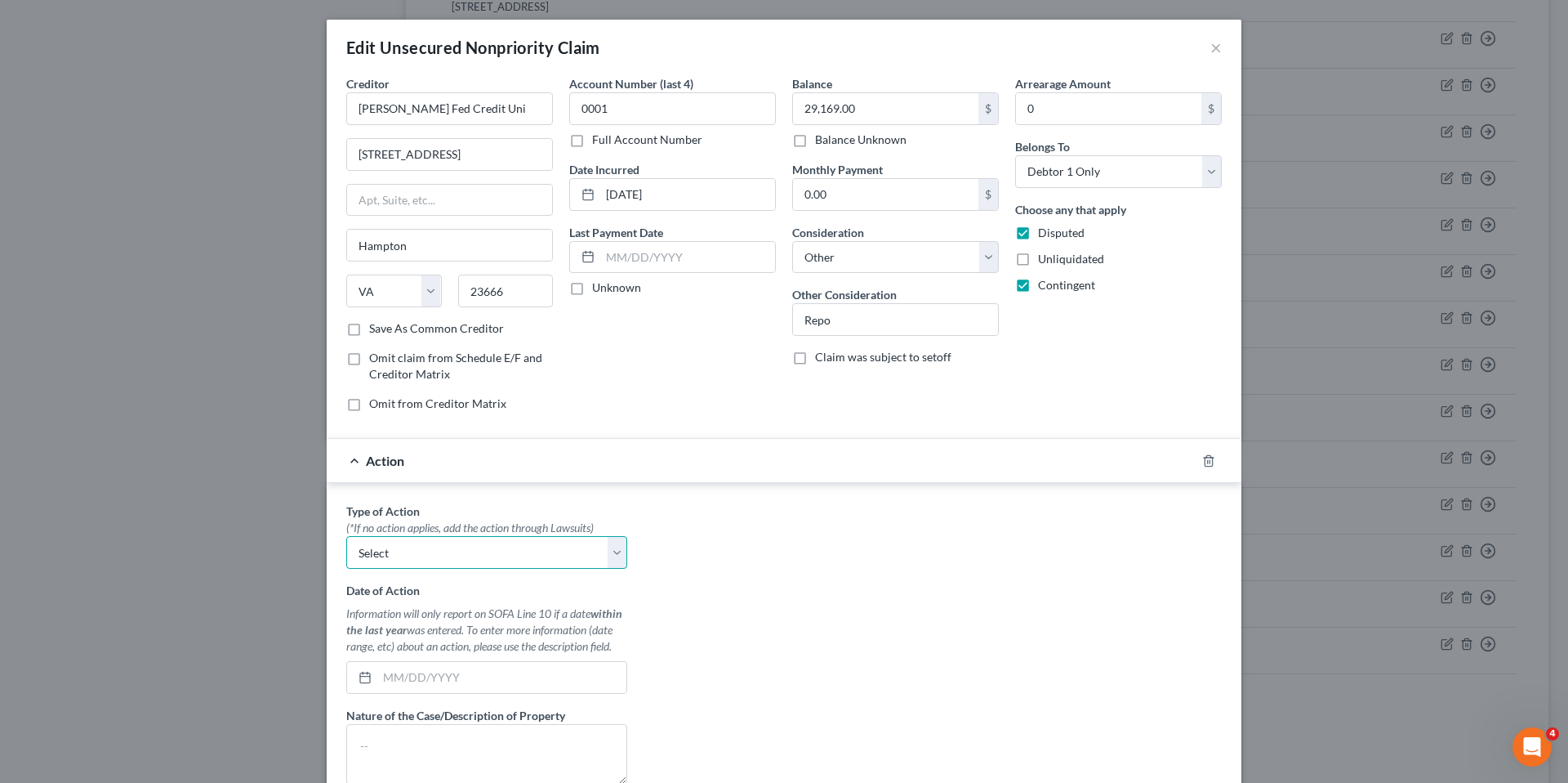
click at [414, 551] on select "Select Repossession Garnishment Foreclosure Personal Injury Attached, Seized, O…" at bounding box center [486, 552] width 281 height 32
select select "1"
click at [346, 536] on select "Select Repossession Garnishment Foreclosure Personal Injury Attached, Seized, O…" at bounding box center [486, 552] width 281 height 32
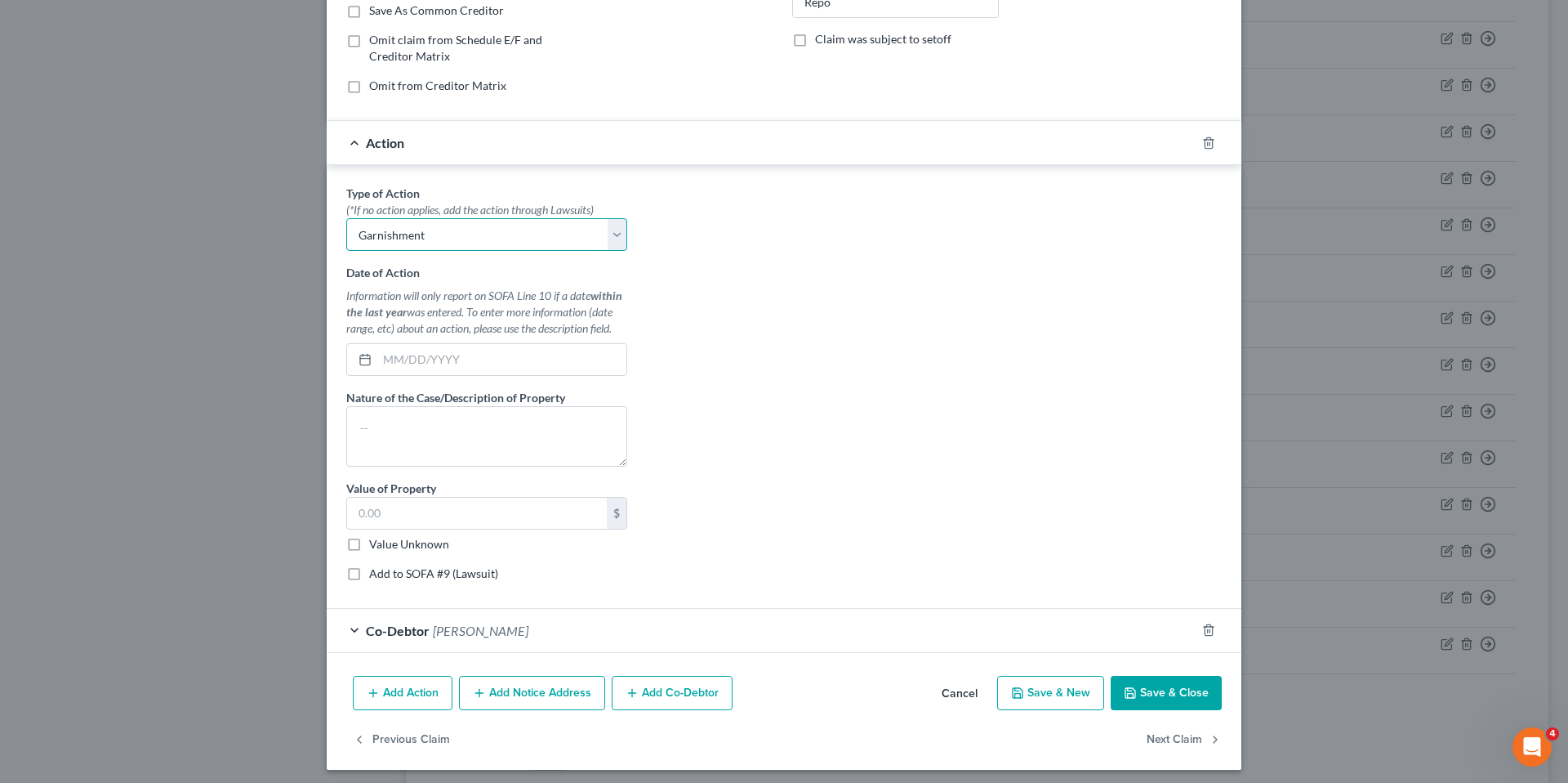
scroll to position [324, 0]
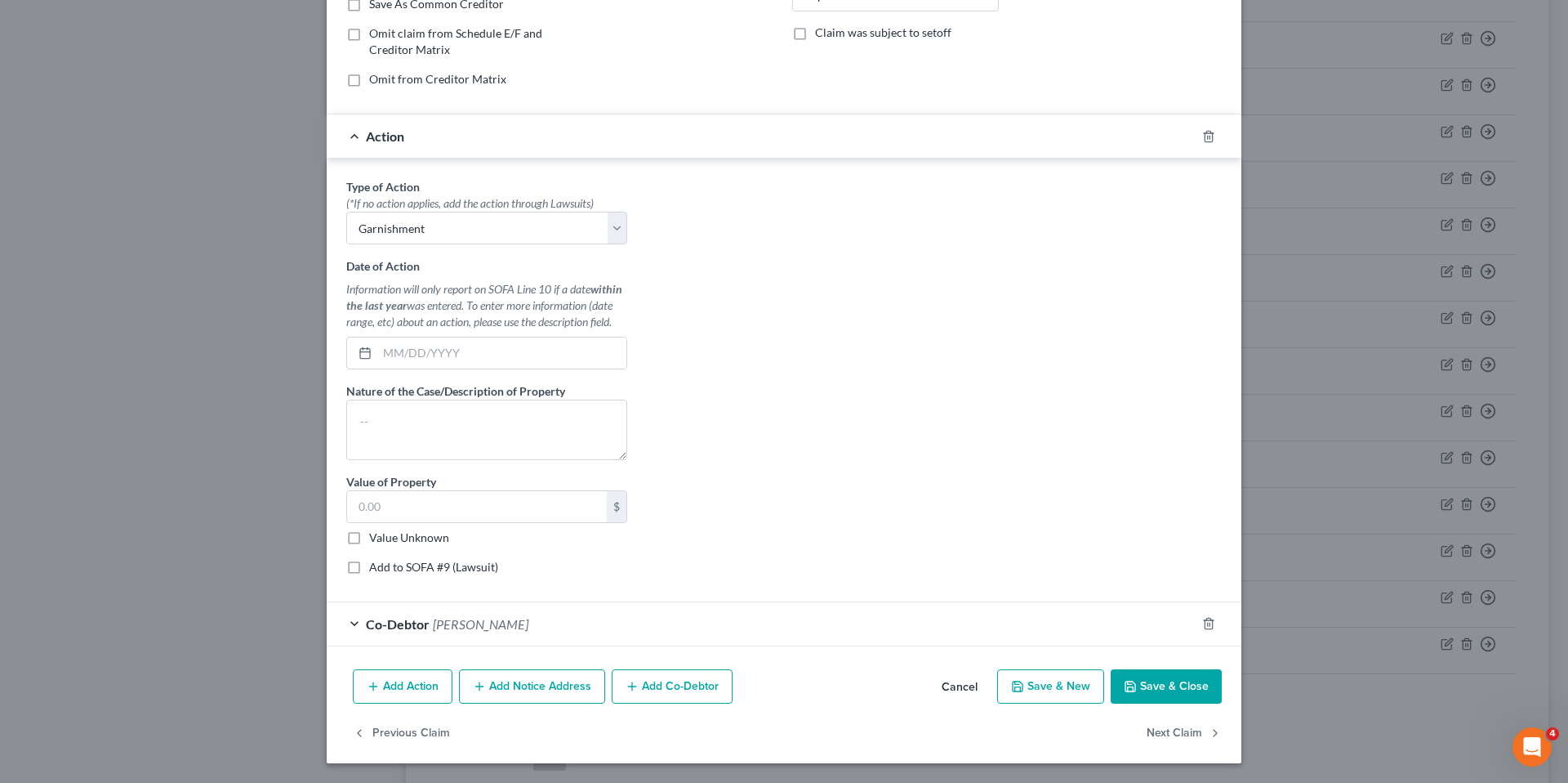
click at [378, 621] on span "Co-Debtor" at bounding box center [397, 623] width 64 height 16
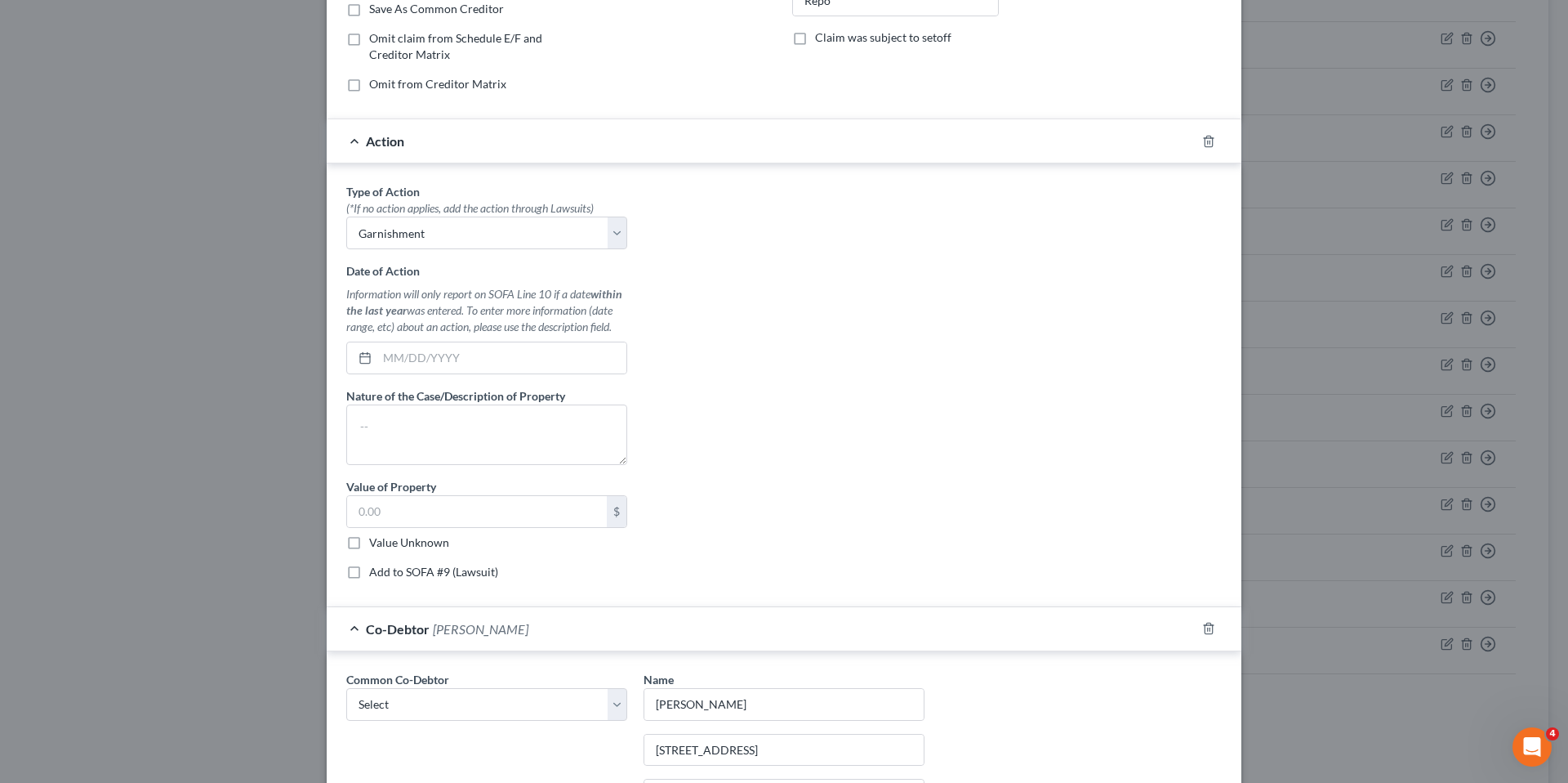
scroll to position [327, 0]
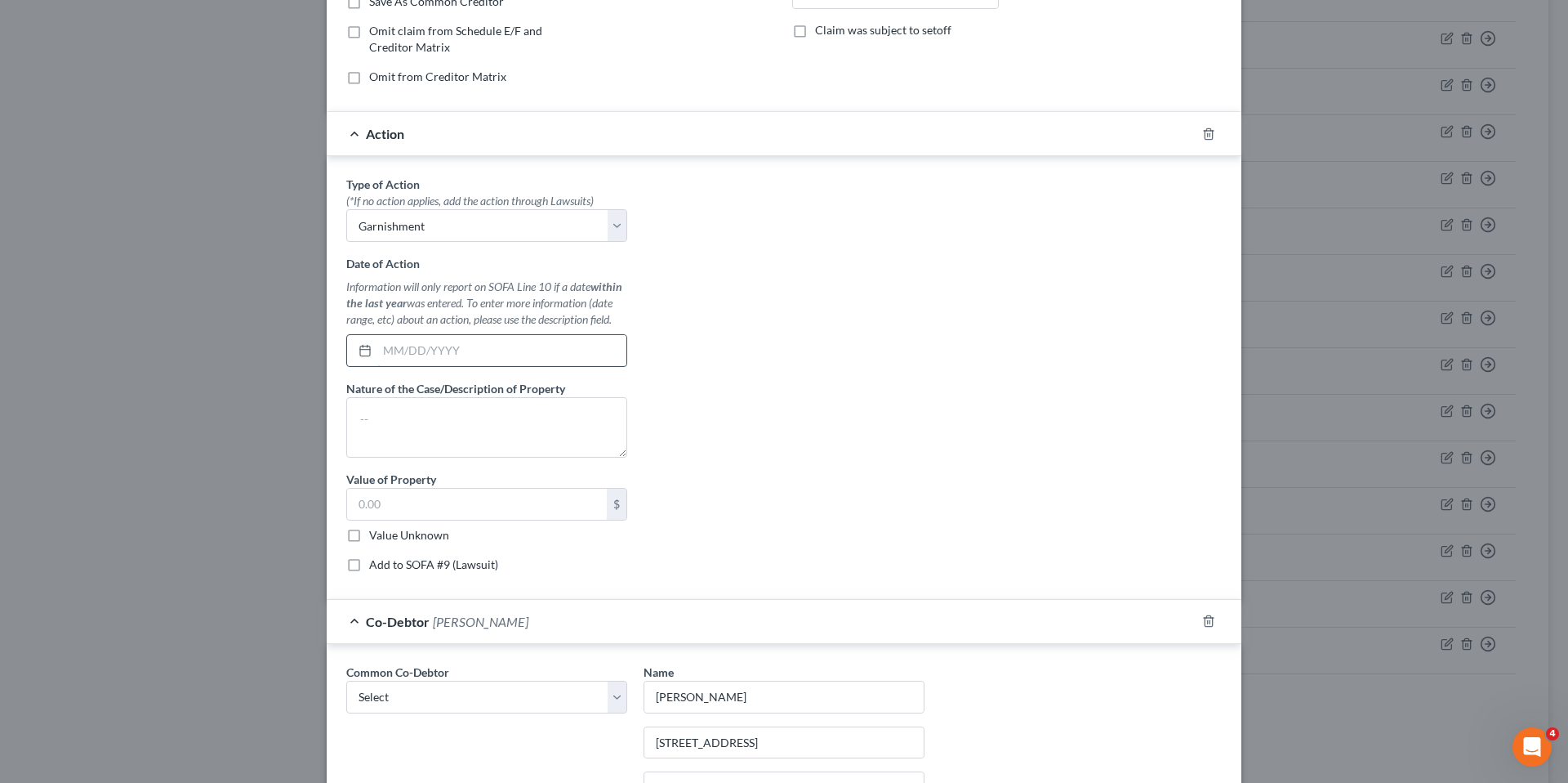
click at [420, 354] on input "text" at bounding box center [502, 350] width 249 height 31
type input "06/25/2025"
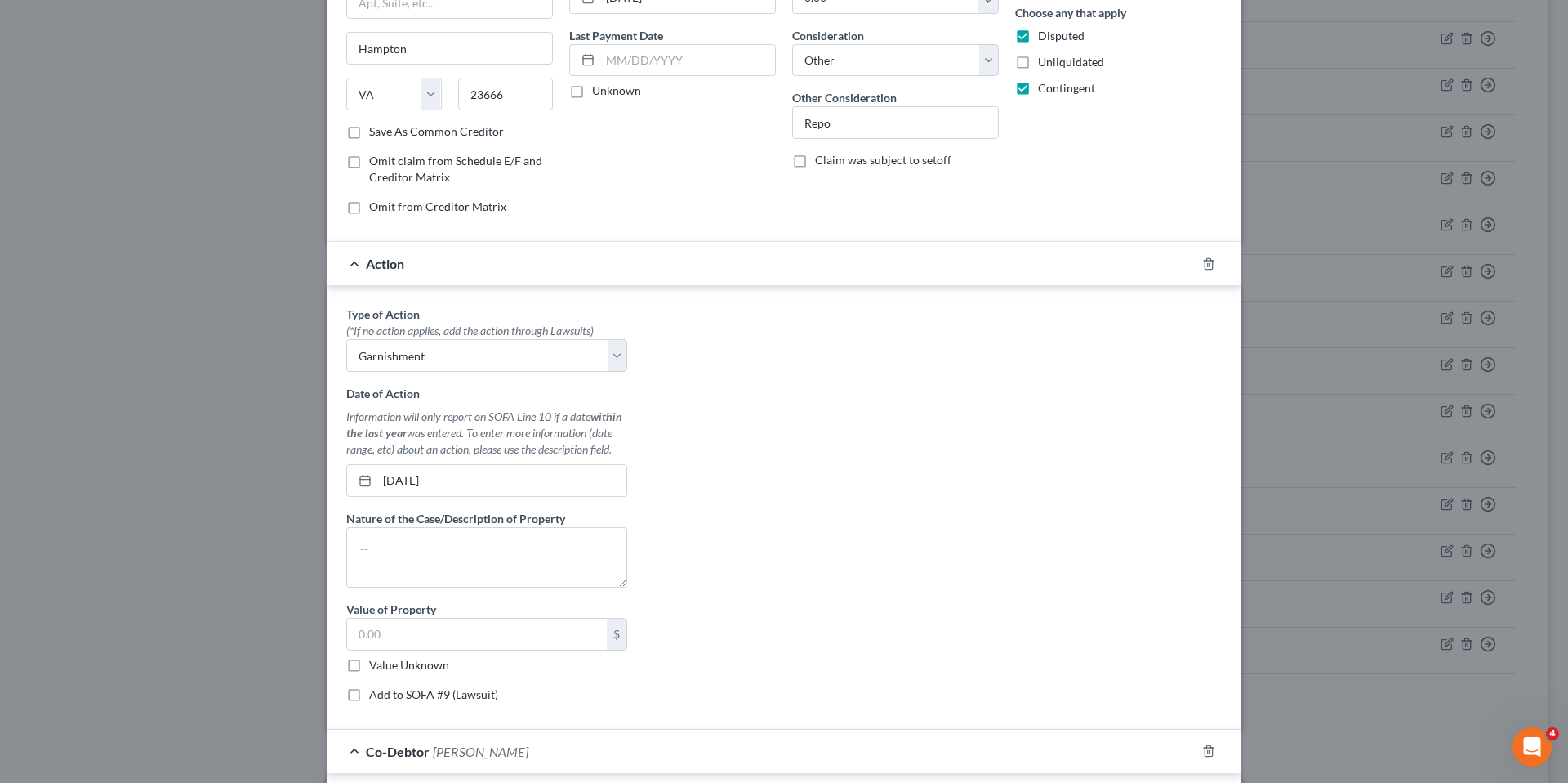
scroll to position [245, 0]
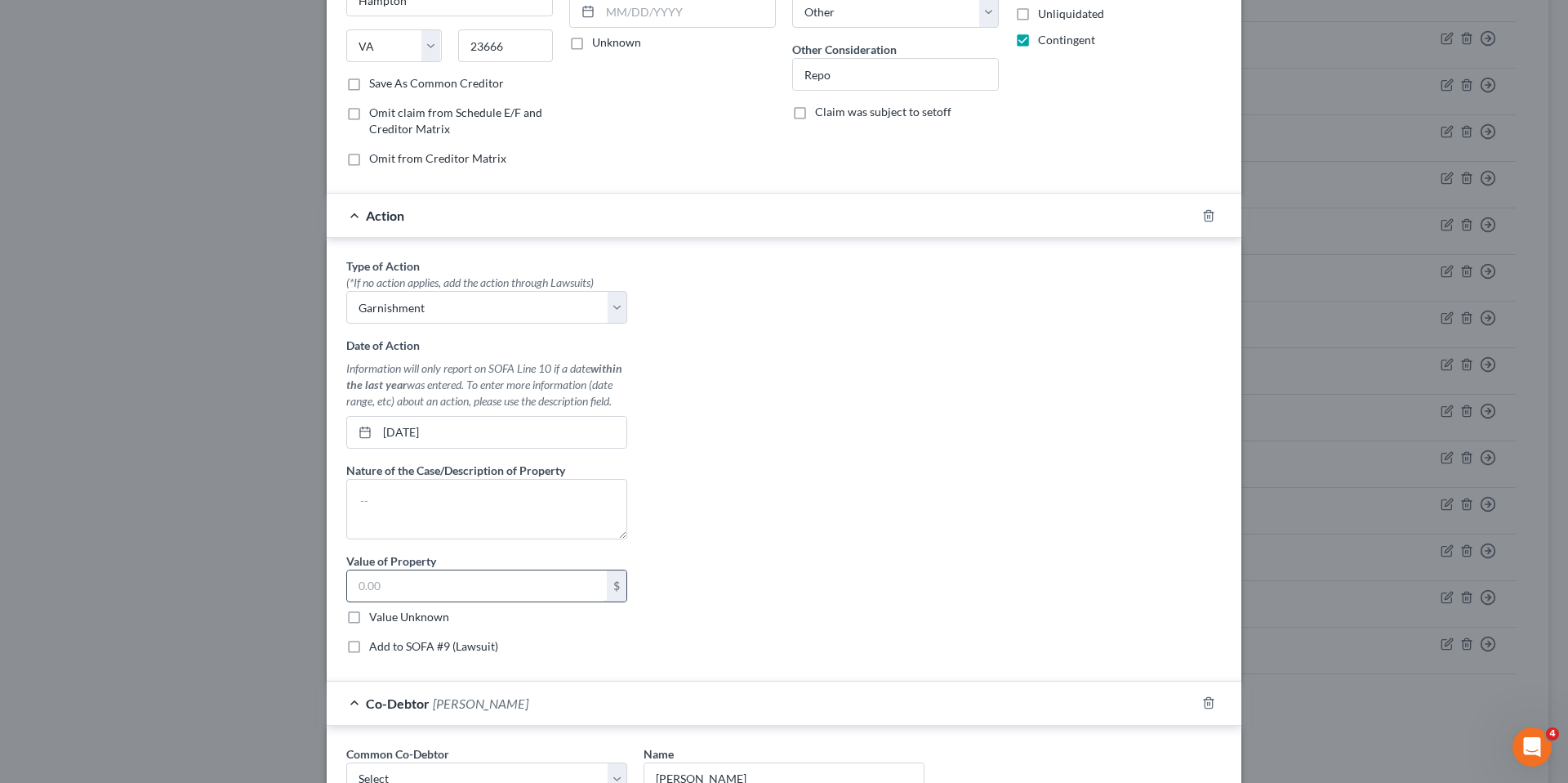
click at [424, 589] on input "text" at bounding box center [476, 586] width 259 height 31
paste input "29,169.00"
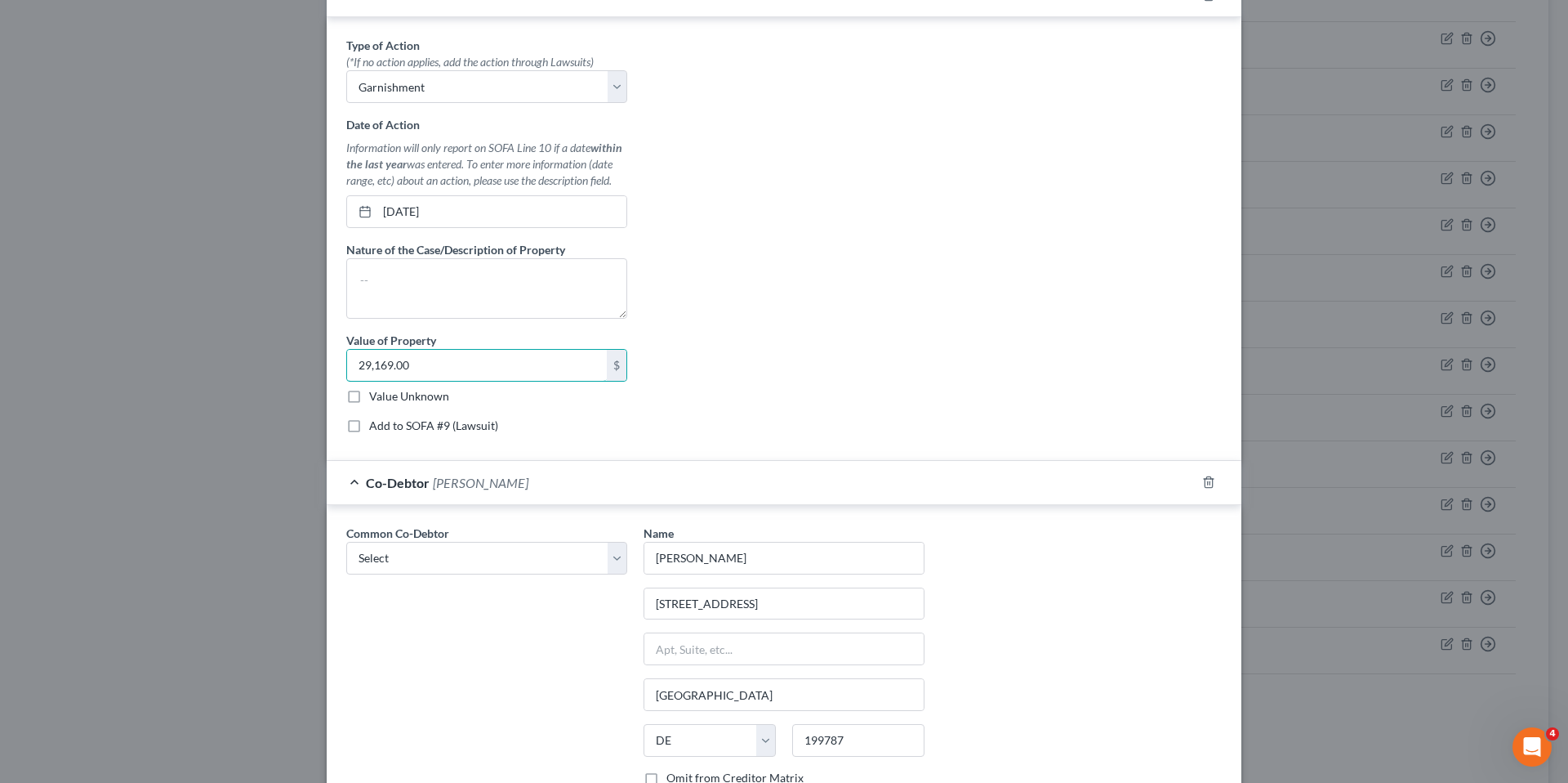
scroll to position [490, 0]
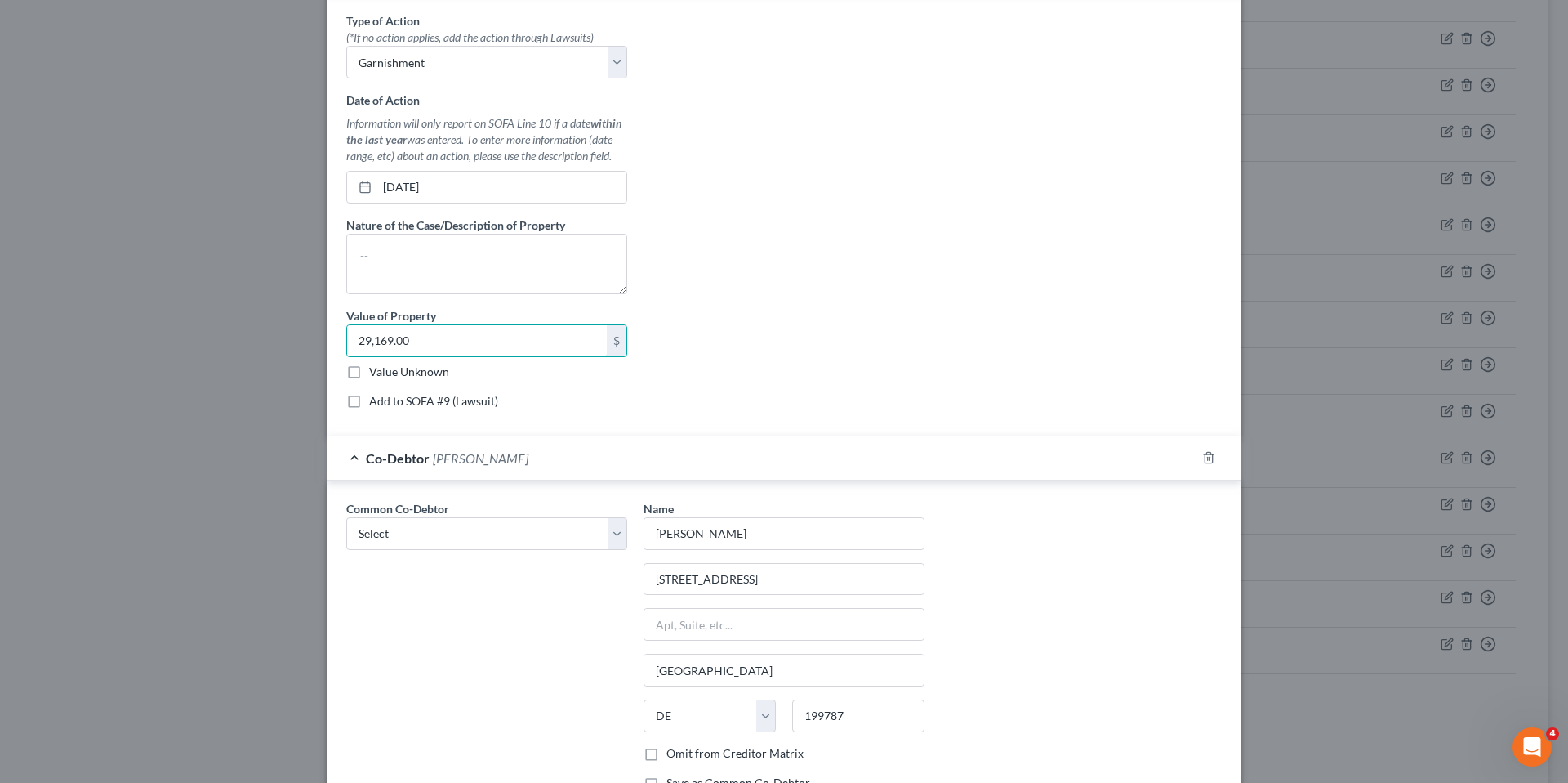
type input "29,169.00"
click at [369, 403] on label "Add to SOFA #9 (Lawsuit)" at bounding box center [433, 400] width 129 height 17
click at [376, 403] on input "Add to SOFA #9 (Lawsuit)" at bounding box center [381, 397] width 11 height 11
checkbox input "true"
select select "0"
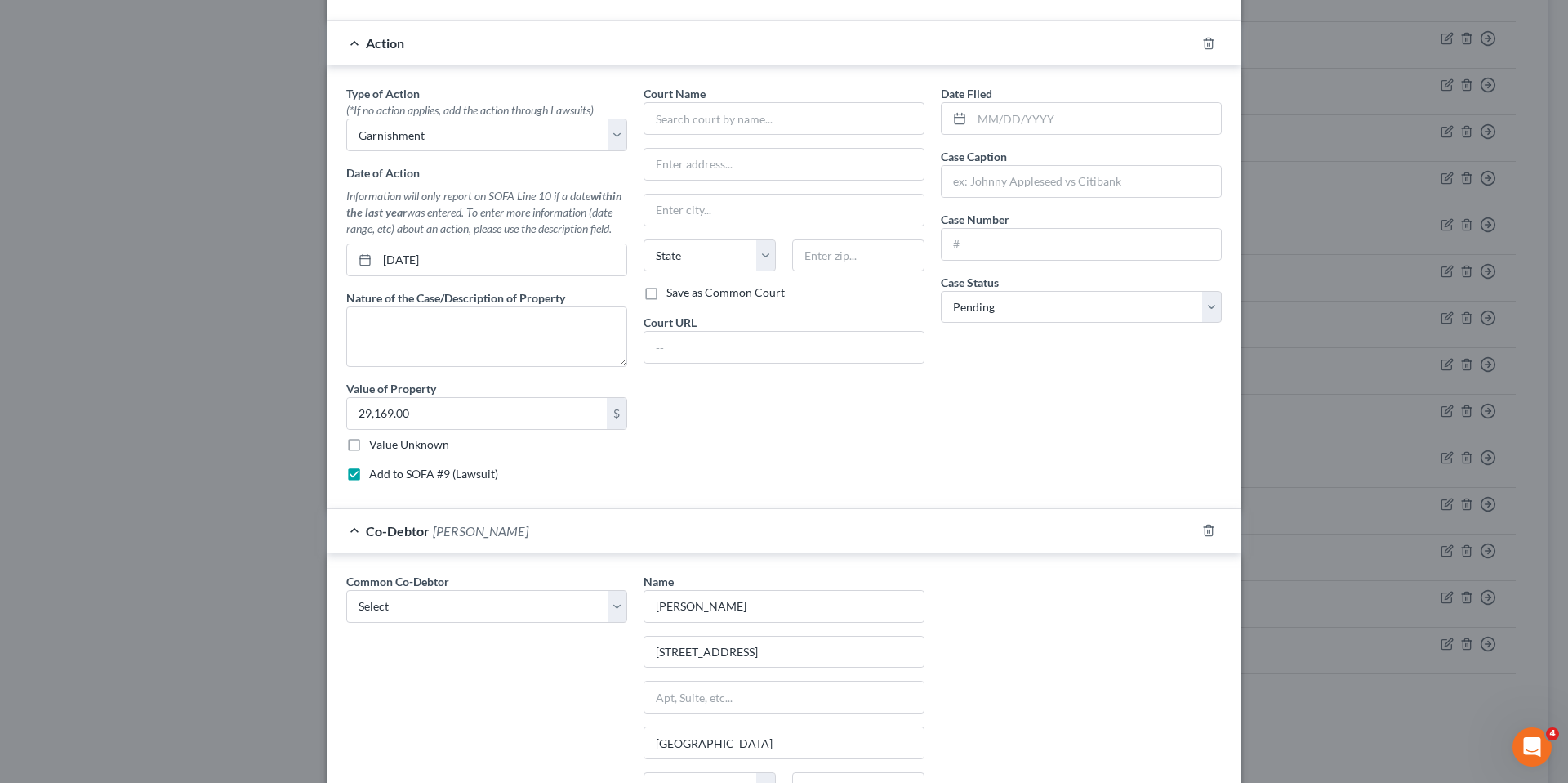
scroll to position [163, 0]
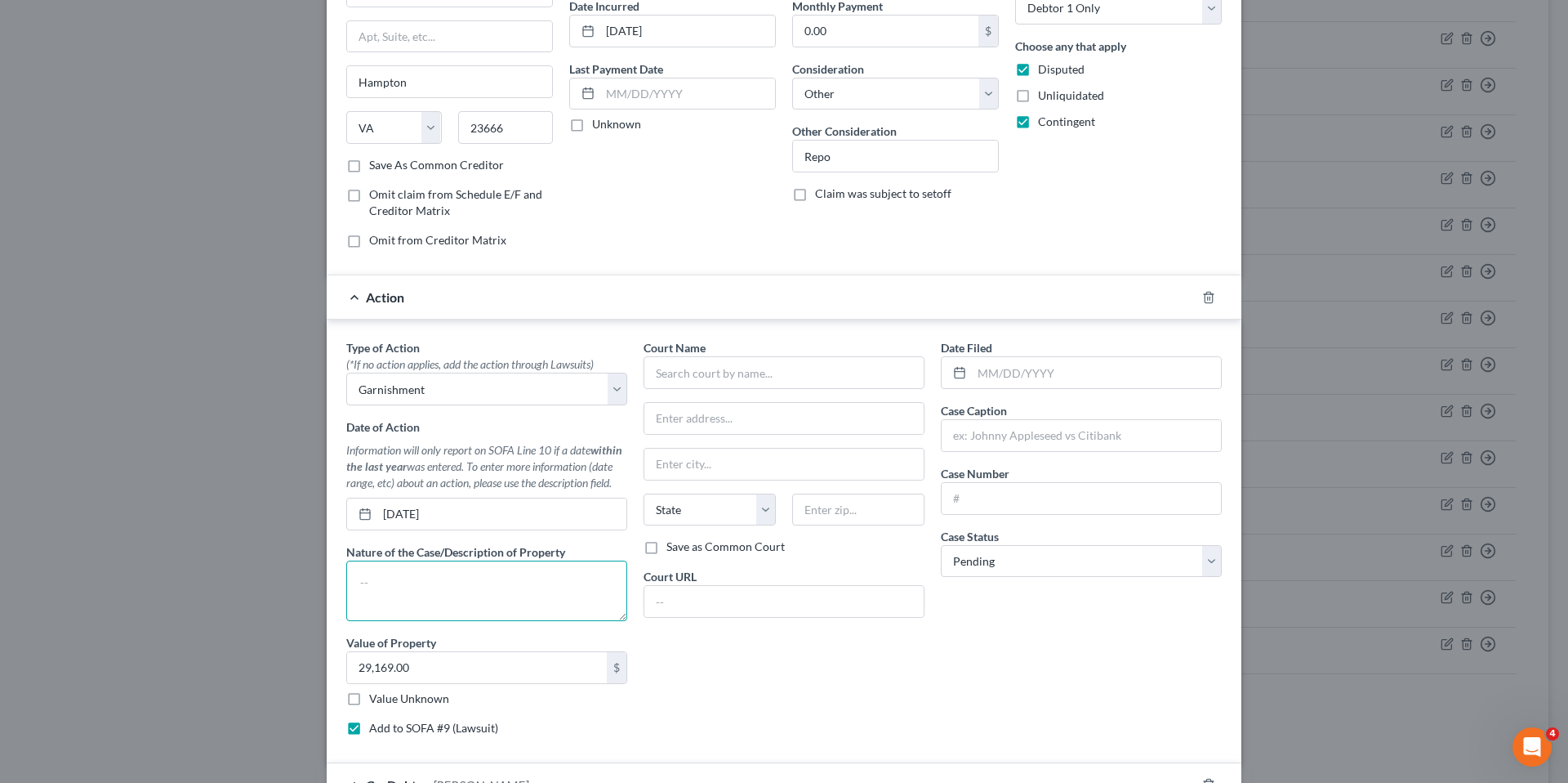
click at [494, 594] on textarea at bounding box center [486, 591] width 281 height 61
type textarea "2016 Ram 1500 Pickup"
click at [685, 376] on input "text" at bounding box center [784, 372] width 281 height 32
type input "Hampton General District Court"
click at [695, 427] on input "text" at bounding box center [784, 419] width 279 height 31
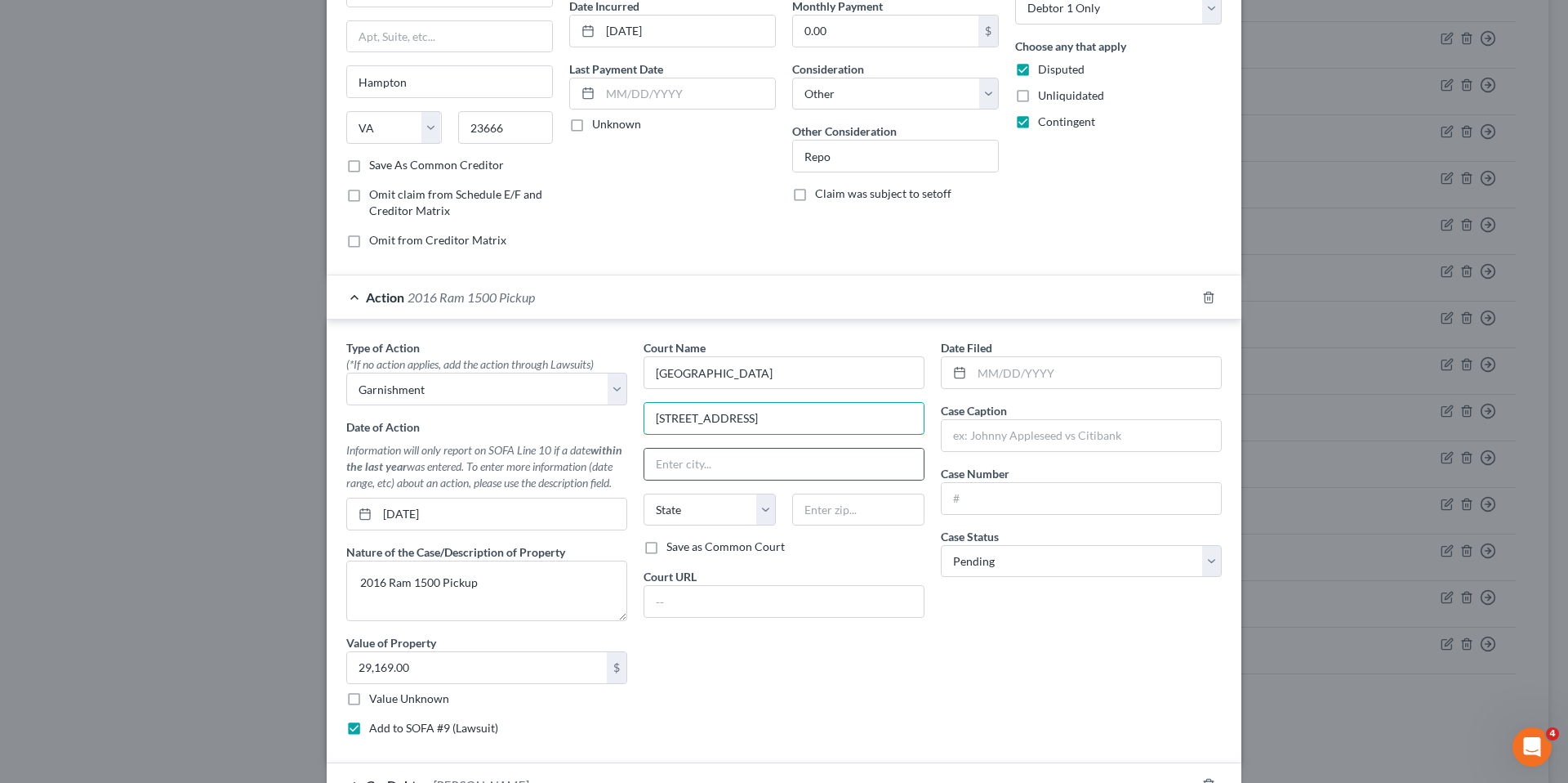
type input "236 North King St 2nd Floor"
click at [701, 472] on input "text" at bounding box center [784, 464] width 279 height 31
type input "Hampton"
drag, startPoint x: 806, startPoint y: 705, endPoint x: 763, endPoint y: 659, distance: 63.0
click at [806, 705] on div "Court Name * Hampton General District Court 236 North King St 2nd Floor Hampton…" at bounding box center [784, 543] width 297 height 409
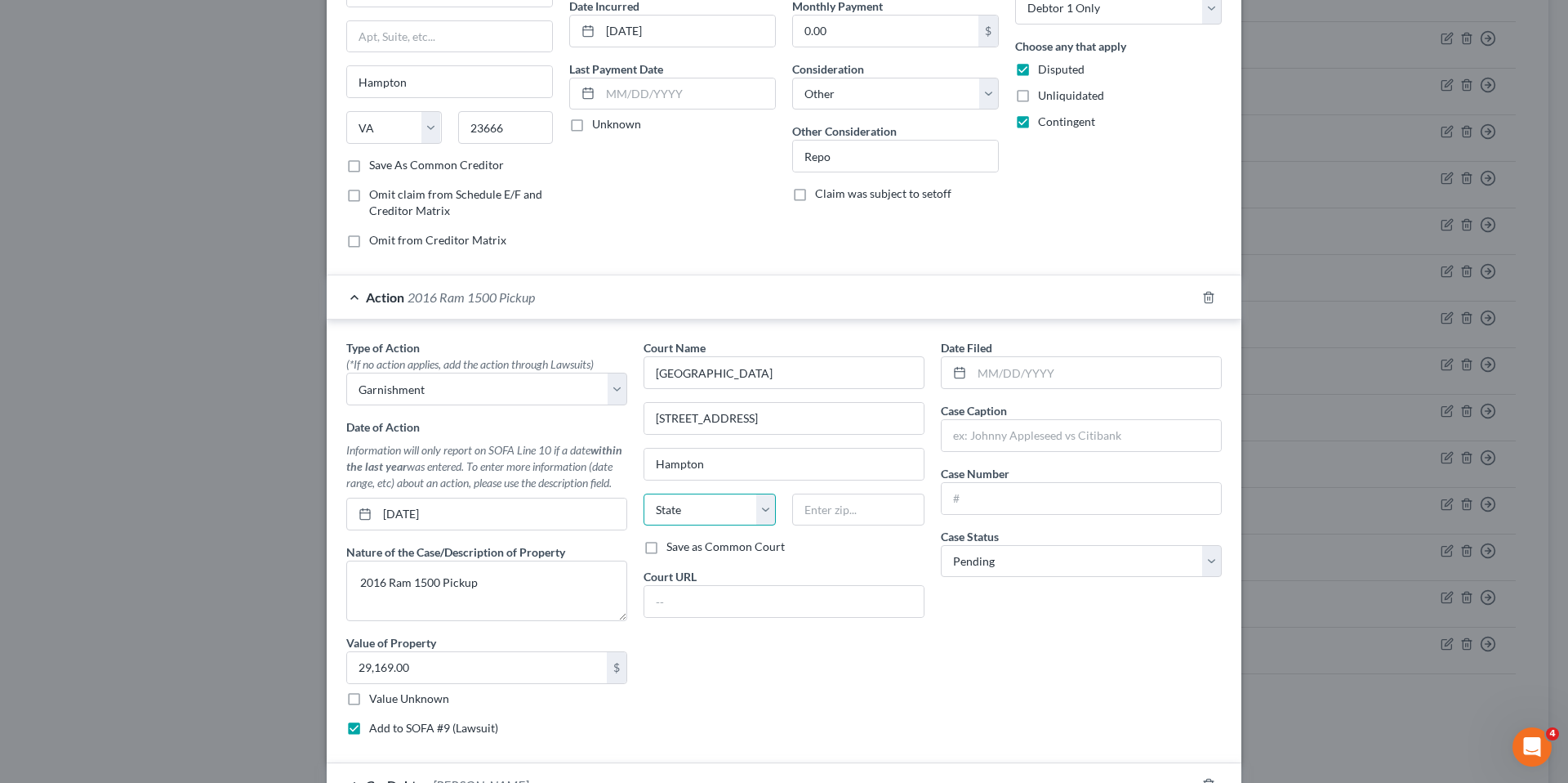
click at [726, 513] on select "State AL AK AR AZ CA CO CT DE DC FL GA GU HI ID IL IN IA KS KY LA ME MD MA MI M…" at bounding box center [709, 509] width 132 height 32
select select "48"
drag, startPoint x: 862, startPoint y: 507, endPoint x: 852, endPoint y: 510, distance: 10.4
click at [862, 507] on input "text" at bounding box center [858, 509] width 132 height 32
type input "23669"
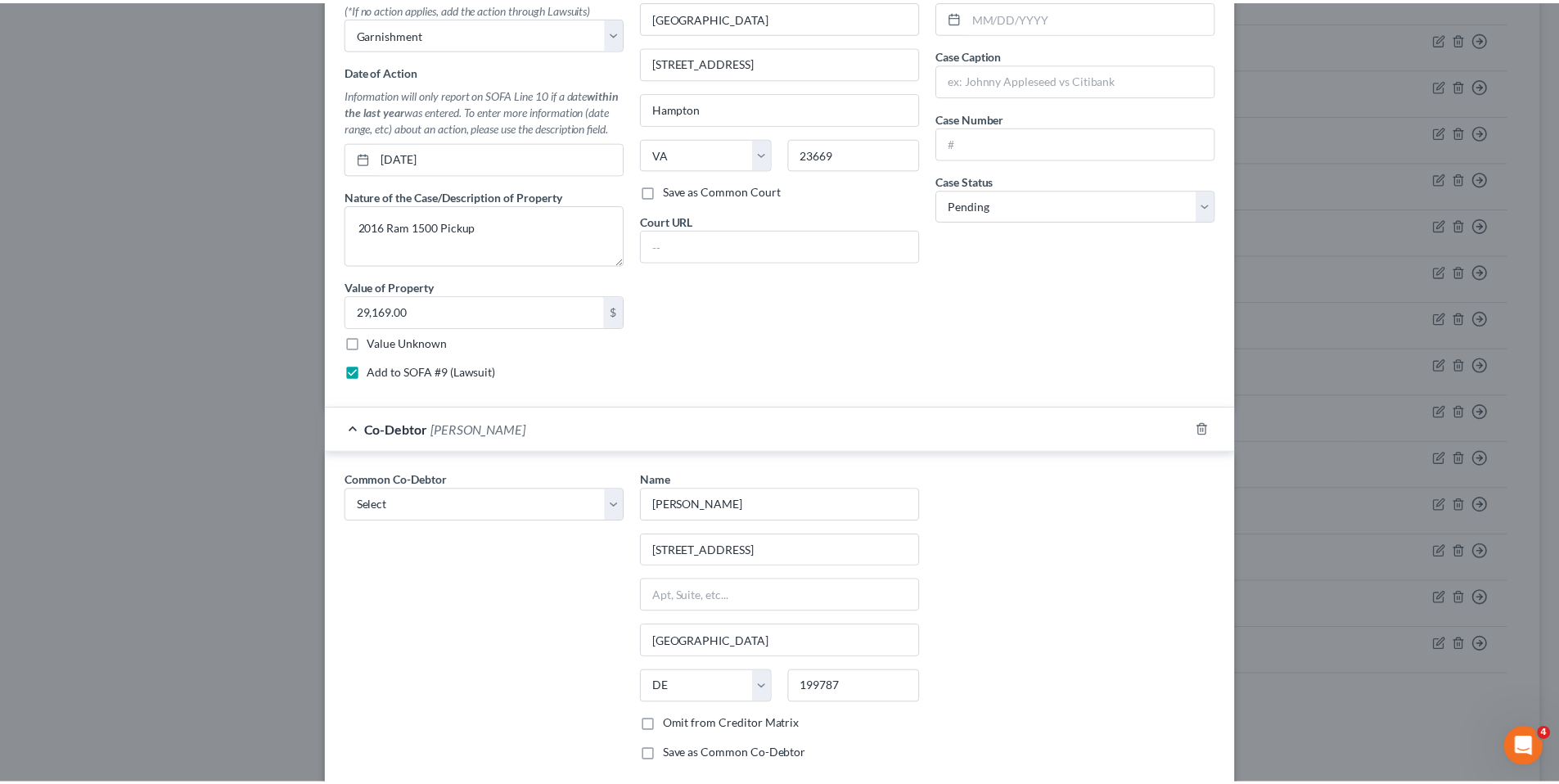
scroll to position [572, 0]
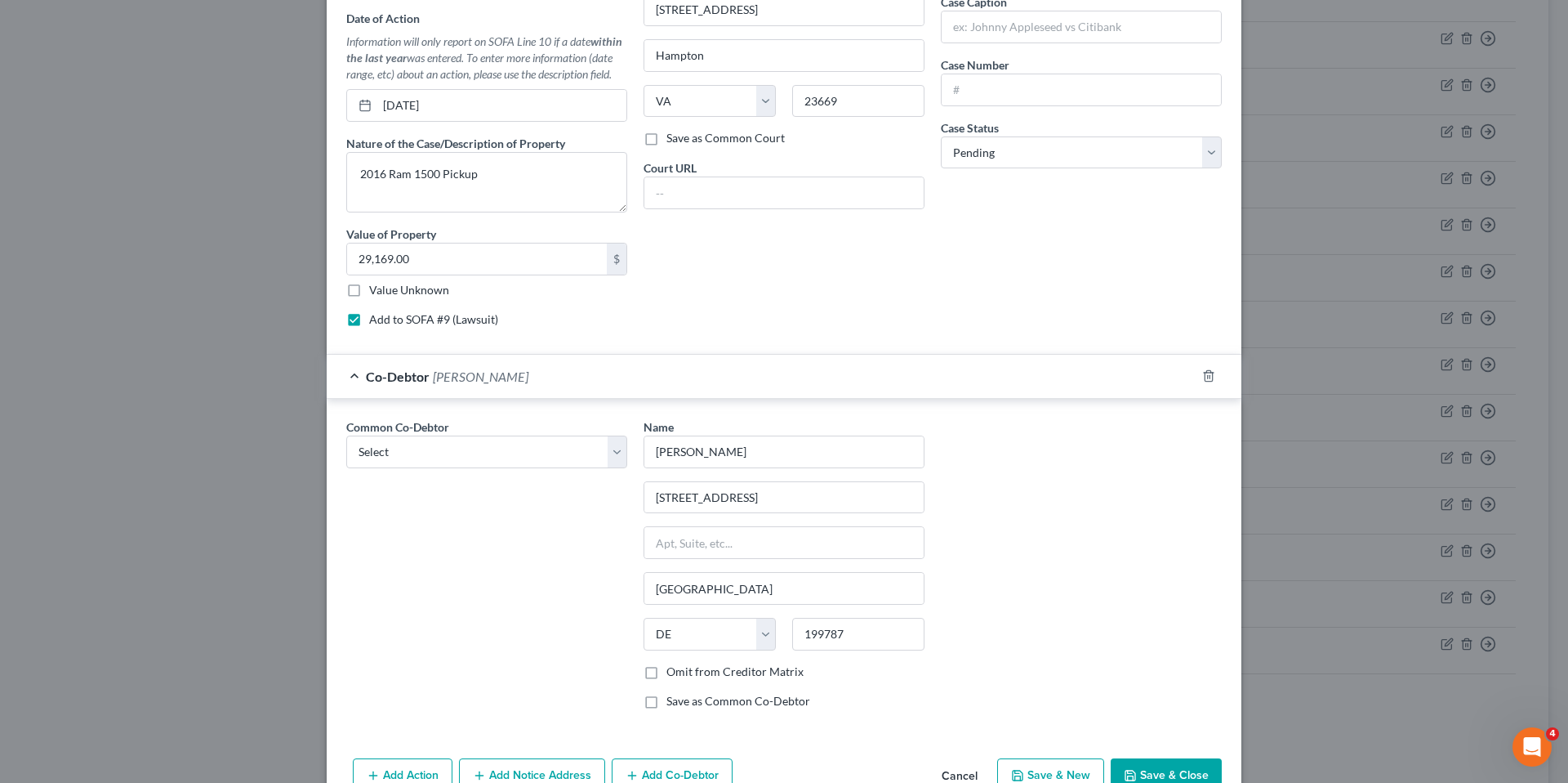
click at [1187, 773] on button "Save & Close" at bounding box center [1166, 775] width 112 height 34
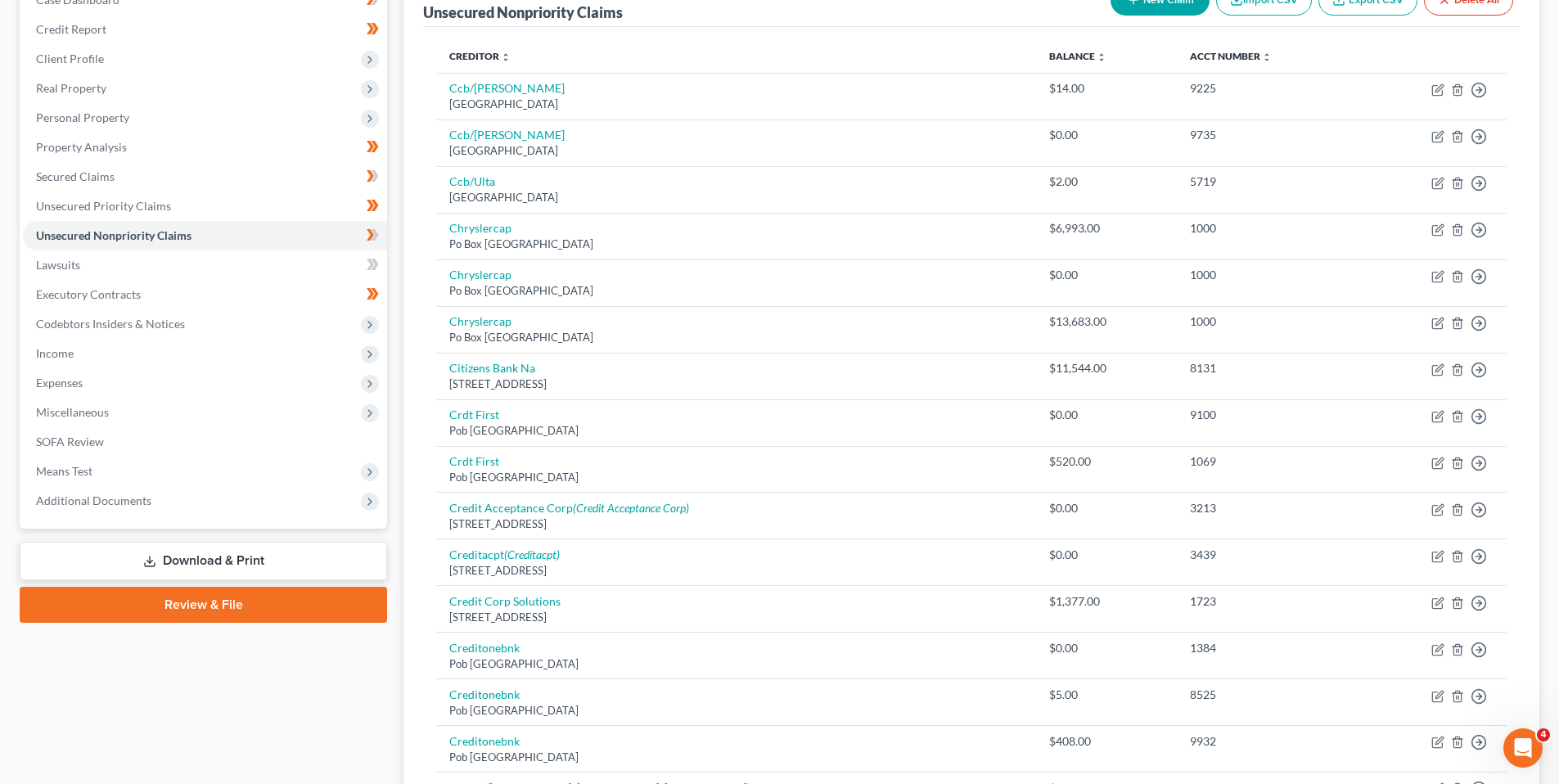
scroll to position [245, 0]
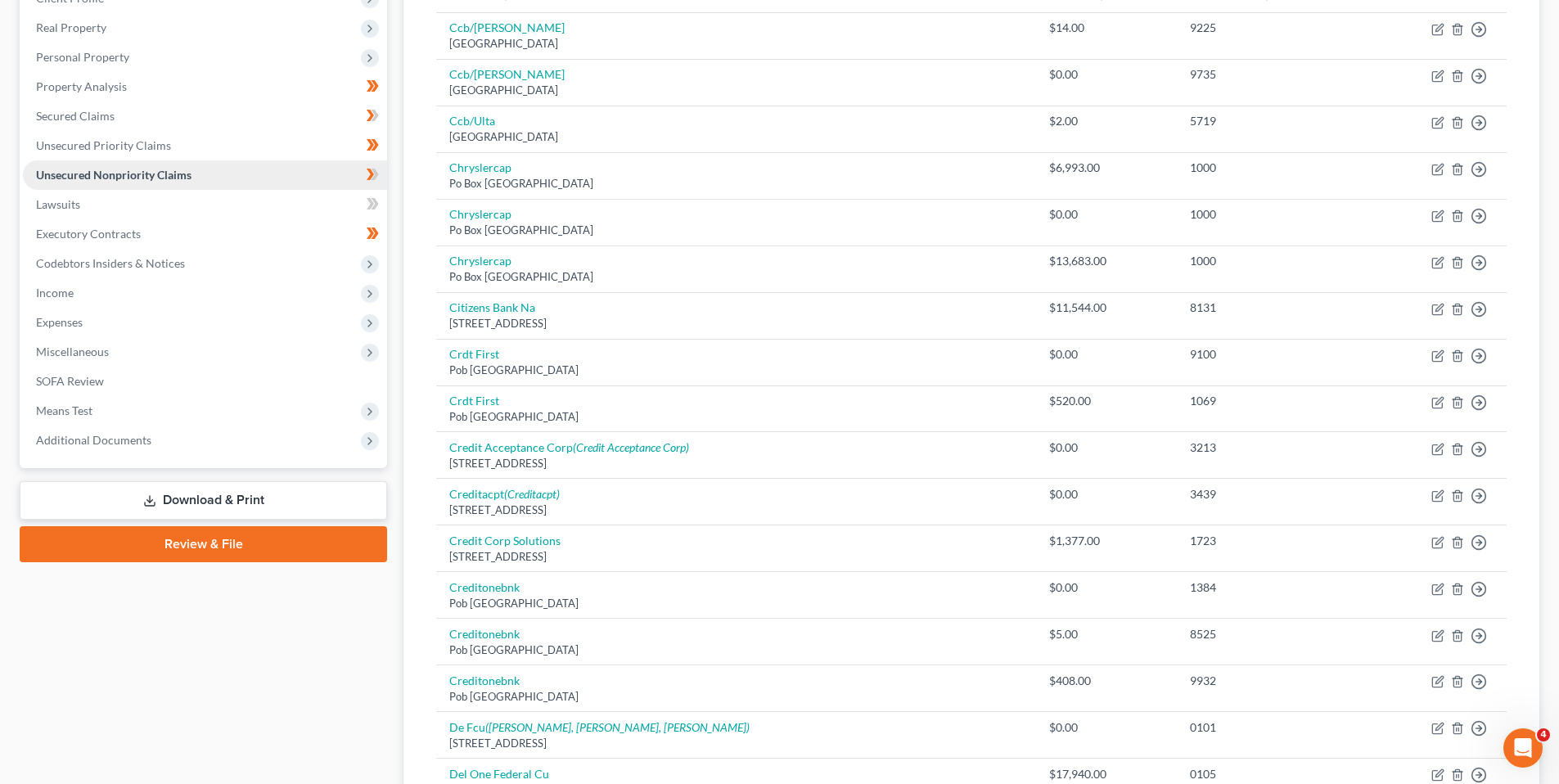
click at [102, 172] on span "Unsecured Nonpriority Claims" at bounding box center [114, 174] width 156 height 14
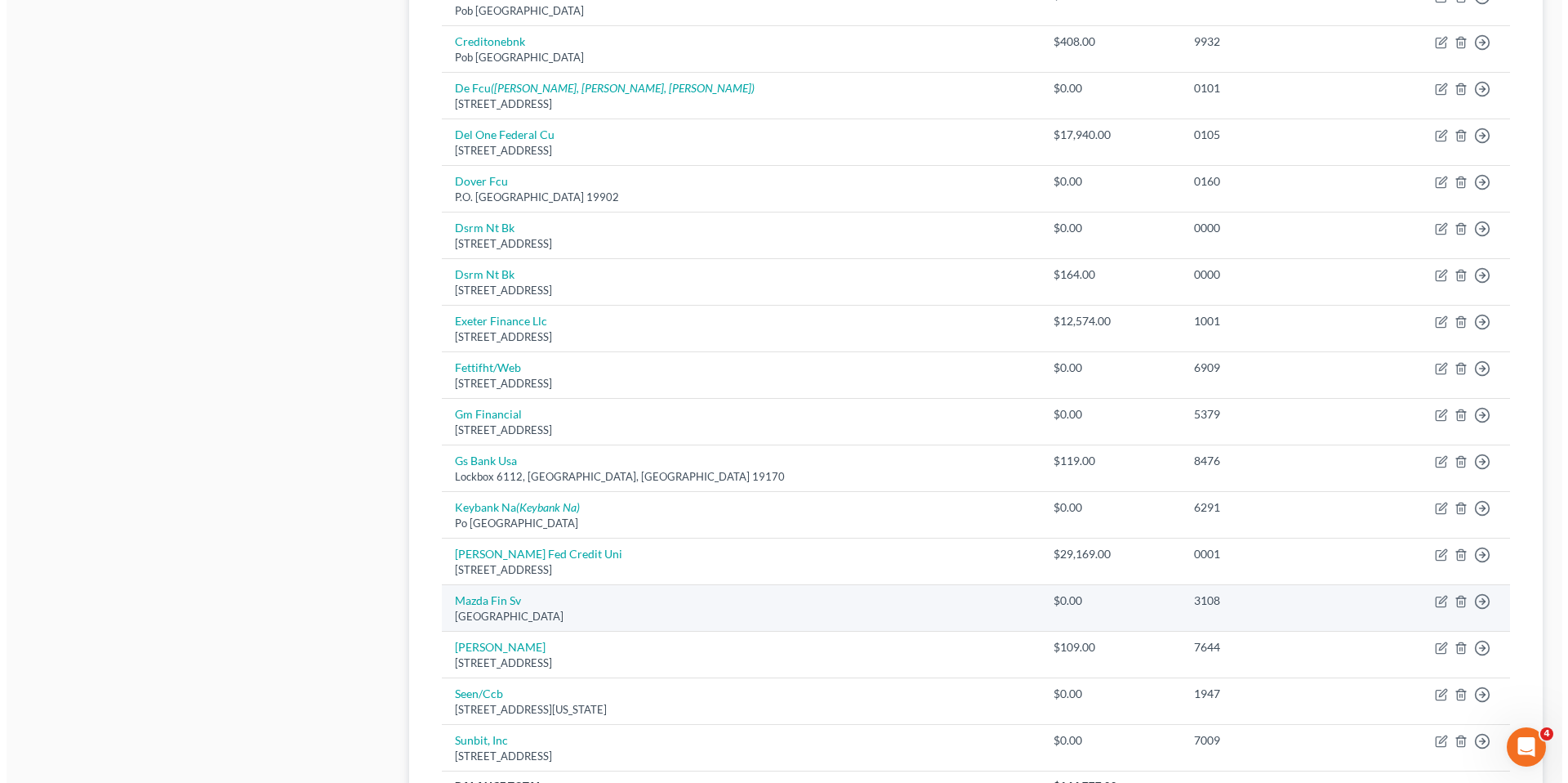
scroll to position [898, 0]
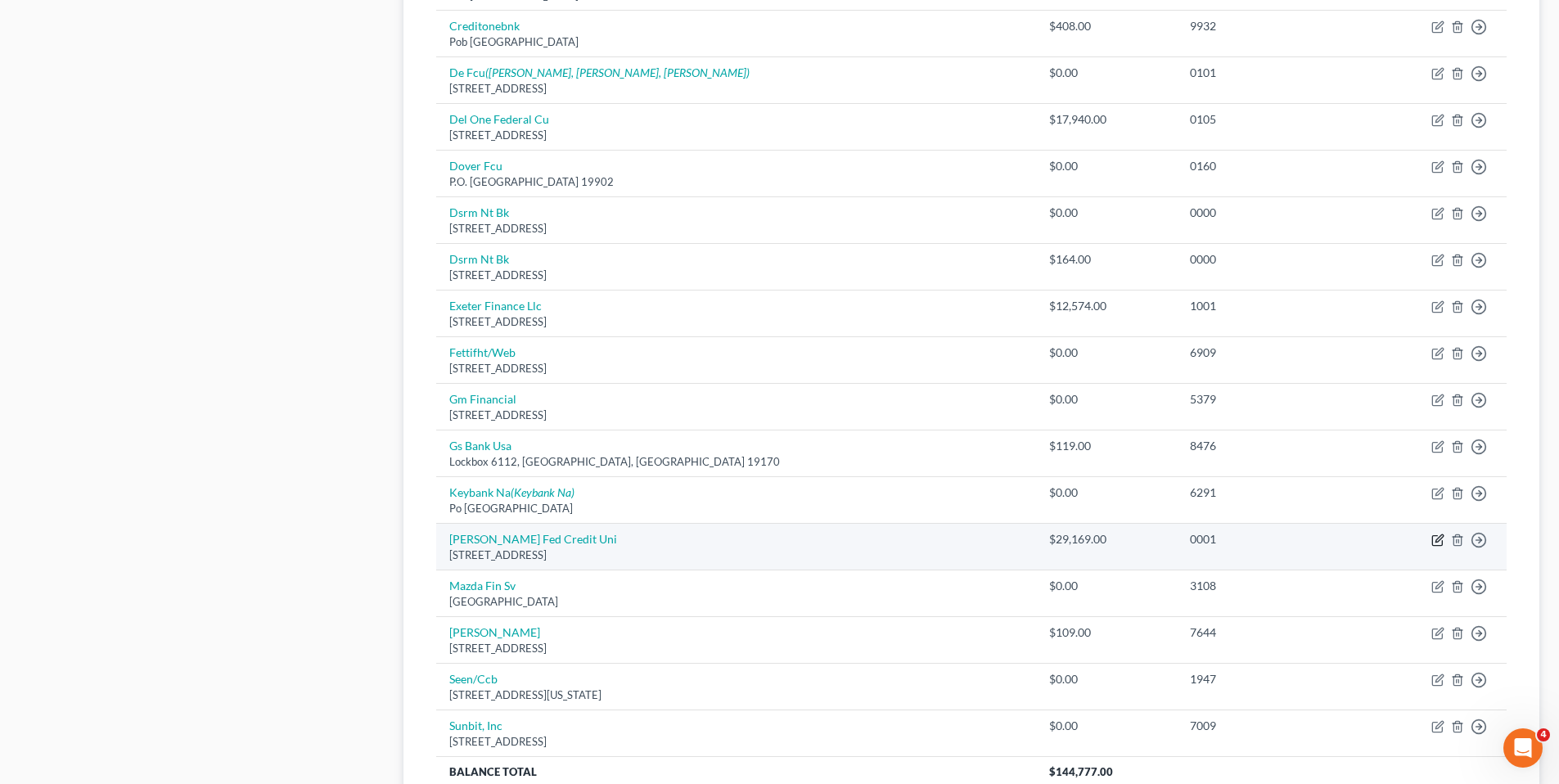
click at [1441, 539] on icon "button" at bounding box center [1437, 539] width 13 height 13
select select "48"
select select "14"
select select "0"
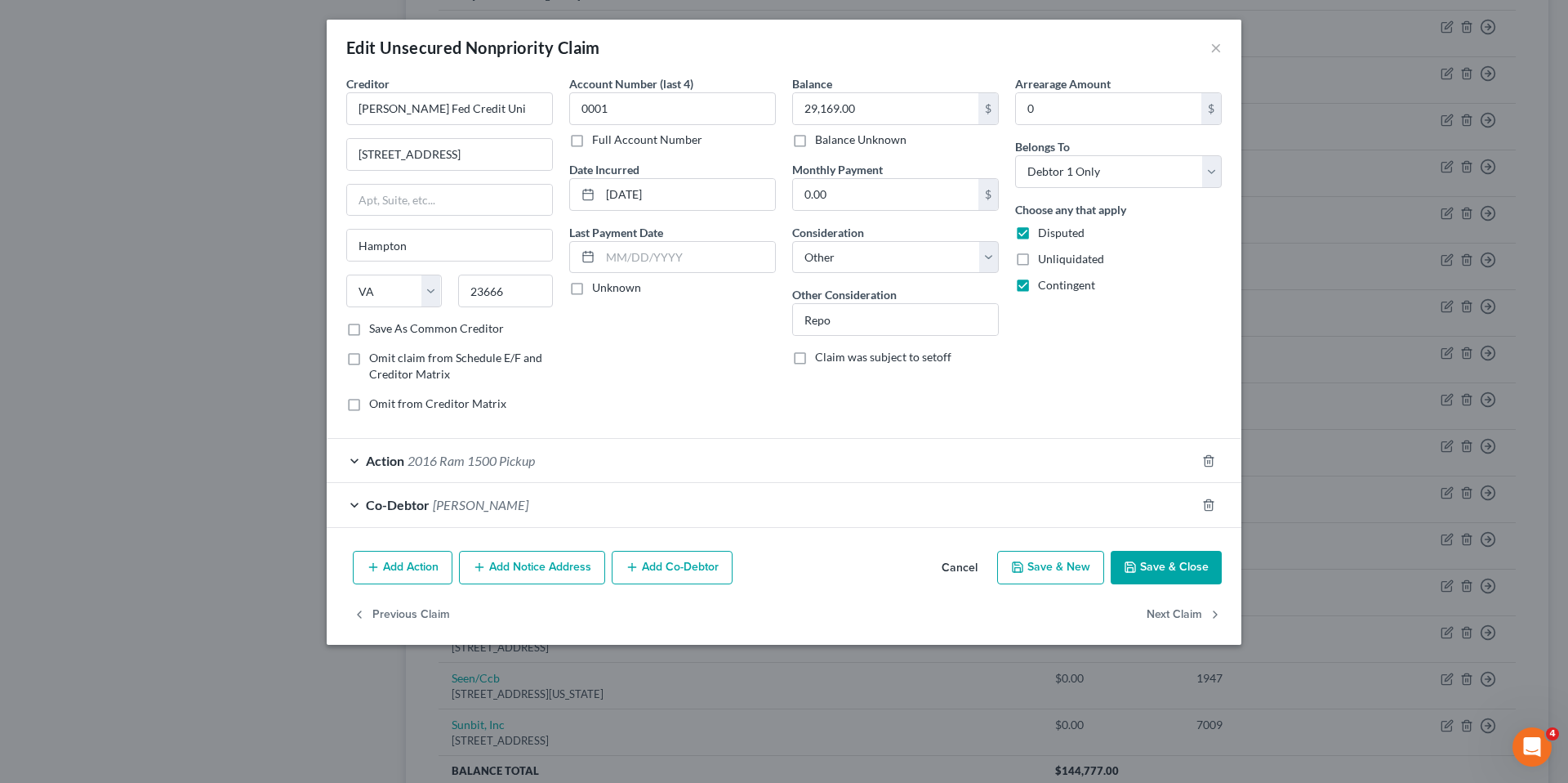
click at [387, 463] on span "Action" at bounding box center [384, 460] width 38 height 16
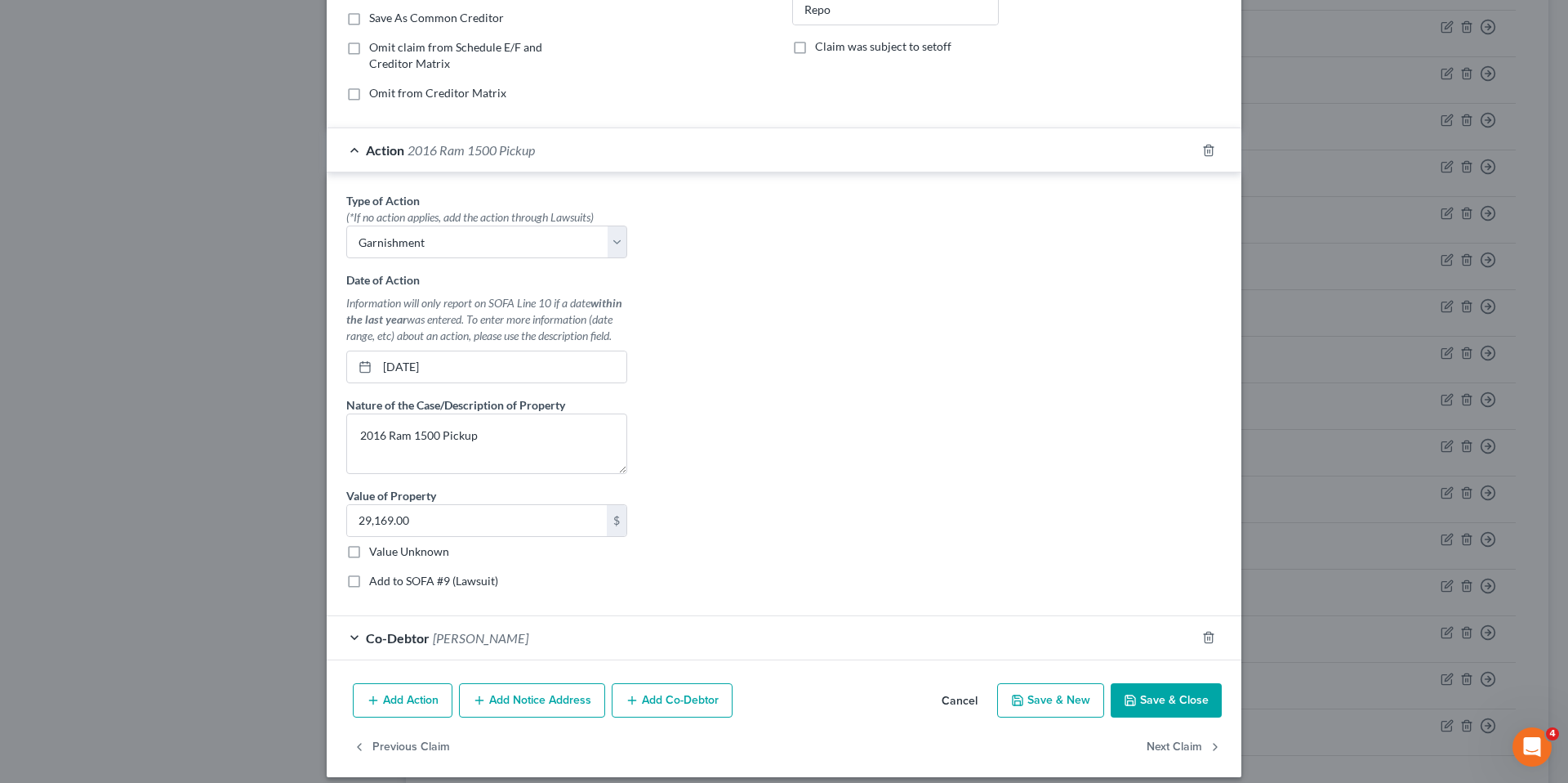
scroll to position [324, 0]
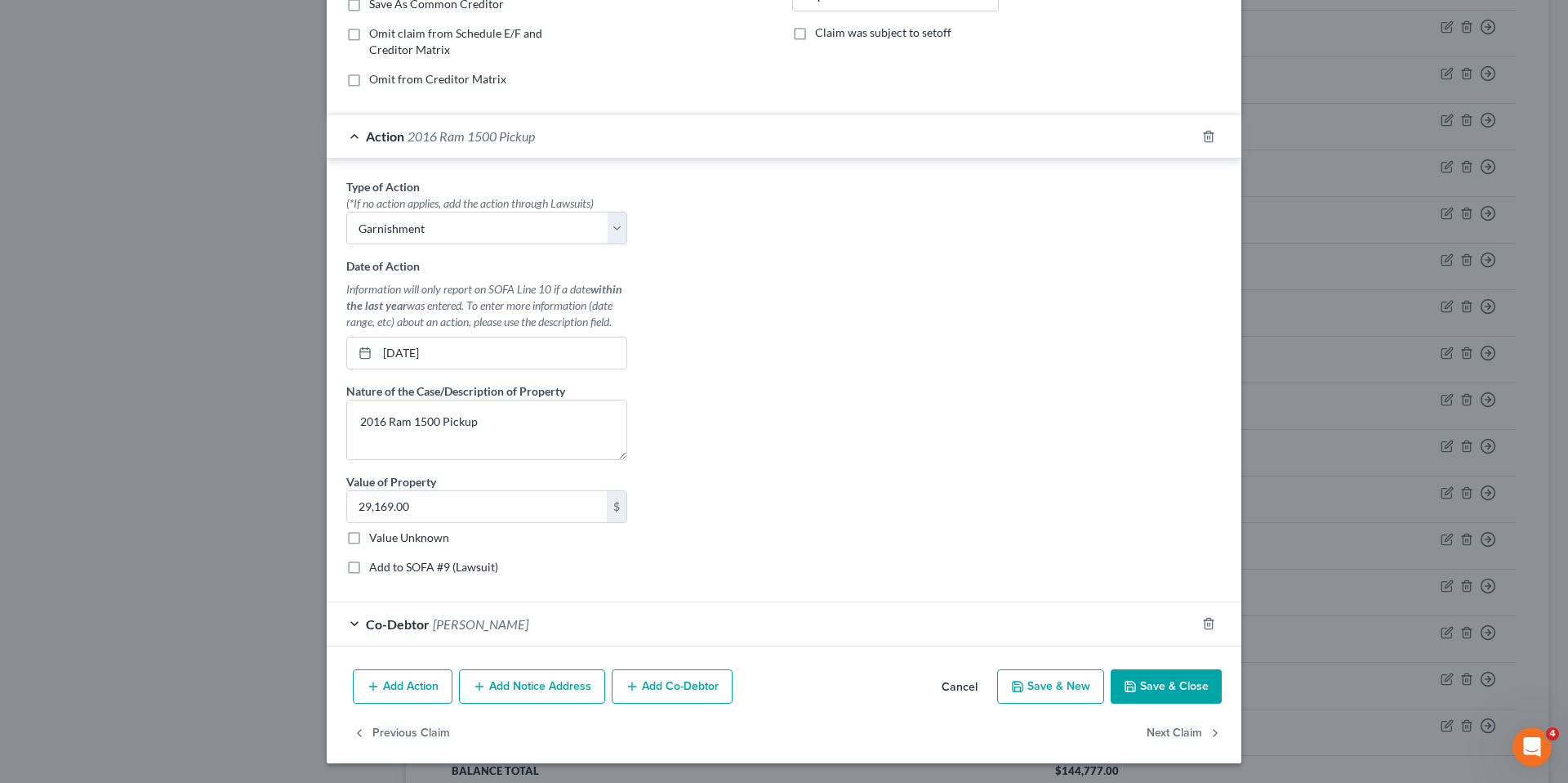
click at [381, 138] on span "Action" at bounding box center [384, 136] width 38 height 16
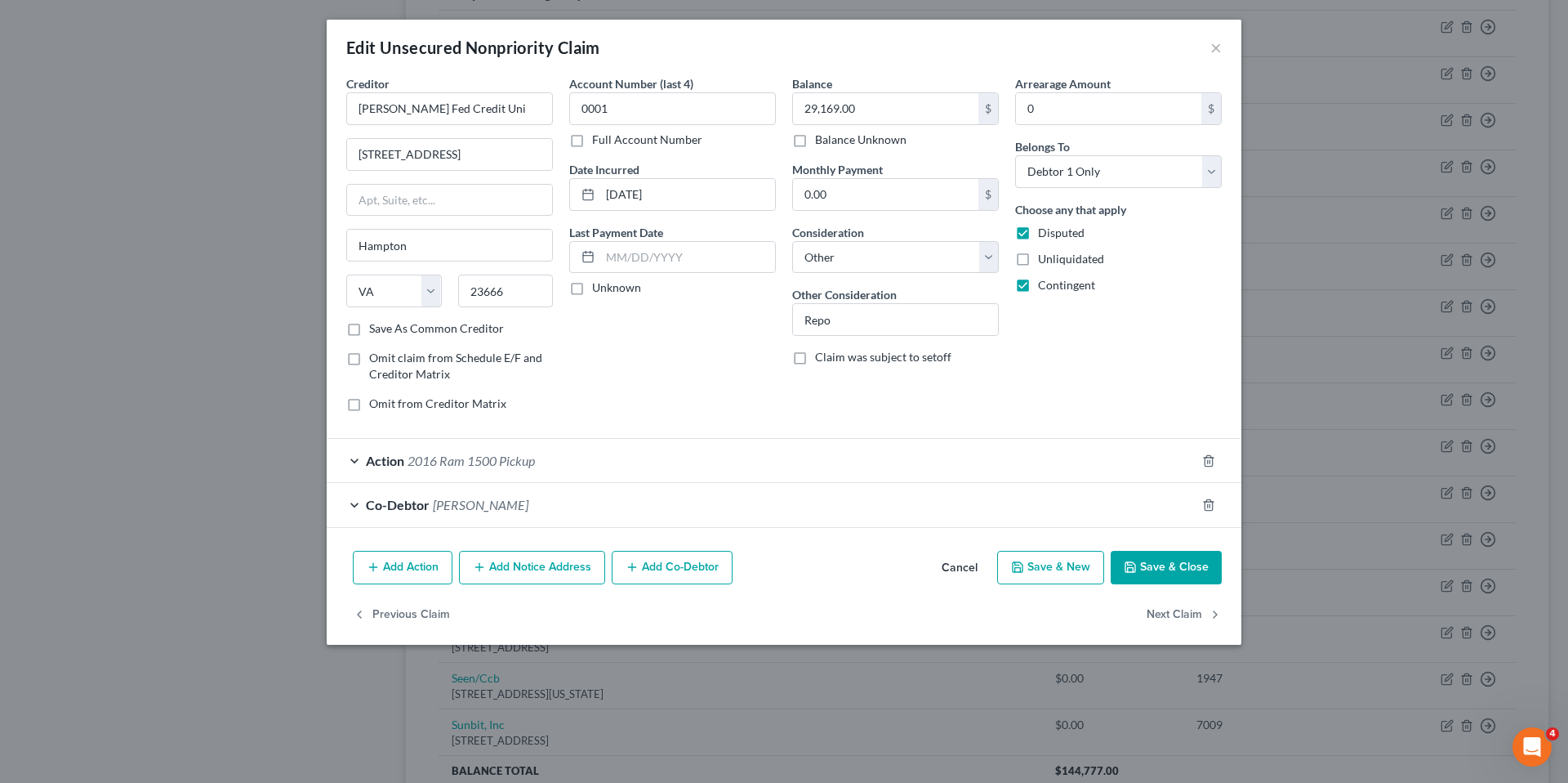
click at [592, 291] on label "Unknown" at bounding box center [616, 287] width 49 height 17
click at [599, 290] on input "Unknown" at bounding box center [604, 284] width 11 height 11
checkbox input "true"
click at [1215, 168] on select "Select Debtor 1 Only Debtor 2 Only Debtor 1 And Debtor 2 Only At Least One Of T…" at bounding box center [1118, 171] width 206 height 32
select select "3"
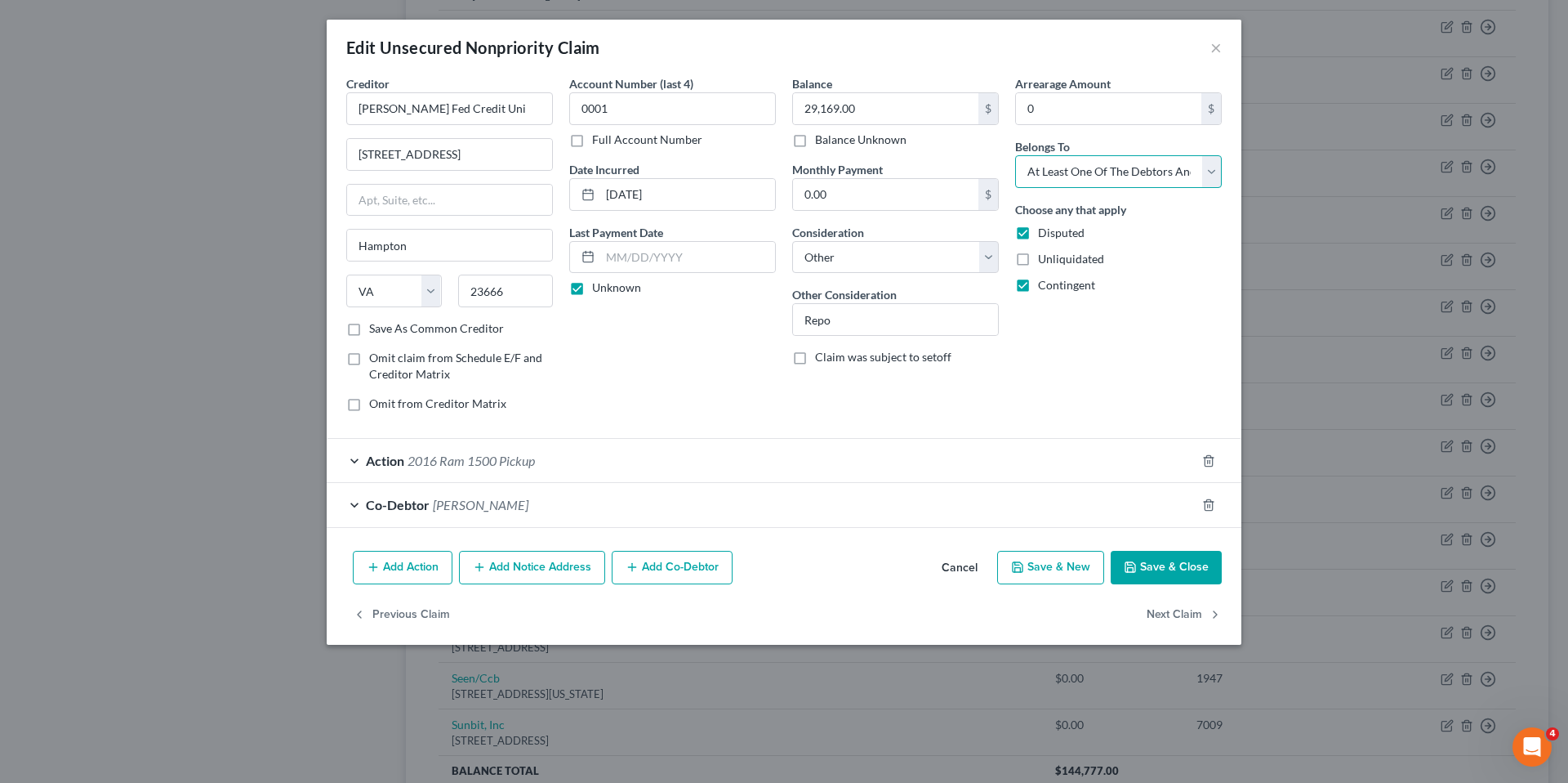
click at [1015, 156] on select "Select Debtor 1 Only Debtor 2 Only Debtor 1 And Debtor 2 Only At Least One Of T…" at bounding box center [1118, 171] width 206 height 32
click at [1166, 571] on button "Save & Close" at bounding box center [1166, 568] width 112 height 34
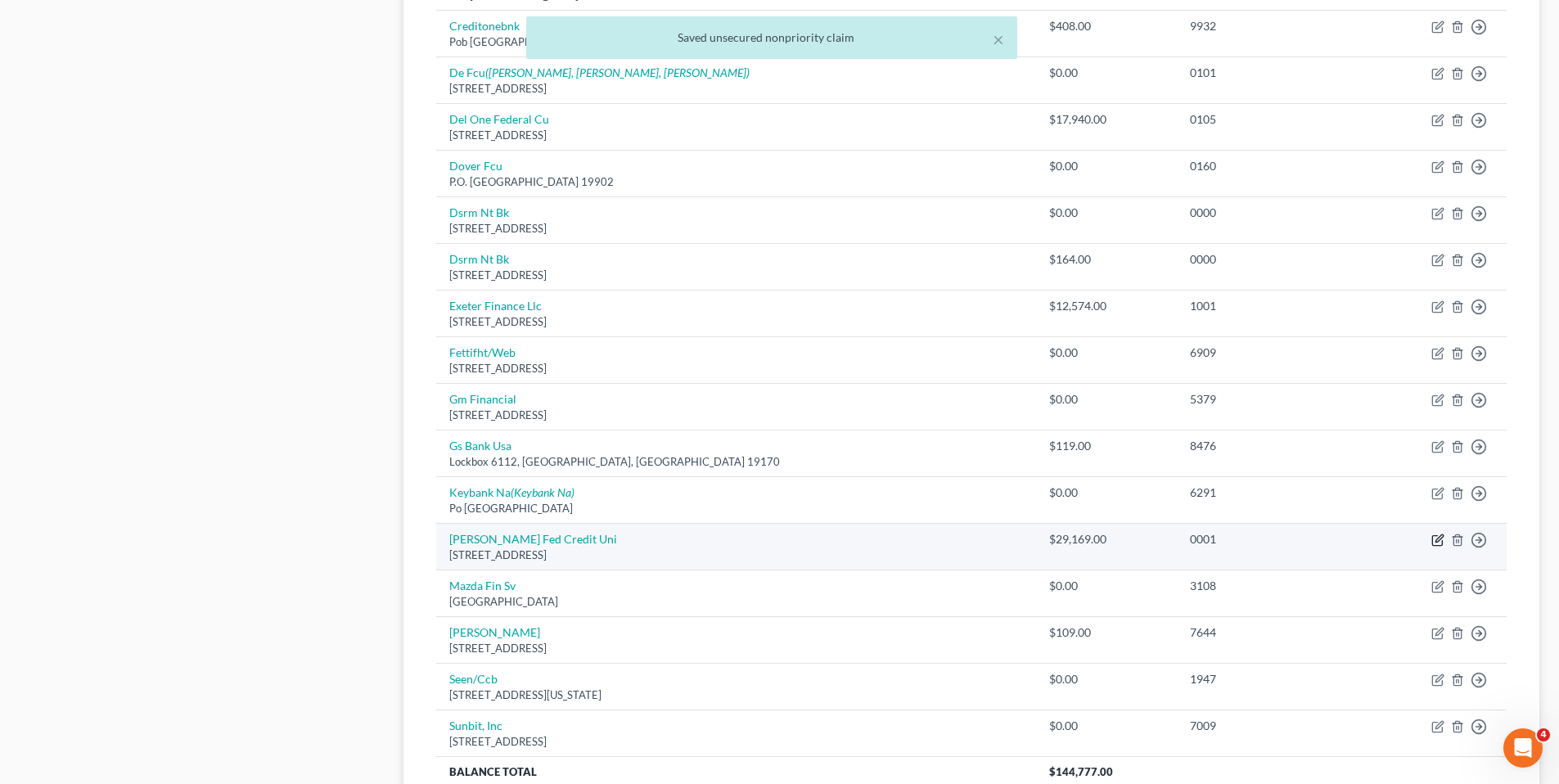
click at [1438, 537] on icon "button" at bounding box center [1437, 539] width 13 height 13
select select "48"
select select "14"
select select "3"
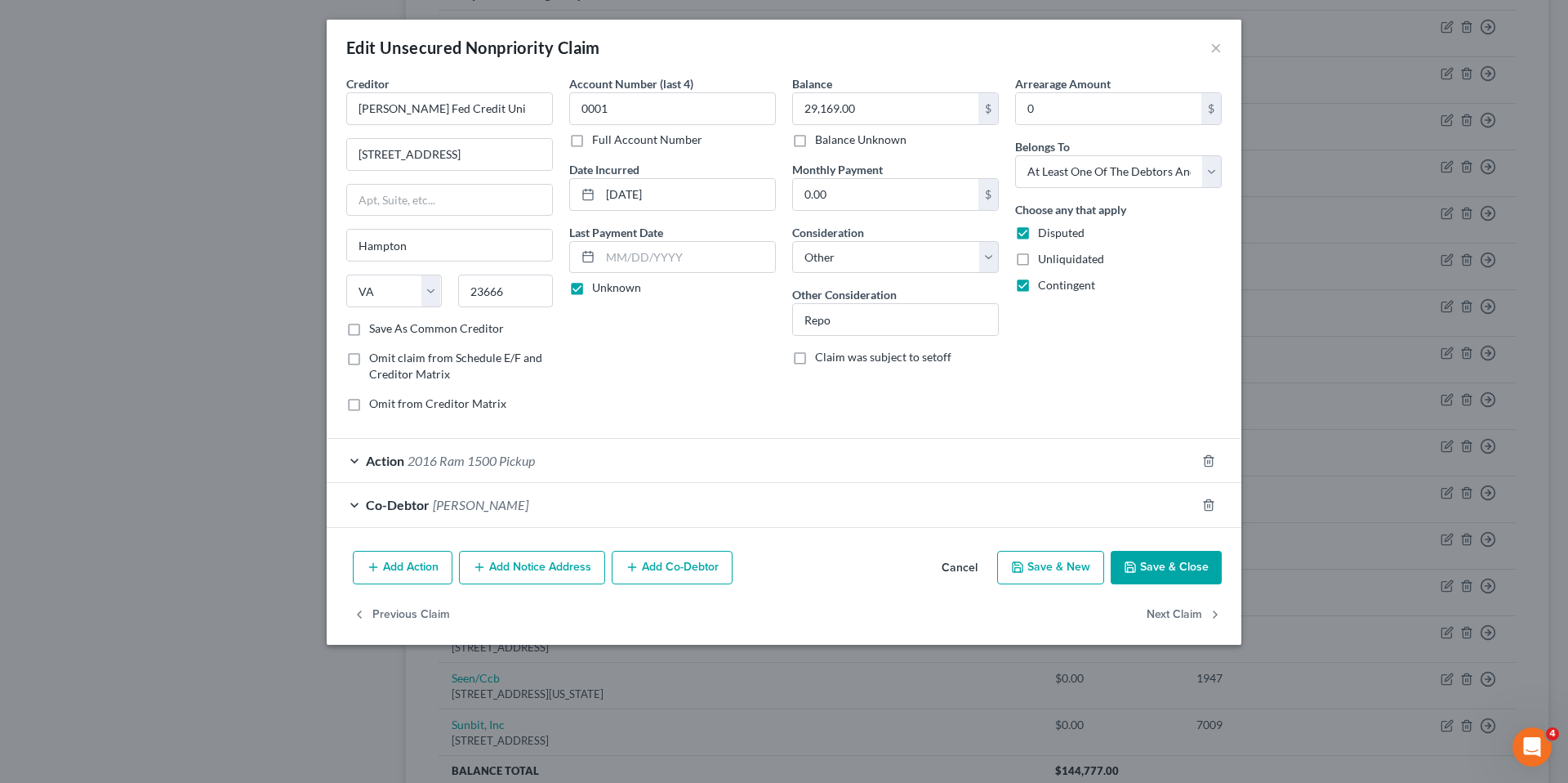
click at [428, 565] on button "Add Action" at bounding box center [403, 568] width 100 height 34
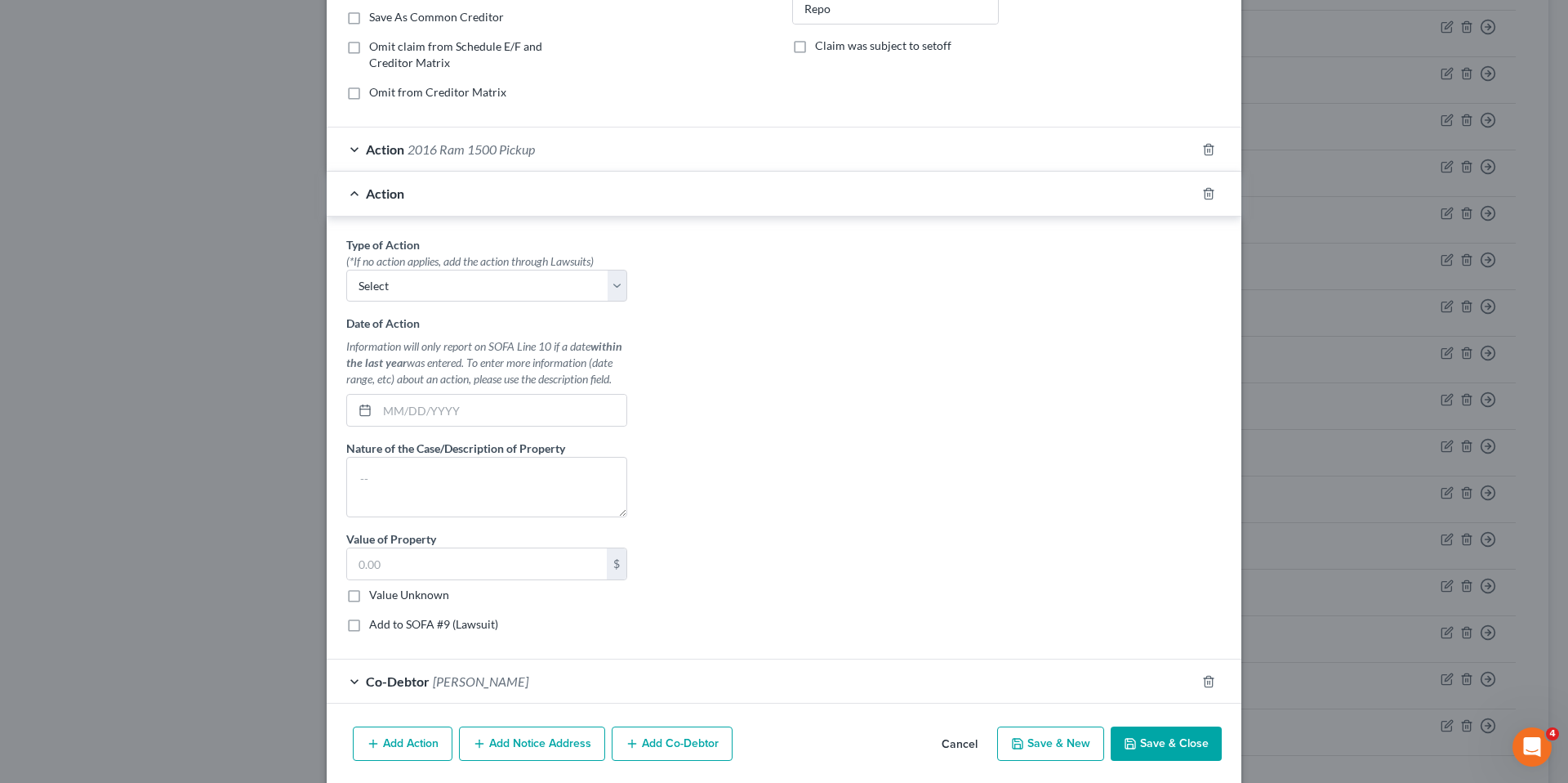
scroll to position [327, 0]
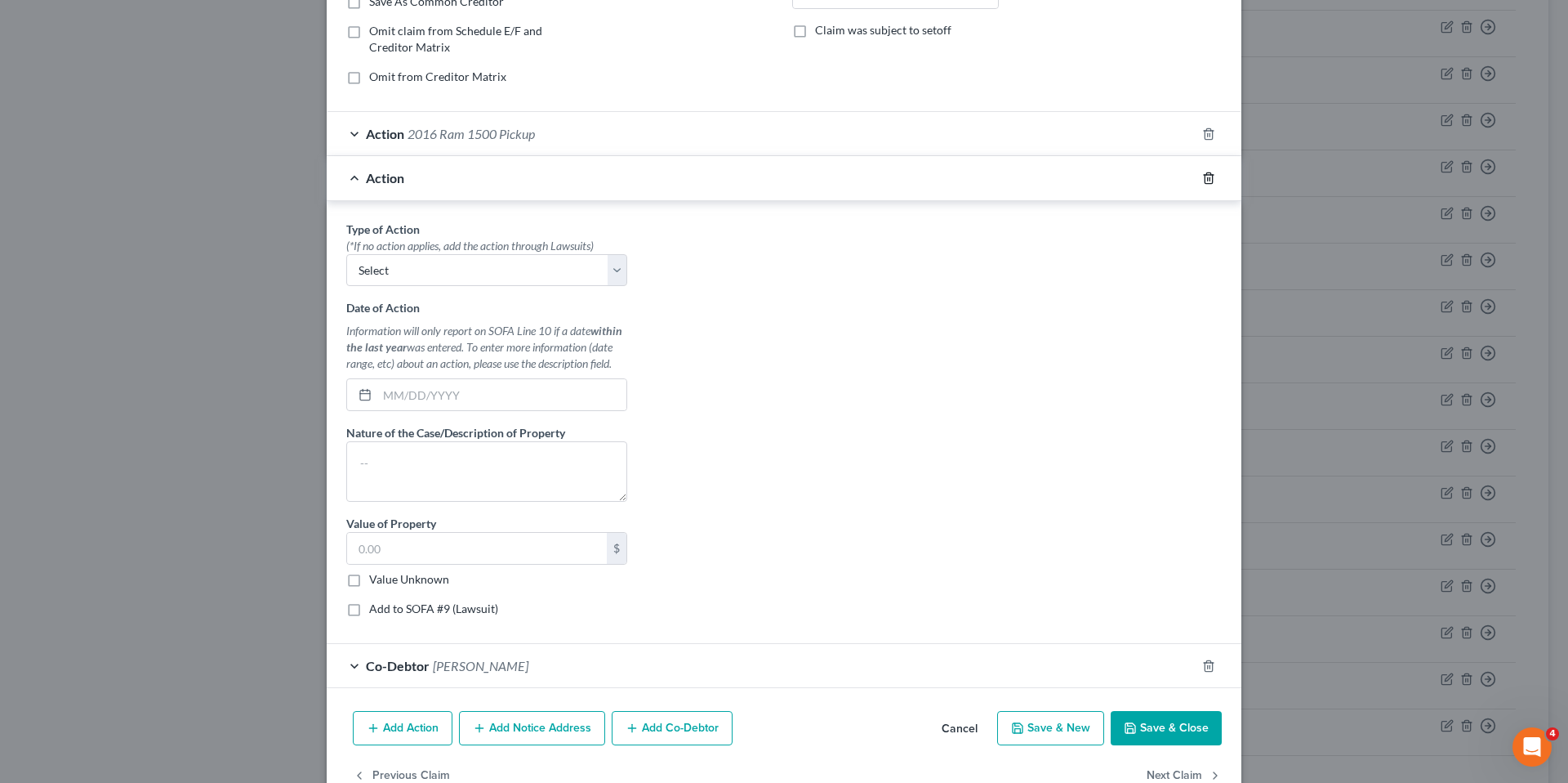
click at [1204, 178] on icon "button" at bounding box center [1208, 177] width 13 height 13
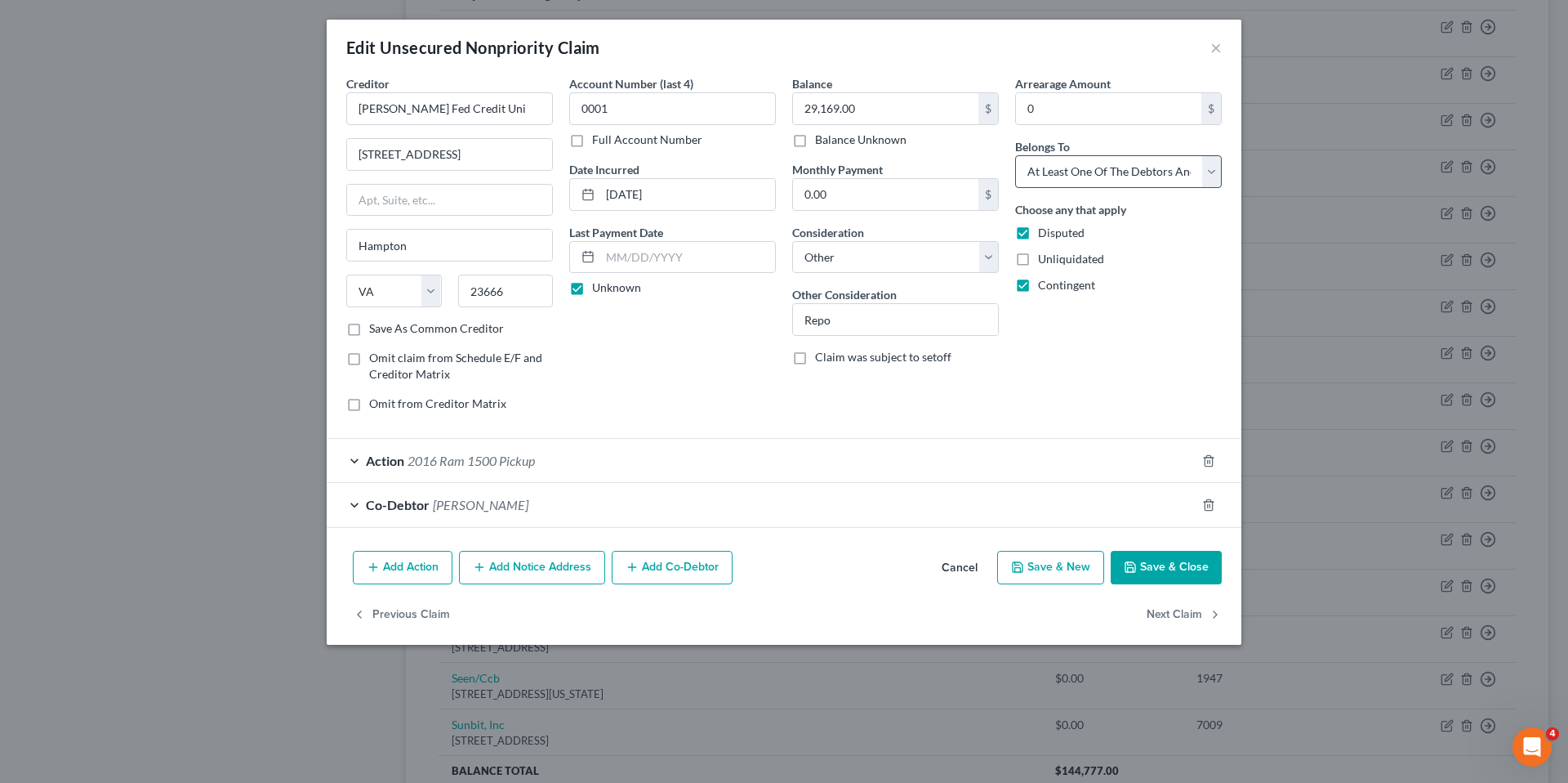
scroll to position [0, 0]
click at [553, 570] on button "Add Notice Address" at bounding box center [531, 568] width 146 height 34
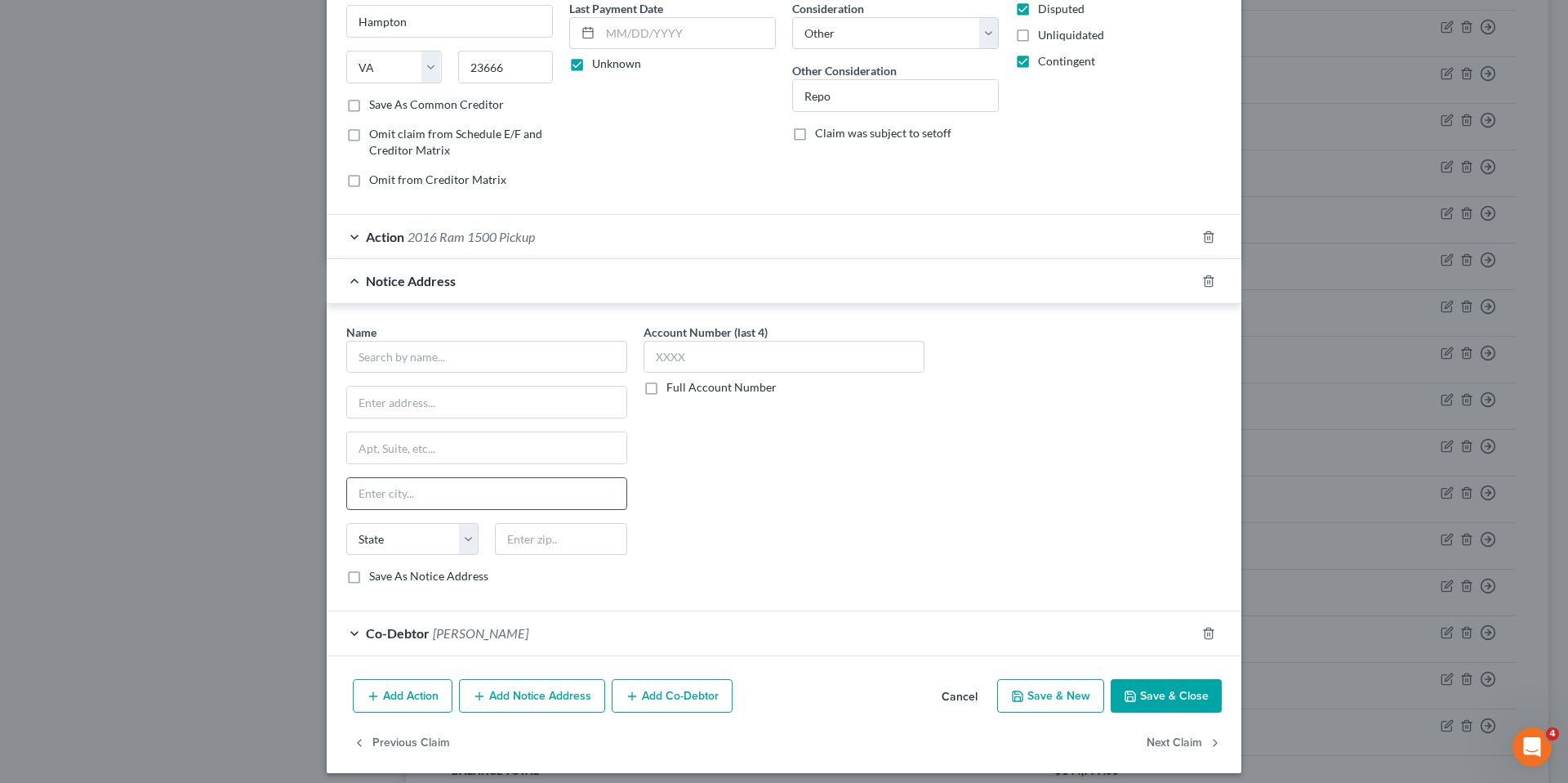
scroll to position [234, 0]
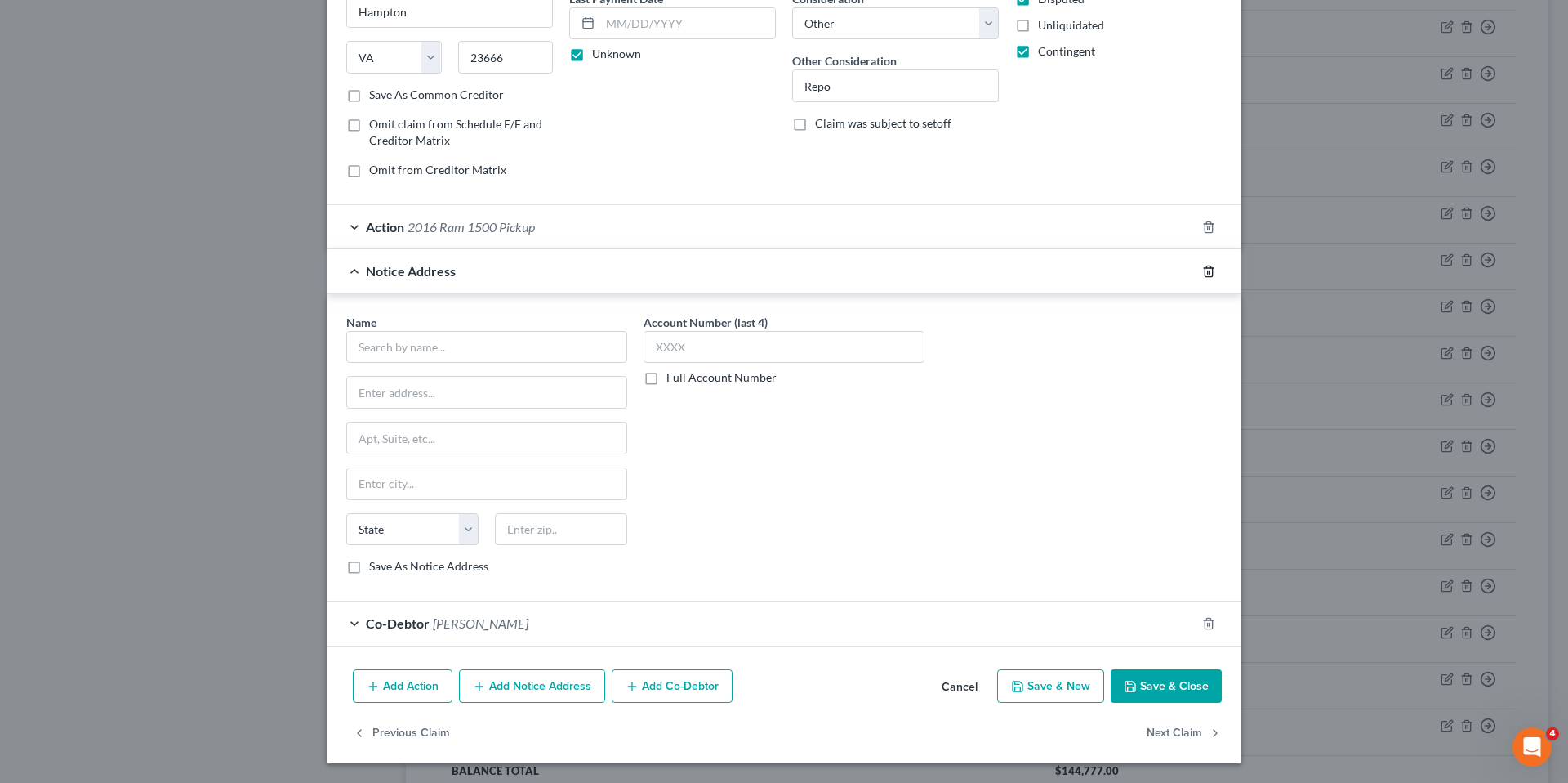
click at [1204, 269] on icon "button" at bounding box center [1208, 270] width 13 height 13
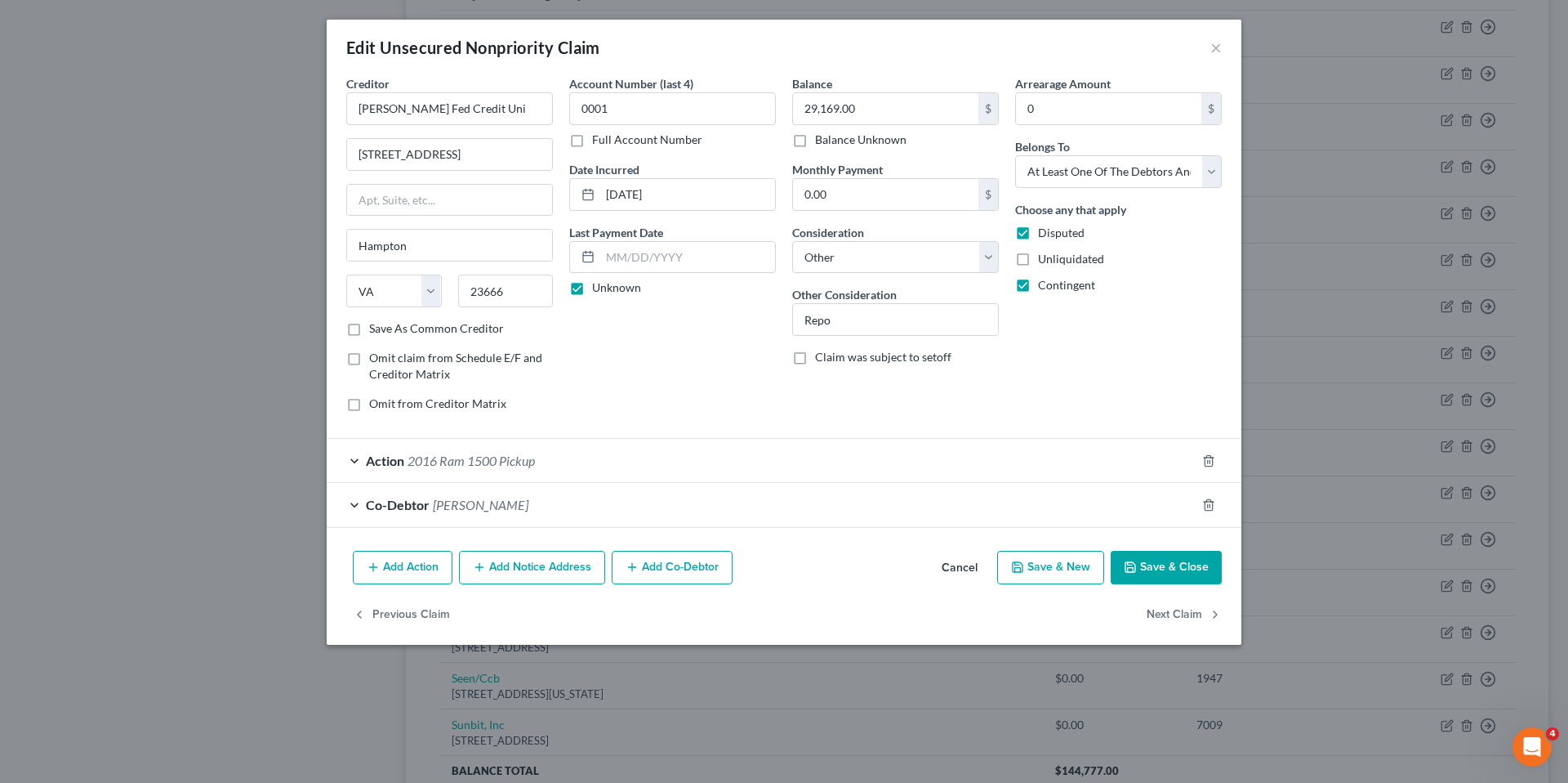
scroll to position [0, 0]
click at [388, 461] on span "Action" at bounding box center [384, 460] width 38 height 16
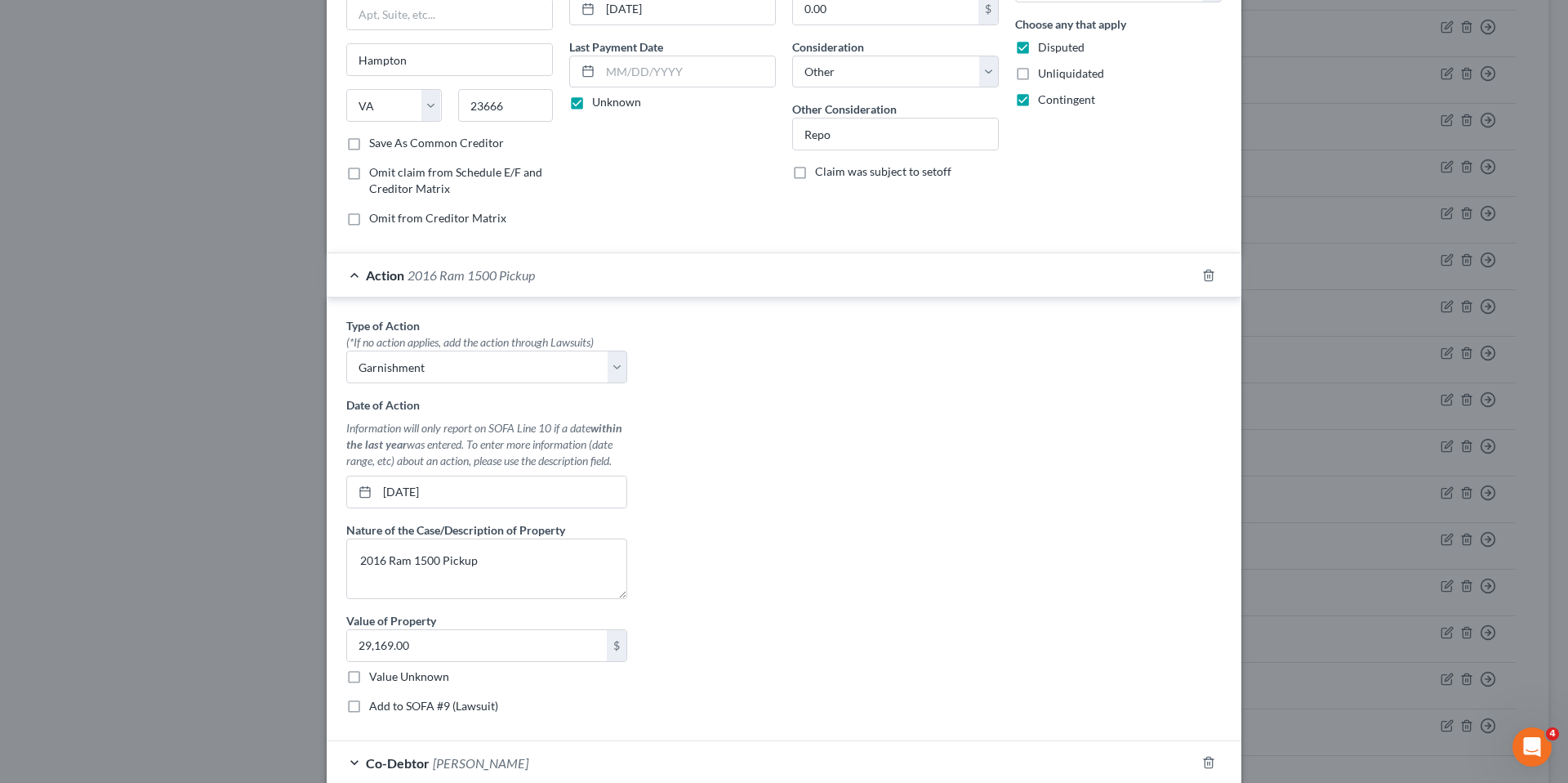
scroll to position [245, 0]
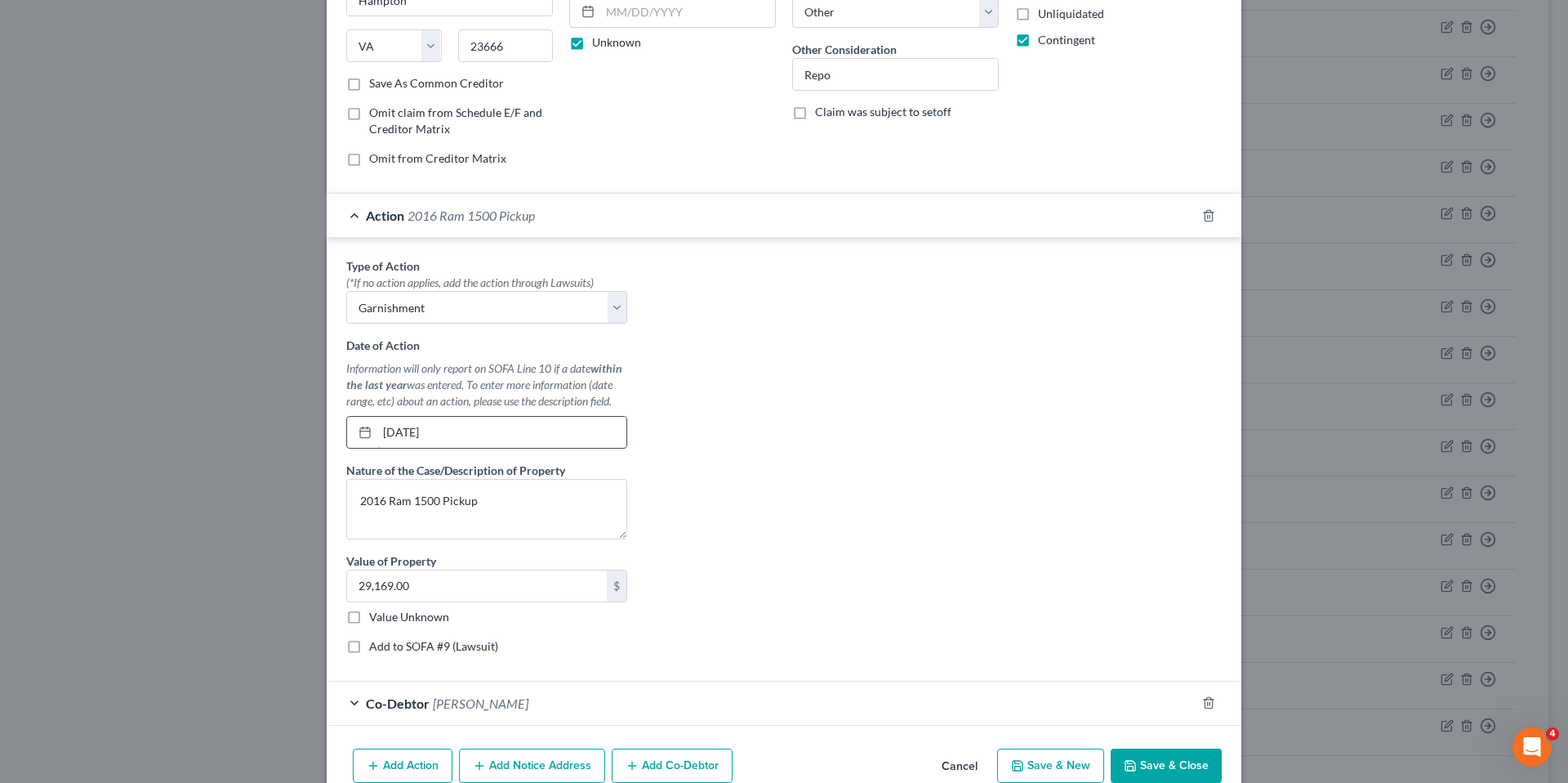
click at [406, 433] on input "06/25/2025" at bounding box center [502, 433] width 249 height 31
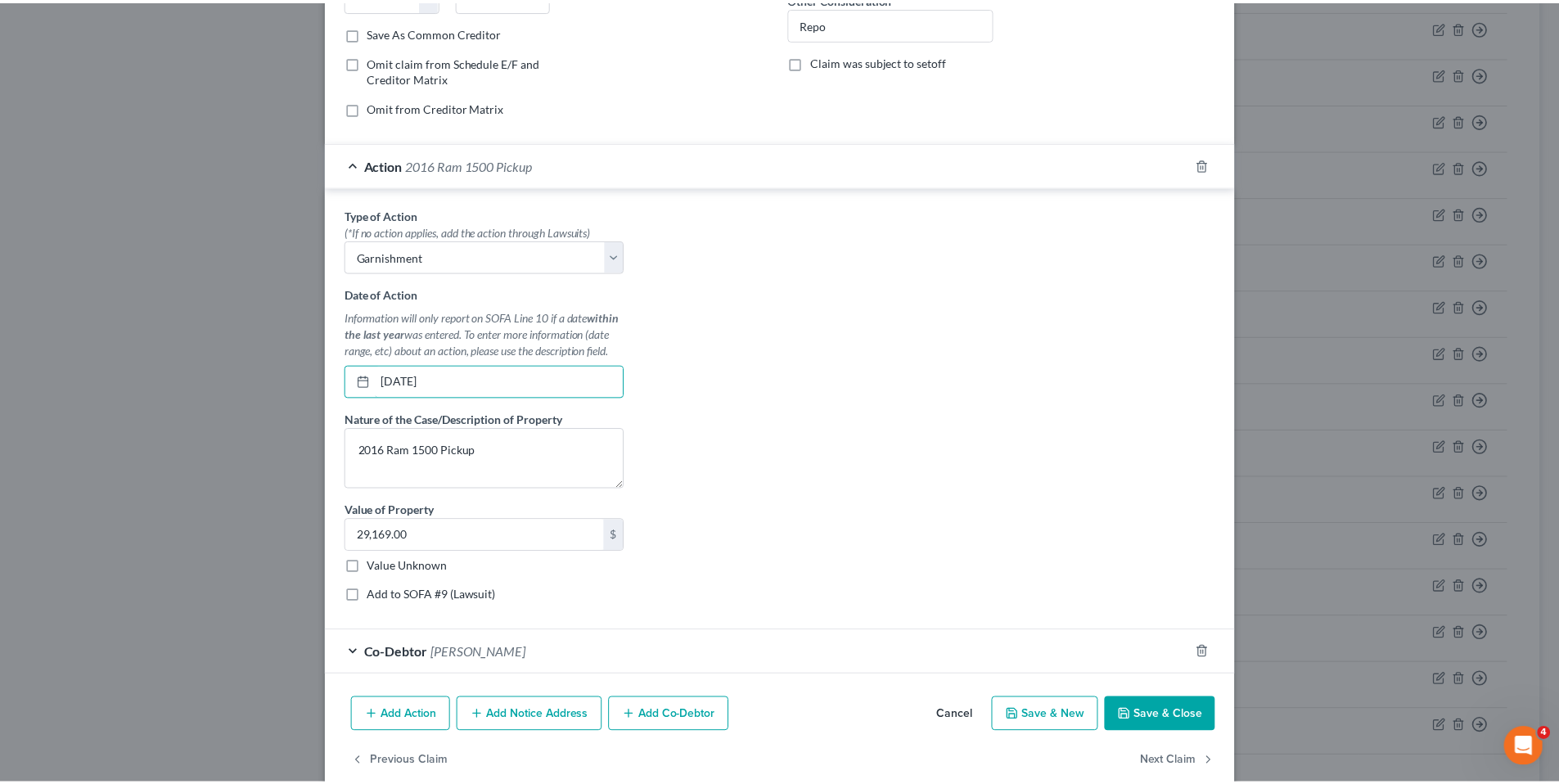
scroll to position [324, 0]
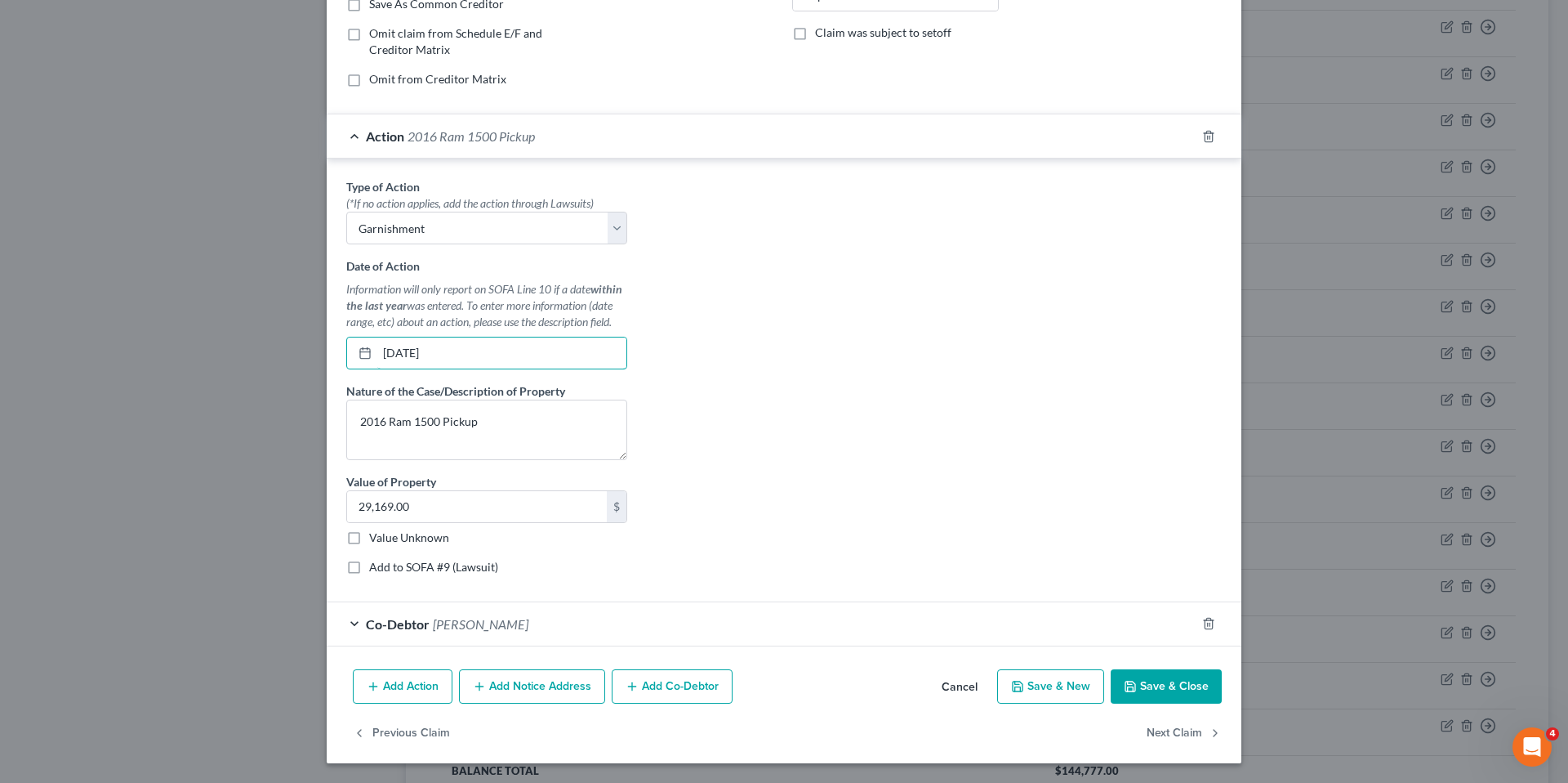
type input "06/23/2025"
click at [1143, 679] on button "Save & Close" at bounding box center [1166, 686] width 112 height 34
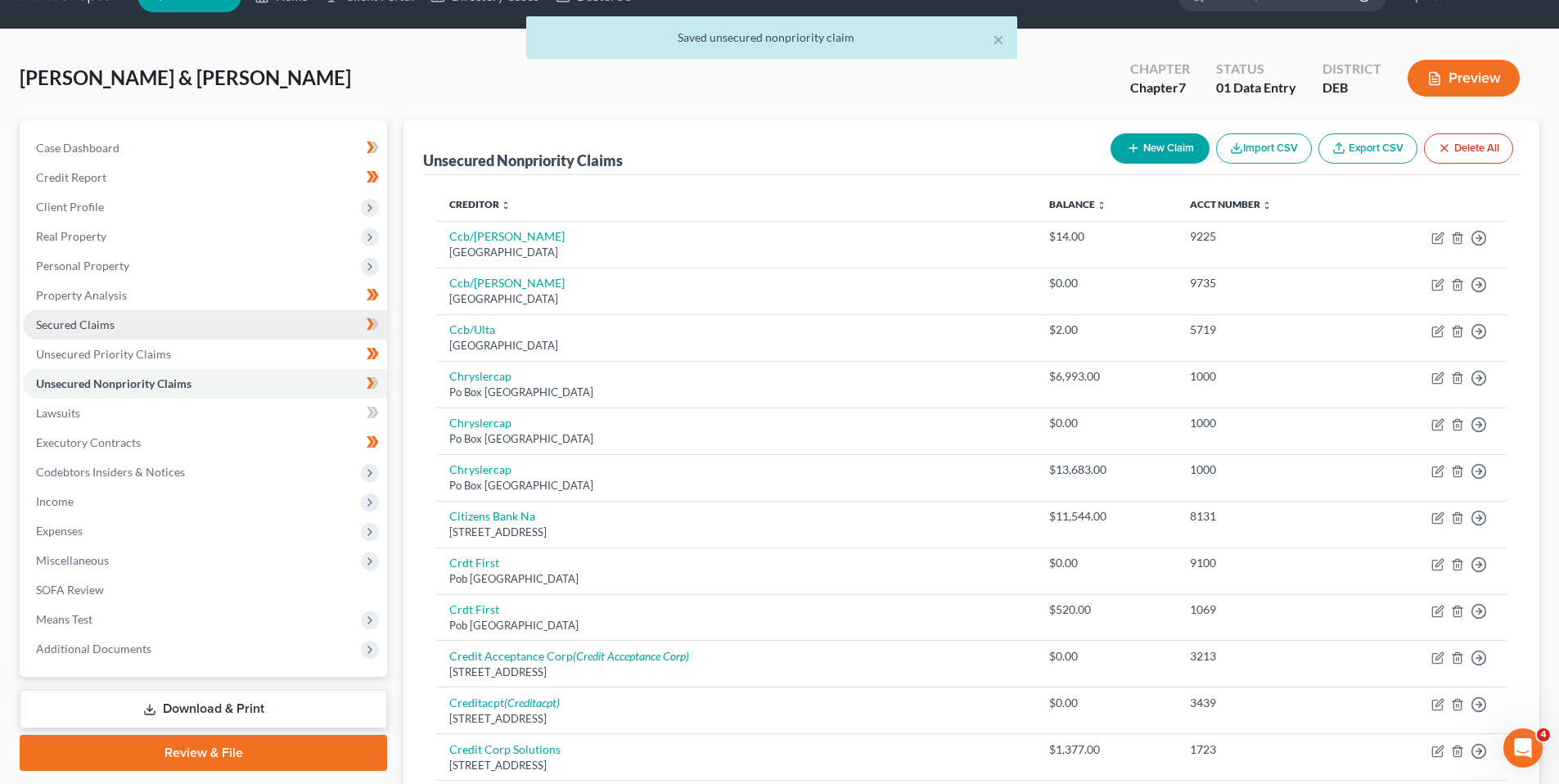
scroll to position [0, 0]
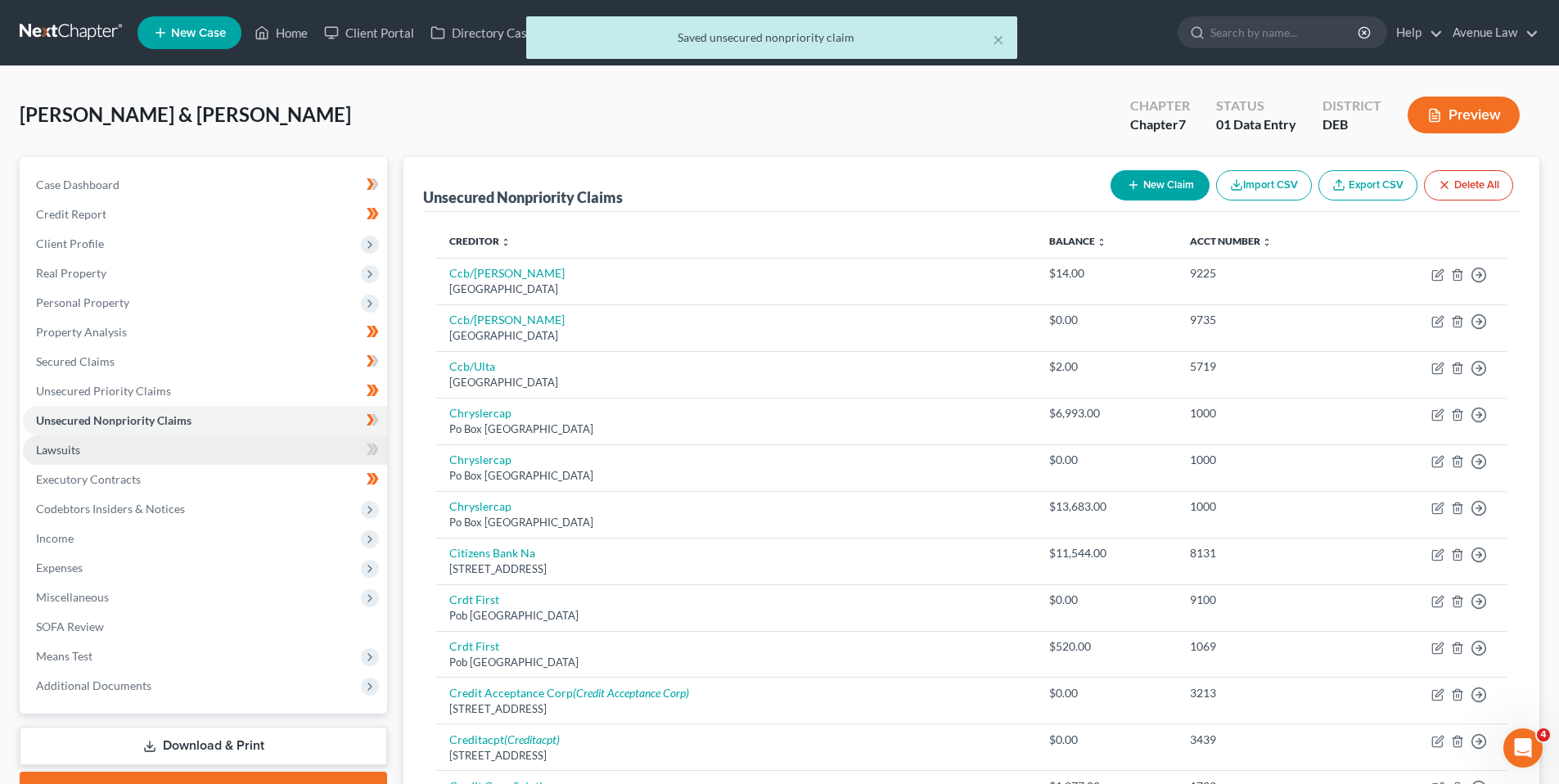
click at [62, 449] on span "Lawsuits" at bounding box center [58, 450] width 44 height 14
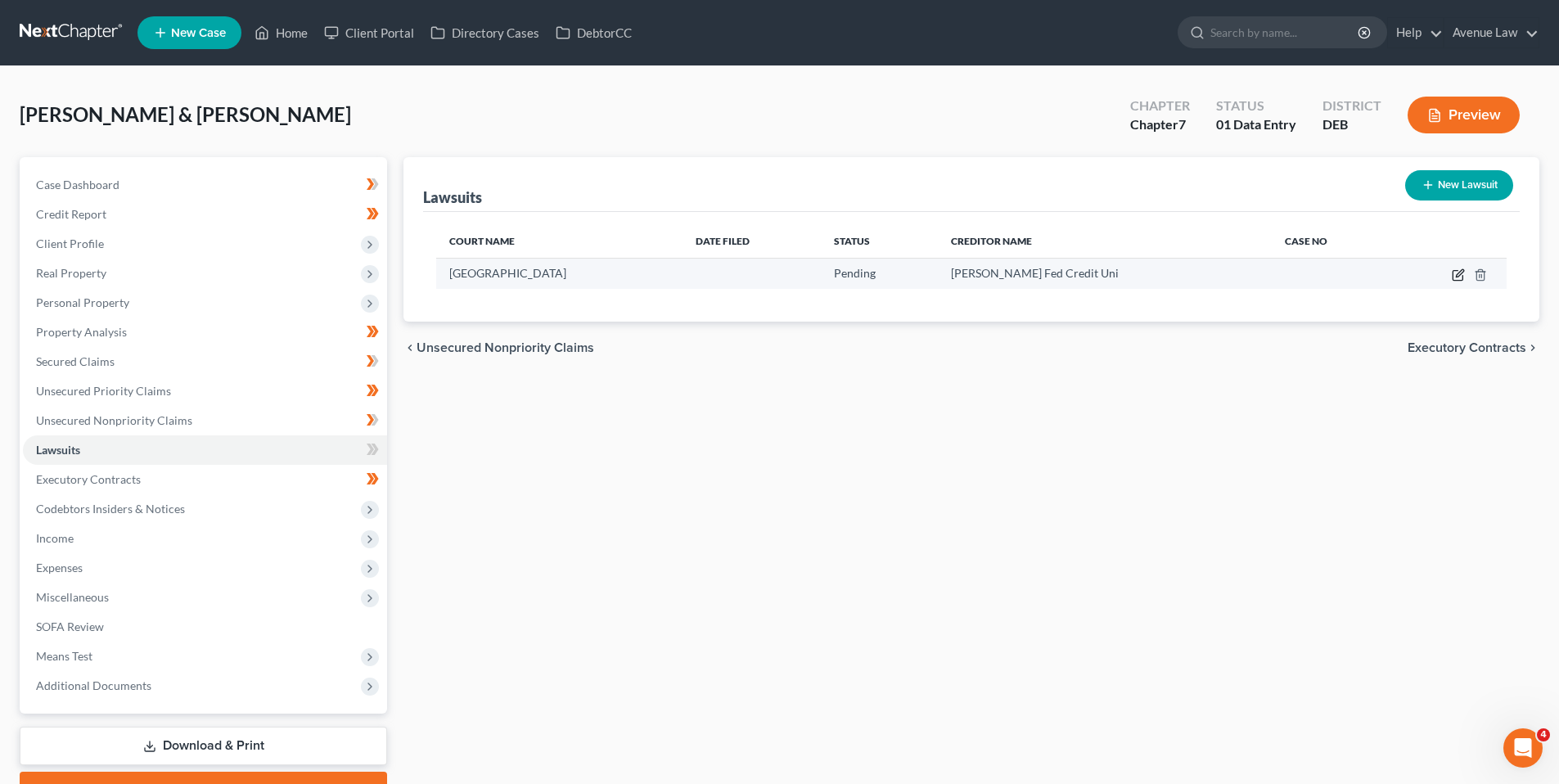
click at [1458, 270] on icon "button" at bounding box center [1458, 274] width 13 height 13
select select "48"
select select "0"
select select "1"
select select "48"
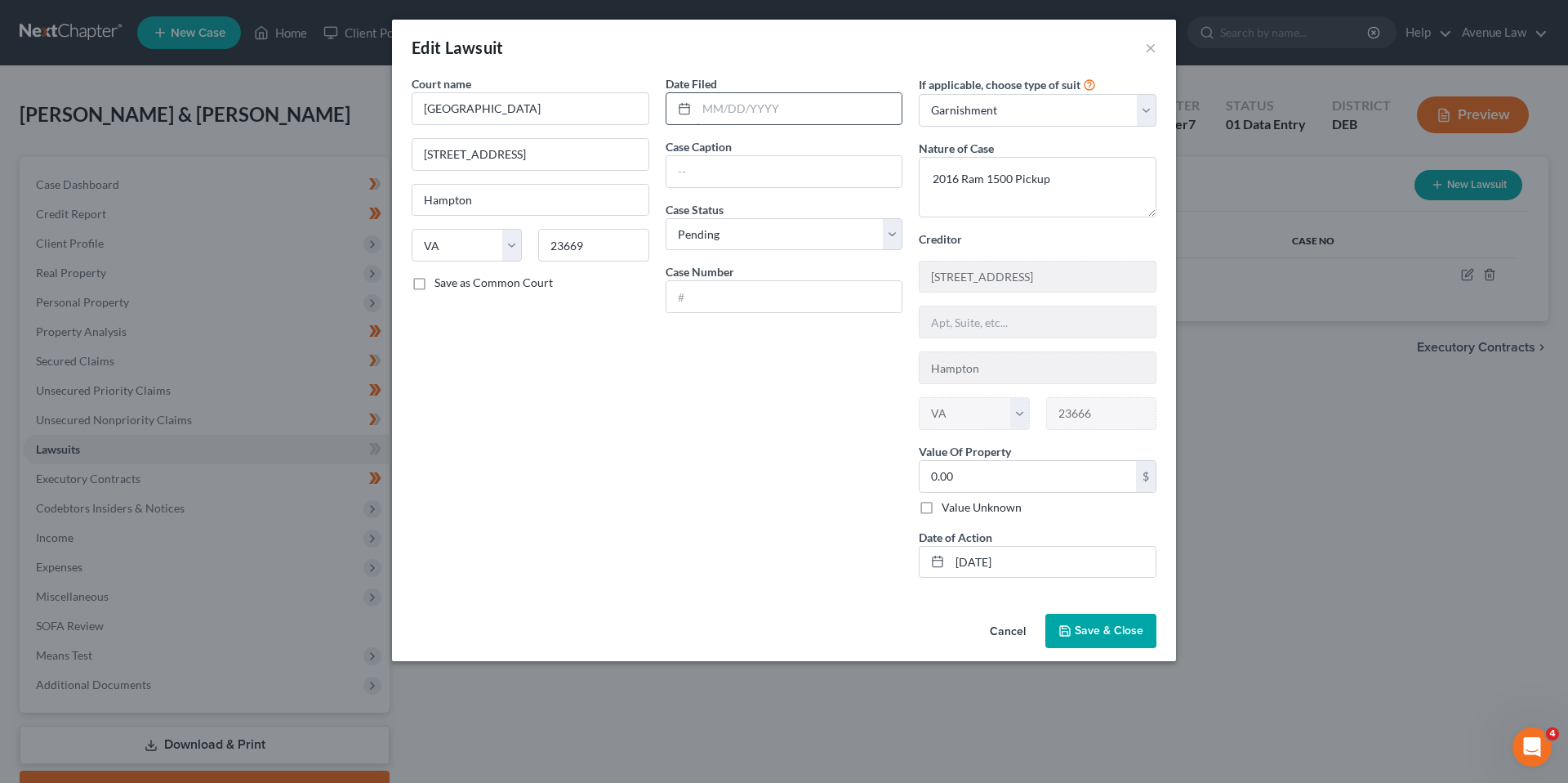
click at [717, 111] on input "text" at bounding box center [799, 109] width 205 height 31
type input "06/23/2025"
click at [714, 170] on input "text" at bounding box center [784, 171] width 236 height 31
click at [691, 299] on input "text" at bounding box center [784, 297] width 236 height 31
type input "GV23010964-02"
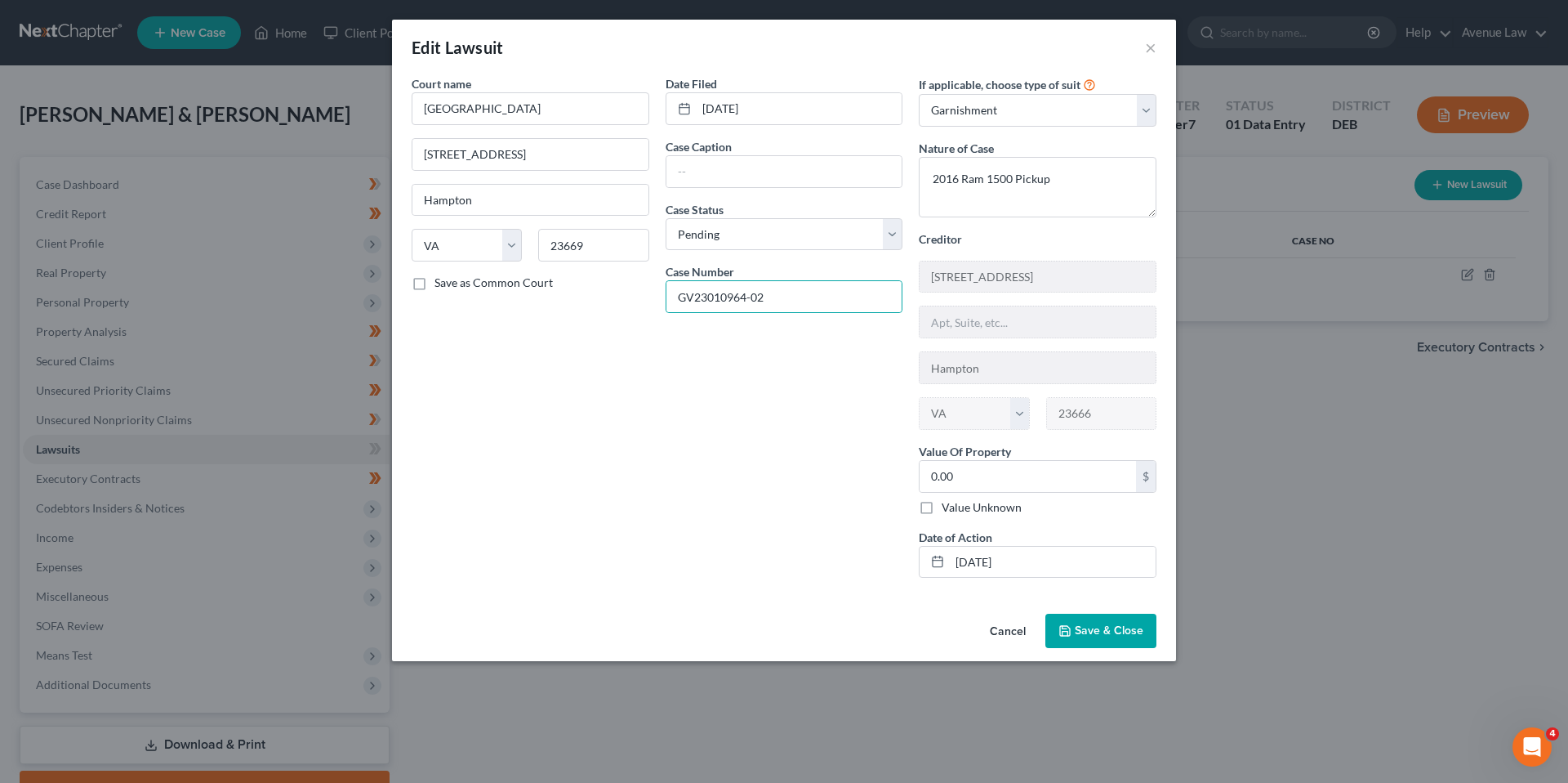
drag, startPoint x: 922, startPoint y: 502, endPoint x: 922, endPoint y: 525, distance: 23.0
click at [941, 502] on label "Value Unknown" at bounding box center [981, 507] width 80 height 17
click at [948, 502] on input "Value Unknown" at bounding box center [953, 504] width 11 height 11
checkbox input "true"
drag, startPoint x: 1099, startPoint y: 630, endPoint x: 967, endPoint y: 593, distance: 137.1
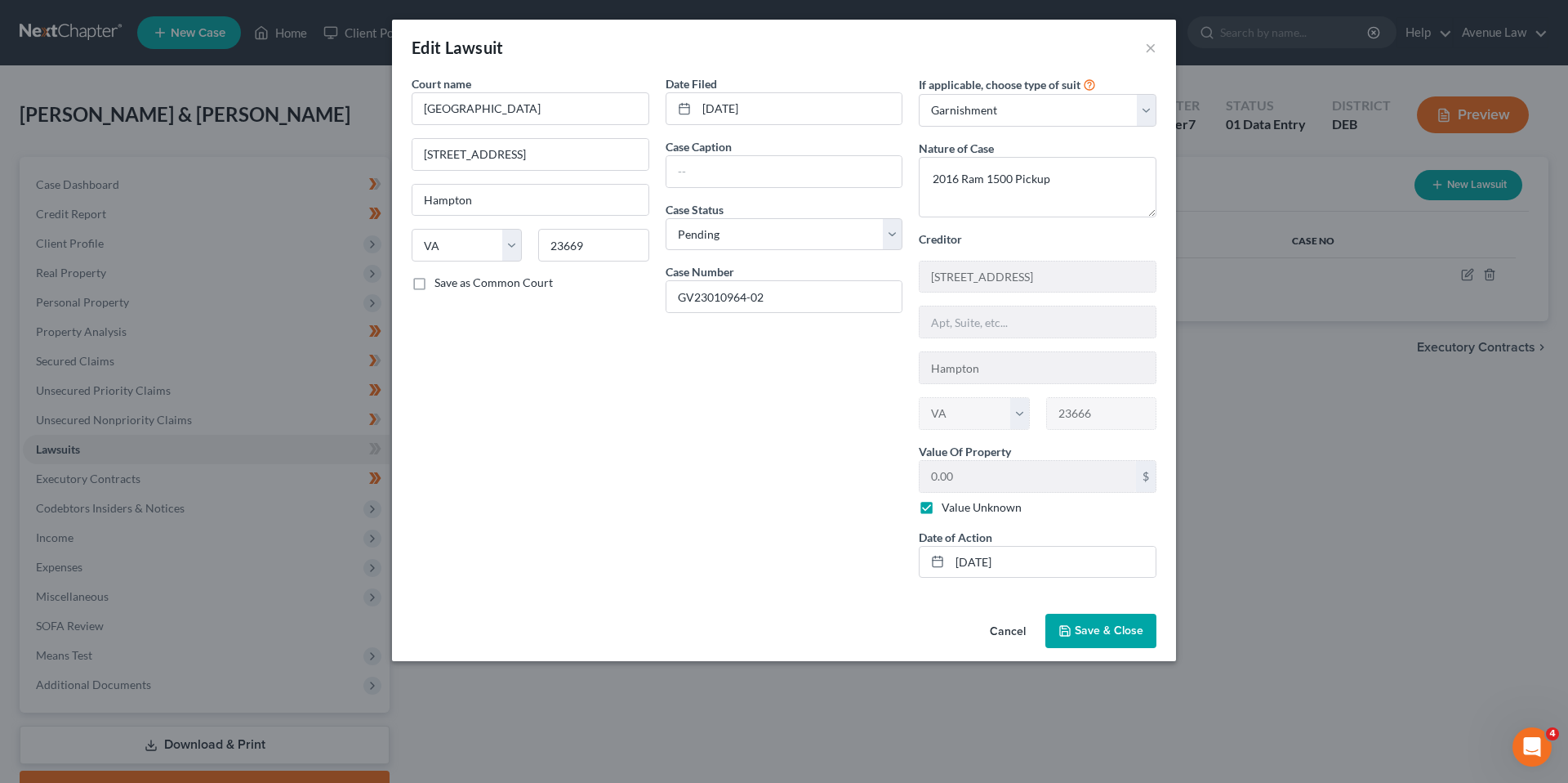
click at [1097, 630] on span "Save & Close" at bounding box center [1108, 630] width 68 height 14
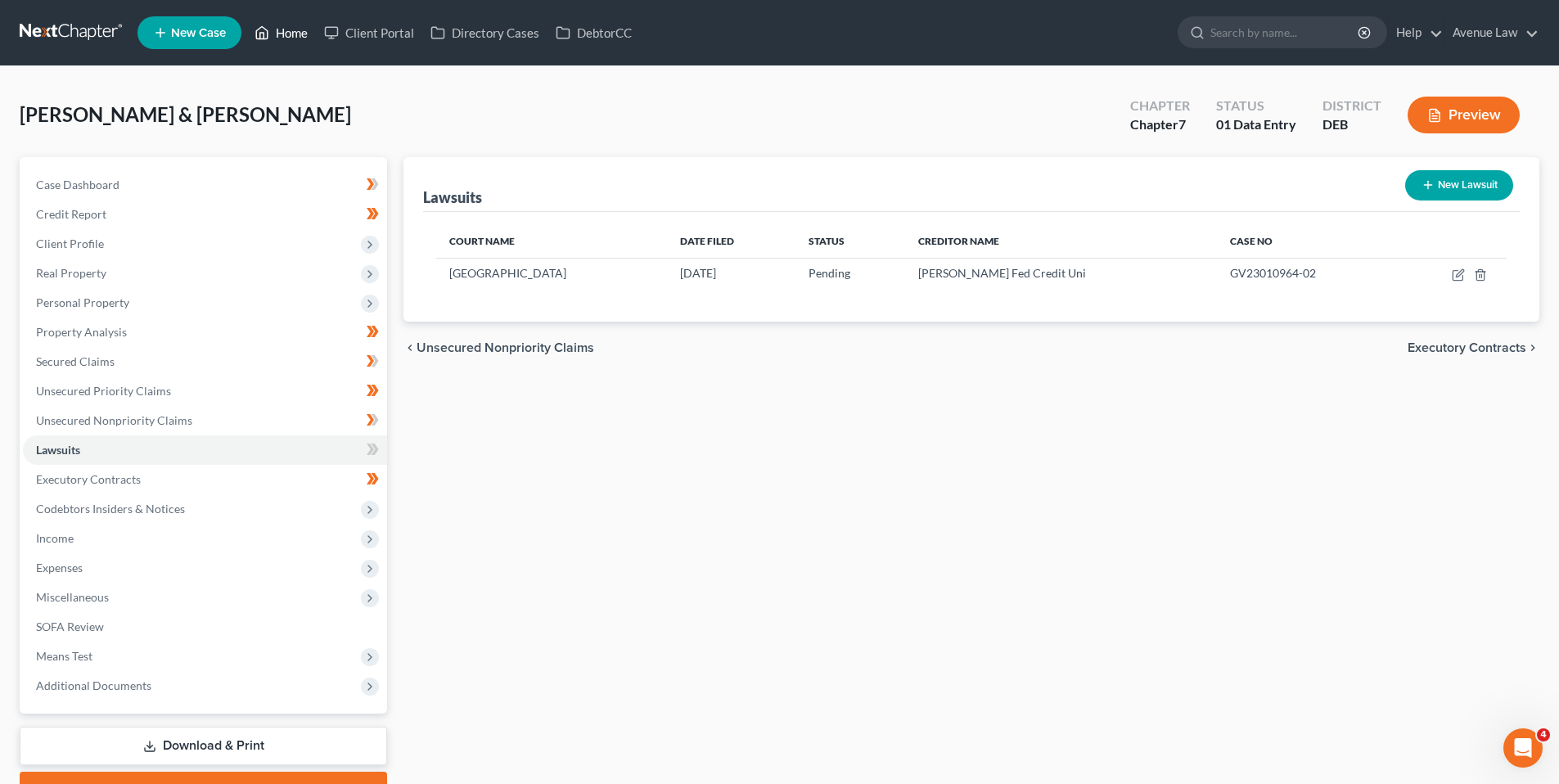
click at [293, 33] on link "Home" at bounding box center [280, 32] width 70 height 29
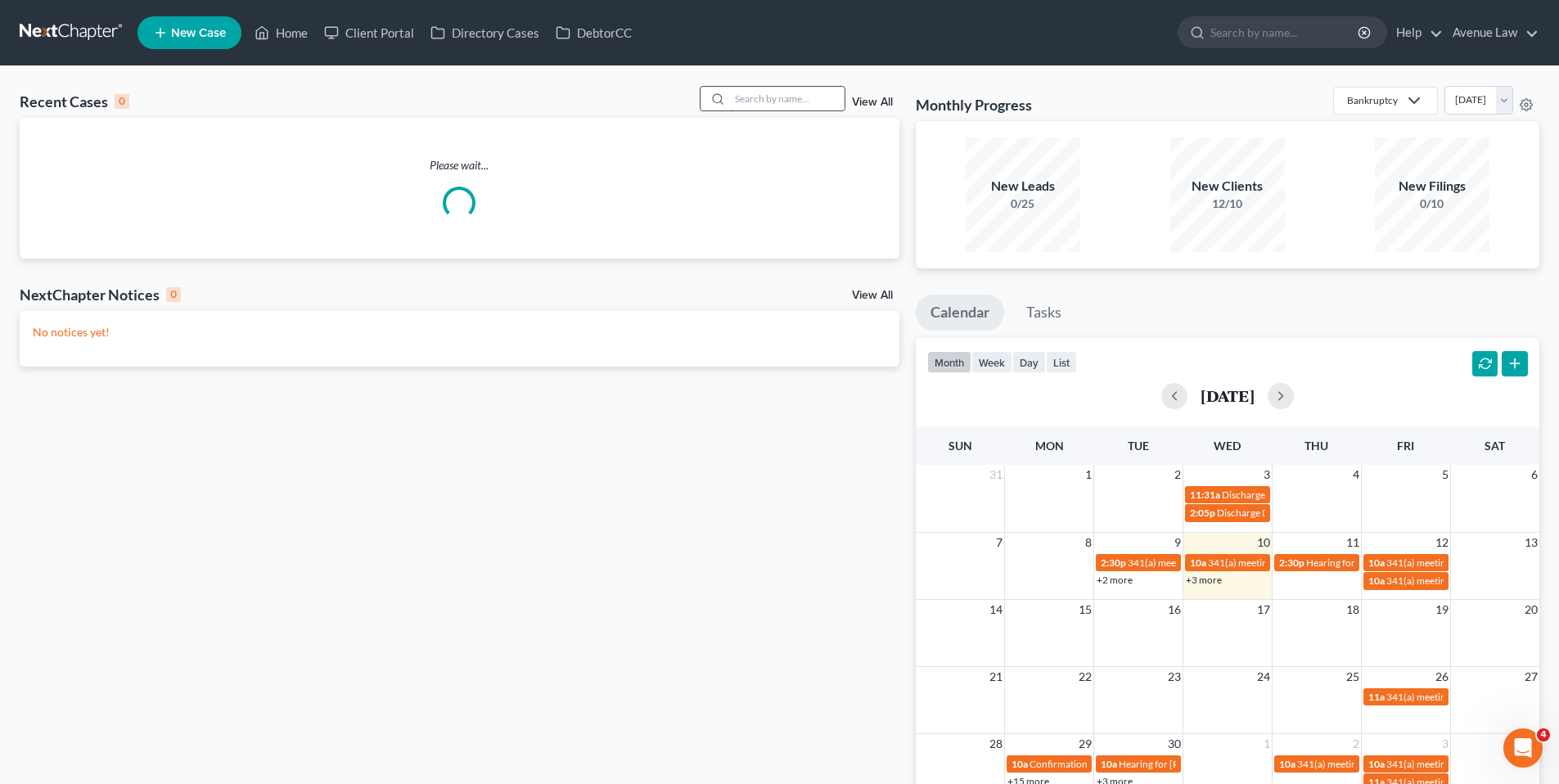
click at [770, 102] on input "search" at bounding box center [787, 98] width 115 height 24
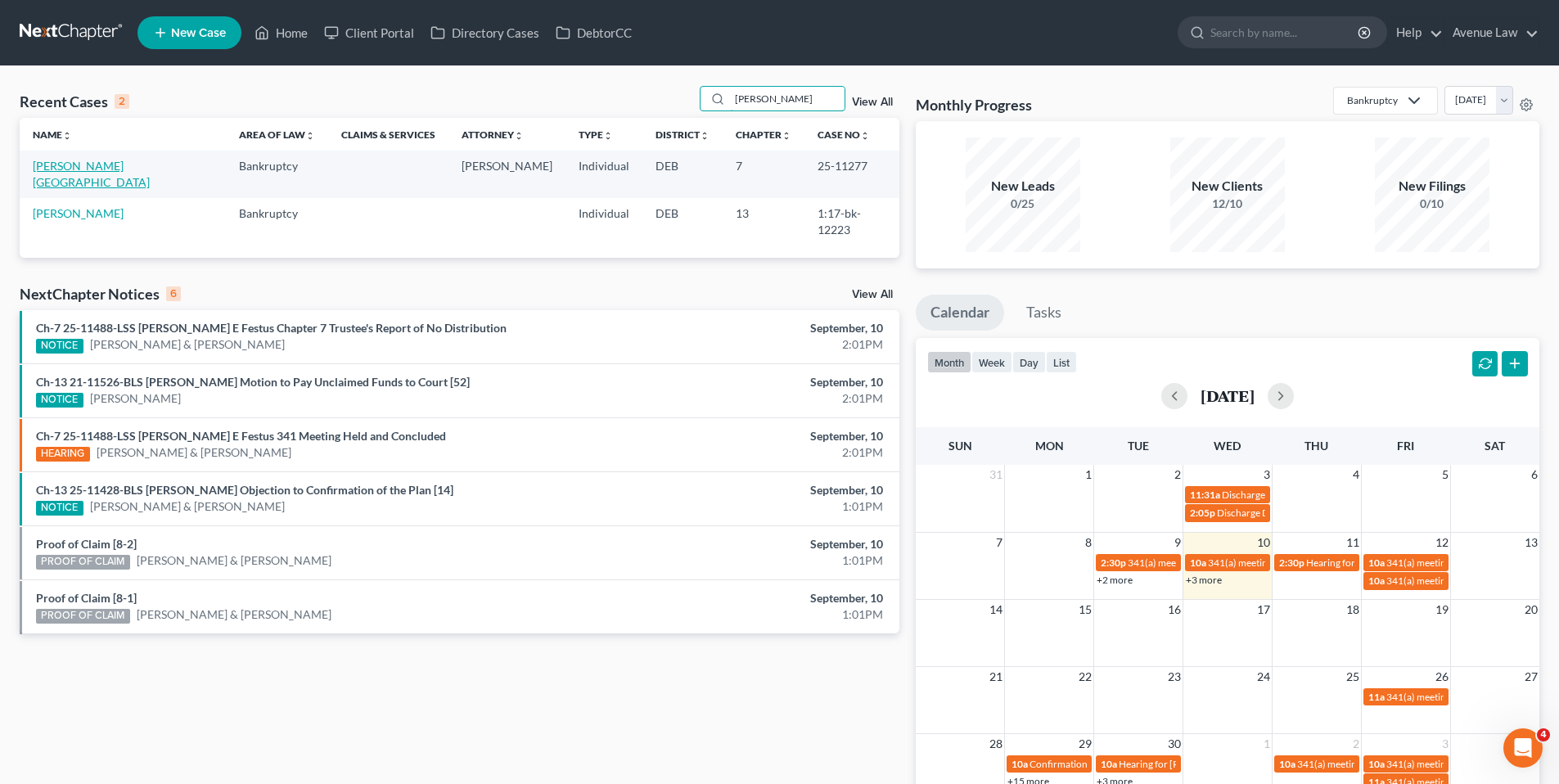
type input "hicks"
click at [69, 164] on link "Hicks, Orlanda" at bounding box center [90, 173] width 117 height 30
select select "0"
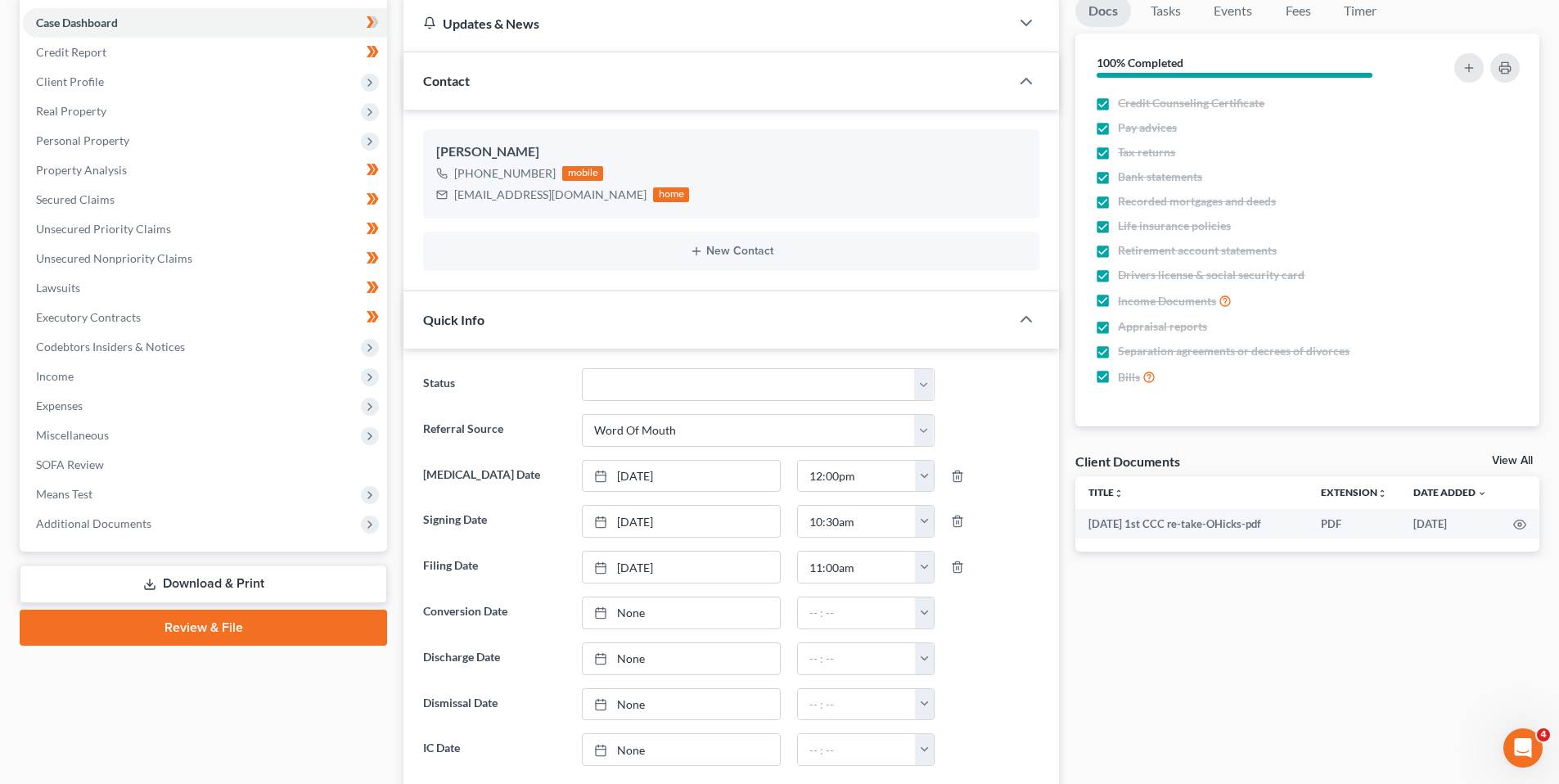
scroll to position [164, 0]
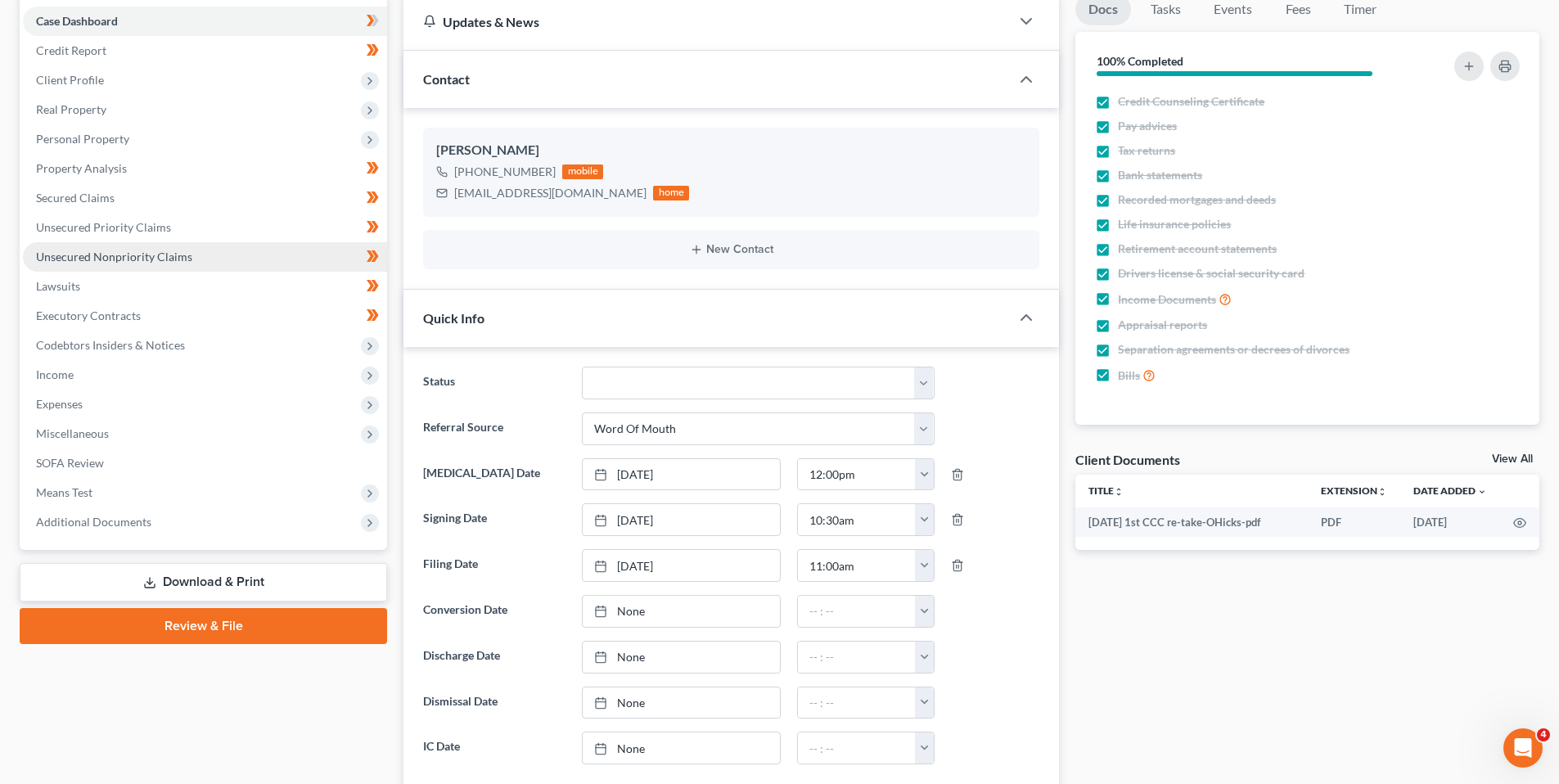
click at [109, 260] on span "Unsecured Nonpriority Claims" at bounding box center [114, 257] width 156 height 14
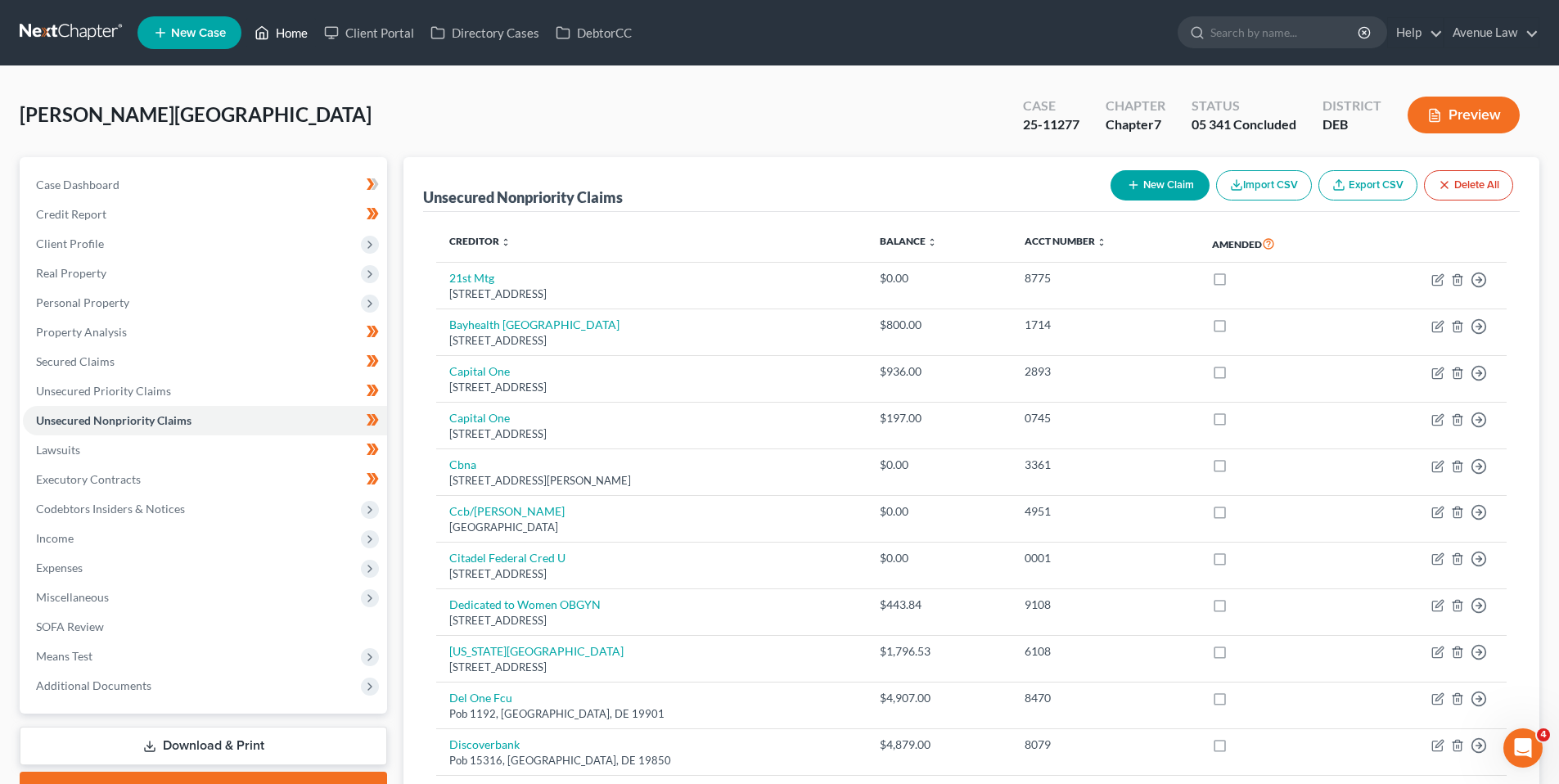
drag, startPoint x: 299, startPoint y: 27, endPoint x: 26, endPoint y: 139, distance: 295.1
click at [298, 27] on link "Home" at bounding box center [280, 32] width 70 height 29
